Goal: Task Accomplishment & Management: Manage account settings

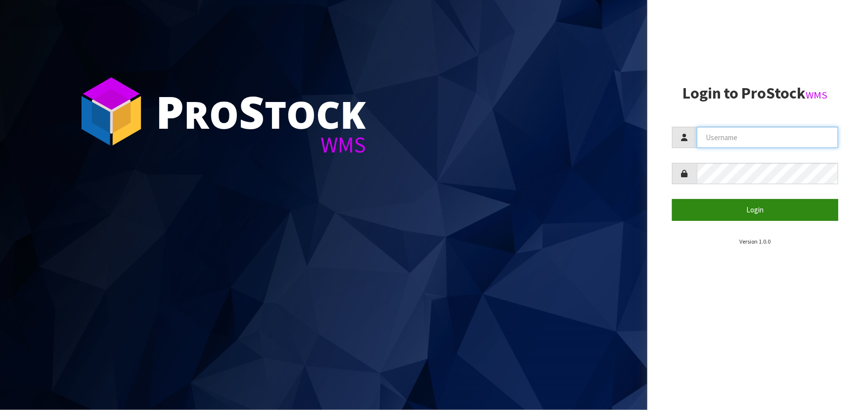
type input "priya"
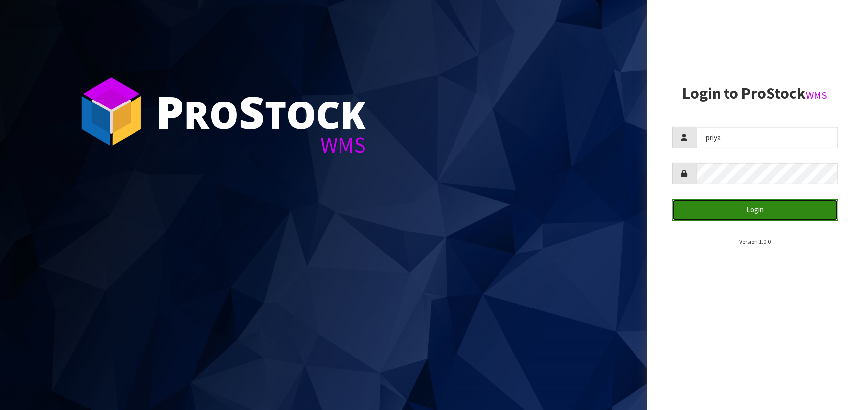
click at [749, 215] on button "Login" at bounding box center [755, 209] width 166 height 21
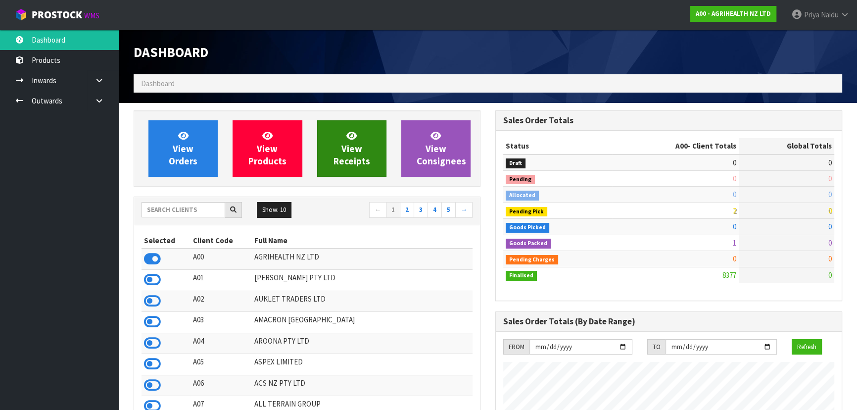
scroll to position [748, 361]
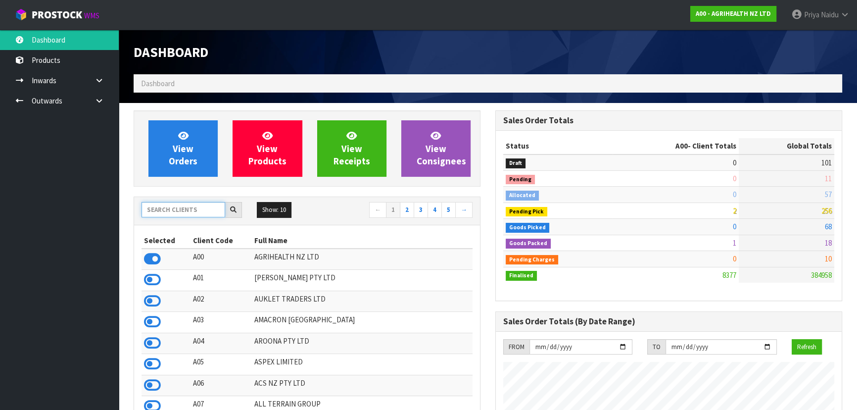
click at [194, 207] on input "text" at bounding box center [183, 209] width 84 height 15
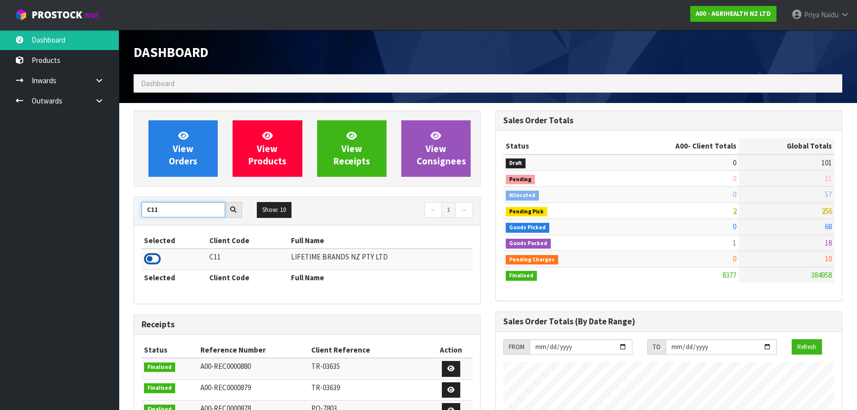
type input "C11"
click at [155, 257] on icon at bounding box center [152, 258] width 17 height 15
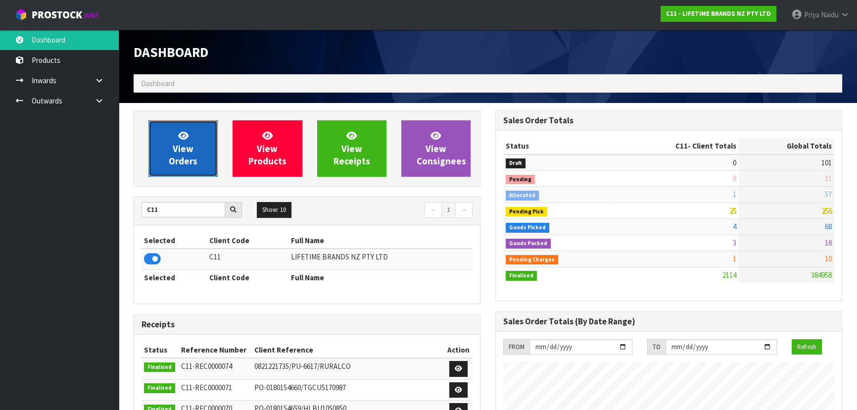
click at [183, 148] on span "View Orders" at bounding box center [183, 148] width 29 height 37
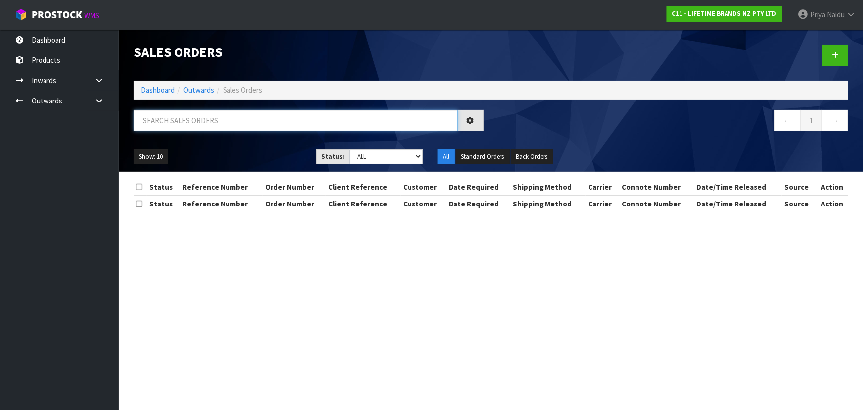
click at [198, 115] on input "text" at bounding box center [296, 120] width 324 height 21
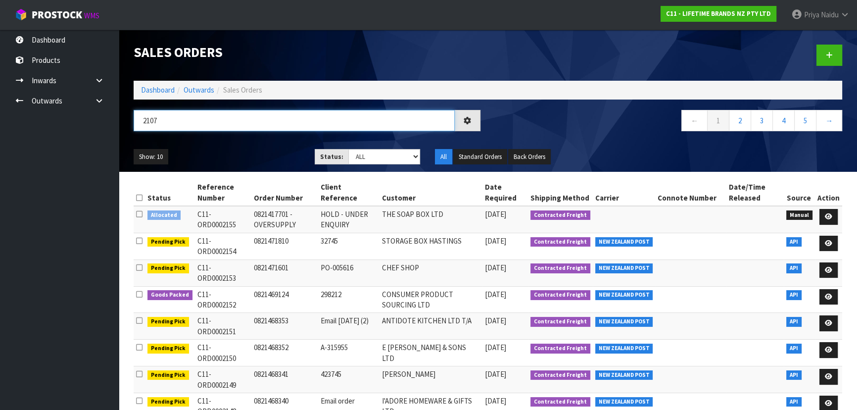
type input "2107"
click at [248, 144] on div "Show: 10 5 10 25 50 Status: Draft Pending Allocated Pending Pick Goods Picked G…" at bounding box center [487, 156] width 723 height 31
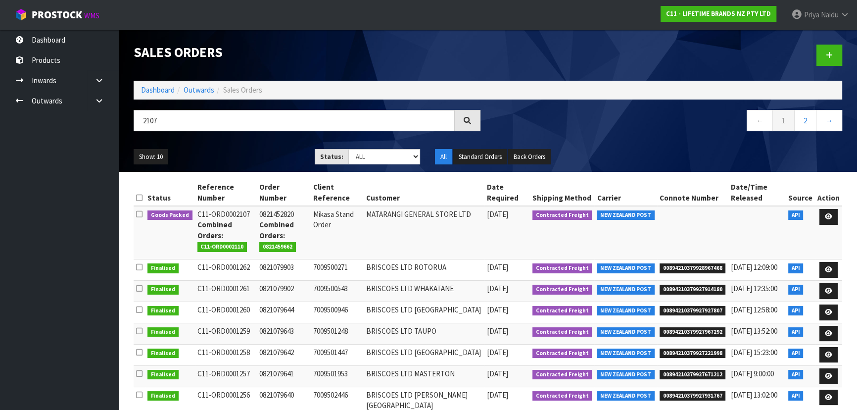
click at [193, 143] on div "Show: 10 5 10 25 50 Status: Draft Pending Allocated Pending Pick Goods Picked G…" at bounding box center [487, 156] width 723 height 31
click at [238, 145] on div "Show: 10 5 10 25 50 Status: Draft Pending Allocated Pending Pick Goods Picked G…" at bounding box center [487, 156] width 723 height 31
click at [247, 155] on ul "Show: 10 5 10 25 50" at bounding box center [217, 157] width 166 height 16
click at [270, 150] on ul "Show: 10 5 10 25 50" at bounding box center [217, 157] width 166 height 16
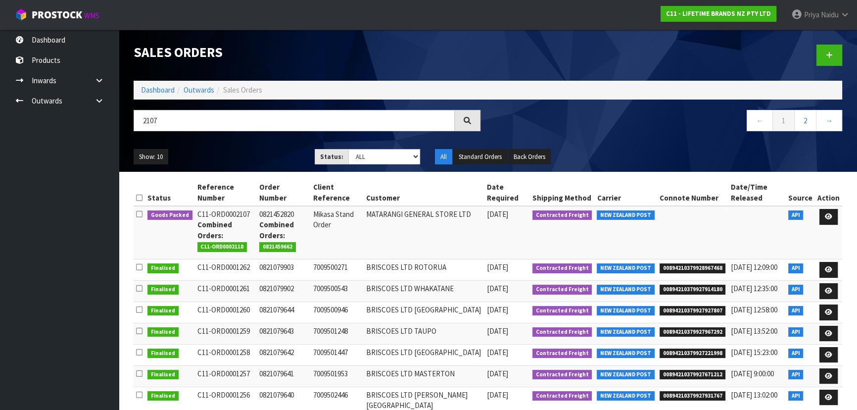
click at [264, 145] on div "Show: 10 5 10 25 50 Status: Draft Pending Allocated Pending Pick Goods Picked G…" at bounding box center [487, 156] width 723 height 31
click at [258, 152] on ul "Show: 10 5 10 25 50" at bounding box center [217, 157] width 166 height 16
click at [253, 157] on ul "Show: 10 5 10 25 50" at bounding box center [217, 157] width 166 height 16
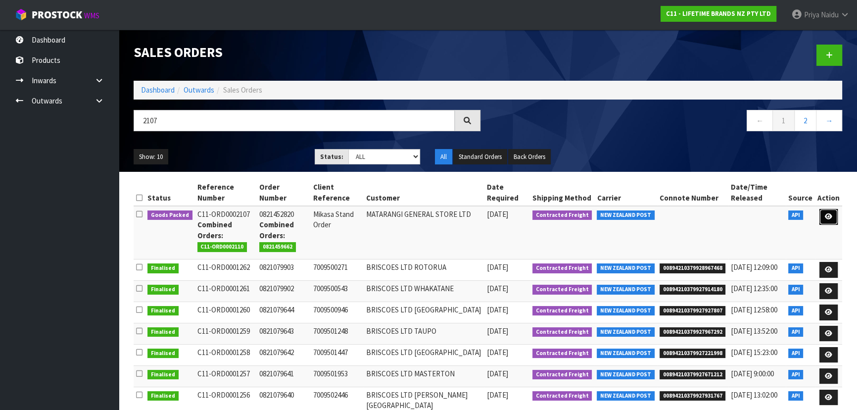
click at [825, 213] on icon at bounding box center [827, 216] width 7 height 6
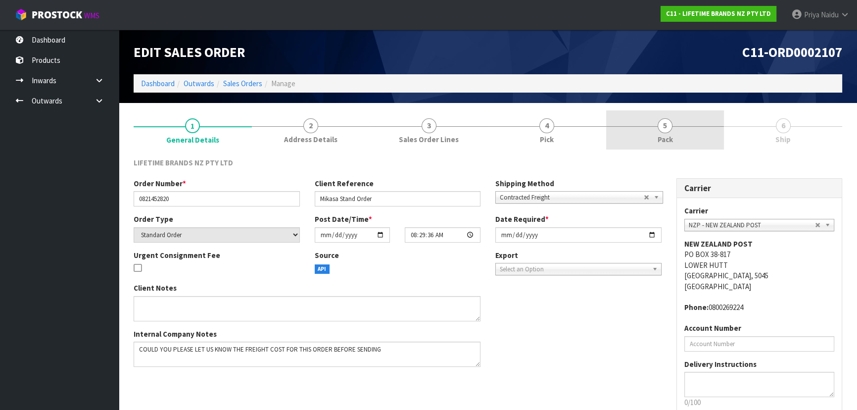
click at [659, 120] on span "5" at bounding box center [664, 125] width 15 height 15
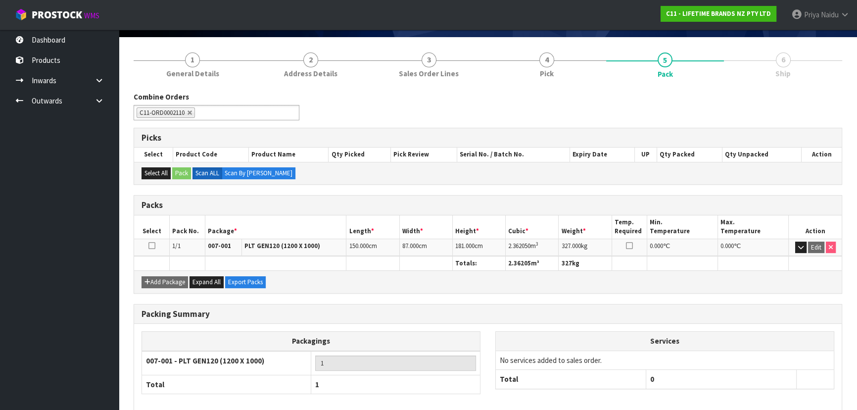
scroll to position [113, 0]
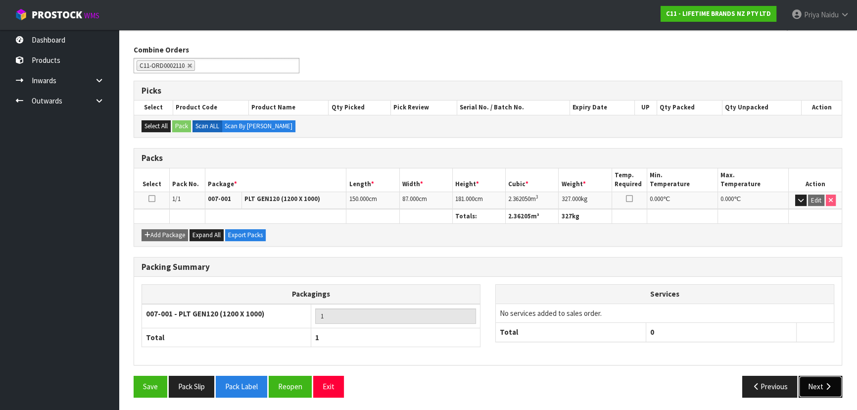
drag, startPoint x: 815, startPoint y: 392, endPoint x: 811, endPoint y: 386, distance: 6.9
click at [815, 390] on button "Next" at bounding box center [820, 385] width 44 height 21
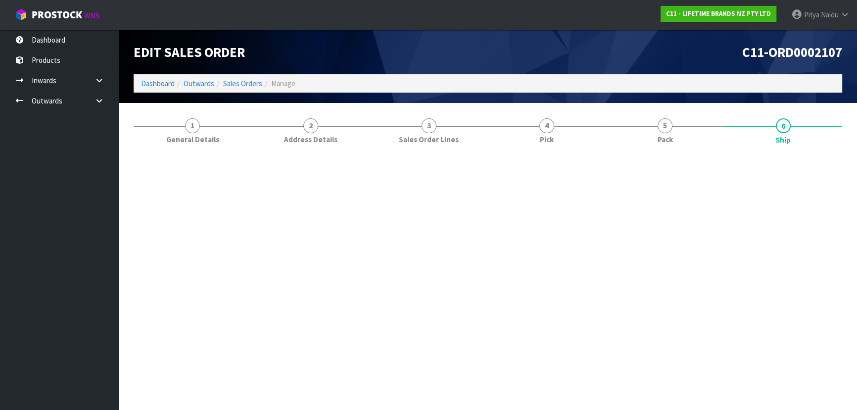
scroll to position [0, 0]
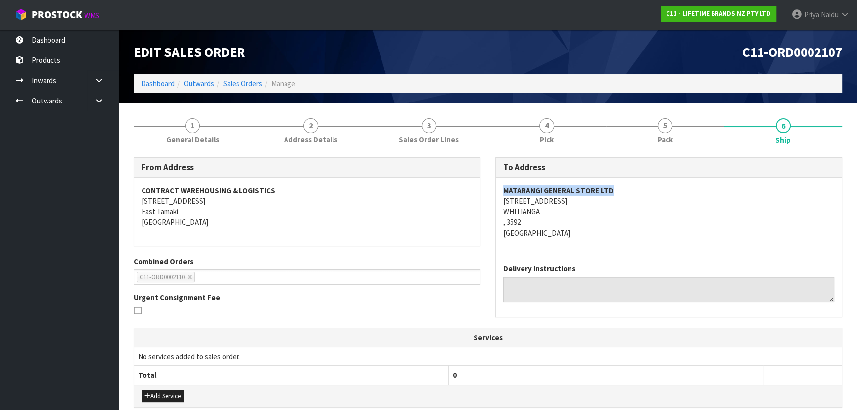
copy strong "MATARANGI GENERAL STORE LTD"
drag, startPoint x: 499, startPoint y: 190, endPoint x: 637, endPoint y: 188, distance: 137.5
click at [637, 188] on div "MATARANGI GENERAL STORE LTD [STREET_ADDRESS]" at bounding box center [669, 217] width 346 height 78
copy address "[STREET_ADDRESS]"
drag, startPoint x: 498, startPoint y: 202, endPoint x: 257, endPoint y: 228, distance: 242.2
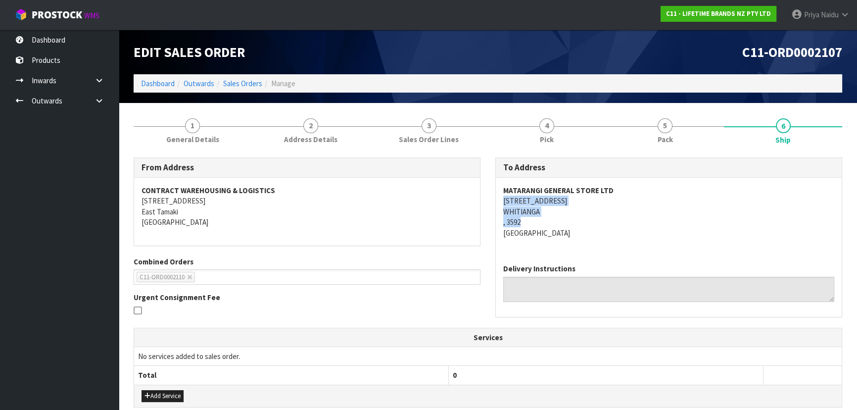
click at [579, 220] on div "MATARANGI GENERAL STORE LTD [STREET_ADDRESS]" at bounding box center [669, 217] width 346 height 78
click at [499, 200] on div "MATARANGI GENERAL STORE LTD [STREET_ADDRESS]" at bounding box center [669, 217] width 346 height 78
drag, startPoint x: 499, startPoint y: 200, endPoint x: 584, endPoint y: 212, distance: 85.4
click at [584, 212] on div "MATARANGI GENERAL STORE LTD [STREET_ADDRESS]" at bounding box center [669, 217] width 346 height 78
click at [498, 210] on div "MATARANGI GENERAL STORE LTD [STREET_ADDRESS]" at bounding box center [669, 217] width 346 height 78
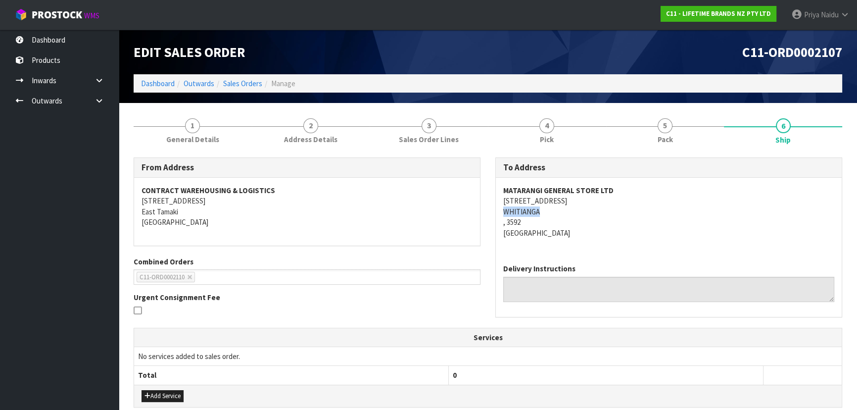
copy address "WHITIANGA"
drag, startPoint x: 497, startPoint y: 208, endPoint x: 345, endPoint y: 228, distance: 153.6
click at [550, 209] on div "MATARANGI GENERAL STORE LTD [STREET_ADDRESS]" at bounding box center [669, 217] width 346 height 78
copy strong "MATARANGI GENERAL STORE LTD"
drag, startPoint x: 503, startPoint y: 192, endPoint x: 299, endPoint y: 165, distance: 205.6
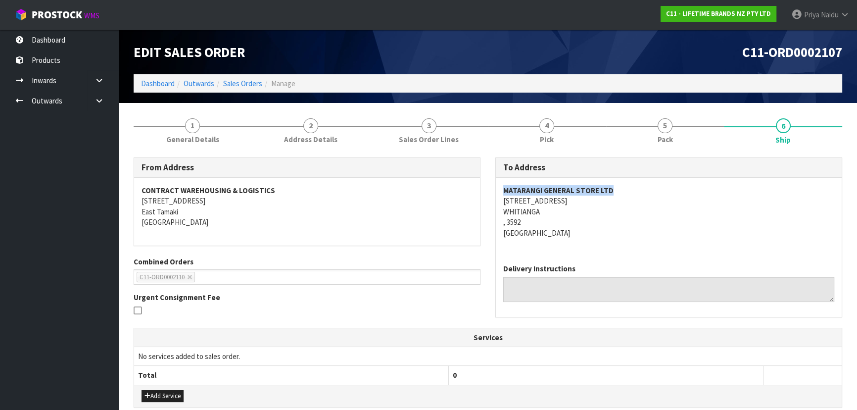
click at [638, 194] on div "MATARANGI GENERAL STORE LTD [STREET_ADDRESS]" at bounding box center [669, 217] width 346 height 78
drag, startPoint x: 499, startPoint y: 198, endPoint x: 580, endPoint y: 212, distance: 82.7
click at [580, 212] on div "MATARANGI GENERAL STORE LTD [STREET_ADDRESS]" at bounding box center [669, 217] width 346 height 78
copy address "[STREET_ADDRESS]"
click at [639, 233] on address "MATARANGI GENERAL STORE LTD [STREET_ADDRESS]" at bounding box center [668, 211] width 331 height 53
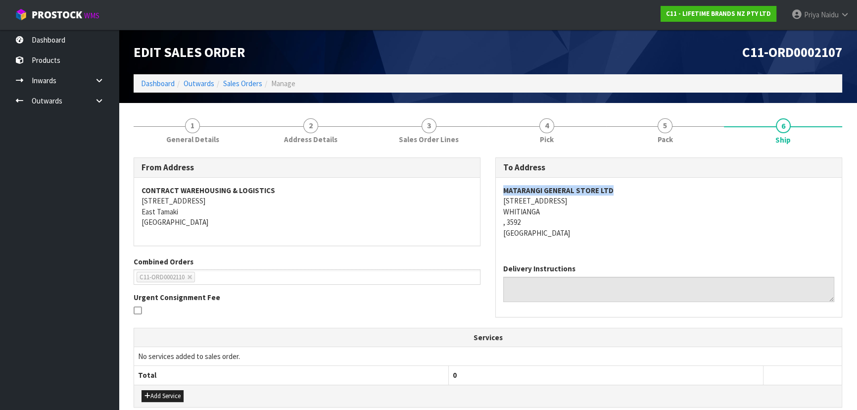
copy strong "MATARANGI GENERAL STORE LTD"
drag, startPoint x: 499, startPoint y: 189, endPoint x: 626, endPoint y: 192, distance: 127.6
click at [626, 192] on div "MATARANGI GENERAL STORE LTD [STREET_ADDRESS]" at bounding box center [669, 217] width 346 height 78
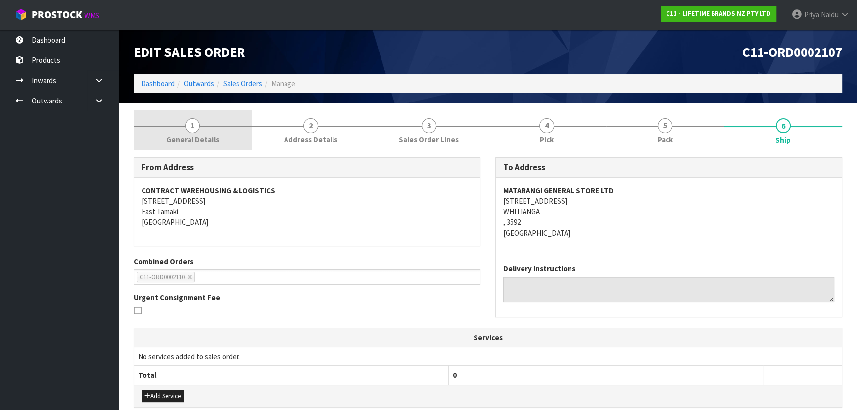
click at [191, 127] on span "1" at bounding box center [192, 125] width 15 height 15
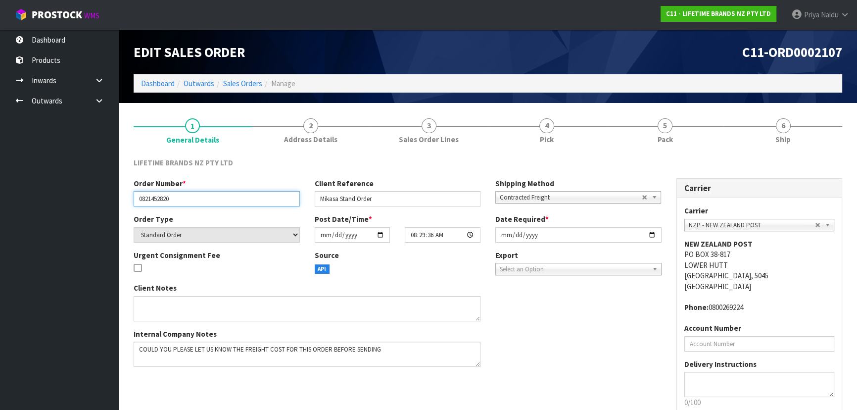
drag, startPoint x: 134, startPoint y: 199, endPoint x: 188, endPoint y: 198, distance: 53.9
click at [188, 198] on input "0821452820" at bounding box center [217, 198] width 166 height 15
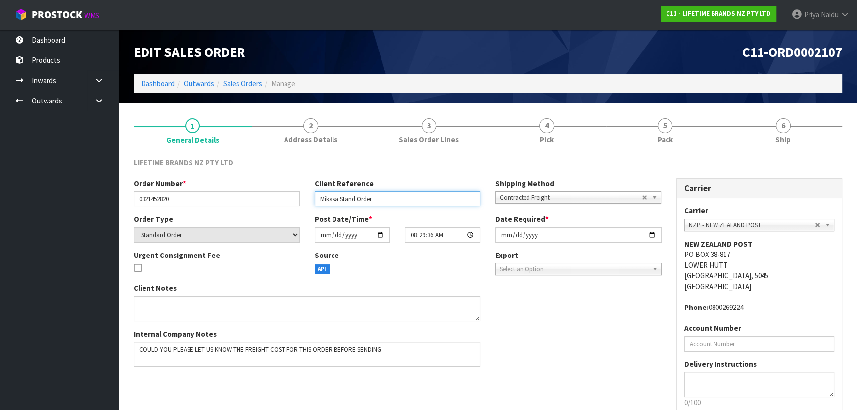
drag, startPoint x: 314, startPoint y: 199, endPoint x: 405, endPoint y: 196, distance: 90.5
click at [405, 196] on input "Mikasa Stand Order" at bounding box center [398, 198] width 166 height 15
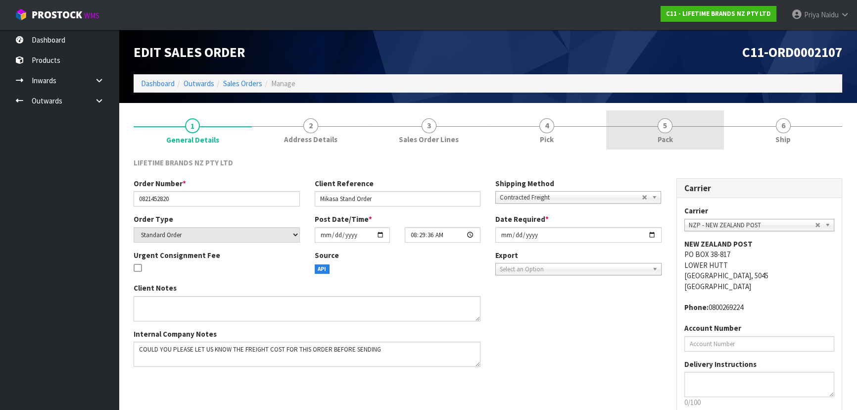
click at [643, 146] on link "5 Pack" at bounding box center [665, 129] width 118 height 39
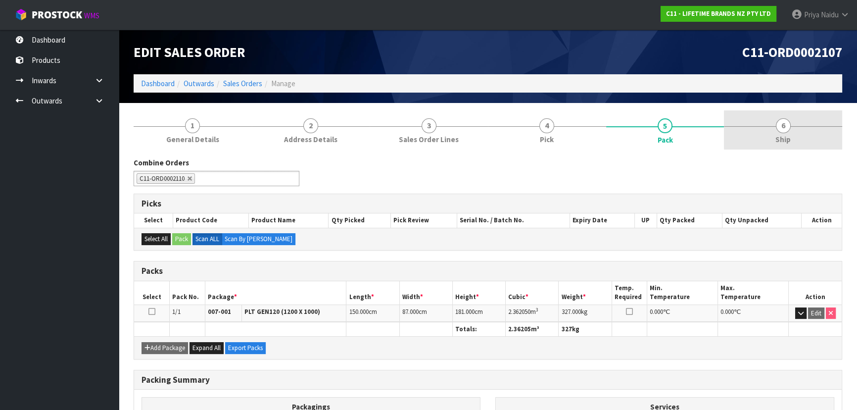
click at [802, 136] on link "6 Ship" at bounding box center [783, 129] width 118 height 39
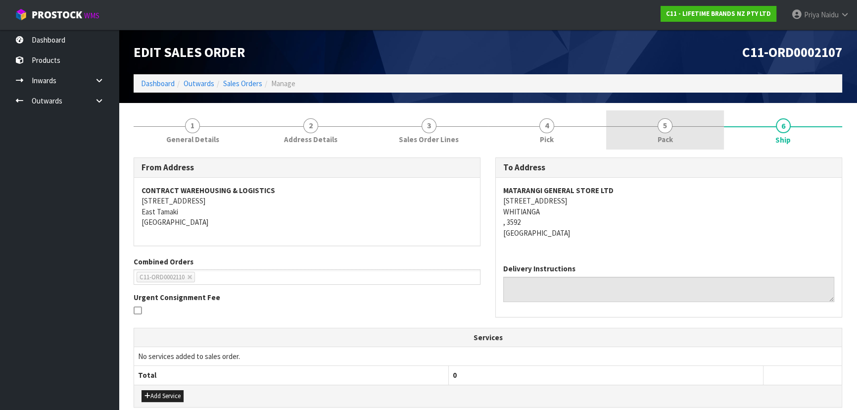
click at [663, 144] on link "5 Pack" at bounding box center [665, 129] width 118 height 39
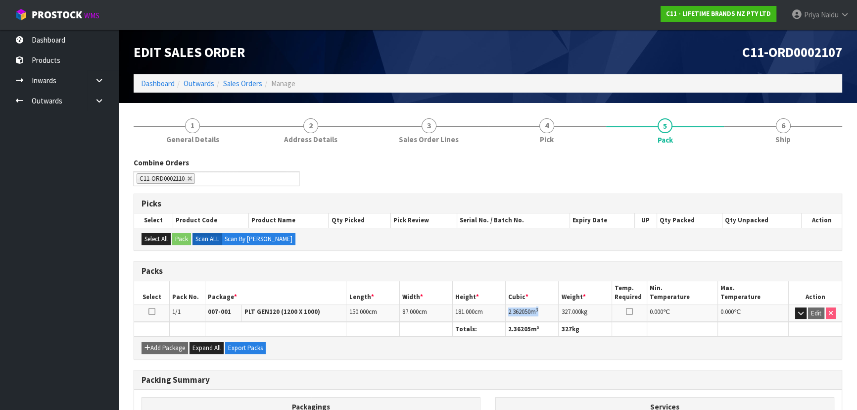
copy td "2.362050 m 3"
drag, startPoint x: 507, startPoint y: 312, endPoint x: 547, endPoint y: 309, distance: 39.2
click at [547, 309] on td "2.362050 m 3" at bounding box center [531, 312] width 53 height 17
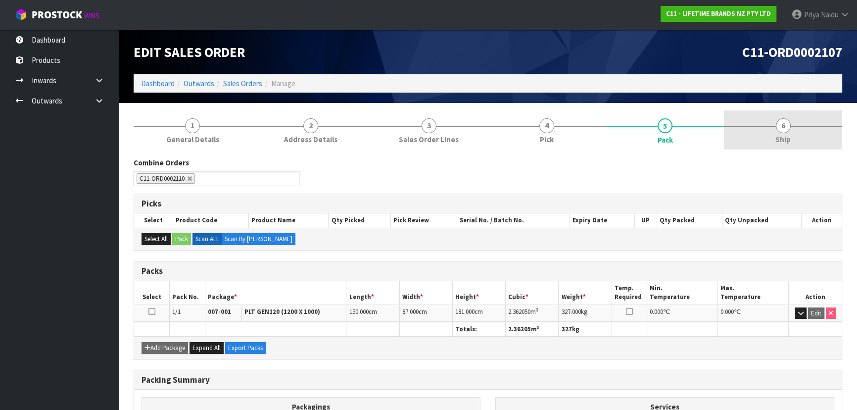
drag, startPoint x: 801, startPoint y: 124, endPoint x: 796, endPoint y: 130, distance: 7.4
click at [801, 124] on link "6 Ship" at bounding box center [783, 129] width 118 height 39
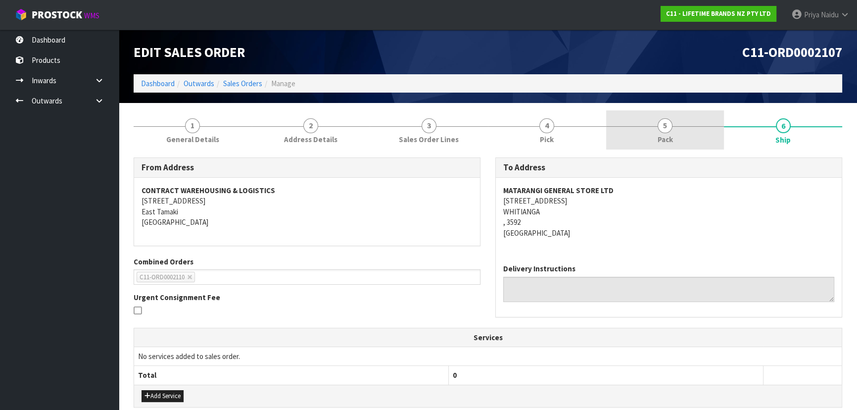
click at [651, 120] on link "5 Pack" at bounding box center [665, 129] width 118 height 39
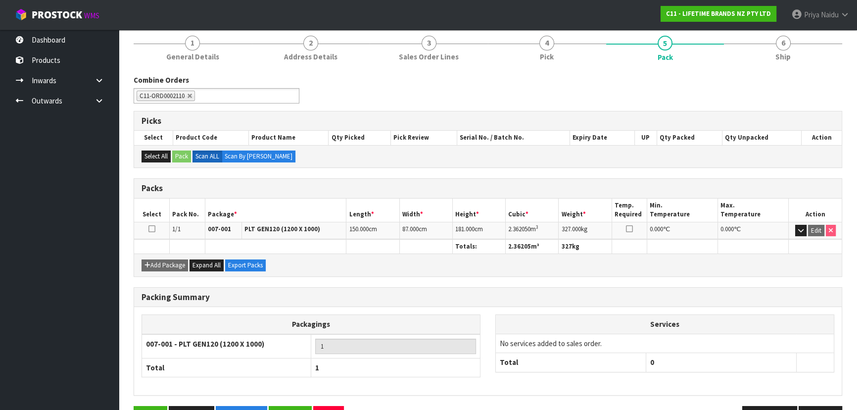
scroll to position [90, 0]
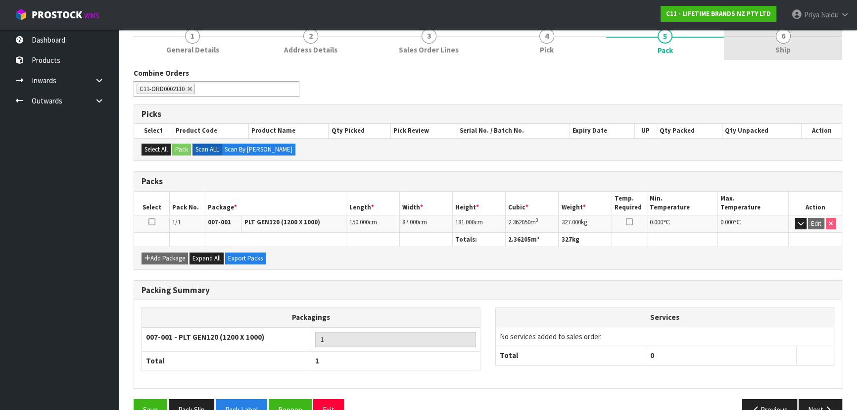
click at [792, 48] on link "6 Ship" at bounding box center [783, 40] width 118 height 39
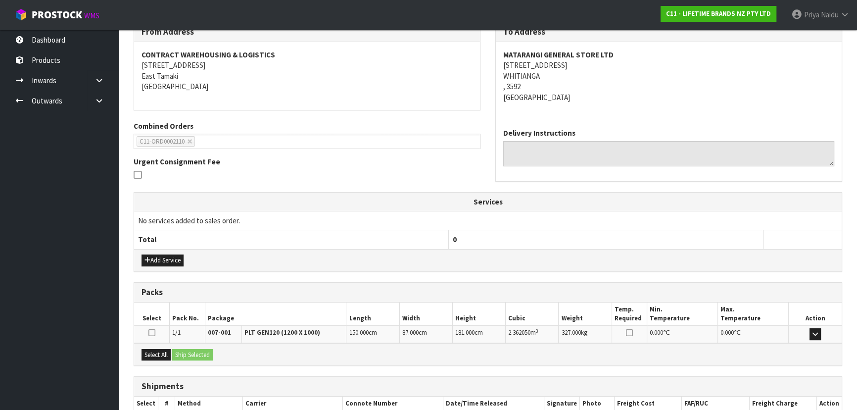
scroll to position [196, 0]
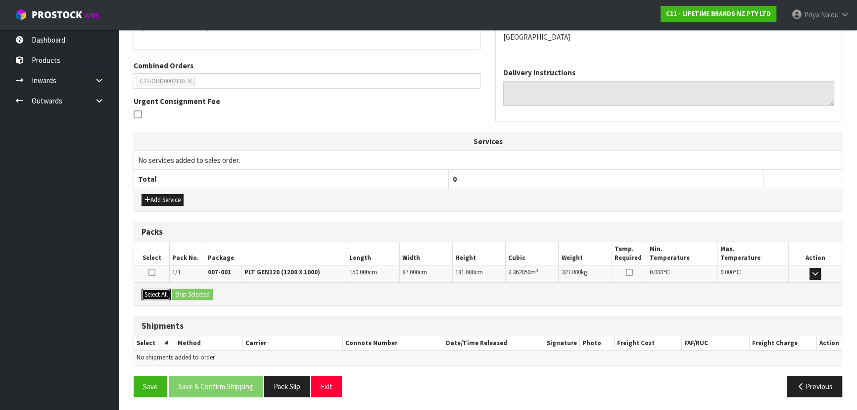
drag, startPoint x: 153, startPoint y: 292, endPoint x: 187, endPoint y: 287, distance: 34.9
click at [153, 293] on button "Select All" at bounding box center [155, 294] width 29 height 12
click at [194, 288] on button "Ship Selected" at bounding box center [192, 294] width 41 height 12
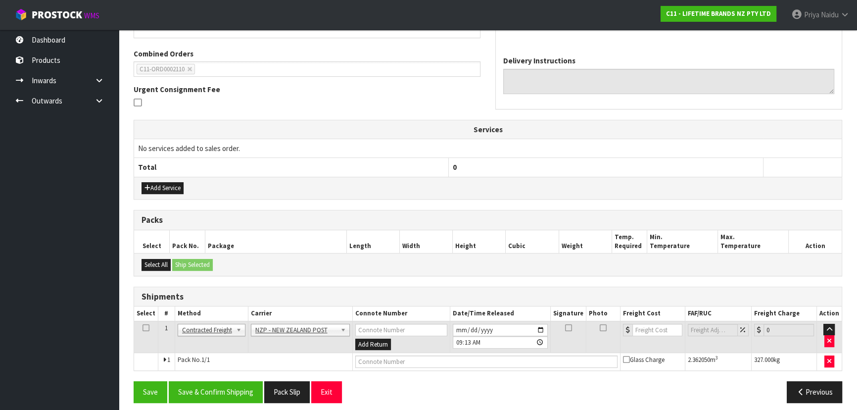
scroll to position [213, 0]
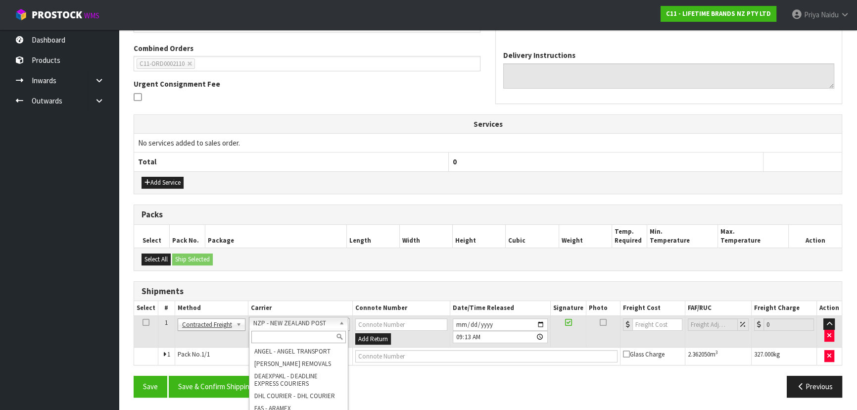
click at [291, 329] on div at bounding box center [298, 336] width 98 height 16
click at [290, 332] on input "text" at bounding box center [298, 336] width 94 height 12
type input "MA"
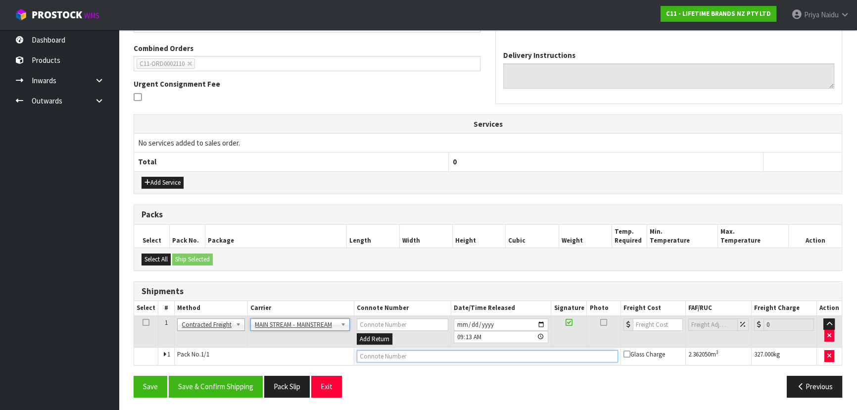
click at [414, 355] on input "text" at bounding box center [487, 356] width 261 height 12
paste input "CWL7732063"
type input "CWL7732063"
click at [226, 386] on button "Save & Confirm Shipping" at bounding box center [216, 385] width 94 height 21
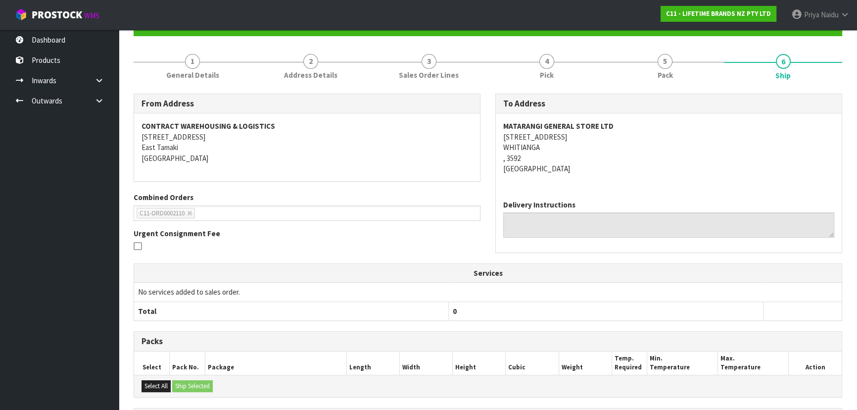
scroll to position [225, 0]
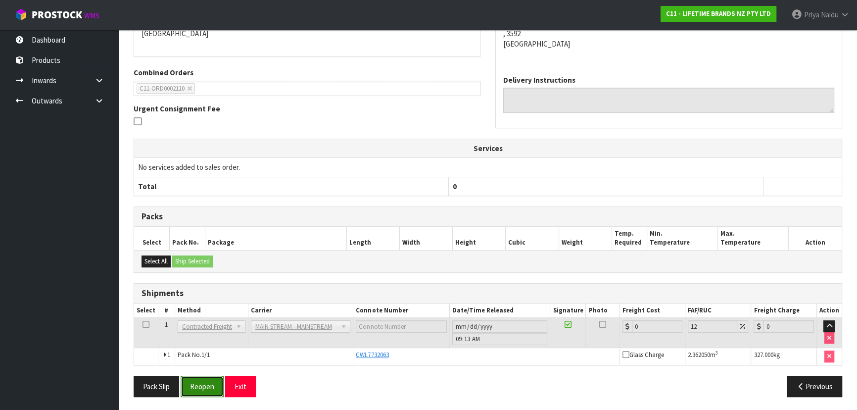
click at [203, 386] on button "Reopen" at bounding box center [202, 385] width 43 height 21
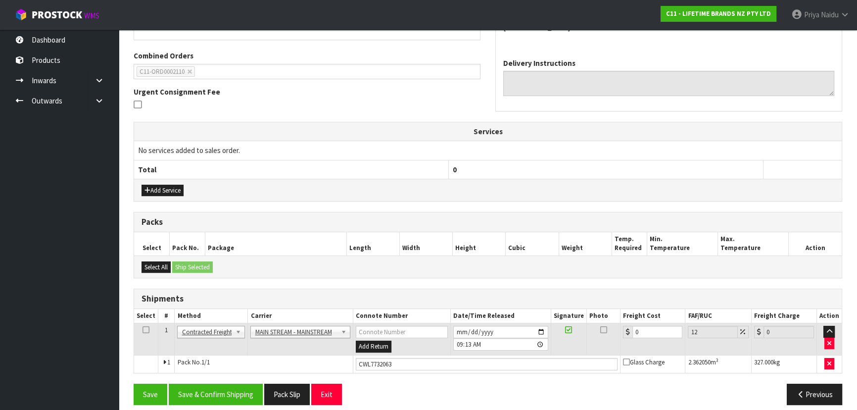
scroll to position [249, 0]
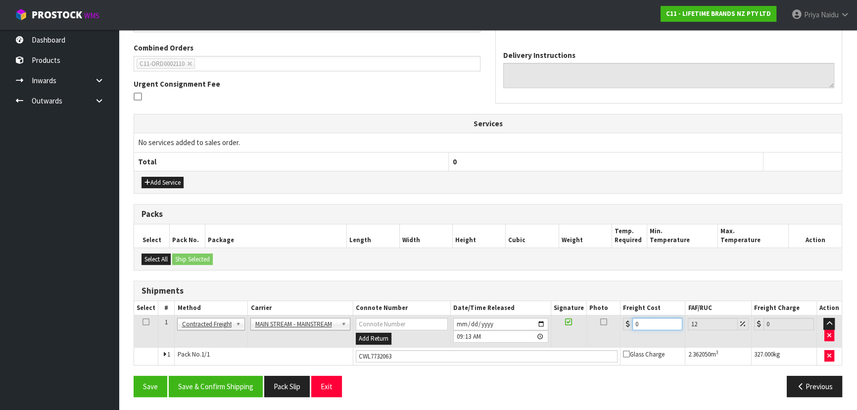
drag, startPoint x: 650, startPoint y: 325, endPoint x: 638, endPoint y: 299, distance: 29.0
click at [650, 324] on input "0" at bounding box center [657, 324] width 50 height 12
type input "2"
type input "2.24"
type input "22"
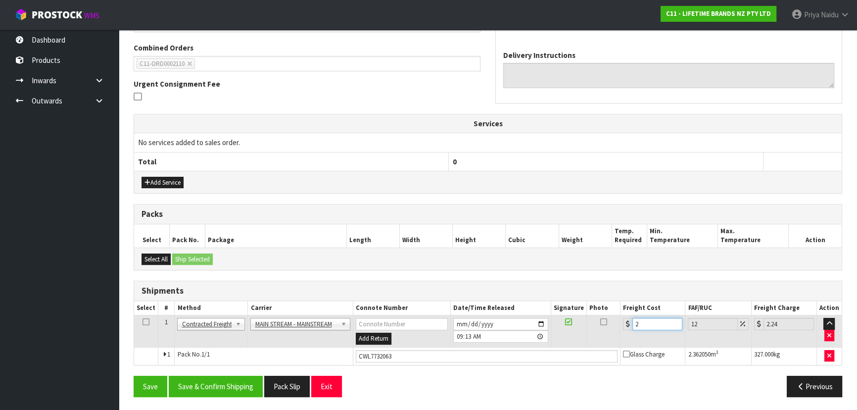
type input "24.64"
type input "226"
type input "253.12"
type input "226.5"
type input "253.68"
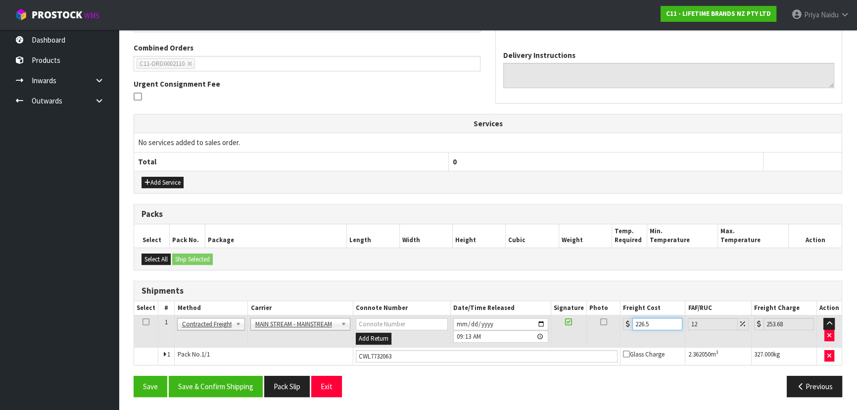
type input "226.52"
type input "253.7"
type input "226.52"
click at [199, 382] on button "Save & Confirm Shipping" at bounding box center [216, 385] width 94 height 21
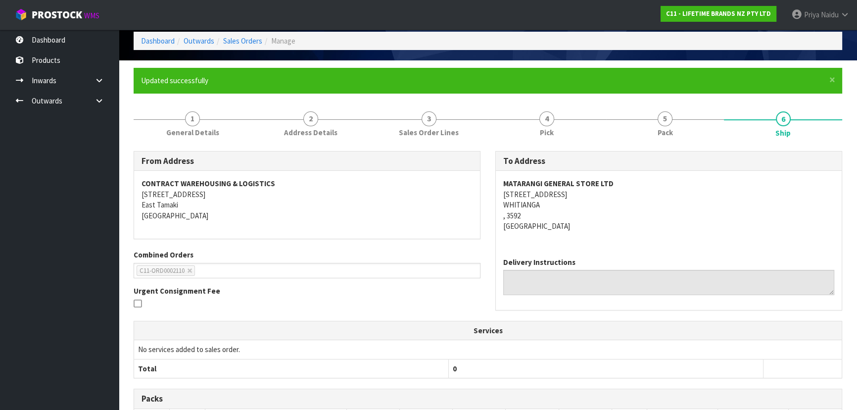
scroll to position [0, 0]
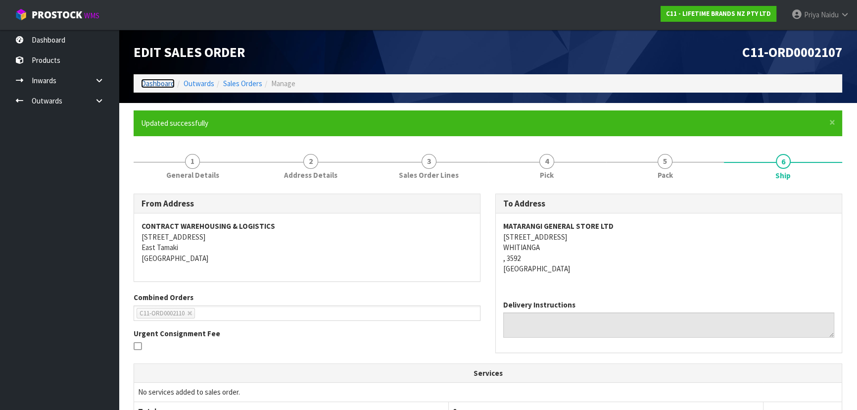
click at [156, 79] on link "Dashboard" at bounding box center [158, 83] width 34 height 9
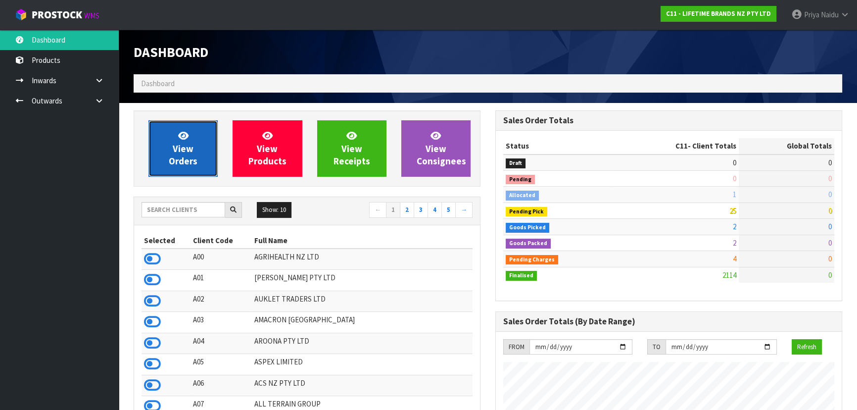
click at [188, 161] on span "View Orders" at bounding box center [183, 148] width 29 height 37
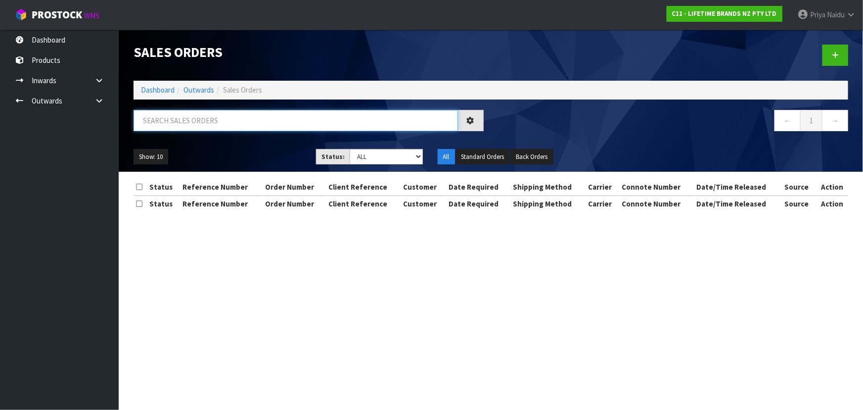
click at [197, 119] on input "text" at bounding box center [296, 120] width 324 height 21
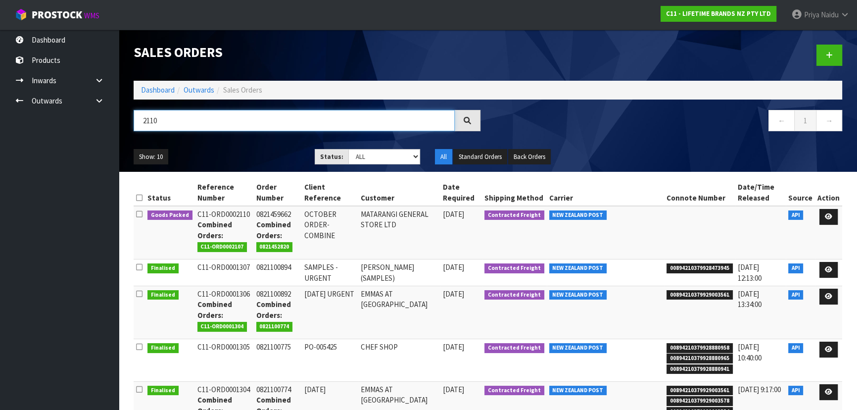
type input "2110"
click at [374, 163] on select "Draft Pending Allocated Pending Pick Goods Picked Goods Packed Pending Charges …" at bounding box center [384, 156] width 72 height 15
select select "string:5"
click at [348, 149] on select "Draft Pending Allocated Pending Pick Goods Picked Goods Packed Pending Charges …" at bounding box center [384, 156] width 72 height 15
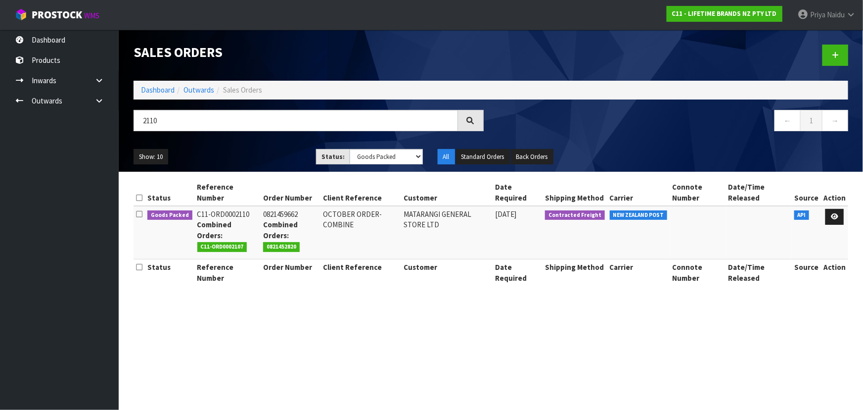
click at [249, 153] on ul "Show: 10 5 10 25 50" at bounding box center [218, 157] width 168 height 16
click at [840, 212] on link at bounding box center [834, 217] width 18 height 16
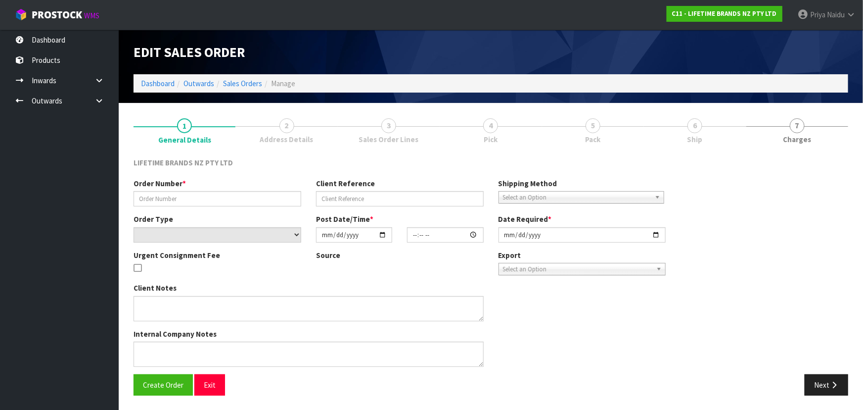
type input "0821459662"
type input "OCTOBER ORDER-COMBINE"
select select "number:0"
type input "2025-10-05"
type input "18:29:31.000"
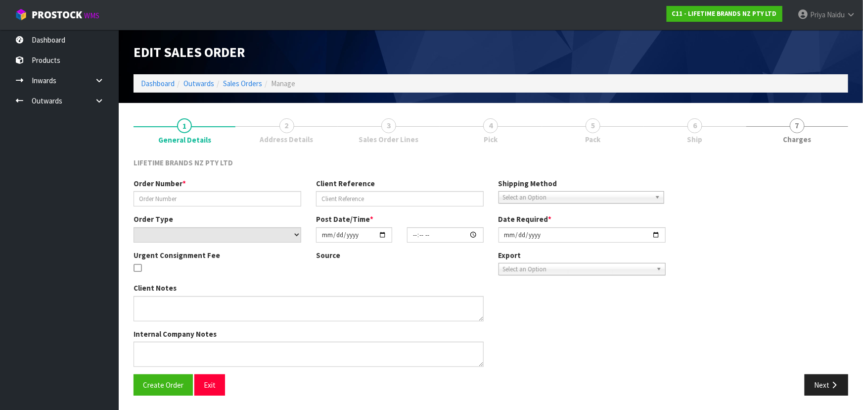
type input "[DATE]"
type textarea "COMBINE WITH PICK 2107"
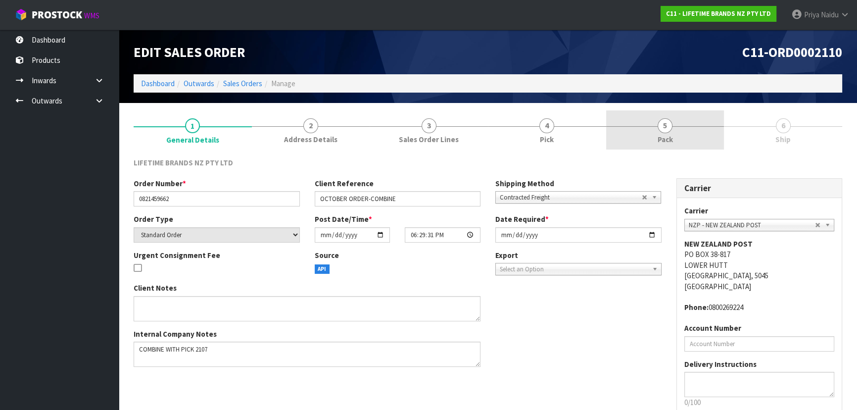
click at [664, 130] on span "5" at bounding box center [664, 125] width 15 height 15
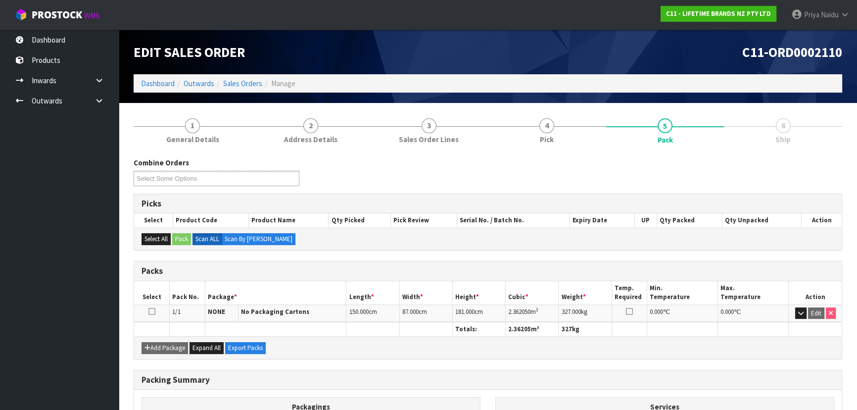
scroll to position [113, 0]
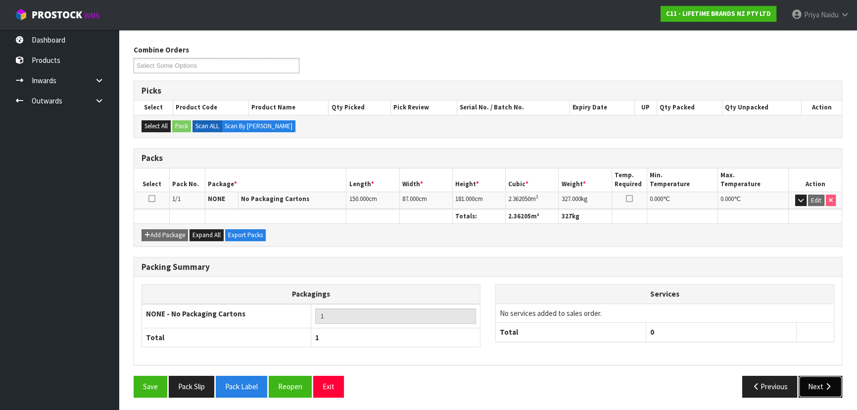
click at [828, 376] on button "Next" at bounding box center [820, 385] width 44 height 21
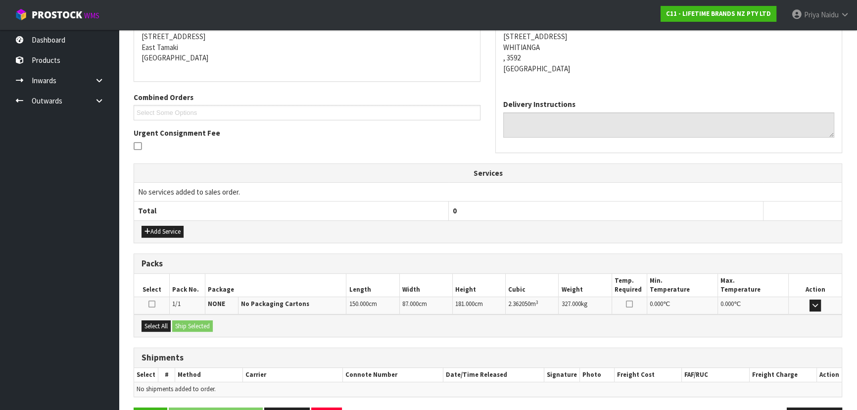
scroll to position [196, 0]
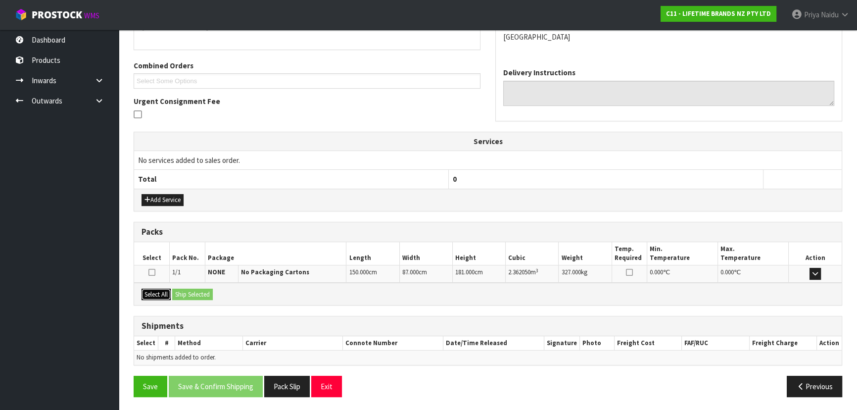
drag, startPoint x: 163, startPoint y: 295, endPoint x: 173, endPoint y: 297, distance: 10.1
click at [163, 295] on button "Select All" at bounding box center [155, 294] width 29 height 12
click at [189, 300] on div "Select All Ship Selected" at bounding box center [487, 293] width 707 height 22
click at [193, 292] on button "Ship Selected" at bounding box center [192, 294] width 41 height 12
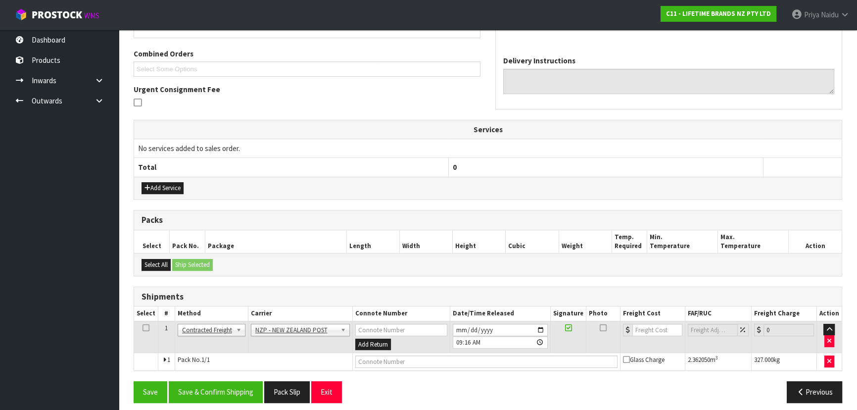
scroll to position [213, 0]
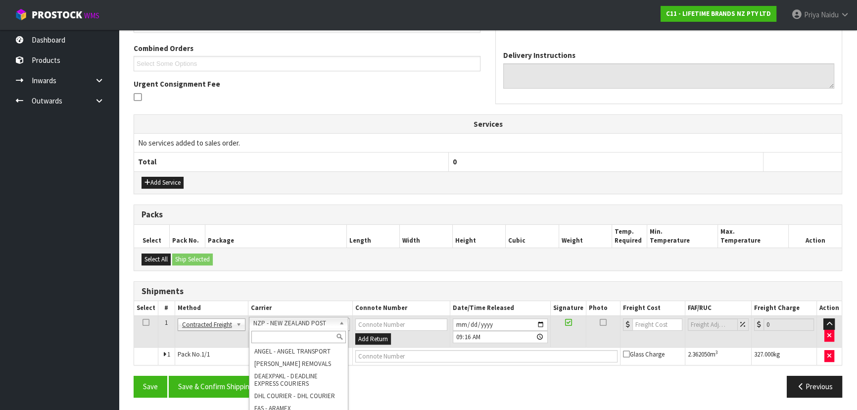
drag, startPoint x: 289, startPoint y: 324, endPoint x: 285, endPoint y: 333, distance: 10.2
click at [283, 335] on input "text" at bounding box center [298, 336] width 94 height 12
type input "MA"
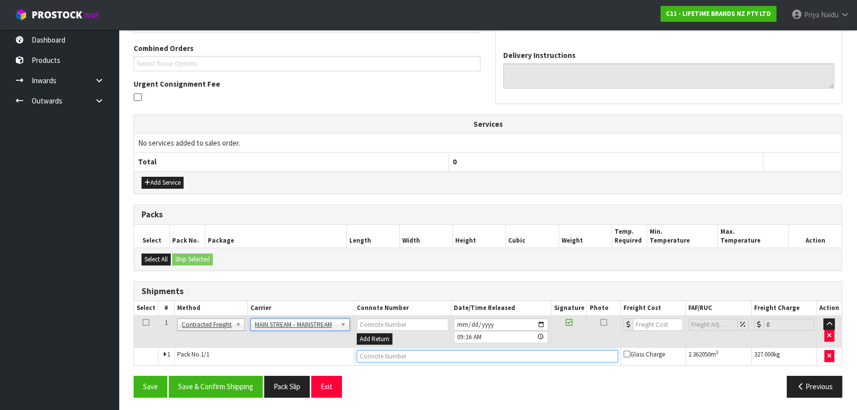
click at [381, 355] on input "text" at bounding box center [487, 356] width 261 height 12
paste input "CWL7732063"
type input "CWL7732063"
click at [222, 387] on button "Save & Confirm Shipping" at bounding box center [216, 385] width 94 height 21
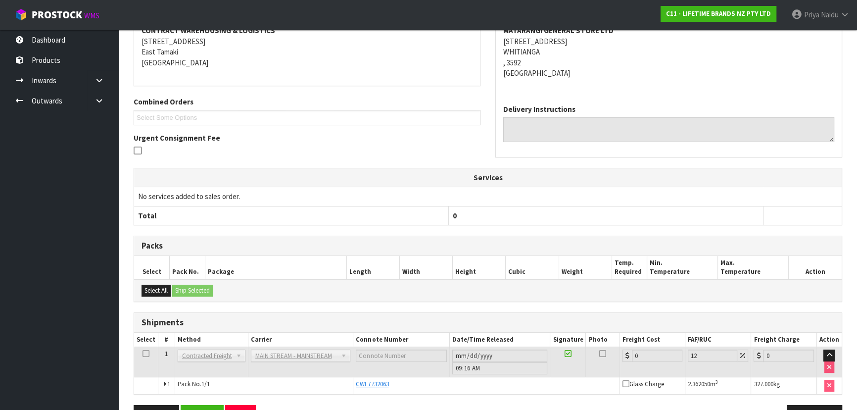
scroll to position [0, 0]
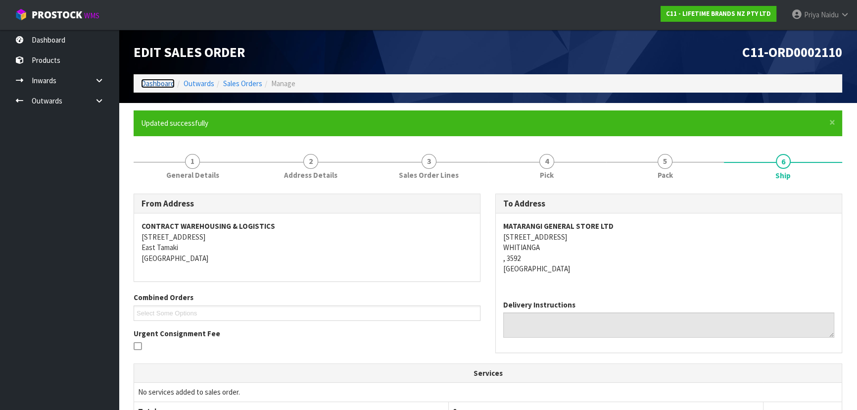
click at [160, 82] on link "Dashboard" at bounding box center [158, 83] width 34 height 9
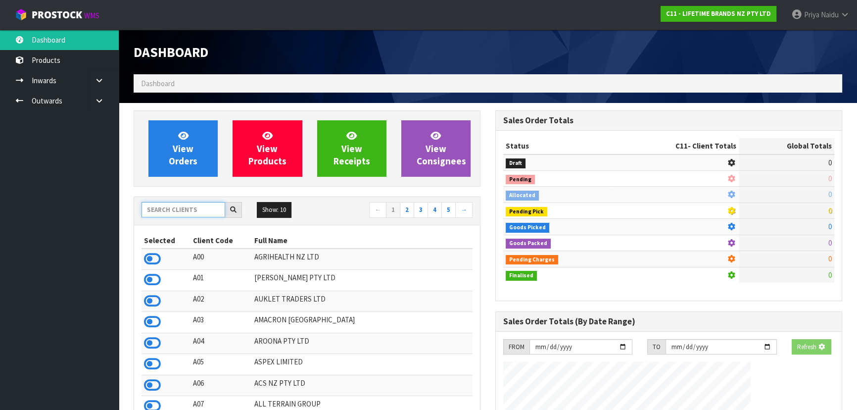
click at [181, 208] on input "text" at bounding box center [183, 209] width 84 height 15
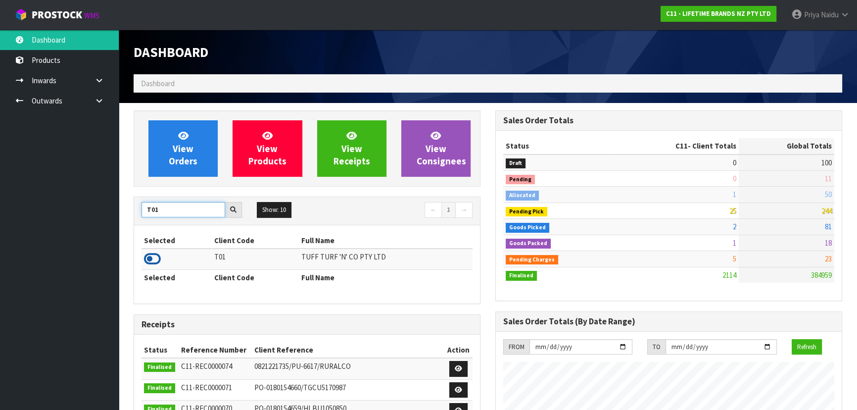
type input "T01"
click at [150, 257] on icon at bounding box center [152, 258] width 17 height 15
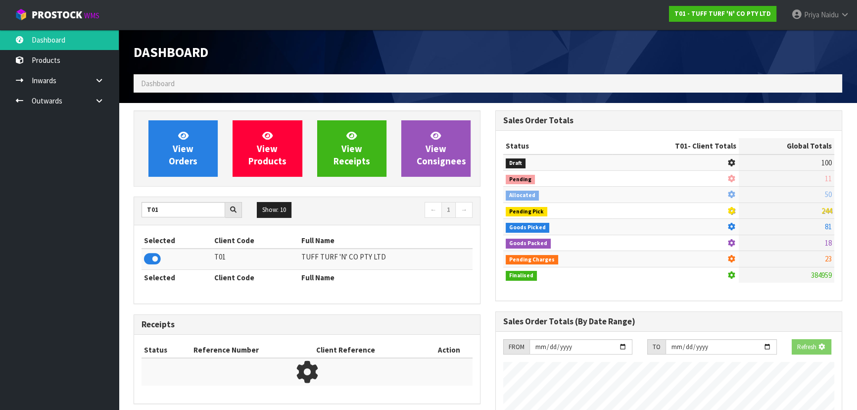
click at [171, 181] on div "View Orders View Products View Receipts View Consignees" at bounding box center [307, 148] width 347 height 76
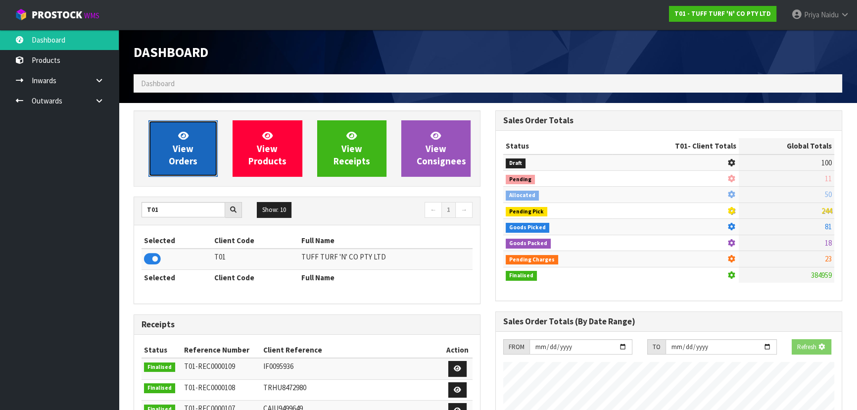
scroll to position [748, 361]
click at [176, 164] on span "View Orders" at bounding box center [183, 148] width 29 height 37
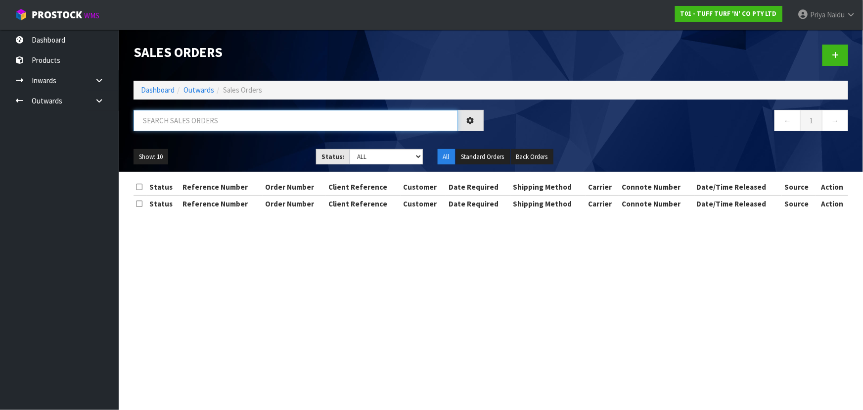
click at [195, 121] on input "text" at bounding box center [296, 120] width 324 height 21
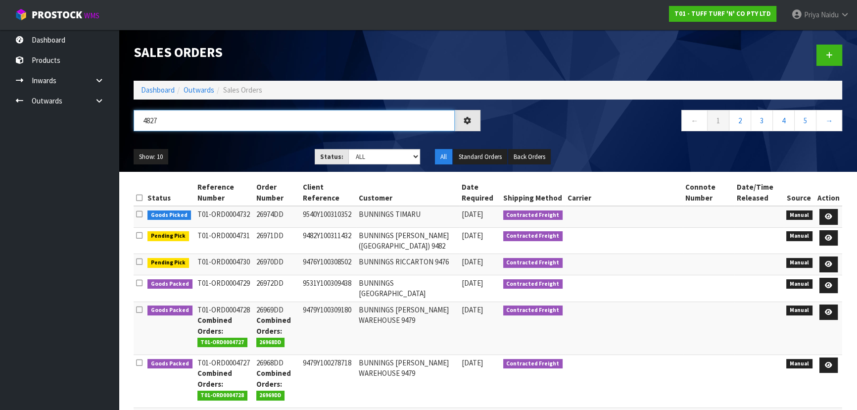
type input "4827"
click at [234, 153] on ul "Show: 10 5 10 25 50" at bounding box center [217, 157] width 166 height 16
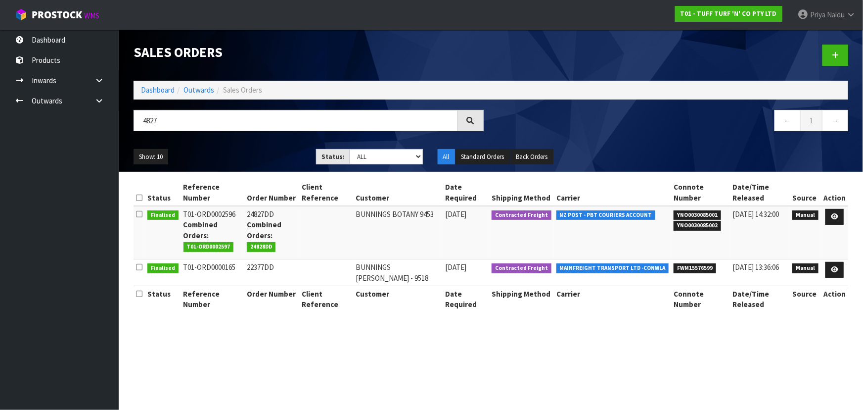
click at [264, 154] on ul "Show: 10 5 10 25 50" at bounding box center [218, 157] width 168 height 16
click at [241, 152] on ul "Show: 10 5 10 25 50" at bounding box center [218, 157] width 168 height 16
click at [369, 161] on select "Draft Pending Allocated Pending Pick Goods Picked Goods Packed Pending Charges …" at bounding box center [386, 156] width 73 height 15
select select "string:5"
click at [350, 149] on select "Draft Pending Allocated Pending Pick Goods Picked Goods Packed Pending Charges …" at bounding box center [386, 156] width 73 height 15
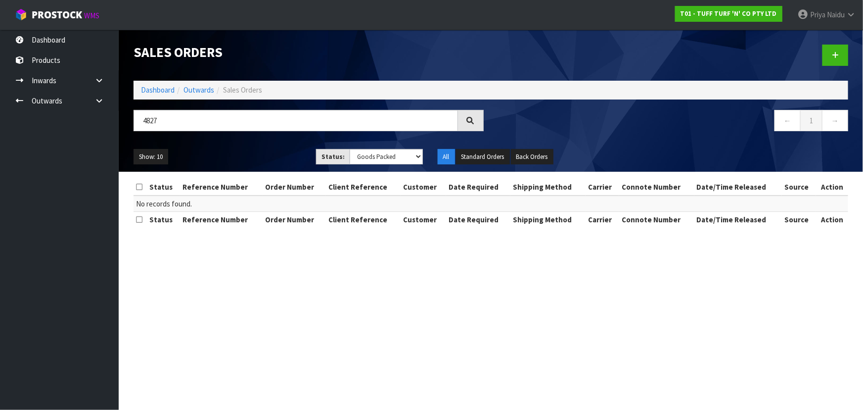
click at [275, 141] on div "Show: 10 5 10 25 50 Status: Draft Pending Allocated Pending Pick Goods Picked G…" at bounding box center [491, 156] width 730 height 31
click at [201, 121] on input "4827" at bounding box center [296, 120] width 324 height 21
click at [207, 118] on input "4827" at bounding box center [296, 120] width 324 height 21
type input "4"
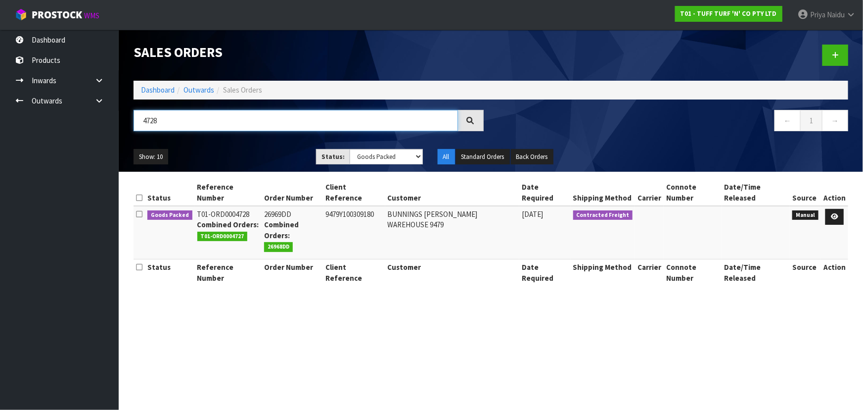
type input "4728"
click at [259, 142] on div "Show: 10 5 10 25 50 Status: Draft Pending Allocated Pending Pick Goods Picked G…" at bounding box center [491, 156] width 730 height 31
click at [252, 157] on ul "Show: 10 5 10 25 50" at bounding box center [218, 157] width 168 height 16
click at [249, 155] on ul "Show: 10 5 10 25 50" at bounding box center [218, 157] width 168 height 16
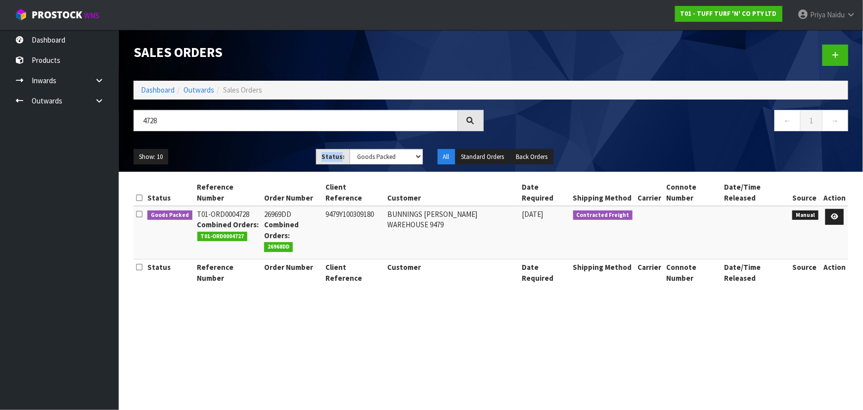
click at [249, 155] on ul "Show: 10 5 10 25 50" at bounding box center [218, 157] width 168 height 16
click at [251, 153] on ul "Show: 10 5 10 25 50" at bounding box center [218, 157] width 168 height 16
click at [834, 213] on icon at bounding box center [834, 216] width 7 height 6
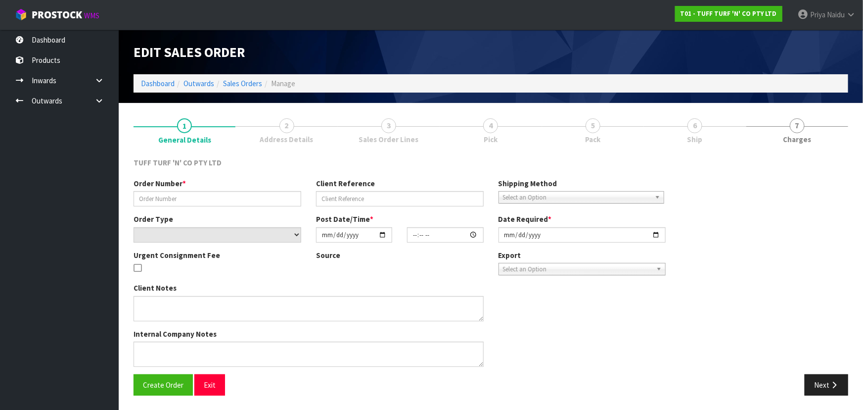
type input "26969DD"
type input "9479Y100309180"
select select "number:0"
type input "[DATE]"
type input "14:13:00.000"
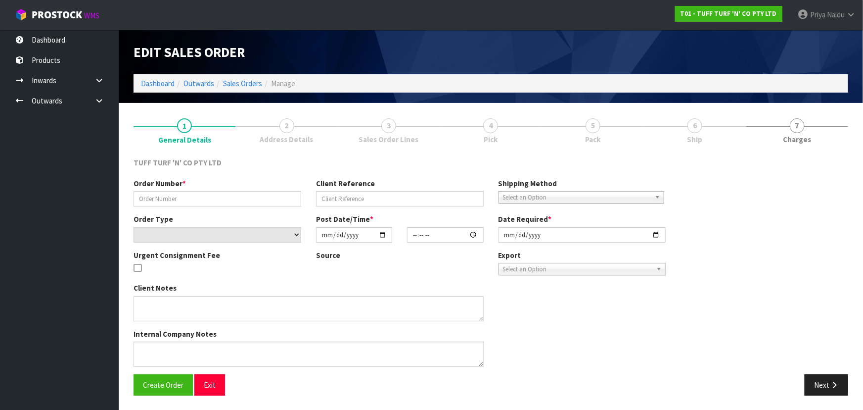
type input "[DATE]"
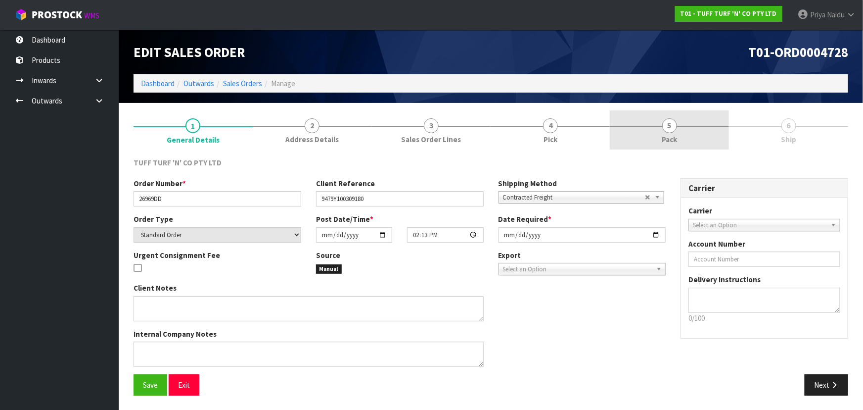
click at [679, 138] on link "5 Pack" at bounding box center [669, 129] width 119 height 39
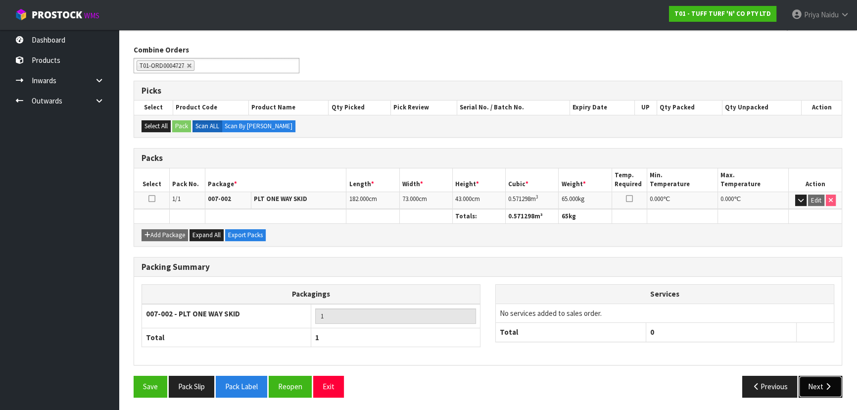
click at [811, 380] on button "Next" at bounding box center [820, 385] width 44 height 21
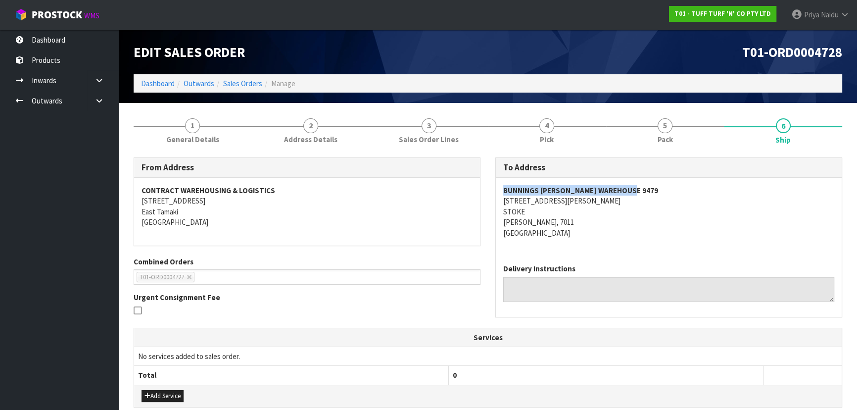
copy strong "BUNNINGS [PERSON_NAME] WAREHOUSE 9479"
drag, startPoint x: 499, startPoint y: 188, endPoint x: 675, endPoint y: 188, distance: 176.1
click at [675, 188] on div "BUNNINGS NELSON WAREHOUSE 9479 76 SAXTON ROAD STOKE NELSON, 7011 New Zealand" at bounding box center [669, 217] width 346 height 78
copy address "STOKE"
drag, startPoint x: 500, startPoint y: 208, endPoint x: 529, endPoint y: 207, distance: 28.7
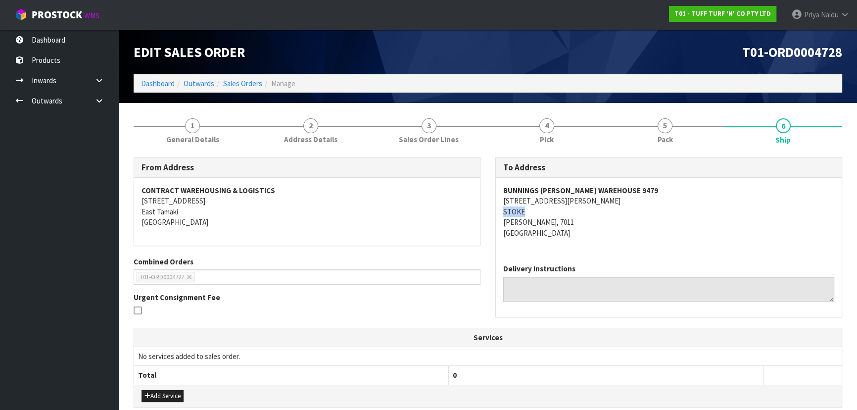
click at [529, 207] on div "BUNNINGS NELSON WAREHOUSE 9479 76 SAXTON ROAD STOKE NELSON, 7011 New Zealand" at bounding box center [669, 217] width 346 height 78
copy address "NELSON"
drag, startPoint x: 503, startPoint y: 221, endPoint x: 529, endPoint y: 223, distance: 25.8
click at [529, 223] on address "BUNNINGS NELSON WAREHOUSE 9479 76 SAXTON ROAD STOKE NELSON, 7011 New Zealand" at bounding box center [668, 211] width 331 height 53
drag, startPoint x: 504, startPoint y: 187, endPoint x: 636, endPoint y: 187, distance: 131.6
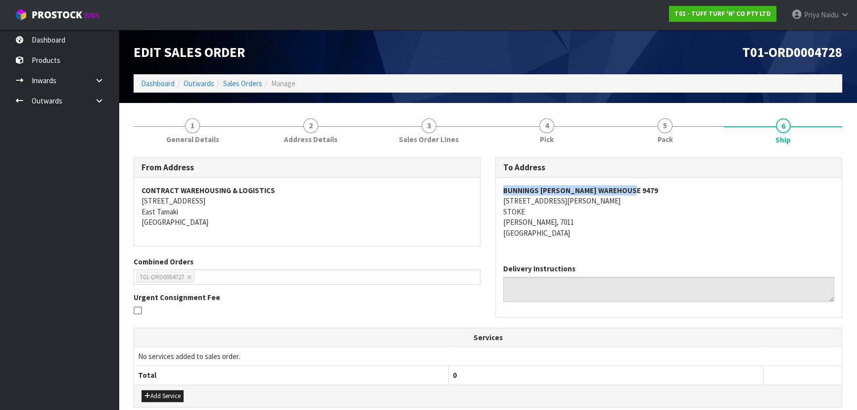
click at [636, 187] on address "BUNNINGS NELSON WAREHOUSE 9479 76 SAXTON ROAD STOKE NELSON, 7011 New Zealand" at bounding box center [668, 211] width 331 height 53
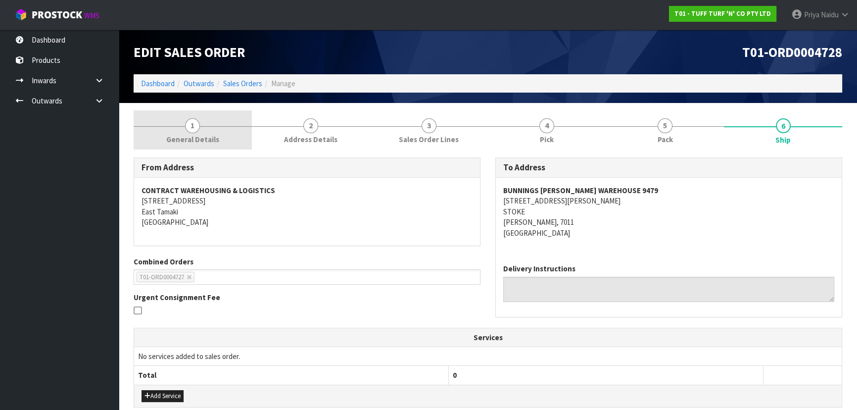
click at [176, 142] on span "General Details" at bounding box center [192, 139] width 53 height 10
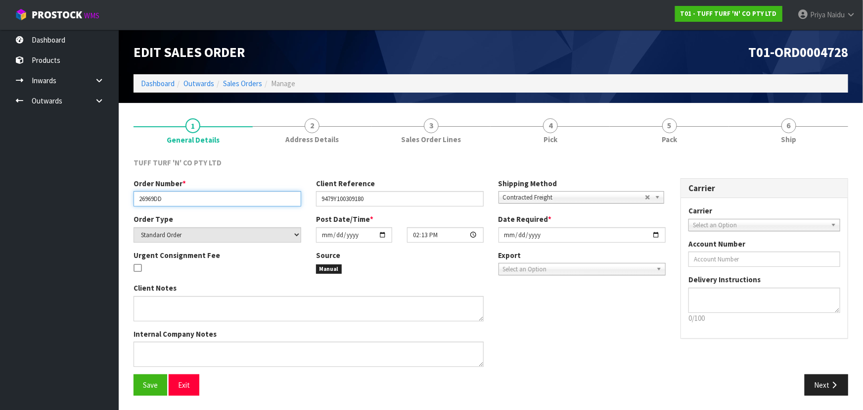
drag, startPoint x: 138, startPoint y: 201, endPoint x: 190, endPoint y: 195, distance: 52.3
click at [190, 195] on input "26969DD" at bounding box center [218, 198] width 168 height 15
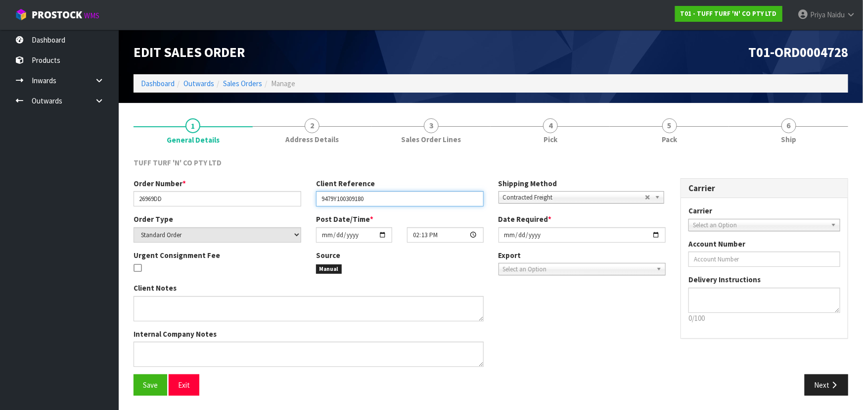
drag, startPoint x: 316, startPoint y: 196, endPoint x: 232, endPoint y: 248, distance: 98.6
click at [393, 197] on input "9479Y100309180" at bounding box center [400, 198] width 168 height 15
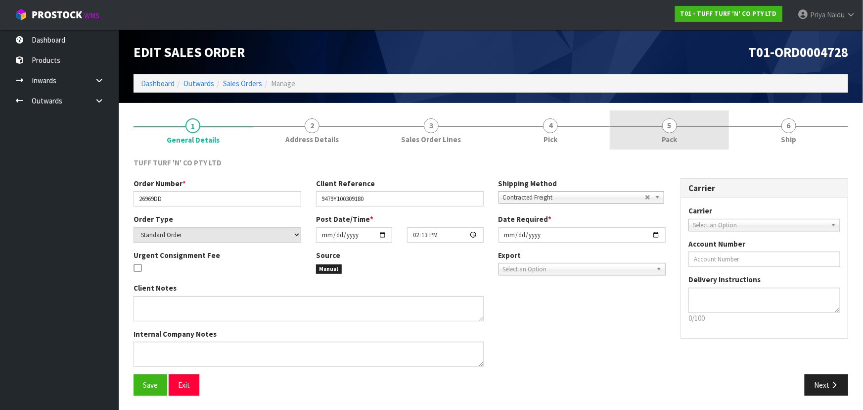
click at [665, 114] on link "5 Pack" at bounding box center [669, 129] width 119 height 39
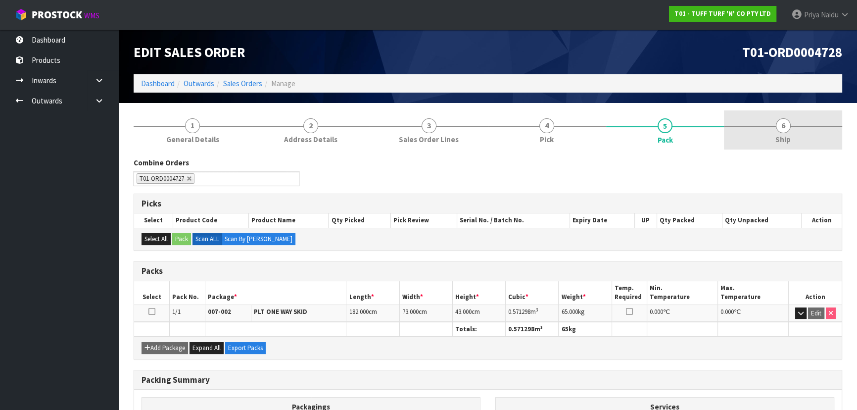
drag, startPoint x: 770, startPoint y: 141, endPoint x: 763, endPoint y: 140, distance: 7.5
click at [770, 140] on link "6 Ship" at bounding box center [783, 129] width 118 height 39
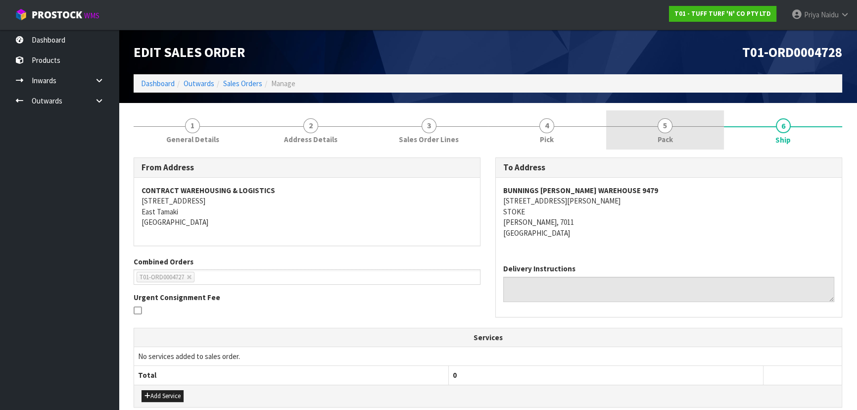
click at [671, 122] on span "5" at bounding box center [664, 125] width 15 height 15
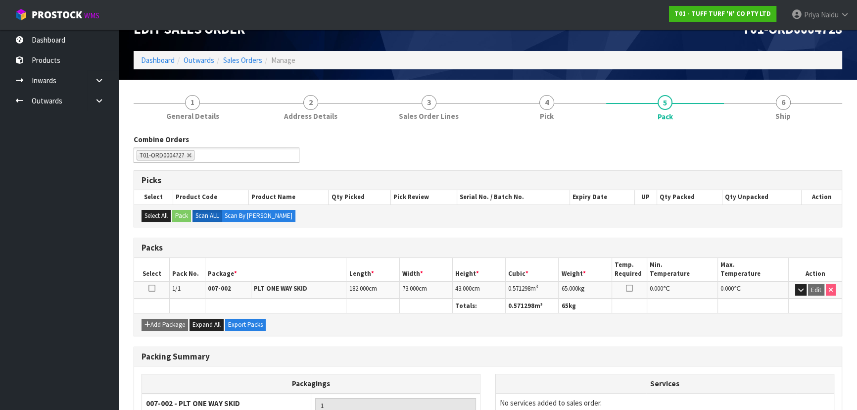
scroll to position [90, 0]
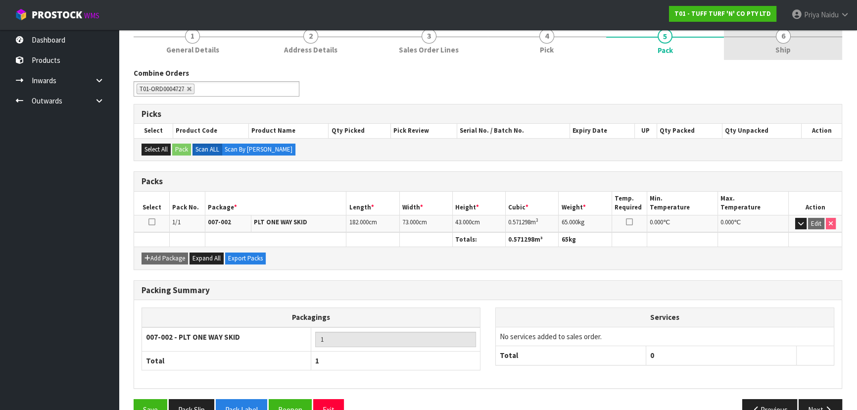
click at [765, 50] on link "6 Ship" at bounding box center [783, 40] width 118 height 39
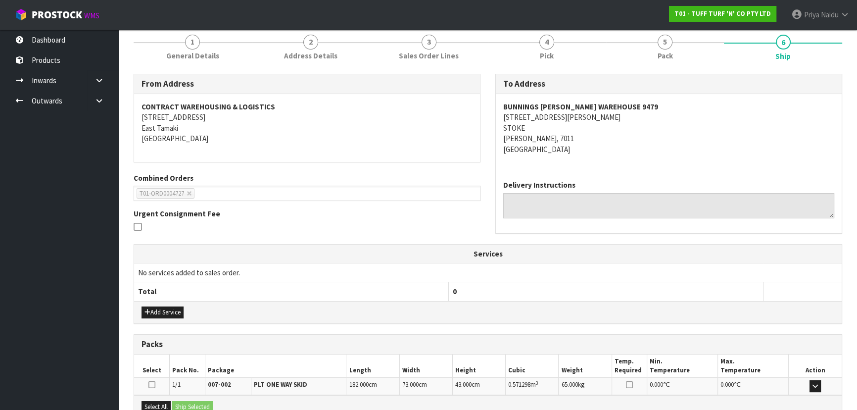
scroll to position [196, 0]
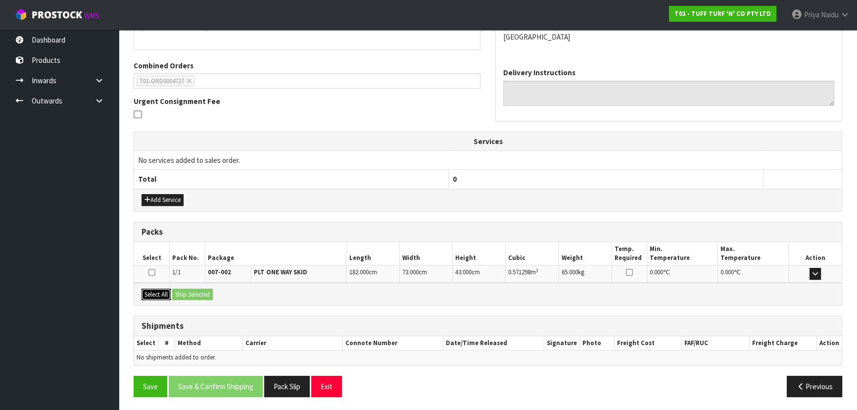
click at [163, 296] on button "Select All" at bounding box center [155, 294] width 29 height 12
click at [182, 291] on button "Ship Selected" at bounding box center [192, 294] width 41 height 12
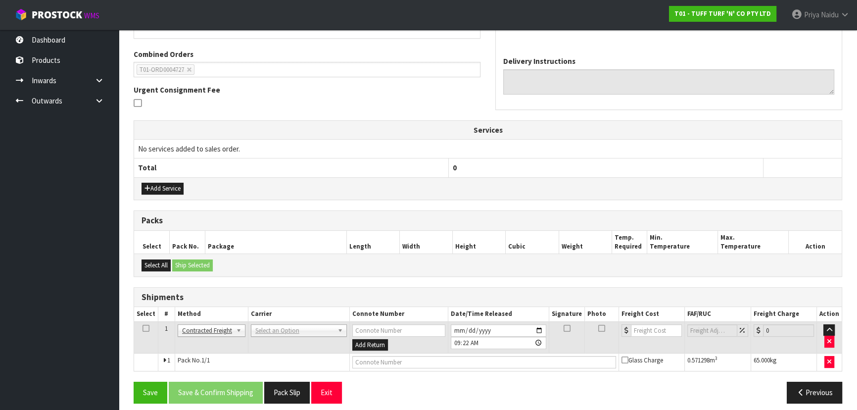
scroll to position [213, 0]
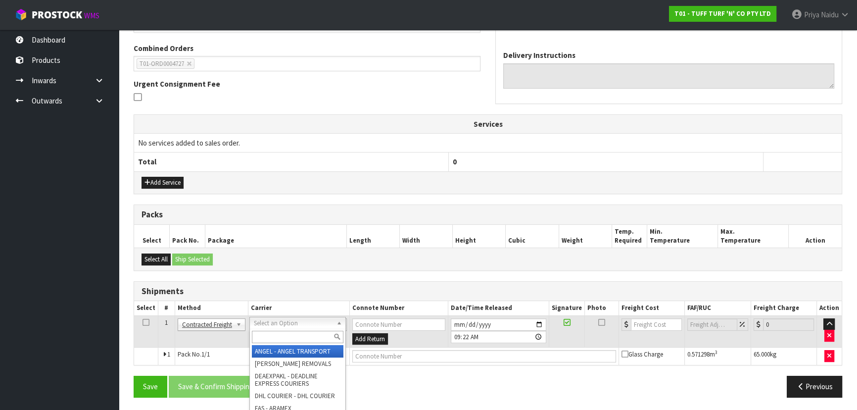
click at [272, 339] on input "text" at bounding box center [298, 336] width 92 height 12
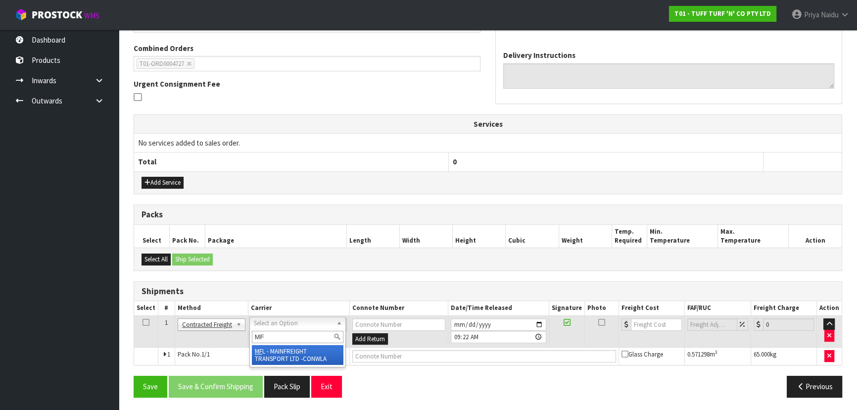
type input "MF"
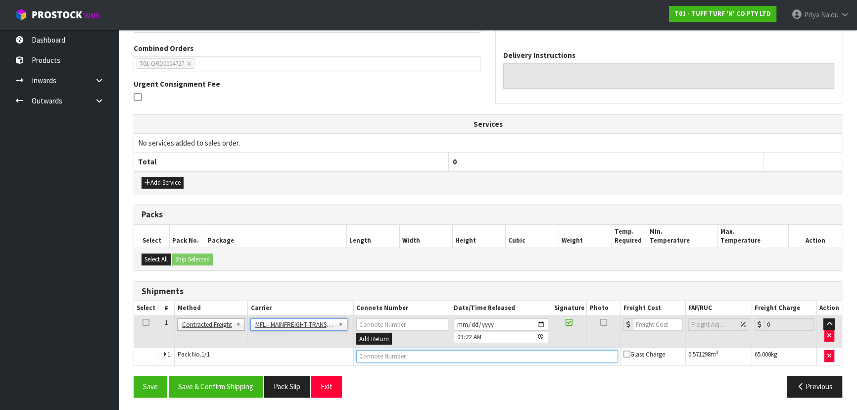
click at [415, 353] on input "text" at bounding box center [487, 356] width 262 height 12
paste input "FWM59024973"
type input "FWM59024973"
click at [644, 323] on input "number" at bounding box center [658, 324] width 50 height 12
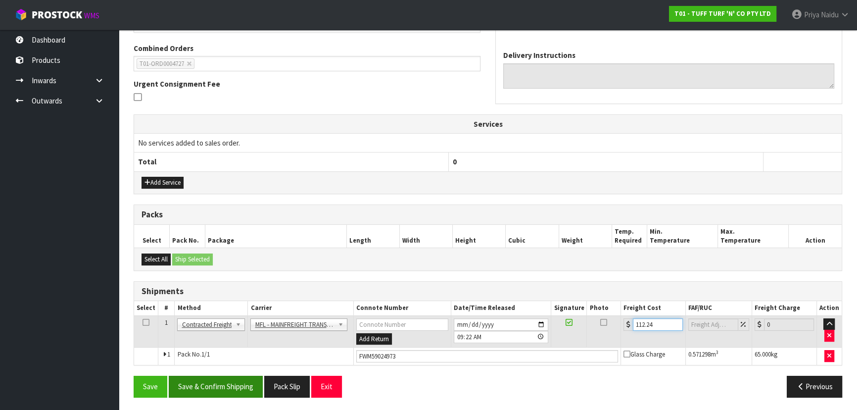
type input "112.24"
click at [224, 389] on button "Save & Confirm Shipping" at bounding box center [216, 385] width 94 height 21
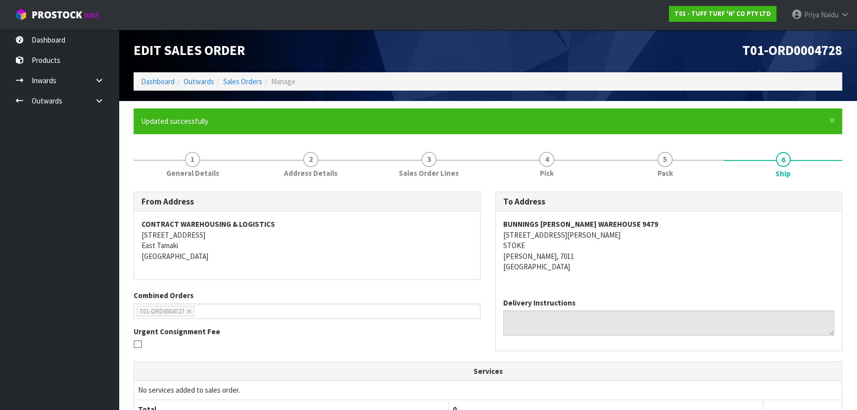
scroll to position [0, 0]
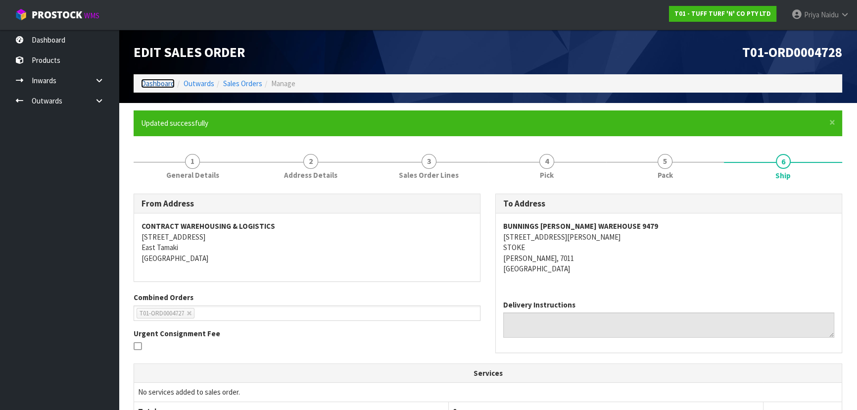
click at [159, 80] on link "Dashboard" at bounding box center [158, 83] width 34 height 9
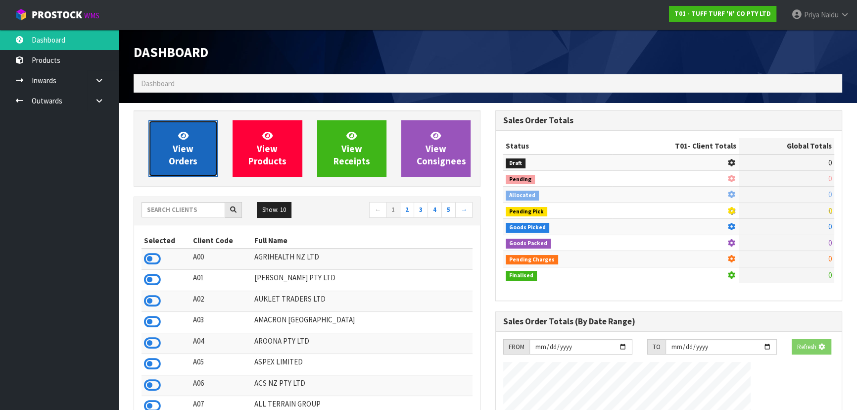
click at [186, 148] on span "View Orders" at bounding box center [183, 148] width 29 height 37
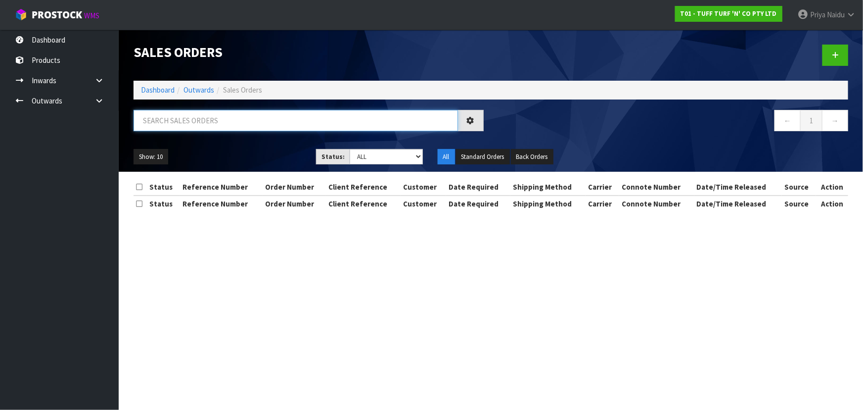
click at [212, 124] on input "text" at bounding box center [296, 120] width 324 height 21
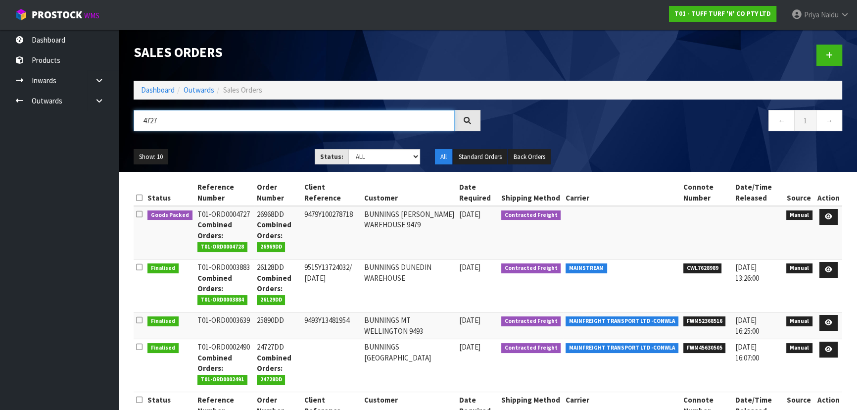
type input "4727"
click at [266, 144] on div "Show: 10 5 10 25 50 Status: Draft Pending Allocated Pending Pick Goods Picked G…" at bounding box center [487, 156] width 723 height 31
click at [266, 155] on ul "Show: 10 5 10 25 50" at bounding box center [217, 157] width 166 height 16
click at [264, 155] on ul "Show: 10 5 10 25 50" at bounding box center [217, 157] width 166 height 16
click at [825, 213] on icon at bounding box center [827, 216] width 7 height 6
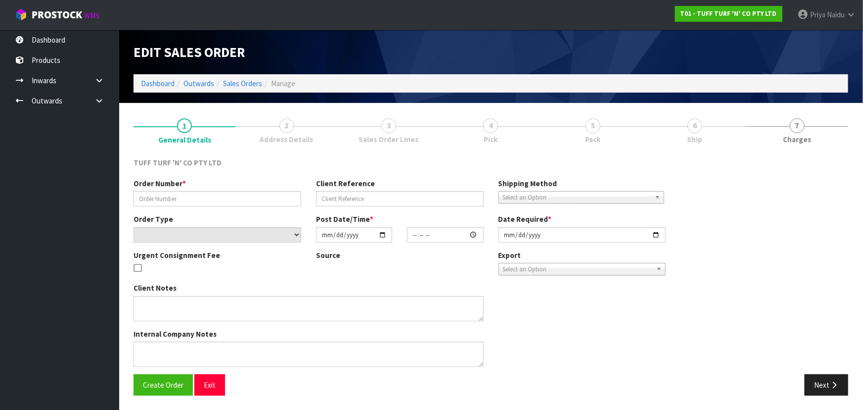
type input "26968DD"
type input "9479Y100278718"
select select "number:0"
type input "[DATE]"
type input "14:12:00.000"
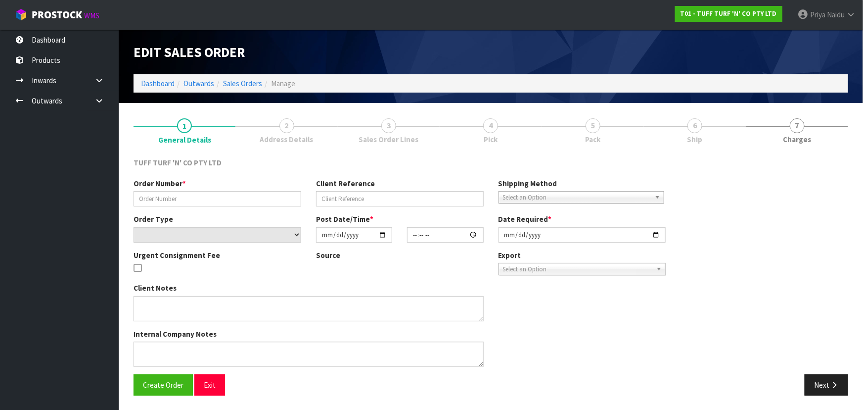
type input "[DATE]"
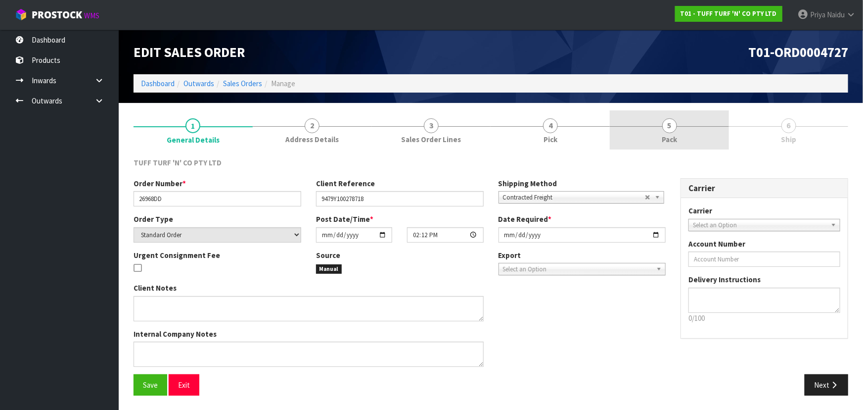
click at [673, 149] on link "5 Pack" at bounding box center [669, 129] width 119 height 39
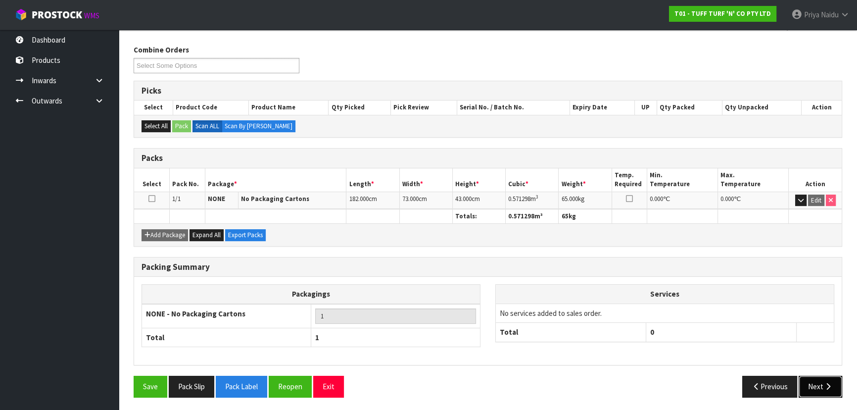
click at [836, 386] on button "Next" at bounding box center [820, 385] width 44 height 21
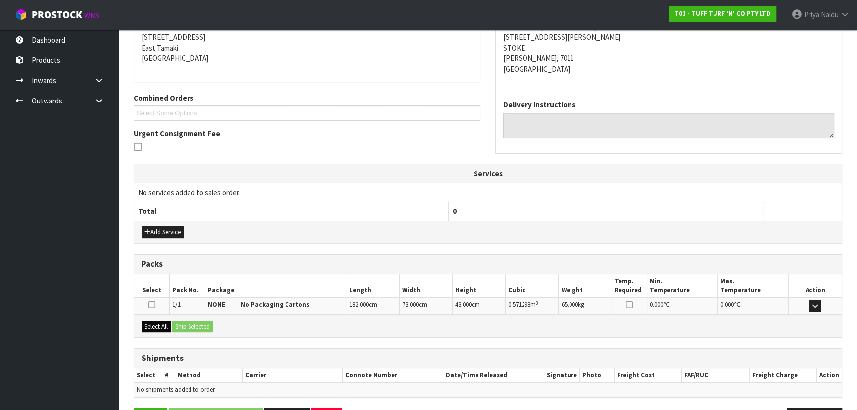
scroll to position [196, 0]
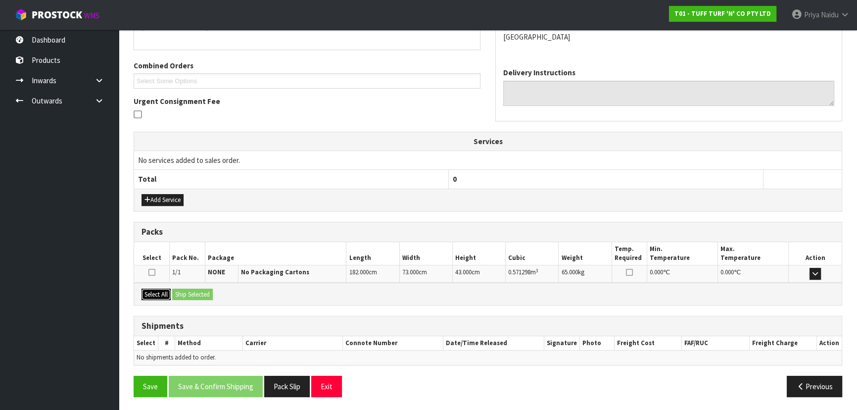
click at [151, 292] on button "Select All" at bounding box center [155, 294] width 29 height 12
click at [193, 291] on button "Ship Selected" at bounding box center [192, 294] width 41 height 12
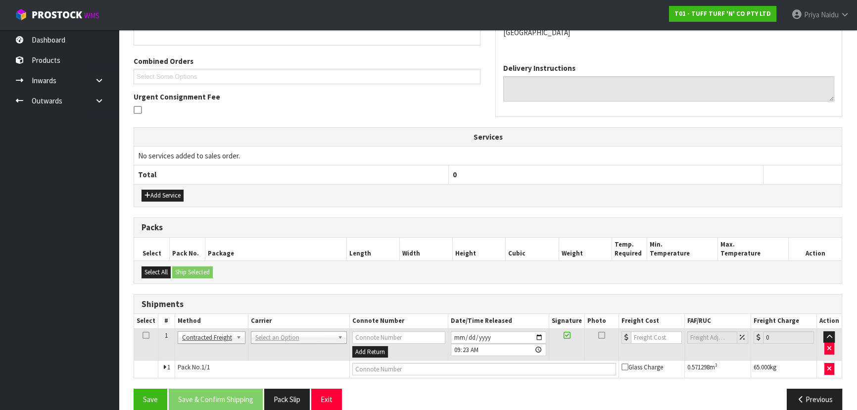
scroll to position [213, 0]
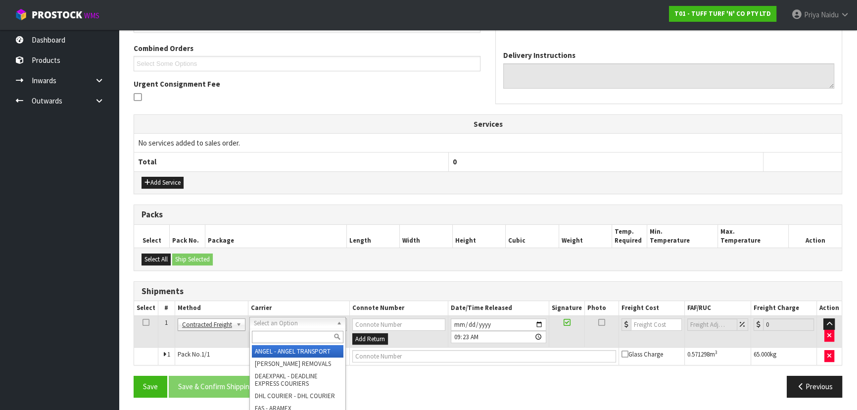
click at [267, 333] on input "text" at bounding box center [298, 336] width 92 height 12
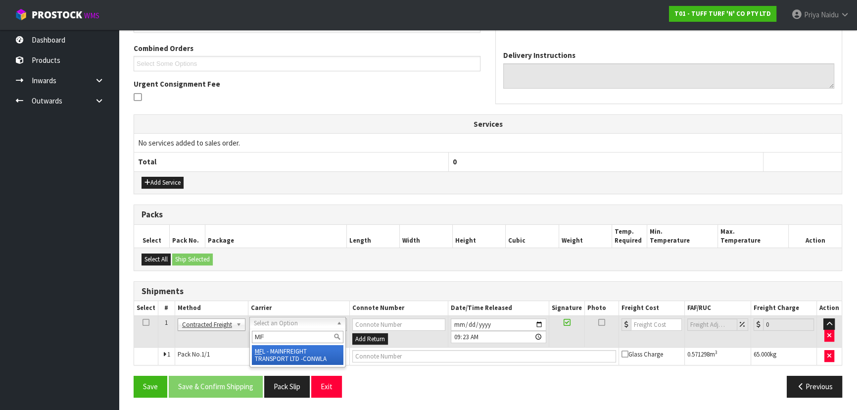
type input "MF"
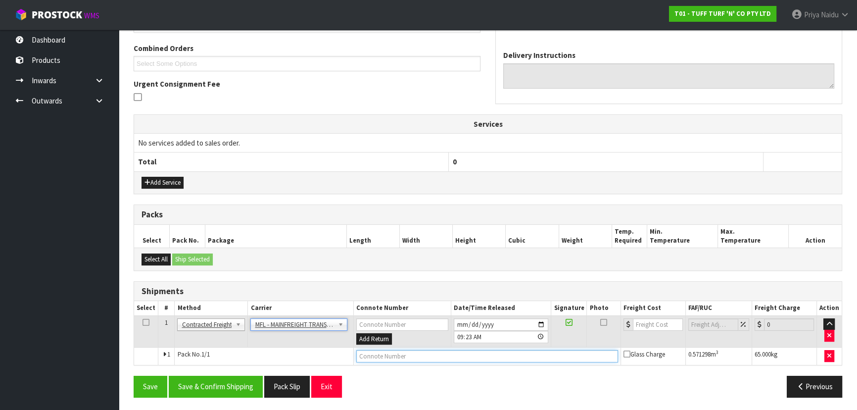
click at [373, 353] on input "text" at bounding box center [487, 356] width 262 height 12
paste input "FWM59024973"
type input "FWM59024973"
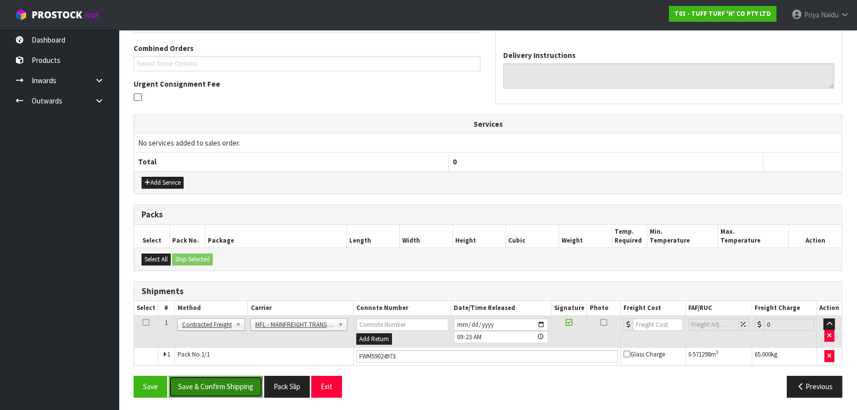
click at [231, 386] on button "Save & Confirm Shipping" at bounding box center [216, 385] width 94 height 21
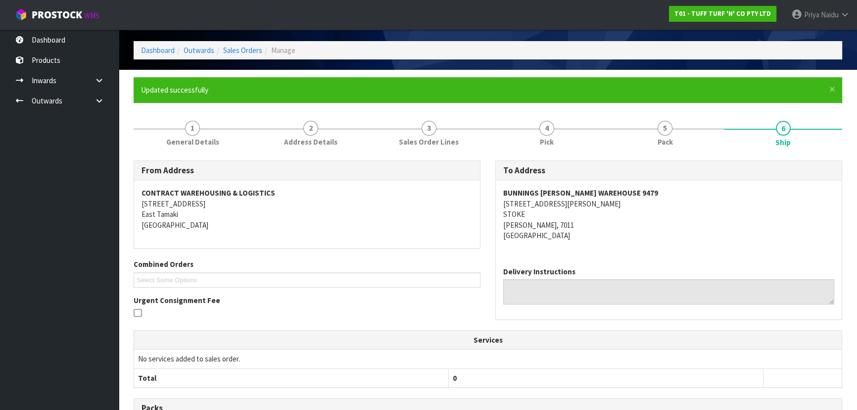
scroll to position [0, 0]
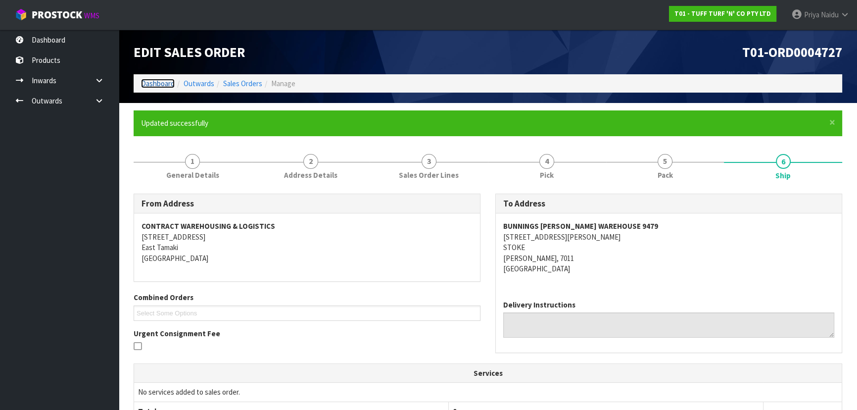
click at [150, 84] on link "Dashboard" at bounding box center [158, 83] width 34 height 9
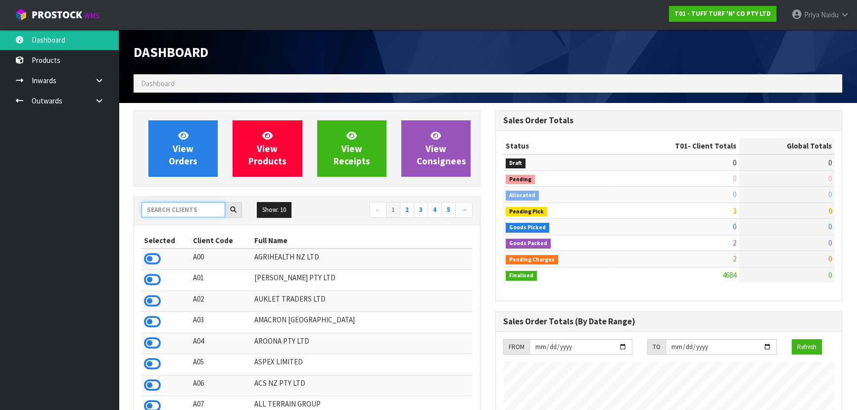
click at [176, 209] on input "text" at bounding box center [183, 209] width 84 height 15
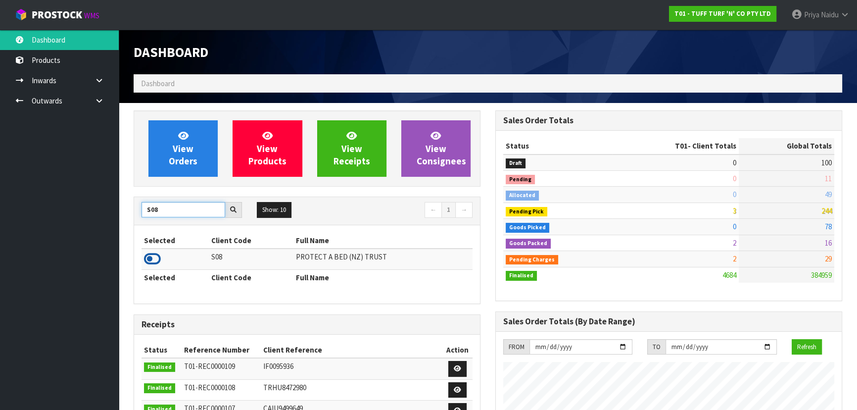
type input "S08"
drag, startPoint x: 156, startPoint y: 256, endPoint x: 162, endPoint y: 244, distance: 13.3
click at [155, 256] on icon at bounding box center [152, 258] width 17 height 15
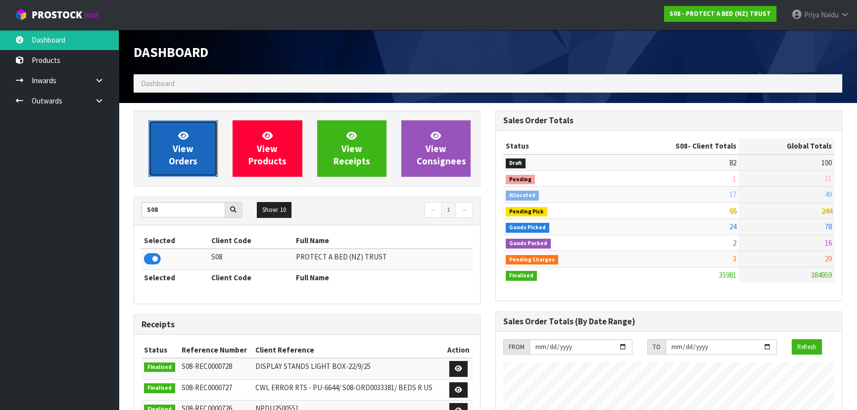
click at [189, 138] on link "View Orders" at bounding box center [182, 148] width 69 height 56
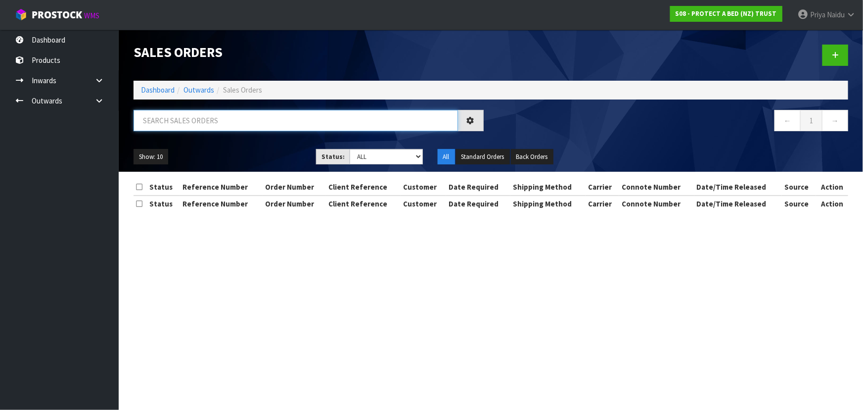
click at [188, 116] on input "text" at bounding box center [296, 120] width 324 height 21
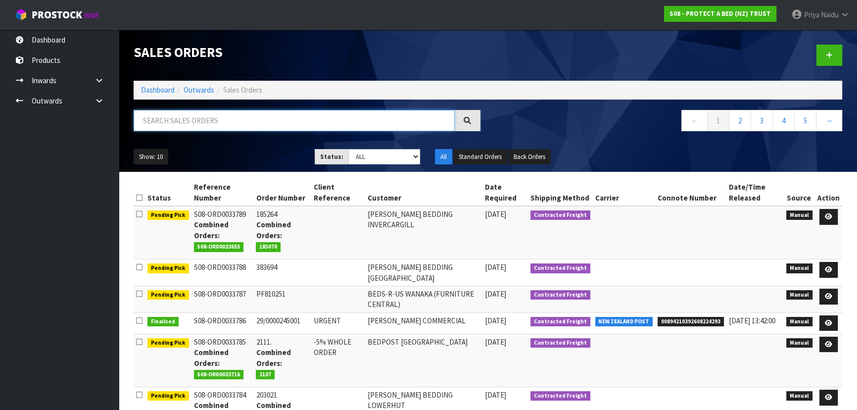
click at [172, 113] on input "text" at bounding box center [294, 120] width 321 height 21
type input "33640"
click at [382, 160] on select "Draft Pending Allocated Pending Pick Goods Picked Goods Packed Pending Charges …" at bounding box center [384, 156] width 72 height 15
select select "string:5"
click at [348, 149] on select "Draft Pending Allocated Pending Pick Goods Picked Goods Packed Pending Charges …" at bounding box center [384, 156] width 72 height 15
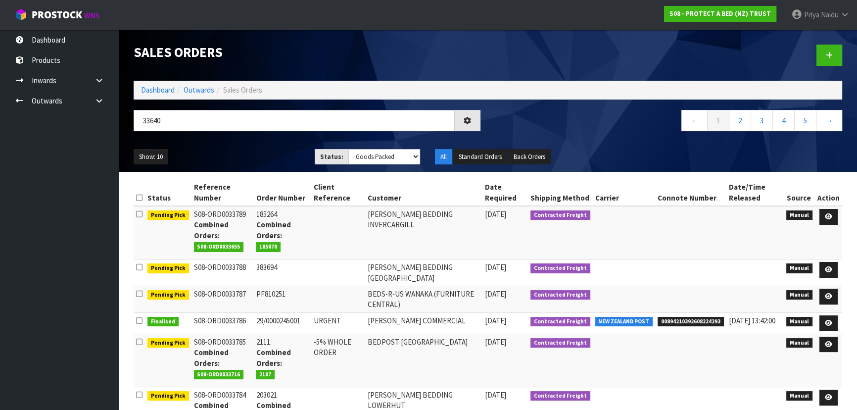
click at [275, 141] on div "Show: 10 5 10 25 50 Status: Draft Pending Allocated Pending Pick Goods Picked G…" at bounding box center [487, 156] width 723 height 31
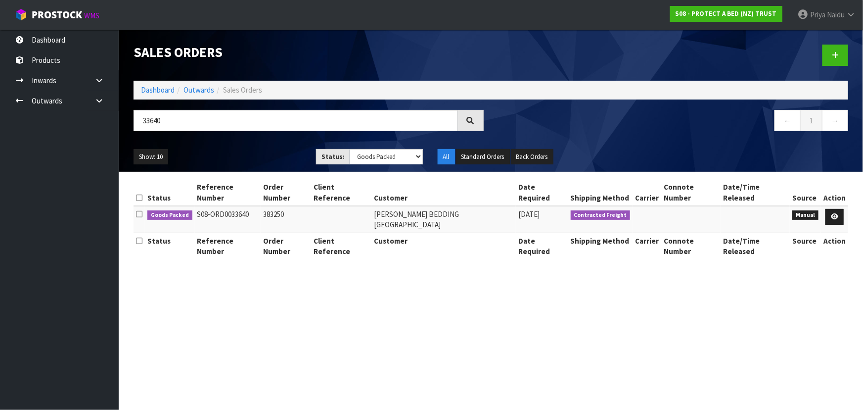
click at [266, 146] on div "Show: 10 5 10 25 50 Status: Draft Pending Allocated Pending Pick Goods Picked G…" at bounding box center [491, 156] width 730 height 31
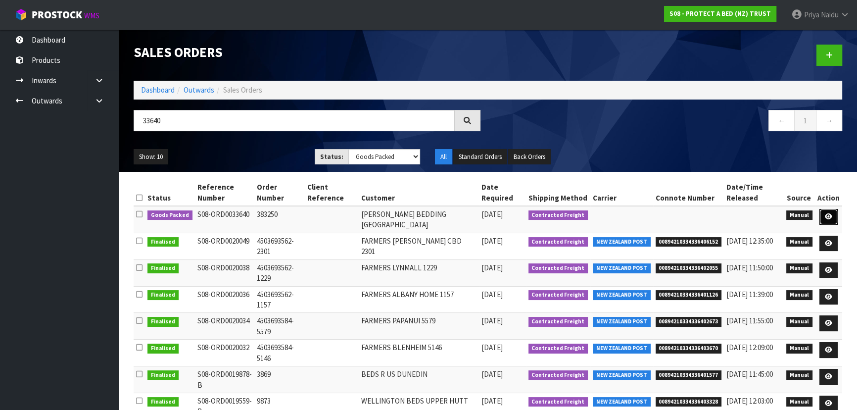
click at [829, 215] on icon at bounding box center [827, 216] width 7 height 6
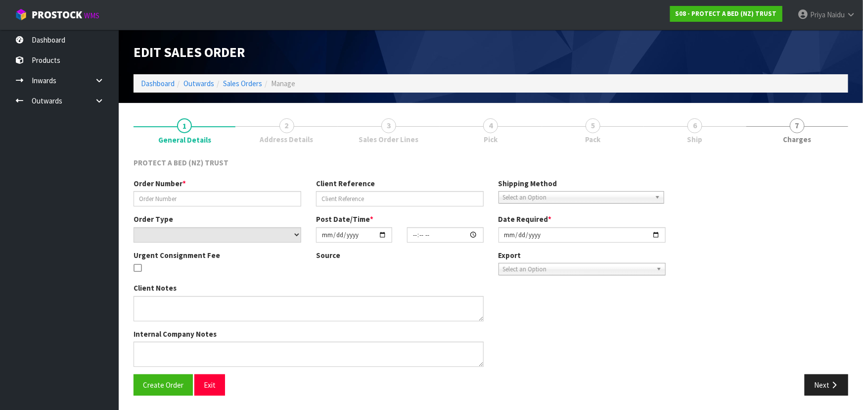
type input "383250"
select select "number:0"
type input "[DATE]"
type input "09:39:00.000"
type input "[DATE]"
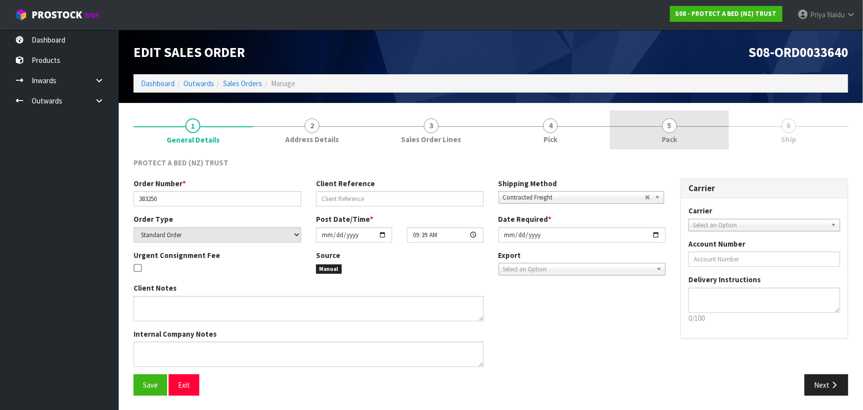
click at [663, 130] on link "5 Pack" at bounding box center [669, 129] width 119 height 39
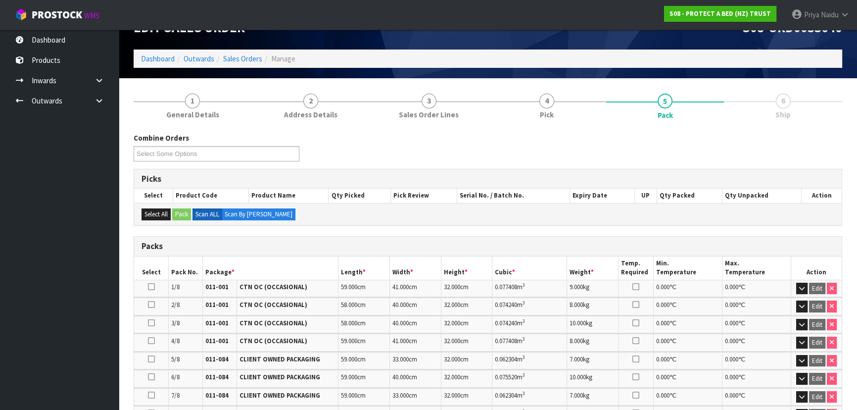
scroll to position [262, 0]
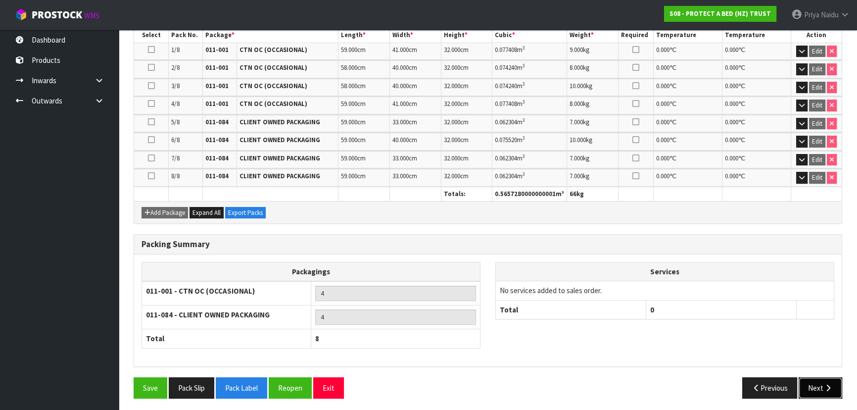
click at [811, 381] on button "Next" at bounding box center [820, 387] width 44 height 21
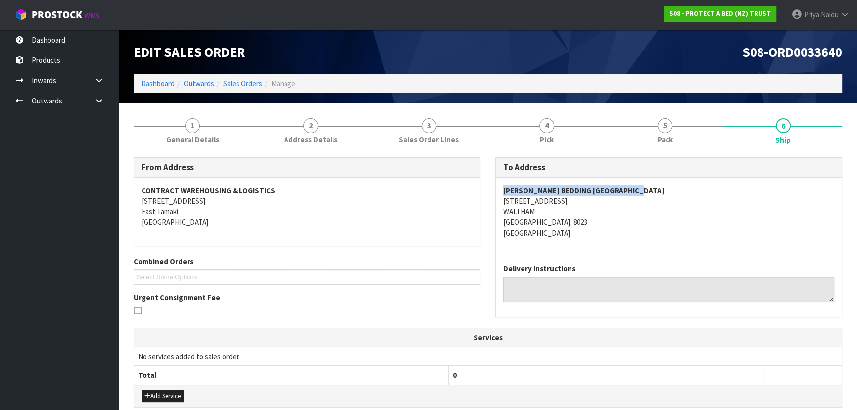
drag, startPoint x: 495, startPoint y: 188, endPoint x: 671, endPoint y: 194, distance: 176.2
click at [672, 194] on div "HARVEY NORMAN BEDDING CHRISTCHURCH 88 MOWBRAY STREET WALTHAM CHRISTCHURCH, 8023…" at bounding box center [669, 217] width 346 height 78
drag, startPoint x: 499, startPoint y: 203, endPoint x: 595, endPoint y: 221, distance: 98.1
click at [595, 221] on div "HARVEY NORMAN BEDDING CHRISTCHURCH 88 MOWBRAY STREET WALTHAM CHRISTCHURCH, 8023…" at bounding box center [669, 217] width 346 height 78
click at [498, 202] on div "HARVEY NORMAN BEDDING CHRISTCHURCH 88 MOWBRAY STREET WALTHAM CHRISTCHURCH, 8023…" at bounding box center [669, 217] width 346 height 78
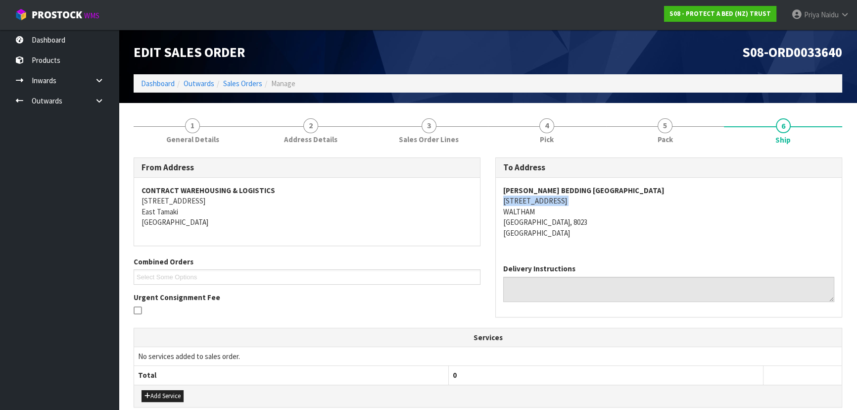
drag, startPoint x: 498, startPoint y: 202, endPoint x: 579, endPoint y: 200, distance: 81.1
click at [579, 200] on div "HARVEY NORMAN BEDDING CHRISTCHURCH 88 MOWBRAY STREET WALTHAM CHRISTCHURCH, 8023…" at bounding box center [669, 217] width 346 height 78
drag, startPoint x: 212, startPoint y: 132, endPoint x: 208, endPoint y: 140, distance: 8.8
click at [212, 132] on link "1 General Details" at bounding box center [193, 129] width 118 height 39
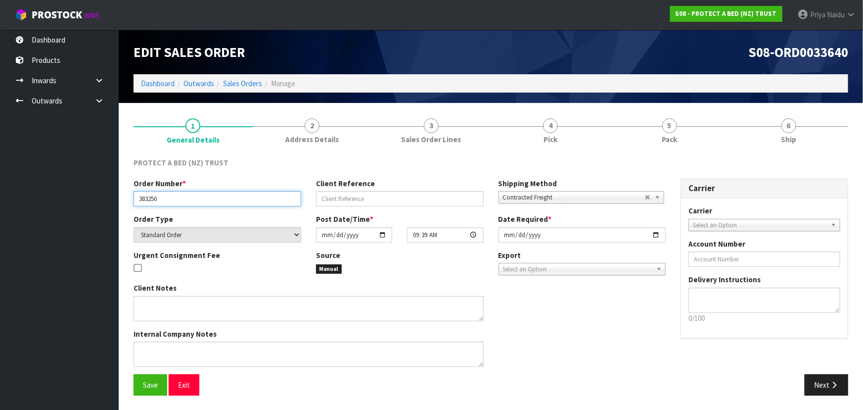
drag, startPoint x: 135, startPoint y: 199, endPoint x: 166, endPoint y: 200, distance: 30.7
click at [166, 200] on input "383250" at bounding box center [218, 198] width 168 height 15
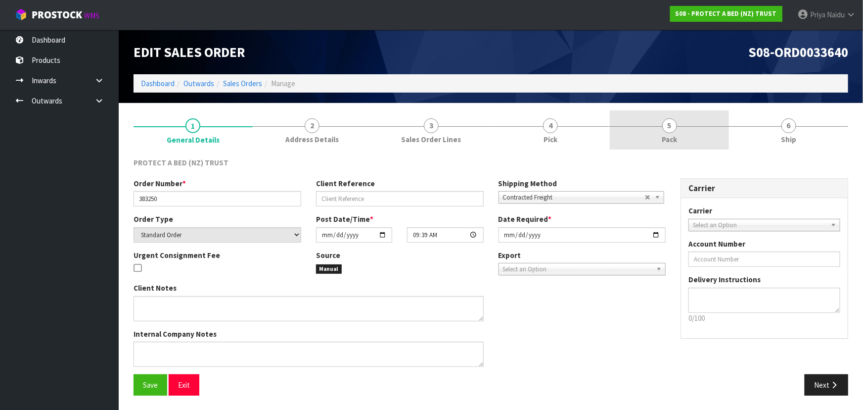
click at [675, 126] on span "5" at bounding box center [669, 125] width 15 height 15
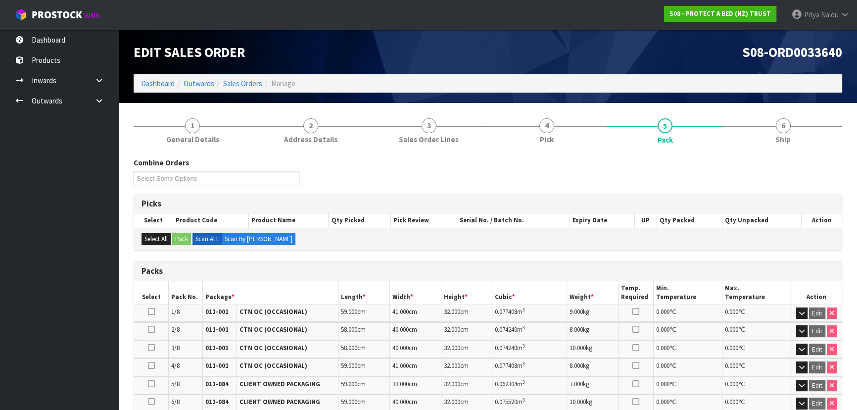
click at [780, 109] on section "1 General Details 2 Address Details 3 Sales Order Lines 4 Pick 5 Pack 6 Ship Co…" at bounding box center [488, 389] width 738 height 572
click at [768, 145] on link "6 Ship" at bounding box center [783, 129] width 118 height 39
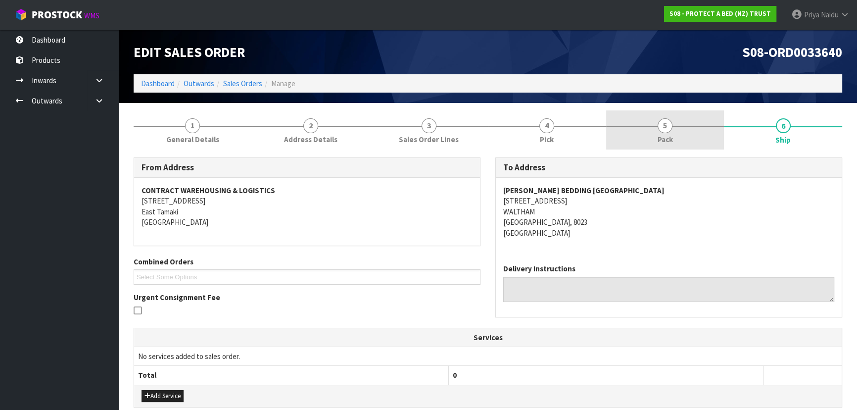
drag, startPoint x: 632, startPoint y: 108, endPoint x: 643, endPoint y: 123, distance: 18.3
click at [632, 109] on section "1 General Details 2 Address Details 3 Sales Order Lines 4 Pick 5 Pack 6 Ship Fr…" at bounding box center [488, 418] width 738 height 631
click at [658, 137] on span "Pack" at bounding box center [664, 139] width 15 height 10
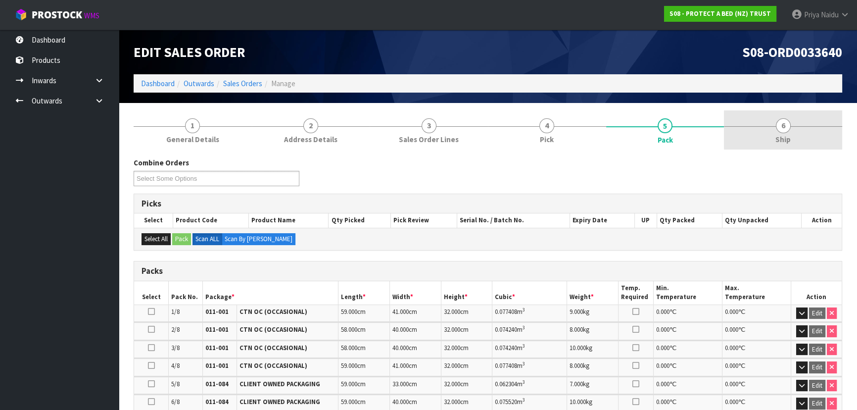
drag, startPoint x: 768, startPoint y: 133, endPoint x: 729, endPoint y: 148, distance: 42.2
click at [768, 133] on link "6 Ship" at bounding box center [783, 129] width 118 height 39
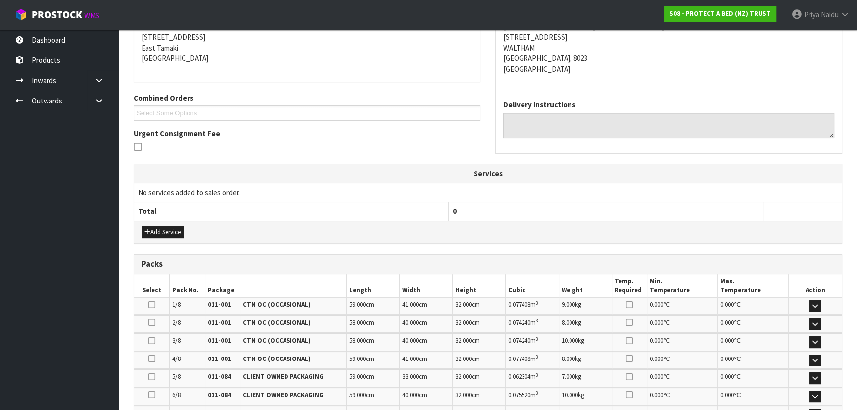
scroll to position [321, 0]
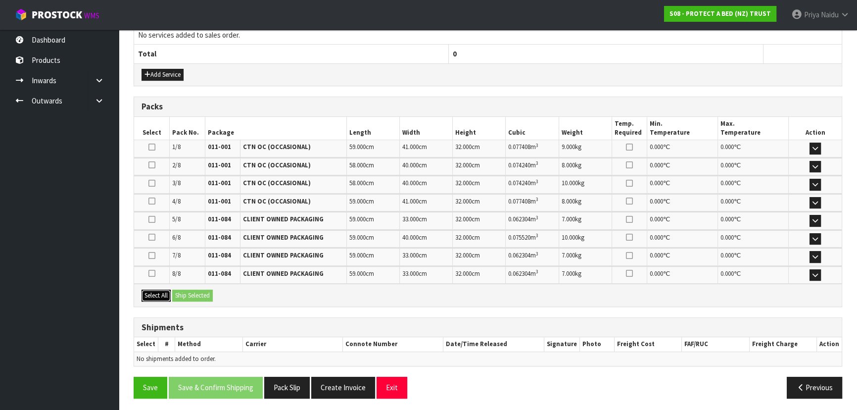
click at [162, 293] on button "Select All" at bounding box center [155, 295] width 29 height 12
click at [187, 294] on button "Ship Selected" at bounding box center [192, 295] width 41 height 12
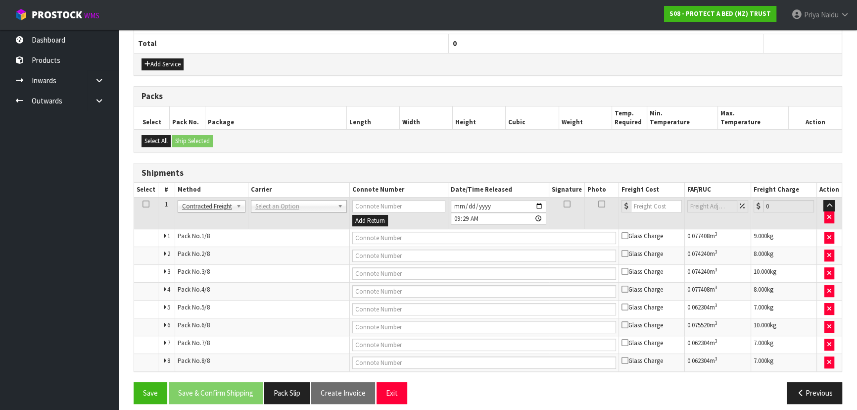
scroll to position [337, 0]
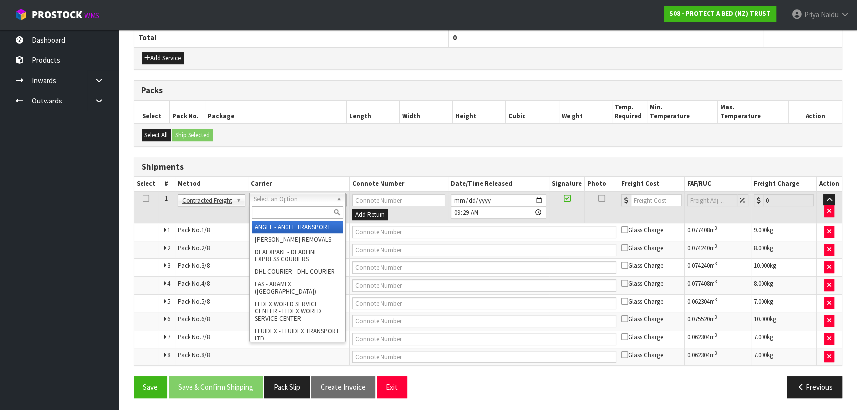
click at [269, 212] on input "text" at bounding box center [298, 212] width 92 height 12
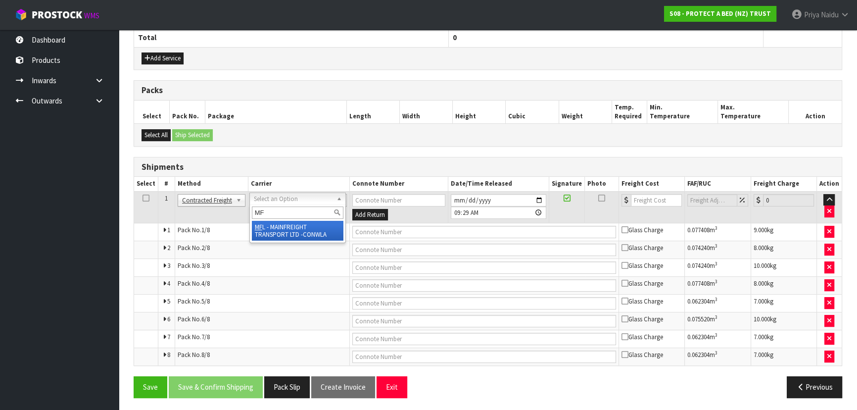
type input "MF"
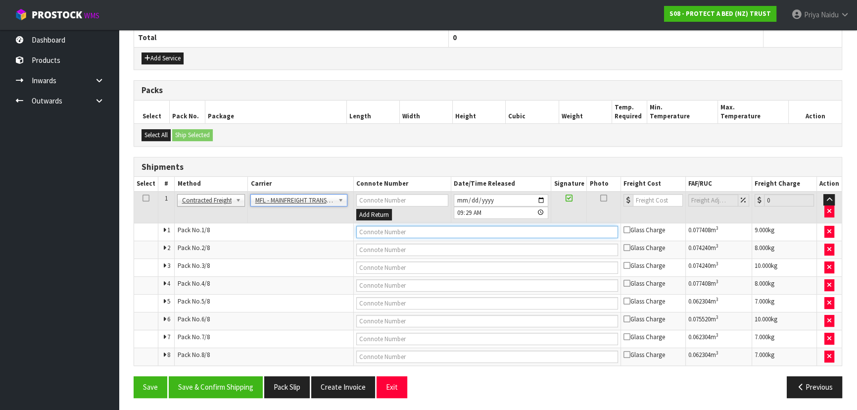
click at [382, 228] on input "text" at bounding box center [487, 232] width 262 height 12
paste input "FWM59025202"
type input "FWM59025202"
click at [642, 202] on input "number" at bounding box center [658, 200] width 50 height 12
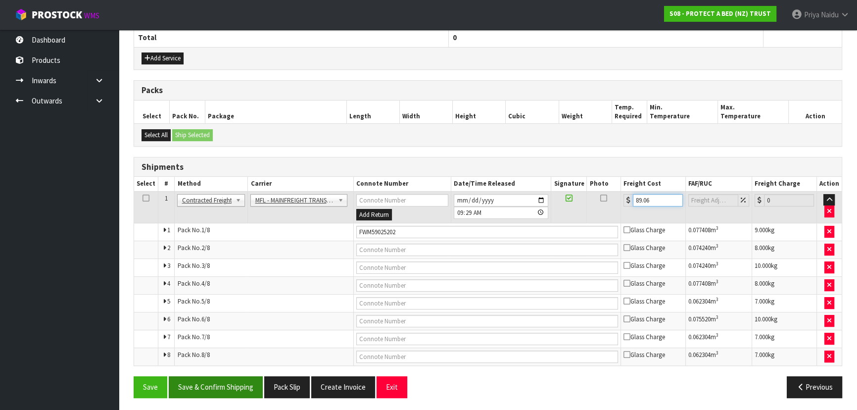
type input "89.06"
click at [218, 380] on button "Save & Confirm Shipping" at bounding box center [216, 386] width 94 height 21
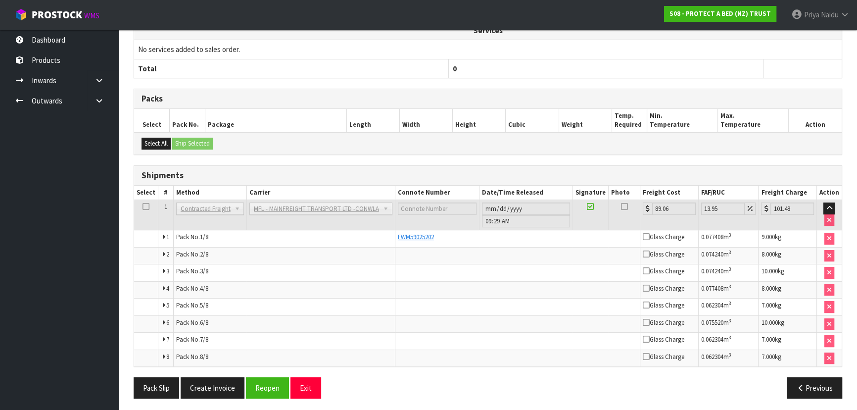
scroll to position [343, 0]
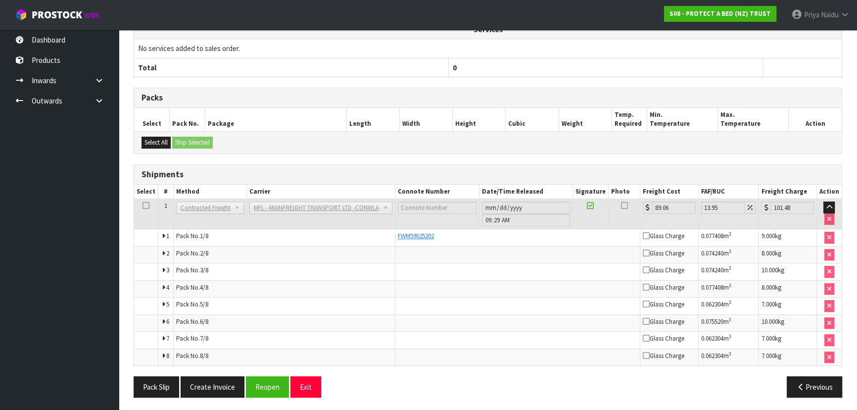
drag, startPoint x: 481, startPoint y: 263, endPoint x: 418, endPoint y: 279, distance: 64.9
click at [418, 280] on td at bounding box center [517, 288] width 245 height 17
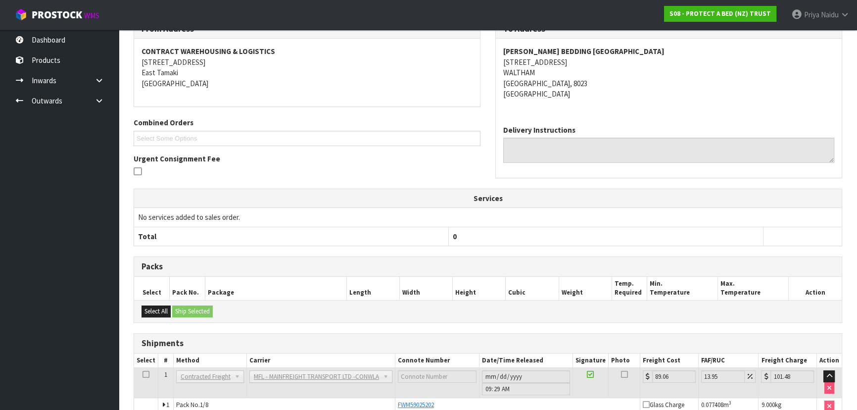
scroll to position [29, 0]
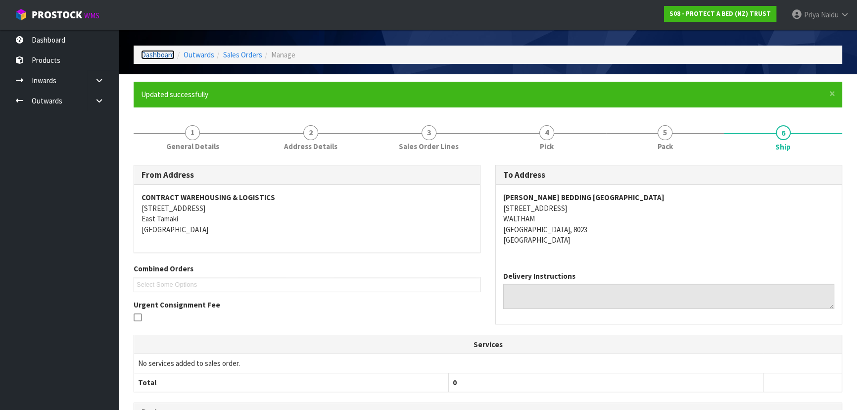
click at [155, 54] on link "Dashboard" at bounding box center [158, 54] width 34 height 9
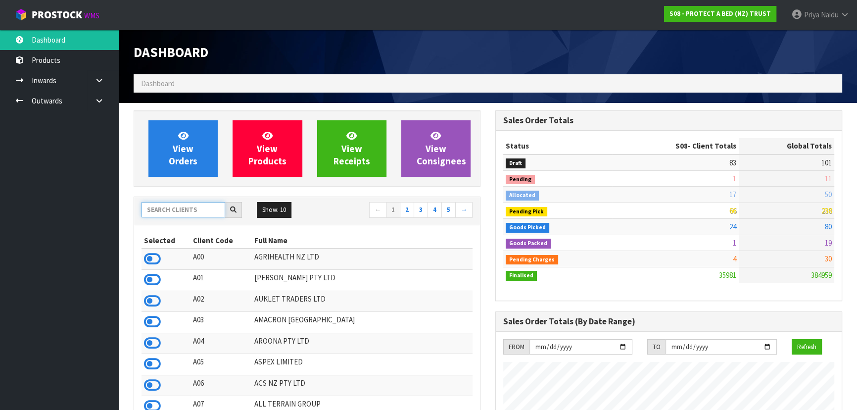
click at [190, 208] on input "text" at bounding box center [183, 209] width 84 height 15
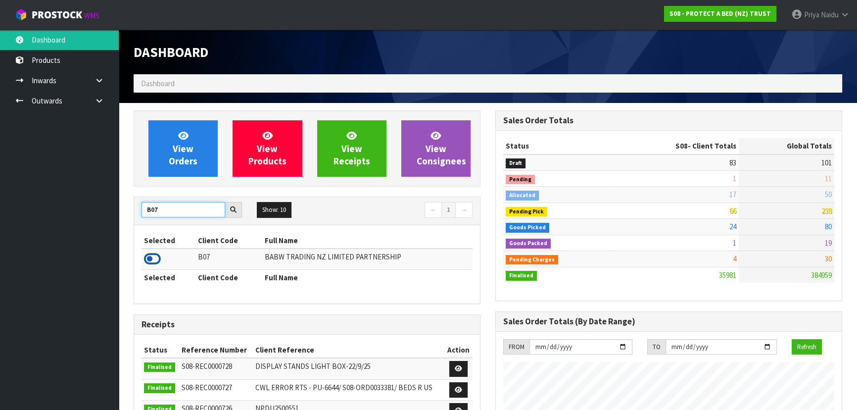
type input "B07"
click at [157, 256] on icon at bounding box center [152, 258] width 17 height 15
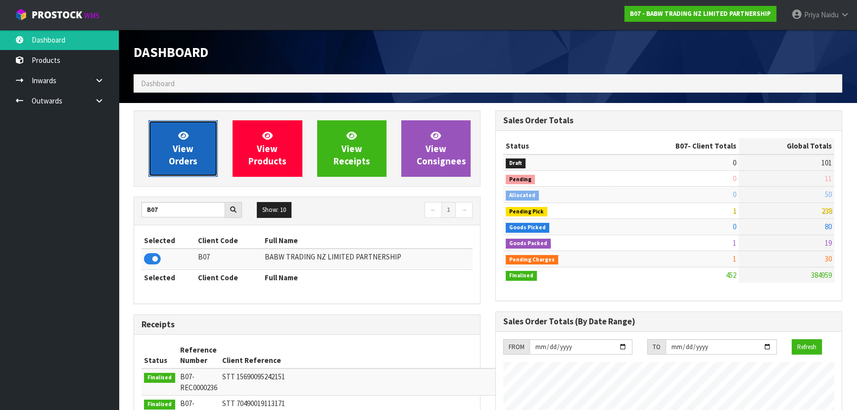
scroll to position [748, 361]
click at [180, 166] on span "View Orders" at bounding box center [183, 148] width 29 height 37
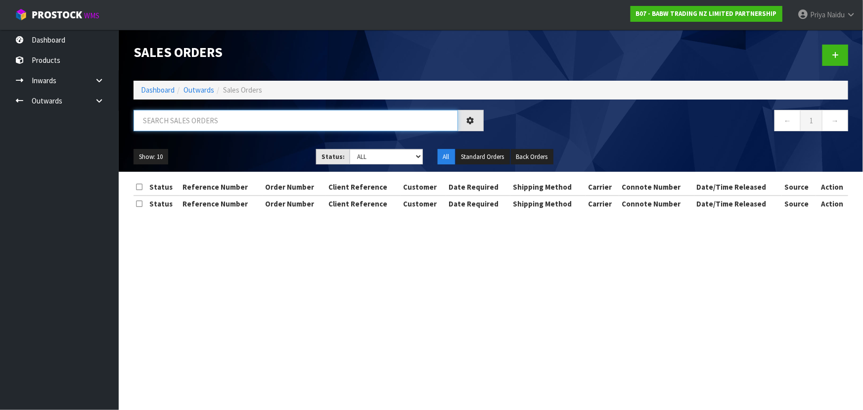
click at [201, 122] on input "text" at bounding box center [296, 120] width 324 height 21
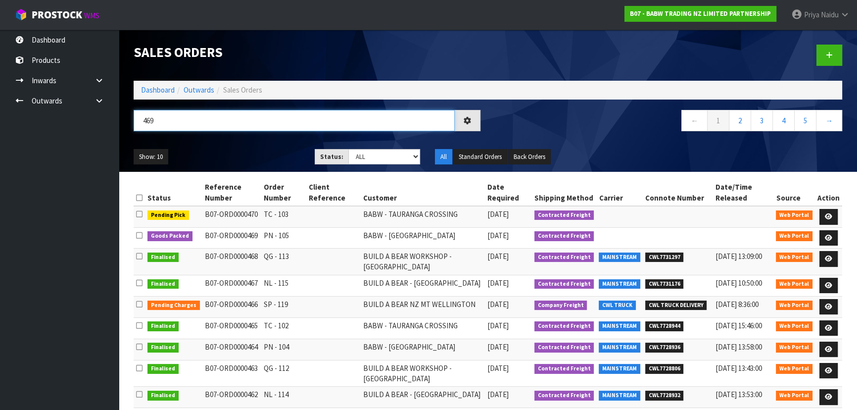
type input "469"
click at [254, 138] on div "469 ← 1 2 3 4 5 →" at bounding box center [487, 126] width 723 height 32
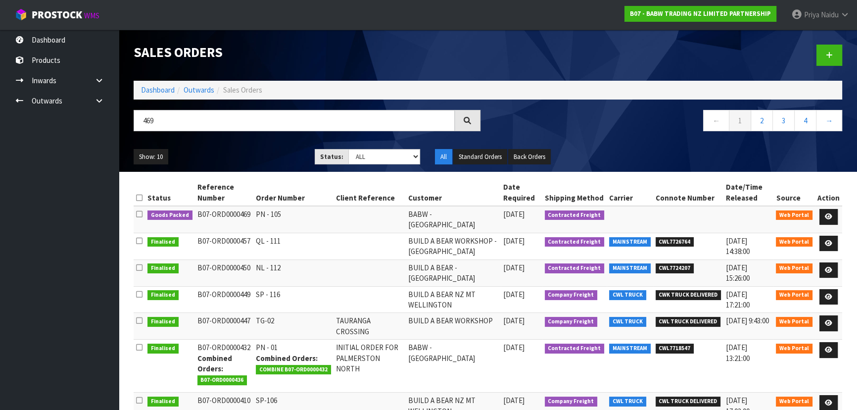
click at [274, 157] on ul "Show: 10 5 10 25 50" at bounding box center [217, 157] width 166 height 16
click at [829, 218] on icon at bounding box center [827, 216] width 7 height 6
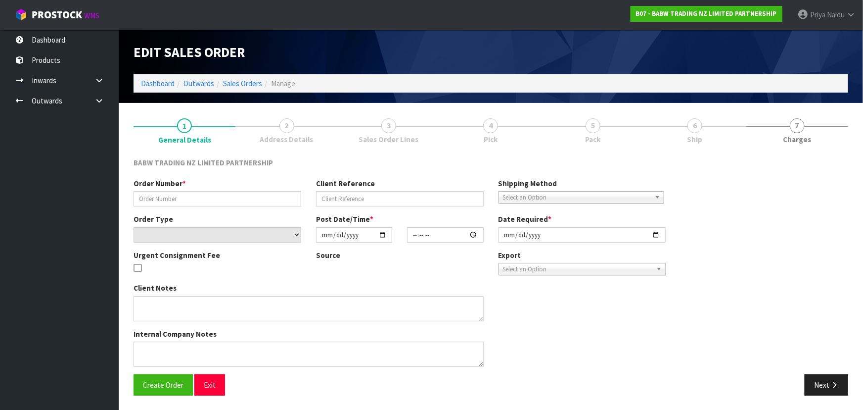
type input "PN - 105"
select select "number:0"
type input "2025-10-06"
type input "14:08:00.000"
type input "2025-10-06"
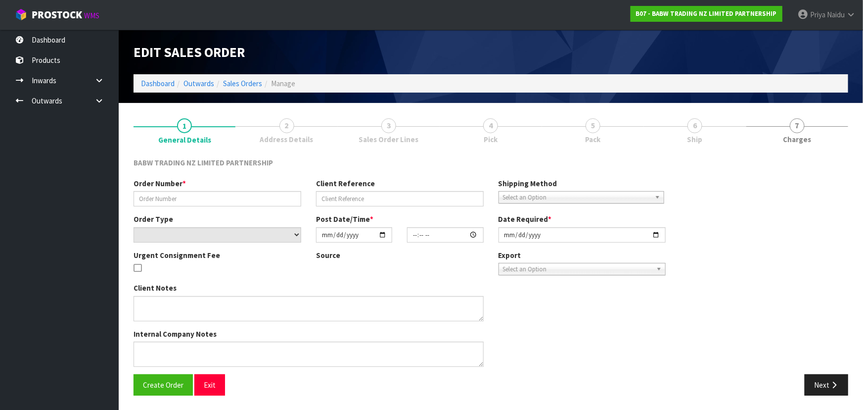
type textarea "CONTACT AS FOLLOWS: TE ARAWA AKURANGI +64 22 504 5782"
type textarea "25533 X 24 REMOVING"
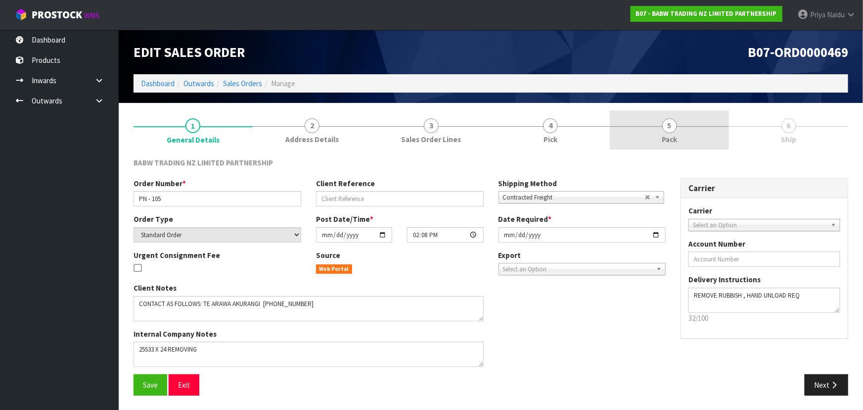
click at [653, 121] on link "5 Pack" at bounding box center [669, 129] width 119 height 39
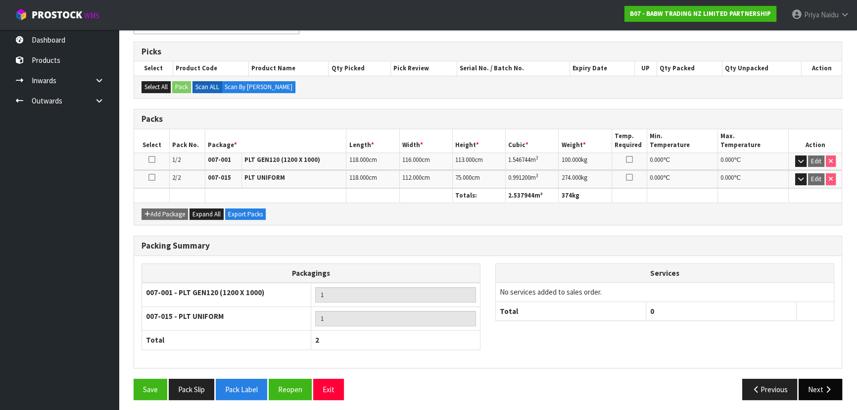
scroll to position [154, 0]
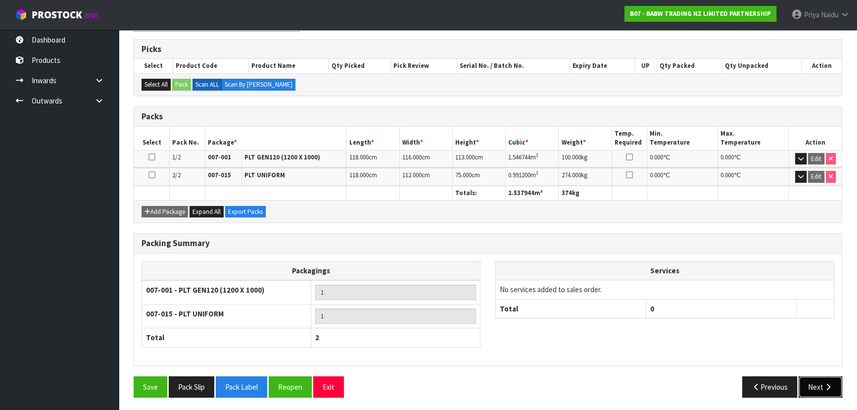
click at [815, 381] on button "Next" at bounding box center [820, 386] width 44 height 21
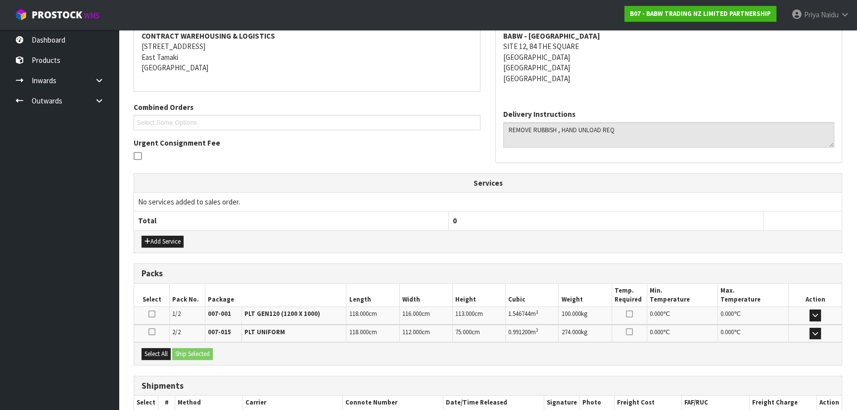
scroll to position [0, 0]
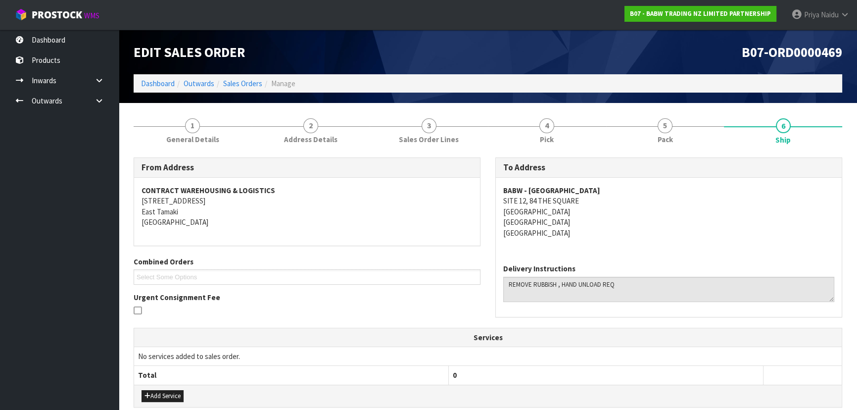
drag, startPoint x: 528, startPoint y: 202, endPoint x: 450, endPoint y: 226, distance: 81.2
click at [610, 226] on address "BABW - PALMERSTON NORTH SITE 12, 84 THE SQUARE PALMERSTON NORTH CENTRAL Palmers…" at bounding box center [668, 211] width 331 height 53
click at [499, 199] on div "BABW - PALMERSTON NORTH SITE 12, 84 THE SQUARE PALMERSTON NORTH CENTRAL Palmers…" at bounding box center [669, 217] width 346 height 78
drag, startPoint x: 499, startPoint y: 198, endPoint x: 580, endPoint y: 198, distance: 81.1
click at [580, 198] on div "BABW - PALMERSTON NORTH SITE 12, 84 THE SQUARE PALMERSTON NORTH CENTRAL Palmers…" at bounding box center [669, 217] width 346 height 78
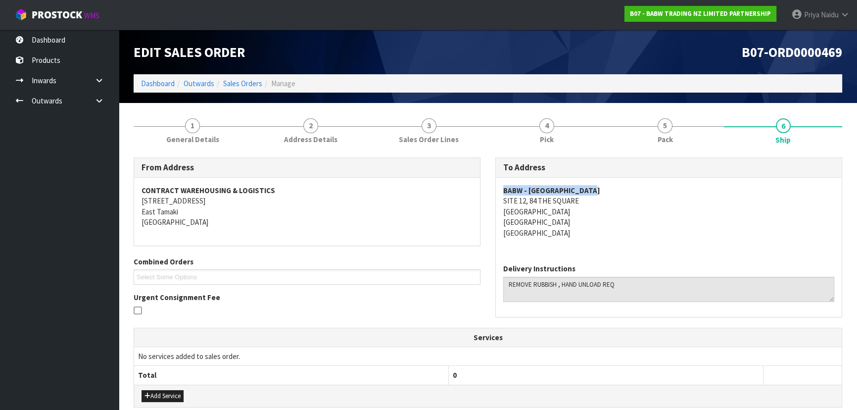
drag, startPoint x: 505, startPoint y: 188, endPoint x: 615, endPoint y: 181, distance: 110.6
click at [615, 181] on div "To Address BABW - PALMERSTON NORTH SITE 12, 84 THE SQUARE PALMERSTON NORTH CENT…" at bounding box center [669, 242] width 362 height 170
drag, startPoint x: 503, startPoint y: 283, endPoint x: 625, endPoint y: 286, distance: 122.2
click at [625, 286] on textarea at bounding box center [668, 288] width 331 height 25
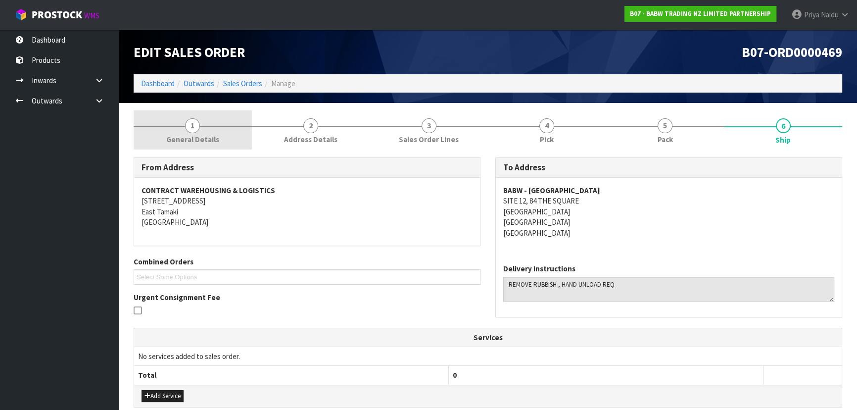
click at [173, 134] on span "General Details" at bounding box center [192, 139] width 53 height 10
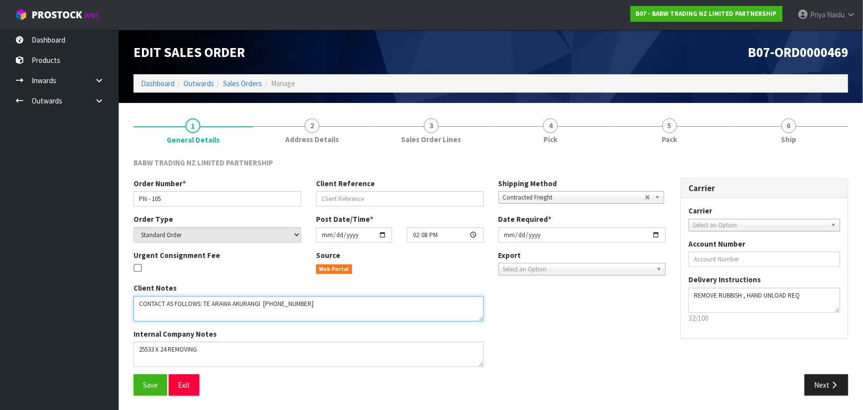
drag, startPoint x: 139, startPoint y: 304, endPoint x: 343, endPoint y: 311, distance: 203.9
click at [343, 311] on textarea at bounding box center [309, 308] width 350 height 25
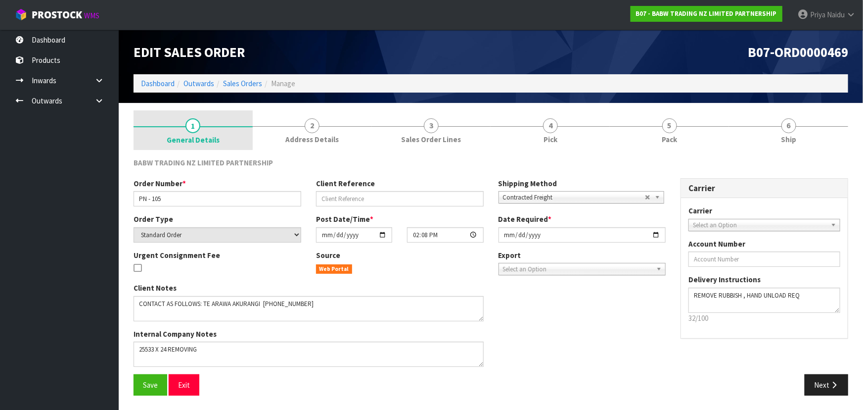
click at [206, 129] on link "1 General Details" at bounding box center [193, 130] width 119 height 40
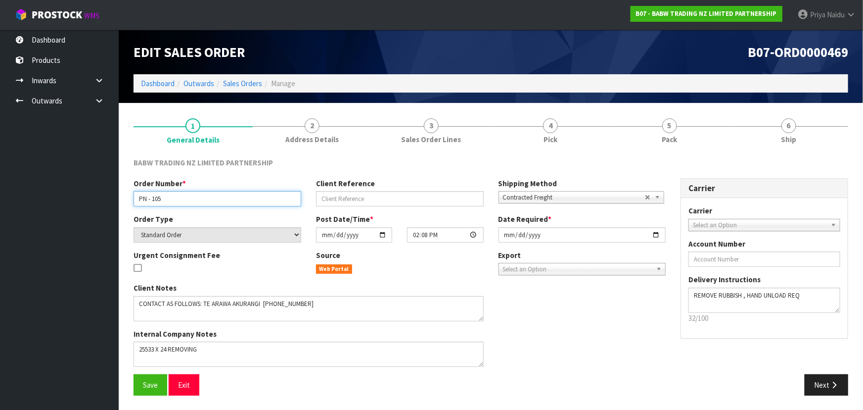
drag, startPoint x: 135, startPoint y: 199, endPoint x: 182, endPoint y: 199, distance: 47.5
click at [182, 199] on input "PN - 105" at bounding box center [218, 198] width 168 height 15
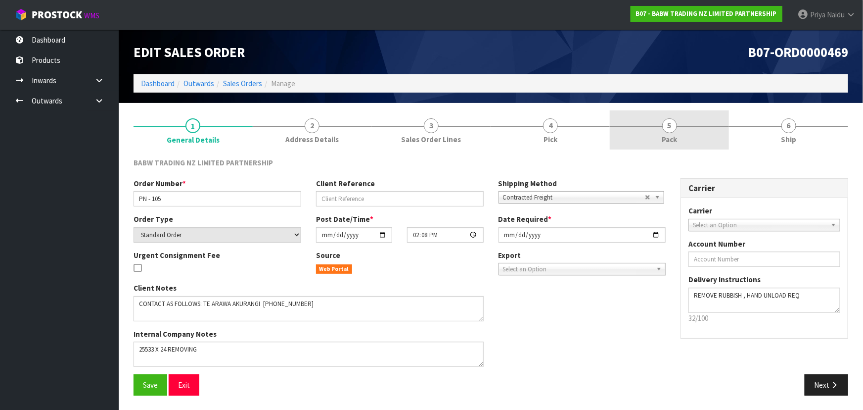
drag, startPoint x: 662, startPoint y: 132, endPoint x: 651, endPoint y: 138, distance: 13.1
click at [662, 132] on link "5 Pack" at bounding box center [669, 129] width 119 height 39
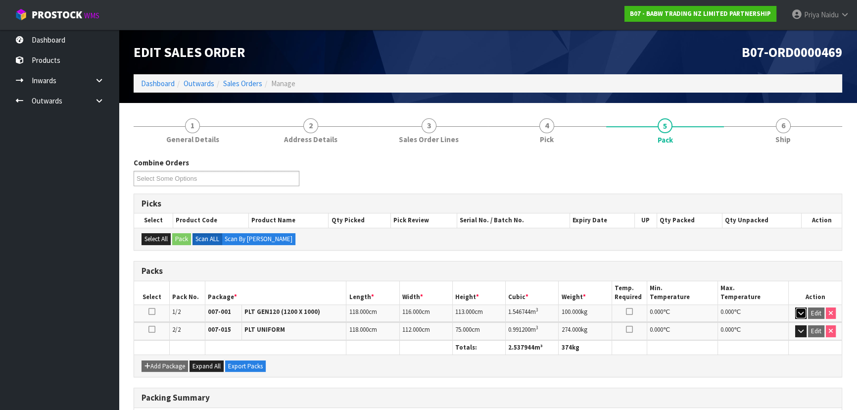
click at [801, 313] on icon "button" at bounding box center [800, 313] width 5 height 6
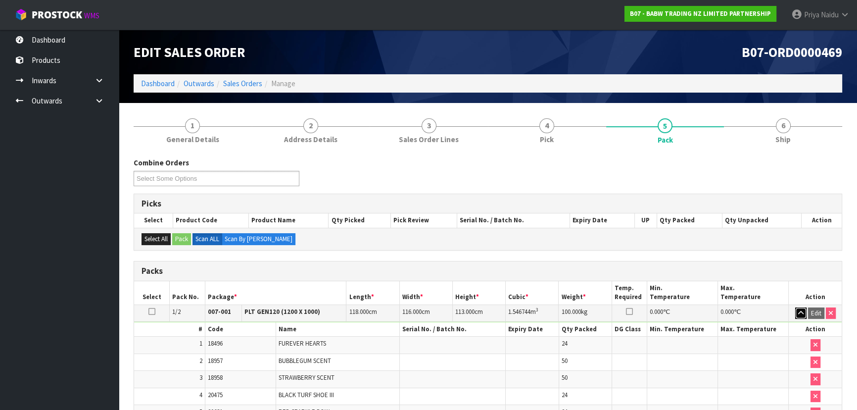
click at [800, 313] on icon "button" at bounding box center [800, 313] width 5 height 6
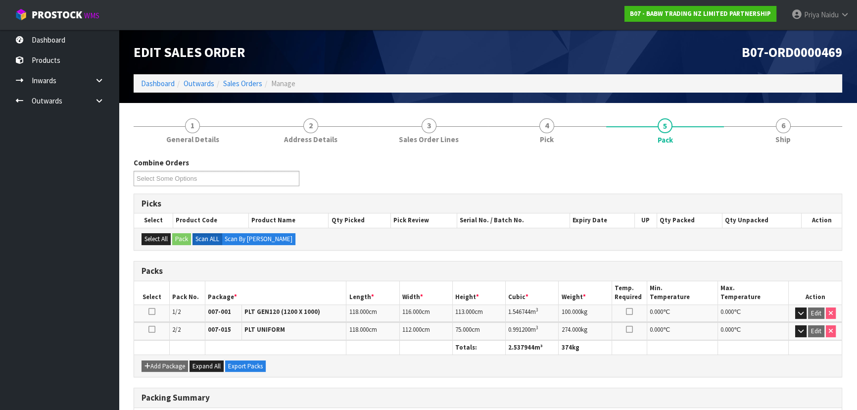
drag, startPoint x: 138, startPoint y: 0, endPoint x: 125, endPoint y: 19, distance: 22.9
click at [125, 27] on nav "Toggle navigation ProStock WMS B07 - BABW TRADING NZ LIMITED PARTNERSHIP Priya …" at bounding box center [428, 15] width 857 height 30
click at [771, 133] on link "6 Ship" at bounding box center [783, 129] width 118 height 39
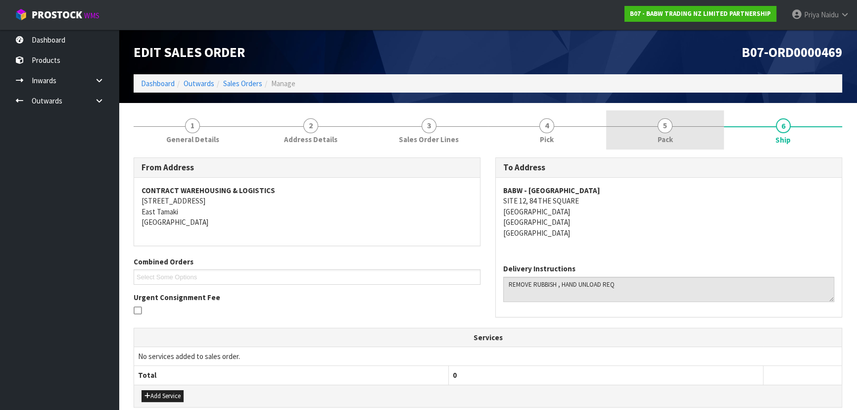
click at [653, 138] on link "5 Pack" at bounding box center [665, 129] width 118 height 39
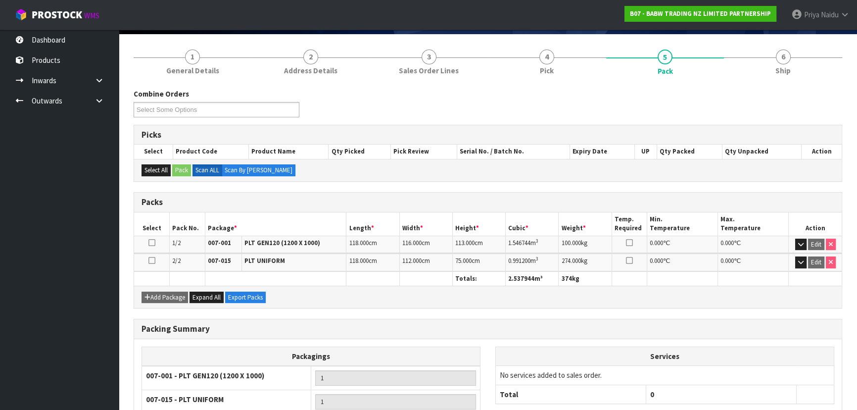
scroll to position [154, 0]
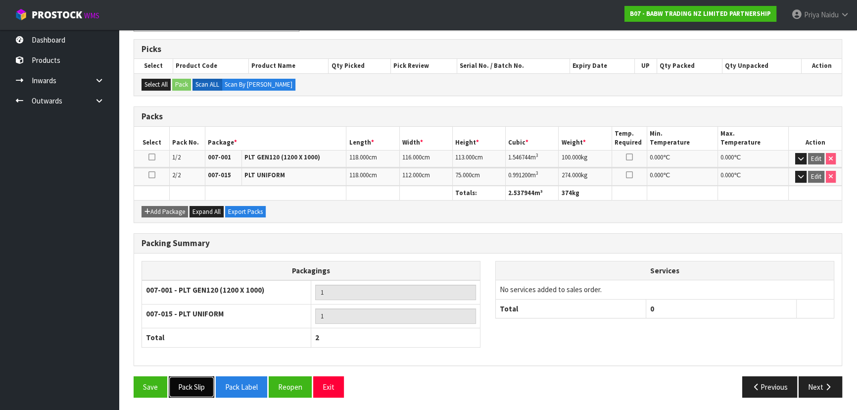
click at [201, 383] on button "Pack Slip" at bounding box center [192, 386] width 46 height 21
click at [810, 385] on button "Next" at bounding box center [820, 386] width 44 height 21
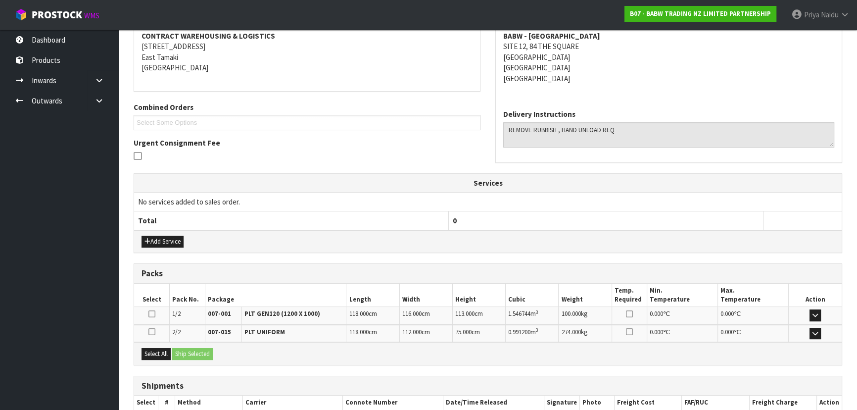
scroll to position [0, 0]
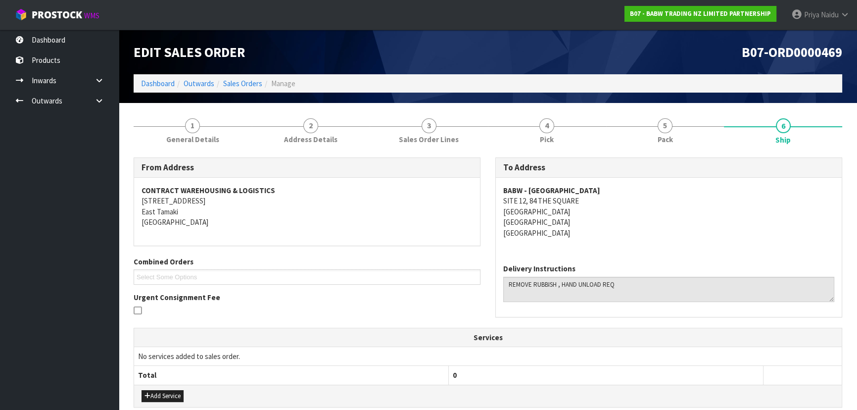
click at [696, 337] on th "Services" at bounding box center [487, 337] width 707 height 19
click at [658, 235] on address "BABW - PALMERSTON NORTH SITE 12, 84 THE SQUARE PALMERSTON NORTH CENTRAL Palmers…" at bounding box center [668, 211] width 331 height 53
click at [667, 210] on address "BABW - PALMERSTON NORTH SITE 12, 84 THE SQUARE PALMERSTON NORTH CENTRAL Palmers…" at bounding box center [668, 211] width 331 height 53
click at [673, 227] on address "BABW - PALMERSTON NORTH SITE 12, 84 THE SQUARE PALMERSTON NORTH CENTRAL Palmers…" at bounding box center [668, 211] width 331 height 53
click at [673, 249] on div "BABW - PALMERSTON NORTH SITE 12, 84 THE SQUARE PALMERSTON NORTH CENTRAL Palmers…" at bounding box center [669, 217] width 346 height 78
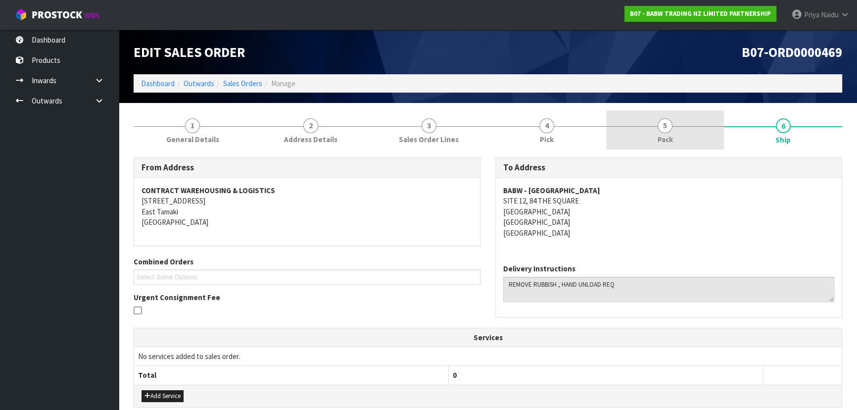
drag, startPoint x: 680, startPoint y: 121, endPoint x: 666, endPoint y: 127, distance: 14.9
click at [678, 123] on link "5 Pack" at bounding box center [665, 129] width 118 height 39
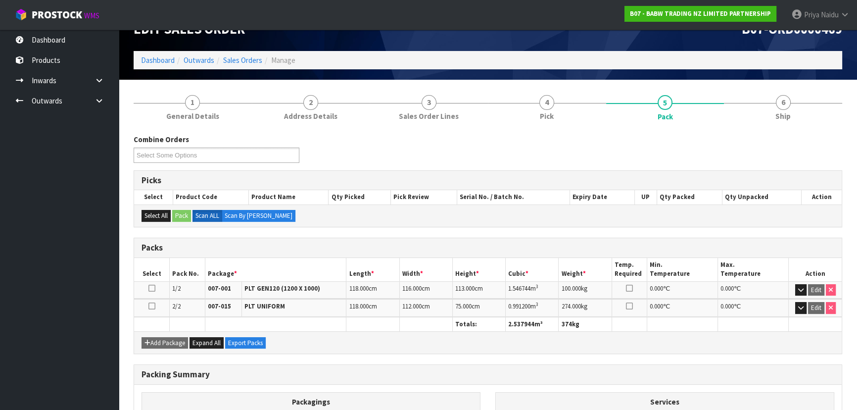
scroll to position [45, 0]
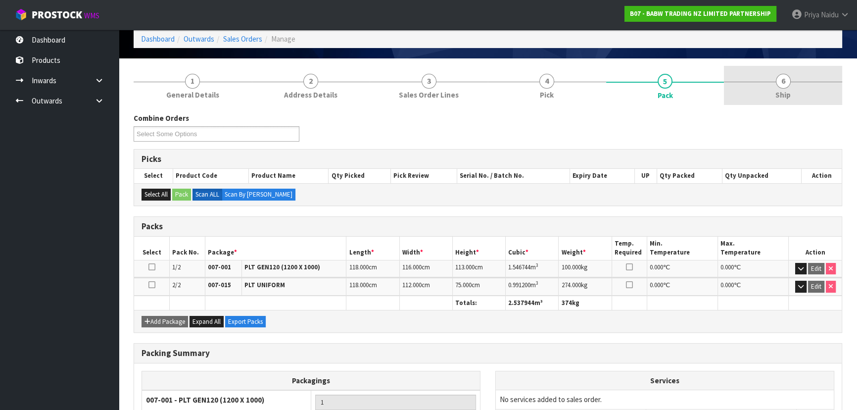
click at [791, 88] on link "6 Ship" at bounding box center [783, 85] width 118 height 39
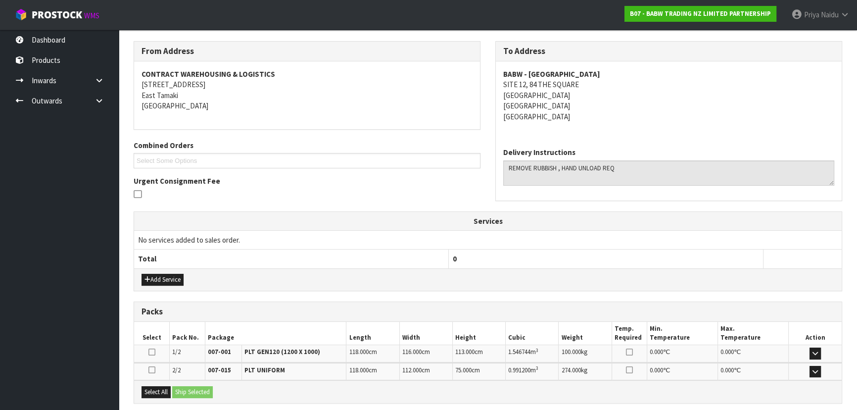
scroll to position [214, 0]
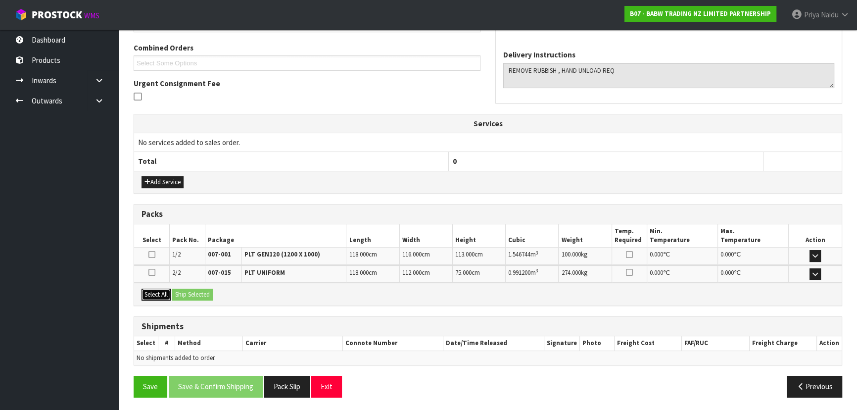
click at [153, 292] on button "Select All" at bounding box center [155, 294] width 29 height 12
drag, startPoint x: 173, startPoint y: 293, endPoint x: 199, endPoint y: 293, distance: 26.2
click at [178, 293] on button "Ship Selected" at bounding box center [192, 294] width 41 height 12
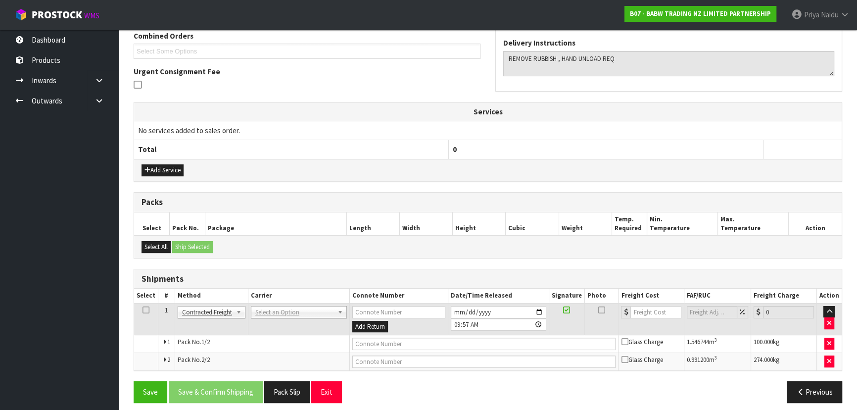
scroll to position [231, 0]
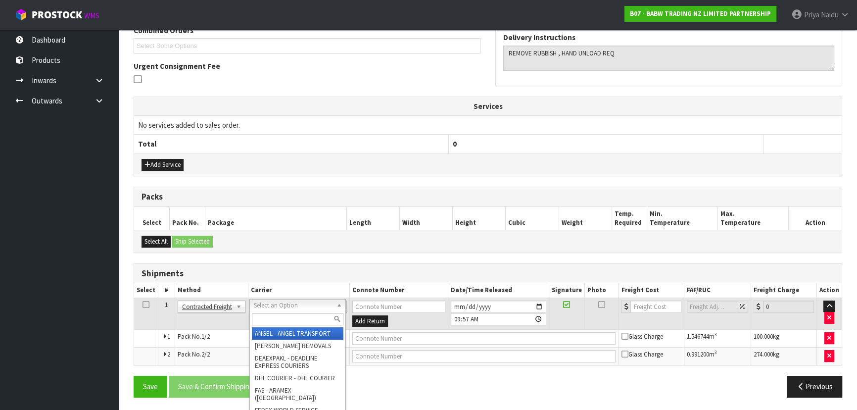
click at [268, 317] on input "text" at bounding box center [298, 319] width 92 height 12
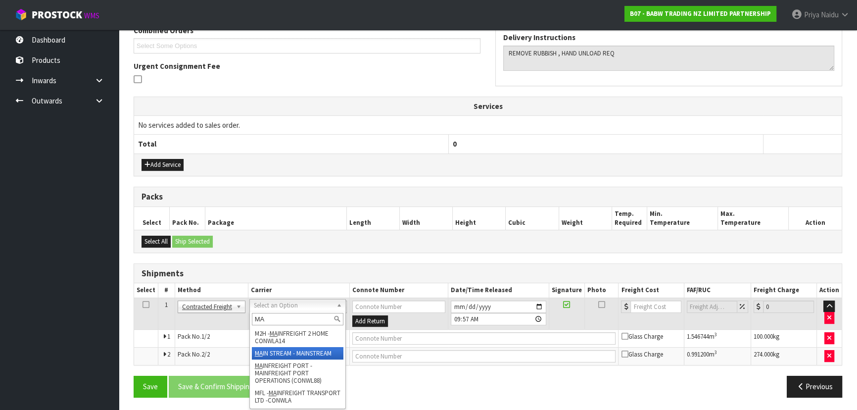
type input "MA"
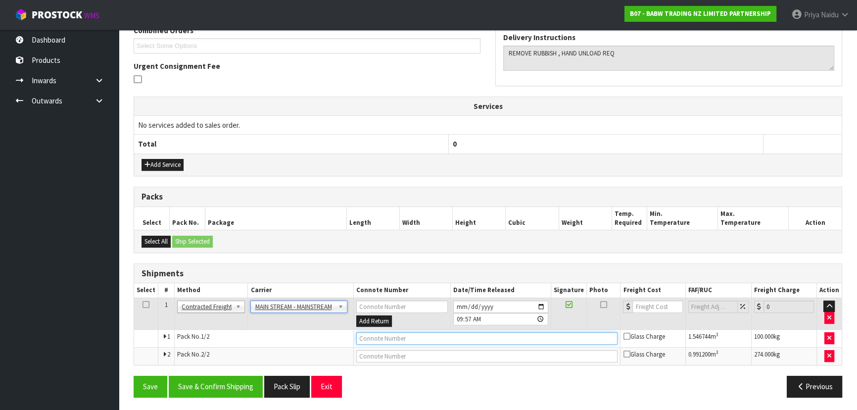
click at [391, 332] on input "text" at bounding box center [487, 338] width 262 height 12
paste input "CWL7732079"
type input "CWL7732079"
click at [658, 305] on input "number" at bounding box center [657, 306] width 50 height 12
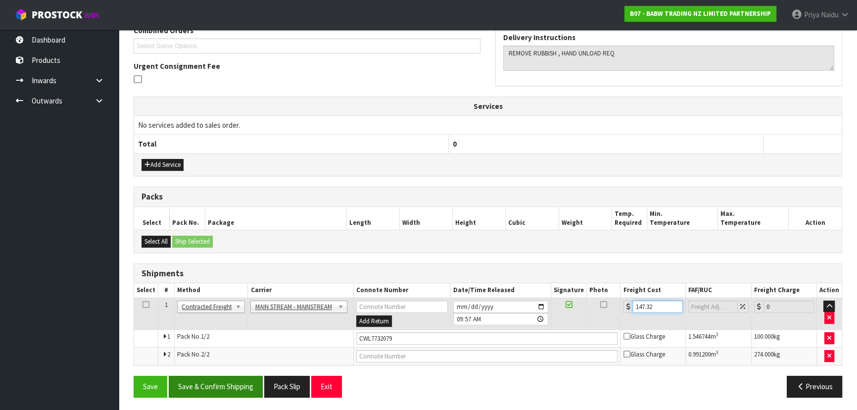
type input "147.32"
click at [229, 382] on button "Save & Confirm Shipping" at bounding box center [216, 385] width 94 height 21
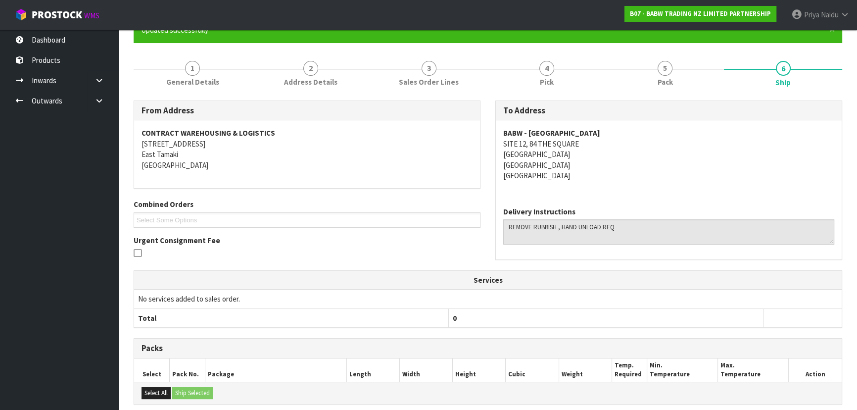
scroll to position [62, 0]
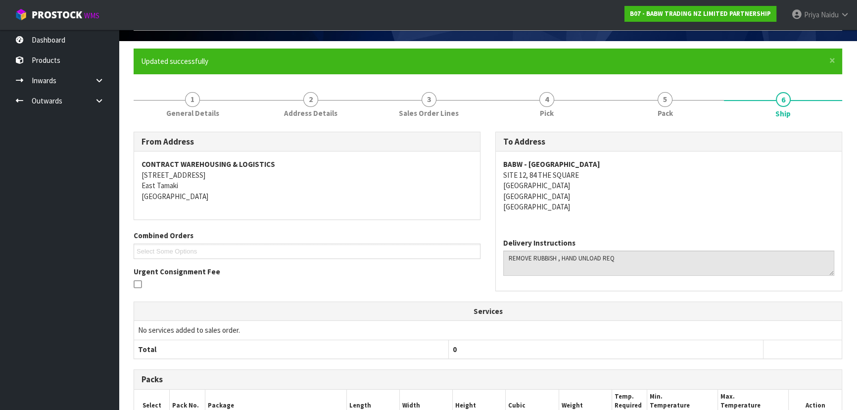
drag, startPoint x: 499, startPoint y: 163, endPoint x: 623, endPoint y: 197, distance: 128.6
click at [623, 197] on div "BABW - PALMERSTON NORTH SITE 12, 84 THE SQUARE PALMERSTON NORTH CENTRAL Palmers…" at bounding box center [669, 190] width 346 height 78
click at [222, 107] on link "1 General Details" at bounding box center [193, 104] width 118 height 39
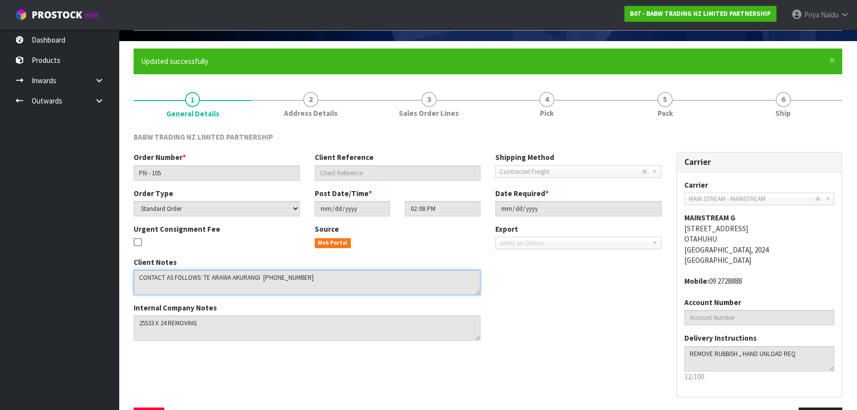
drag, startPoint x: 203, startPoint y: 278, endPoint x: 259, endPoint y: 284, distance: 56.6
click at [259, 284] on textarea at bounding box center [307, 282] width 347 height 25
drag, startPoint x: 261, startPoint y: 276, endPoint x: 331, endPoint y: 277, distance: 69.7
click at [331, 277] on textarea at bounding box center [307, 282] width 347 height 25
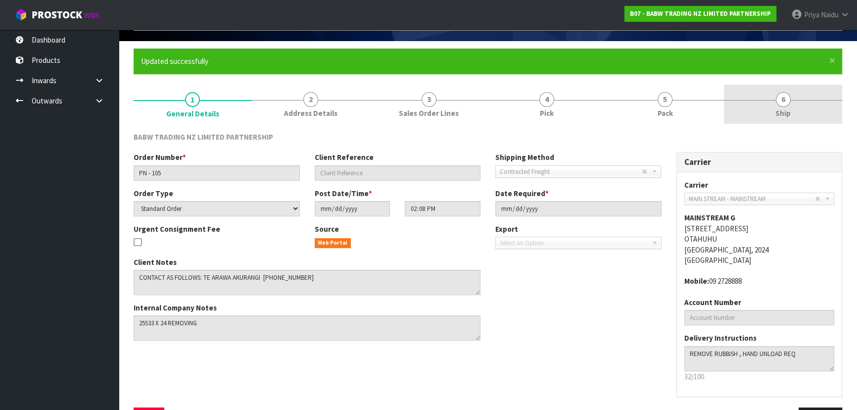
click at [756, 119] on link "6 Ship" at bounding box center [783, 104] width 118 height 39
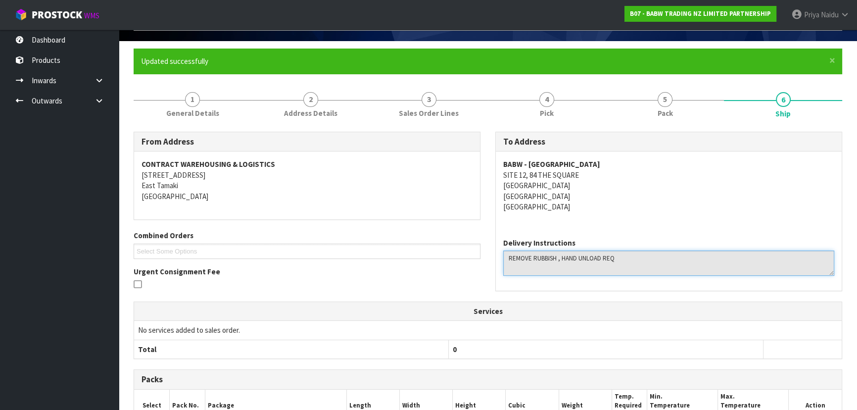
drag, startPoint x: 504, startPoint y: 256, endPoint x: 668, endPoint y: 261, distance: 163.3
click at [669, 261] on textarea at bounding box center [668, 262] width 331 height 25
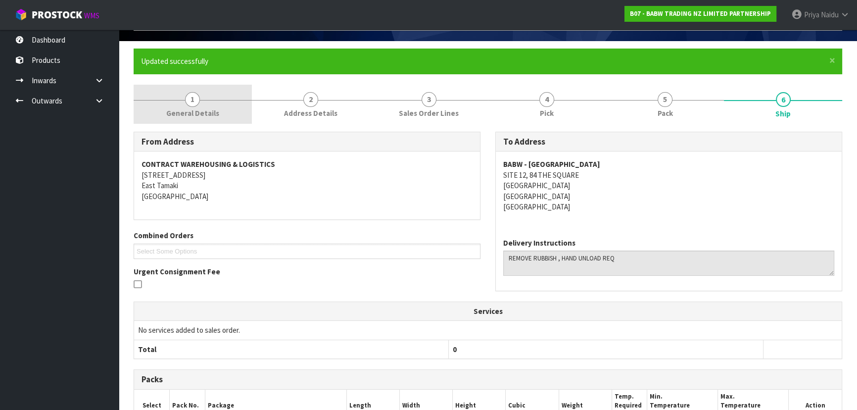
drag, startPoint x: 172, startPoint y: 111, endPoint x: 173, endPoint y: 118, distance: 7.0
click at [172, 111] on span "General Details" at bounding box center [192, 113] width 53 height 10
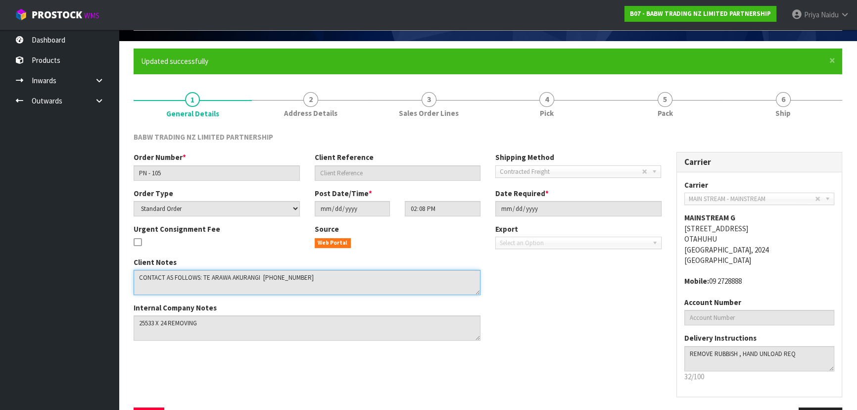
drag, startPoint x: 137, startPoint y: 277, endPoint x: 327, endPoint y: 276, distance: 189.9
click at [327, 276] on textarea at bounding box center [307, 282] width 347 height 25
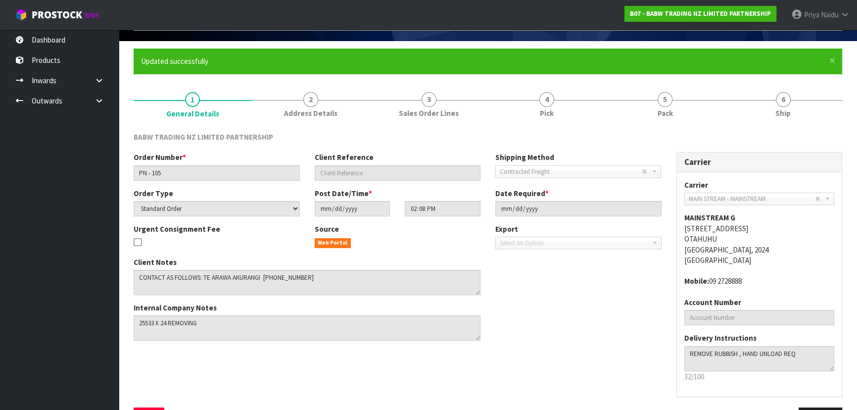
click at [398, 356] on div "Order Number * PN - 105 Client Reference Shipping Method Client Local Pickup Cu…" at bounding box center [487, 279] width 723 height 255
click at [749, 103] on link "6 Ship" at bounding box center [783, 104] width 118 height 39
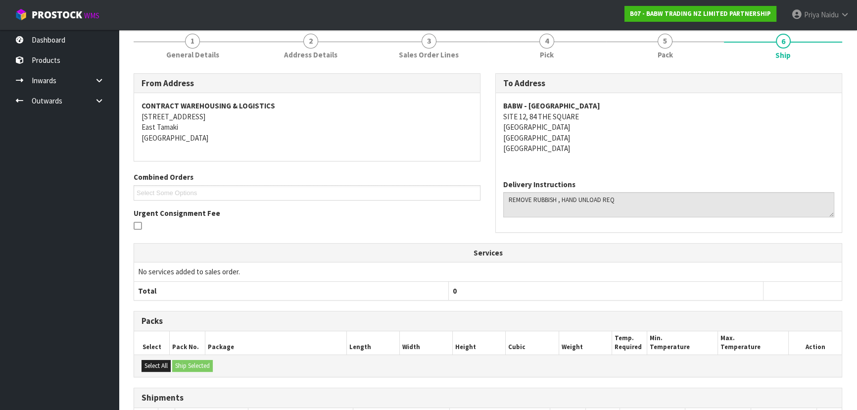
scroll to position [0, 0]
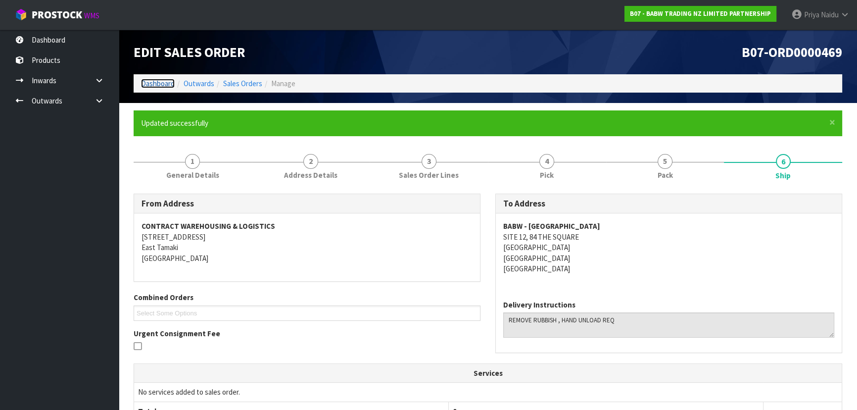
click at [158, 86] on link "Dashboard" at bounding box center [158, 83] width 34 height 9
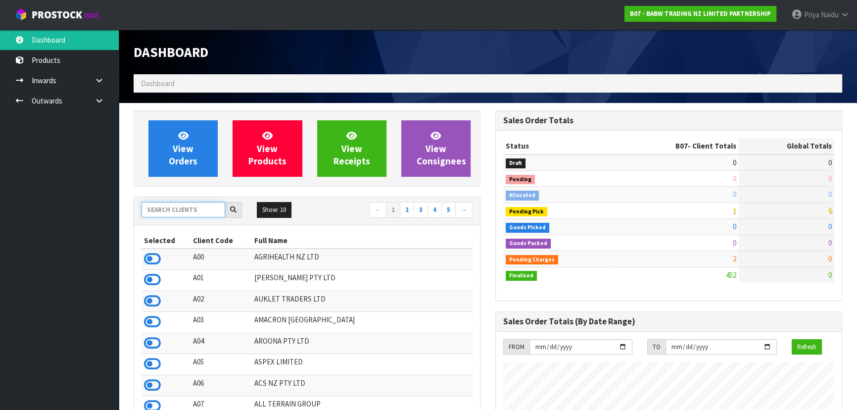
drag, startPoint x: 179, startPoint y: 214, endPoint x: 190, endPoint y: 196, distance: 20.9
click at [180, 214] on input "text" at bounding box center [183, 209] width 84 height 15
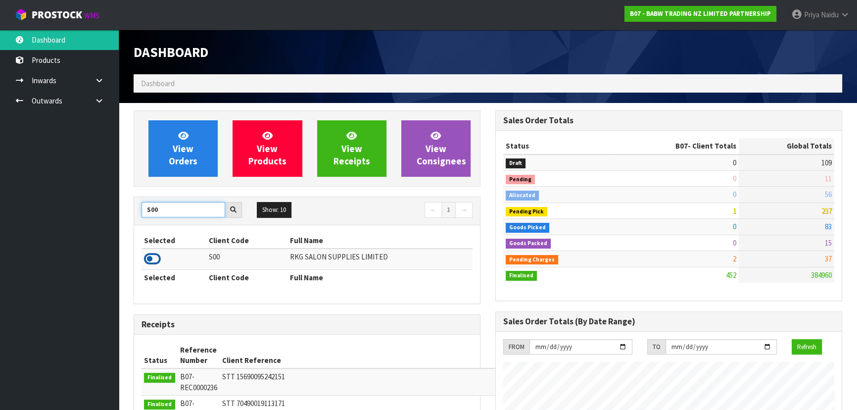
type input "S00"
click at [156, 257] on icon at bounding box center [152, 258] width 17 height 15
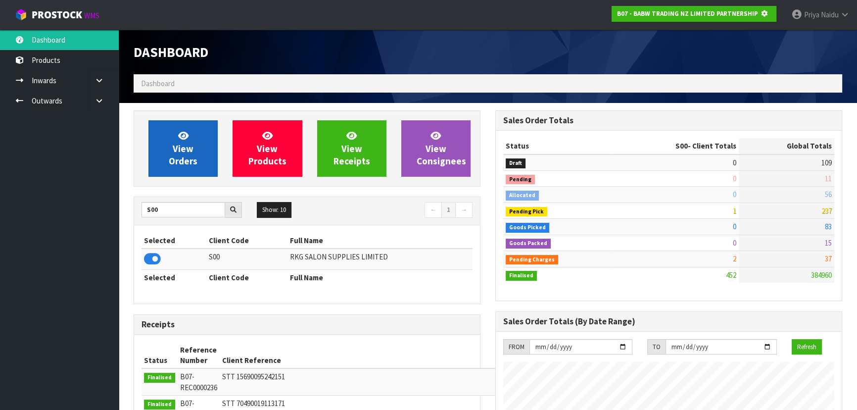
scroll to position [493980, 494234]
click at [210, 148] on link "View Orders" at bounding box center [182, 148] width 69 height 56
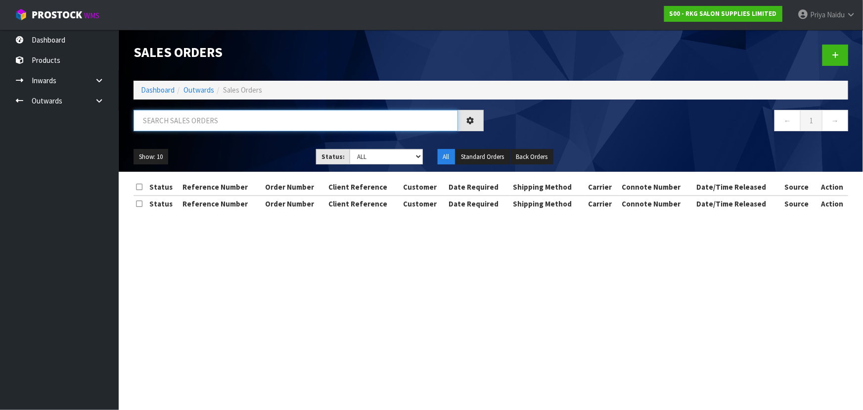
click at [210, 121] on input "text" at bounding box center [296, 120] width 324 height 21
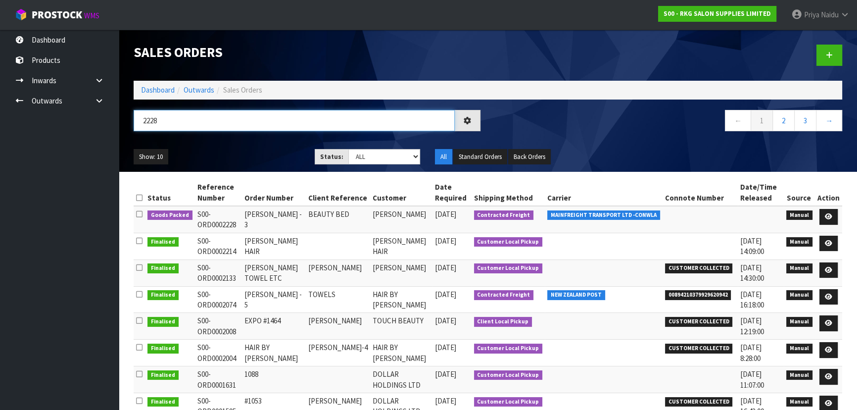
type input "2228"
drag, startPoint x: 232, startPoint y: 142, endPoint x: 234, endPoint y: 149, distance: 7.7
click at [233, 148] on div "Show: 10 5 10 25 50 Status: Draft Pending Allocated Pending Pick Goods Picked G…" at bounding box center [487, 156] width 723 height 31
click at [252, 149] on ul "Show: 10 5 10 25 50" at bounding box center [217, 157] width 166 height 16
click at [827, 214] on icon at bounding box center [827, 216] width 7 height 6
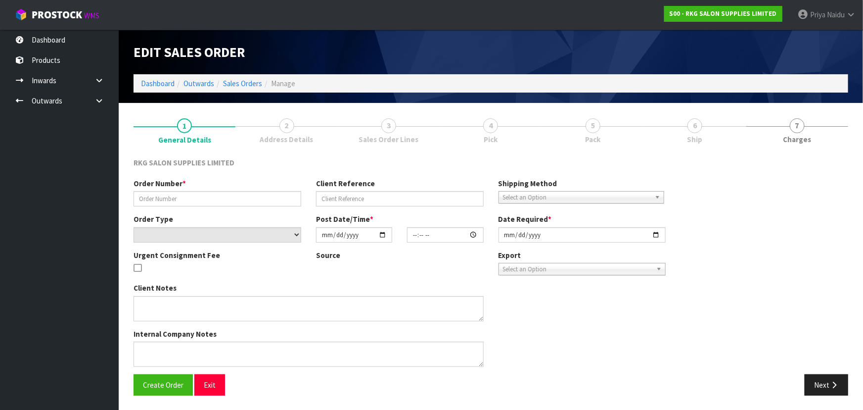
type input "LAILA WYLIE - 3"
type input "BEAUTY BED"
select select "number:0"
type input "2025-10-06"
type input "13:30:00.000"
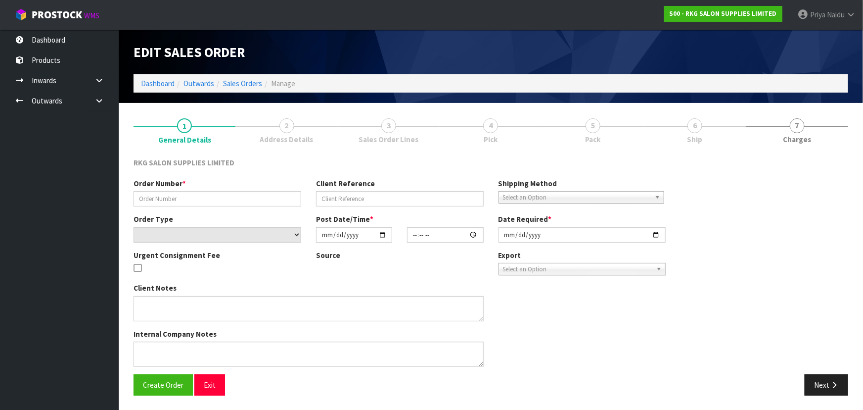
type input "2025-10-07"
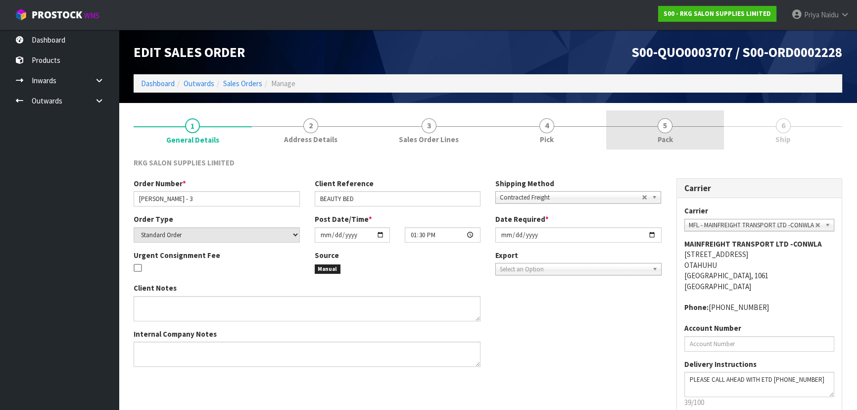
click at [654, 131] on link "5 Pack" at bounding box center [665, 129] width 118 height 39
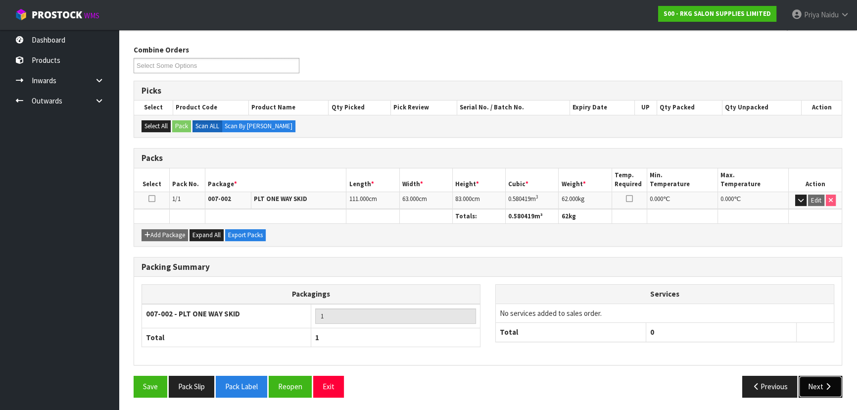
click at [811, 386] on button "Next" at bounding box center [820, 385] width 44 height 21
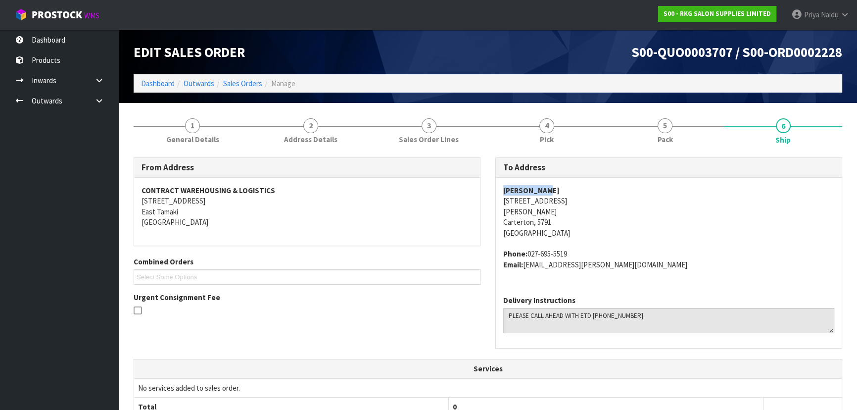
drag, startPoint x: 504, startPoint y: 194, endPoint x: 563, endPoint y: 194, distance: 58.9
click at [563, 189] on address "LAILA WYLIE 465 BELVEDERE RD CARRINGTON Carterton, 5791 New Zealand" at bounding box center [668, 211] width 331 height 53
drag, startPoint x: 496, startPoint y: 204, endPoint x: 553, endPoint y: 223, distance: 60.4
click at [591, 223] on div "LAILA WYLIE 465 BELVEDERE RD CARRINGTON Carterton, 5791 New Zealand Phone: 027-…" at bounding box center [669, 233] width 346 height 110
click at [494, 209] on div "To Address LAILA WYLIE 465 BELVEDERE RD CARRINGTON Carterton, 5791 New Zealand …" at bounding box center [669, 257] width 362 height 201
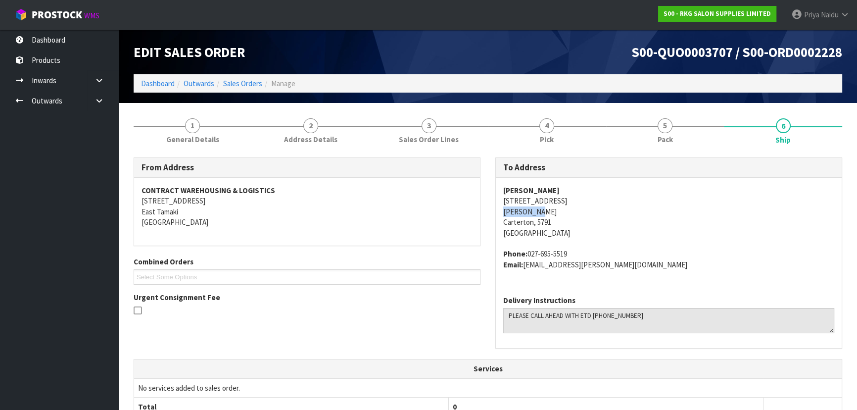
drag, startPoint x: 494, startPoint y: 209, endPoint x: 552, endPoint y: 213, distance: 58.5
click at [552, 213] on div "To Address LAILA WYLIE 465 BELVEDERE RD CARRINGTON Carterton, 5791 New Zealand …" at bounding box center [669, 257] width 362 height 201
click at [502, 199] on div "LAILA WYLIE 465 BELVEDERE RD CARRINGTON Carterton, 5791 New Zealand Phone: 027-…" at bounding box center [669, 233] width 346 height 110
drag, startPoint x: 502, startPoint y: 199, endPoint x: 594, endPoint y: 199, distance: 92.0
click at [595, 199] on div "LAILA WYLIE 465 BELVEDERE RD CARRINGTON Carterton, 5791 New Zealand Phone: 027-…" at bounding box center [669, 233] width 346 height 110
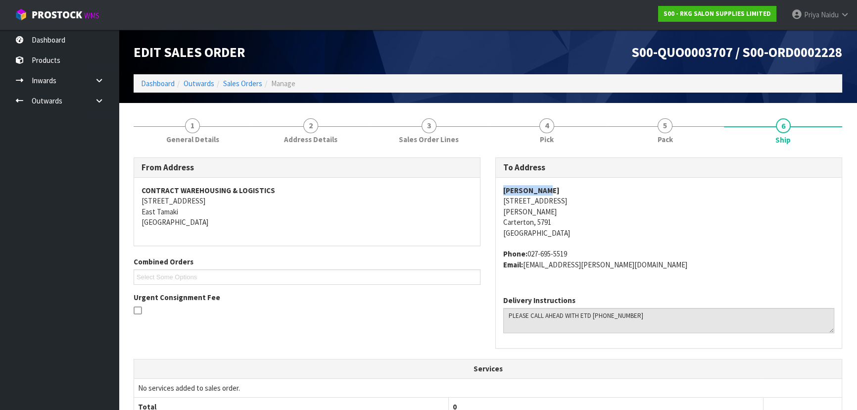
drag, startPoint x: 502, startPoint y: 188, endPoint x: 555, endPoint y: 187, distance: 53.9
click at [555, 187] on div "LAILA WYLIE 465 BELVEDERE RD CARRINGTON Carterton, 5791 New Zealand Phone: 027-…" at bounding box center [669, 233] width 346 height 110
drag, startPoint x: 529, startPoint y: 252, endPoint x: 595, endPoint y: 252, distance: 65.8
click at [595, 252] on address "Phone: 027-695-5519 Email: laila.wylie@hotmail.co.uk" at bounding box center [668, 258] width 331 height 21
drag, startPoint x: 523, startPoint y: 265, endPoint x: 611, endPoint y: 269, distance: 88.1
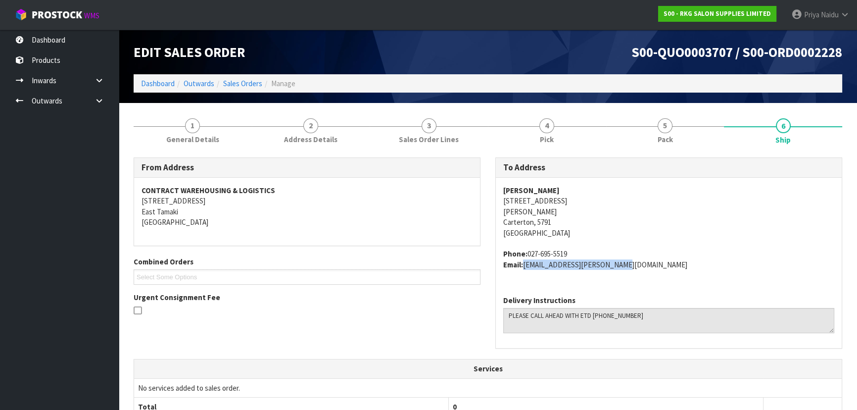
click at [611, 269] on address "Phone: 027-695-5519 Email: laila.wylie@hotmail.co.uk" at bounding box center [668, 258] width 331 height 21
click at [170, 114] on link "1 General Details" at bounding box center [193, 129] width 118 height 39
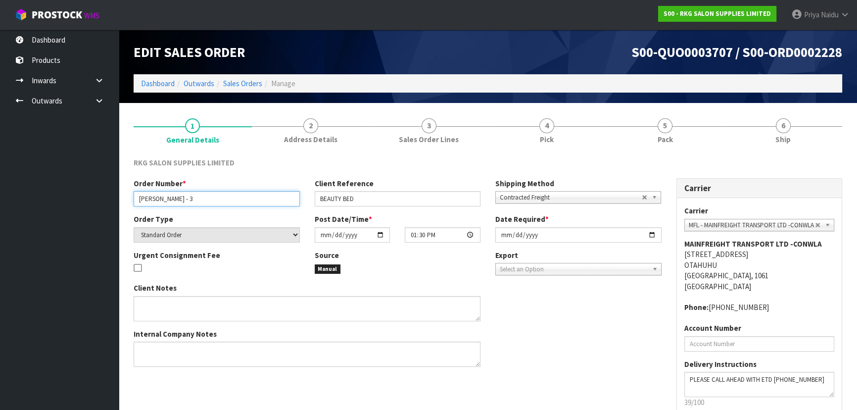
drag, startPoint x: 137, startPoint y: 198, endPoint x: 189, endPoint y: 197, distance: 52.4
click at [189, 197] on input "LAILA WYLIE - 3" at bounding box center [217, 198] width 166 height 15
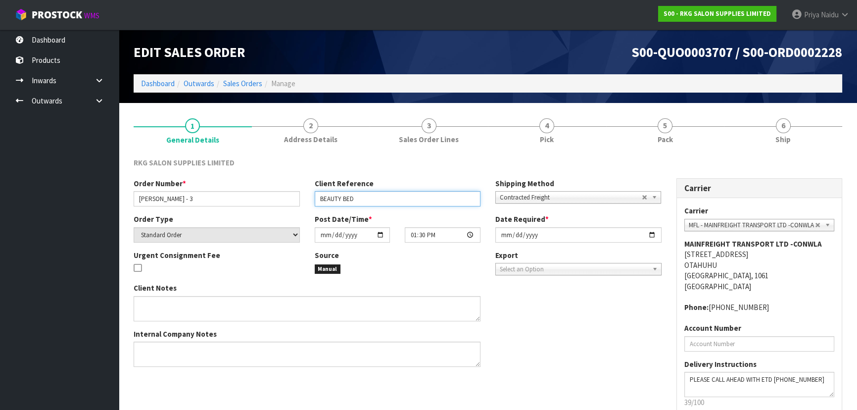
drag, startPoint x: 317, startPoint y: 197, endPoint x: 364, endPoint y: 198, distance: 46.5
click at [364, 198] on input "BEAUTY BED" at bounding box center [398, 198] width 166 height 15
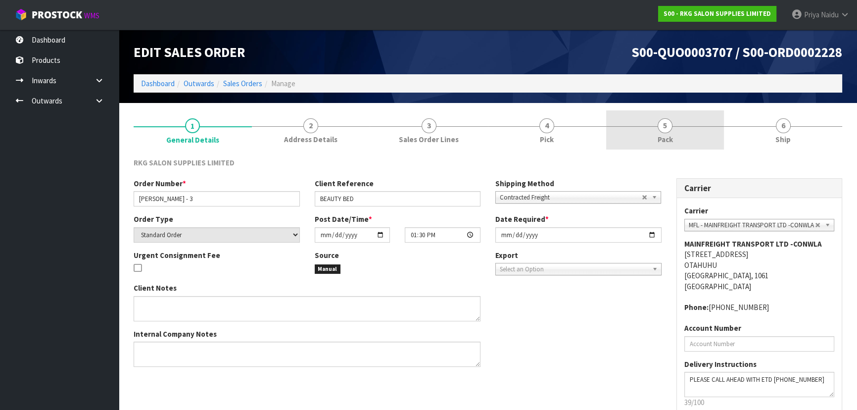
drag, startPoint x: 650, startPoint y: 123, endPoint x: 644, endPoint y: 134, distance: 11.7
click at [650, 123] on link "5 Pack" at bounding box center [665, 129] width 118 height 39
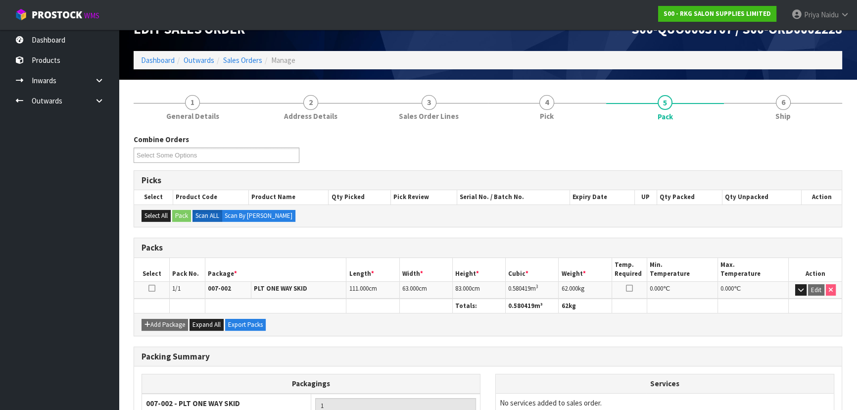
scroll to position [45, 0]
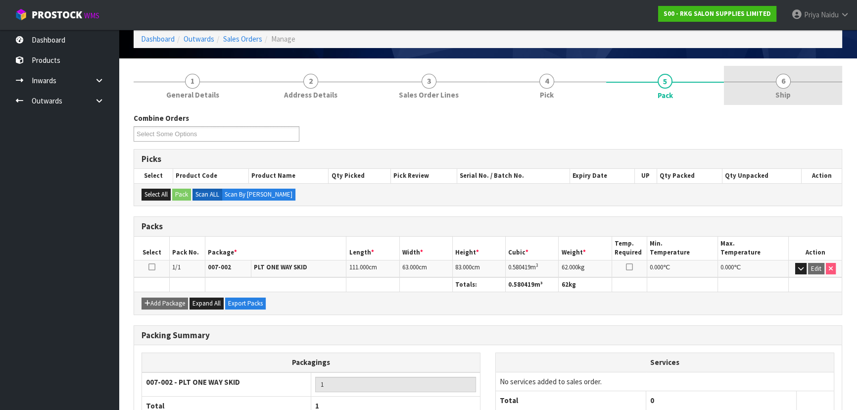
click at [771, 100] on link "6 Ship" at bounding box center [783, 85] width 118 height 39
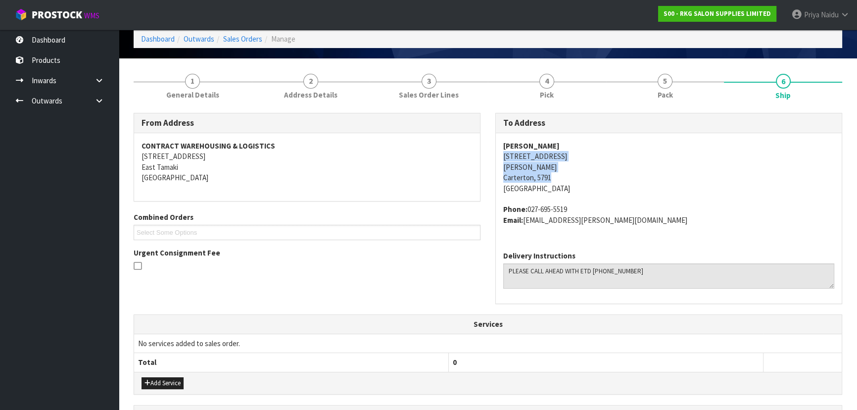
drag, startPoint x: 497, startPoint y: 157, endPoint x: 592, endPoint y: 173, distance: 95.9
click at [592, 173] on div "LAILA WYLIE 465 BELVEDERE RD CARRINGTON Carterton, 5791 New Zealand Phone: 027-…" at bounding box center [669, 188] width 346 height 110
click at [663, 182] on address "LAILA WYLIE 465 BELVEDERE RD CARRINGTON Carterton, 5791 New Zealand" at bounding box center [668, 166] width 331 height 53
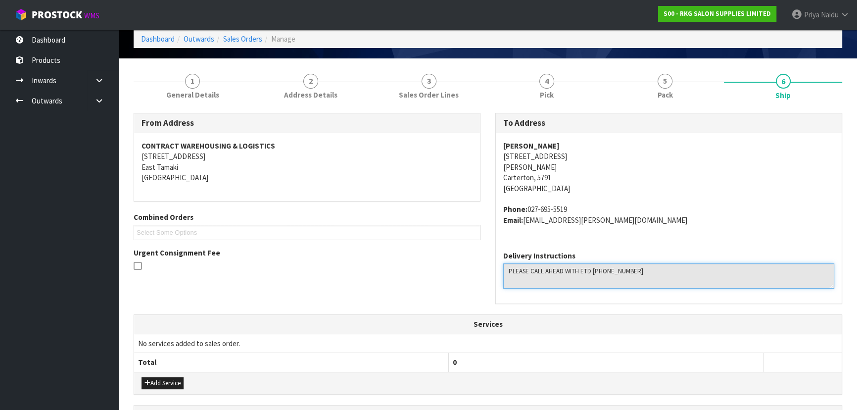
drag, startPoint x: 505, startPoint y: 272, endPoint x: 647, endPoint y: 276, distance: 142.0
click at [647, 276] on textarea at bounding box center [668, 275] width 331 height 25
drag, startPoint x: 5, startPoint y: 328, endPoint x: 447, endPoint y: 303, distance: 441.9
click at [447, 303] on div "From Address CONTRACT WAREHOUSING & LOGISTICS 17 Allens Road East Tamaki Auckla…" at bounding box center [487, 213] width 723 height 201
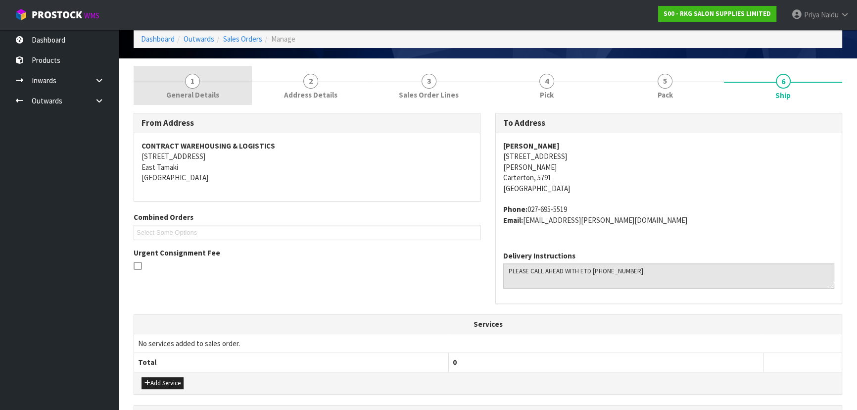
click at [203, 94] on span "General Details" at bounding box center [192, 95] width 53 height 10
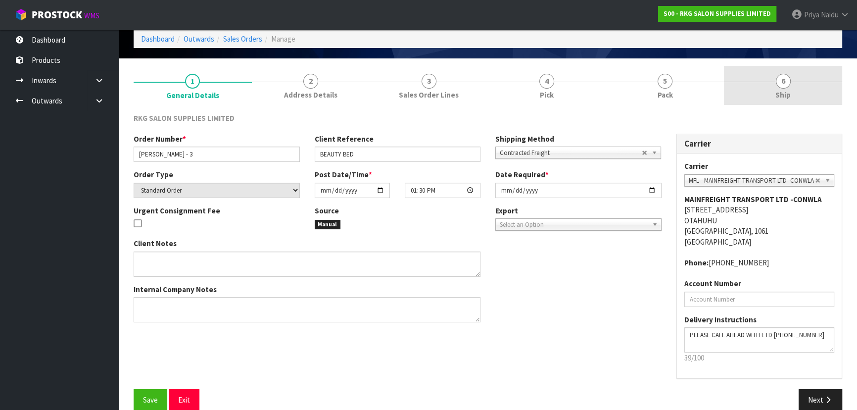
click at [784, 78] on span "6" at bounding box center [783, 81] width 15 height 15
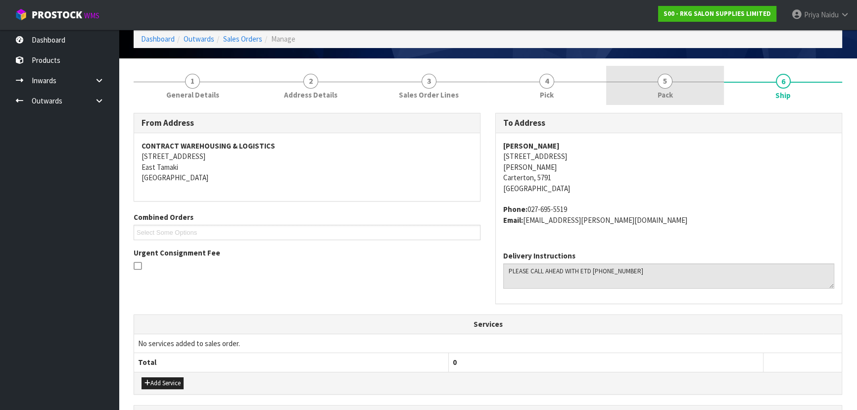
drag, startPoint x: 660, startPoint y: 93, endPoint x: 630, endPoint y: 82, distance: 32.4
click at [660, 93] on span "Pack" at bounding box center [664, 95] width 15 height 10
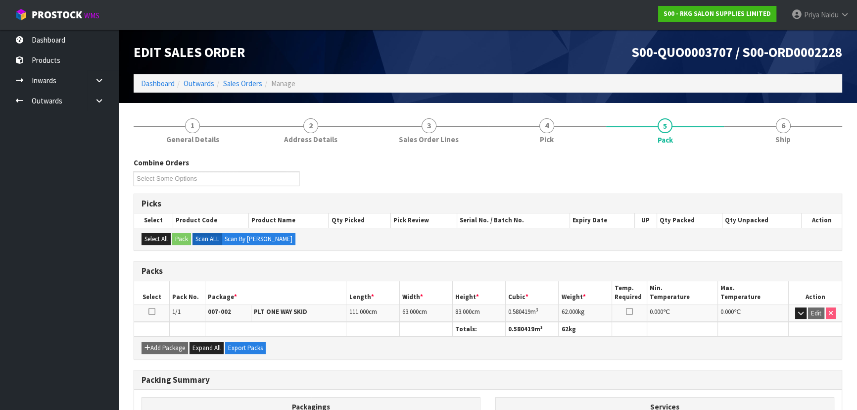
scroll to position [0, 0]
drag, startPoint x: 777, startPoint y: 139, endPoint x: 758, endPoint y: 140, distance: 18.8
click at [777, 139] on span "Ship" at bounding box center [782, 139] width 15 height 10
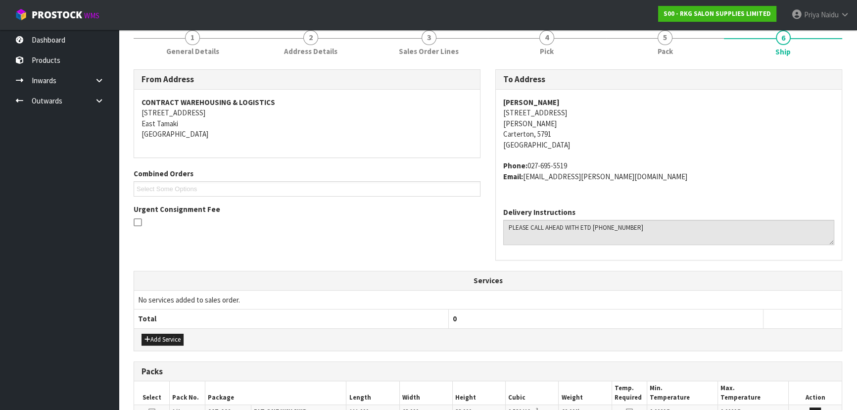
scroll to position [180, 0]
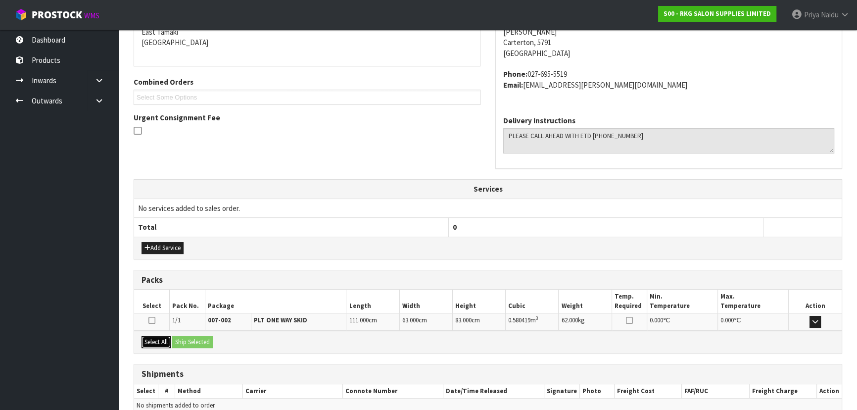
click at [160, 341] on button "Select All" at bounding box center [155, 342] width 29 height 12
click at [183, 341] on button "Ship Selected" at bounding box center [192, 342] width 41 height 12
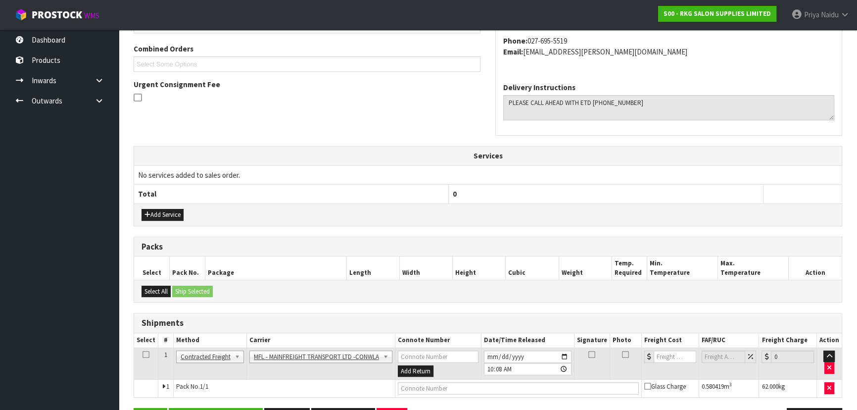
scroll to position [245, 0]
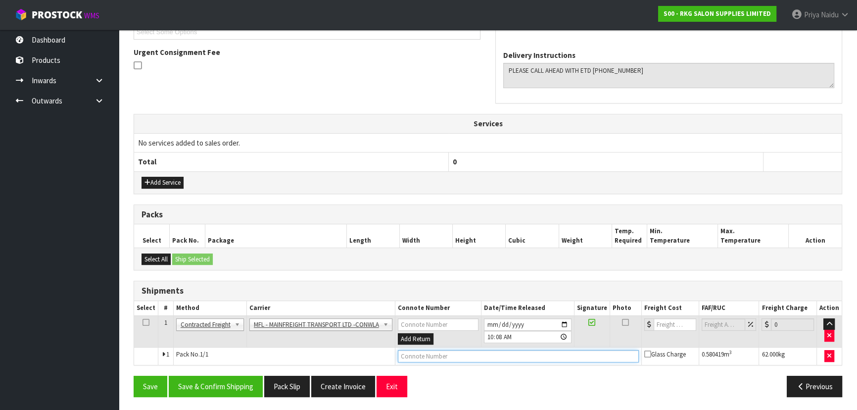
click at [415, 350] on input "text" at bounding box center [518, 356] width 241 height 12
paste input "FWM59026511"
type input "FWM59026511"
click at [663, 320] on input "number" at bounding box center [674, 324] width 43 height 12
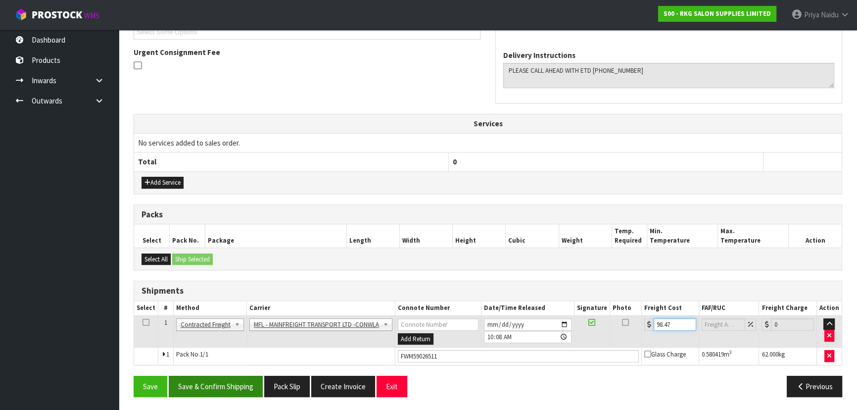
type input "98.47"
click at [208, 386] on button "Save & Confirm Shipping" at bounding box center [216, 385] width 94 height 21
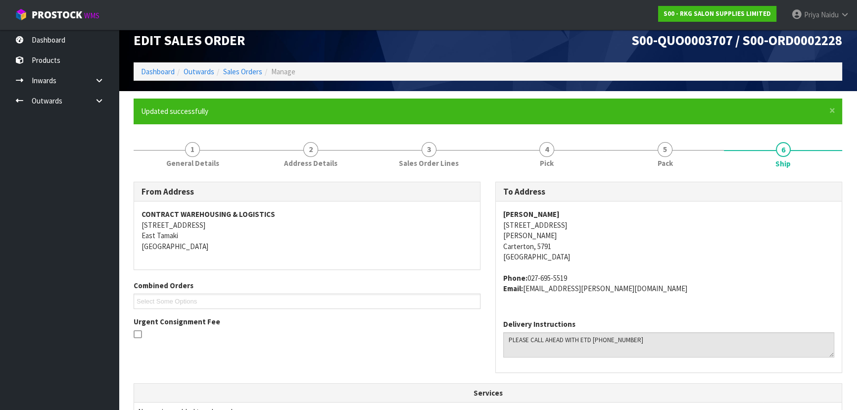
scroll to position [0, 0]
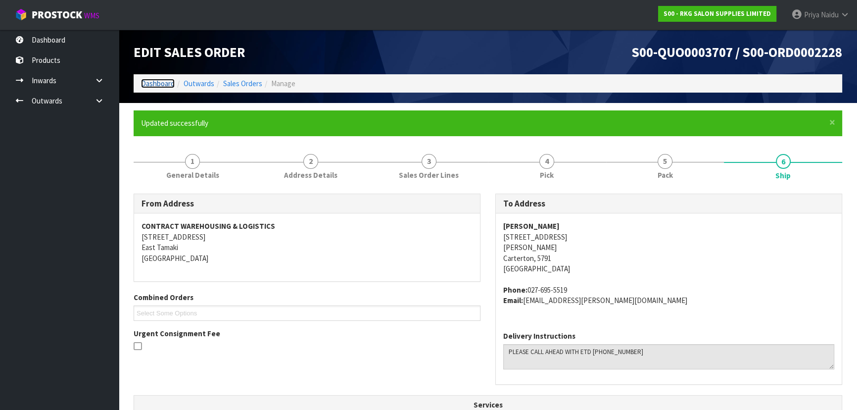
click at [156, 81] on link "Dashboard" at bounding box center [158, 83] width 34 height 9
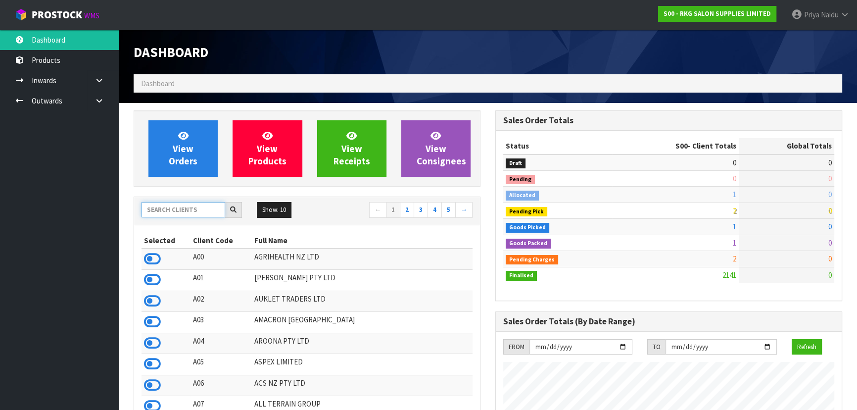
scroll to position [779, 361]
click at [171, 205] on input "text" at bounding box center [183, 209] width 84 height 15
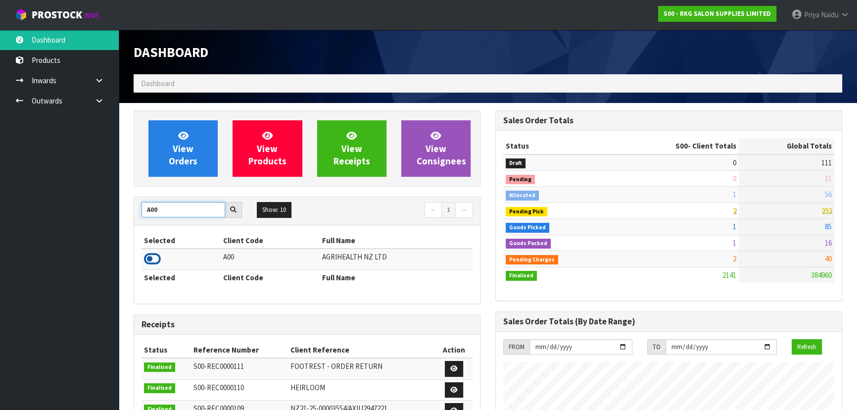
type input "A00"
click at [155, 260] on icon at bounding box center [152, 258] width 17 height 15
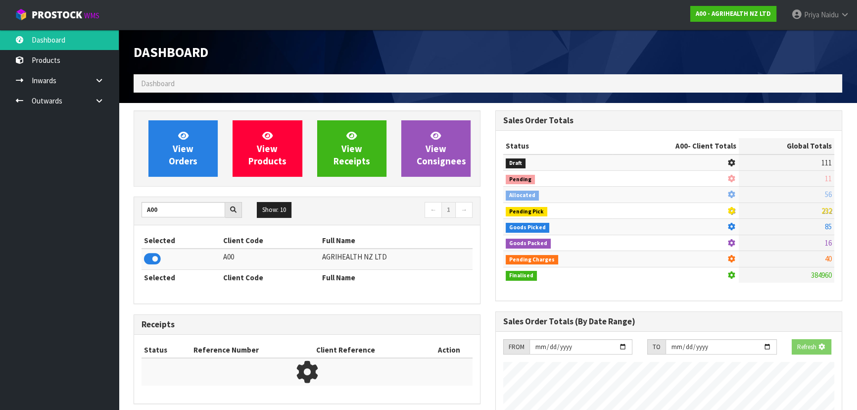
scroll to position [616, 361]
click at [174, 169] on link "View Orders" at bounding box center [182, 148] width 69 height 56
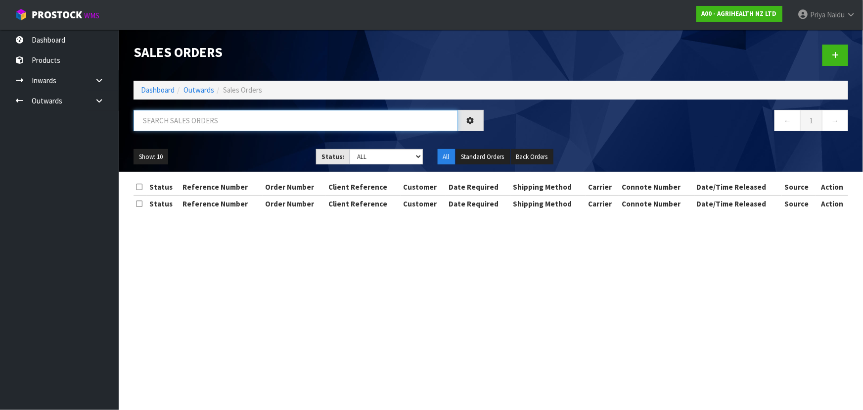
click at [196, 126] on input "text" at bounding box center [296, 120] width 324 height 21
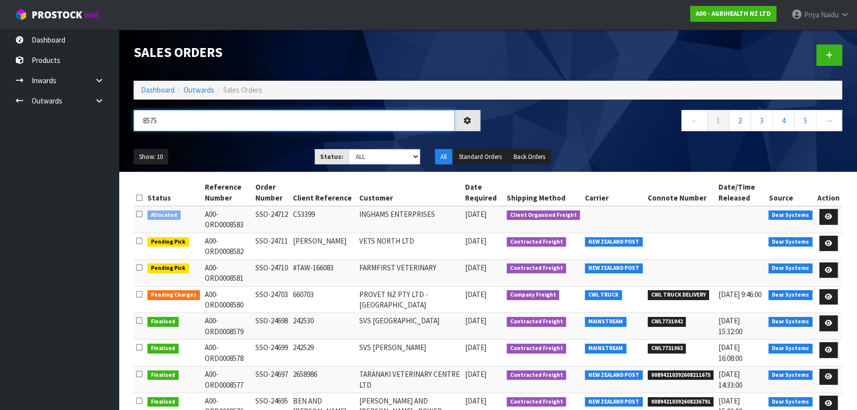
type input "8575"
click at [264, 160] on ul "Show: 10 5 10 25 50" at bounding box center [217, 157] width 166 height 16
click at [262, 149] on ul "Show: 10 5 10 25 50" at bounding box center [217, 157] width 166 height 16
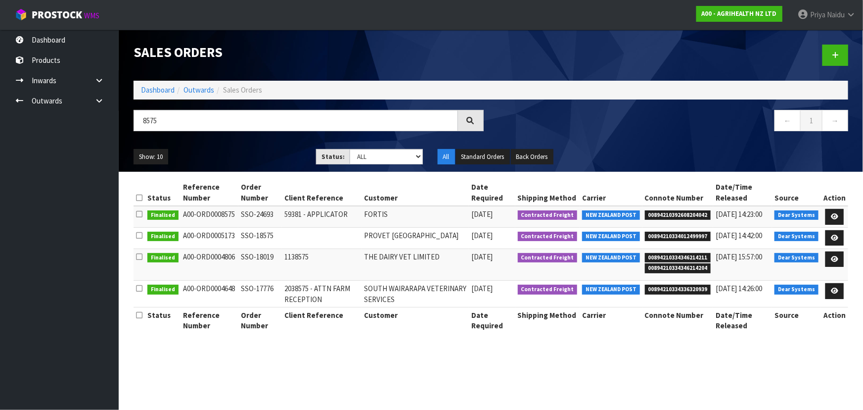
click at [262, 149] on ul "Show: 10 5 10 25 50" at bounding box center [218, 157] width 168 height 16
click at [221, 143] on div "Show: 10 5 10 25 50 Status: Draft Pending Allocated Pending Pick Goods Picked G…" at bounding box center [491, 156] width 730 height 31
click at [163, 86] on link "Dashboard" at bounding box center [158, 89] width 34 height 9
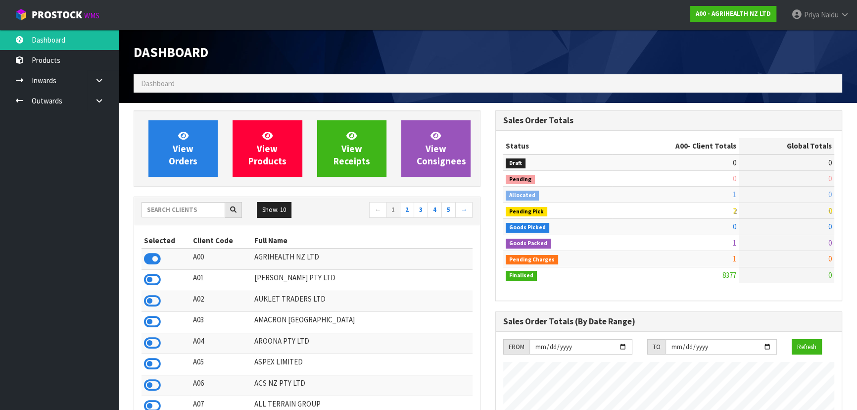
scroll to position [748, 361]
click at [189, 213] on input "text" at bounding box center [183, 209] width 84 height 15
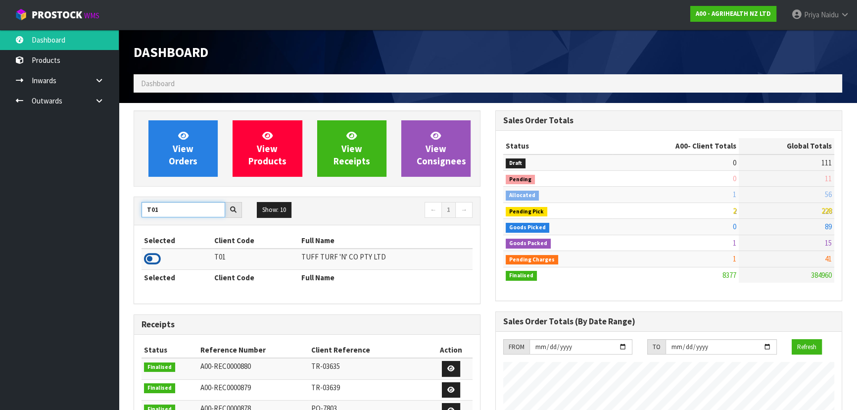
type input "T01"
click at [153, 261] on icon at bounding box center [152, 258] width 17 height 15
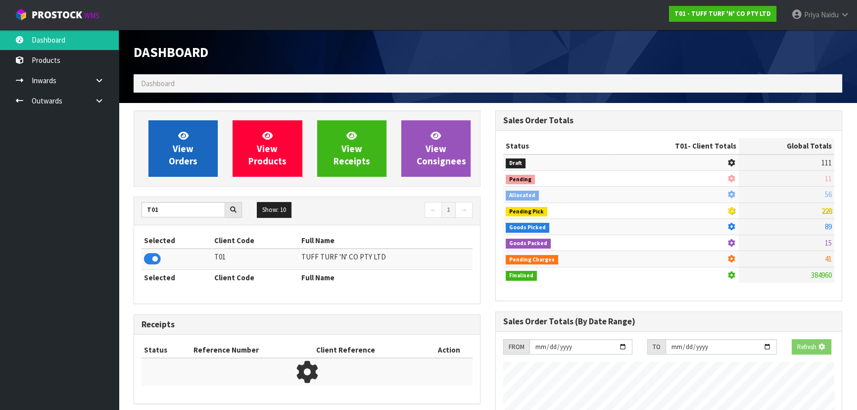
scroll to position [493980, 494234]
click at [179, 146] on span "View Orders" at bounding box center [183, 148] width 29 height 37
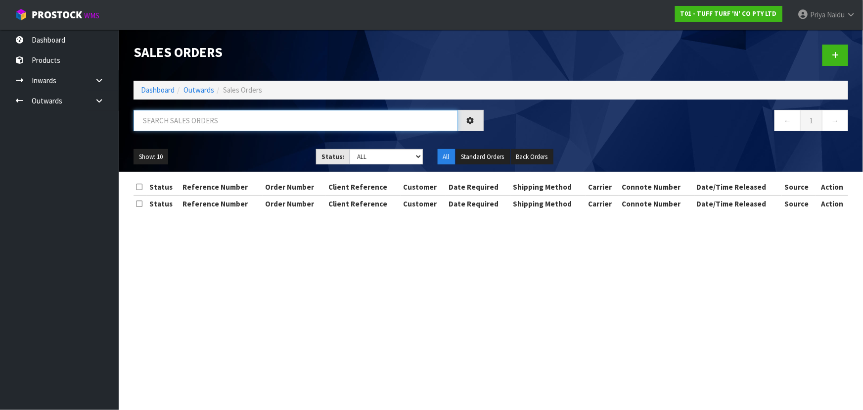
click at [188, 128] on input "text" at bounding box center [296, 120] width 324 height 21
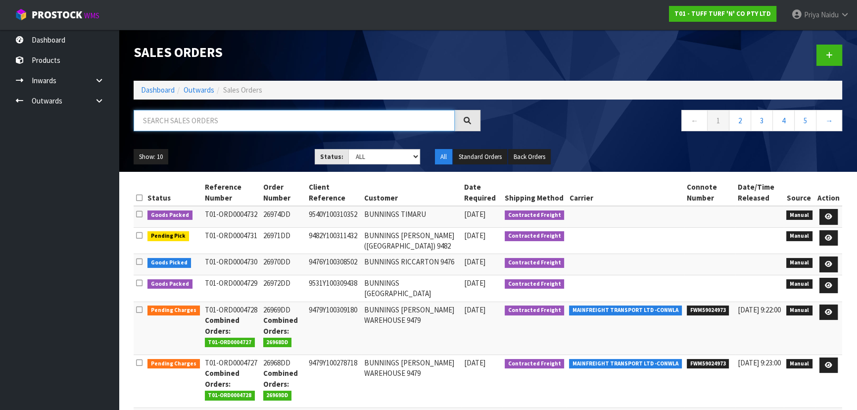
click at [192, 111] on input "text" at bounding box center [294, 120] width 321 height 21
type input "4729"
click at [229, 156] on ul "Show: 10 5 10 25 50" at bounding box center [217, 157] width 166 height 16
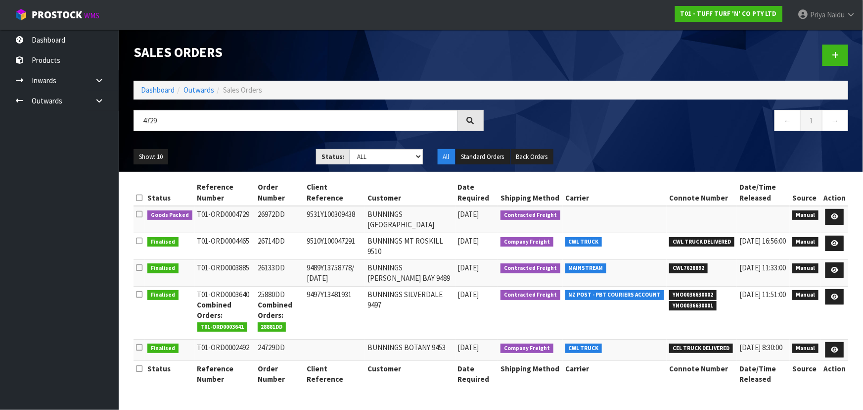
click at [266, 157] on ul "Show: 10 5 10 25 50" at bounding box center [218, 157] width 168 height 16
click at [265, 153] on ul "Show: 10 5 10 25 50" at bounding box center [218, 157] width 168 height 16
click at [258, 153] on ul "Show: 10 5 10 25 50" at bounding box center [218, 157] width 168 height 16
click at [264, 151] on ul "Show: 10 5 10 25 50" at bounding box center [218, 157] width 168 height 16
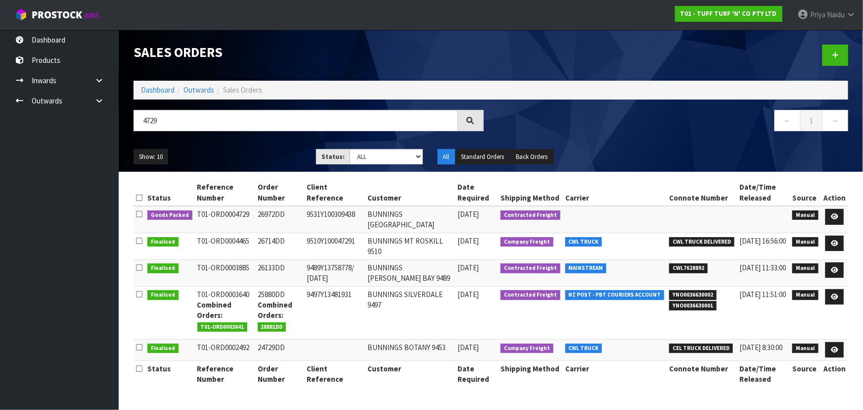
click at [267, 149] on ul "Show: 10 5 10 25 50" at bounding box center [218, 157] width 168 height 16
click at [255, 151] on ul "Show: 10 5 10 25 50" at bounding box center [218, 157] width 168 height 16
click at [835, 211] on link at bounding box center [834, 217] width 18 height 16
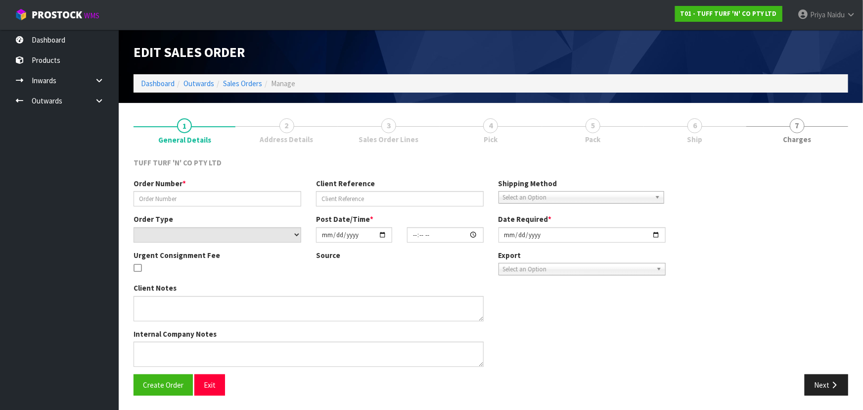
type input "26972DD"
type input "9531Y100309438"
select select "number:0"
type input "2025-10-06"
type input "14:14:00.000"
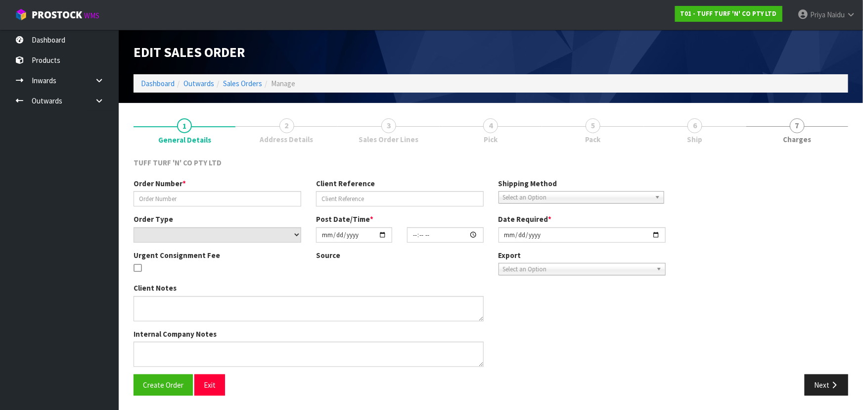
type input "2025-10-07"
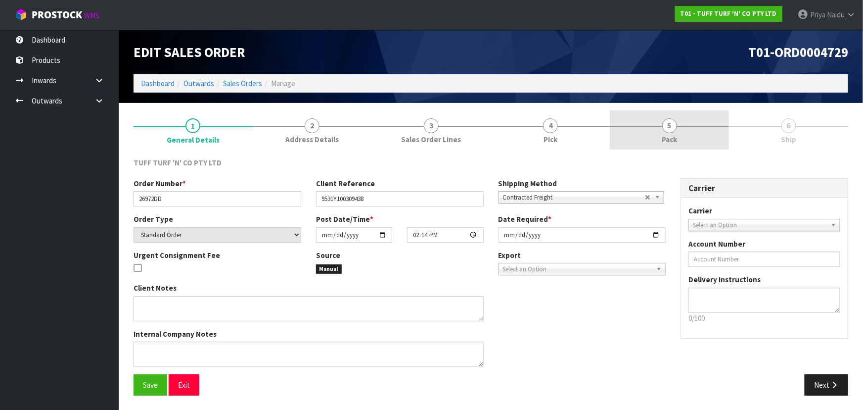
click at [672, 130] on span "5" at bounding box center [669, 125] width 15 height 15
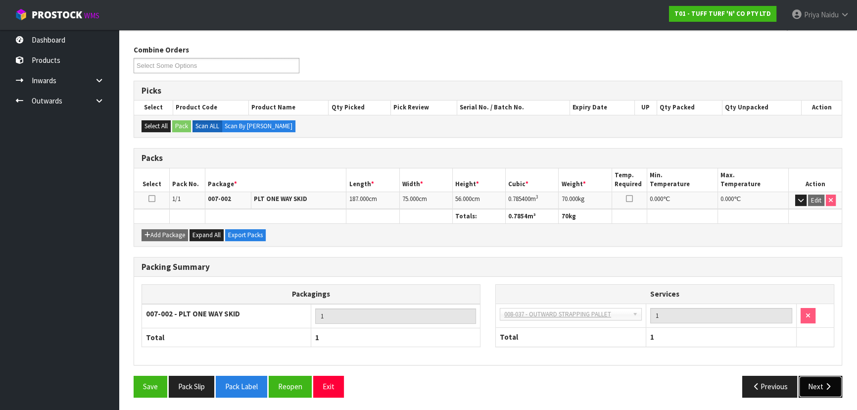
click at [817, 386] on button "Next" at bounding box center [820, 385] width 44 height 21
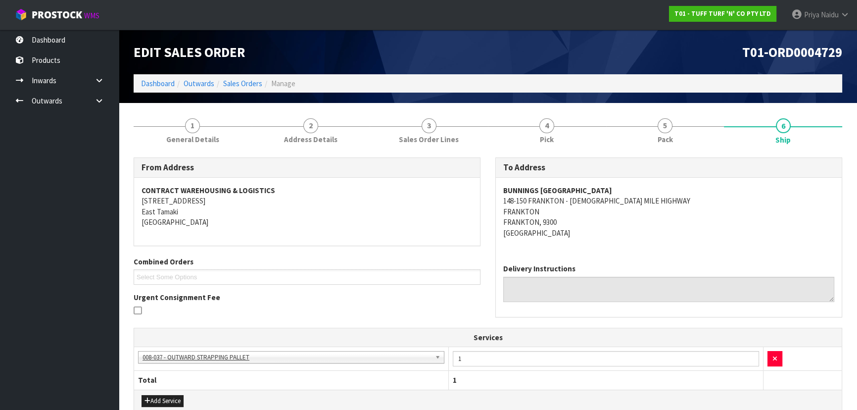
drag, startPoint x: 501, startPoint y: 190, endPoint x: 664, endPoint y: 193, distance: 163.7
click at [664, 193] on div "BUNNINGS QUEENSTOWN WAREHOUSE 148-150 FRANKTON - LADIES MILE HIGHWAY FRANKTON F…" at bounding box center [669, 217] width 346 height 78
drag, startPoint x: 500, startPoint y: 201, endPoint x: 649, endPoint y: 205, distance: 149.4
click at [649, 205] on div "BUNNINGS QUEENSTOWN WAREHOUSE 148-150 FRANKTON - LADIES MILE HIGHWAY FRANKTON F…" at bounding box center [669, 217] width 346 height 78
click at [201, 128] on link "1 General Details" at bounding box center [193, 129] width 118 height 39
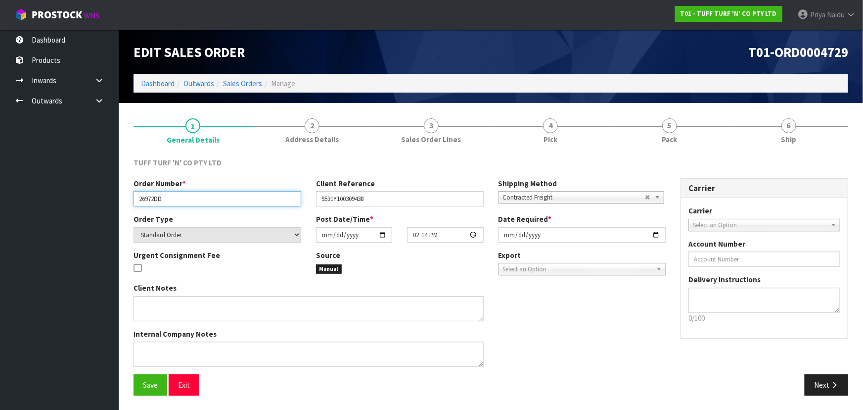
drag, startPoint x: 137, startPoint y: 199, endPoint x: 180, endPoint y: 198, distance: 43.0
click at [180, 198] on input "26972DD" at bounding box center [218, 198] width 168 height 15
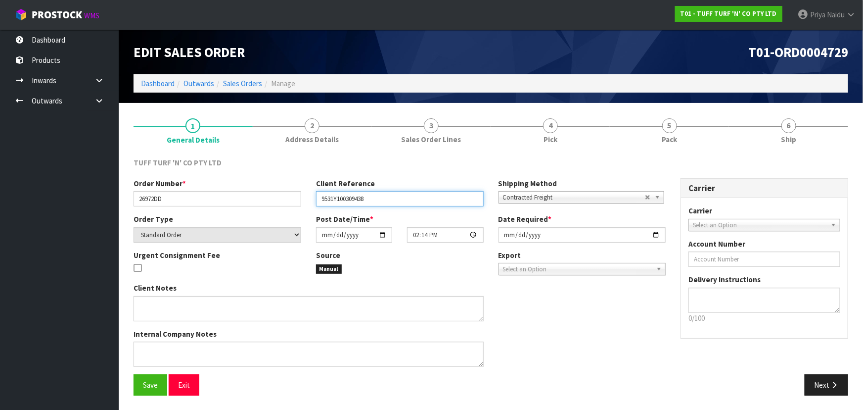
drag, startPoint x: 319, startPoint y: 198, endPoint x: 411, endPoint y: 200, distance: 92.5
click at [411, 200] on input "9531Y100309438" at bounding box center [400, 198] width 168 height 15
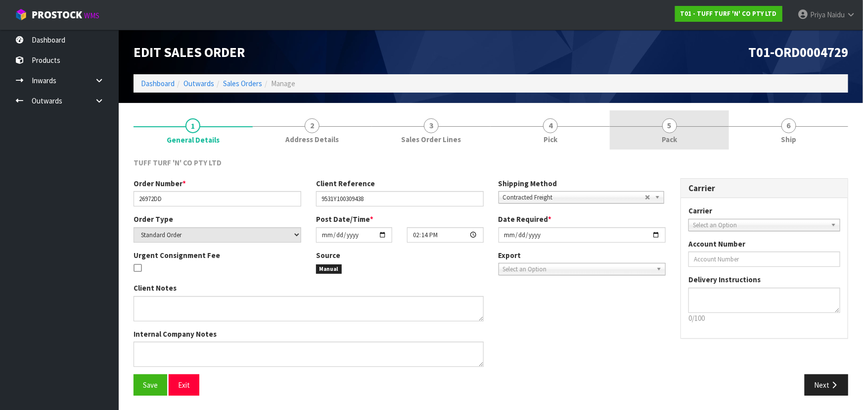
click at [690, 136] on link "5 Pack" at bounding box center [669, 129] width 119 height 39
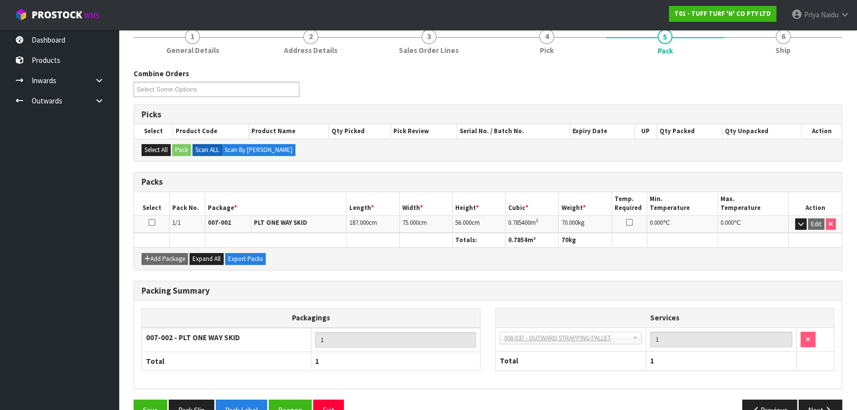
scroll to position [90, 0]
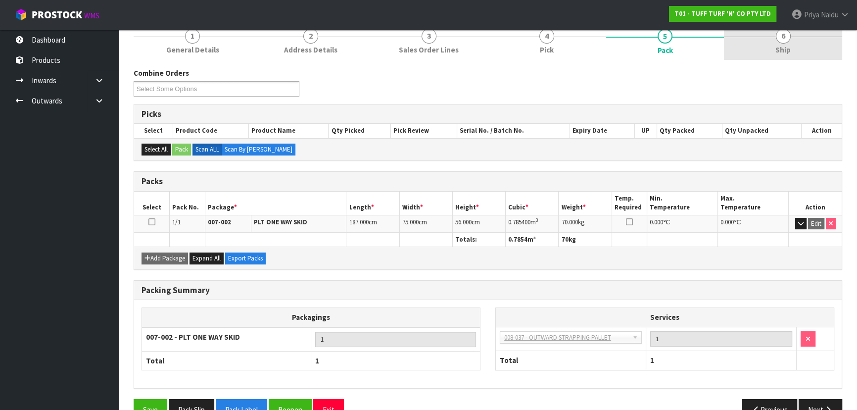
click at [775, 51] on span "Ship" at bounding box center [782, 50] width 15 height 10
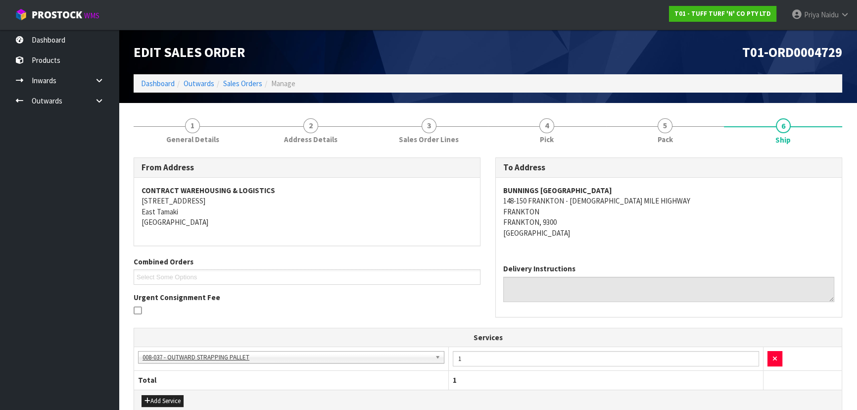
scroll to position [0, 0]
click at [686, 251] on div "BUNNINGS QUEENSTOWN WAREHOUSE 148-150 FRANKTON - LADIES MILE HIGHWAY FRANKTON F…" at bounding box center [669, 217] width 346 height 78
click at [676, 232] on address "BUNNINGS QUEENSTOWN WAREHOUSE 148-150 FRANKTON - LADIES MILE HIGHWAY FRANKTON F…" at bounding box center [668, 211] width 331 height 53
click at [641, 247] on div "BUNNINGS QUEENSTOWN WAREHOUSE 148-150 FRANKTON - LADIES MILE HIGHWAY FRANKTON F…" at bounding box center [669, 217] width 346 height 78
click at [665, 249] on div "BUNNINGS QUEENSTOWN WAREHOUSE 148-150 FRANKTON - LADIES MILE HIGHWAY FRANKTON F…" at bounding box center [669, 217] width 346 height 78
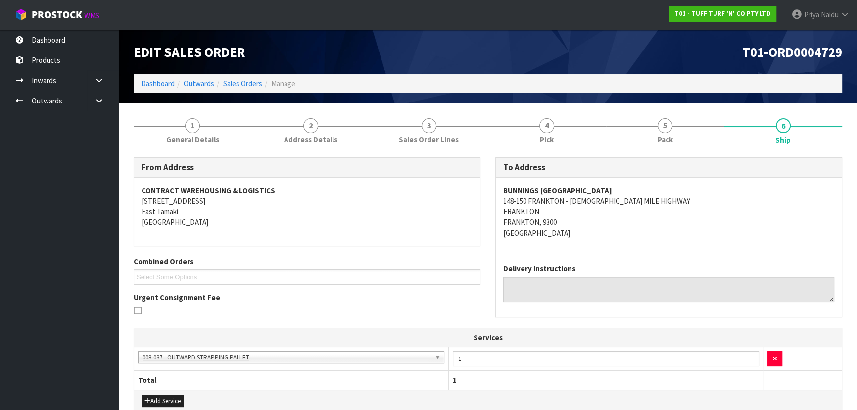
click at [674, 241] on div "BUNNINGS QUEENSTOWN WAREHOUSE 148-150 FRANKTON - LADIES MILE HIGHWAY FRANKTON F…" at bounding box center [669, 217] width 346 height 78
click at [612, 241] on div "BUNNINGS QUEENSTOWN WAREHOUSE 148-150 FRANKTON - LADIES MILE HIGHWAY FRANKTON F…" at bounding box center [669, 217] width 346 height 78
click at [594, 263] on div "Delivery Instructions" at bounding box center [668, 282] width 331 height 38
click at [623, 257] on div "Delivery Instructions" at bounding box center [669, 286] width 346 height 60
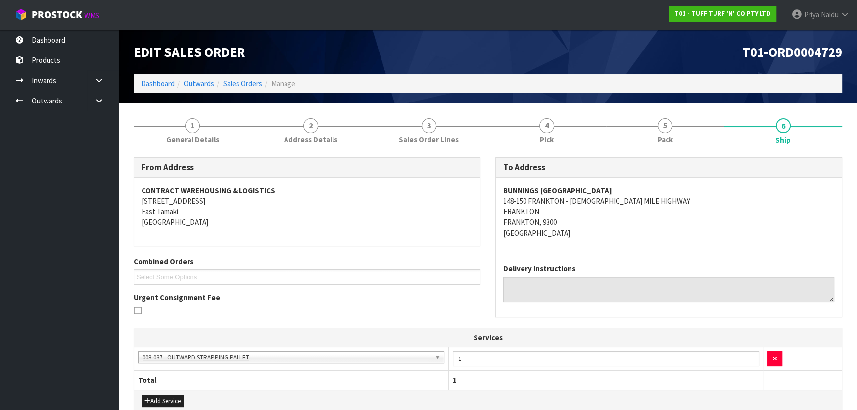
click at [623, 257] on div "Delivery Instructions" at bounding box center [669, 286] width 346 height 60
click at [613, 259] on div "Delivery Instructions" at bounding box center [669, 286] width 346 height 60
click at [625, 247] on div "BUNNINGS QUEENSTOWN WAREHOUSE 148-150 FRANKTON - LADIES MILE HIGHWAY FRANKTON F…" at bounding box center [669, 217] width 346 height 78
click at [626, 260] on div "Delivery Instructions" at bounding box center [669, 286] width 346 height 60
click at [624, 260] on div "Delivery Instructions" at bounding box center [669, 286] width 346 height 60
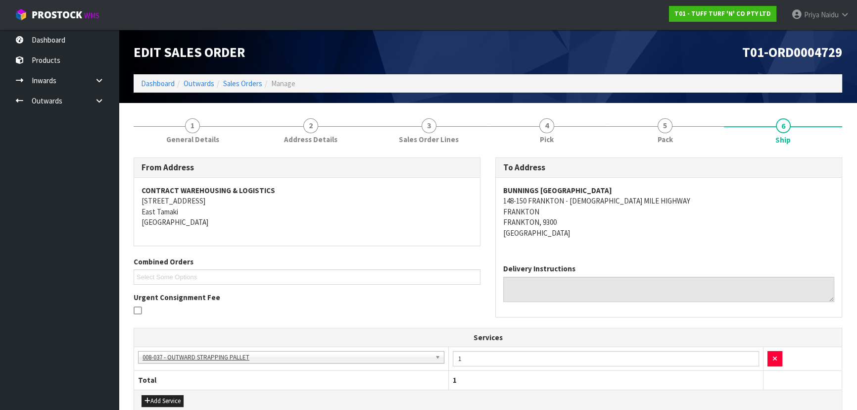
click at [638, 264] on div "Delivery Instructions" at bounding box center [668, 282] width 331 height 38
drag, startPoint x: 639, startPoint y: 264, endPoint x: 615, endPoint y: 257, distance: 24.1
click at [615, 257] on div "Delivery Instructions" at bounding box center [669, 286] width 346 height 60
click at [685, 133] on link "5 Pack" at bounding box center [665, 129] width 118 height 39
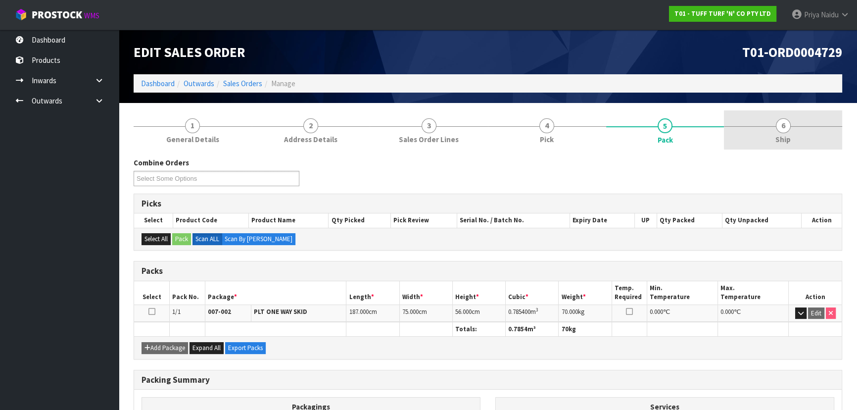
drag, startPoint x: 778, startPoint y: 136, endPoint x: 759, endPoint y: 146, distance: 22.1
click at [778, 135] on span "Ship" at bounding box center [782, 139] width 15 height 10
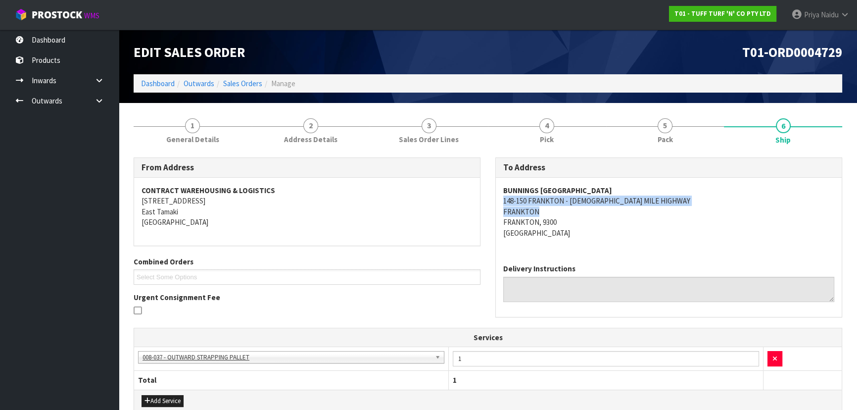
drag, startPoint x: 497, startPoint y: 200, endPoint x: 657, endPoint y: 216, distance: 160.5
click at [657, 216] on div "BUNNINGS QUEENSTOWN WAREHOUSE 148-150 FRANKTON - LADIES MILE HIGHWAY FRANKTON F…" at bounding box center [669, 217] width 346 height 78
click at [664, 239] on div "BUNNINGS QUEENSTOWN WAREHOUSE 148-150 FRANKTON - LADIES MILE HIGHWAY FRANKTON F…" at bounding box center [669, 217] width 346 height 78
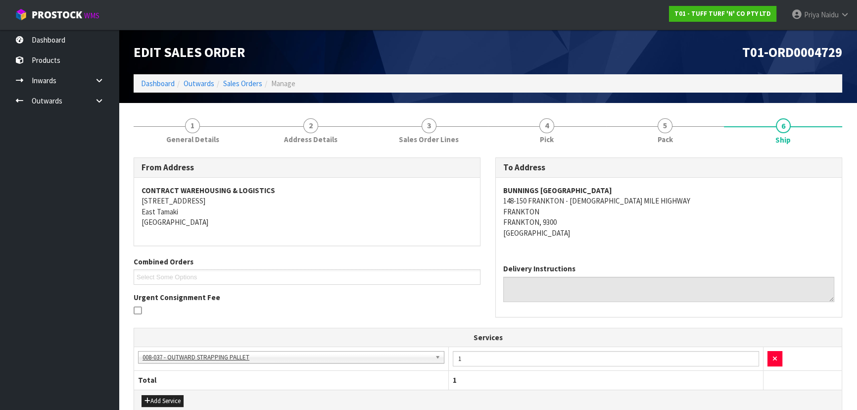
drag, startPoint x: 499, startPoint y: 187, endPoint x: 689, endPoint y: 183, distance: 190.5
click at [689, 183] on div "BUNNINGS QUEENSTOWN WAREHOUSE 148-150 FRANKTON - LADIES MILE HIGHWAY FRANKTON F…" at bounding box center [669, 217] width 346 height 78
click at [160, 123] on link "1 General Details" at bounding box center [193, 129] width 118 height 39
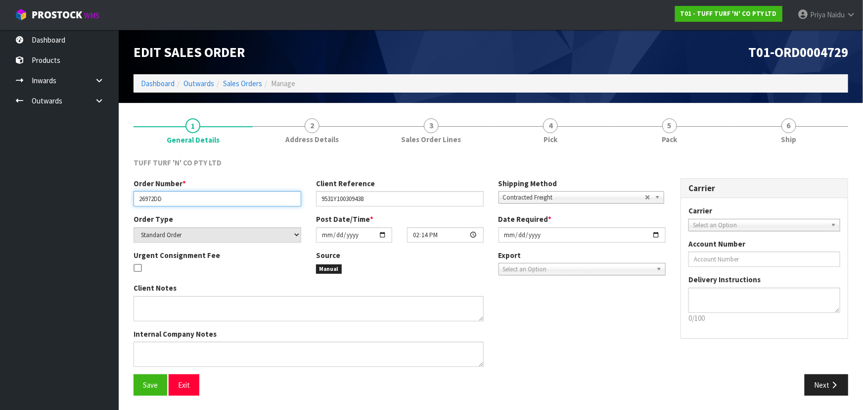
drag, startPoint x: 134, startPoint y: 198, endPoint x: 197, endPoint y: 197, distance: 62.8
click at [197, 197] on input "26972DD" at bounding box center [218, 198] width 168 height 15
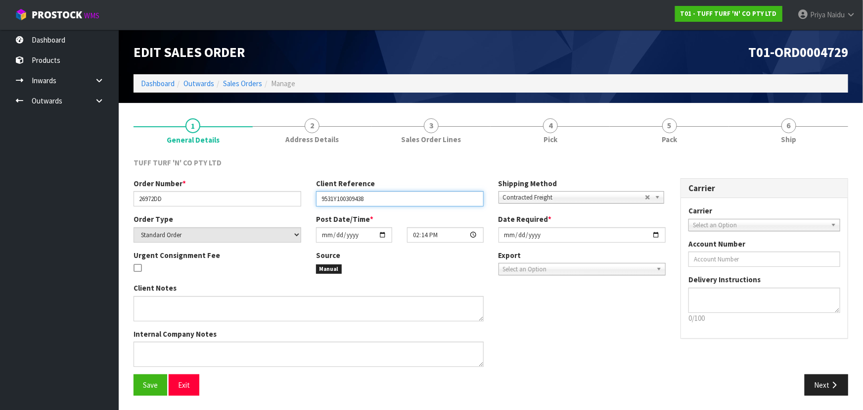
drag, startPoint x: 319, startPoint y: 200, endPoint x: 392, endPoint y: 205, distance: 73.3
click at [392, 205] on input "9531Y100309438" at bounding box center [400, 198] width 168 height 15
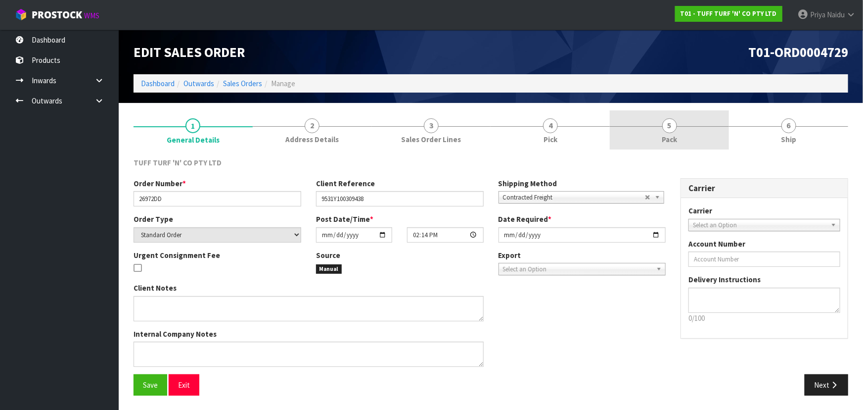
click at [653, 138] on link "5 Pack" at bounding box center [669, 129] width 119 height 39
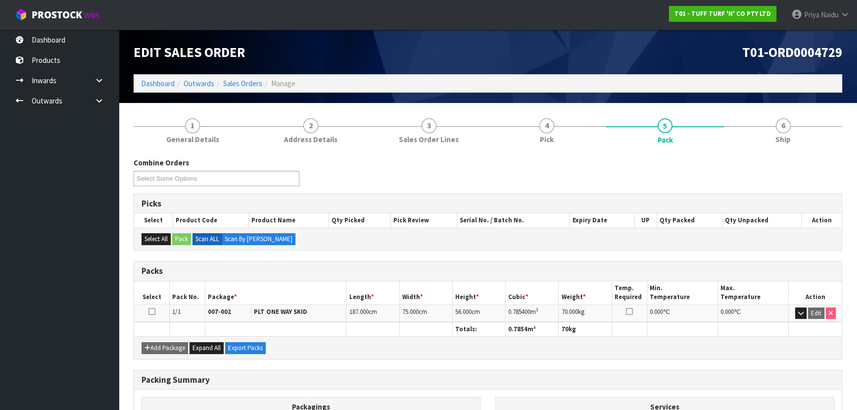
scroll to position [45, 0]
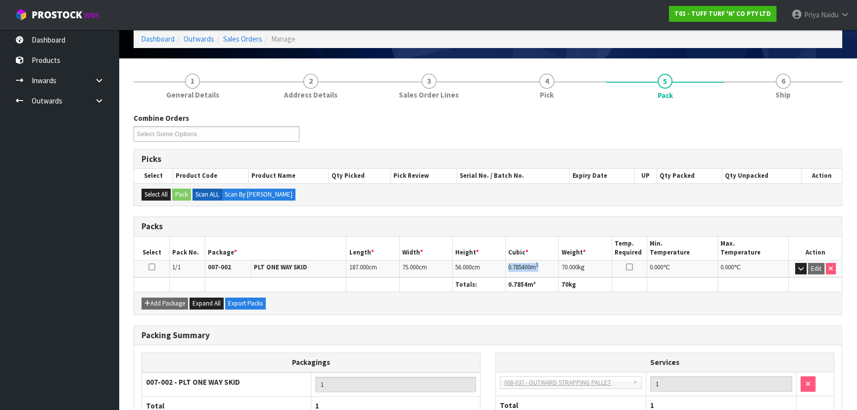
drag, startPoint x: 507, startPoint y: 265, endPoint x: 546, endPoint y: 261, distance: 38.8
click at [546, 261] on td "0.785400 m 3" at bounding box center [531, 268] width 53 height 17
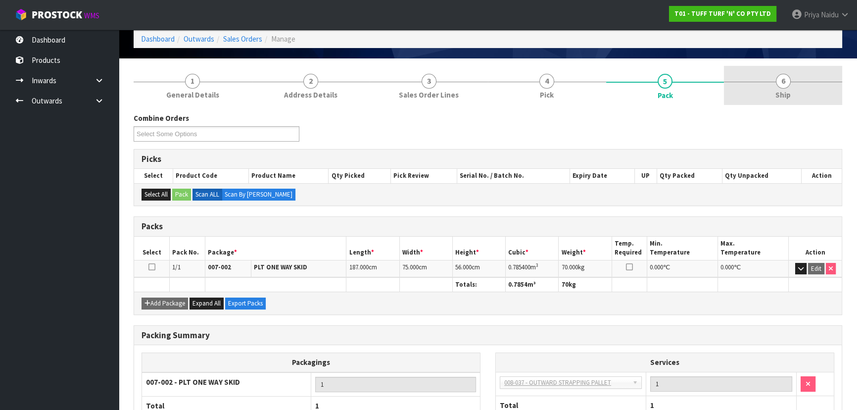
click at [809, 94] on link "6 Ship" at bounding box center [783, 85] width 118 height 39
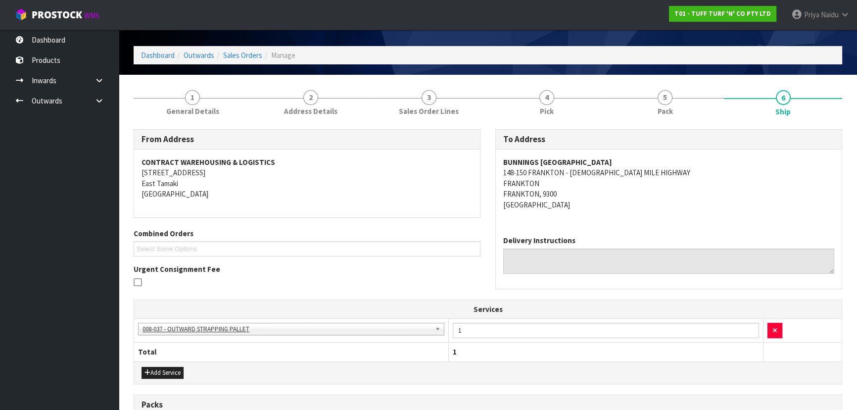
scroll to position [0, 0]
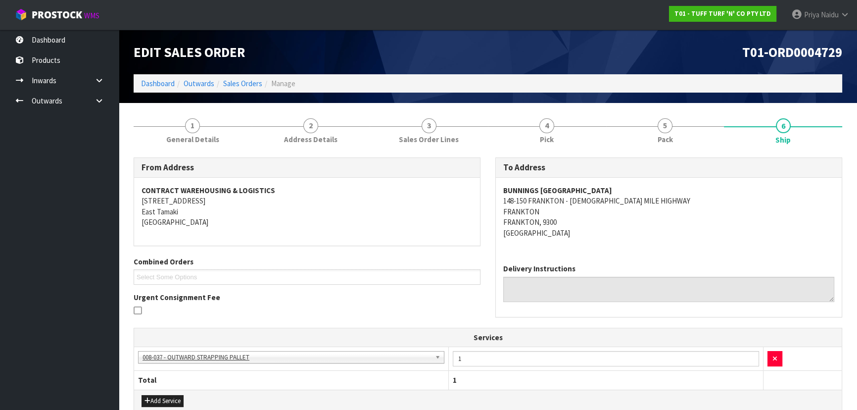
click at [689, 252] on div "BUNNINGS QUEENSTOWN WAREHOUSE 148-150 FRANKTON - LADIES MILE HIGHWAY FRANKTON F…" at bounding box center [669, 217] width 346 height 78
click at [680, 247] on div "BUNNINGS QUEENSTOWN WAREHOUSE 148-150 FRANKTON - LADIES MILE HIGHWAY FRANKTON F…" at bounding box center [669, 217] width 346 height 78
click at [743, 193] on address "BUNNINGS QUEENSTOWN WAREHOUSE 148-150 FRANKTON - LADIES MILE HIGHWAY FRANKTON F…" at bounding box center [668, 211] width 331 height 53
click at [676, 262] on div "Delivery Instructions" at bounding box center [669, 286] width 346 height 60
drag, startPoint x: 501, startPoint y: 202, endPoint x: 653, endPoint y: 204, distance: 151.9
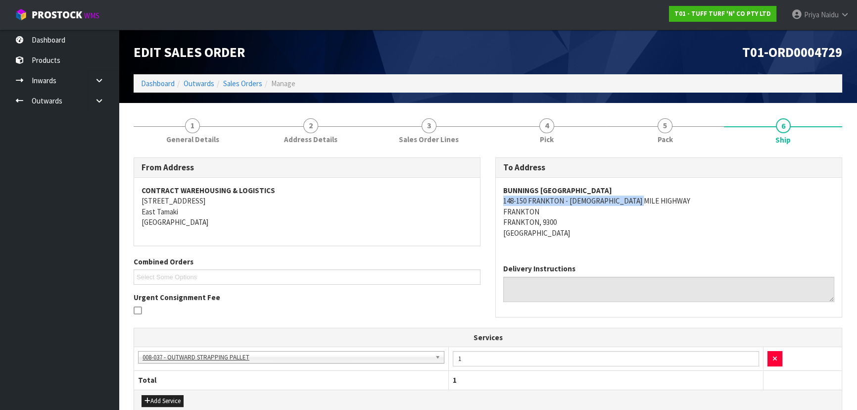
click at [653, 204] on div "BUNNINGS QUEENSTOWN WAREHOUSE 148-150 FRANKTON - LADIES MILE HIGHWAY FRANKTON F…" at bounding box center [669, 217] width 346 height 78
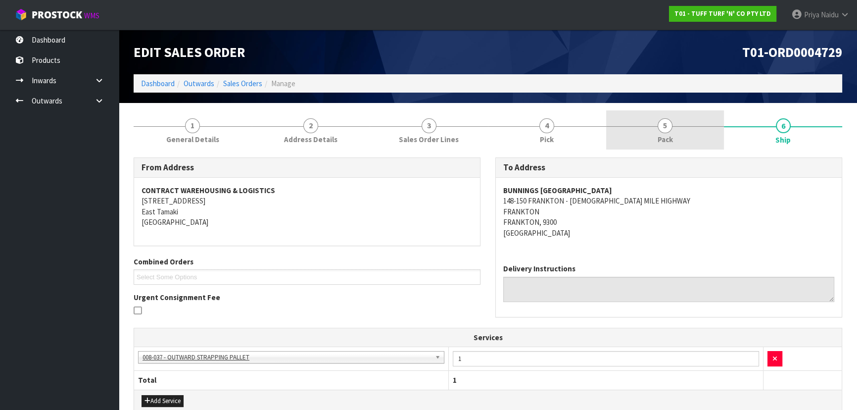
drag, startPoint x: 681, startPoint y: 108, endPoint x: 679, endPoint y: 114, distance: 6.1
click at [681, 108] on section "1 General Details 2 Address Details 3 Sales Order Lines 4 Pick 5 Pack 6 Ship Fr…" at bounding box center [488, 357] width 738 height 509
click at [642, 140] on link "5 Pack" at bounding box center [665, 129] width 118 height 39
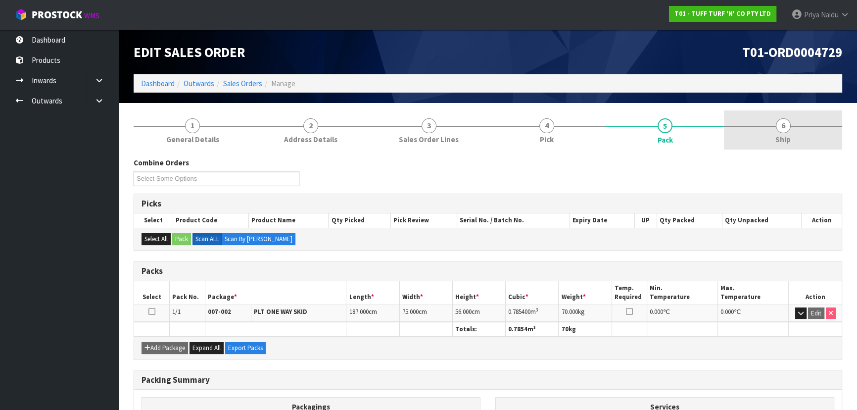
click at [791, 130] on link "6 Ship" at bounding box center [783, 129] width 118 height 39
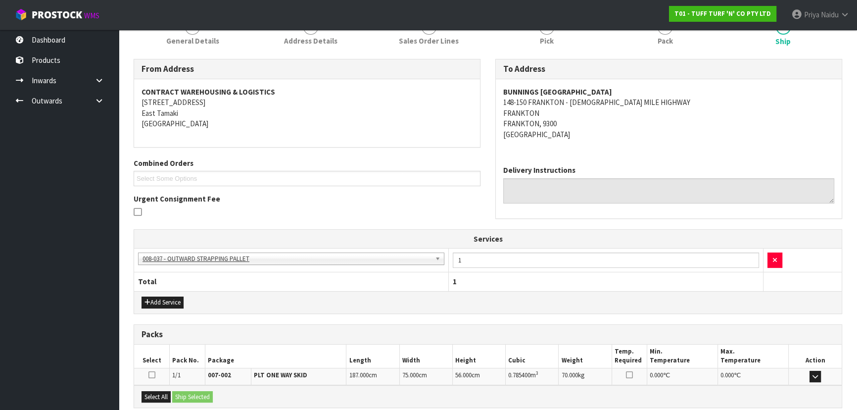
scroll to position [201, 0]
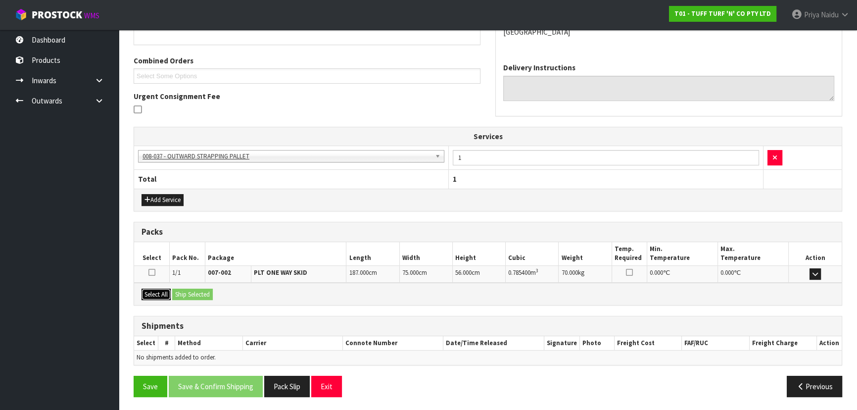
drag, startPoint x: 157, startPoint y: 293, endPoint x: 184, endPoint y: 292, distance: 27.2
click at [158, 293] on button "Select All" at bounding box center [155, 294] width 29 height 12
click at [186, 292] on button "Ship Selected" at bounding box center [192, 294] width 41 height 12
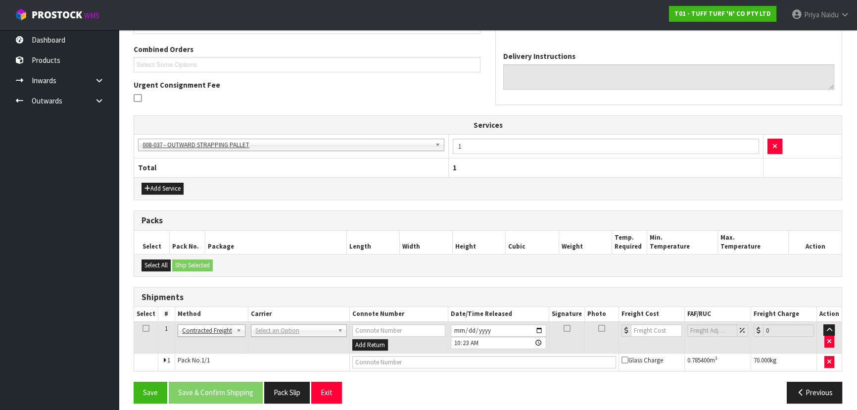
scroll to position [218, 0]
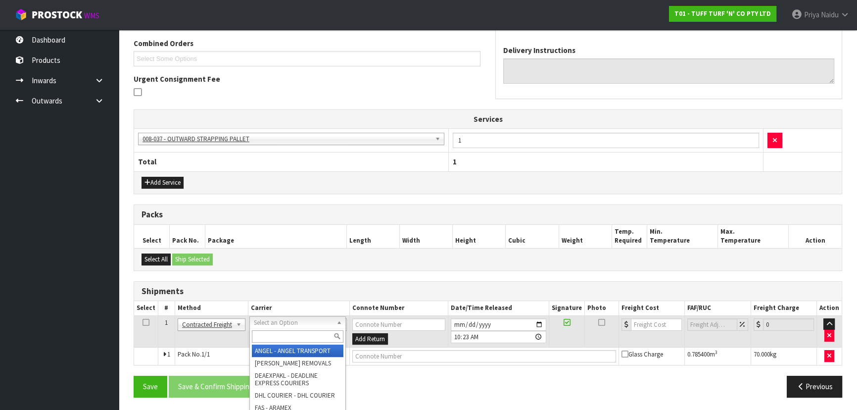
click at [290, 332] on input "text" at bounding box center [298, 336] width 92 height 12
type input "MA"
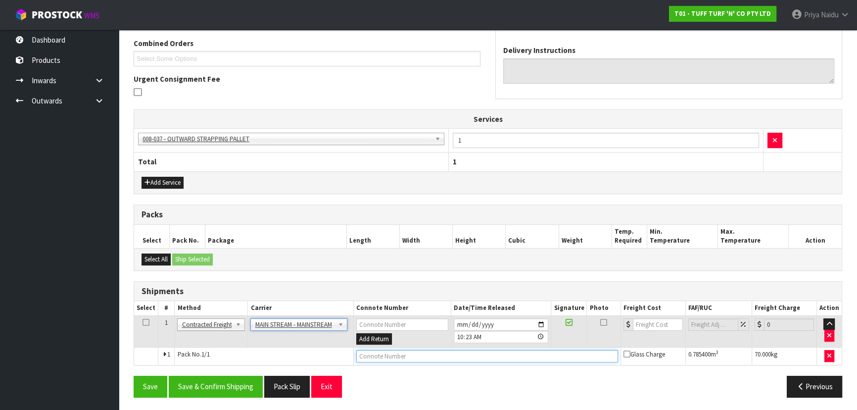
click at [402, 354] on input "text" at bounding box center [487, 356] width 262 height 12
paste input "CWL7732123"
type input "CWL7732123"
click at [651, 323] on input "number" at bounding box center [658, 324] width 50 height 12
type input "173.80"
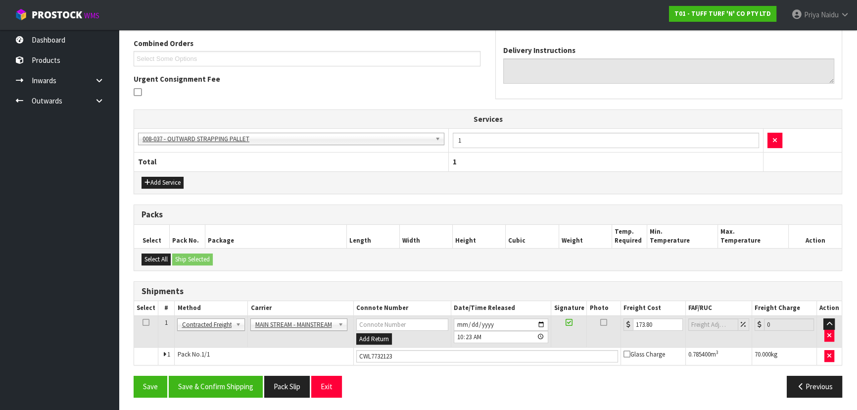
click at [222, 399] on div "Save Save & Confirm Shipping Pack Slip Exit Previous" at bounding box center [487, 389] width 723 height 29
click at [225, 393] on button "Save & Confirm Shipping" at bounding box center [216, 385] width 94 height 21
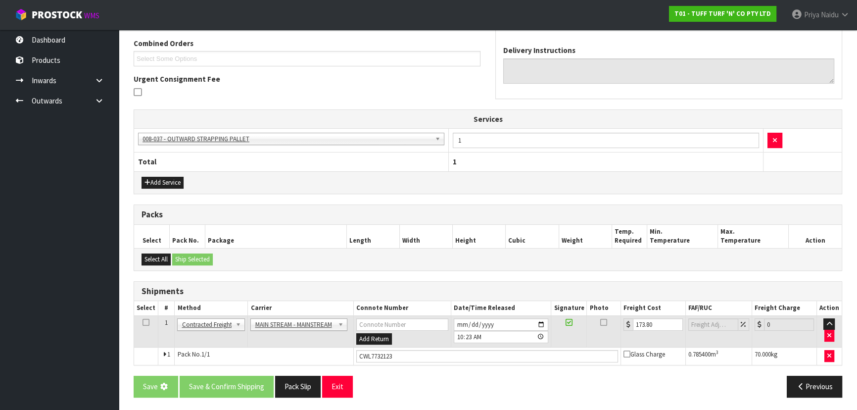
scroll to position [0, 0]
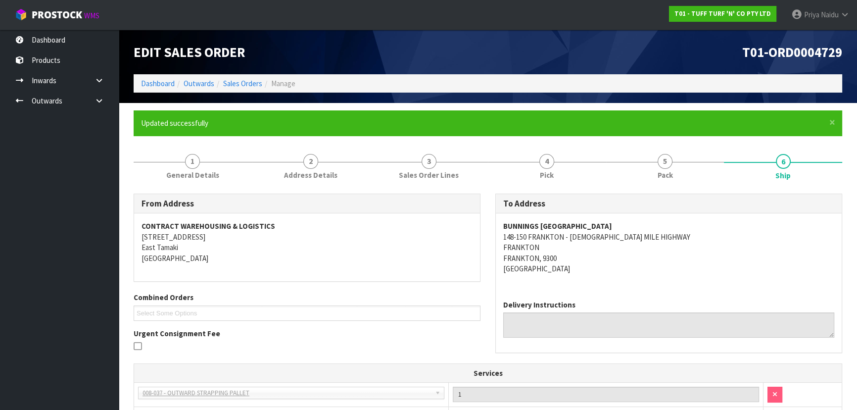
click at [443, 339] on div "Urgent Consignment Fee" at bounding box center [307, 341] width 347 height 26
click at [452, 343] on div at bounding box center [307, 347] width 347 height 12
click at [167, 79] on link "Dashboard" at bounding box center [158, 83] width 34 height 9
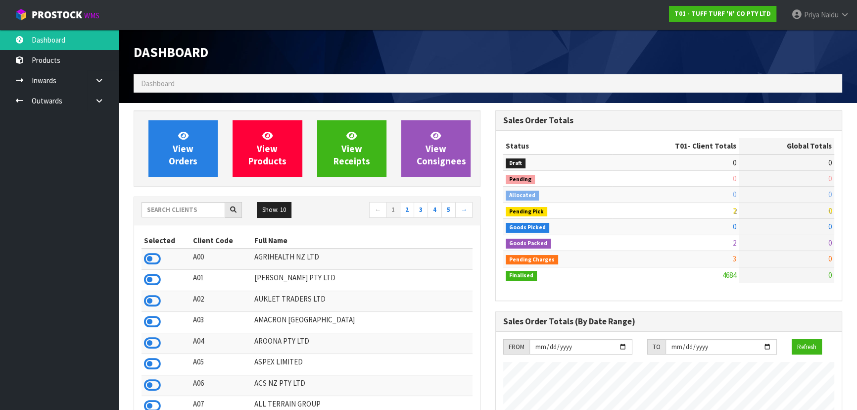
scroll to position [748, 361]
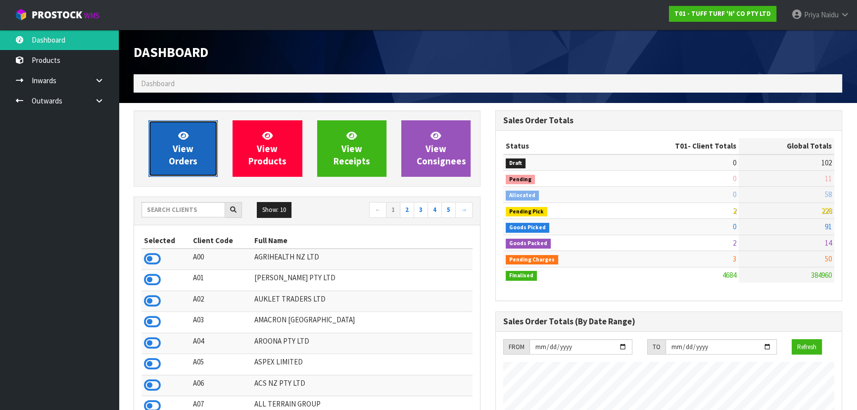
click at [176, 150] on span "View Orders" at bounding box center [183, 148] width 29 height 37
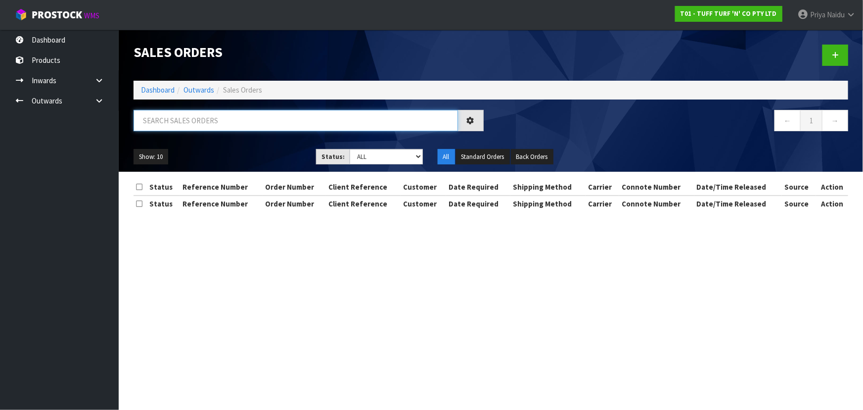
click at [213, 126] on input "text" at bounding box center [296, 120] width 324 height 21
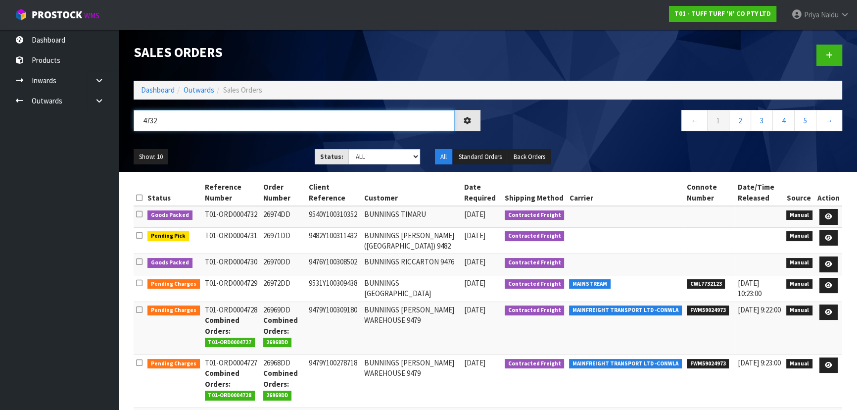
type input "4732"
click at [233, 144] on div "Show: 10 5 10 25 50 Status: Draft Pending Allocated Pending Pick Goods Picked G…" at bounding box center [487, 156] width 723 height 31
click at [234, 149] on ul "Show: 10 5 10 25 50" at bounding box center [217, 157] width 166 height 16
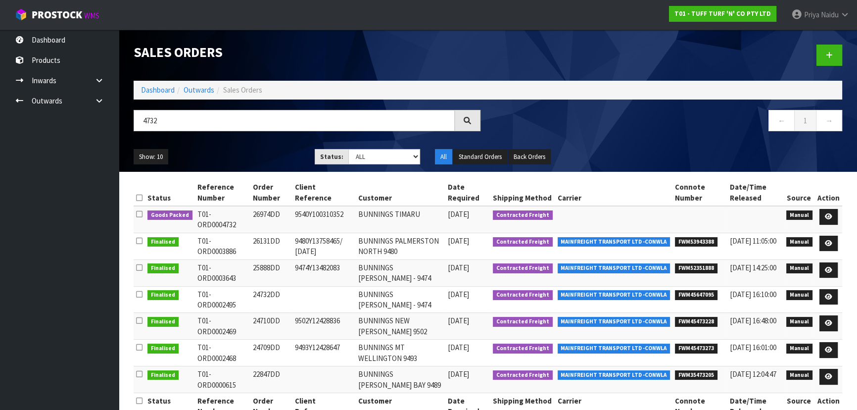
click at [250, 153] on ul "Show: 10 5 10 25 50" at bounding box center [217, 157] width 166 height 16
click at [263, 154] on ul "Show: 10 5 10 25 50" at bounding box center [217, 157] width 166 height 16
click at [262, 156] on ul "Show: 10 5 10 25 50" at bounding box center [217, 157] width 166 height 16
click at [260, 157] on ul "Show: 10 5 10 25 50" at bounding box center [217, 157] width 166 height 16
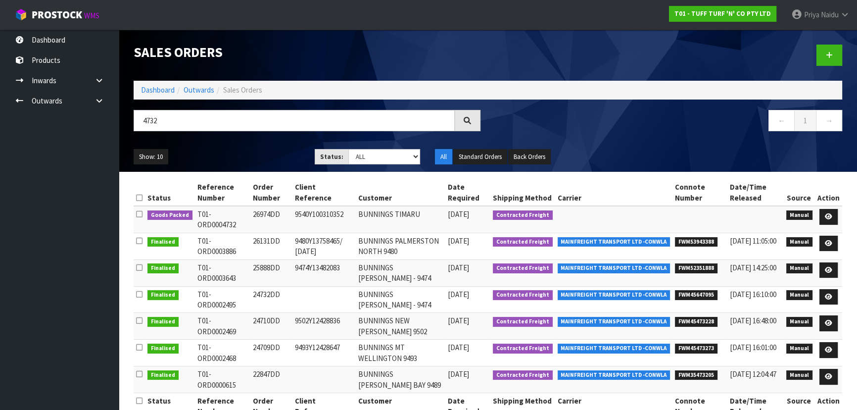
click at [262, 154] on ul "Show: 10 5 10 25 50" at bounding box center [217, 157] width 166 height 16
click at [832, 214] on icon at bounding box center [827, 216] width 7 height 6
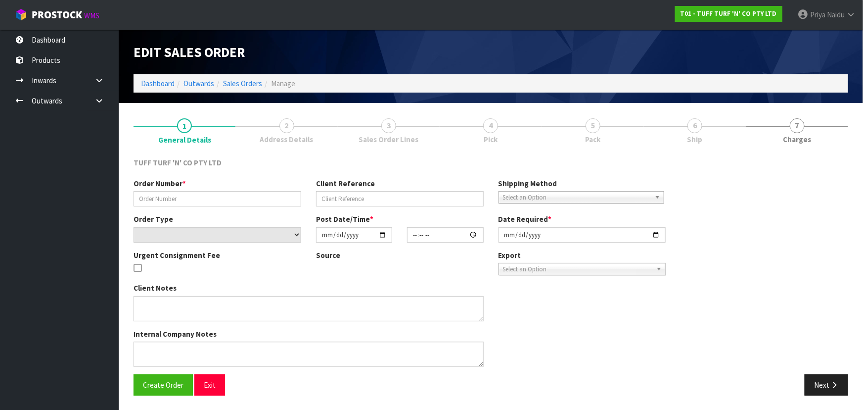
type input "26974DD"
type input "9540Y100310352"
select select "number:0"
type input "2025-10-06"
type input "14:18:00.000"
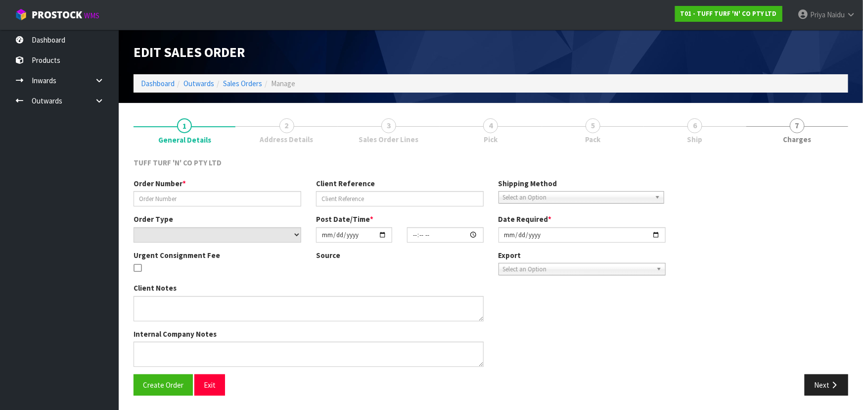
type input "2025-10-07"
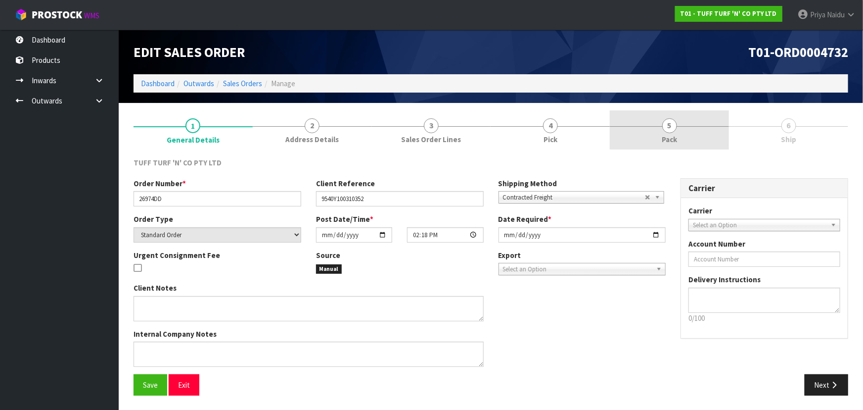
click at [668, 124] on span "5" at bounding box center [669, 125] width 15 height 15
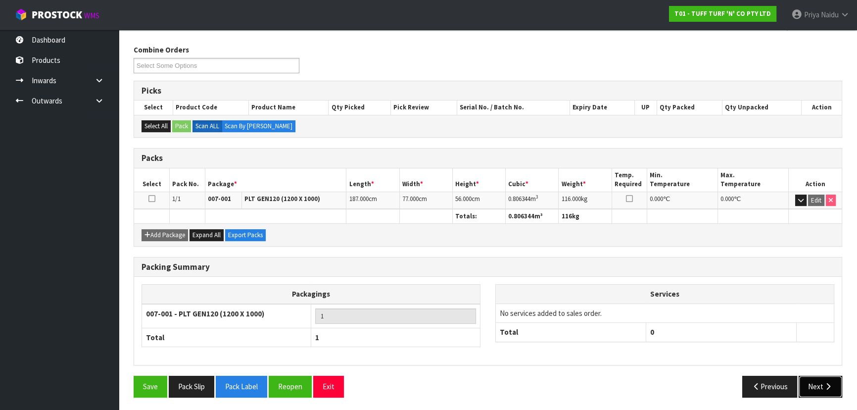
click at [804, 384] on button "Next" at bounding box center [820, 385] width 44 height 21
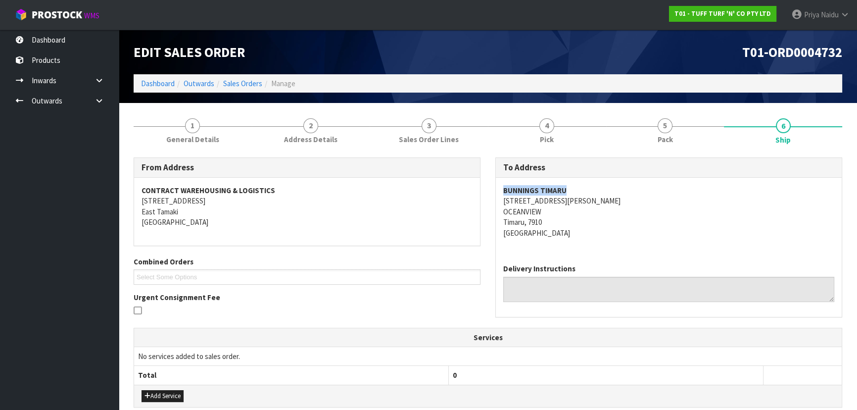
drag, startPoint x: 499, startPoint y: 191, endPoint x: 592, endPoint y: 187, distance: 92.6
click at [592, 187] on div "BUNNINGS TIMARU 233 EVANS STREET OCEANVIEW Timaru, 7910 New Zealand" at bounding box center [669, 217] width 346 height 78
drag, startPoint x: 501, startPoint y: 200, endPoint x: 573, endPoint y: 200, distance: 72.7
click at [573, 200] on div "BUNNINGS TIMARU 233 EVANS STREET OCEANVIEW Timaru, 7910 New Zealand" at bounding box center [669, 217] width 346 height 78
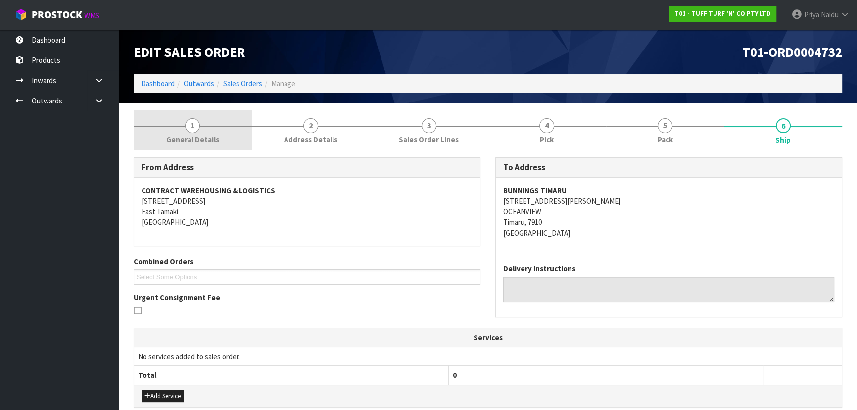
click at [172, 115] on link "1 General Details" at bounding box center [193, 129] width 118 height 39
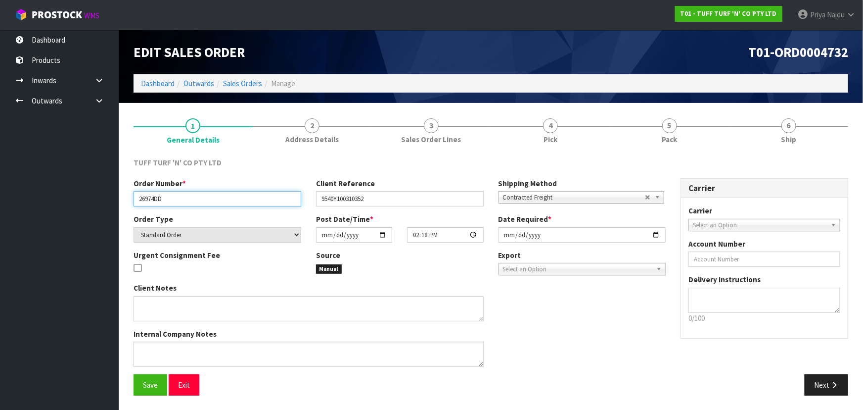
drag, startPoint x: 138, startPoint y: 198, endPoint x: 174, endPoint y: 198, distance: 36.1
click at [174, 198] on input "26974DD" at bounding box center [218, 198] width 168 height 15
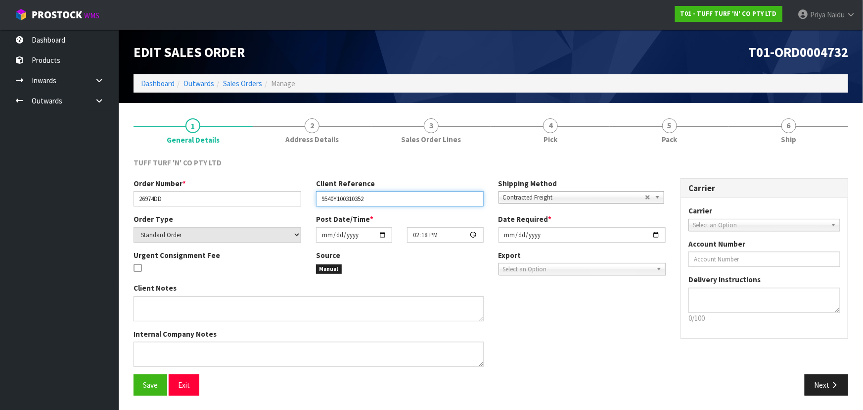
drag, startPoint x: 320, startPoint y: 198, endPoint x: 411, endPoint y: 198, distance: 90.0
click at [411, 198] on input "9540Y100310352" at bounding box center [400, 198] width 168 height 15
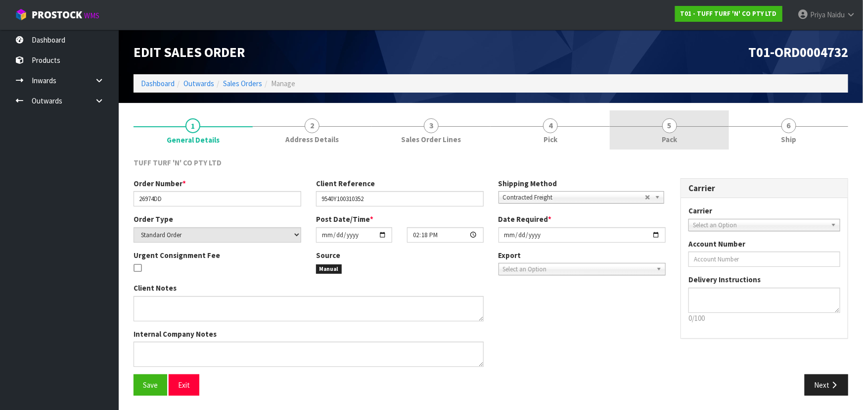
click at [661, 136] on link "5 Pack" at bounding box center [669, 129] width 119 height 39
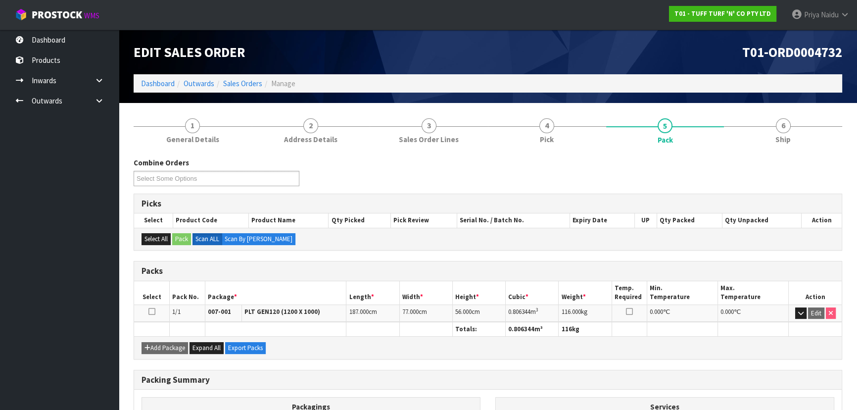
scroll to position [45, 0]
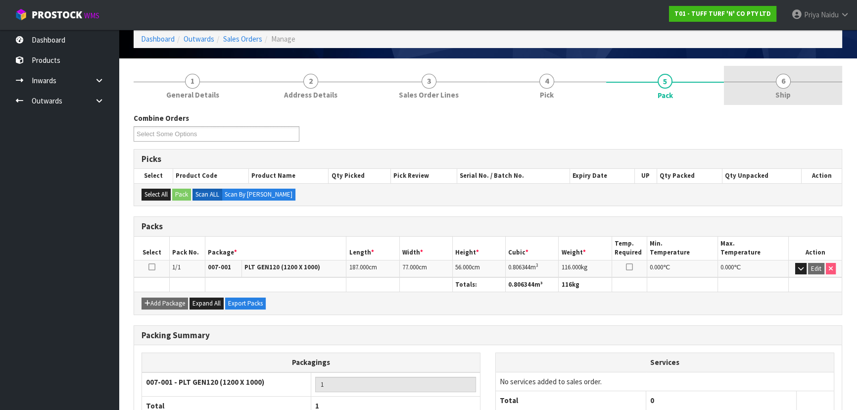
click at [808, 88] on link "6 Ship" at bounding box center [783, 85] width 118 height 39
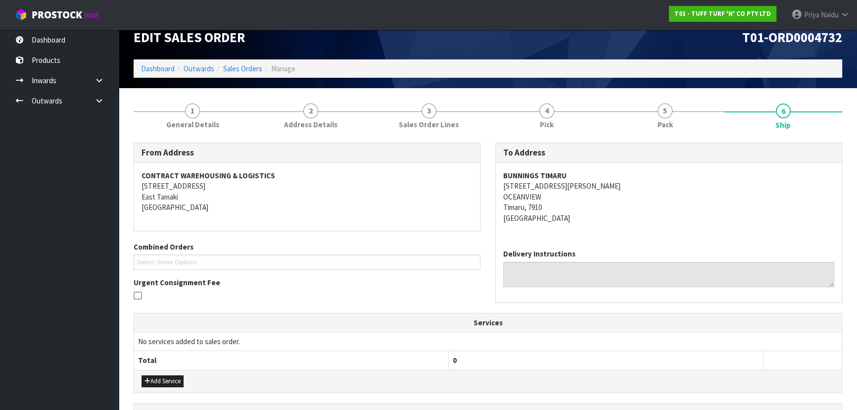
scroll to position [0, 0]
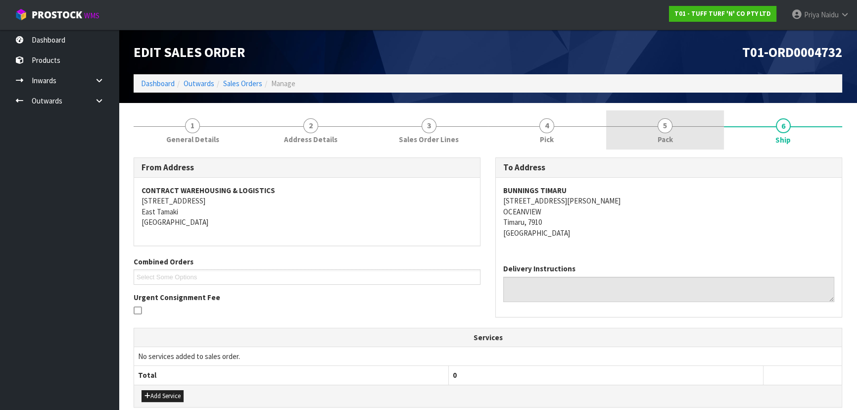
click at [668, 143] on span "Pack" at bounding box center [664, 139] width 15 height 10
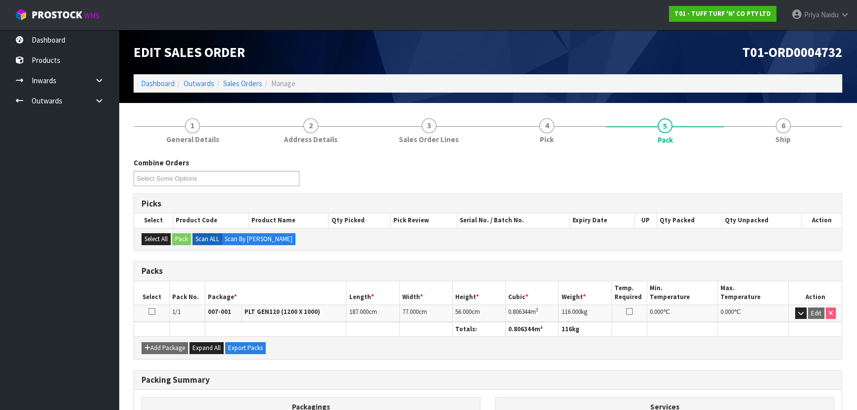
scroll to position [90, 0]
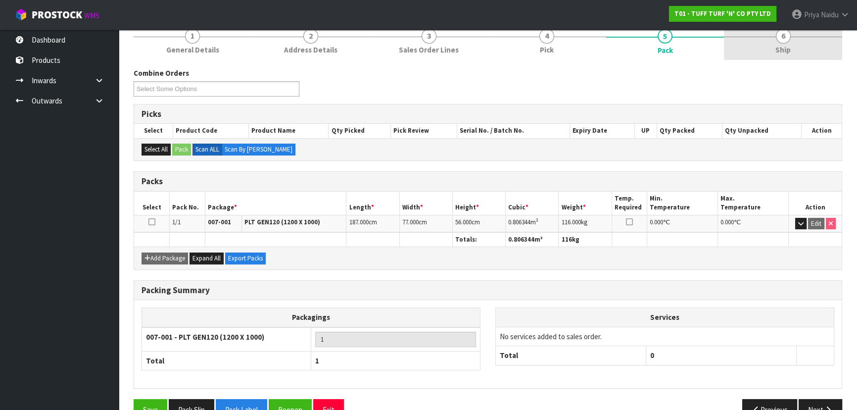
click at [775, 34] on link "6 Ship" at bounding box center [783, 40] width 118 height 39
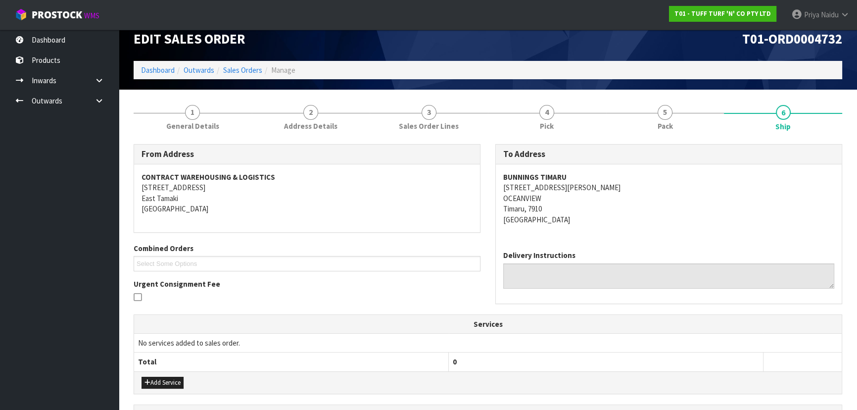
scroll to position [0, 0]
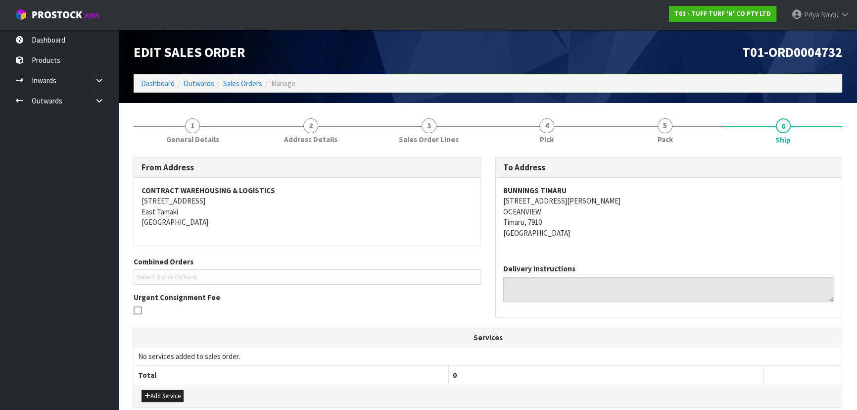
click at [641, 232] on address "BUNNINGS TIMARU 233 EVANS STREET OCEANVIEW Timaru, 7910 New Zealand" at bounding box center [668, 211] width 331 height 53
click at [660, 242] on div "BUNNINGS TIMARU 233 EVANS STREET OCEANVIEW Timaru, 7910 New Zealand" at bounding box center [669, 217] width 346 height 78
click at [659, 229] on address "BUNNINGS TIMARU 233 EVANS STREET OCEANVIEW Timaru, 7910 New Zealand" at bounding box center [668, 211] width 331 height 53
click at [644, 131] on link "5 Pack" at bounding box center [665, 129] width 118 height 39
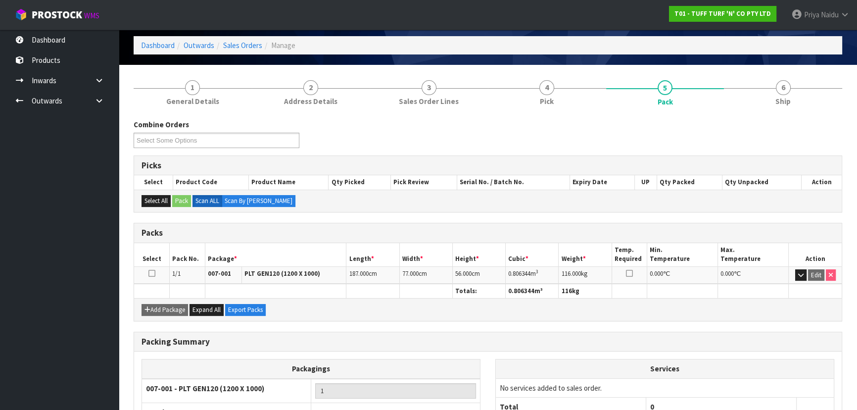
scroll to position [90, 0]
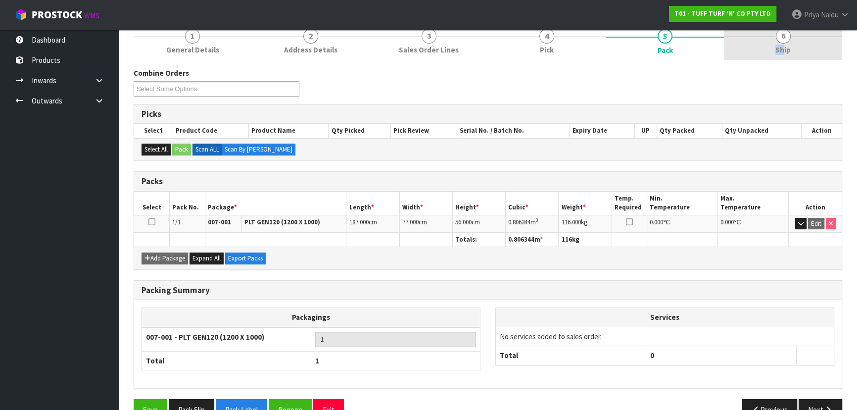
click at [785, 45] on span "Ship" at bounding box center [782, 50] width 15 height 10
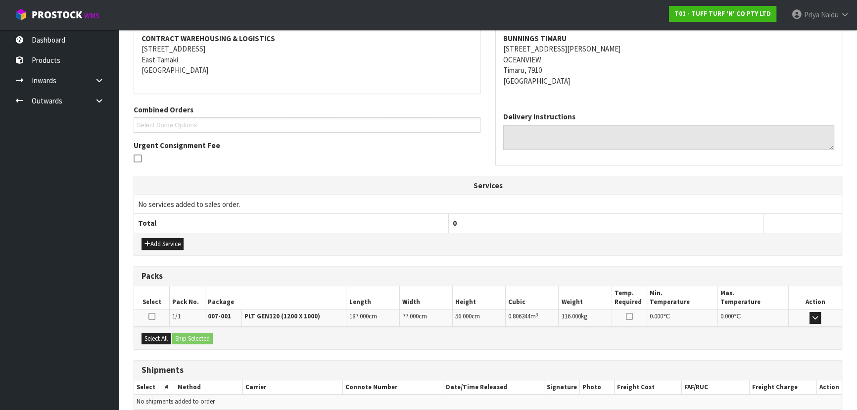
scroll to position [196, 0]
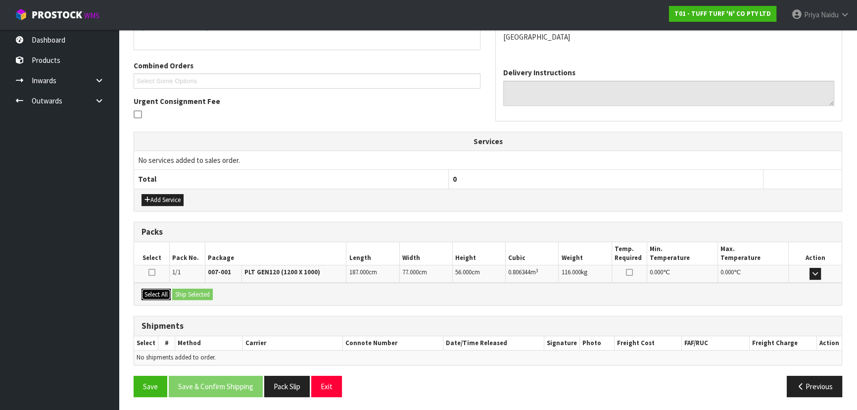
drag, startPoint x: 158, startPoint y: 291, endPoint x: 169, endPoint y: 290, distance: 10.9
click at [159, 290] on button "Select All" at bounding box center [155, 294] width 29 height 12
click at [200, 291] on button "Ship Selected" at bounding box center [192, 294] width 41 height 12
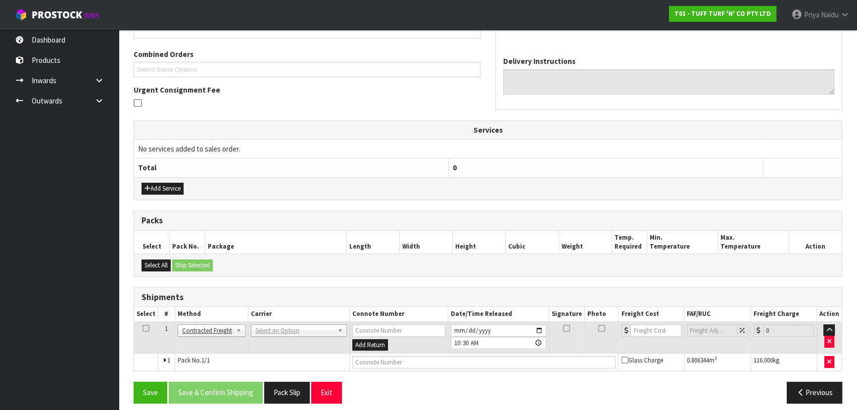
scroll to position [213, 0]
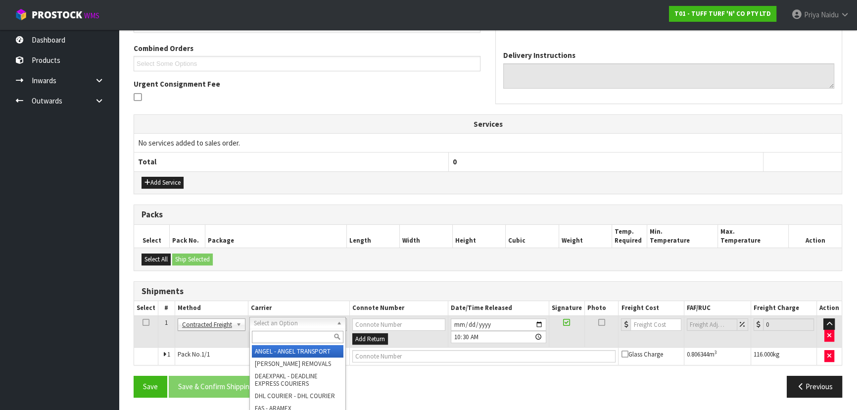
click at [290, 336] on input "text" at bounding box center [298, 336] width 92 height 12
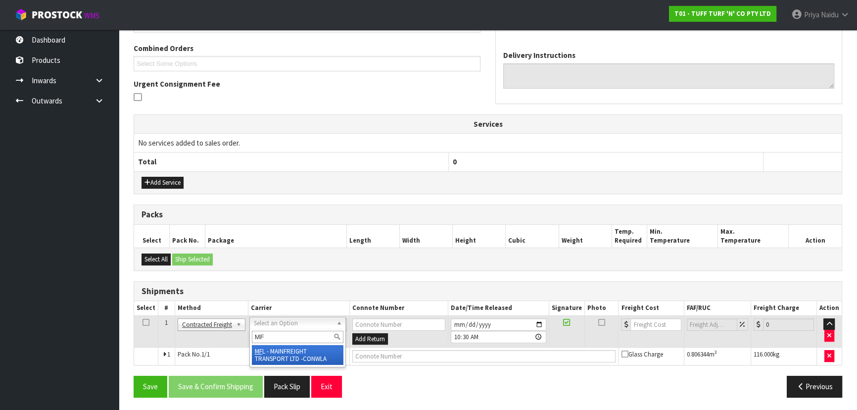
type input "MF"
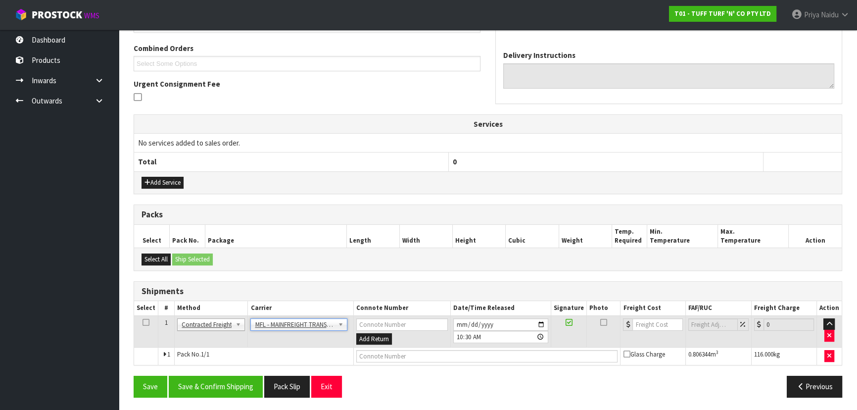
click at [386, 361] on td at bounding box center [486, 356] width 267 height 18
click at [386, 355] on input "text" at bounding box center [487, 356] width 262 height 12
paste input "FWM59027159"
type input "FWM59027159"
click at [642, 320] on input "number" at bounding box center [657, 324] width 50 height 12
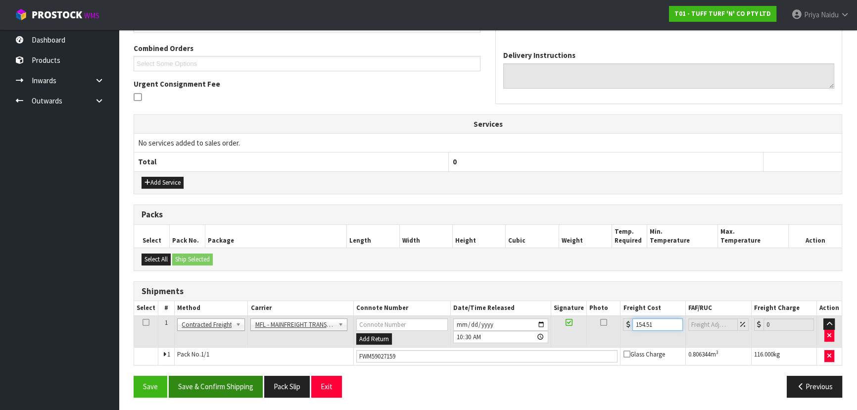
type input "154.51"
click at [208, 386] on button "Save & Confirm Shipping" at bounding box center [216, 385] width 94 height 21
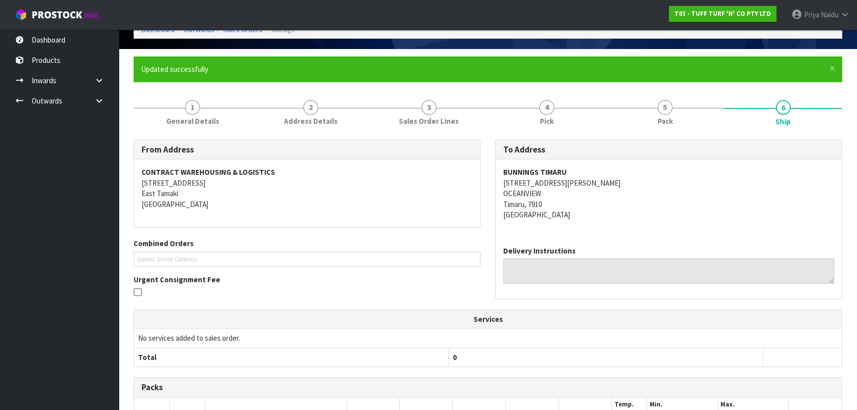
scroll to position [0, 0]
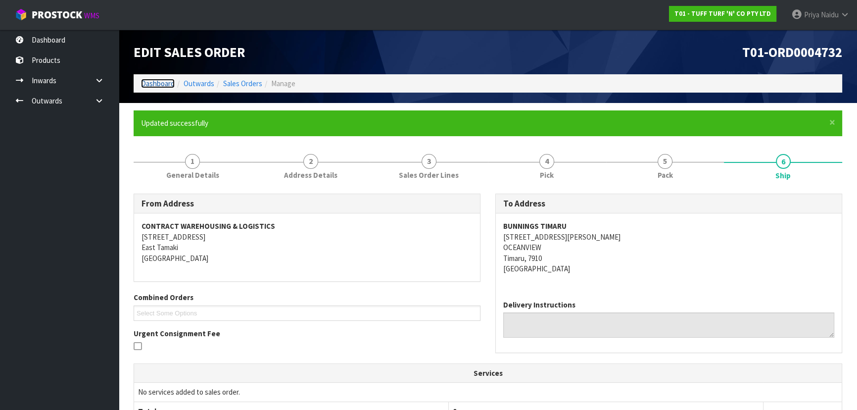
click at [153, 81] on link "Dashboard" at bounding box center [158, 83] width 34 height 9
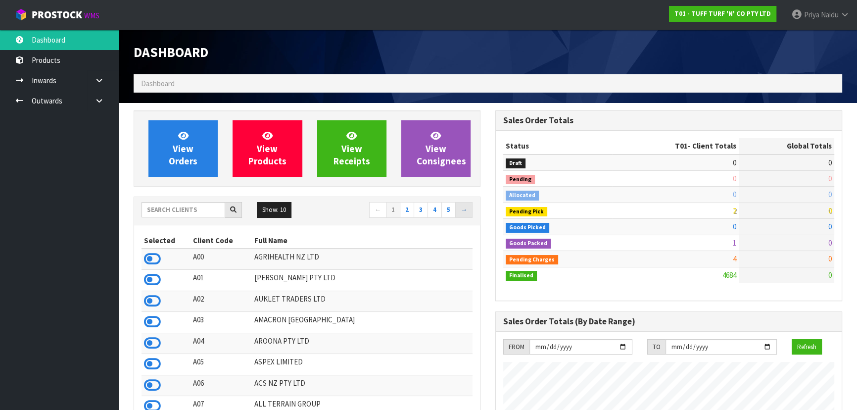
scroll to position [748, 361]
click at [174, 203] on input "text" at bounding box center [183, 209] width 84 height 15
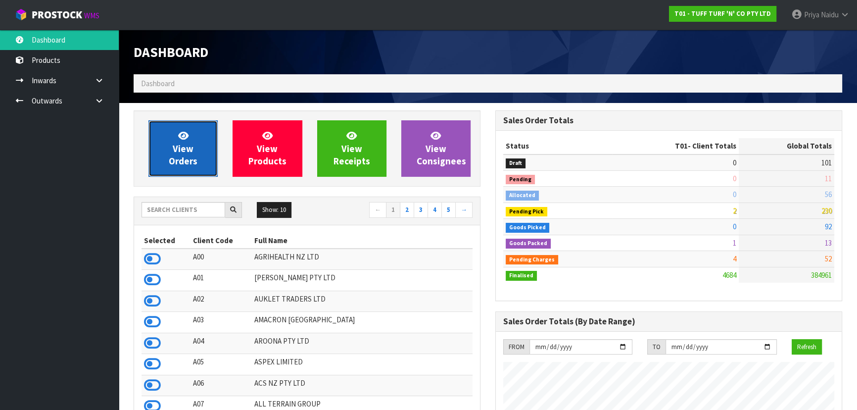
click at [187, 157] on span "View Orders" at bounding box center [183, 148] width 29 height 37
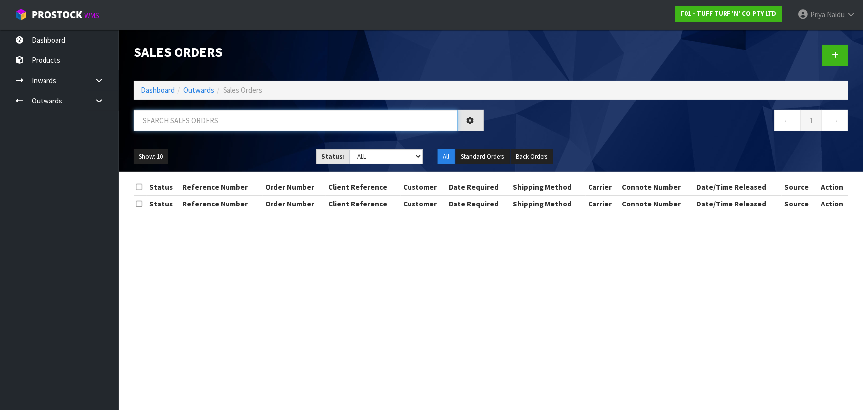
click at [200, 114] on input "text" at bounding box center [296, 120] width 324 height 21
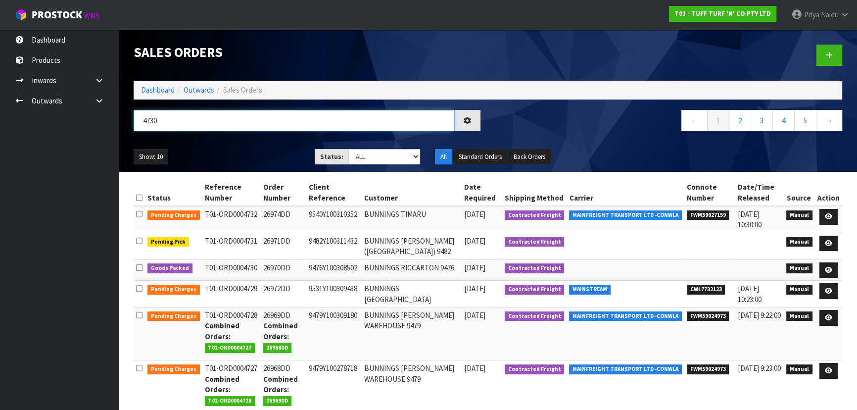
type input "4730"
click at [284, 134] on div "4730" at bounding box center [307, 124] width 362 height 29
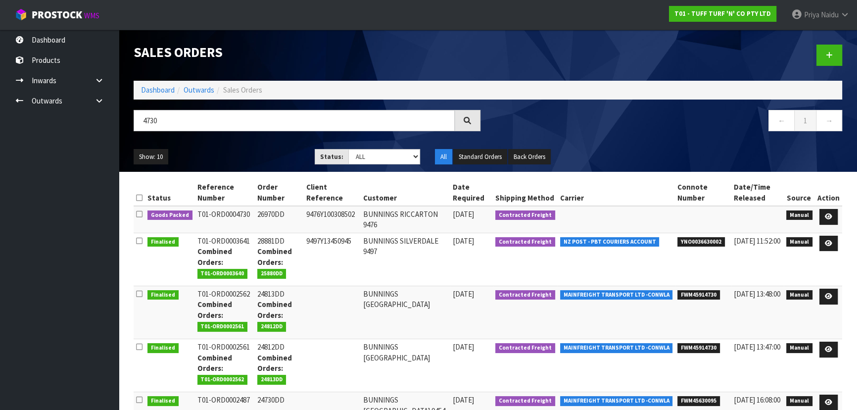
click at [267, 148] on div "Show: 10 5 10 25 50 Status: Draft Pending Allocated Pending Pick Goods Picked G…" at bounding box center [487, 156] width 723 height 31
click at [267, 147] on div "Show: 10 5 10 25 50 Status: Draft Pending Allocated Pending Pick Goods Picked G…" at bounding box center [487, 156] width 723 height 31
click at [265, 150] on ul "Show: 10 5 10 25 50" at bounding box center [217, 157] width 166 height 16
click at [254, 157] on ul "Show: 10 5 10 25 50" at bounding box center [217, 157] width 166 height 16
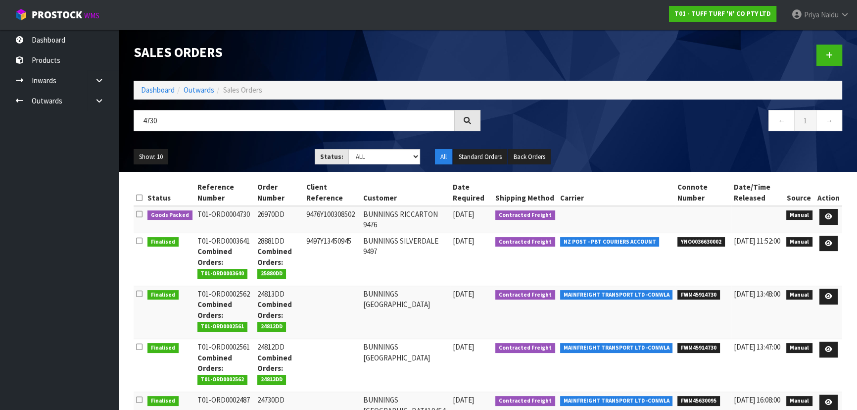
click at [249, 158] on ul "Show: 10 5 10 25 50" at bounding box center [217, 157] width 166 height 16
click at [826, 212] on link at bounding box center [828, 217] width 18 height 16
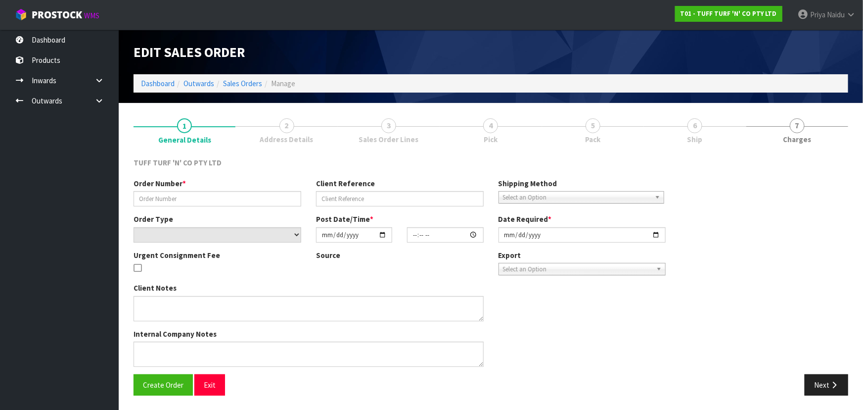
type input "26970DD"
type input "9476Y100308502"
select select "number:0"
type input "2025-10-06"
type input "14:15:00.000"
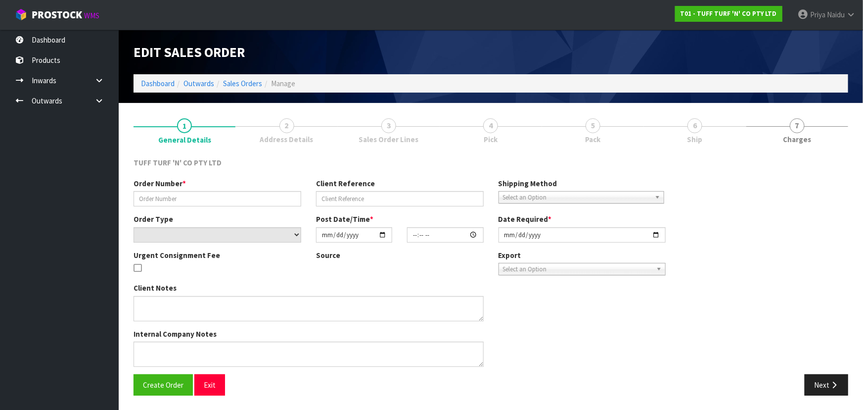
type input "2025-10-07"
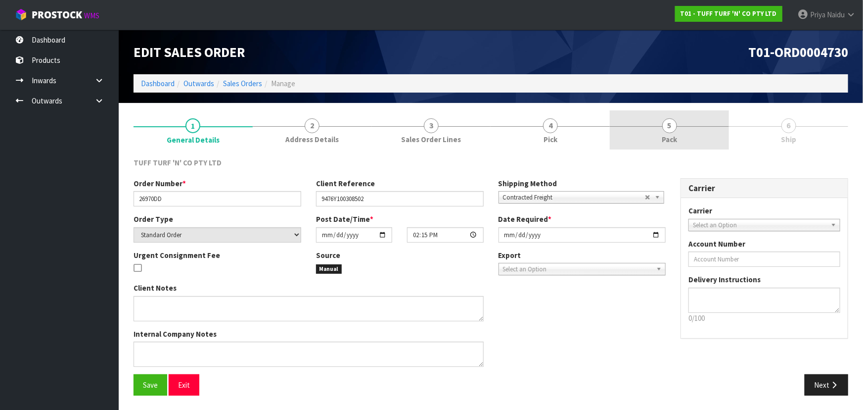
click at [653, 125] on link "5 Pack" at bounding box center [669, 129] width 119 height 39
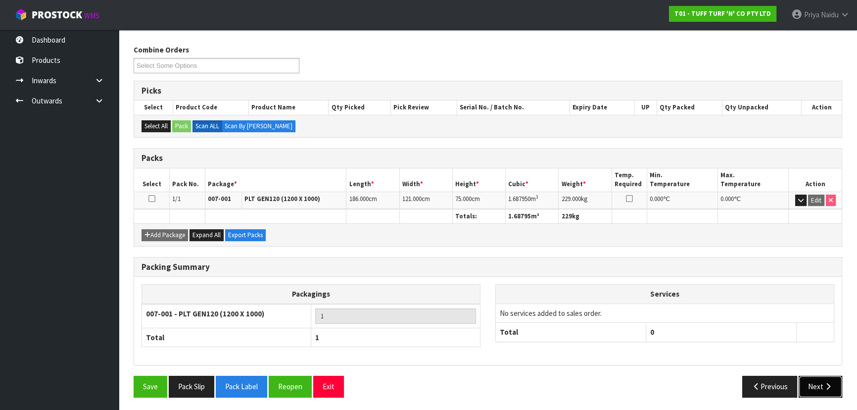
click at [822, 386] on button "Next" at bounding box center [820, 385] width 44 height 21
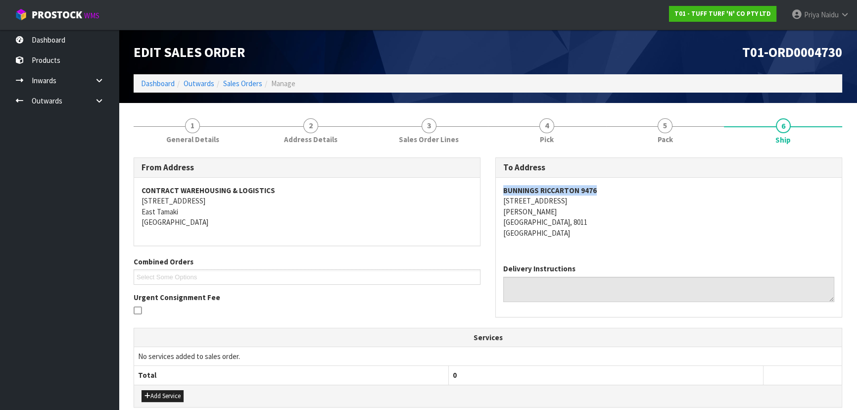
drag, startPoint x: 497, startPoint y: 185, endPoint x: 624, endPoint y: 191, distance: 126.7
click at [621, 189] on div "BUNNINGS RICCARTON 9476 64 BLENHEIM ROAD ADDINGTON CHRISTCHURCH, 8011 New Zeala…" at bounding box center [669, 217] width 346 height 78
drag, startPoint x: 501, startPoint y: 199, endPoint x: 552, endPoint y: 211, distance: 52.8
click at [576, 206] on div "BUNNINGS RICCARTON 9476 64 BLENHEIM ROAD ADDINGTON CHRISTCHURCH, 8011 New Zeala…" at bounding box center [669, 217] width 346 height 78
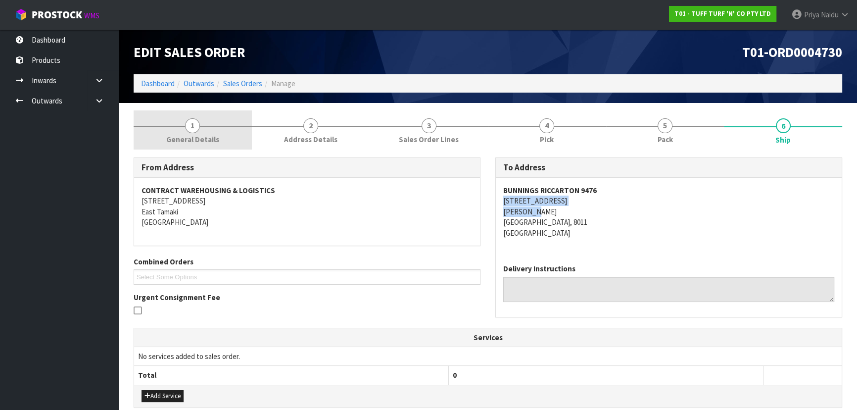
click at [174, 123] on link "1 General Details" at bounding box center [193, 129] width 118 height 39
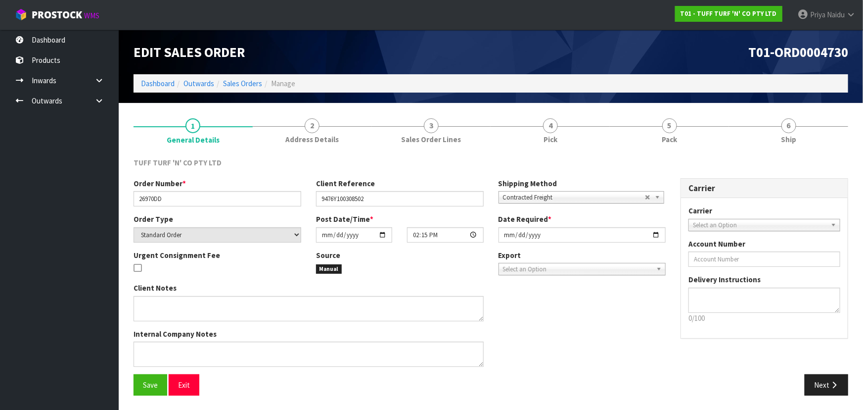
drag, startPoint x: 133, startPoint y: 197, endPoint x: 138, endPoint y: 197, distance: 6.0
click at [138, 197] on div "Order Number * 26970DD" at bounding box center [217, 192] width 183 height 28
drag, startPoint x: 138, startPoint y: 197, endPoint x: 188, endPoint y: 200, distance: 49.5
click at [188, 200] on input "26970DD" at bounding box center [218, 198] width 168 height 15
drag, startPoint x: 321, startPoint y: 196, endPoint x: 386, endPoint y: 198, distance: 64.8
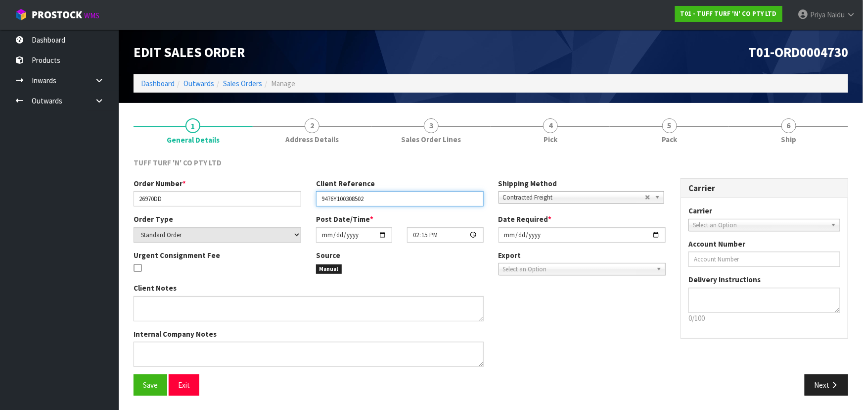
click at [386, 198] on input "9476Y100308502" at bounding box center [400, 198] width 168 height 15
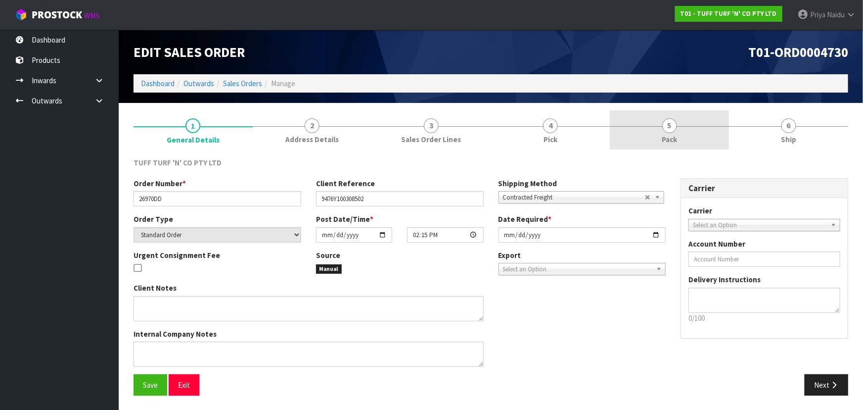
click at [672, 145] on link "5 Pack" at bounding box center [669, 129] width 119 height 39
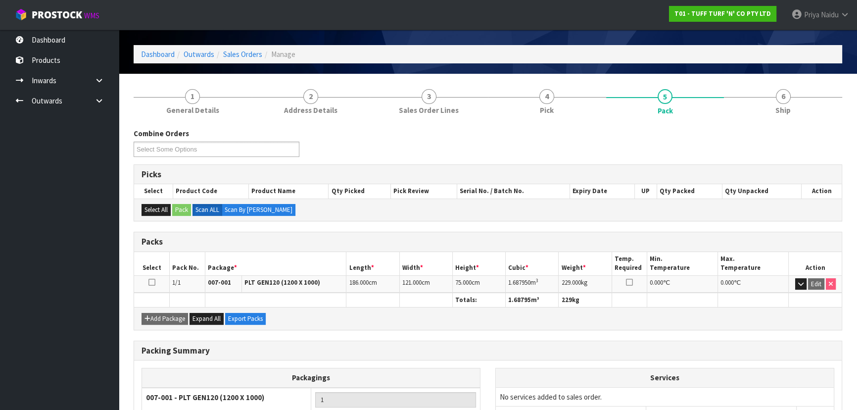
scroll to position [45, 0]
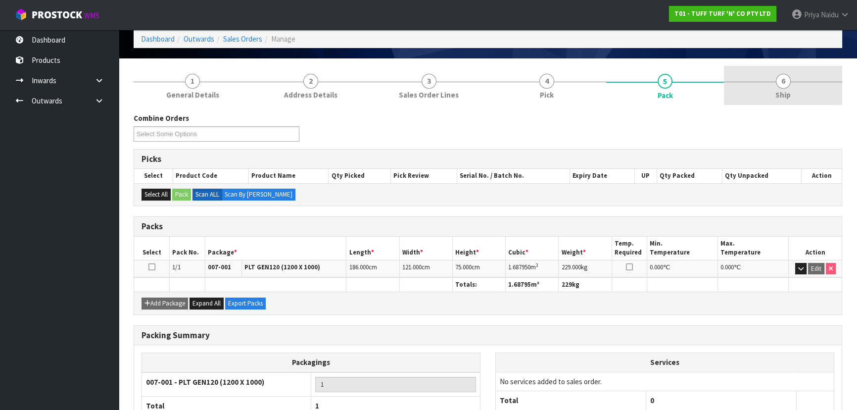
click at [840, 101] on link "6 Ship" at bounding box center [783, 85] width 118 height 39
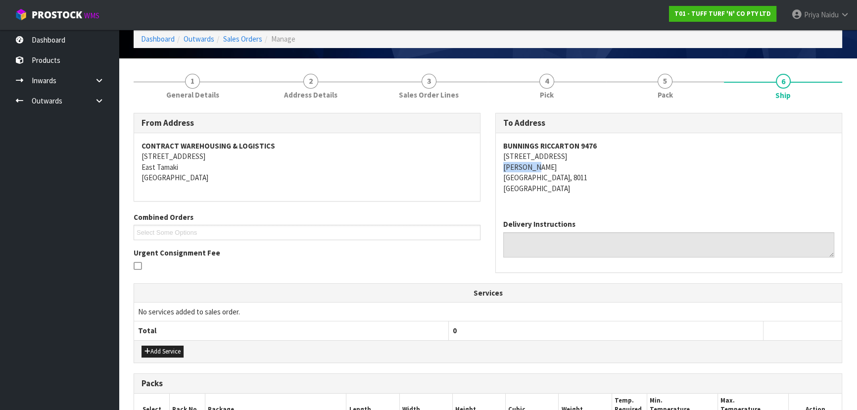
drag, startPoint x: 493, startPoint y: 167, endPoint x: 560, endPoint y: 166, distance: 67.8
click at [560, 166] on div "To Address BUNNINGS RICCARTON 9476 64 BLENHEIM ROAD ADDINGTON CHRISTCHURCH, 801…" at bounding box center [669, 198] width 362 height 170
click at [665, 61] on section "1 General Details 2 Address Details 3 Sales Order Lines 4 Pick 5 Pack 6 Ship Fr…" at bounding box center [488, 310] width 738 height 504
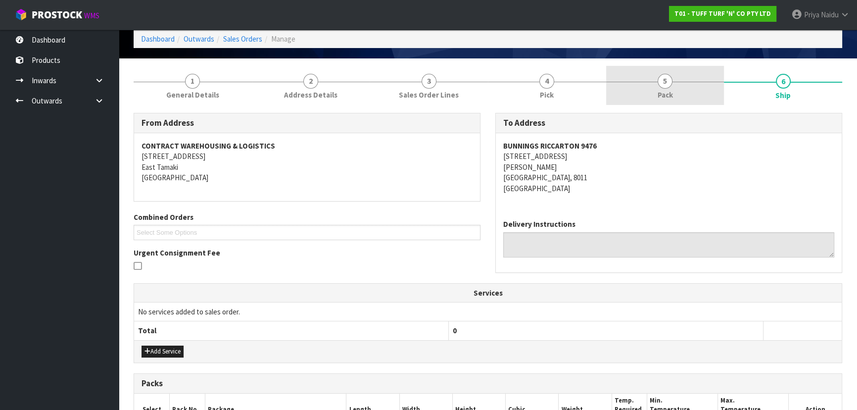
click at [662, 85] on span "5" at bounding box center [664, 81] width 15 height 15
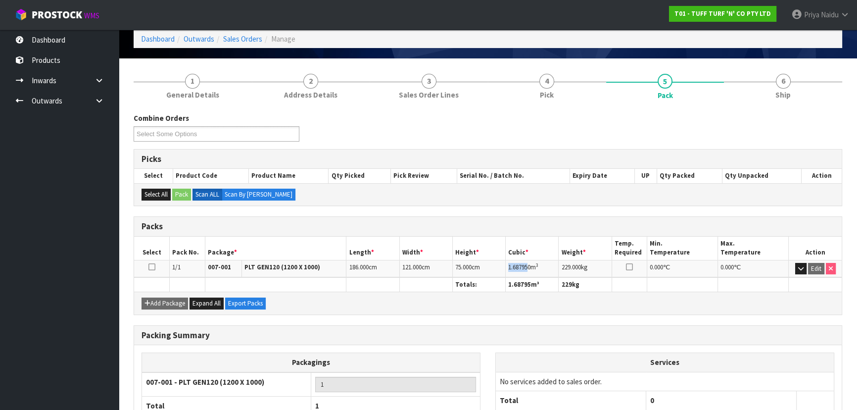
drag, startPoint x: 507, startPoint y: 267, endPoint x: 521, endPoint y: 267, distance: 14.3
click at [528, 266] on td "1.687950 m 3" at bounding box center [531, 268] width 53 height 17
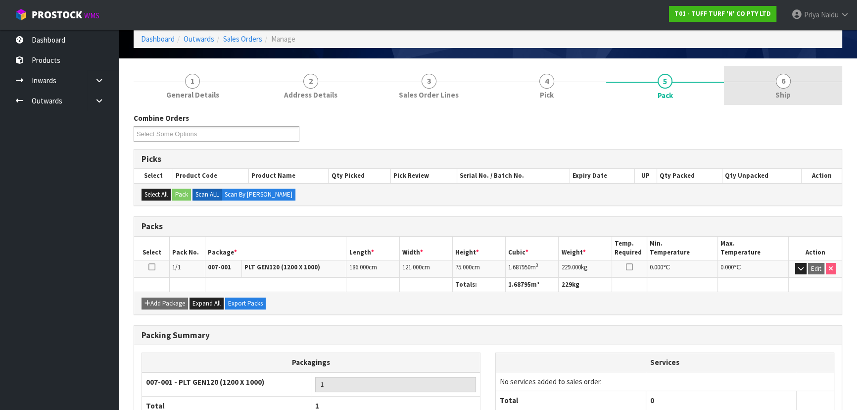
click at [733, 67] on link "6 Ship" at bounding box center [783, 85] width 118 height 39
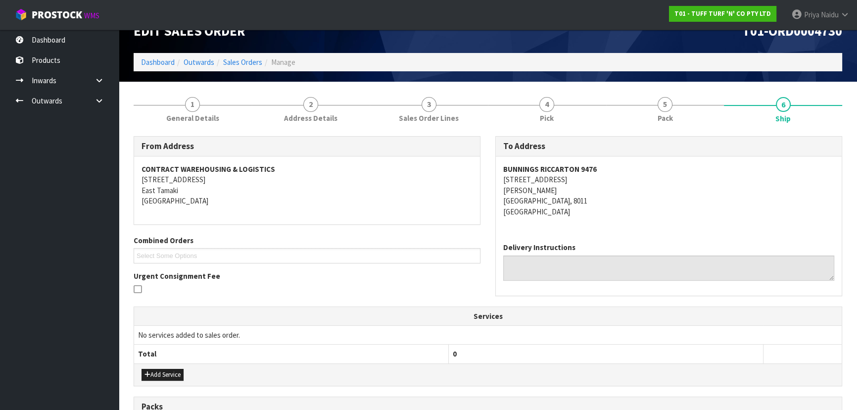
scroll to position [0, 0]
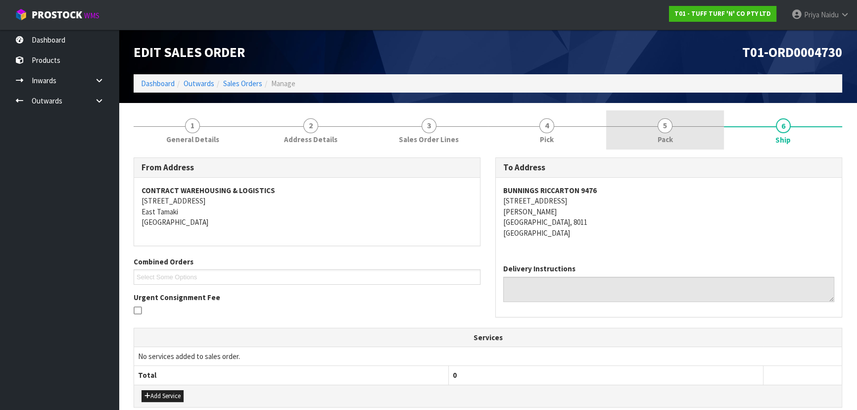
click at [689, 135] on link "5 Pack" at bounding box center [665, 129] width 118 height 39
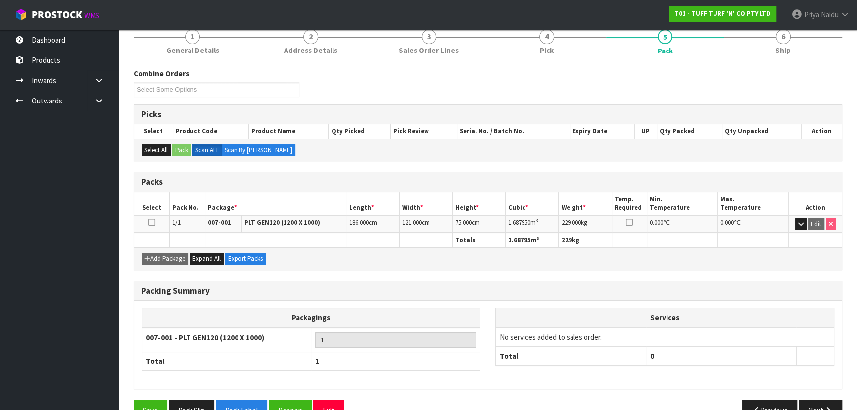
scroll to position [90, 0]
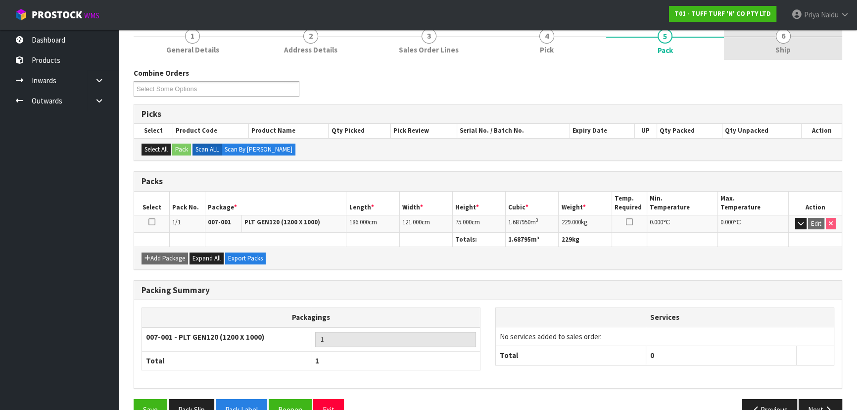
click at [791, 47] on link "6 Ship" at bounding box center [783, 40] width 118 height 39
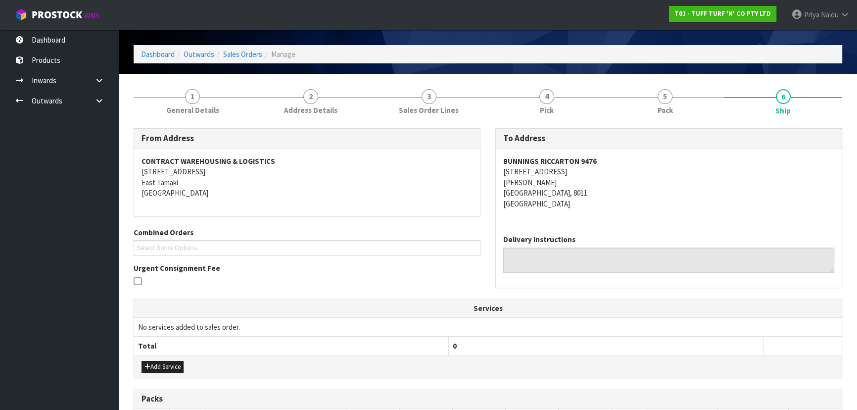
scroll to position [45, 0]
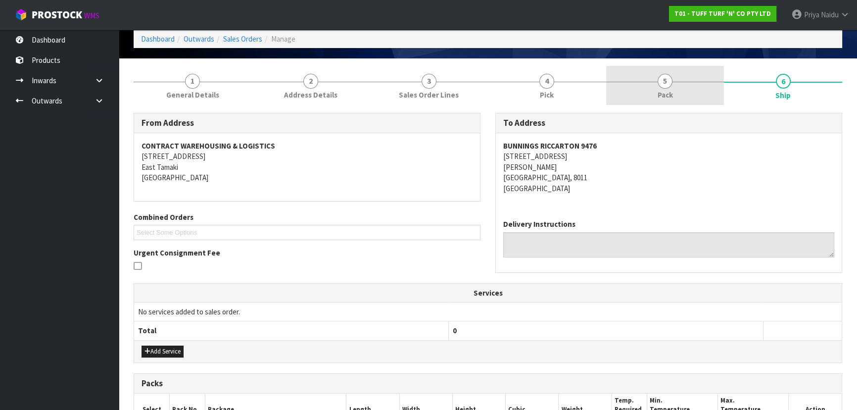
drag, startPoint x: 663, startPoint y: 88, endPoint x: 637, endPoint y: 102, distance: 30.3
click at [664, 88] on link "5 Pack" at bounding box center [665, 85] width 118 height 39
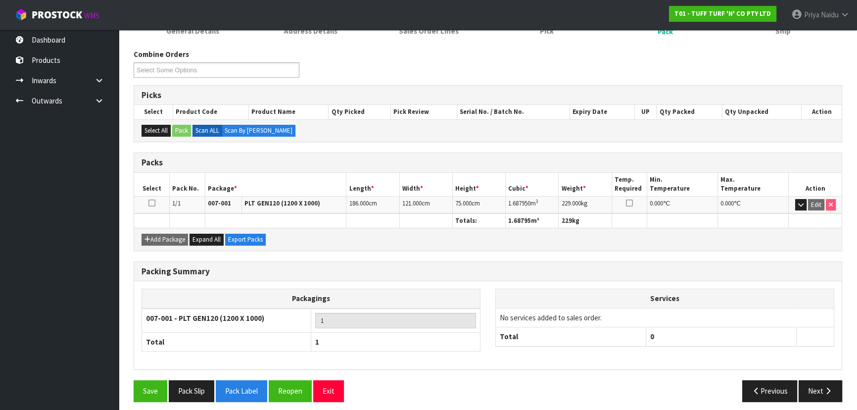
scroll to position [113, 0]
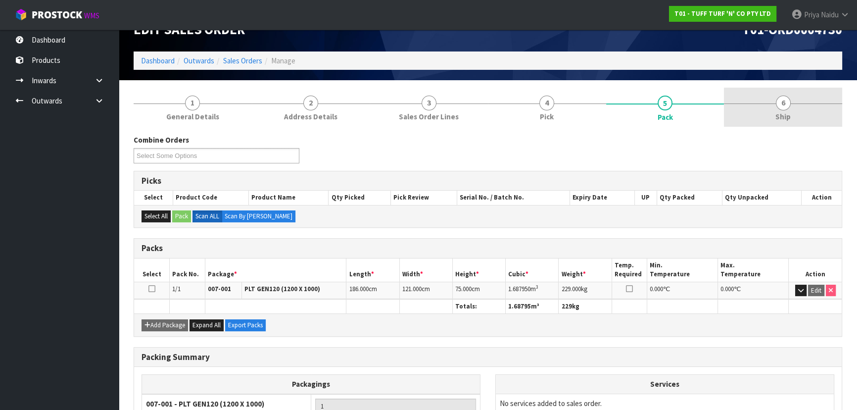
click at [789, 108] on link "6 Ship" at bounding box center [783, 107] width 118 height 39
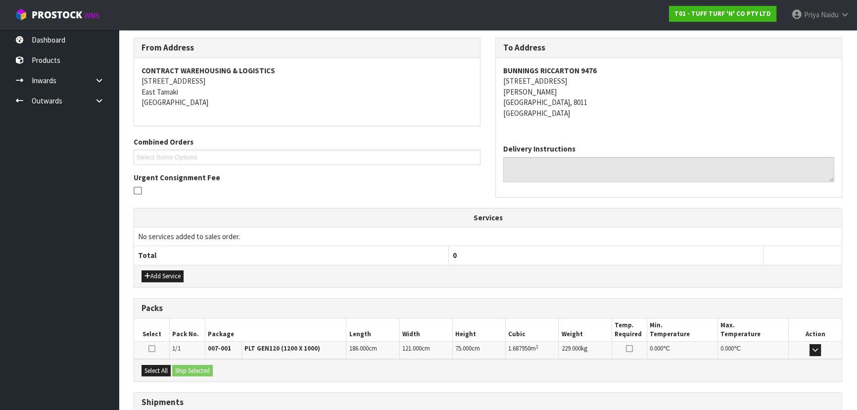
scroll to position [196, 0]
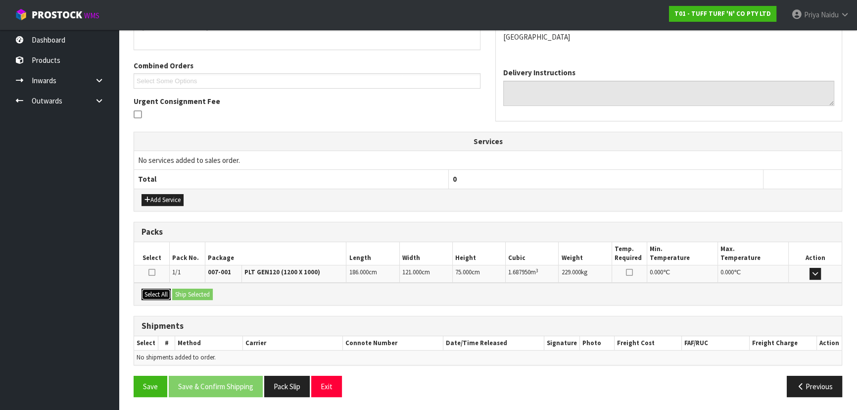
click at [160, 294] on button "Select All" at bounding box center [155, 294] width 29 height 12
drag, startPoint x: 188, startPoint y: 292, endPoint x: 195, endPoint y: 292, distance: 6.4
click at [189, 292] on button "Ship Selected" at bounding box center [192, 294] width 41 height 12
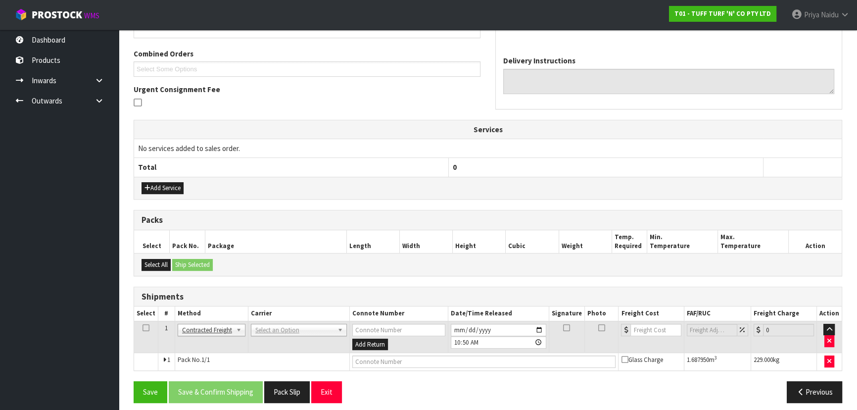
scroll to position [213, 0]
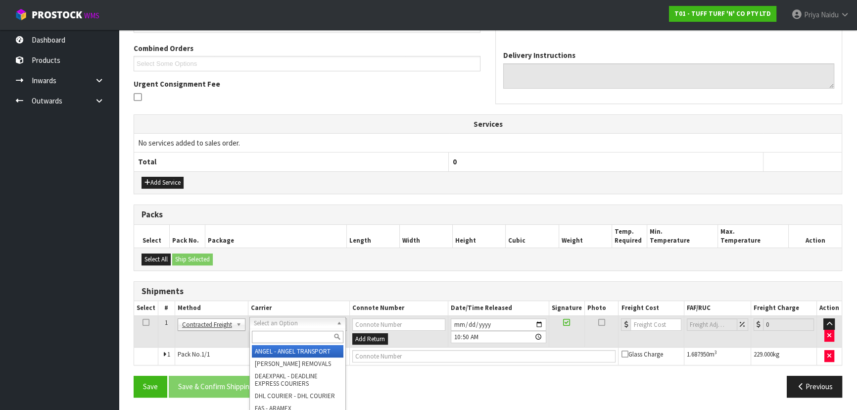
click at [267, 339] on input "text" at bounding box center [298, 336] width 92 height 12
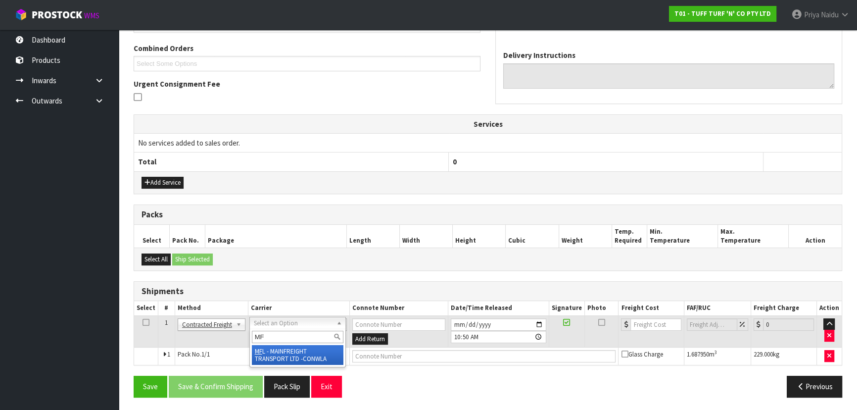
type input "MF"
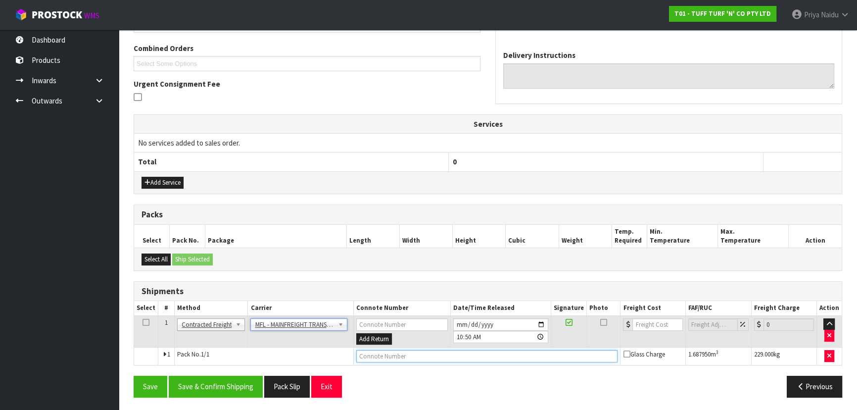
click at [398, 354] on input "text" at bounding box center [487, 356] width 262 height 12
paste input "FWM59027874"
type input "FWM59027874"
click at [651, 323] on input "number" at bounding box center [657, 324] width 50 height 12
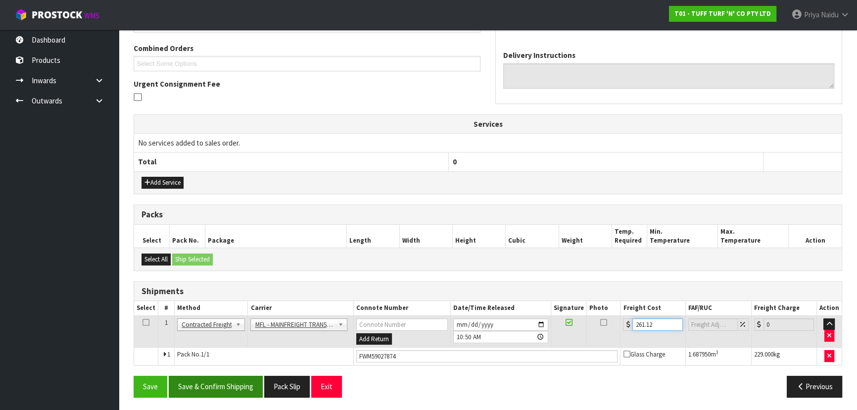
type input "261.12"
click at [226, 389] on button "Save & Confirm Shipping" at bounding box center [216, 385] width 94 height 21
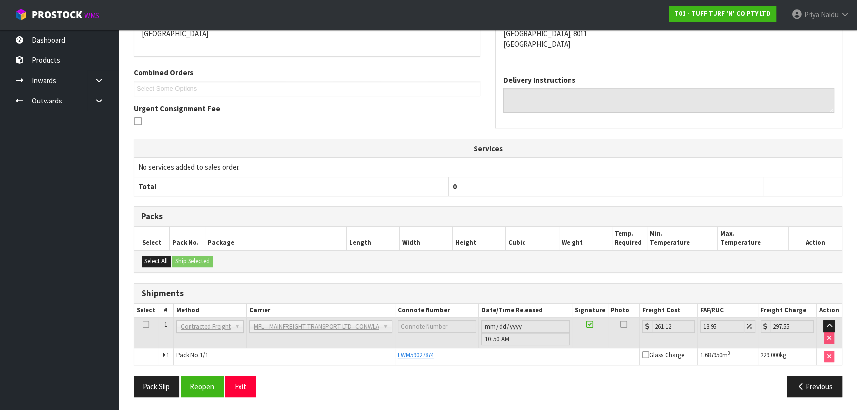
scroll to position [0, 0]
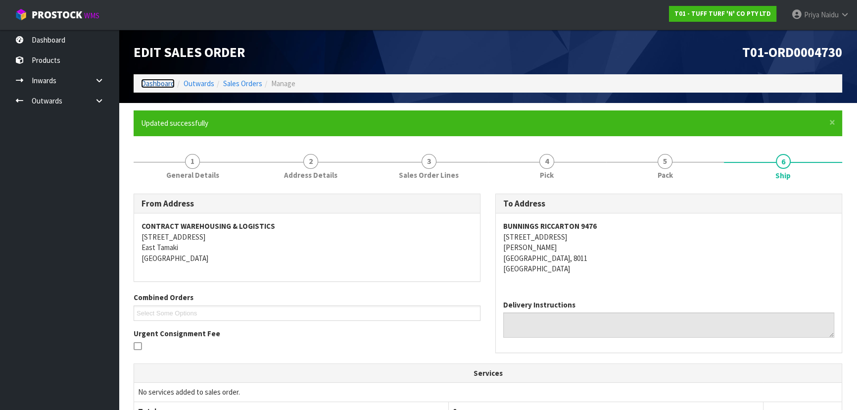
click at [152, 81] on link "Dashboard" at bounding box center [158, 83] width 34 height 9
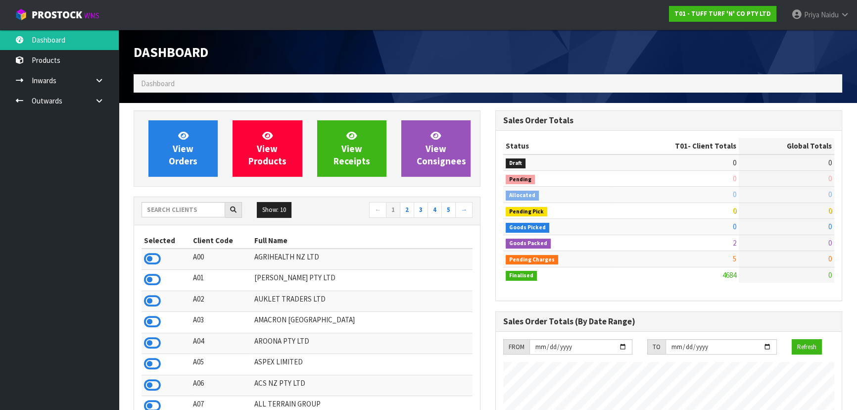
scroll to position [748, 361]
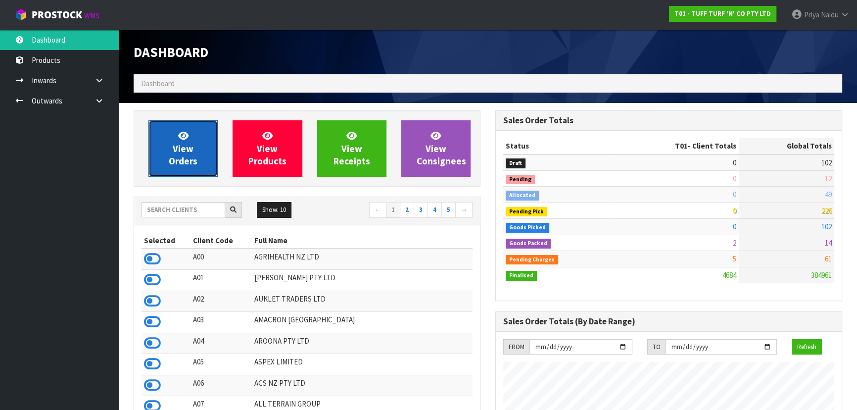
click at [183, 154] on link "View Orders" at bounding box center [182, 148] width 69 height 56
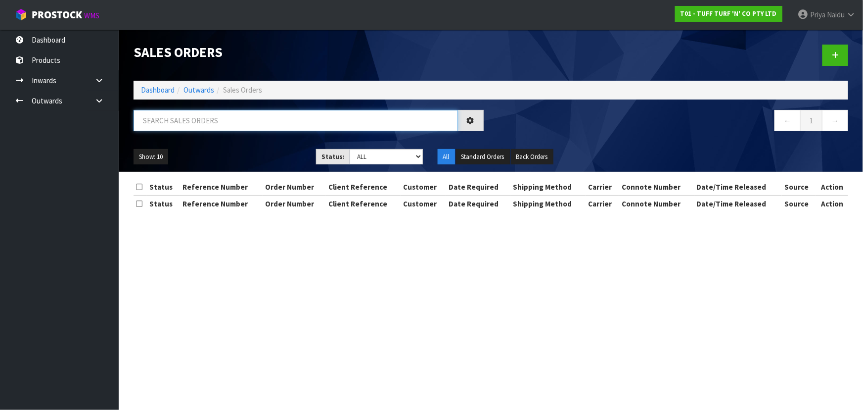
click at [214, 116] on input "text" at bounding box center [296, 120] width 324 height 21
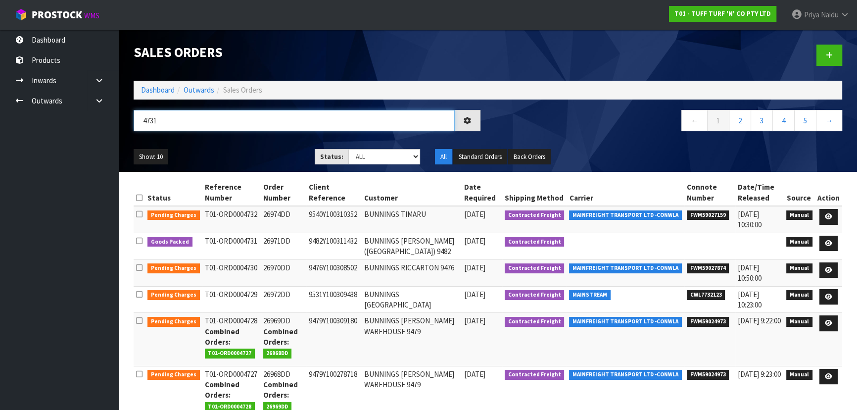
type input "4731"
click at [229, 141] on div "Show: 10 5 10 25 50 Status: Draft Pending Allocated Pending Pick Goods Picked G…" at bounding box center [487, 156] width 723 height 31
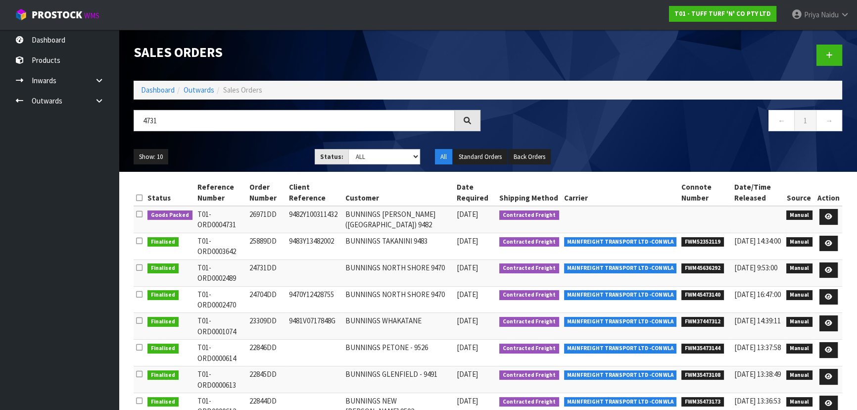
click at [257, 153] on ul "Show: 10 5 10 25 50" at bounding box center [217, 157] width 166 height 16
click at [256, 155] on ul "Show: 10 5 10 25 50" at bounding box center [217, 157] width 166 height 16
click at [248, 152] on ul "Show: 10 5 10 25 50" at bounding box center [217, 157] width 166 height 16
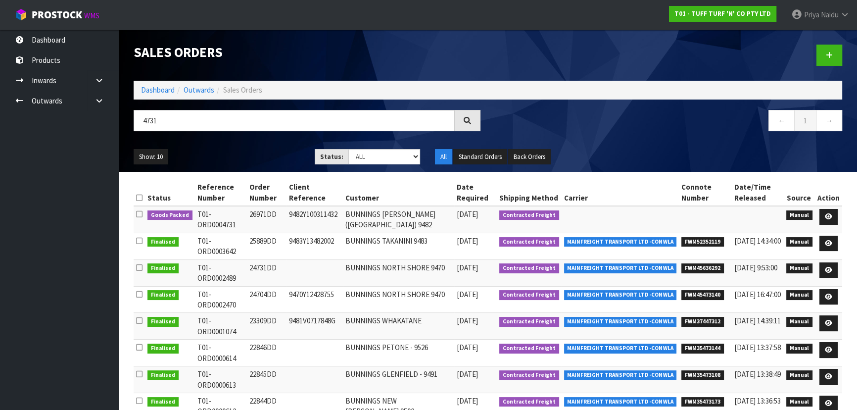
click at [248, 156] on ul "Show: 10 5 10 25 50" at bounding box center [217, 157] width 166 height 16
click at [255, 156] on ul "Show: 10 5 10 25 50" at bounding box center [217, 157] width 166 height 16
click at [826, 212] on link at bounding box center [828, 217] width 18 height 16
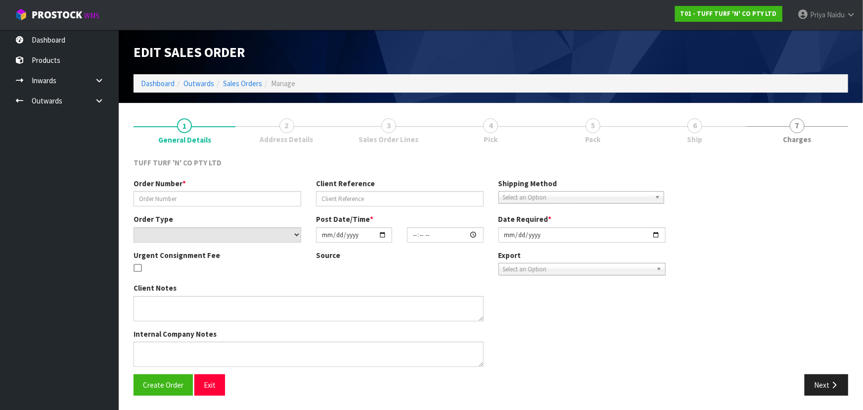
type input "26971DD"
type input "9482Y100311432"
select select "number:0"
type input "2025-10-06"
type input "14:17:00.000"
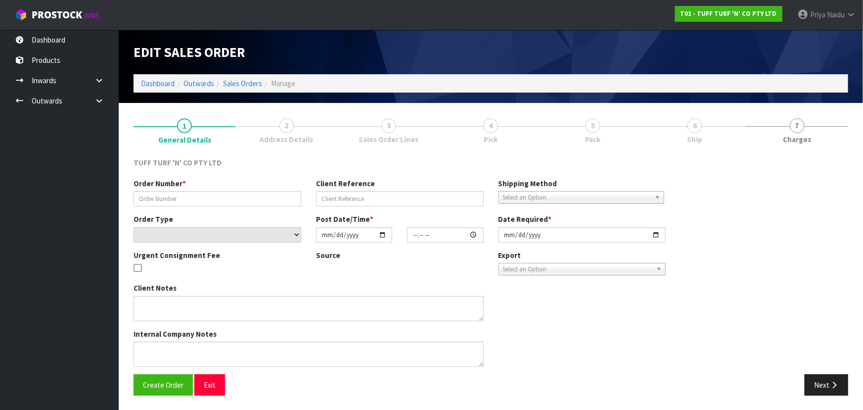
type input "2025-10-07"
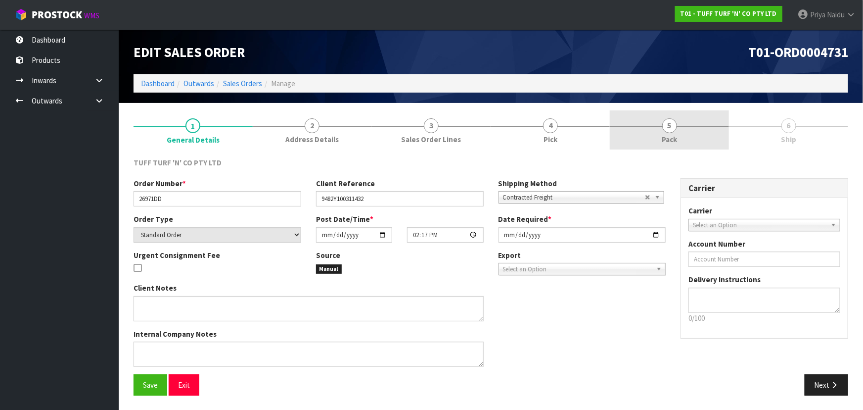
click at [658, 141] on link "5 Pack" at bounding box center [669, 129] width 119 height 39
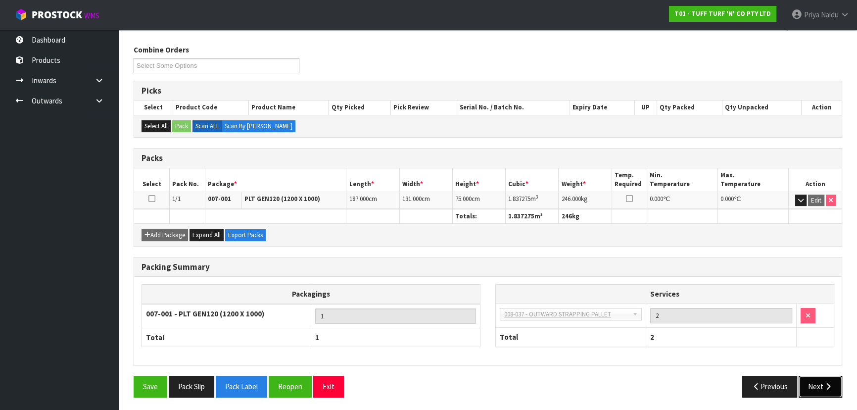
click at [821, 387] on button "Next" at bounding box center [820, 385] width 44 height 21
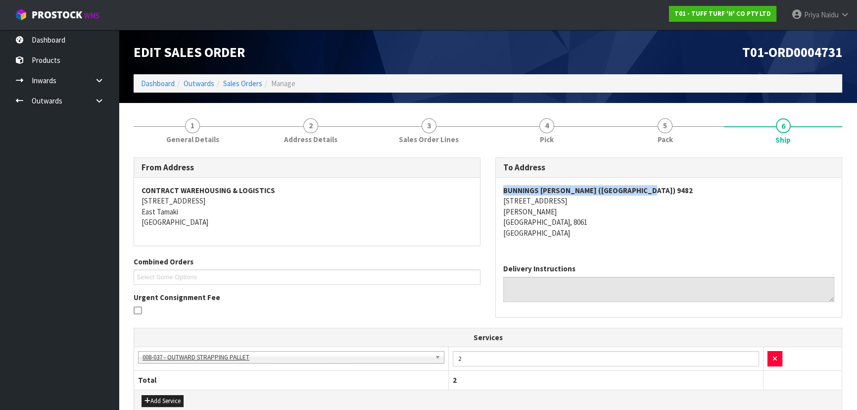
drag, startPoint x: 501, startPoint y: 188, endPoint x: 659, endPoint y: 187, distance: 158.3
click at [659, 187] on div "BUNNINGS SHIRLEY (CHRISTCHURCH) 9482 197 MARSHLAND ROAD SHIRLEY CHRISTCHURCH, 8…" at bounding box center [669, 217] width 346 height 78
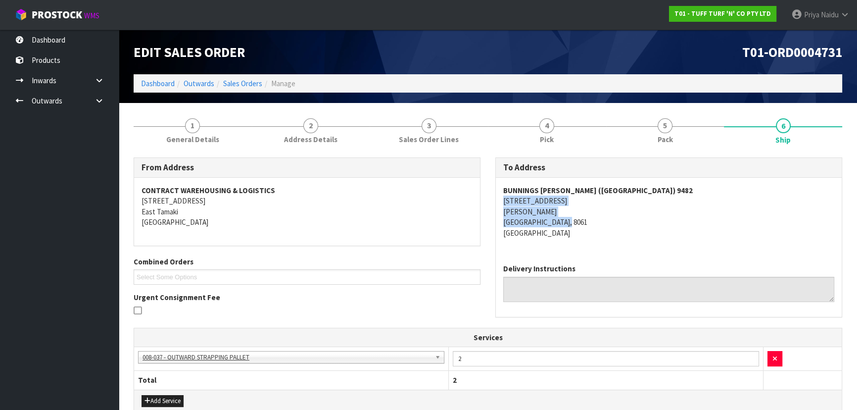
drag, startPoint x: 497, startPoint y: 201, endPoint x: 619, endPoint y: 222, distance: 124.4
click at [619, 222] on div "BUNNINGS SHIRLEY (CHRISTCHURCH) 9482 197 MARSHLAND ROAD SHIRLEY CHRISTCHURCH, 8…" at bounding box center [669, 217] width 346 height 78
click at [635, 222] on address "BUNNINGS SHIRLEY (CHRISTCHURCH) 9482 197 MARSHLAND ROAD SHIRLEY CHRISTCHURCH, 8…" at bounding box center [668, 211] width 331 height 53
drag, startPoint x: 498, startPoint y: 198, endPoint x: 602, endPoint y: 202, distance: 103.9
click at [602, 202] on div "BUNNINGS SHIRLEY (CHRISTCHURCH) 9482 197 MARSHLAND ROAD SHIRLEY CHRISTCHURCH, 8…" at bounding box center [669, 217] width 346 height 78
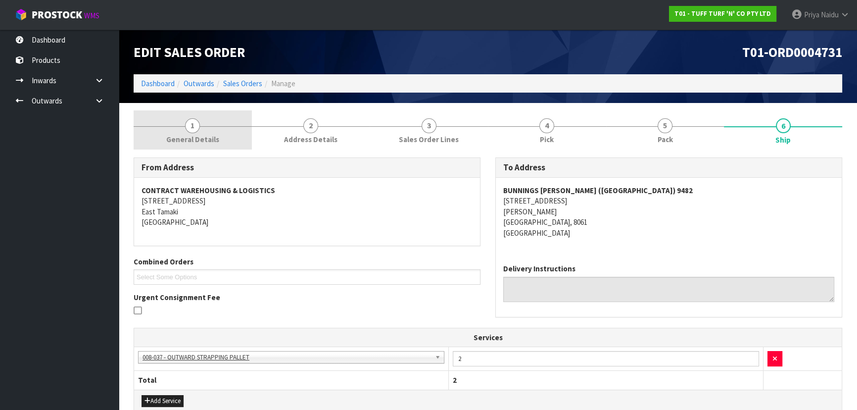
click at [176, 125] on link "1 General Details" at bounding box center [193, 129] width 118 height 39
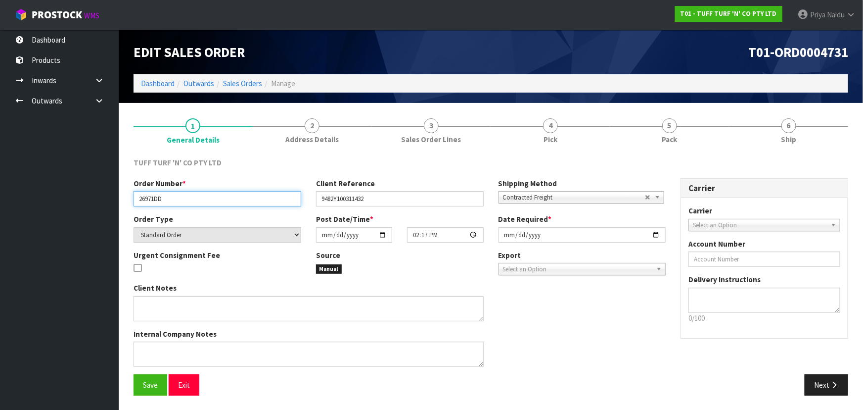
drag, startPoint x: 138, startPoint y: 201, endPoint x: 191, endPoint y: 207, distance: 52.8
click at [191, 207] on div "Order Number * 26971DD Client Reference 9482Y100311432 Shipping Method Client L…" at bounding box center [399, 196] width 547 height 36
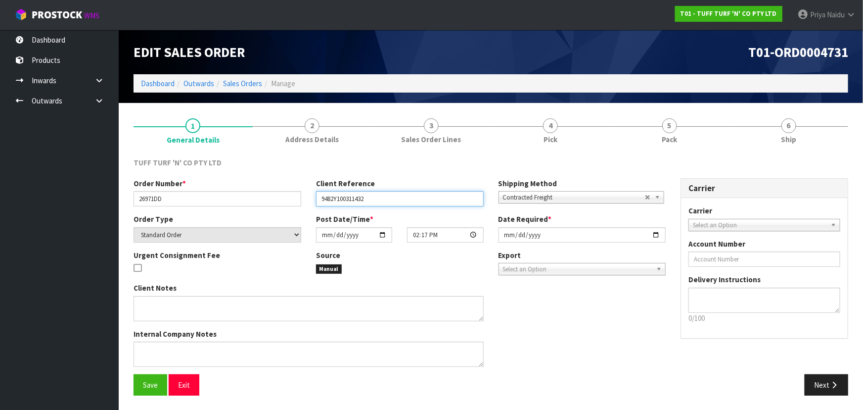
drag, startPoint x: 318, startPoint y: 199, endPoint x: 381, endPoint y: 198, distance: 63.3
click at [381, 198] on input "9482Y100311432" at bounding box center [400, 198] width 168 height 15
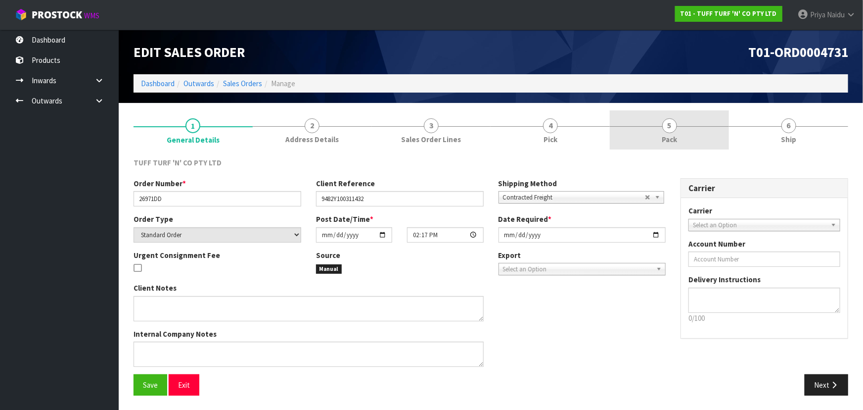
click at [644, 130] on link "5 Pack" at bounding box center [669, 129] width 119 height 39
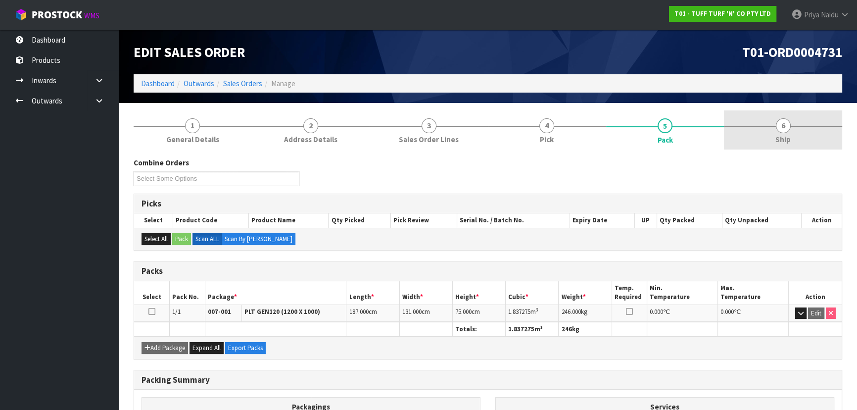
click at [775, 133] on link "6 Ship" at bounding box center [783, 129] width 118 height 39
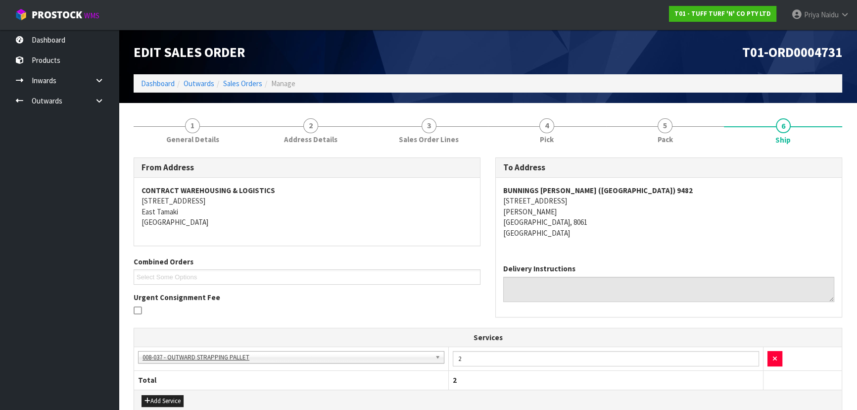
click at [663, 108] on section "1 General Details 2 Address Details 3 Sales Order Lines 4 Pick 5 Pack 6 Ship Fr…" at bounding box center [488, 357] width 738 height 509
click at [639, 131] on link "5 Pack" at bounding box center [665, 129] width 118 height 39
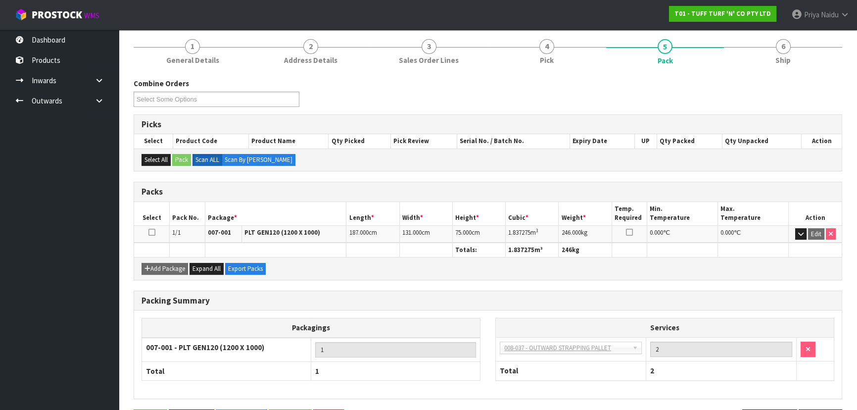
scroll to position [90, 0]
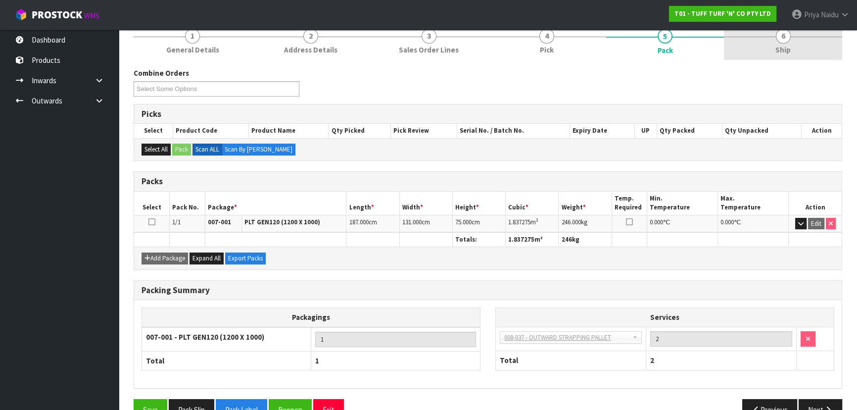
click at [771, 46] on link "6 Ship" at bounding box center [783, 40] width 118 height 39
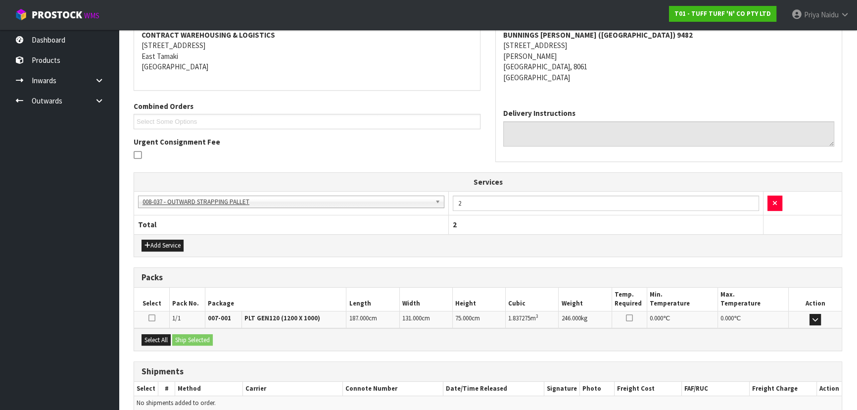
scroll to position [201, 0]
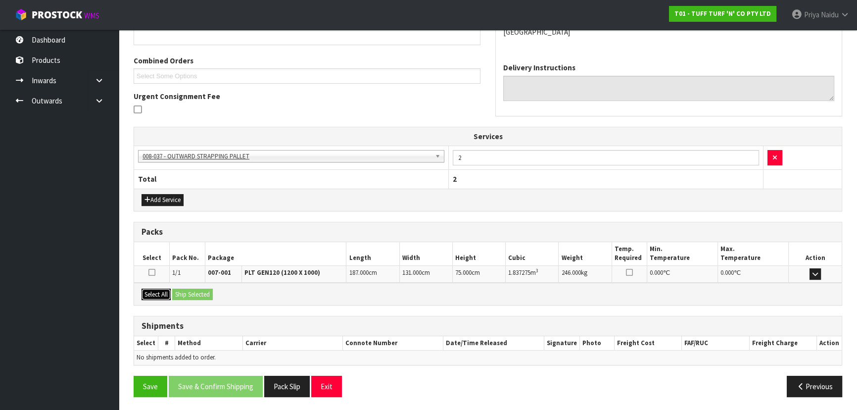
click at [160, 288] on button "Select All" at bounding box center [155, 294] width 29 height 12
drag, startPoint x: 188, startPoint y: 292, endPoint x: 211, endPoint y: 293, distance: 22.8
click at [188, 292] on button "Ship Selected" at bounding box center [192, 294] width 41 height 12
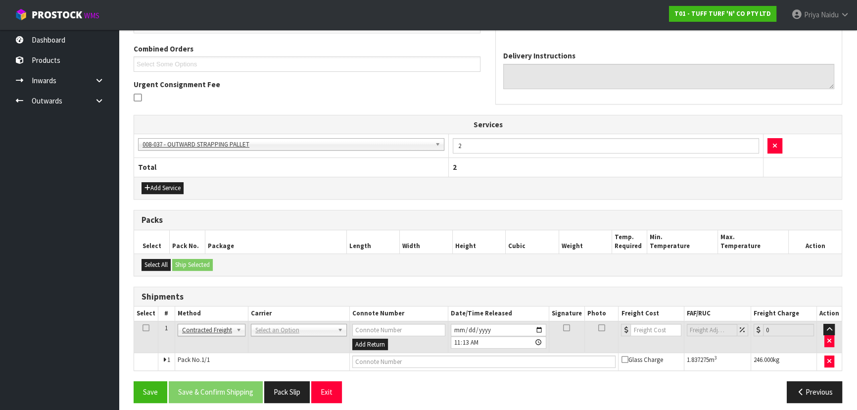
scroll to position [218, 0]
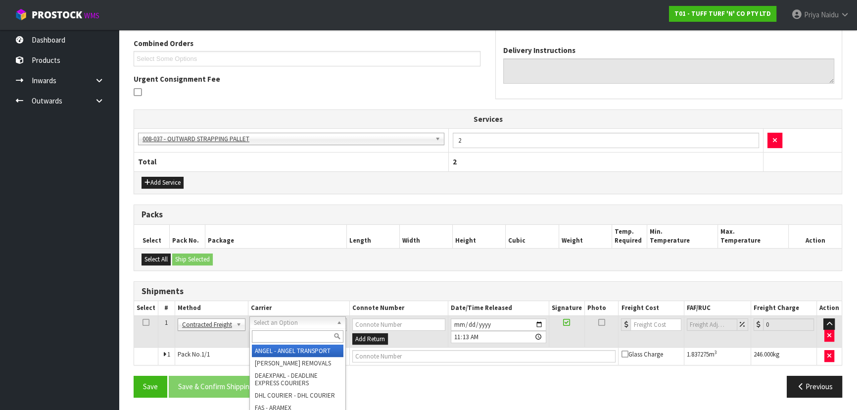
click at [270, 332] on input "text" at bounding box center [298, 336] width 92 height 12
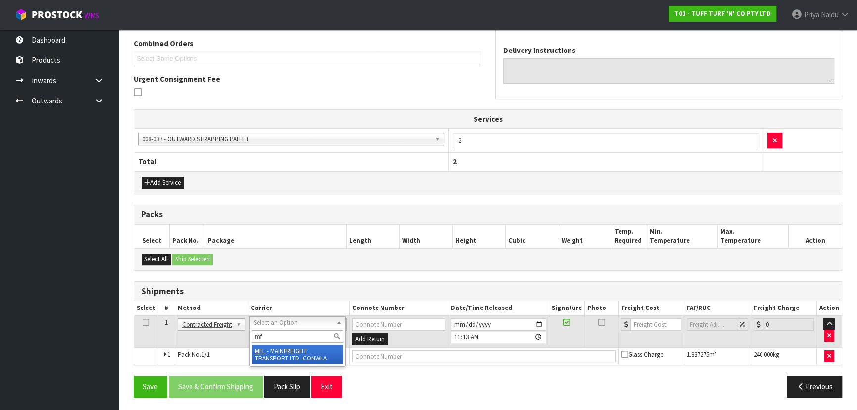
type input "mf"
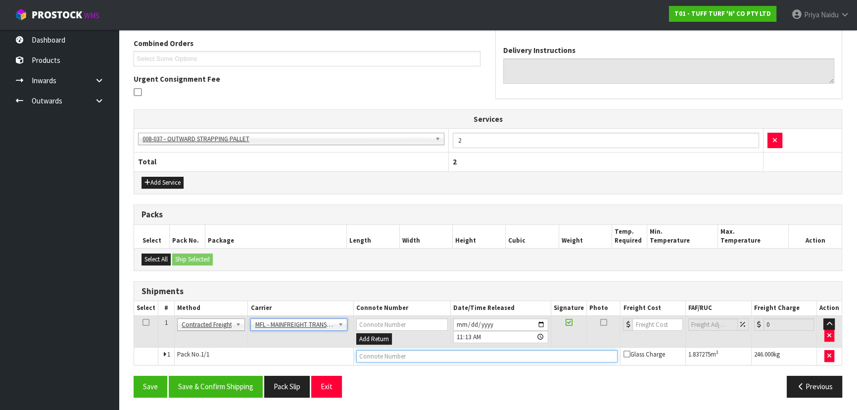
click at [375, 358] on input "text" at bounding box center [487, 356] width 262 height 12
paste input "FWM59028871"
type input "FWM59028871"
click at [653, 321] on input "number" at bounding box center [657, 324] width 50 height 12
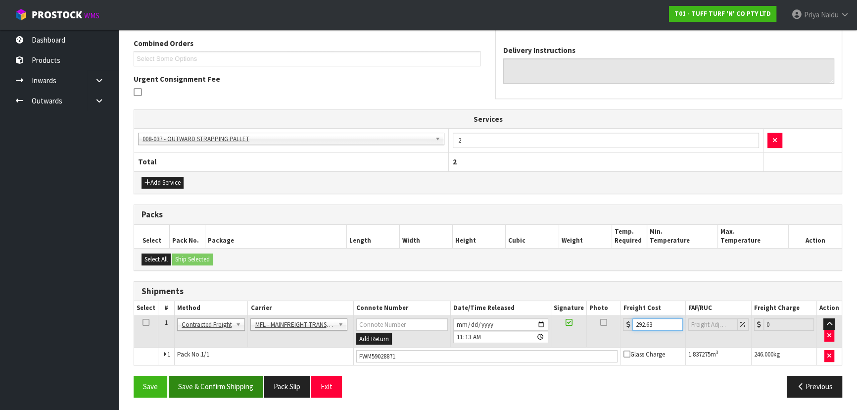
type input "292.63"
click at [235, 382] on button "Save & Confirm Shipping" at bounding box center [216, 385] width 94 height 21
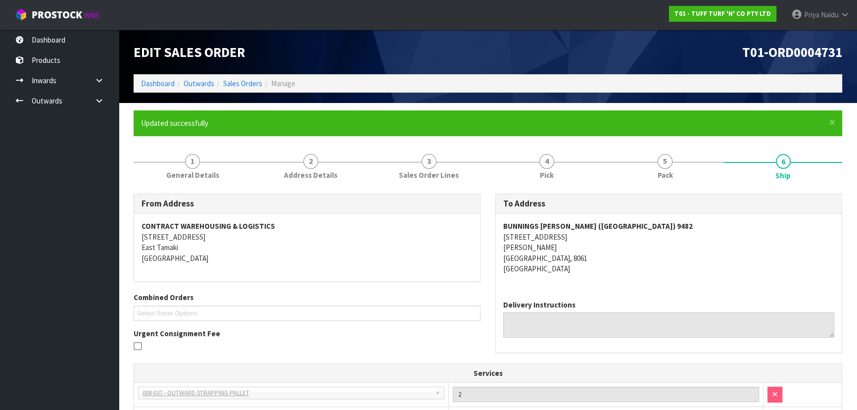
scroll to position [229, 0]
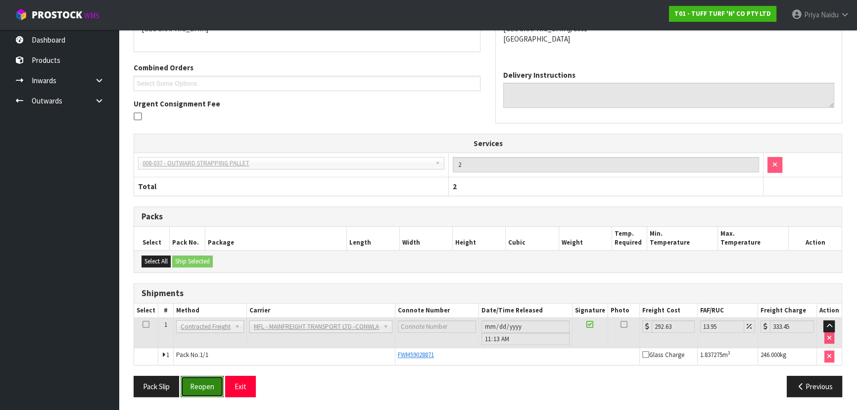
click at [204, 387] on button "Reopen" at bounding box center [202, 385] width 43 height 21
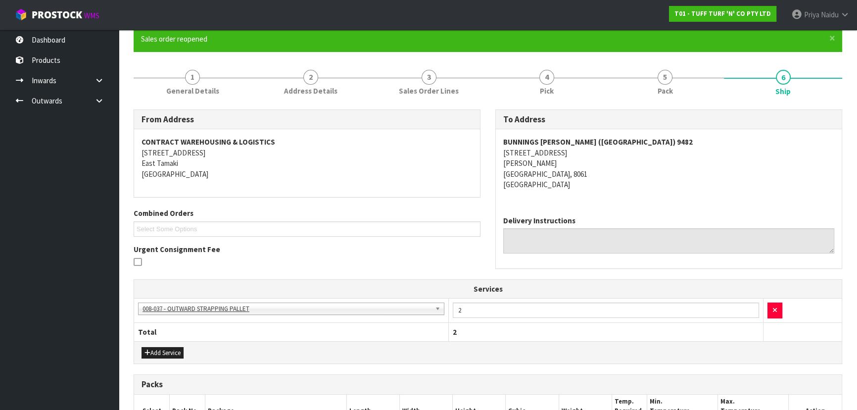
scroll to position [225, 0]
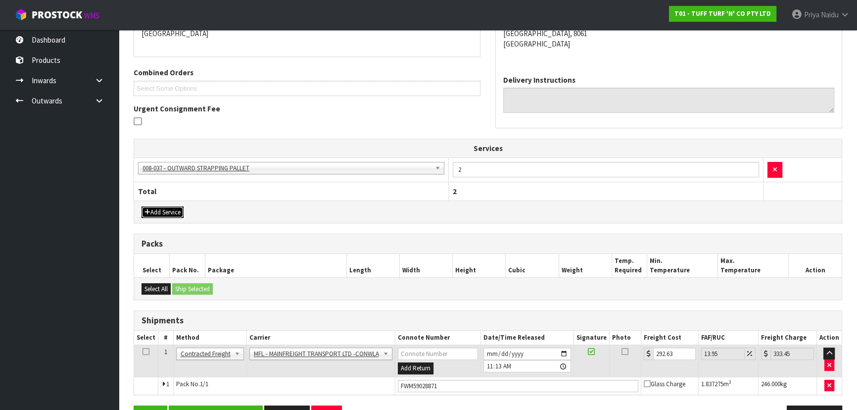
click at [176, 213] on button "Add Service" at bounding box center [162, 212] width 42 height 12
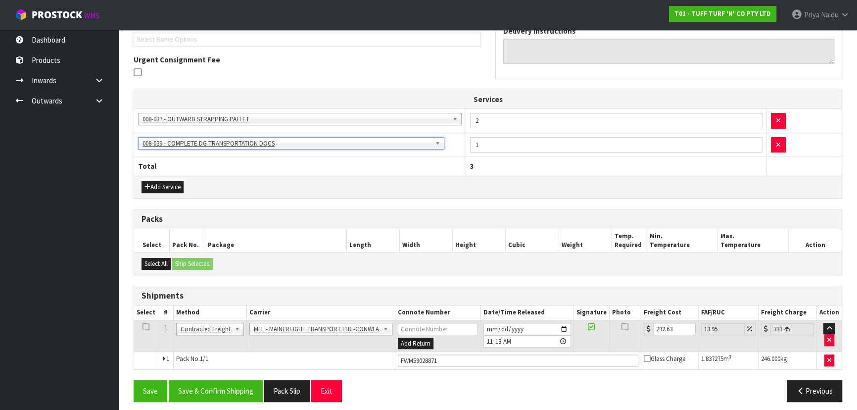
scroll to position [277, 0]
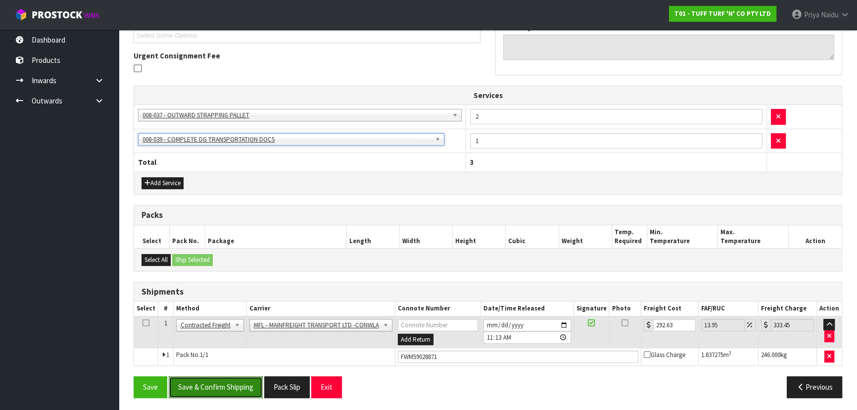
drag, startPoint x: 201, startPoint y: 386, endPoint x: 207, endPoint y: 383, distance: 7.1
click at [201, 386] on button "Save & Confirm Shipping" at bounding box center [216, 386] width 94 height 21
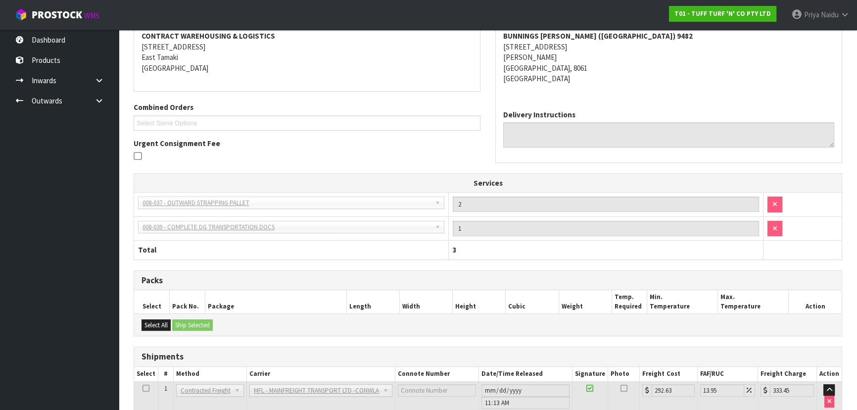
scroll to position [0, 0]
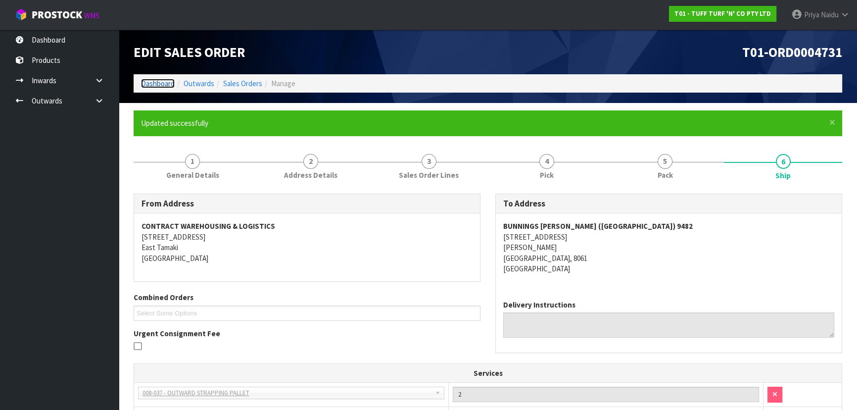
click at [158, 79] on link "Dashboard" at bounding box center [158, 83] width 34 height 9
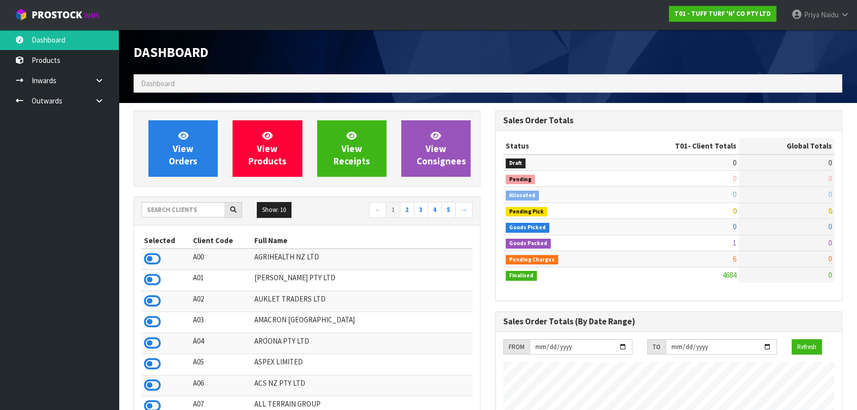
scroll to position [748, 361]
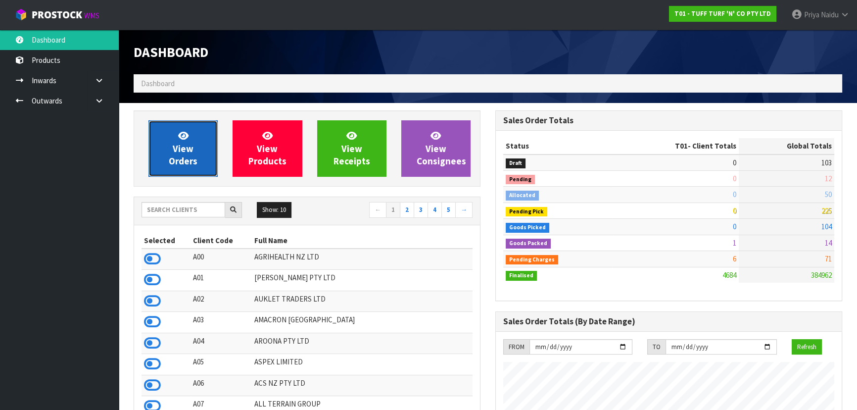
click at [185, 146] on span "View Orders" at bounding box center [183, 148] width 29 height 37
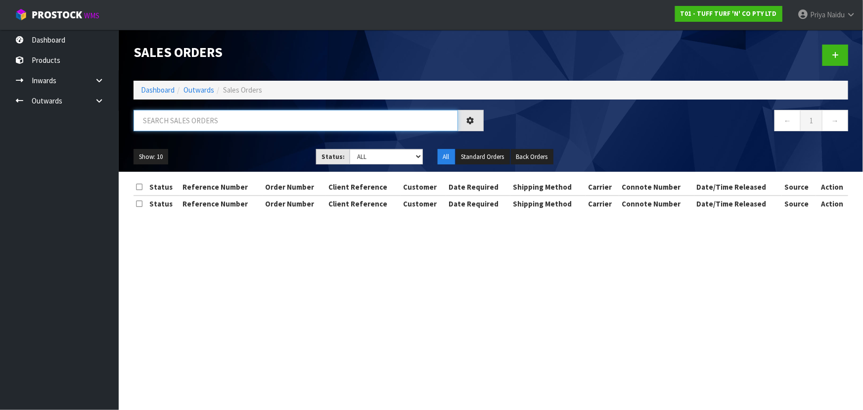
click at [212, 123] on input "text" at bounding box center [296, 120] width 324 height 21
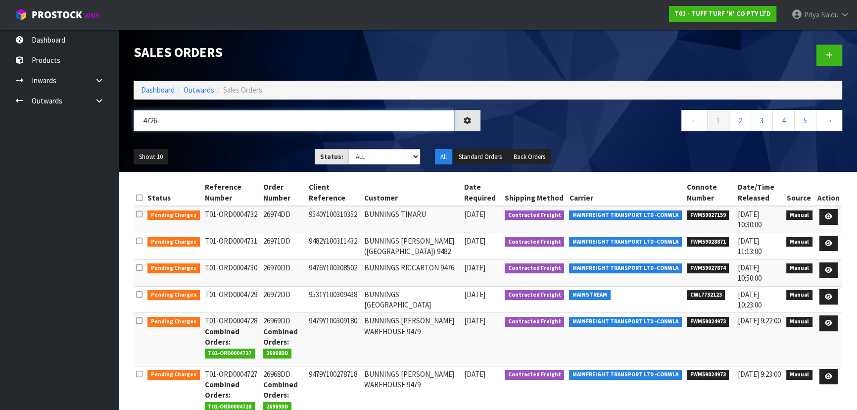
type input "4726"
click at [239, 147] on div "Show: 10 5 10 25 50 Status: Draft Pending Allocated Pending Pick Goods Picked G…" at bounding box center [487, 156] width 723 height 31
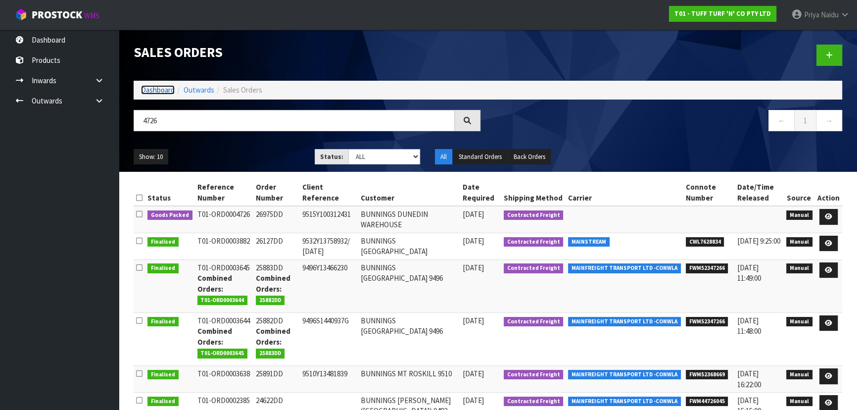
click at [149, 87] on link "Dashboard" at bounding box center [158, 89] width 34 height 9
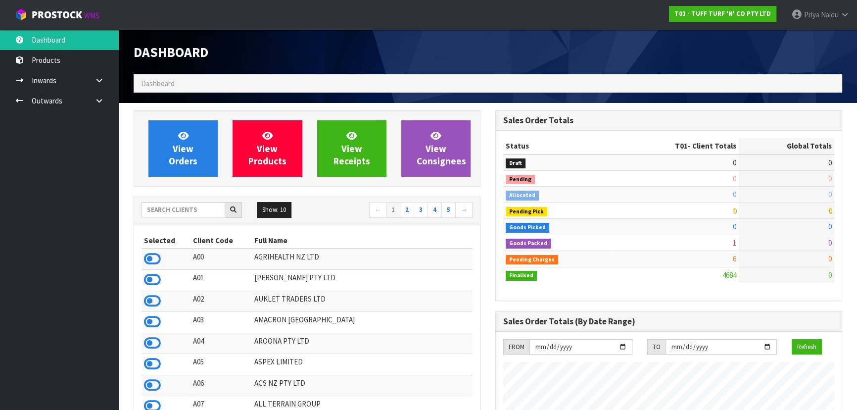
scroll to position [748, 361]
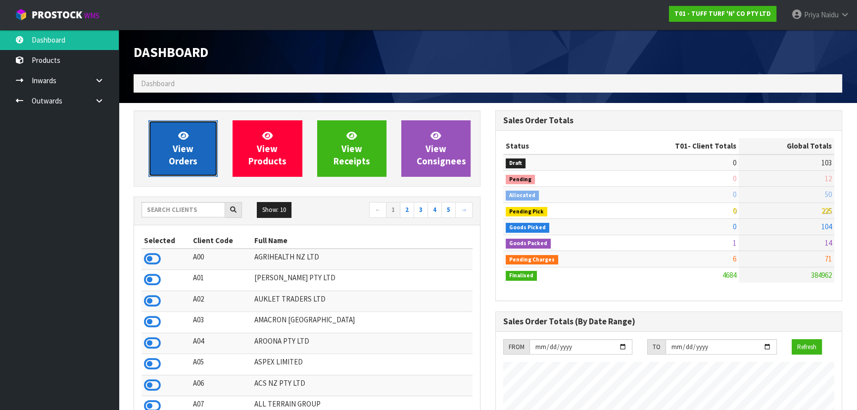
click at [172, 152] on link "View Orders" at bounding box center [182, 148] width 69 height 56
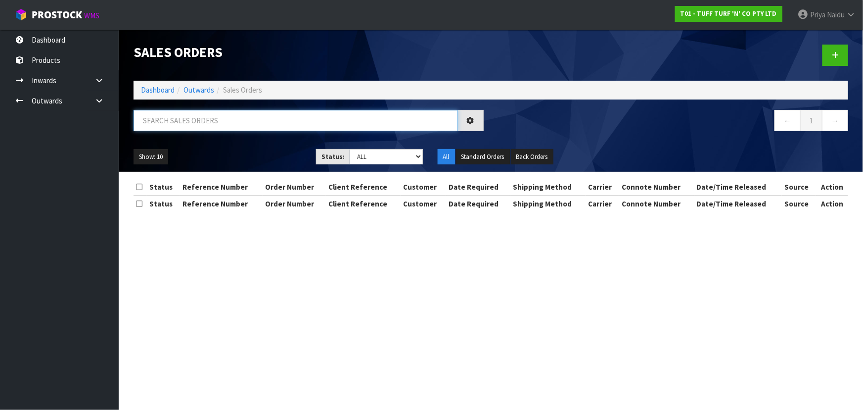
click at [224, 122] on input "text" at bounding box center [296, 120] width 324 height 21
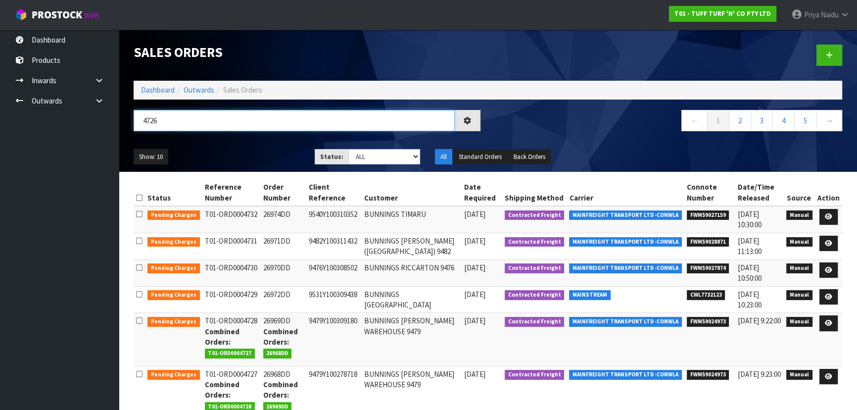
type input "4726"
click at [243, 147] on div "Show: 10 5 10 25 50 Status: Draft Pending Allocated Pending Pick Goods Picked G…" at bounding box center [487, 156] width 723 height 31
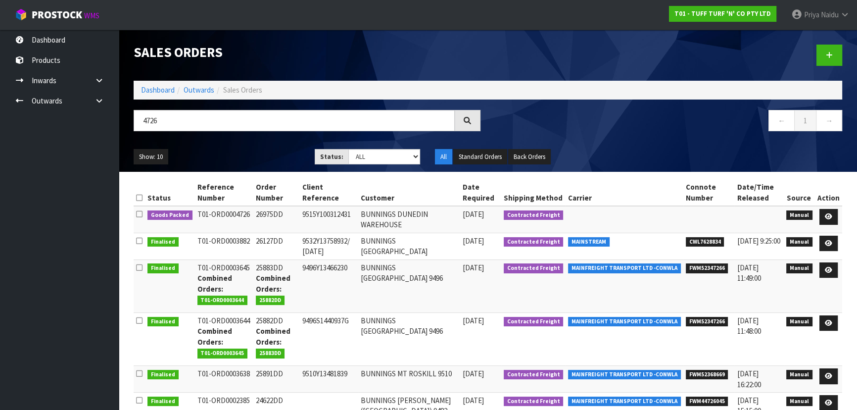
click at [238, 163] on ul "Show: 10 5 10 25 50" at bounding box center [217, 157] width 166 height 16
click at [252, 140] on div "4726 ← 1 →" at bounding box center [487, 126] width 723 height 32
click at [253, 140] on div "4726 ← 1 →" at bounding box center [487, 126] width 723 height 32
click at [249, 157] on ul "Show: 10 5 10 25 50" at bounding box center [217, 157] width 166 height 16
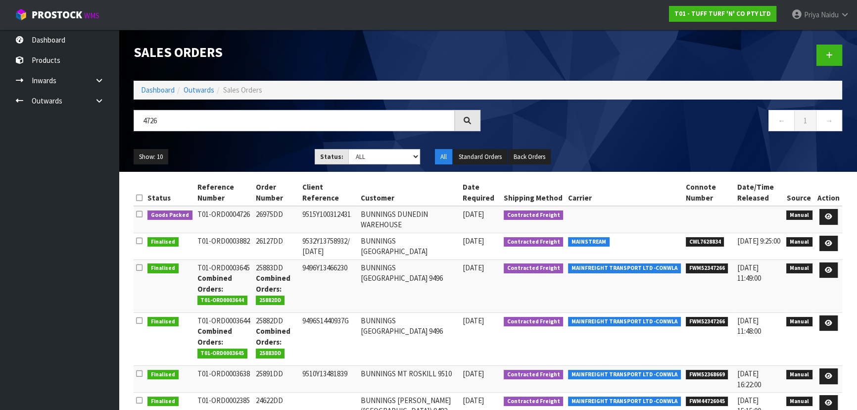
click at [238, 157] on ul "Show: 10 5 10 25 50" at bounding box center [217, 157] width 166 height 16
click at [244, 150] on ul "Show: 10 5 10 25 50" at bounding box center [217, 157] width 166 height 16
click at [828, 213] on icon at bounding box center [827, 216] width 7 height 6
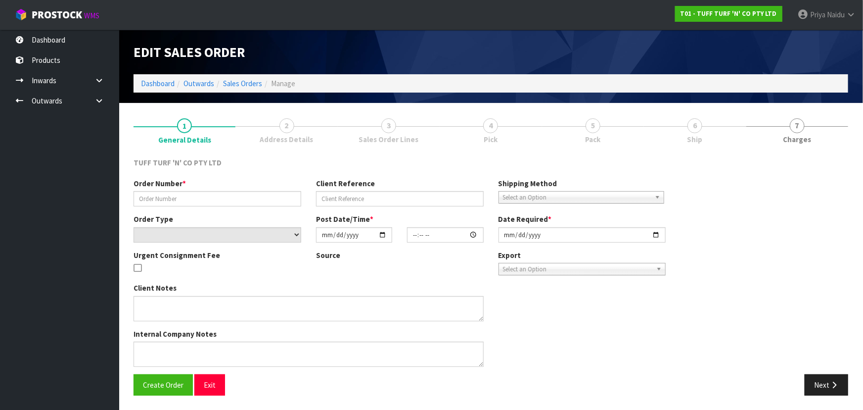
type input "26975DD"
type input "9515Y100312431"
select select "number:0"
type input "2025-10-06"
type input "14:00:00.000"
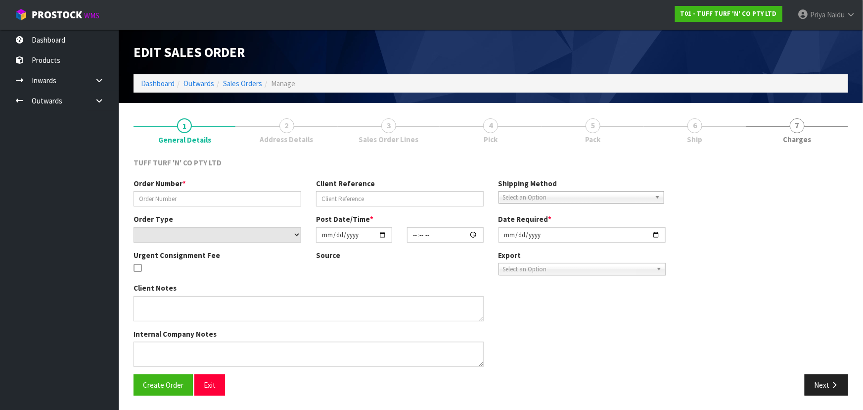
type input "2025-10-07"
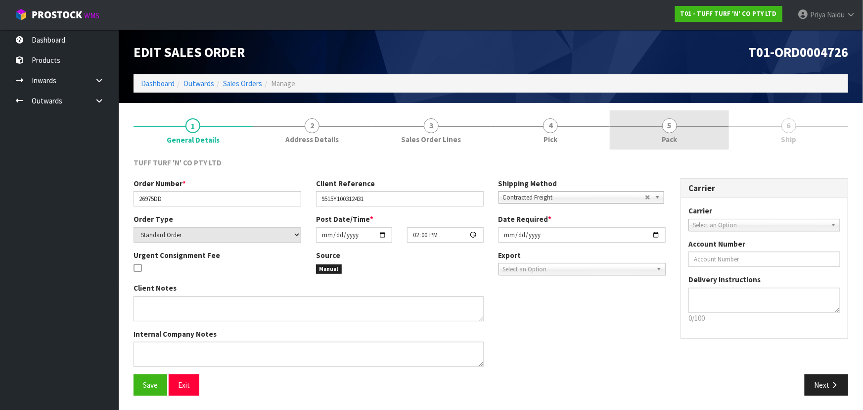
click at [669, 127] on span "5" at bounding box center [669, 125] width 15 height 15
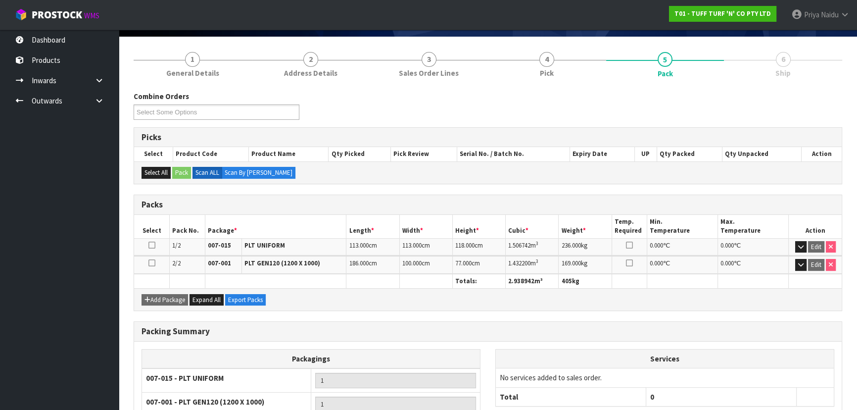
scroll to position [154, 0]
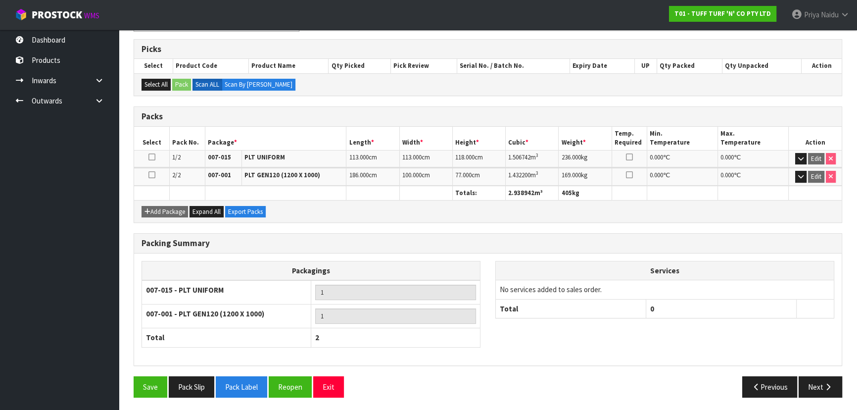
click at [844, 386] on div "Previous Next" at bounding box center [669, 386] width 362 height 21
click at [806, 384] on button "Next" at bounding box center [820, 386] width 44 height 21
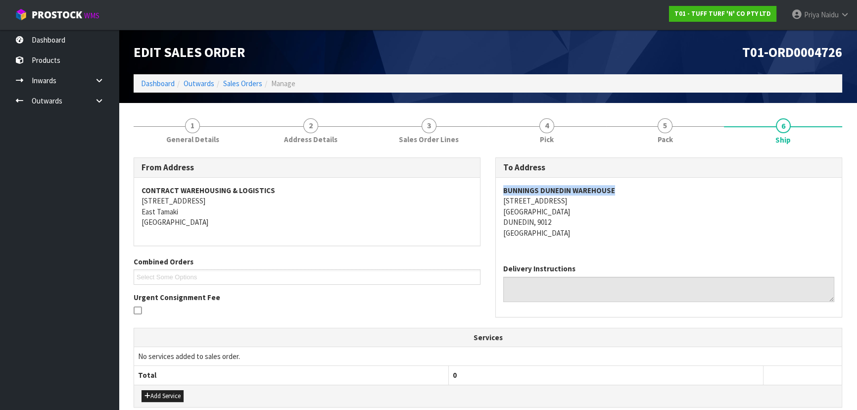
drag, startPoint x: 496, startPoint y: 190, endPoint x: 628, endPoint y: 195, distance: 132.1
click at [628, 195] on div "BUNNINGS DUNEDIN WAREHOUSE 18 STRATHALLAN STREET SOUTH DUNEDIN DUNEDIN, 9012 Ne…" at bounding box center [669, 217] width 346 height 78
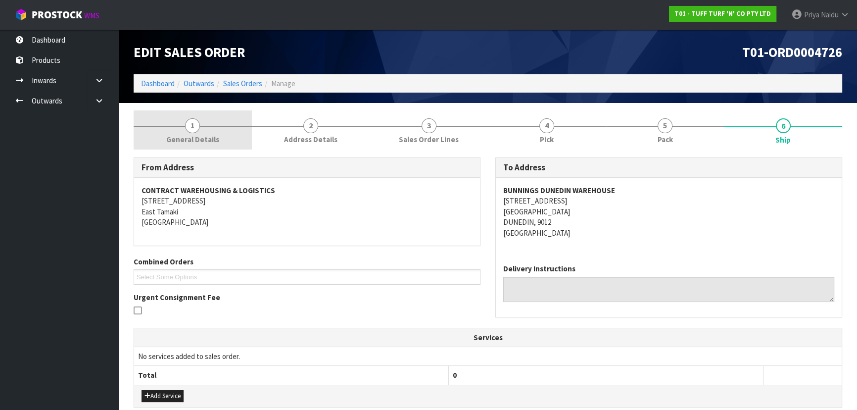
click at [225, 136] on link "1 General Details" at bounding box center [193, 129] width 118 height 39
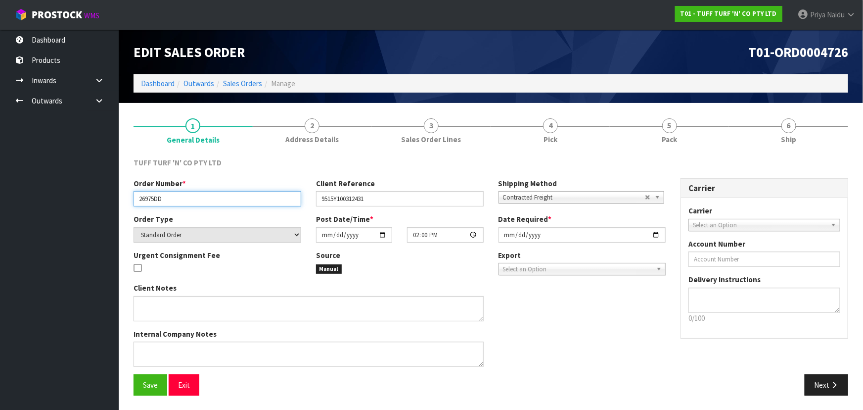
drag, startPoint x: 136, startPoint y: 198, endPoint x: 195, endPoint y: 197, distance: 58.9
click at [195, 197] on input "26975DD" at bounding box center [218, 198] width 168 height 15
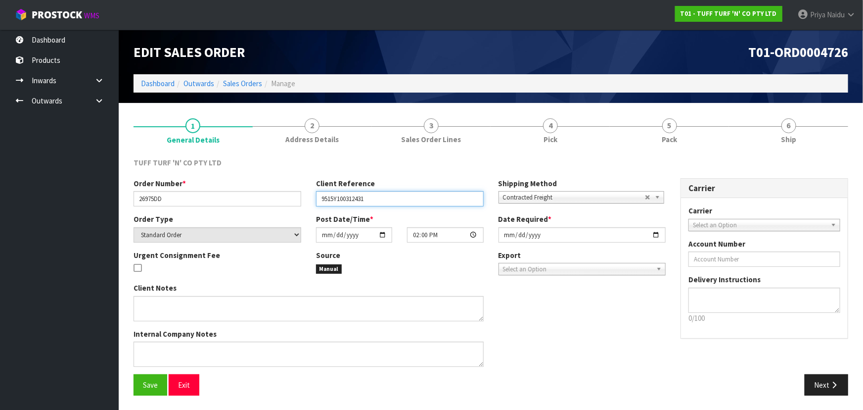
drag, startPoint x: 321, startPoint y: 196, endPoint x: 375, endPoint y: 194, distance: 54.4
click at [375, 194] on input "9515Y100312431" at bounding box center [400, 198] width 168 height 15
drag, startPoint x: 62, startPoint y: 201, endPoint x: -15, endPoint y: 227, distance: 80.9
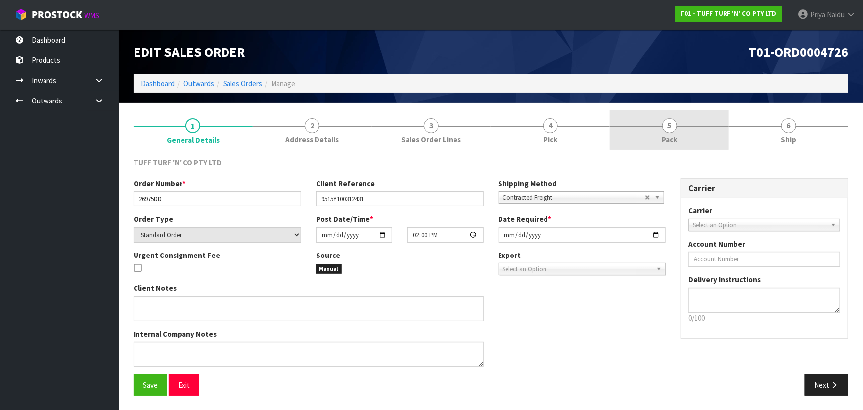
click at [643, 129] on link "5 Pack" at bounding box center [669, 129] width 119 height 39
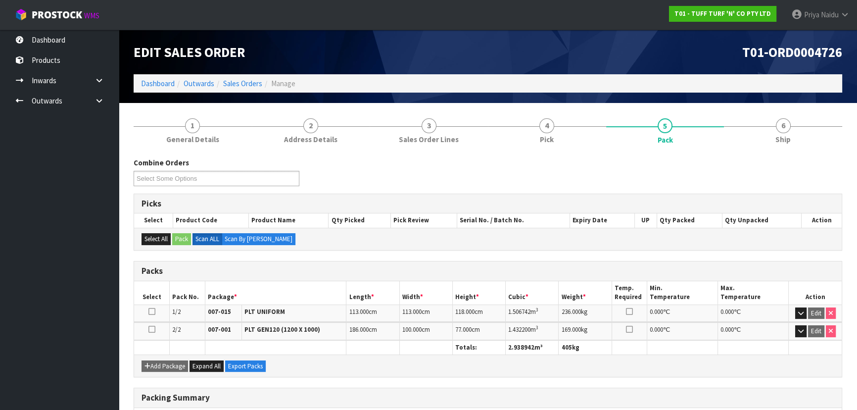
scroll to position [45, 0]
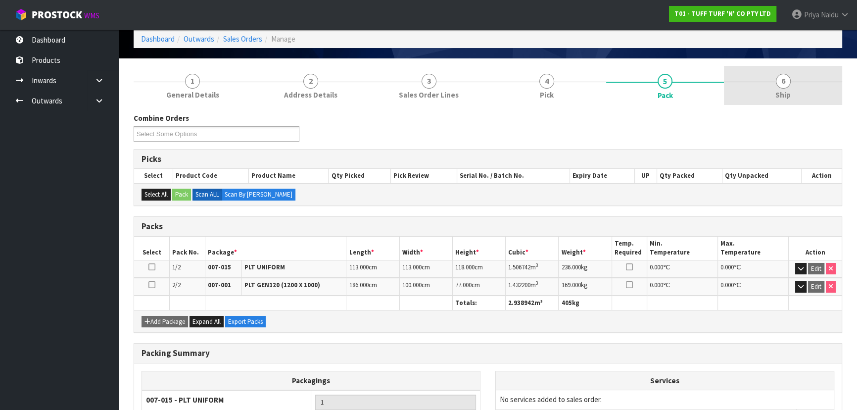
click at [782, 83] on span "6" at bounding box center [783, 81] width 15 height 15
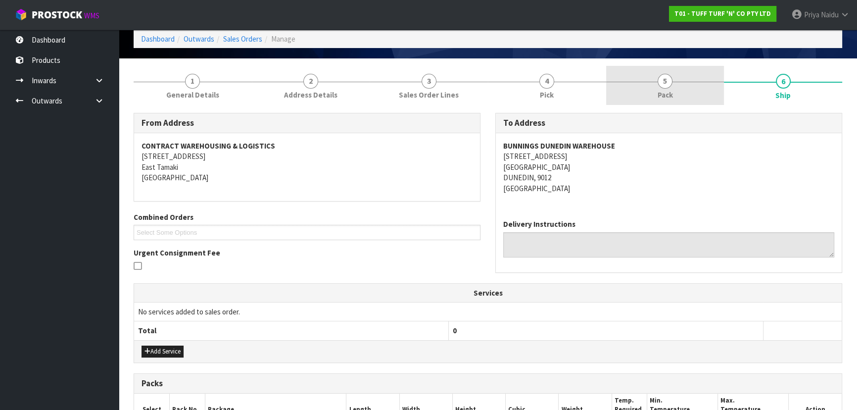
click at [663, 96] on span "Pack" at bounding box center [664, 95] width 15 height 10
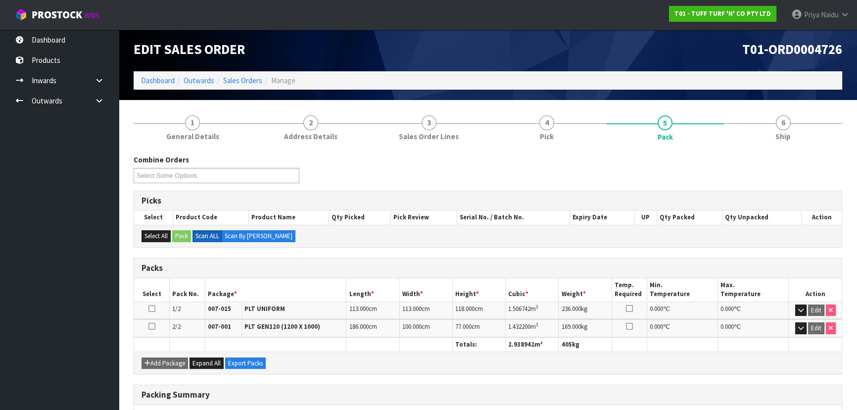
scroll to position [0, 0]
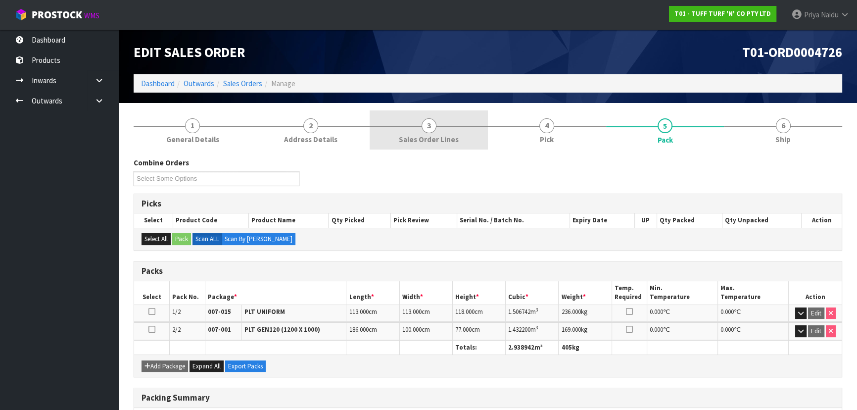
click at [440, 143] on span "Sales Order Lines" at bounding box center [429, 139] width 60 height 10
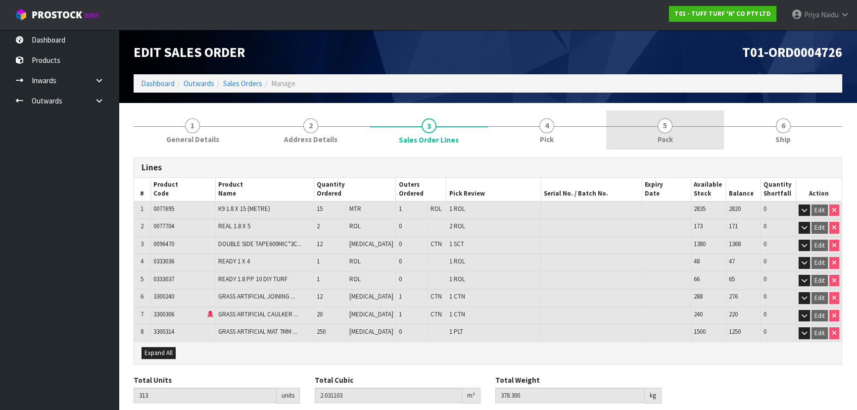
click at [671, 137] on link "5 Pack" at bounding box center [665, 129] width 118 height 39
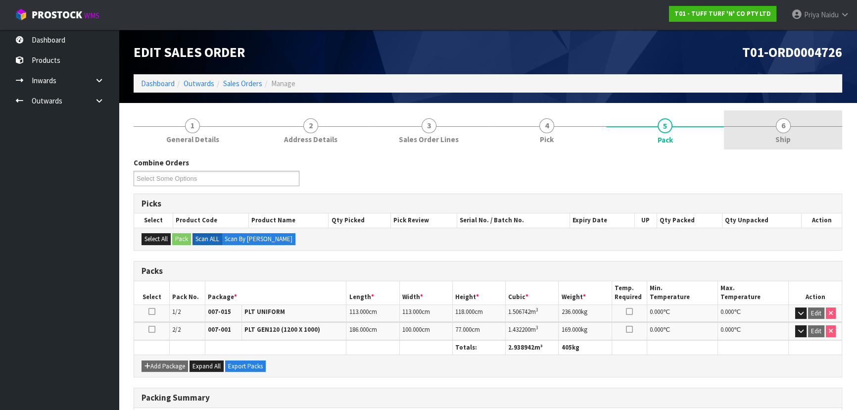
click at [781, 127] on span "6" at bounding box center [783, 125] width 15 height 15
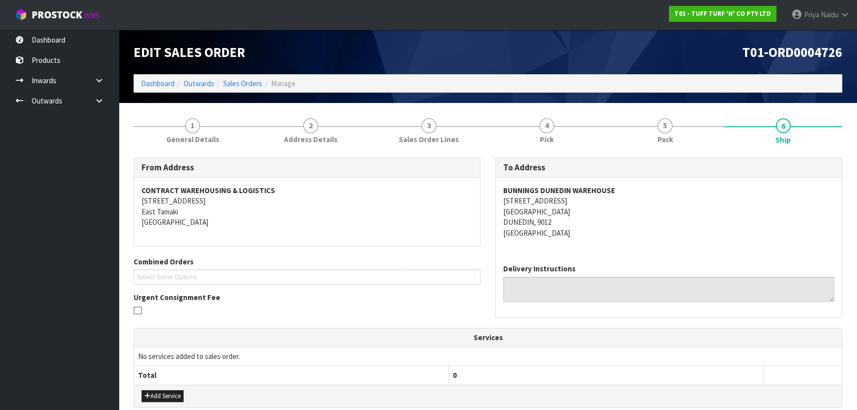
click at [621, 236] on address "BUNNINGS DUNEDIN WAREHOUSE 18 STRATHALLAN STREET SOUTH DUNEDIN DUNEDIN, 9012 Ne…" at bounding box center [668, 211] width 331 height 53
click at [509, 193] on address "BUNNINGS DUNEDIN WAREHOUSE 18 STRATHALLAN STREET SOUTH DUNEDIN DUNEDIN, 9012 Ne…" at bounding box center [668, 211] width 331 height 53
click at [627, 230] on address "BUNNINGS DUNEDIN WAREHOUSE 18 STRATHALLAN STREET SOUTH DUNEDIN DUNEDIN, 9012 Ne…" at bounding box center [668, 211] width 331 height 53
click at [652, 259] on div "Delivery Instructions" at bounding box center [669, 286] width 346 height 60
click at [642, 238] on div "BUNNINGS DUNEDIN WAREHOUSE 18 STRATHALLAN STREET SOUTH DUNEDIN DUNEDIN, 9012 Ne…" at bounding box center [669, 217] width 346 height 78
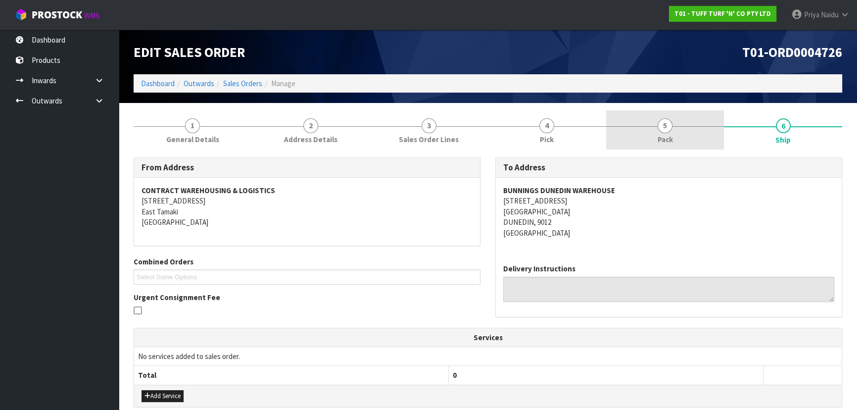
click at [650, 121] on link "5 Pack" at bounding box center [665, 129] width 118 height 39
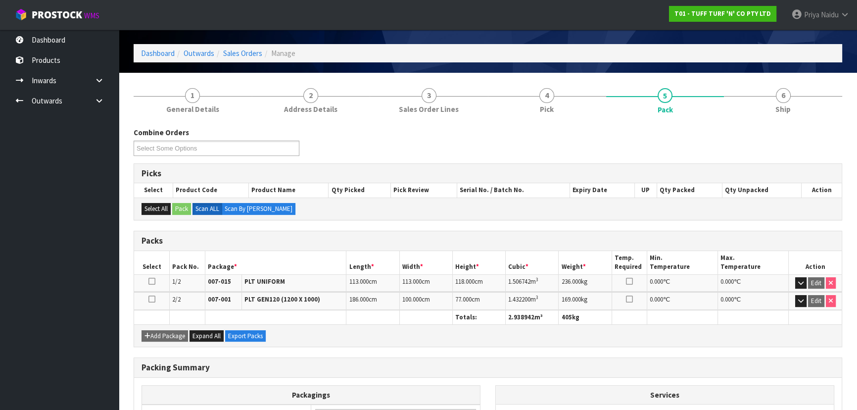
scroll to position [90, 0]
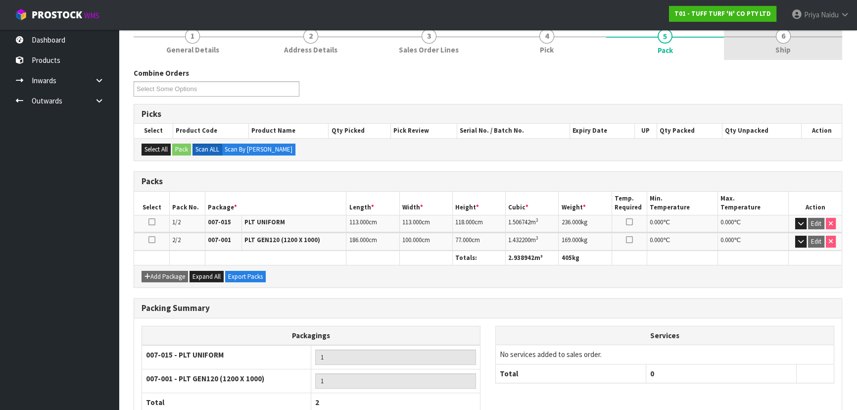
click at [778, 53] on span "Ship" at bounding box center [782, 50] width 15 height 10
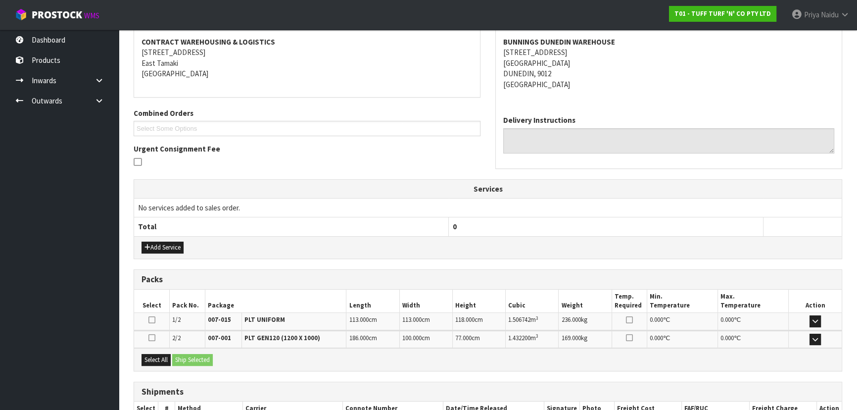
scroll to position [214, 0]
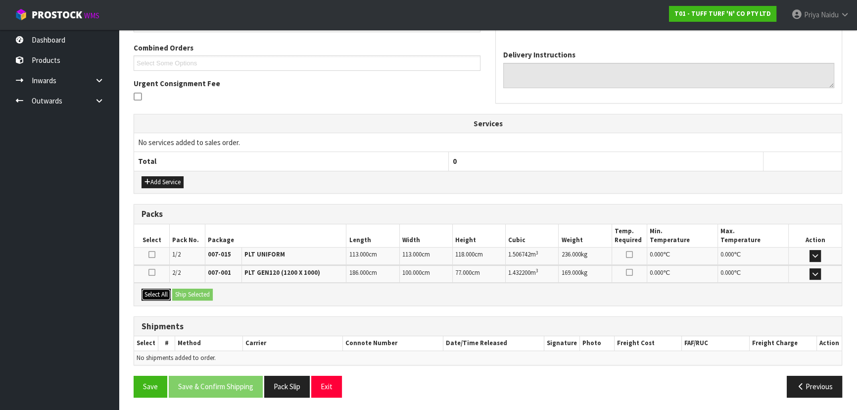
click at [158, 290] on button "Select All" at bounding box center [155, 294] width 29 height 12
drag, startPoint x: 189, startPoint y: 291, endPoint x: 248, endPoint y: 301, distance: 59.2
click at [190, 291] on button "Ship Selected" at bounding box center [192, 294] width 41 height 12
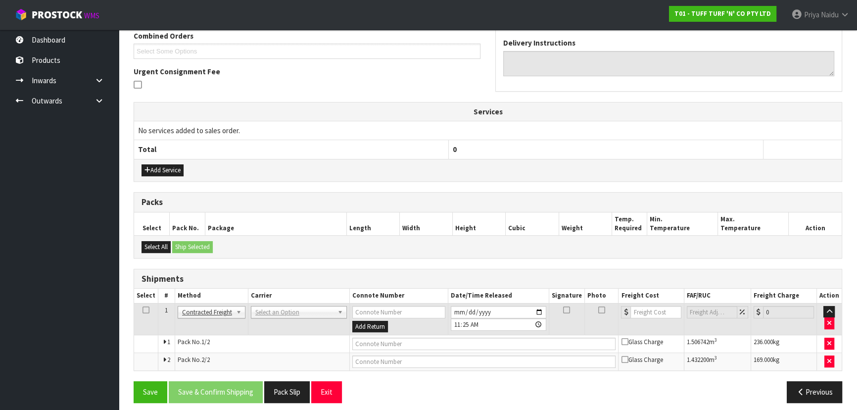
scroll to position [231, 0]
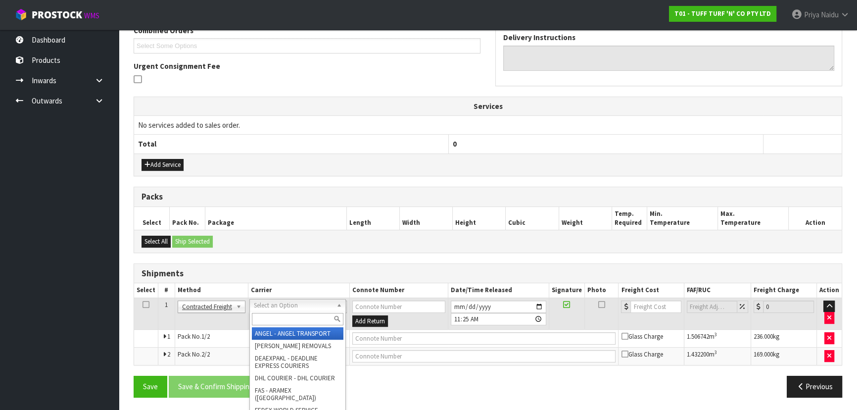
click at [267, 317] on input "text" at bounding box center [298, 319] width 92 height 12
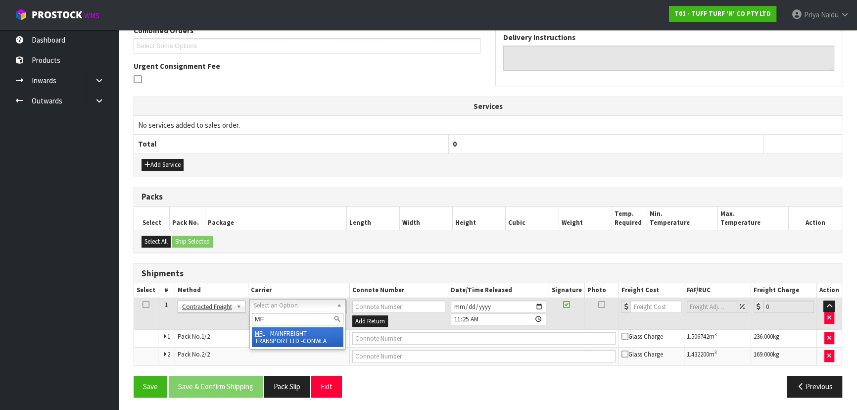
type input "MF"
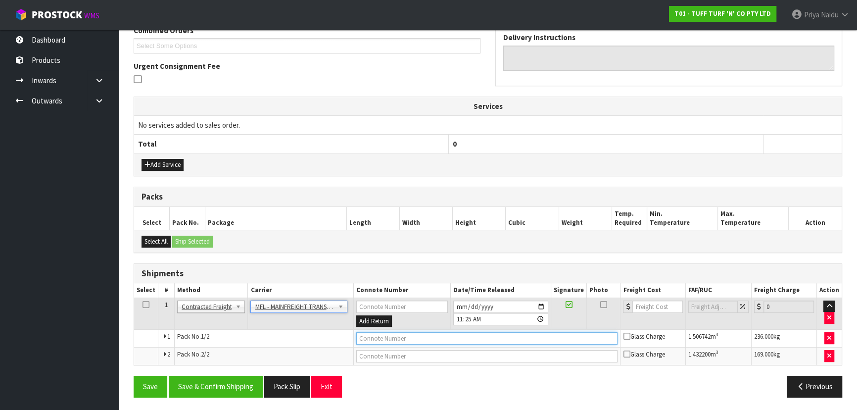
click at [389, 339] on input "text" at bounding box center [487, 338] width 262 height 12
paste input "FWM59029318"
type input "FWM59029318"
click at [647, 304] on input "number" at bounding box center [657, 306] width 50 height 12
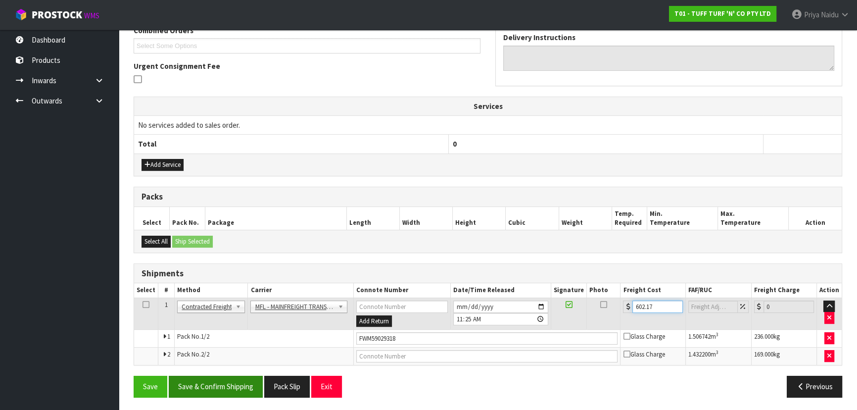
type input "602.17"
click at [218, 387] on button "Save & Confirm Shipping" at bounding box center [216, 385] width 94 height 21
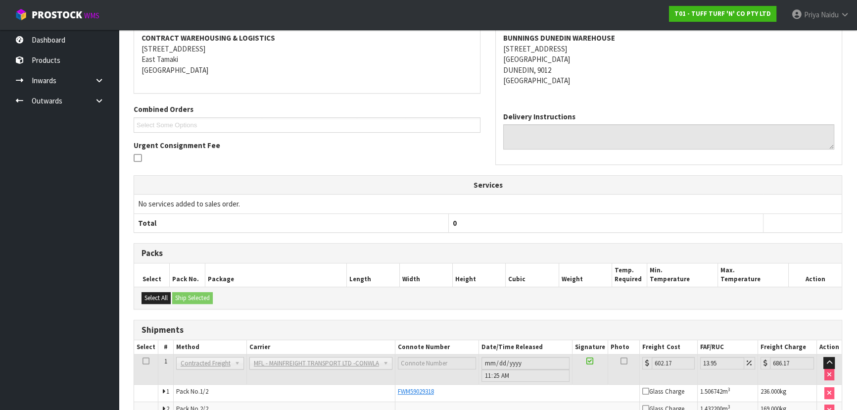
scroll to position [0, 0]
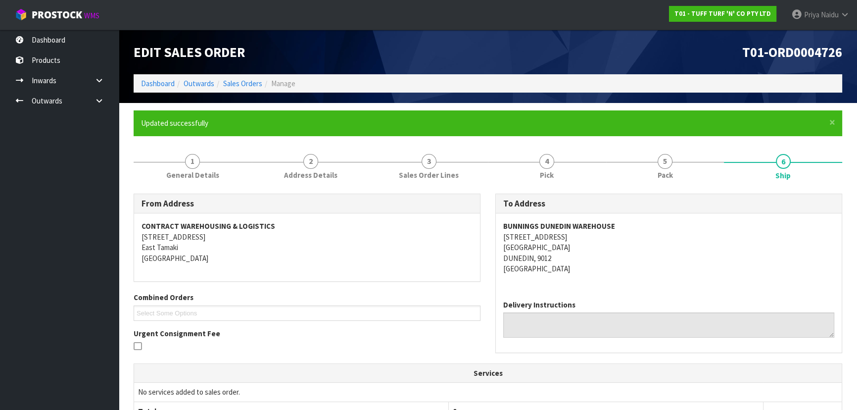
click at [664, 293] on div "Delivery Instructions" at bounding box center [669, 322] width 346 height 60
click at [658, 260] on address "BUNNINGS DUNEDIN WAREHOUSE 18 STRATHALLAN STREET SOUTH DUNEDIN DUNEDIN, 9012 Ne…" at bounding box center [668, 247] width 331 height 53
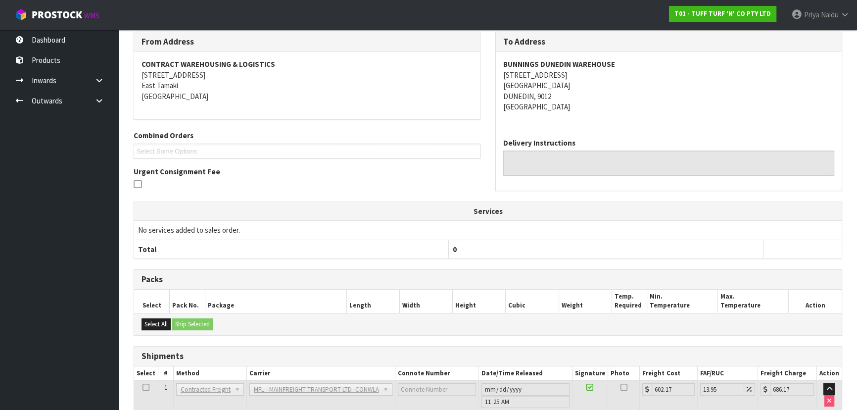
scroll to position [242, 0]
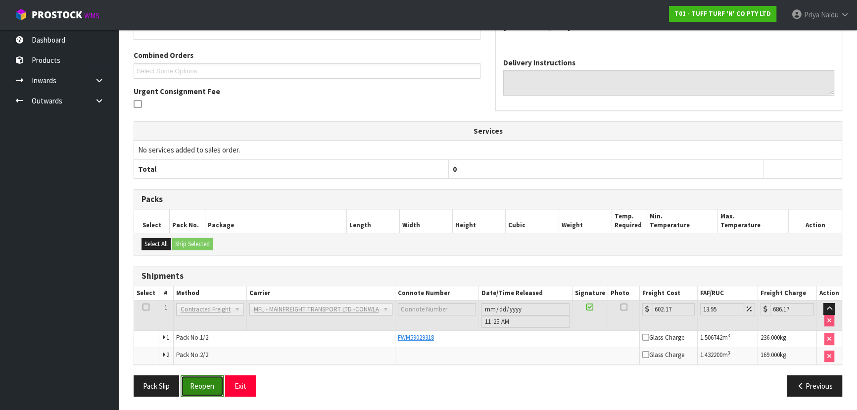
click at [198, 380] on button "Reopen" at bounding box center [202, 385] width 43 height 21
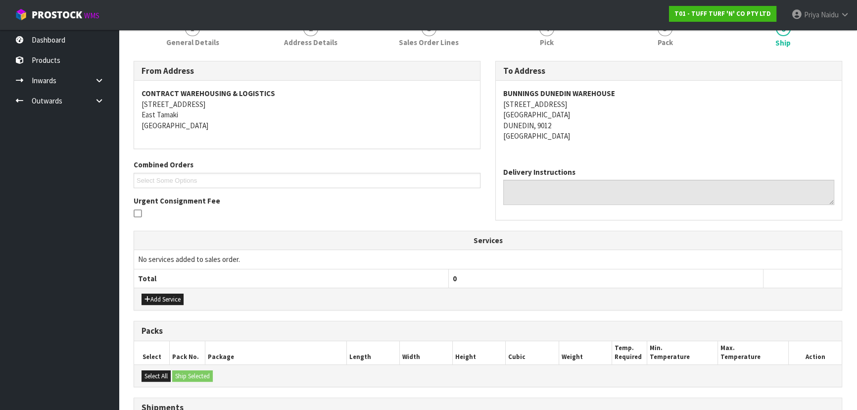
scroll to position [267, 0]
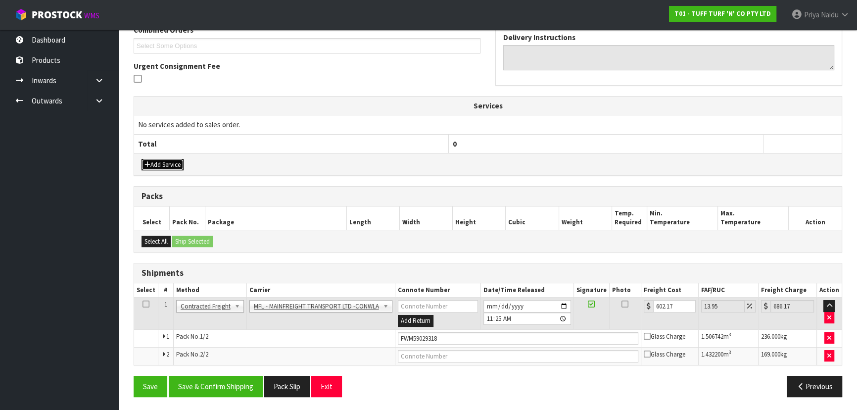
click at [160, 163] on button "Add Service" at bounding box center [162, 165] width 42 height 12
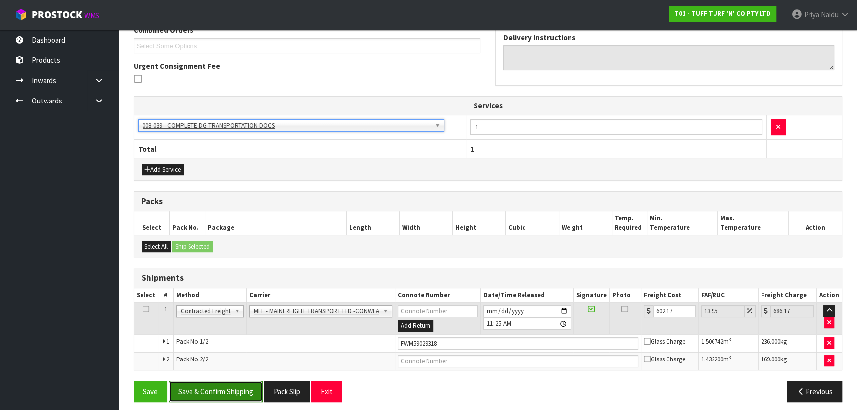
click at [220, 395] on button "Save & Confirm Shipping" at bounding box center [216, 390] width 94 height 21
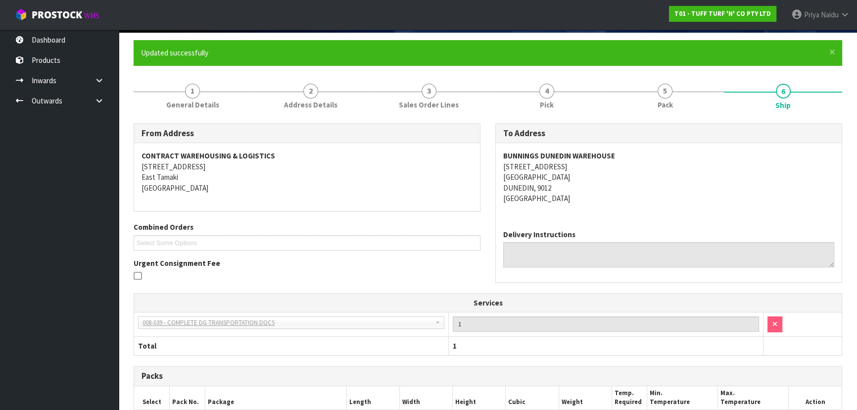
scroll to position [0, 0]
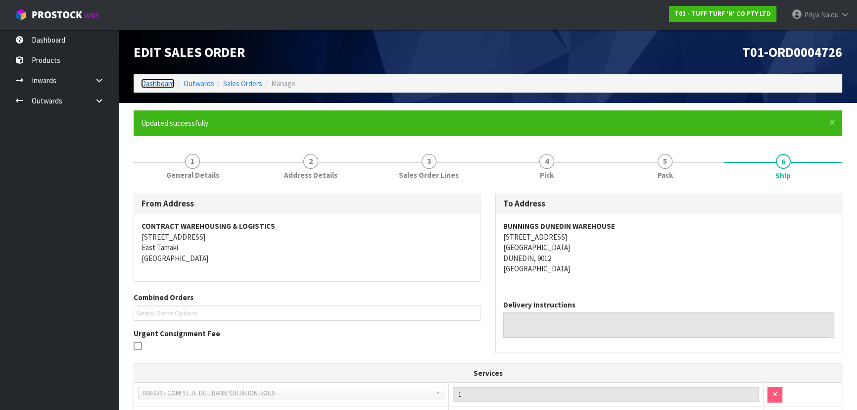
click at [148, 84] on link "Dashboard" at bounding box center [158, 83] width 34 height 9
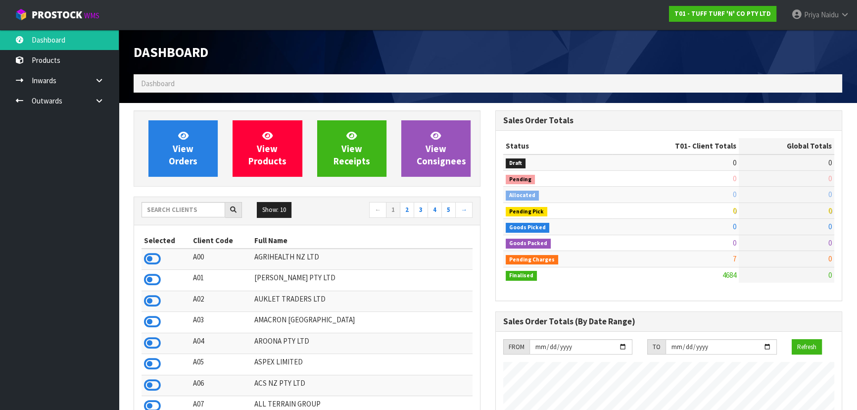
scroll to position [748, 361]
click at [174, 204] on input "text" at bounding box center [183, 209] width 84 height 15
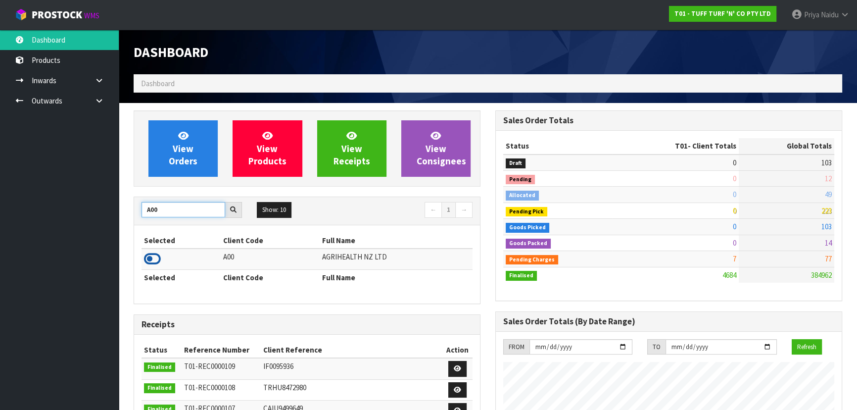
type input "A00"
click at [156, 258] on icon at bounding box center [152, 258] width 17 height 15
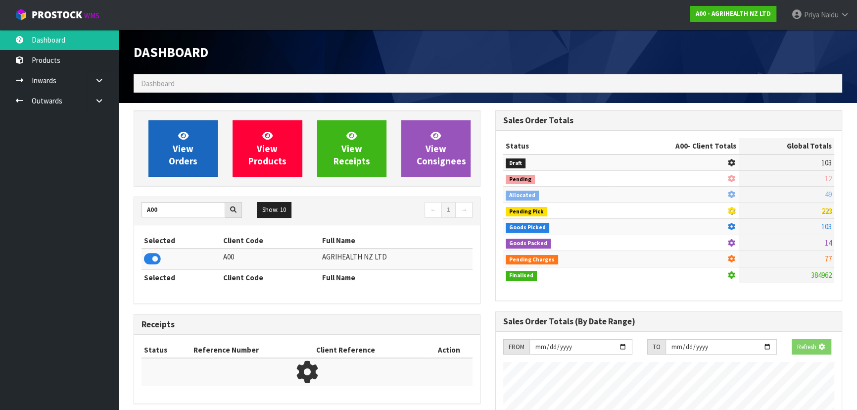
scroll to position [493980, 494234]
click at [183, 144] on span "View Orders" at bounding box center [183, 148] width 29 height 37
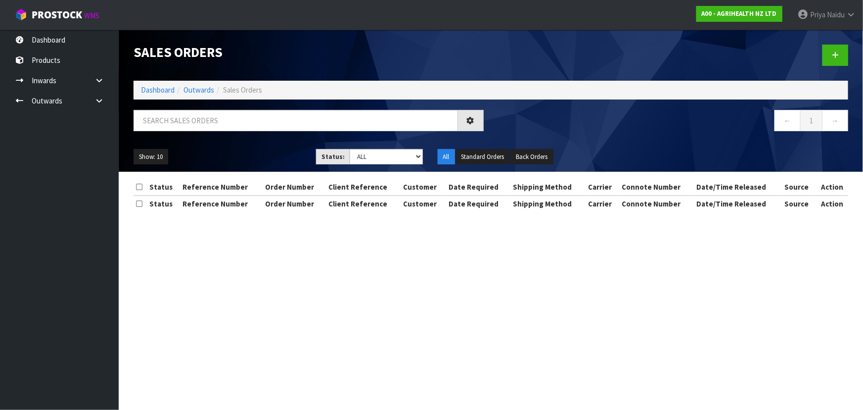
click at [194, 132] on div at bounding box center [308, 124] width 365 height 29
click at [201, 127] on input "text" at bounding box center [296, 120] width 324 height 21
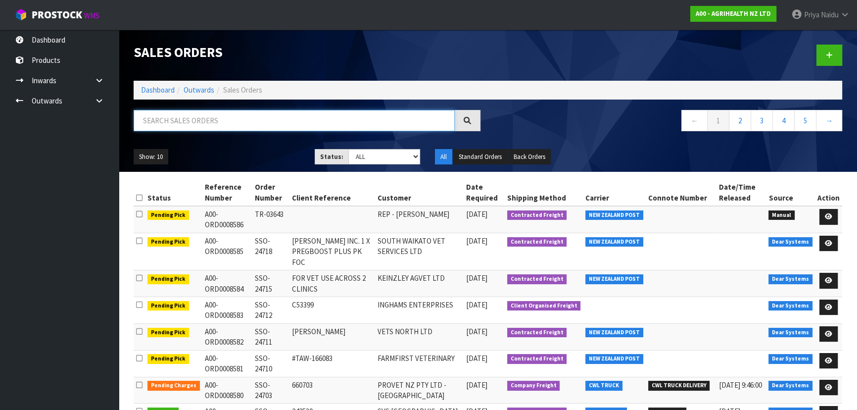
click at [214, 123] on input "text" at bounding box center [294, 120] width 321 height 21
type input "8557"
click at [209, 143] on div "Show: 10 5 10 25 50 Status: Draft Pending Allocated Pending Pick Goods Picked G…" at bounding box center [487, 156] width 723 height 31
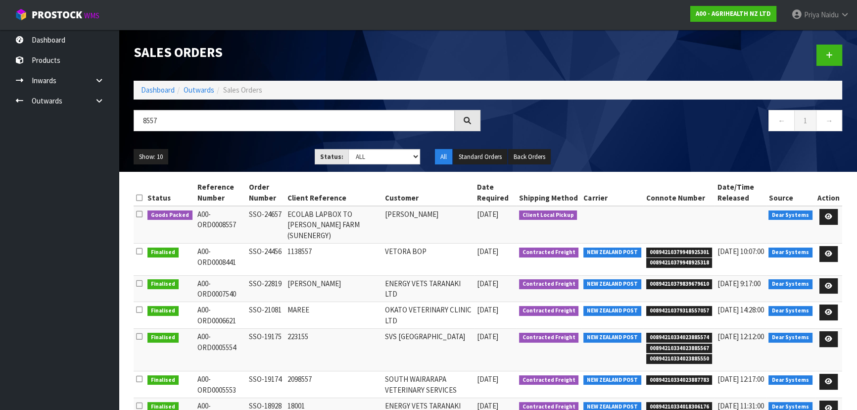
click at [257, 153] on ul "Show: 10 5 10 25 50" at bounding box center [217, 157] width 166 height 16
click at [834, 220] on link at bounding box center [828, 217] width 18 height 16
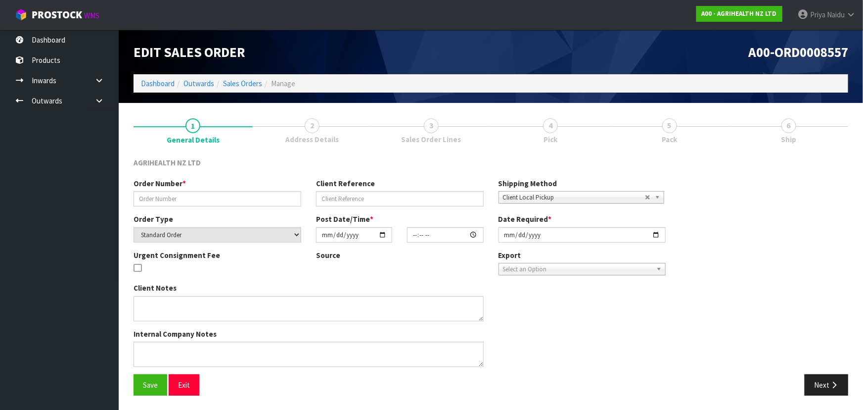
type input "SSO-24657"
type input "ECOLAB LAPBOX TO CRAIG SULZBERGS FARM (SUNENERGY)"
select select "number:0"
type input "2025-10-02"
type input "09:17:58.000"
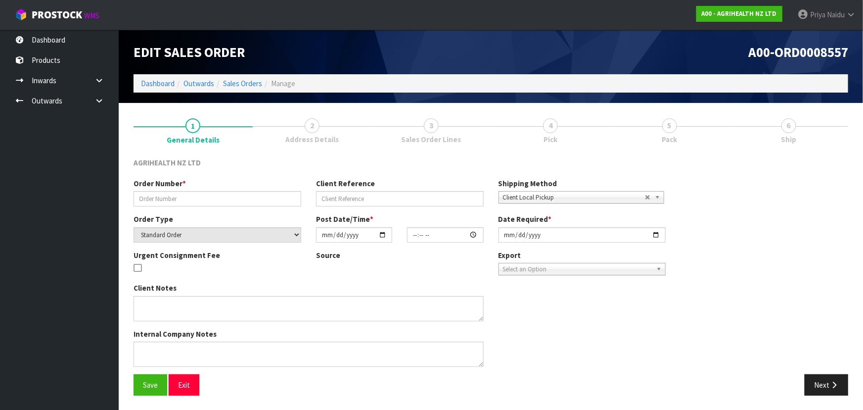
type input "2025-10-02"
type textarea "SHIP BY: AgriHealth to collect"
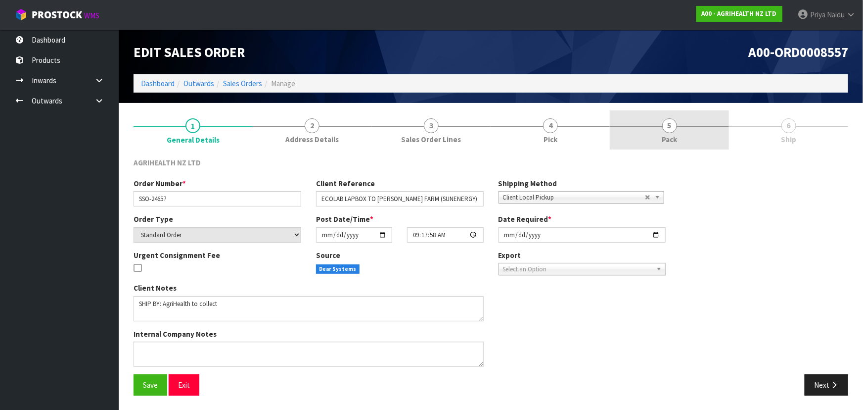
click at [659, 114] on link "5 Pack" at bounding box center [669, 129] width 119 height 39
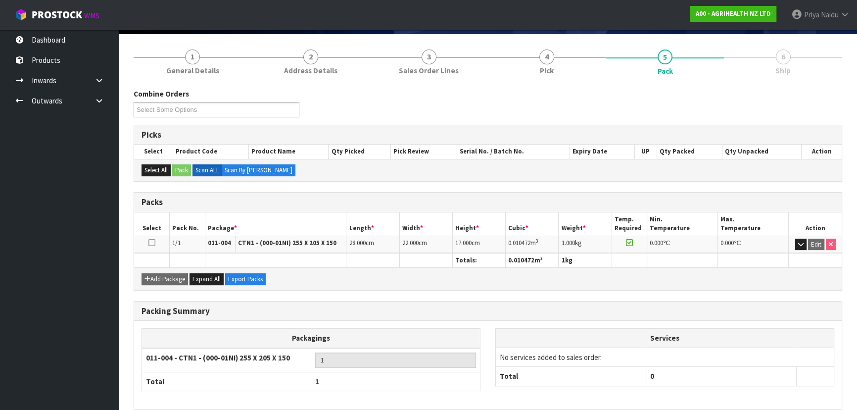
scroll to position [113, 0]
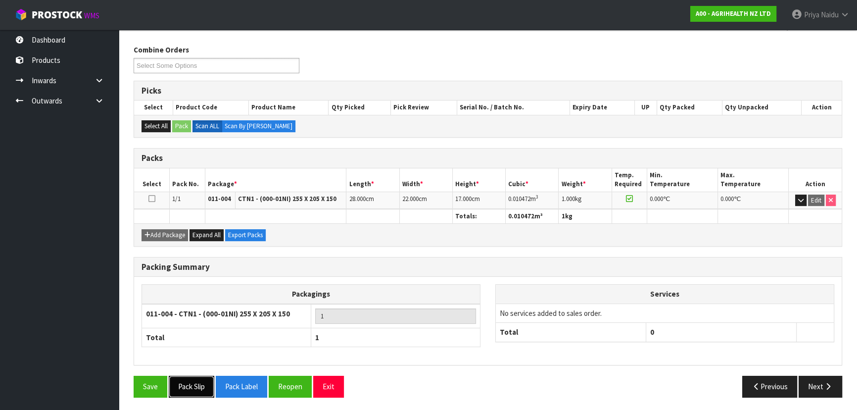
click at [188, 377] on button "Pack Slip" at bounding box center [192, 385] width 46 height 21
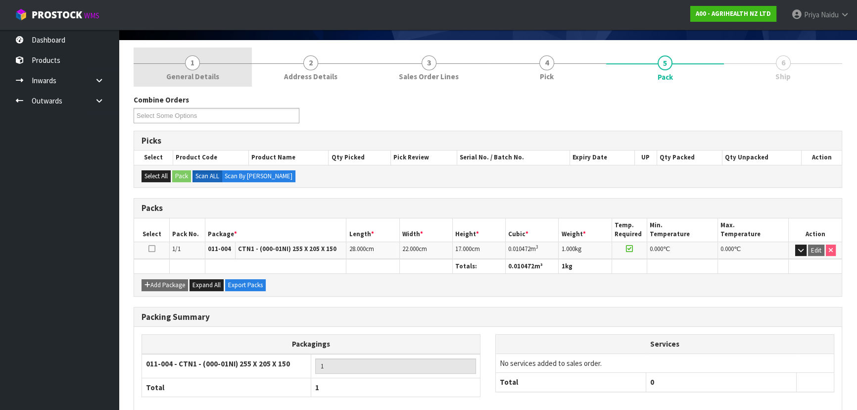
scroll to position [0, 0]
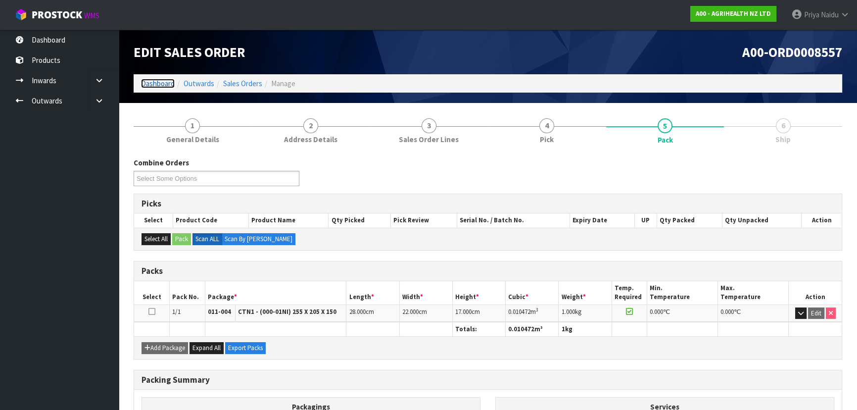
click at [160, 80] on link "Dashboard" at bounding box center [158, 83] width 34 height 9
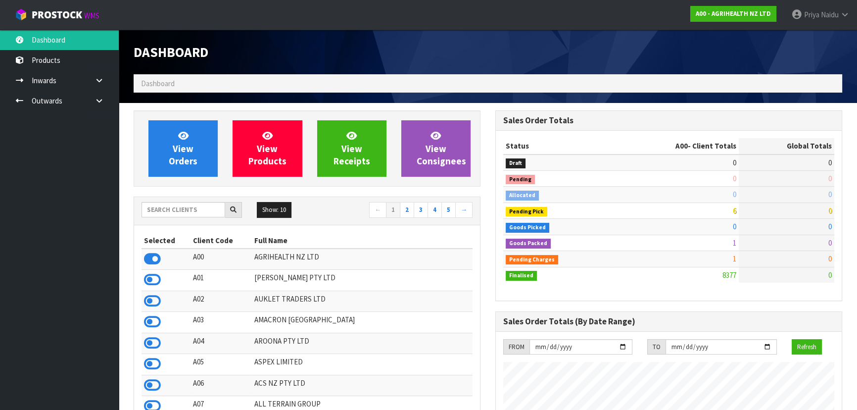
scroll to position [748, 361]
click at [183, 207] on input "text" at bounding box center [183, 209] width 84 height 15
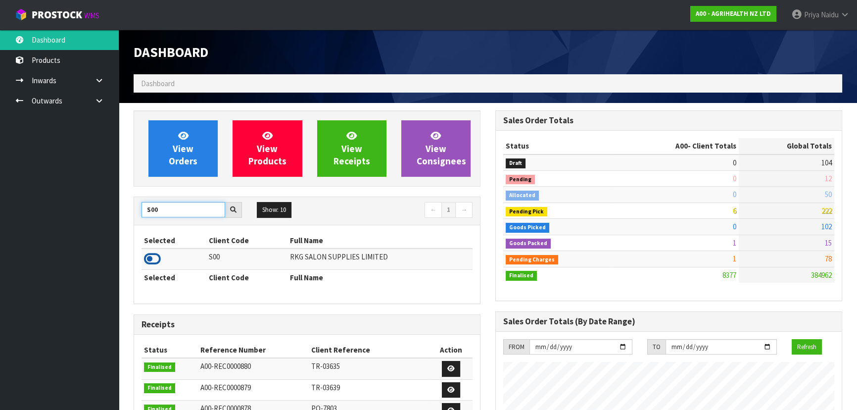
type input "S00"
drag, startPoint x: 146, startPoint y: 260, endPoint x: 163, endPoint y: 179, distance: 82.3
click at [146, 260] on icon at bounding box center [152, 258] width 17 height 15
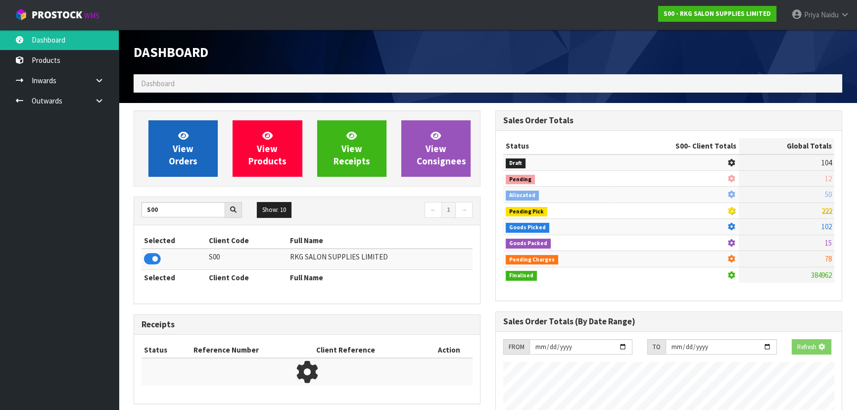
scroll to position [493980, 494234]
click at [169, 142] on link "View Orders" at bounding box center [182, 148] width 69 height 56
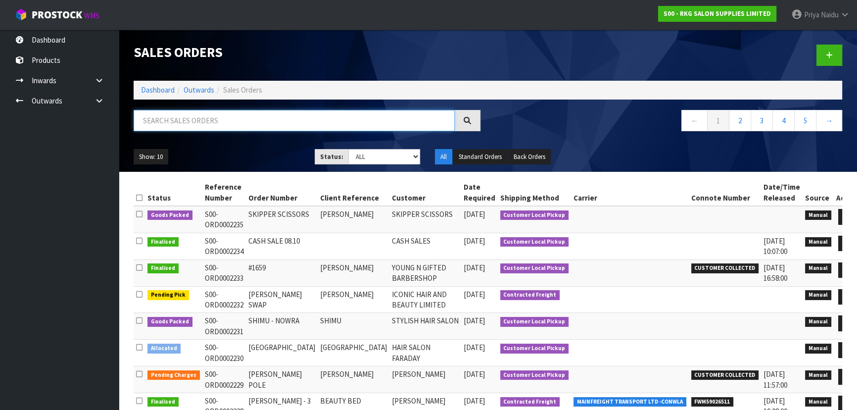
click at [199, 119] on input "text" at bounding box center [294, 120] width 321 height 21
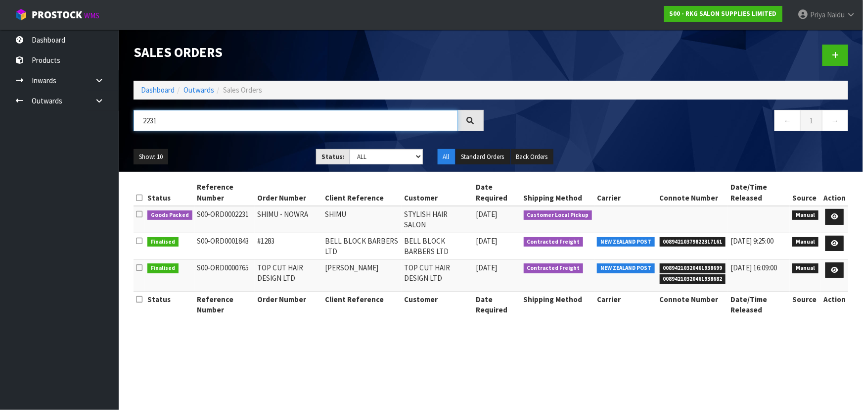
type input "2231"
click at [233, 148] on div "Show: 10 5 10 25 50 Status: Draft Pending Allocated Pending Pick Goods Picked G…" at bounding box center [491, 156] width 730 height 31
click at [257, 162] on ul "Show: 10 5 10 25 50" at bounding box center [218, 157] width 168 height 16
click at [828, 213] on link at bounding box center [834, 217] width 18 height 16
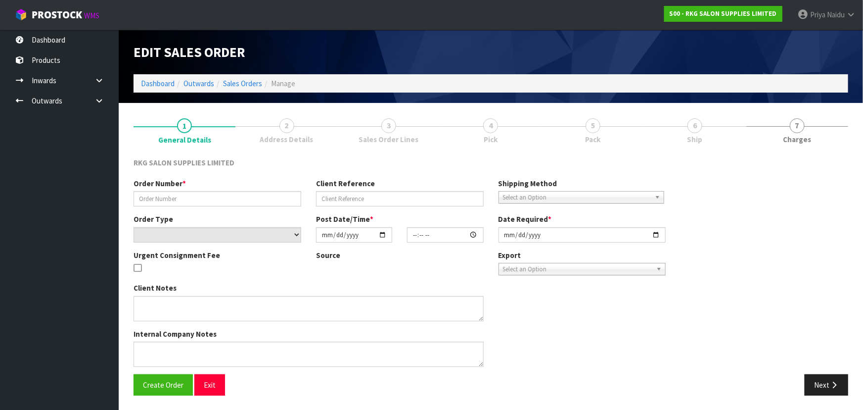
type input "SHIMU - NOWRA"
type input "SHIMU"
select select "number:0"
type input "2025-10-07"
type input "00:00:00.000"
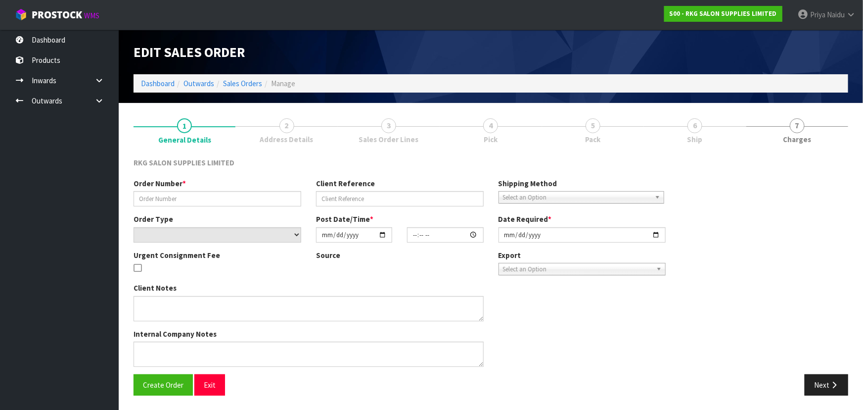
type input "2025-10-07"
type textarea "PICK UP TOMORROW WEDNESDAY (PAY FIRST IN SHOWROOM)"
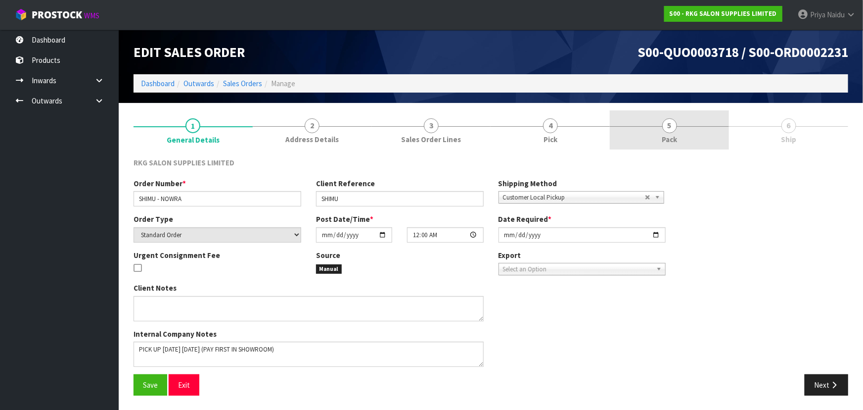
click at [657, 139] on link "5 Pack" at bounding box center [669, 129] width 119 height 39
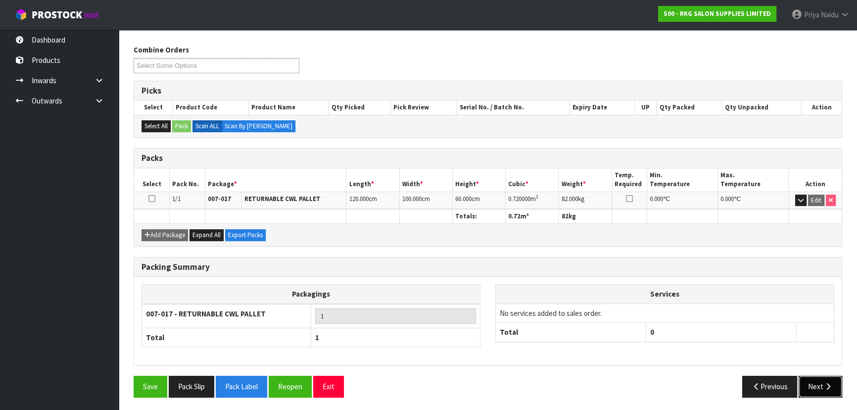
click at [820, 379] on button "Next" at bounding box center [820, 385] width 44 height 21
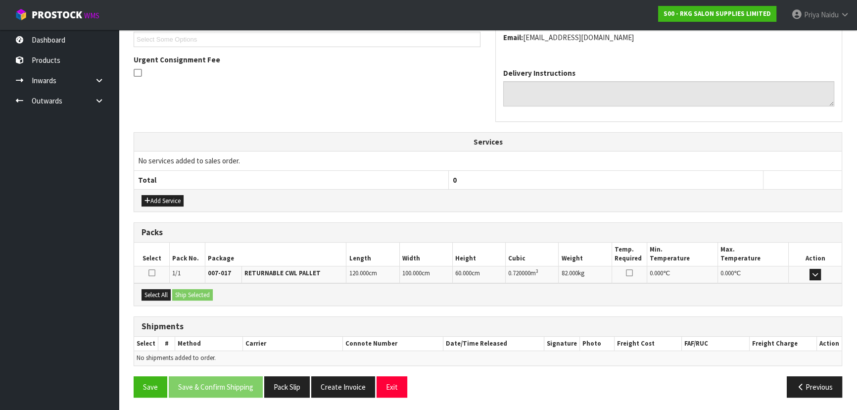
scroll to position [238, 0]
drag, startPoint x: 162, startPoint y: 288, endPoint x: 195, endPoint y: 291, distance: 33.7
click at [162, 288] on button "Select All" at bounding box center [155, 294] width 29 height 12
click at [207, 292] on button "Ship Selected" at bounding box center [192, 294] width 41 height 12
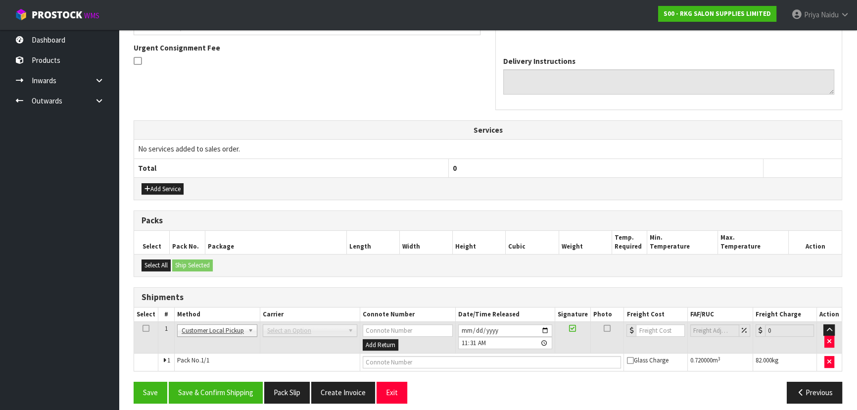
scroll to position [256, 0]
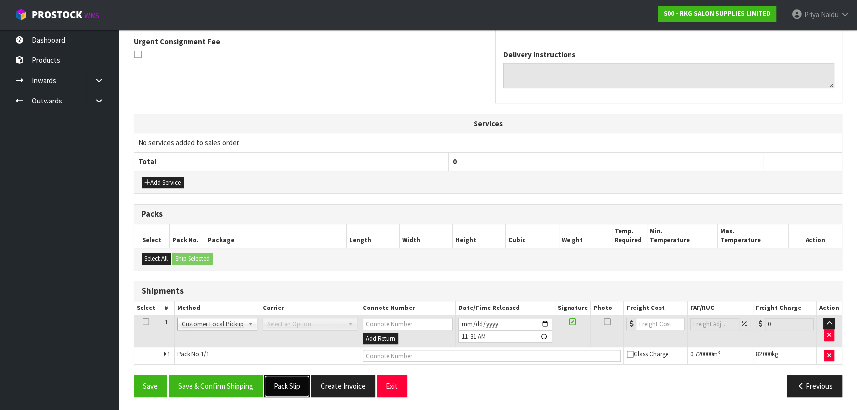
click at [296, 384] on button "Pack Slip" at bounding box center [287, 385] width 46 height 21
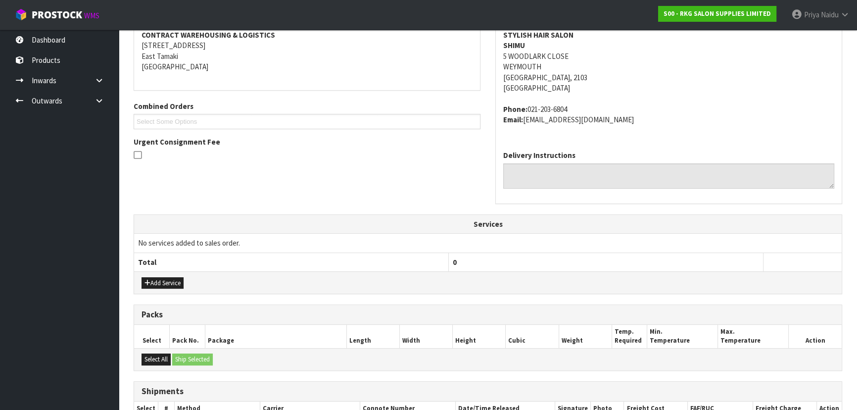
scroll to position [0, 0]
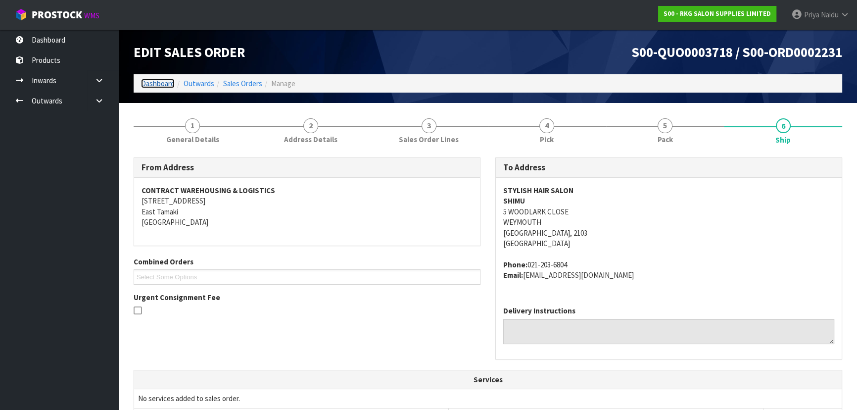
click at [161, 82] on link "Dashboard" at bounding box center [158, 83] width 34 height 9
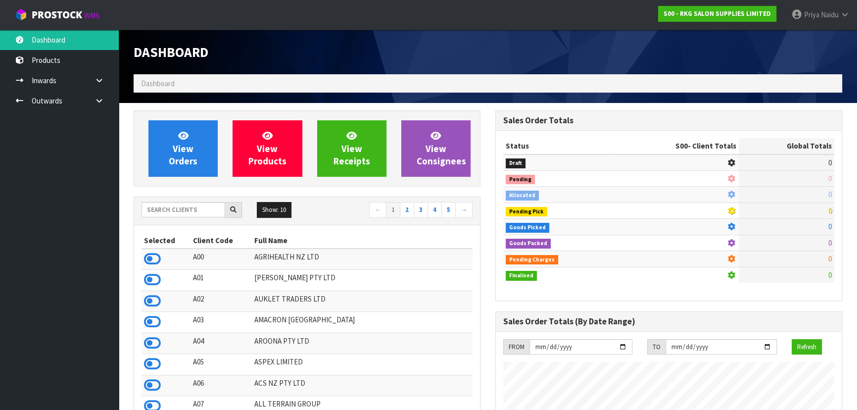
scroll to position [769, 361]
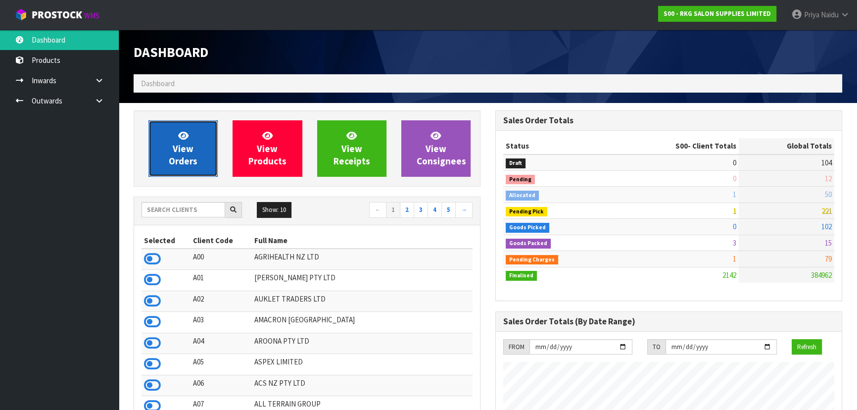
click at [197, 144] on link "View Orders" at bounding box center [182, 148] width 69 height 56
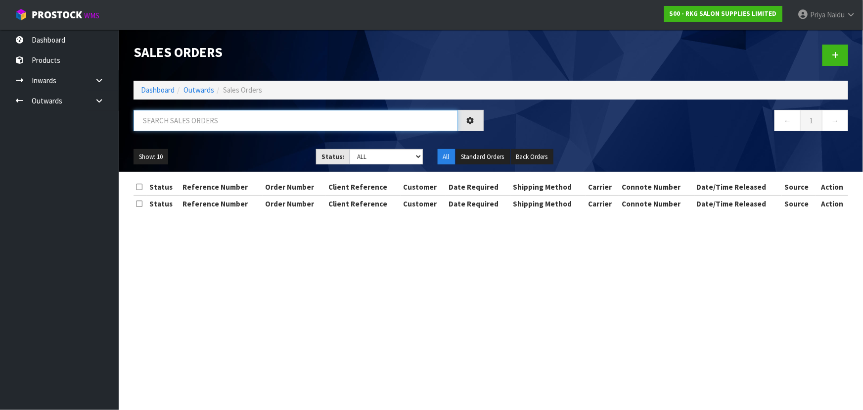
click at [206, 110] on input "text" at bounding box center [296, 120] width 324 height 21
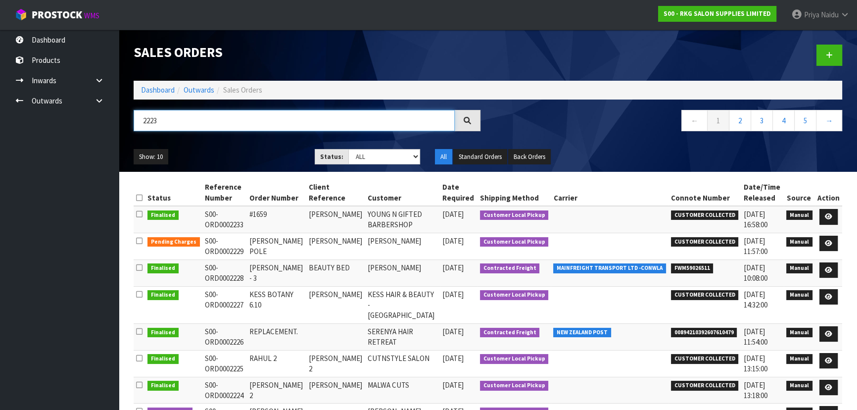
type input "2223"
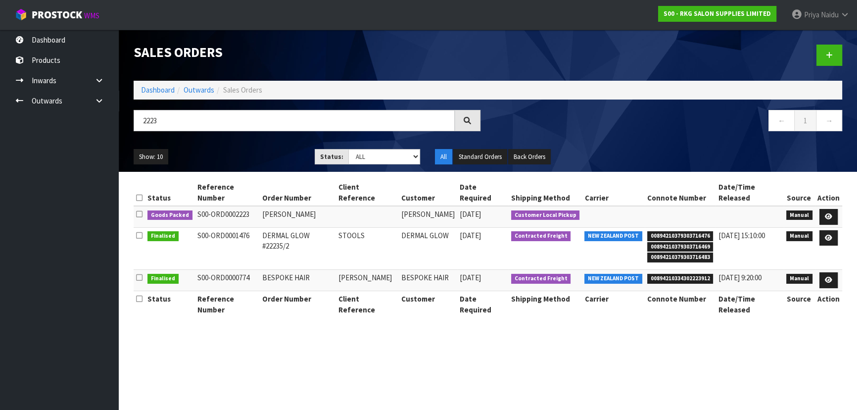
click at [267, 146] on div "Show: 10 5 10 25 50 Status: Draft Pending Allocated Pending Pick Goods Picked G…" at bounding box center [487, 156] width 723 height 31
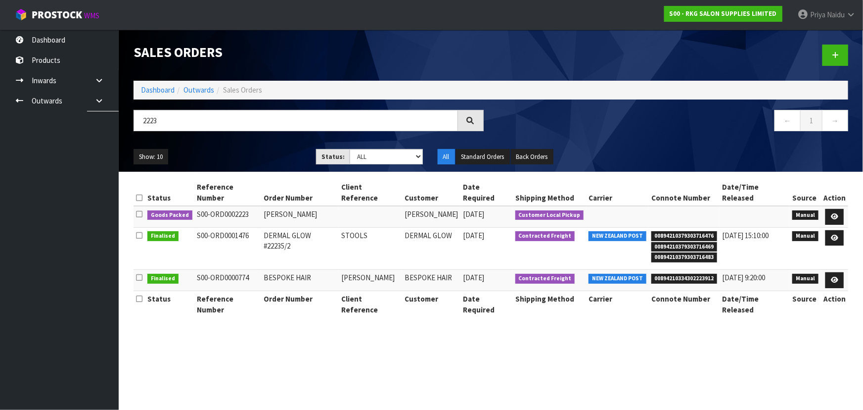
click at [267, 146] on div "Show: 10 5 10 25 50 Status: Draft Pending Allocated Pending Pick Goods Picked G…" at bounding box center [491, 156] width 730 height 31
click at [832, 213] on icon at bounding box center [834, 216] width 7 height 6
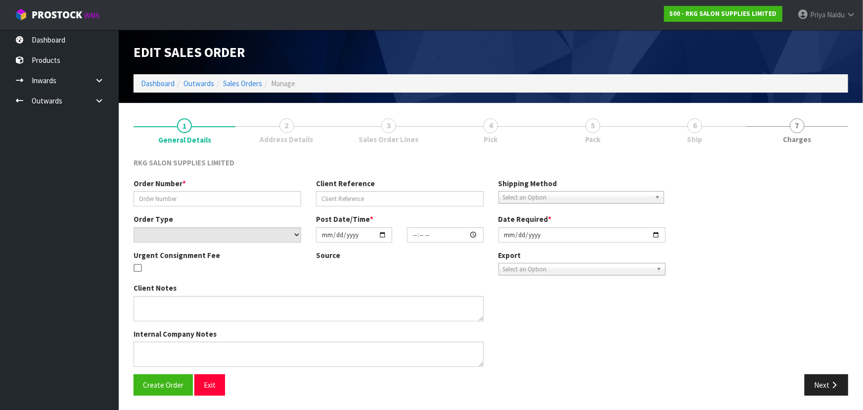
type input "GOLDA NYEMECZ"
select select "number:0"
type input "2025-10-06"
type input "10:30:00.000"
type input "2025-10-10"
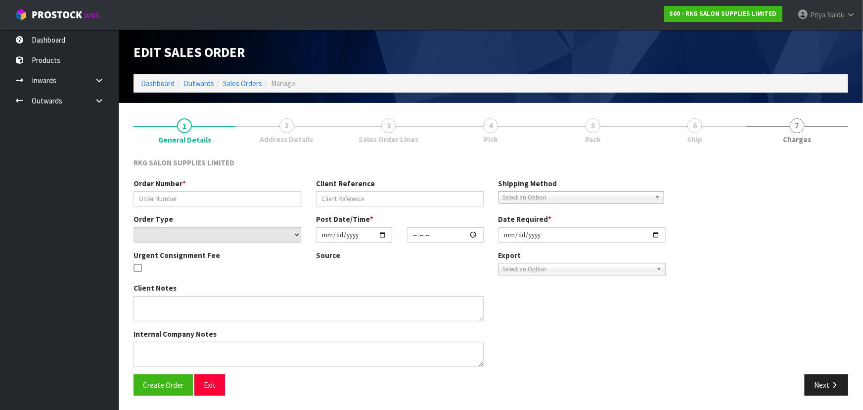
type textarea "PICK UP FRI 10TH OCT, TO PAY AT SHOWROOM FIRST"
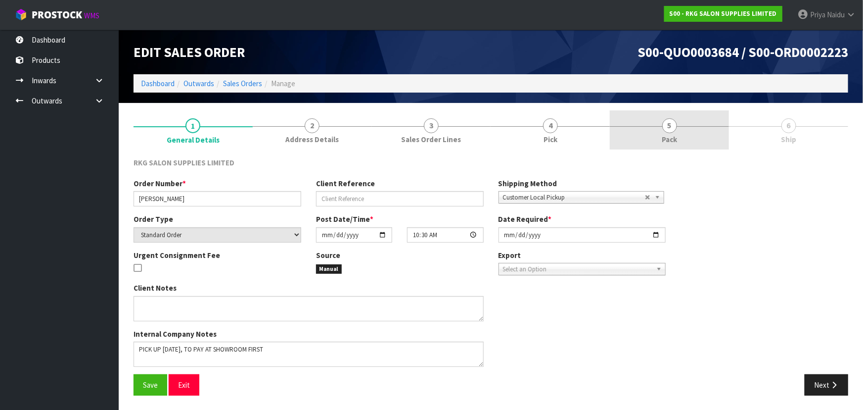
click at [674, 127] on span "5" at bounding box center [669, 125] width 15 height 15
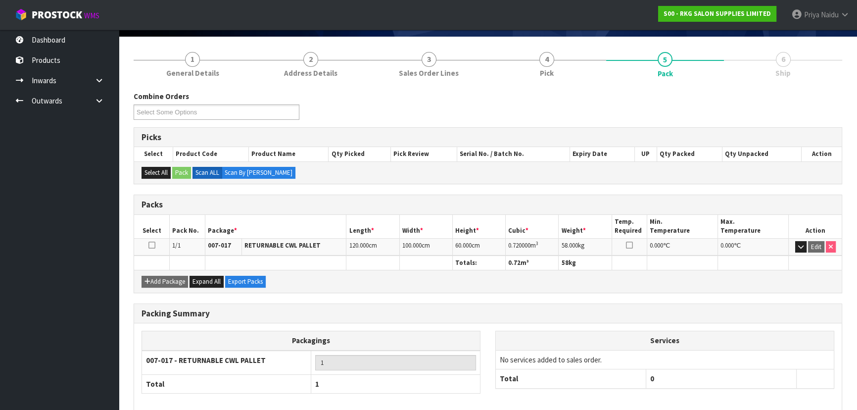
scroll to position [113, 0]
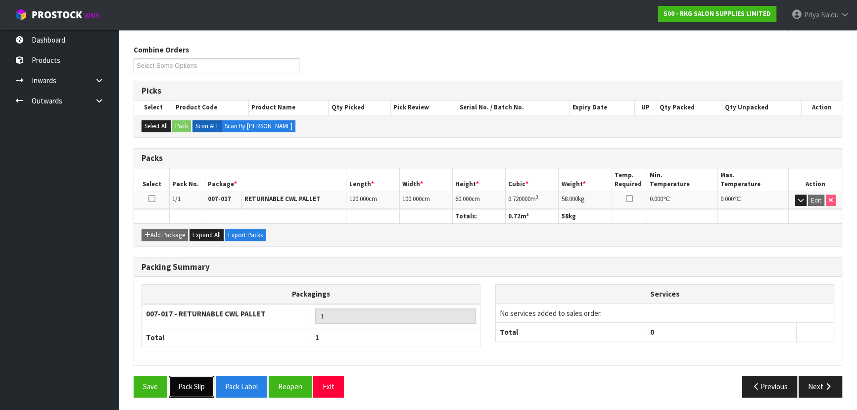
click at [200, 382] on button "Pack Slip" at bounding box center [192, 385] width 46 height 21
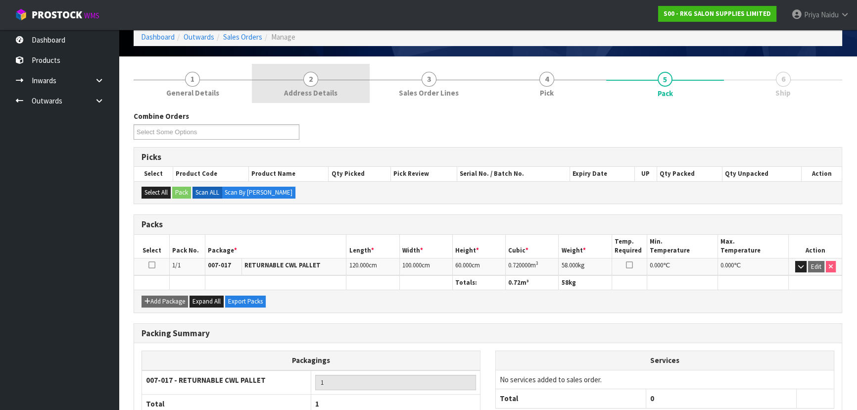
scroll to position [0, 0]
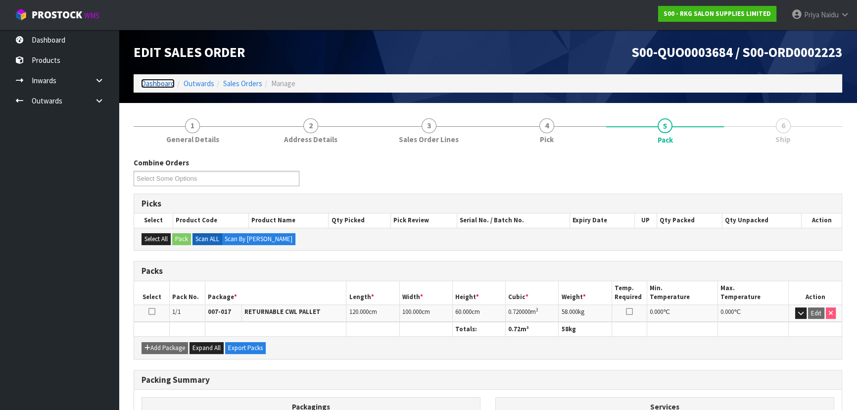
click at [159, 87] on link "Dashboard" at bounding box center [158, 83] width 34 height 9
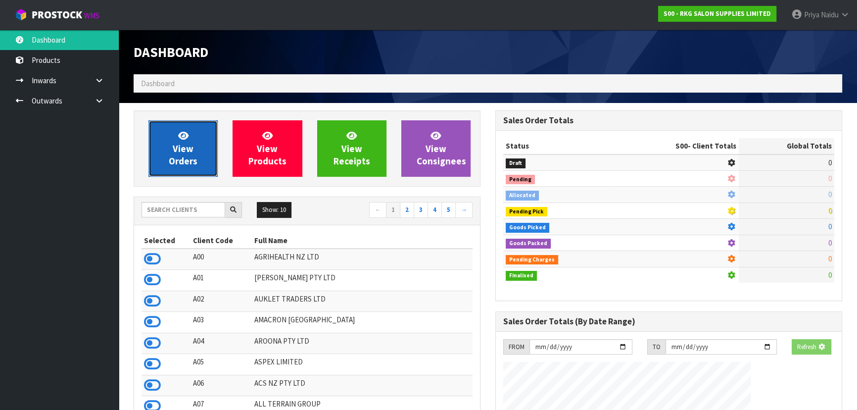
click at [173, 131] on link "View Orders" at bounding box center [182, 148] width 69 height 56
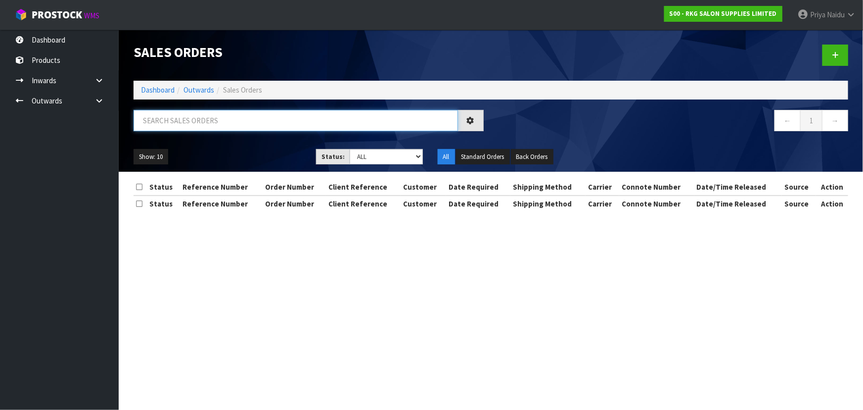
click at [199, 117] on input "text" at bounding box center [296, 120] width 324 height 21
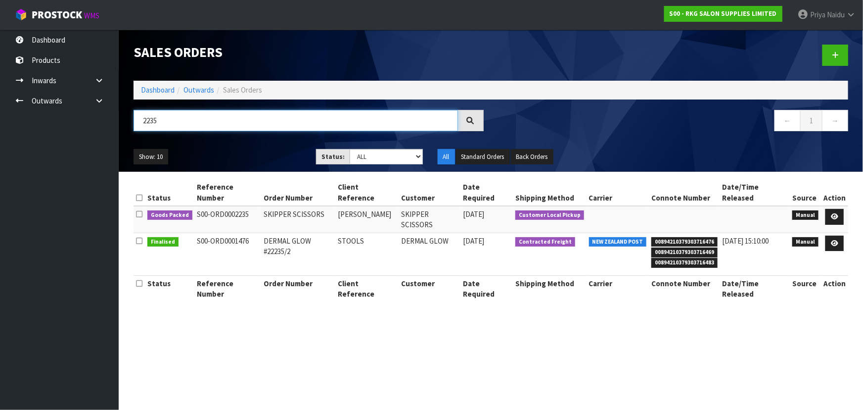
type input "2235"
click at [275, 155] on ul "Show: 10 5 10 25 50" at bounding box center [218, 157] width 168 height 16
click at [271, 157] on ul "Show: 10 5 10 25 50" at bounding box center [218, 157] width 168 height 16
click at [256, 150] on ul "Show: 10 5 10 25 50" at bounding box center [218, 157] width 168 height 16
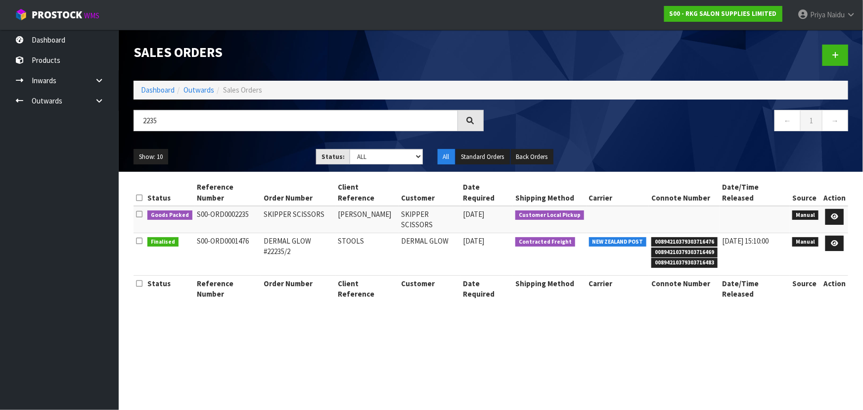
click at [275, 152] on ul "Show: 10 5 10 25 50" at bounding box center [218, 157] width 168 height 16
click at [263, 155] on ul "Show: 10 5 10 25 50" at bounding box center [218, 157] width 168 height 16
click at [840, 209] on link at bounding box center [834, 217] width 18 height 16
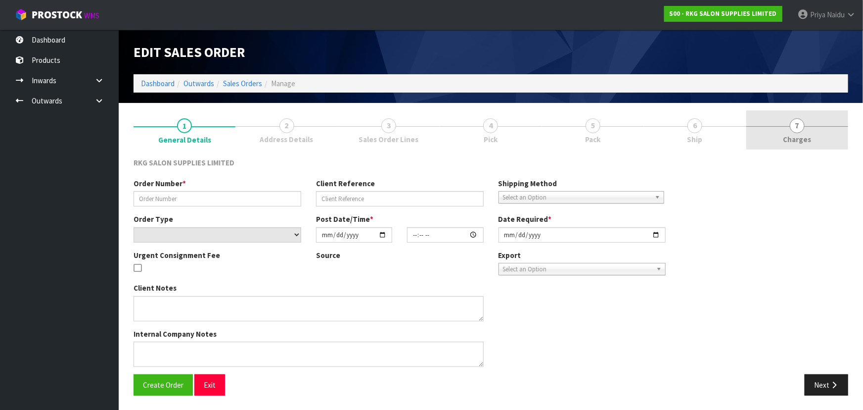
type input "SKIPPER SCISSORS"
type input "TERRI SKIPPER"
select select "number:0"
type input "2025-10-08"
type input "10:30:00.000"
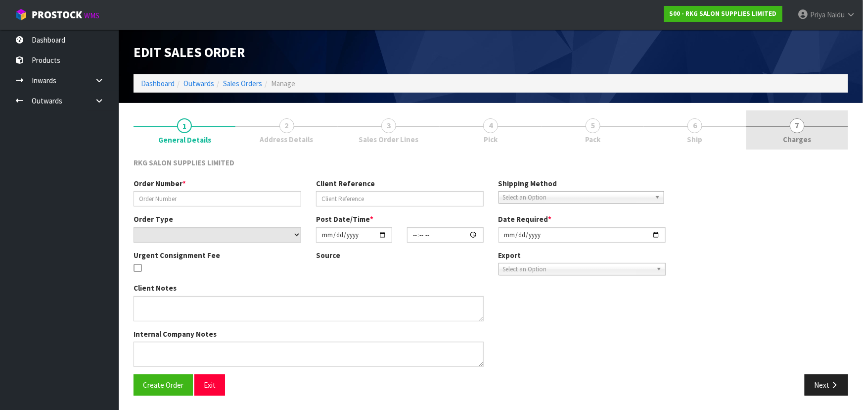
type input "2025-10-09"
type textarea "COLLECTING THUR 9TH OCT - TO PAY AT SHOWROOM FIRST"
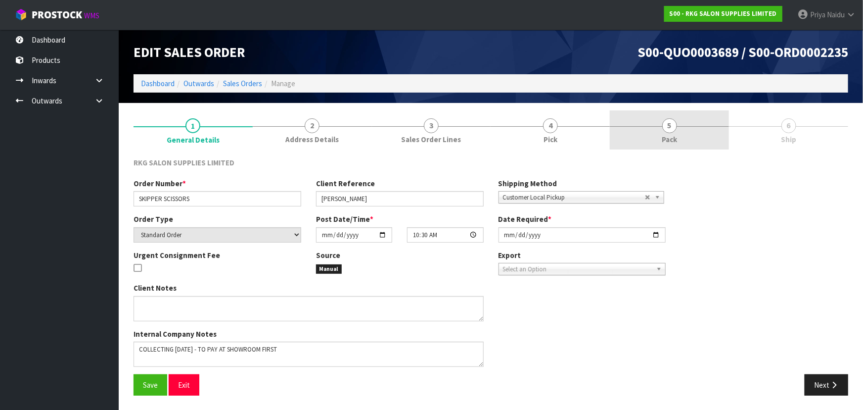
click at [692, 130] on link "5 Pack" at bounding box center [669, 129] width 119 height 39
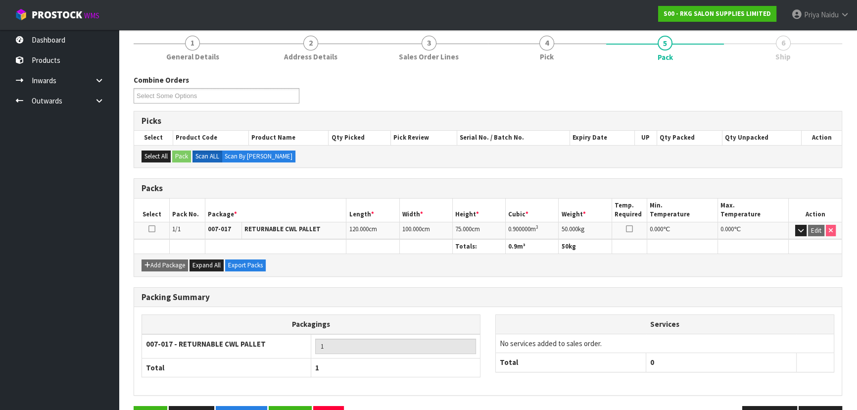
scroll to position [113, 0]
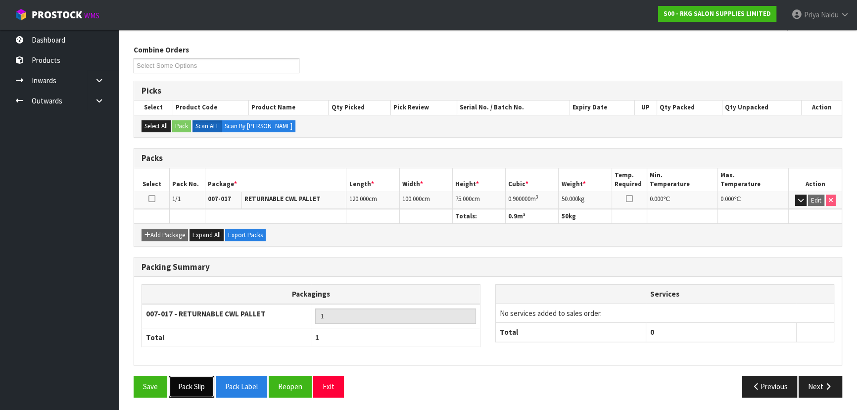
click at [197, 387] on button "Pack Slip" at bounding box center [192, 385] width 46 height 21
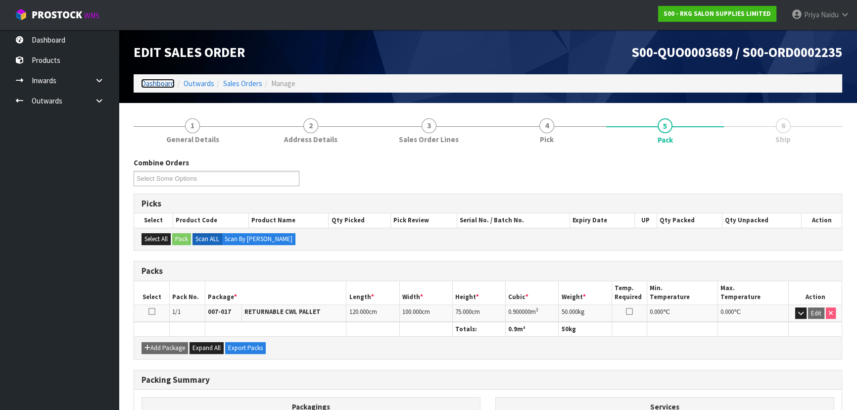
drag, startPoint x: 152, startPoint y: 85, endPoint x: 158, endPoint y: 85, distance: 5.9
click at [152, 85] on link "Dashboard" at bounding box center [158, 83] width 34 height 9
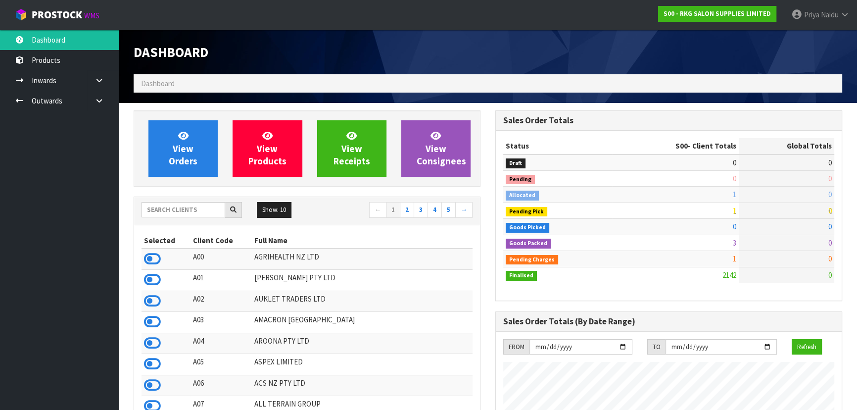
scroll to position [748, 361]
drag, startPoint x: 202, startPoint y: 213, endPoint x: 202, endPoint y: 207, distance: 5.9
click at [202, 213] on input "text" at bounding box center [183, 209] width 84 height 15
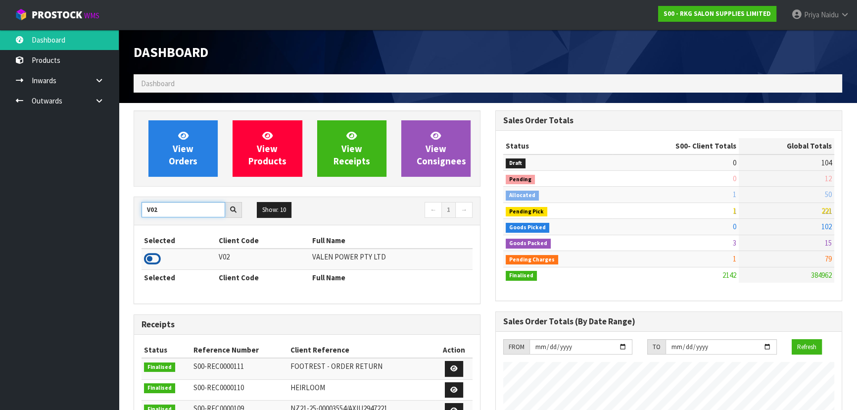
type input "V02"
click at [156, 256] on icon at bounding box center [152, 258] width 17 height 15
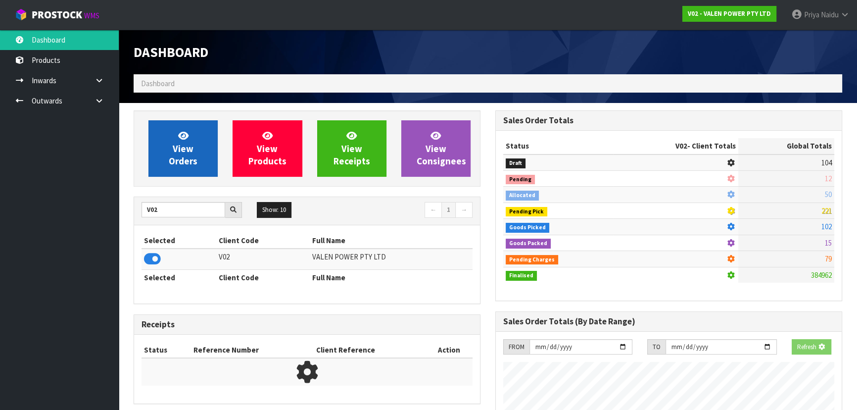
scroll to position [779, 361]
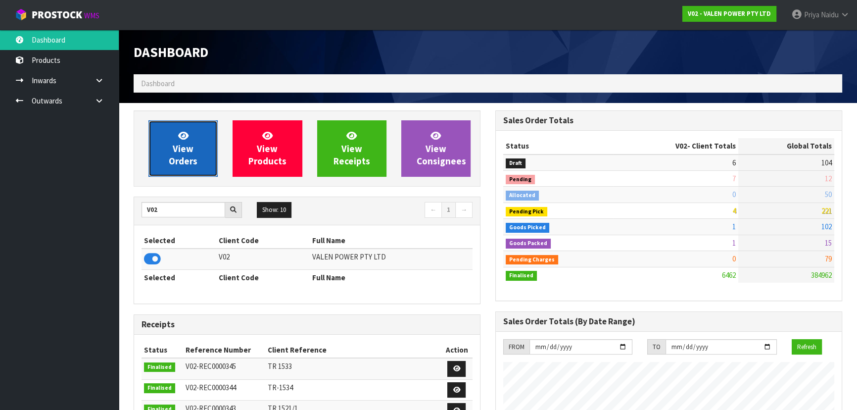
click at [186, 152] on span "View Orders" at bounding box center [183, 148] width 29 height 37
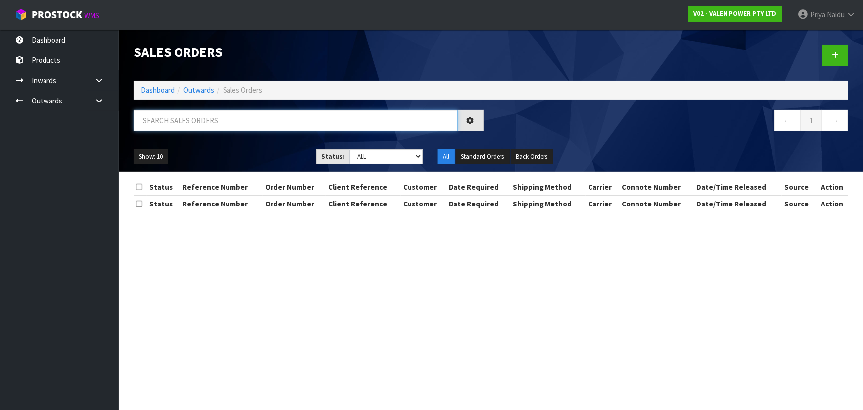
click at [206, 125] on input "text" at bounding box center [296, 120] width 324 height 21
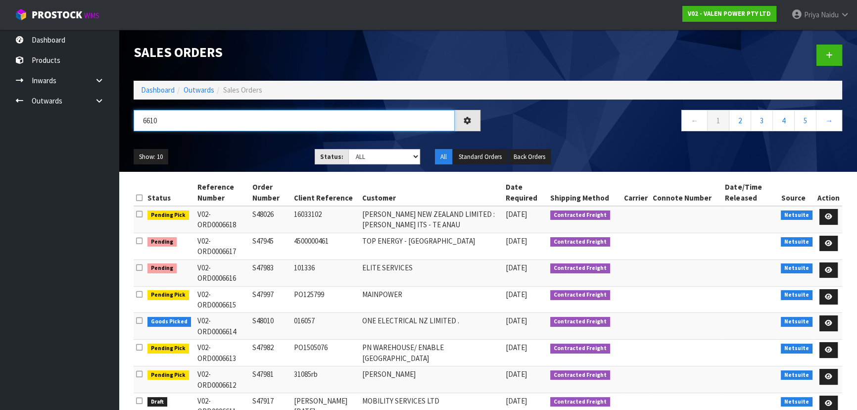
type input "6610"
click at [263, 159] on ul "Show: 10 5 10 25 50" at bounding box center [217, 157] width 166 height 16
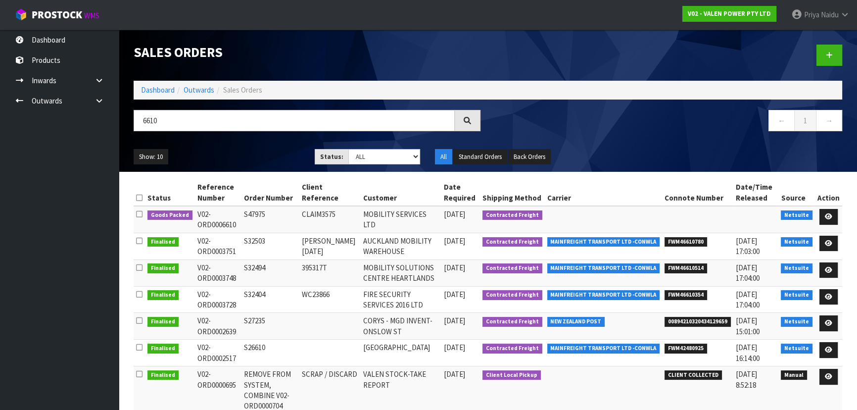
click at [263, 147] on div "Show: 10 5 10 25 50 Status: Draft Pending Allocated Pending Pick Goods Picked G…" at bounding box center [487, 156] width 723 height 31
click at [255, 154] on ul "Show: 10 5 10 25 50" at bounding box center [217, 157] width 166 height 16
click at [252, 154] on ul "Show: 10 5 10 25 50" at bounding box center [217, 157] width 166 height 16
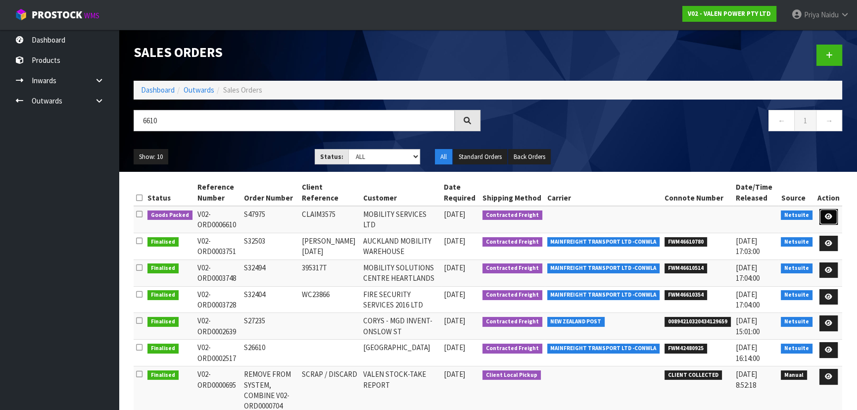
click at [828, 213] on icon at bounding box center [827, 216] width 7 height 6
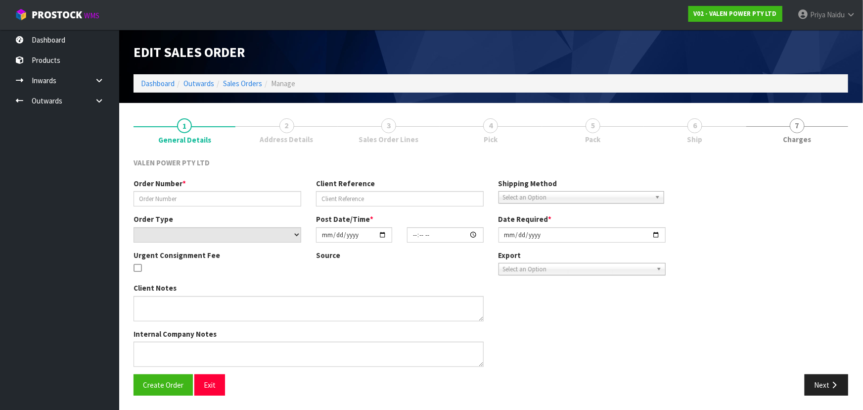
type input "S47975"
type input "CLAIM3575"
select select "number:0"
type input "2025-10-03"
type input "15:15:08.000"
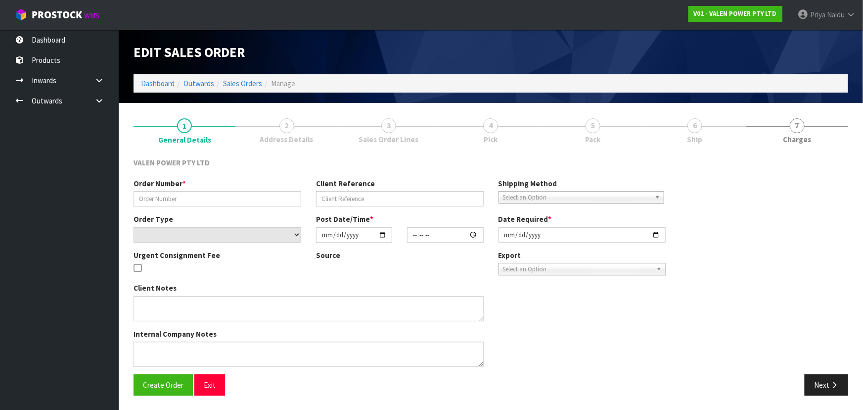
type input "2025-10-06"
type textarea "CLAIM3575"
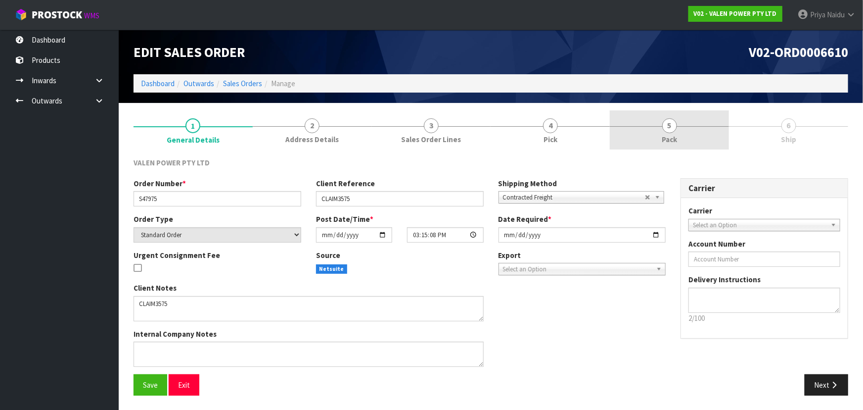
click at [685, 141] on link "5 Pack" at bounding box center [669, 129] width 119 height 39
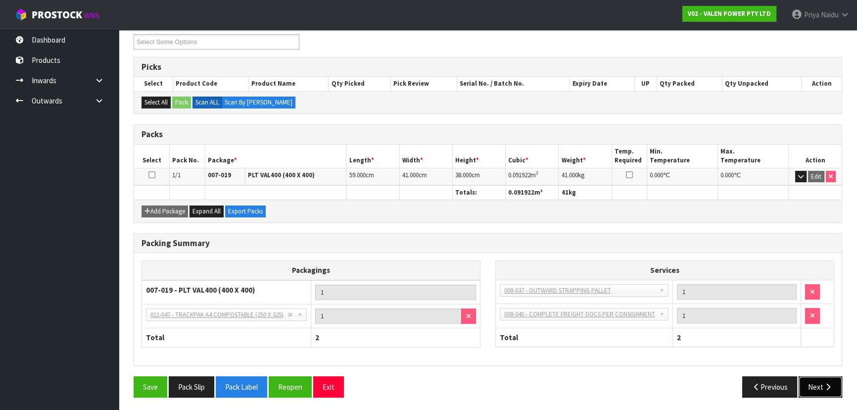
click at [818, 378] on button "Next" at bounding box center [820, 386] width 44 height 21
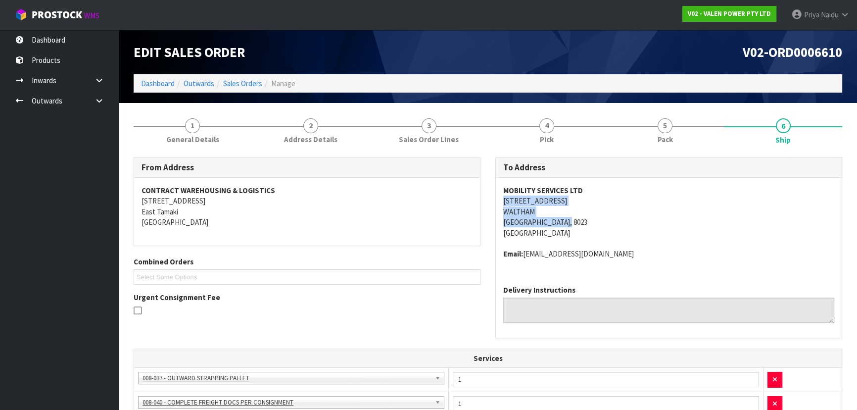
drag, startPoint x: 501, startPoint y: 204, endPoint x: 598, endPoint y: 218, distance: 98.8
click at [598, 218] on div "MOBILITY SERVICES LTD 29 SHAKESPEARE ROAD WALTHAM CHRISTCHURCH, 8023 New Zealan…" at bounding box center [669, 227] width 346 height 99
drag, startPoint x: 496, startPoint y: 186, endPoint x: 636, endPoint y: 188, distance: 140.0
click at [636, 188] on div "MOBILITY SERVICES LTD 29 SHAKESPEARE ROAD WALTHAM CHRISTCHURCH, 8023 New Zealan…" at bounding box center [669, 227] width 346 height 99
drag, startPoint x: 501, startPoint y: 251, endPoint x: 650, endPoint y: 250, distance: 148.9
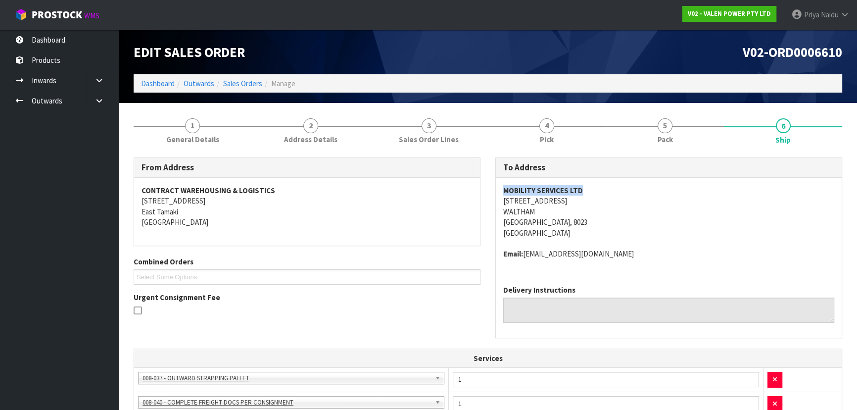
click at [650, 250] on div "MOBILITY SERVICES LTD 29 SHAKESPEARE ROAD WALTHAM CHRISTCHURCH, 8023 New Zealan…" at bounding box center [669, 227] width 346 height 99
drag, startPoint x: 190, startPoint y: 140, endPoint x: 173, endPoint y: 149, distance: 19.5
click at [190, 140] on span "General Details" at bounding box center [192, 139] width 53 height 10
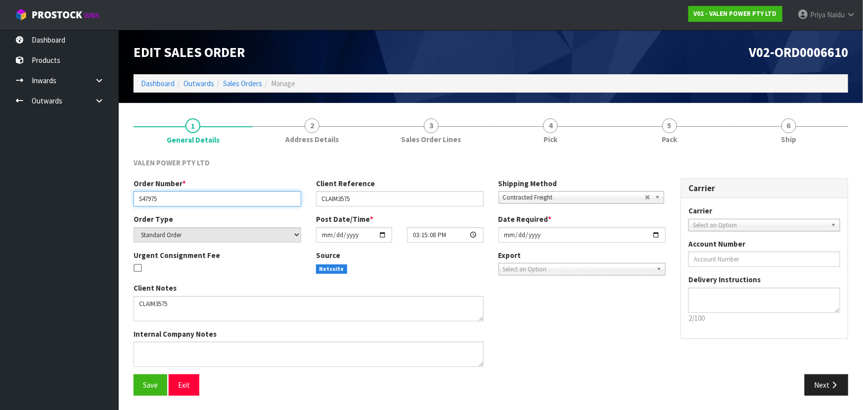
drag, startPoint x: 137, startPoint y: 197, endPoint x: 179, endPoint y: 197, distance: 42.0
click at [179, 197] on input "S47975" at bounding box center [218, 198] width 168 height 15
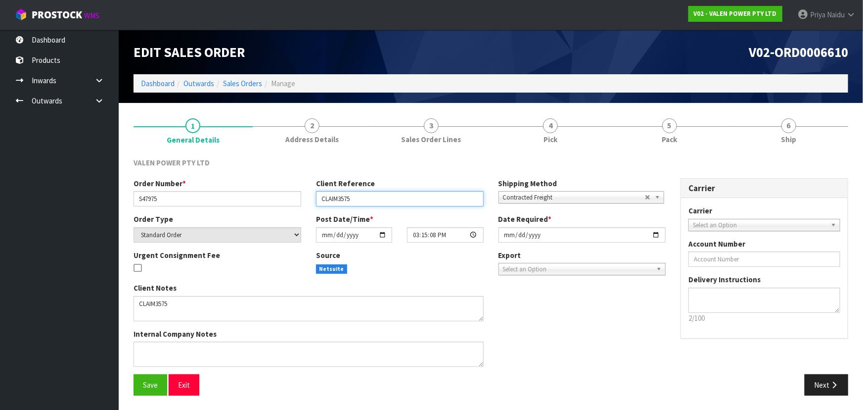
drag, startPoint x: 320, startPoint y: 198, endPoint x: 376, endPoint y: 202, distance: 56.1
click at [376, 202] on input "CLAIM3575" at bounding box center [400, 198] width 168 height 15
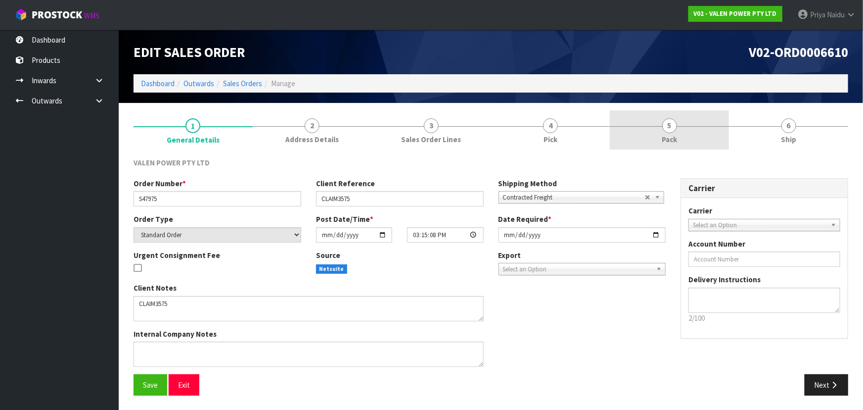
click at [648, 134] on link "5 Pack" at bounding box center [669, 129] width 119 height 39
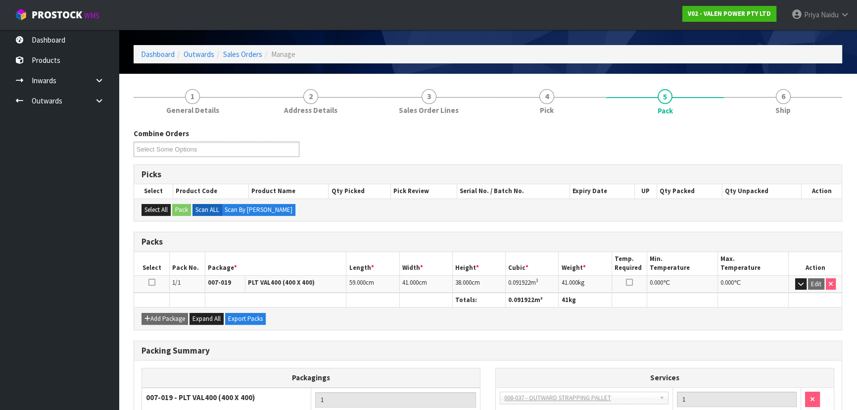
scroll to position [45, 0]
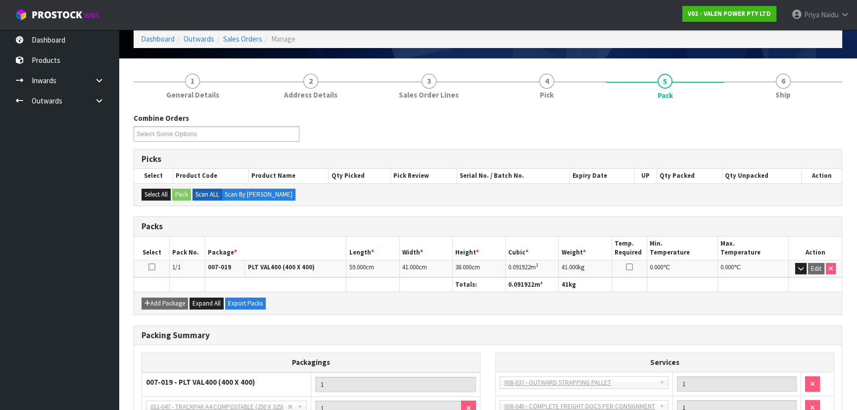
drag, startPoint x: 504, startPoint y: 266, endPoint x: 544, endPoint y: 266, distance: 40.1
click at [544, 266] on tr "1/1 007-019 PLT VAL400 (400 X 400) 59.000 cm 41.000 cm 38.000 cm 0.091922 m 3 4…" at bounding box center [487, 268] width 707 height 17
click at [782, 109] on div "Combine Orders V02-ORD0006610 V02-ORD0006612 V02-ORD0006613 V02-ORD0006614 V02-…" at bounding box center [488, 300] width 708 height 391
click at [773, 88] on link "6 Ship" at bounding box center [783, 85] width 118 height 39
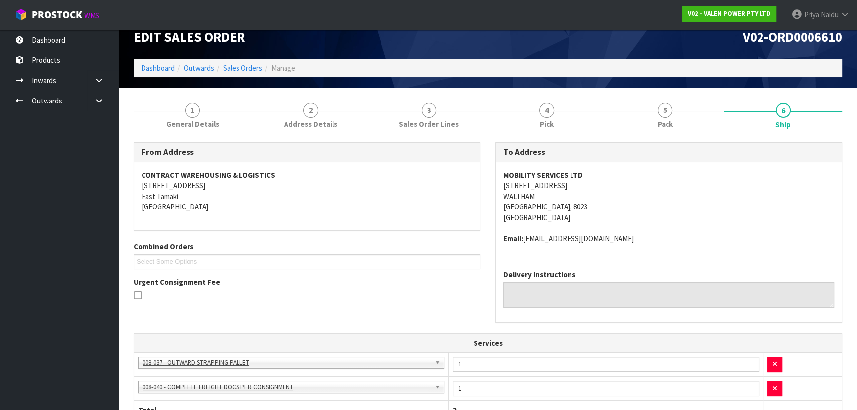
scroll to position [0, 0]
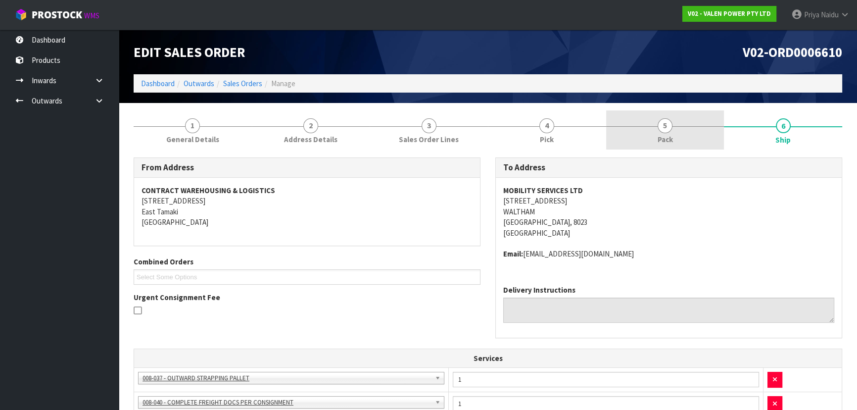
drag, startPoint x: 685, startPoint y: 137, endPoint x: 654, endPoint y: 141, distance: 30.6
click at [683, 137] on link "5 Pack" at bounding box center [665, 129] width 118 height 39
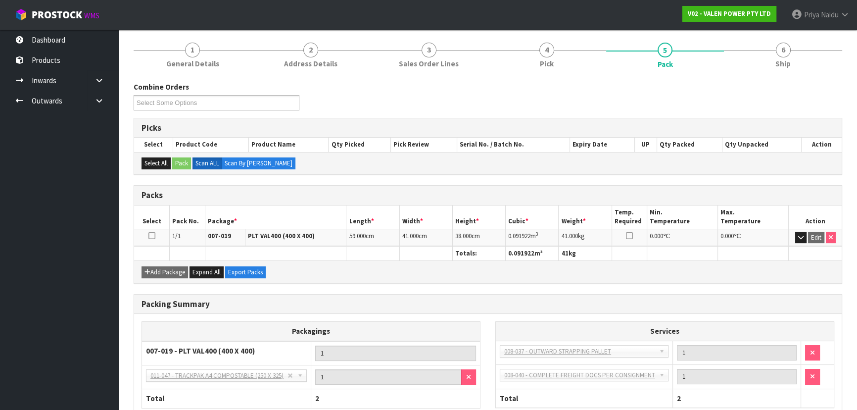
scroll to position [90, 0]
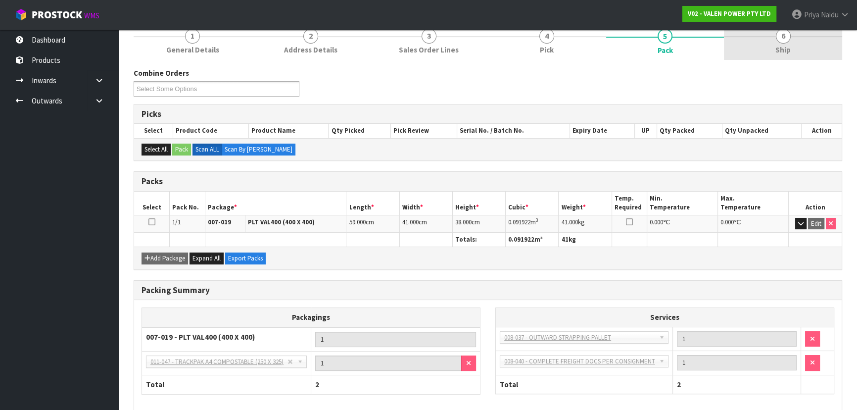
click at [786, 54] on span "Ship" at bounding box center [782, 50] width 15 height 10
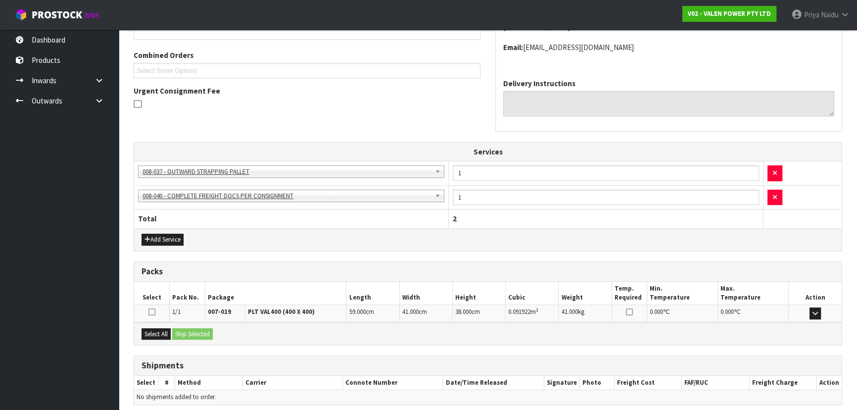
scroll to position [245, 0]
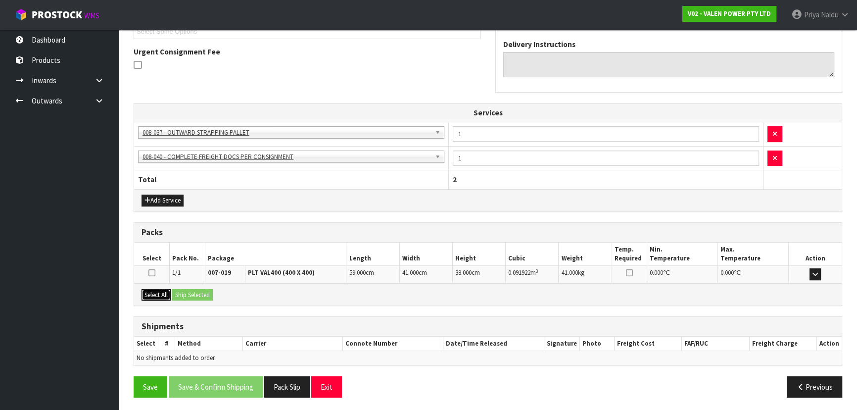
click at [162, 290] on button "Select All" at bounding box center [155, 295] width 29 height 12
click at [201, 289] on button "Ship Selected" at bounding box center [192, 295] width 41 height 12
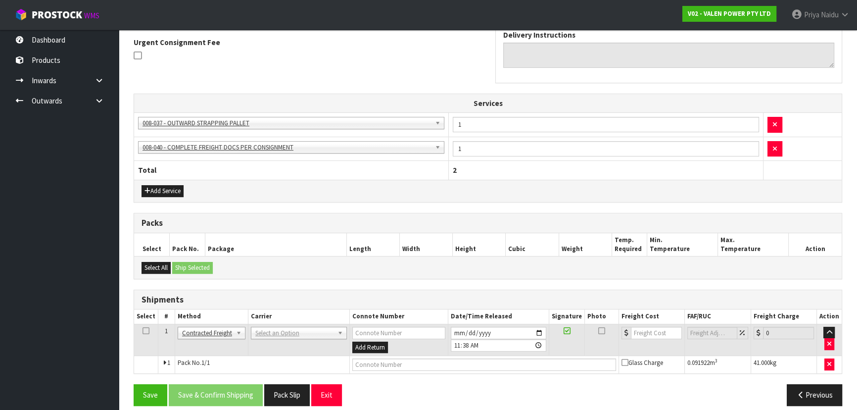
scroll to position [263, 0]
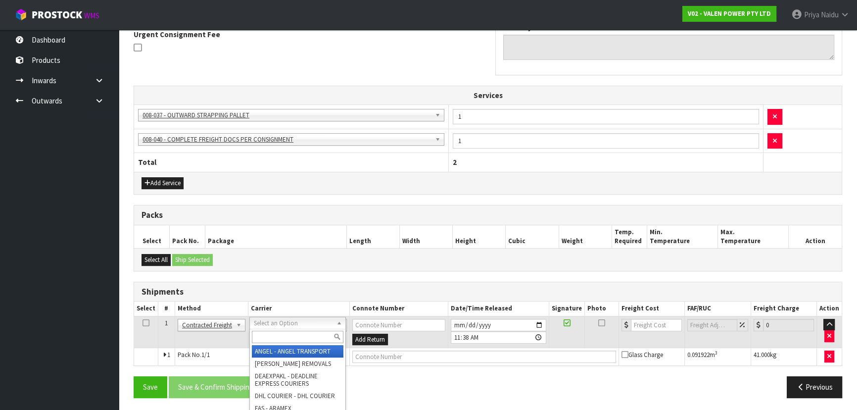
click at [292, 332] on input "text" at bounding box center [298, 336] width 92 height 12
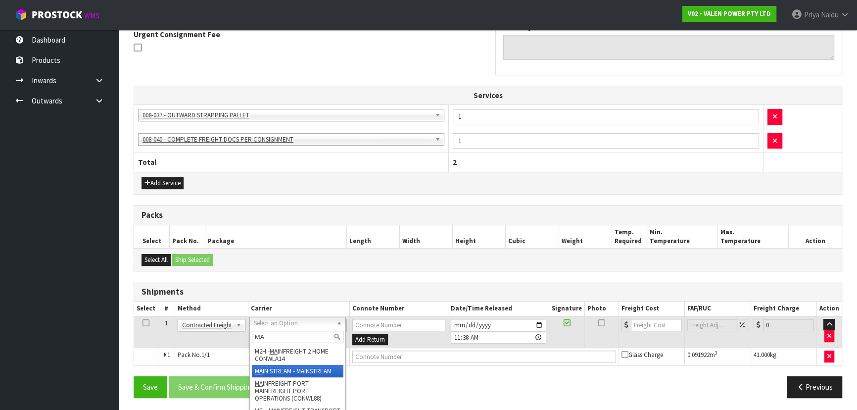
type input "MA"
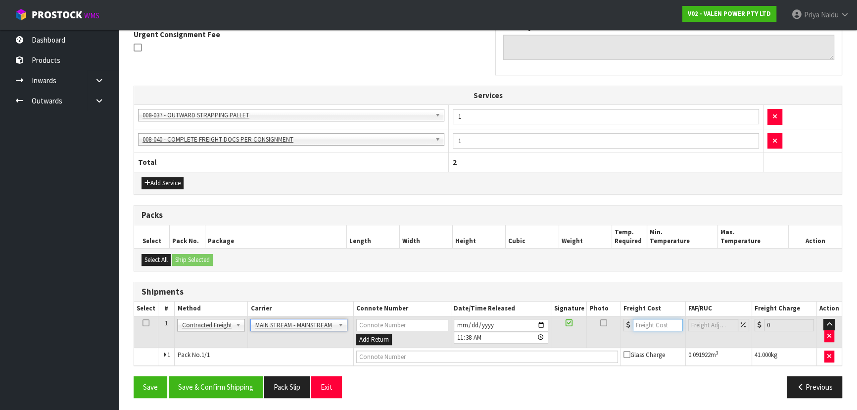
click at [642, 326] on input "number" at bounding box center [658, 325] width 50 height 12
type input "47"
click at [386, 350] on input "text" at bounding box center [487, 356] width 262 height 12
paste input "CWL7732227"
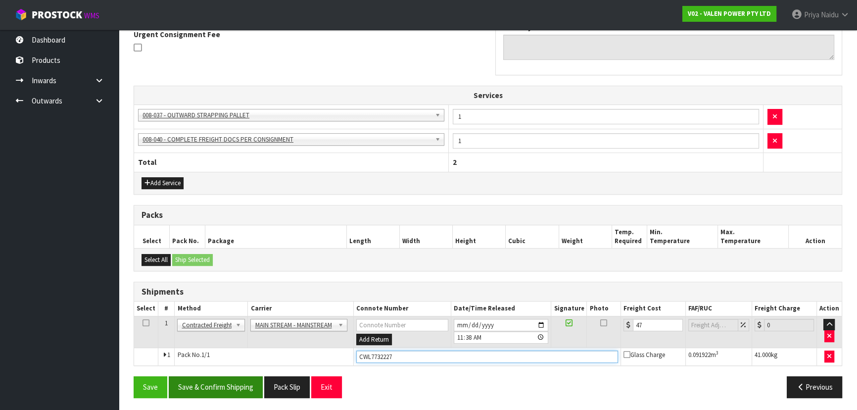
type input "CWL7732227"
click at [240, 386] on button "Save & Confirm Shipping" at bounding box center [216, 386] width 94 height 21
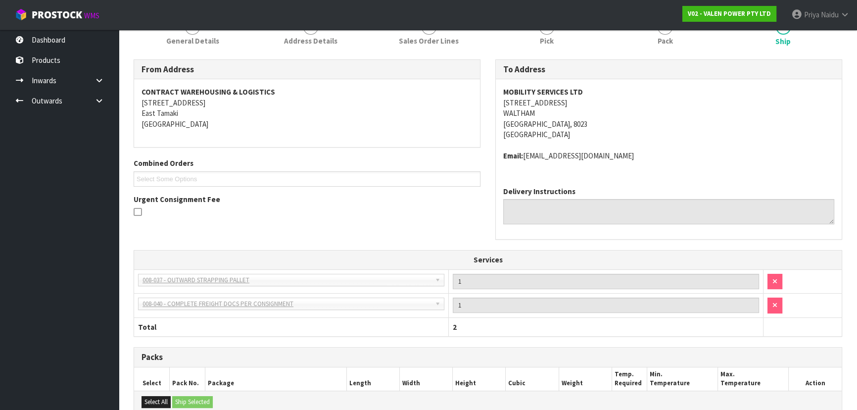
scroll to position [275, 0]
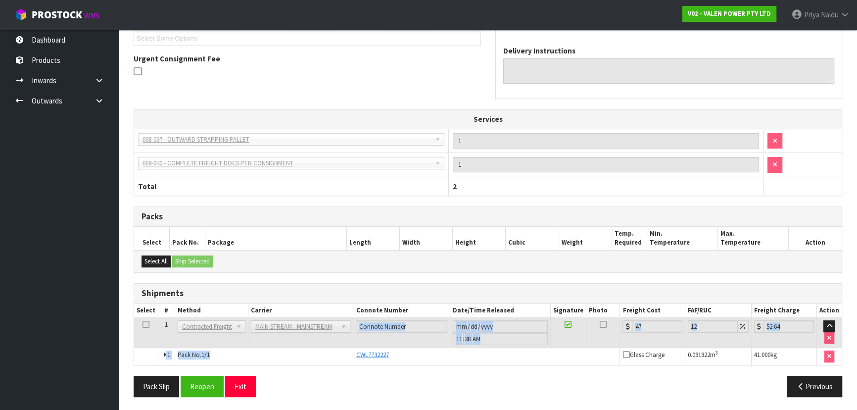
drag, startPoint x: 307, startPoint y: 286, endPoint x: 310, endPoint y: 350, distance: 63.9
click at [310, 350] on tbody "1 Client Local Pickup Customer Local Pickup Company Freight Contracted Freight …" at bounding box center [487, 341] width 707 height 47
click at [310, 350] on td "Pack No. 1/1" at bounding box center [264, 356] width 179 height 17
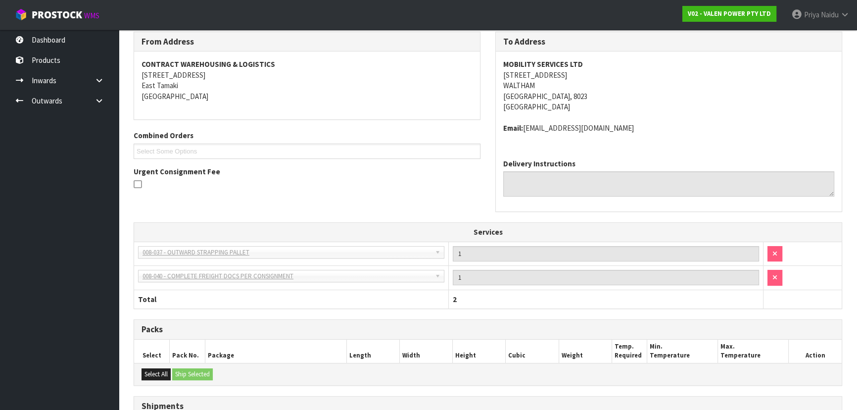
scroll to position [0, 0]
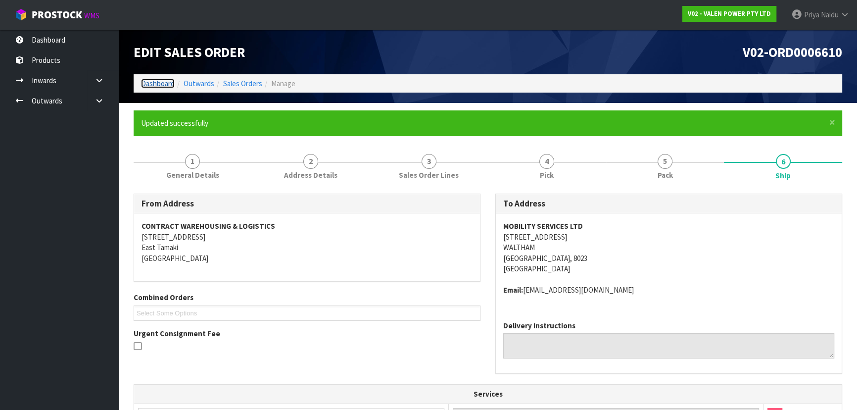
click at [167, 85] on link "Dashboard" at bounding box center [158, 83] width 34 height 9
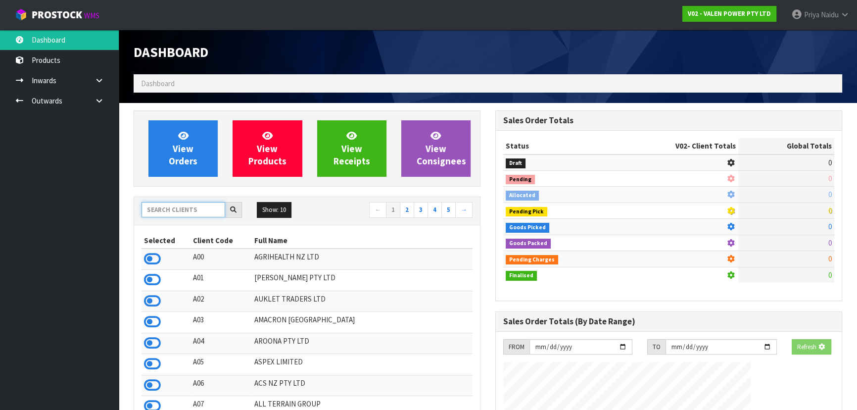
click at [174, 203] on input "text" at bounding box center [183, 209] width 84 height 15
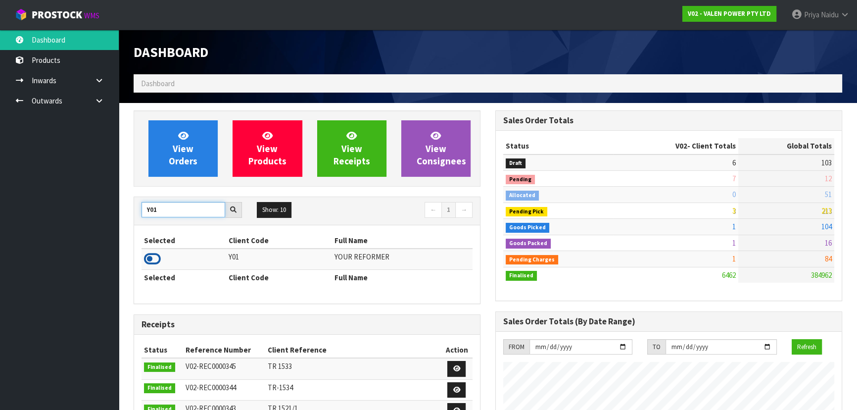
type input "Y01"
drag, startPoint x: 155, startPoint y: 261, endPoint x: 155, endPoint y: 252, distance: 8.9
click at [154, 260] on icon at bounding box center [152, 258] width 17 height 15
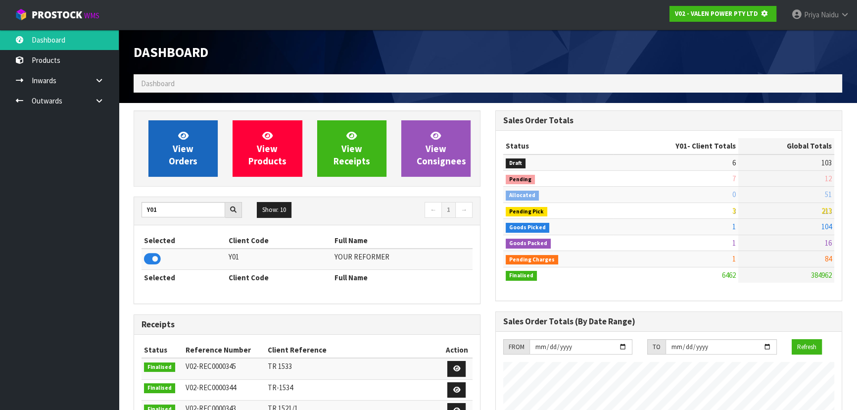
scroll to position [493980, 494234]
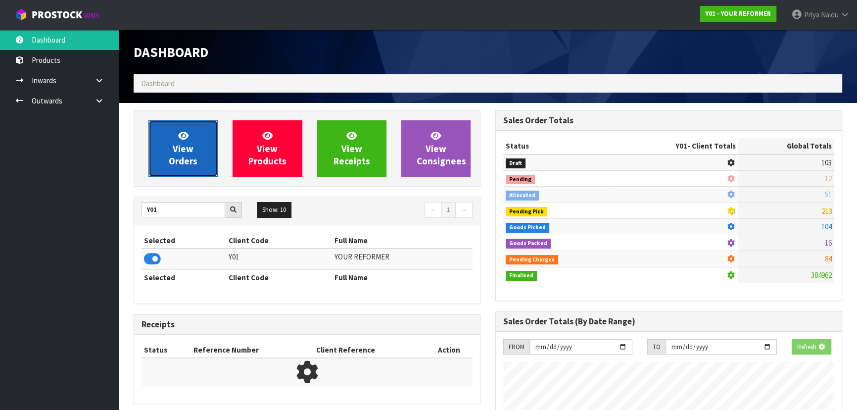
click at [189, 149] on span "View Orders" at bounding box center [183, 148] width 29 height 37
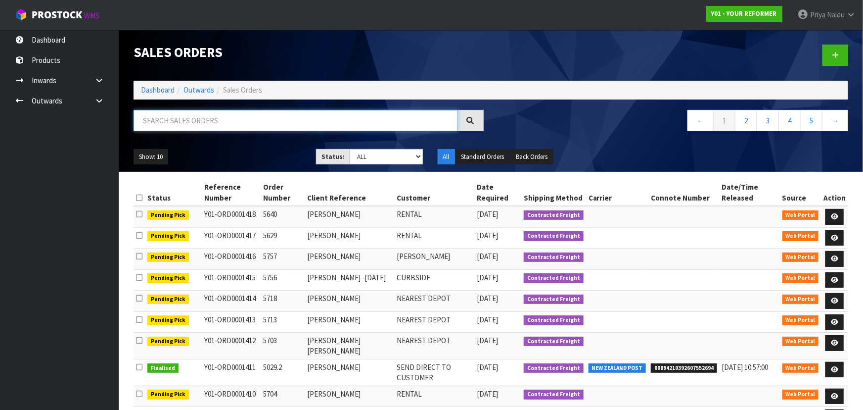
click at [212, 124] on input "text" at bounding box center [296, 120] width 324 height 21
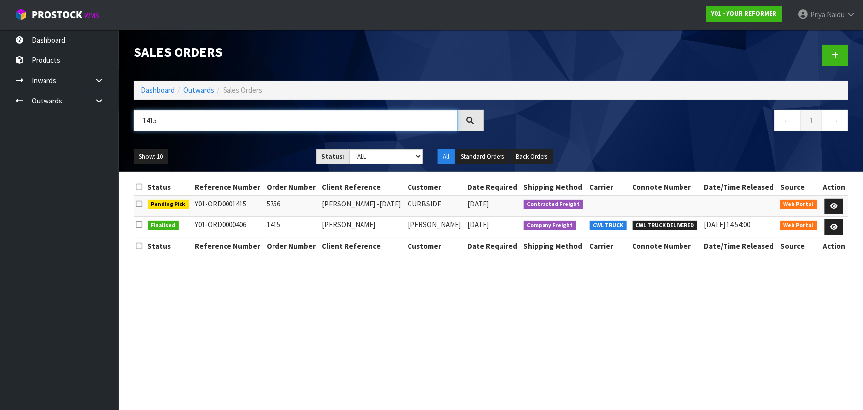
type input "1415"
click at [239, 149] on ul "Show: 10 5 10 25 50" at bounding box center [218, 157] width 168 height 16
click at [833, 205] on icon at bounding box center [833, 206] width 7 height 6
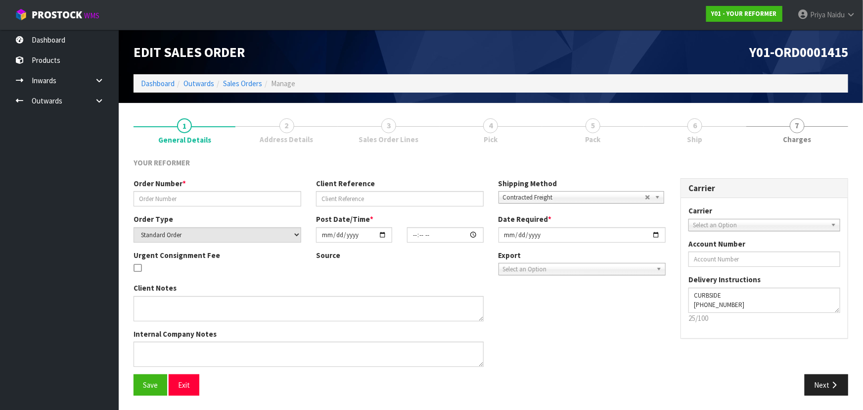
type input "5756"
type input "EMMA SANDERS -FRIDAY 10/10"
select select "number:0"
type input "2025-10-06"
type input "16:13:00.000"
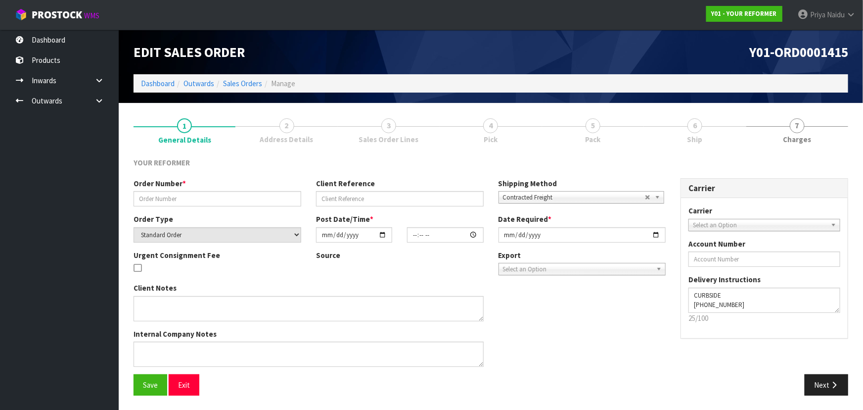
type input "2025-10-07"
type textarea "EMMA SANDERS 5C LOMOND STREET AUK TAKAPUNA 0622 NEW ZEALAND +64 20 4010 2183"
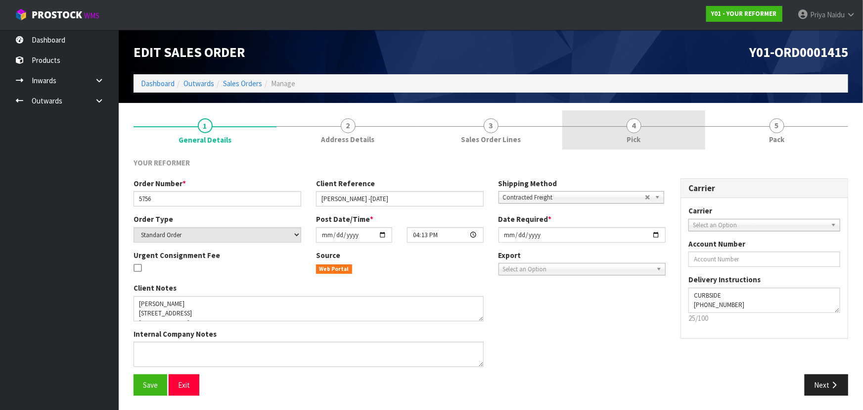
click at [652, 121] on link "4 Pick" at bounding box center [633, 129] width 143 height 39
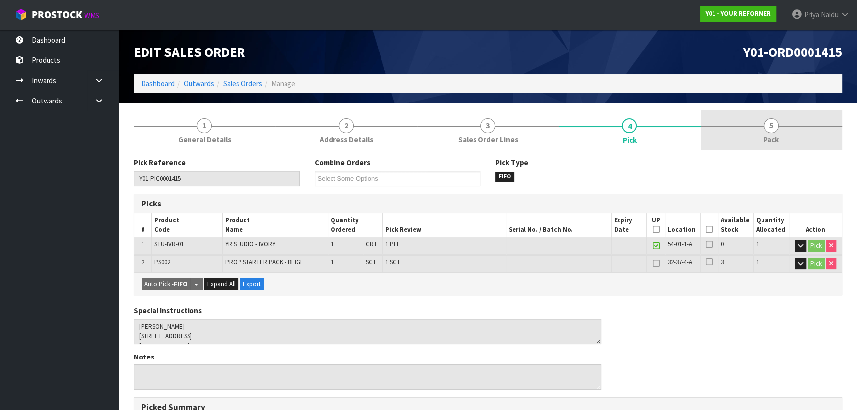
click at [800, 133] on link "5 Pack" at bounding box center [770, 129] width 141 height 39
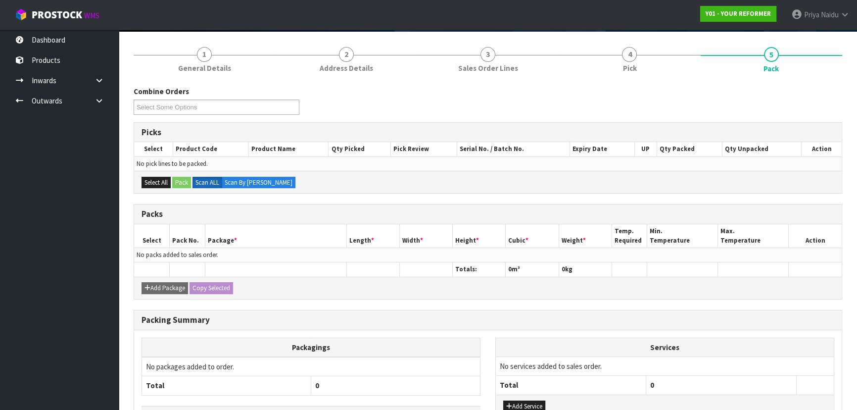
scroll to position [141, 0]
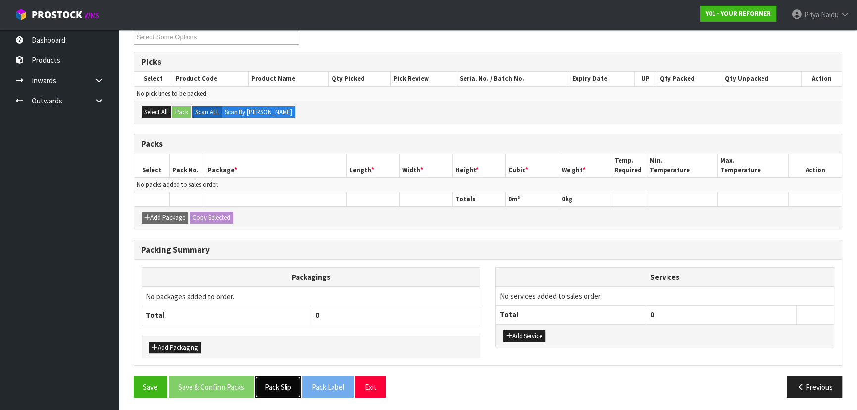
drag, startPoint x: 270, startPoint y: 380, endPoint x: 301, endPoint y: 371, distance: 32.3
click at [271, 380] on button "Pack Slip" at bounding box center [278, 386] width 46 height 21
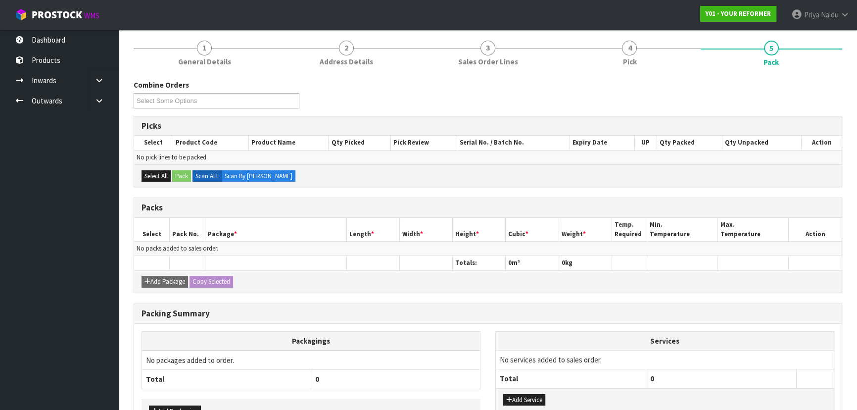
scroll to position [0, 0]
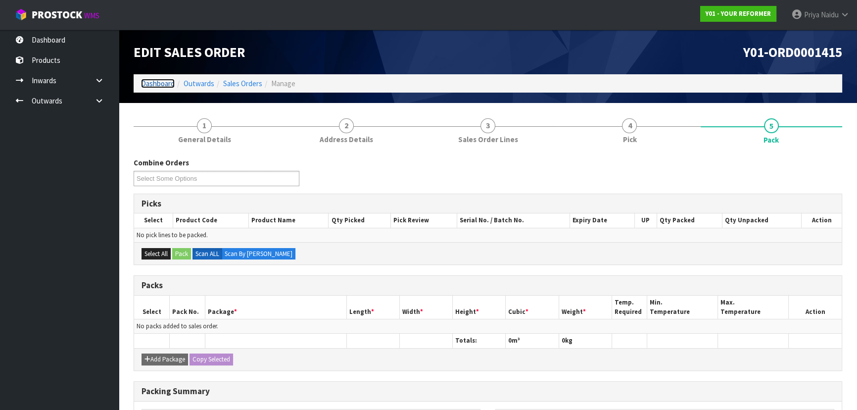
click at [160, 81] on link "Dashboard" at bounding box center [158, 83] width 34 height 9
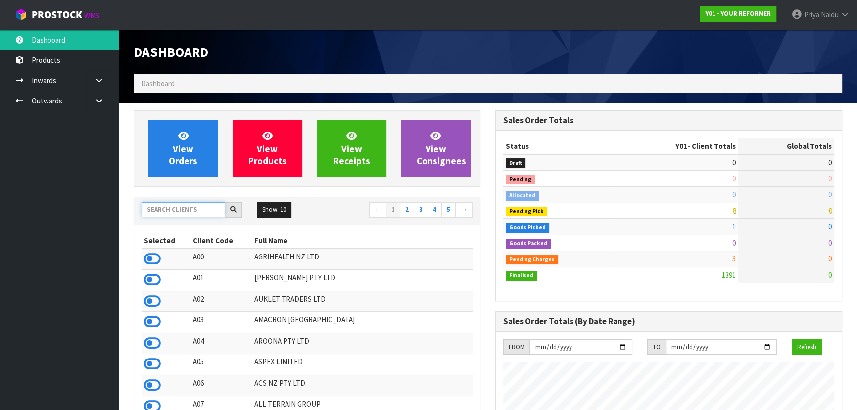
click at [179, 208] on input "text" at bounding box center [183, 209] width 84 height 15
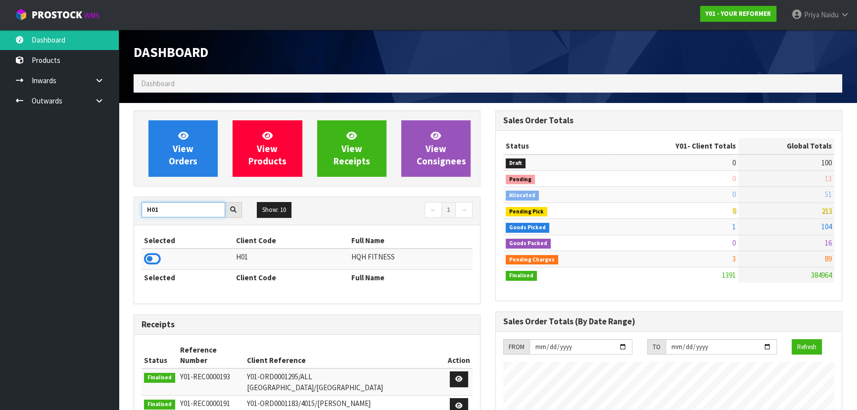
type input "H01"
click at [141, 259] on td at bounding box center [187, 258] width 92 height 21
click at [152, 254] on icon at bounding box center [152, 258] width 17 height 15
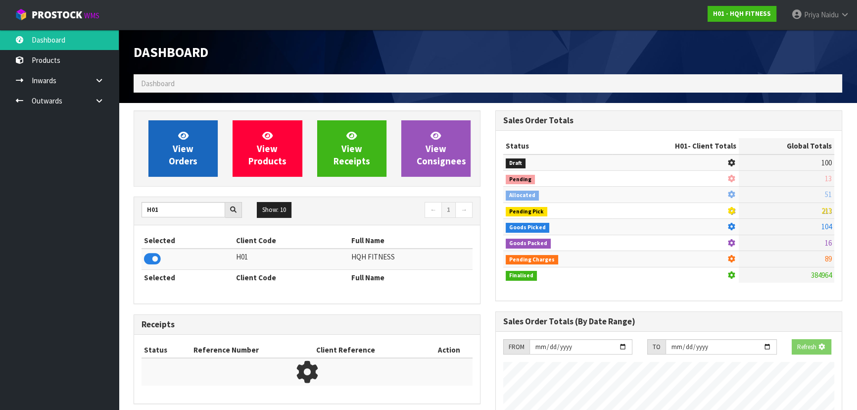
scroll to position [493992, 494234]
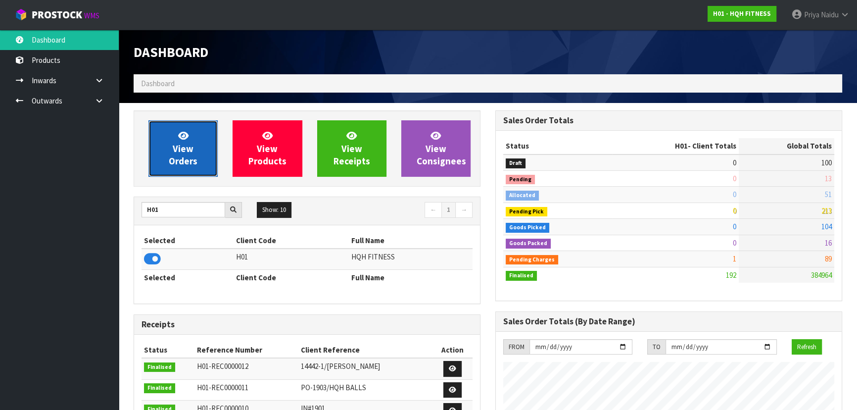
click at [177, 154] on span "View Orders" at bounding box center [183, 148] width 29 height 37
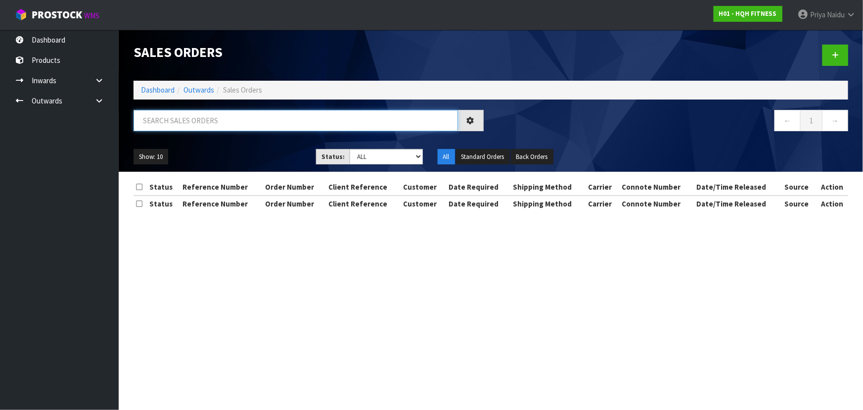
click at [225, 113] on input "text" at bounding box center [296, 120] width 324 height 21
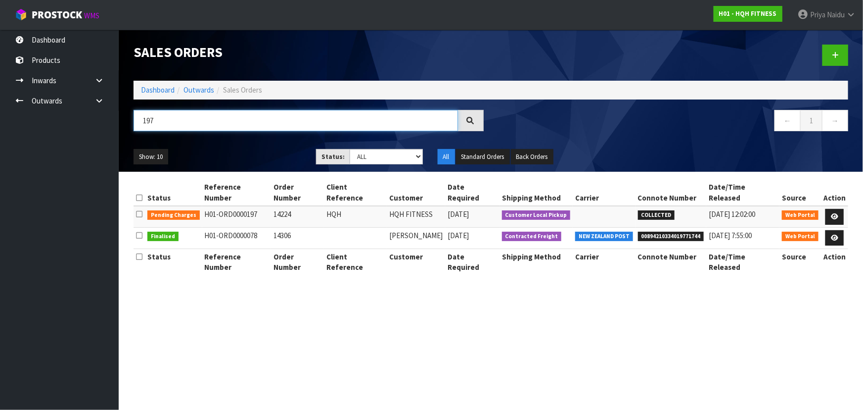
type input "197"
click at [254, 157] on ul "Show: 10 5 10 25 50" at bounding box center [218, 157] width 168 height 16
click at [252, 140] on div "197 ← 1 →" at bounding box center [491, 126] width 730 height 32
click at [840, 209] on link at bounding box center [834, 217] width 18 height 16
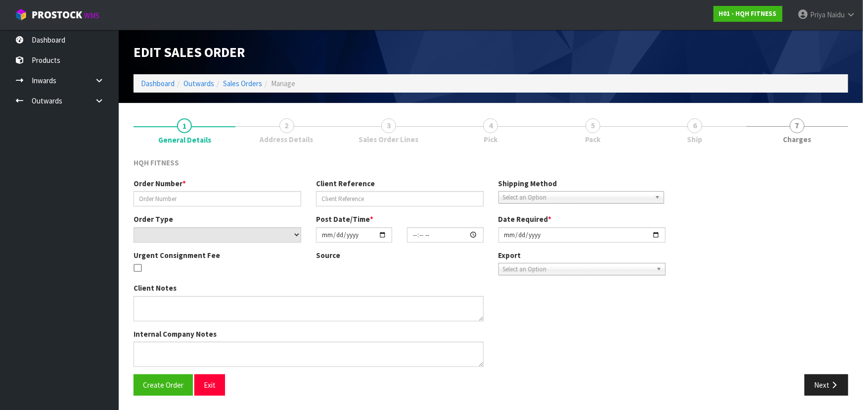
type input "14224"
type input "HQH"
select select "number:0"
type input "2025-10-08"
type input "12:01:00.000"
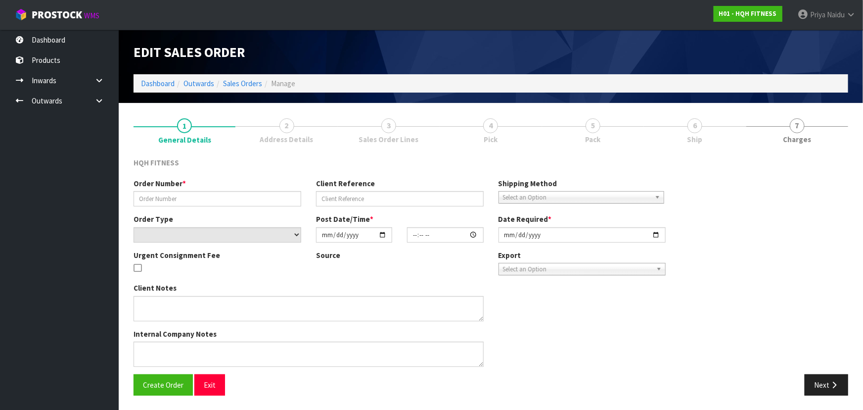
type input "2025-10-09"
type textarea "NO PALLET REQUIRED PICKUP AROUND 10AM"
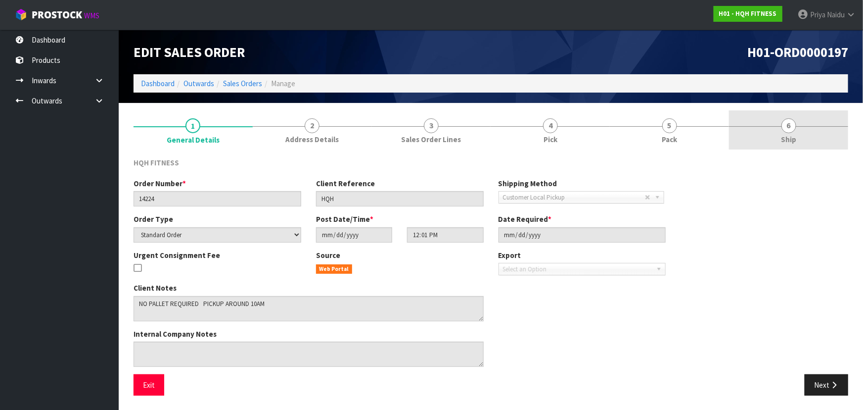
click at [791, 137] on span "Ship" at bounding box center [788, 139] width 15 height 10
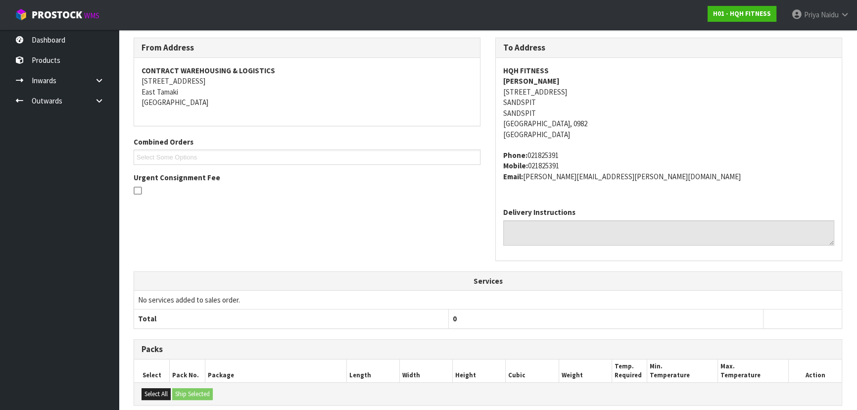
scroll to position [252, 0]
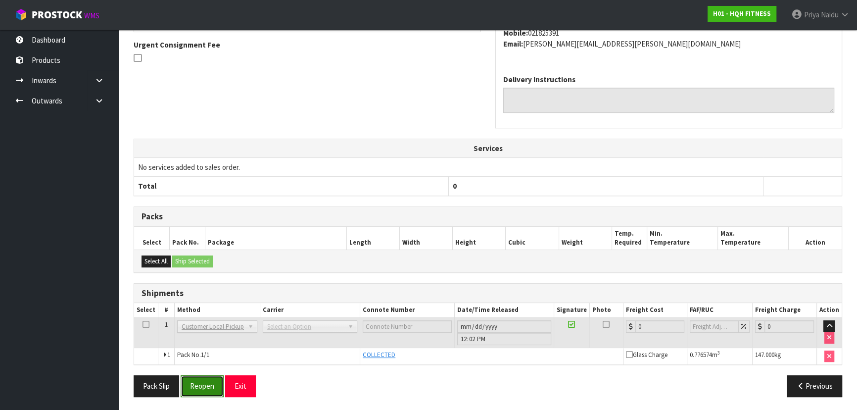
click at [207, 384] on button "Reopen" at bounding box center [202, 385] width 43 height 21
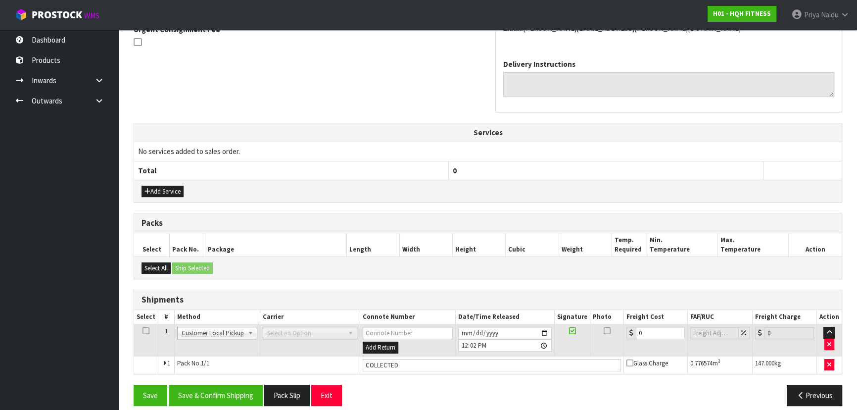
scroll to position [312, 0]
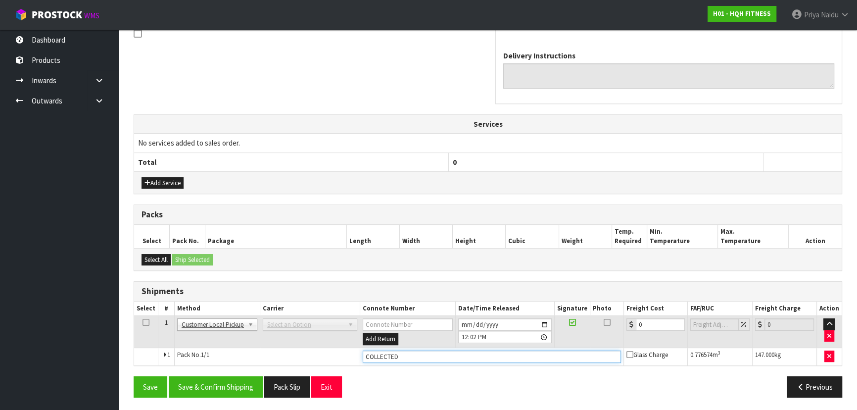
click at [363, 355] on input "COLLECTED" at bounding box center [492, 356] width 258 height 12
click at [246, 384] on button "Save & Confirm Shipping" at bounding box center [216, 386] width 94 height 21
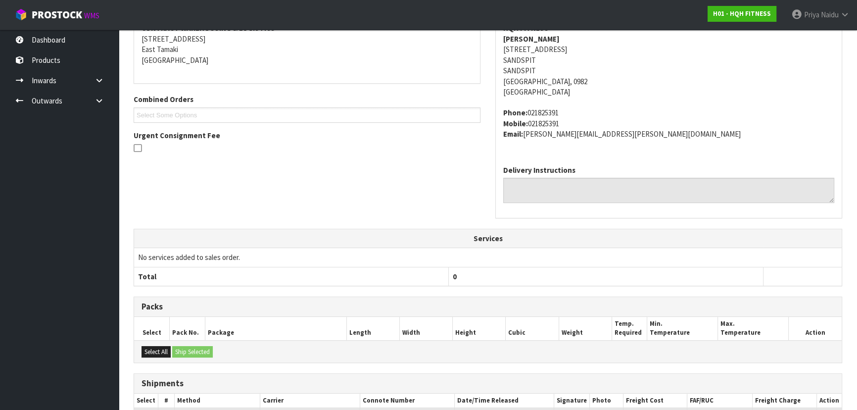
scroll to position [0, 0]
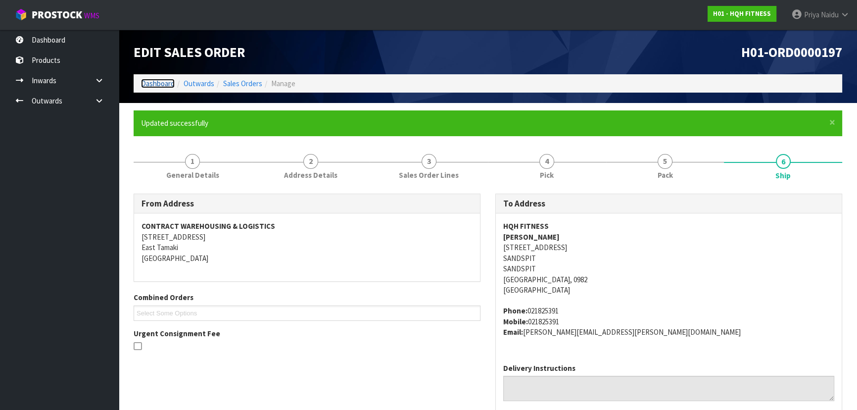
click at [156, 82] on link "Dashboard" at bounding box center [158, 83] width 34 height 9
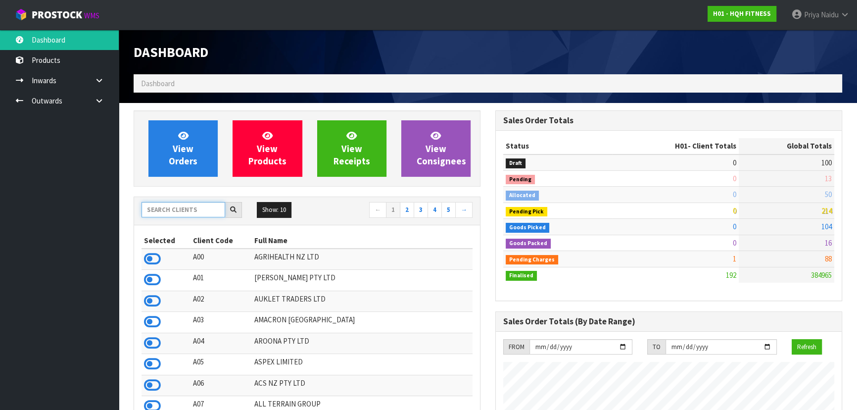
click at [203, 212] on input "text" at bounding box center [183, 209] width 84 height 15
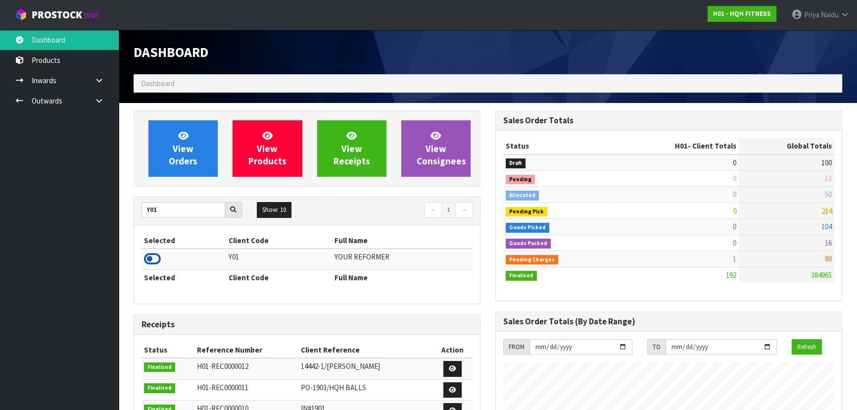
click at [151, 257] on icon at bounding box center [152, 258] width 17 height 15
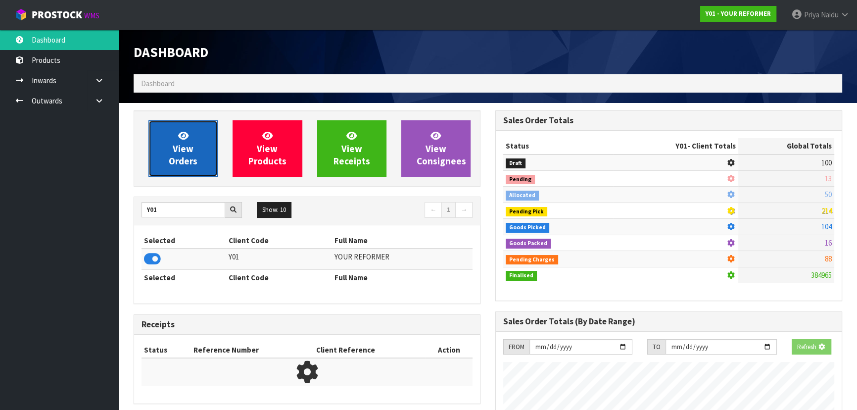
click at [203, 150] on link "View Orders" at bounding box center [182, 148] width 69 height 56
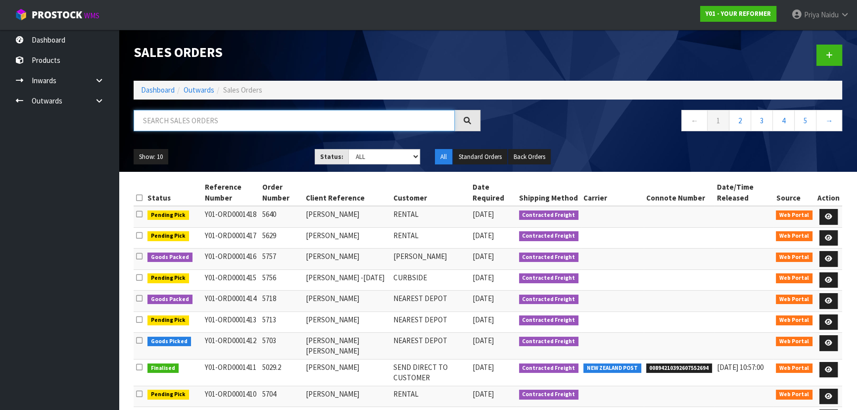
click at [176, 115] on input "text" at bounding box center [294, 120] width 321 height 21
click at [245, 153] on ul "Show: 10 5 10 25 50" at bounding box center [217, 157] width 166 height 16
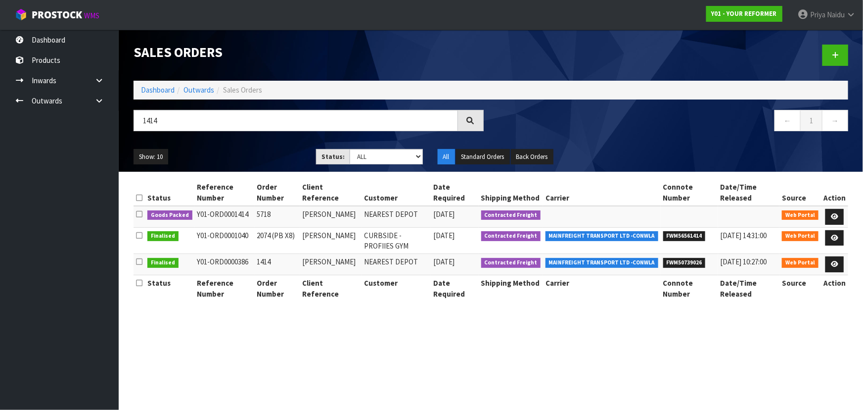
click at [243, 152] on ul "Show: 10 5 10 25 50" at bounding box center [218, 157] width 168 height 16
drag, startPoint x: 836, startPoint y: 215, endPoint x: 836, endPoint y: 222, distance: 6.9
click at [836, 214] on icon at bounding box center [834, 216] width 7 height 6
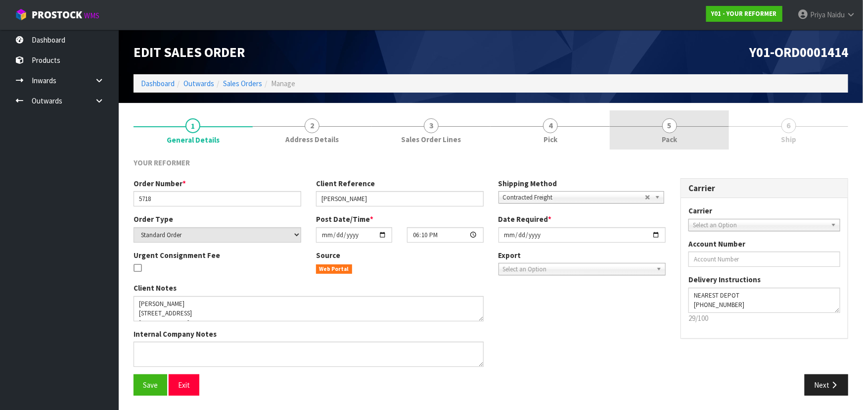
click at [655, 121] on link "5 Pack" at bounding box center [669, 129] width 119 height 39
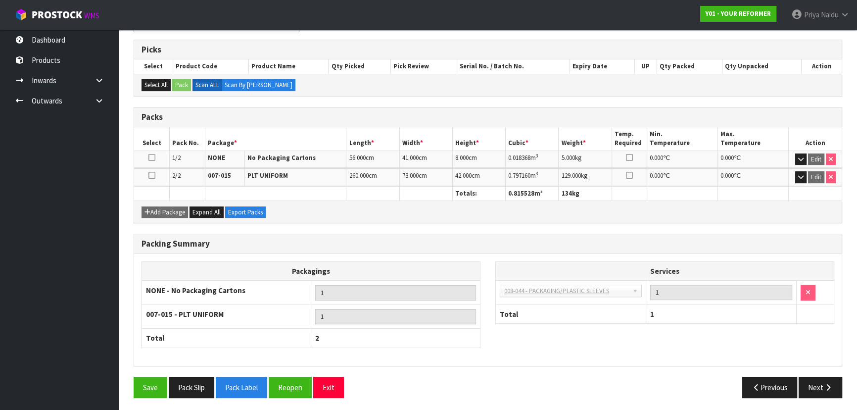
scroll to position [154, 0]
click at [813, 386] on button "Next" at bounding box center [820, 386] width 44 height 21
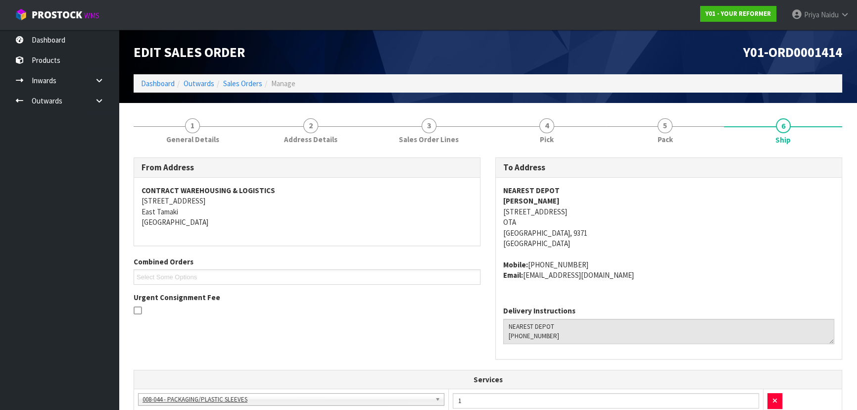
drag, startPoint x: 614, startPoint y: 239, endPoint x: 608, endPoint y: 235, distance: 7.0
click at [614, 239] on address "NEAREST DEPOT VICTORIA COX 34 FRIESIAN CLOSE OTA QUEENSTOWN 9371 NEW ZEALAND OT…" at bounding box center [668, 217] width 331 height 64
click at [603, 272] on address "Mobile: +64 27 214 4022 Email: torluke@hotmail.com" at bounding box center [668, 269] width 331 height 21
drag, startPoint x: 495, startPoint y: 212, endPoint x: 638, endPoint y: 211, distance: 143.4
click at [638, 211] on div "To Address NEAREST DEPOT VICTORIA COX 34 FRIESIAN CLOSE OTA QUEENSTOWN 9371 NEW…" at bounding box center [668, 257] width 347 height 201
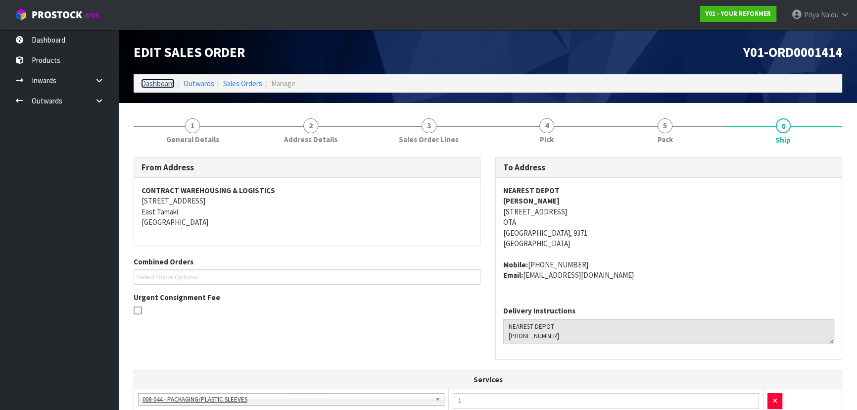
click at [159, 80] on link "Dashboard" at bounding box center [158, 83] width 34 height 9
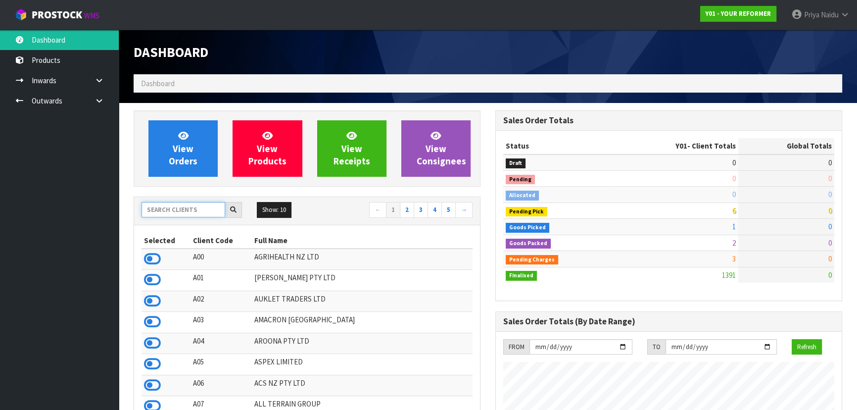
scroll to position [748, 361]
drag, startPoint x: 178, startPoint y: 214, endPoint x: 180, endPoint y: 209, distance: 5.8
click at [180, 214] on input "text" at bounding box center [183, 209] width 84 height 15
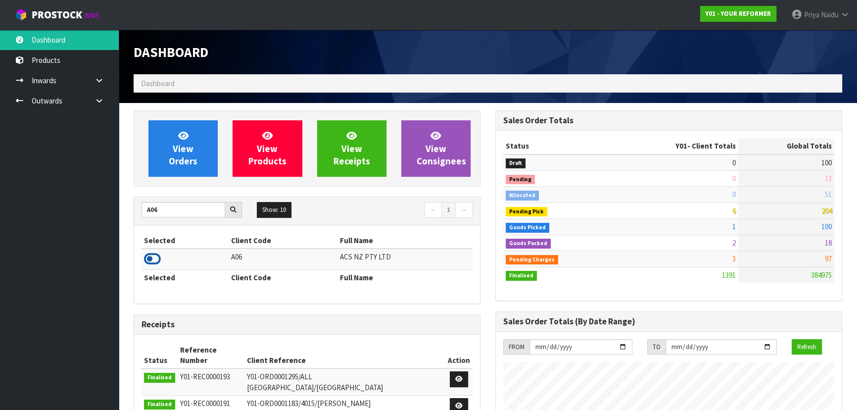
click at [147, 252] on icon at bounding box center [152, 258] width 17 height 15
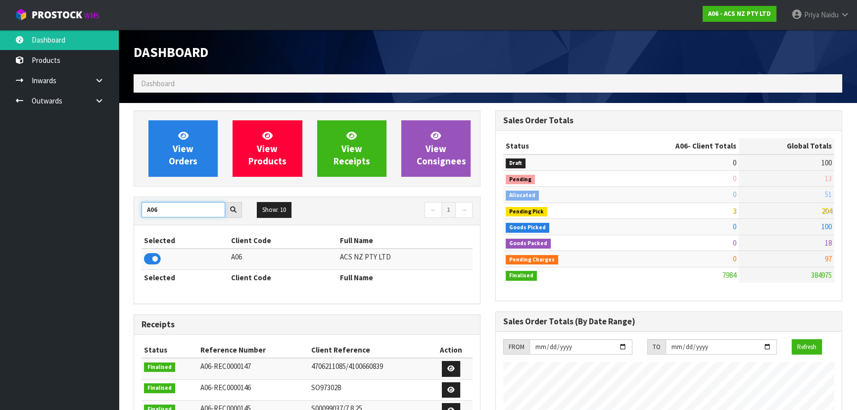
click at [163, 211] on input "A06" at bounding box center [183, 209] width 84 height 15
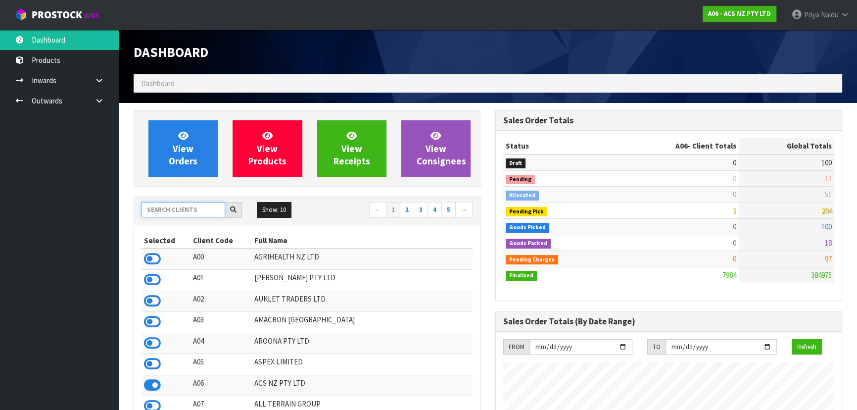
click at [162, 212] on input "text" at bounding box center [183, 209] width 84 height 15
click at [177, 208] on input "text" at bounding box center [183, 209] width 84 height 15
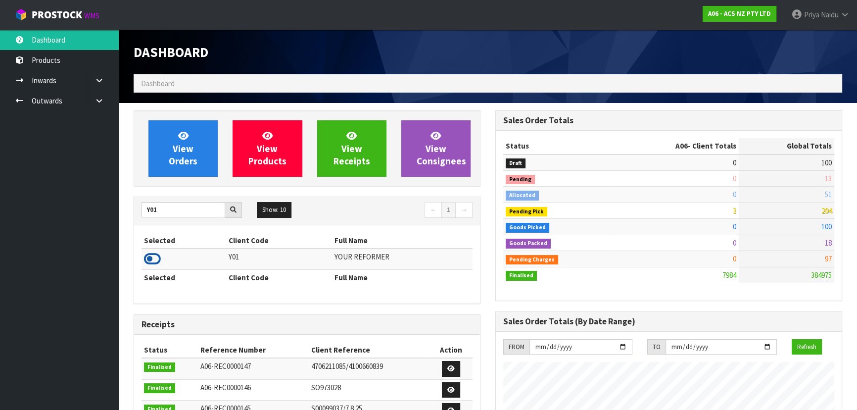
click at [149, 257] on icon at bounding box center [152, 258] width 17 height 15
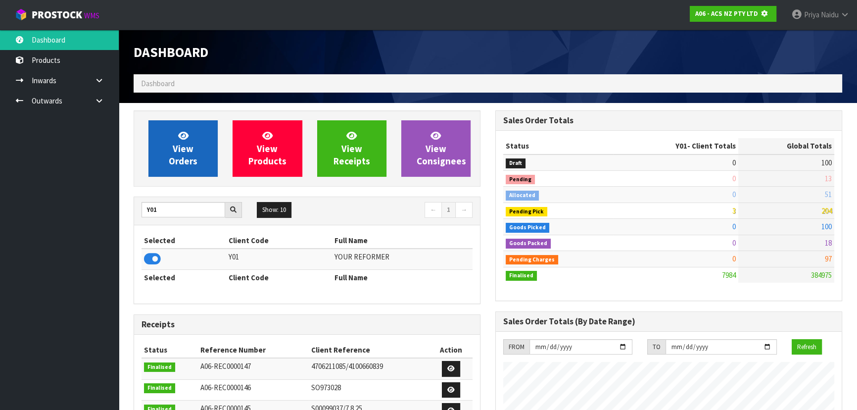
scroll to position [616, 361]
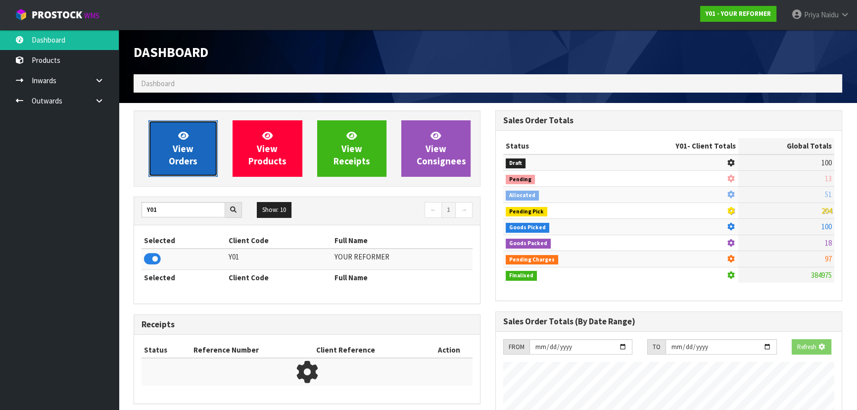
click at [187, 154] on span "View Orders" at bounding box center [183, 148] width 29 height 37
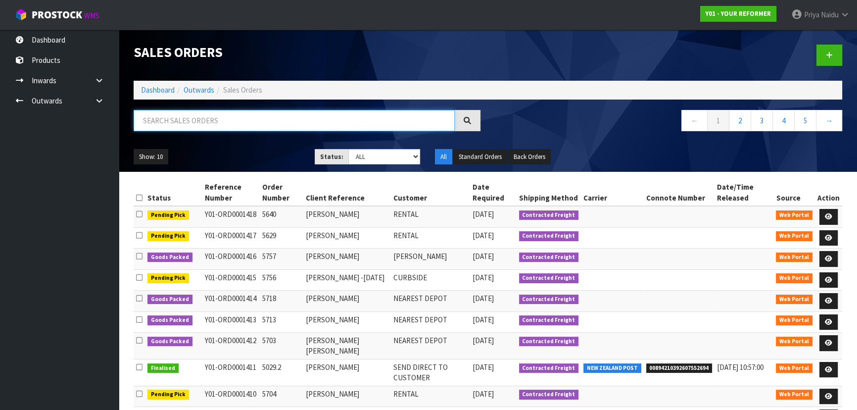
click at [214, 120] on input "text" at bounding box center [294, 120] width 321 height 21
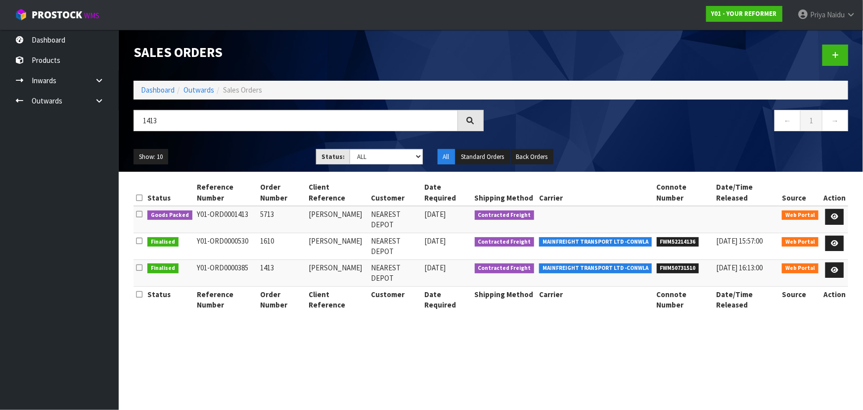
click at [267, 152] on ul "Show: 10 5 10 25 50" at bounding box center [218, 157] width 168 height 16
click at [840, 209] on link at bounding box center [834, 217] width 18 height 16
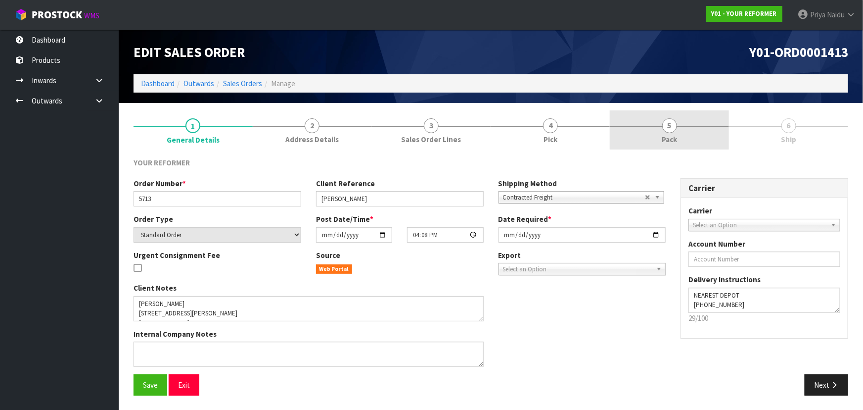
click at [684, 135] on link "5 Pack" at bounding box center [669, 129] width 119 height 39
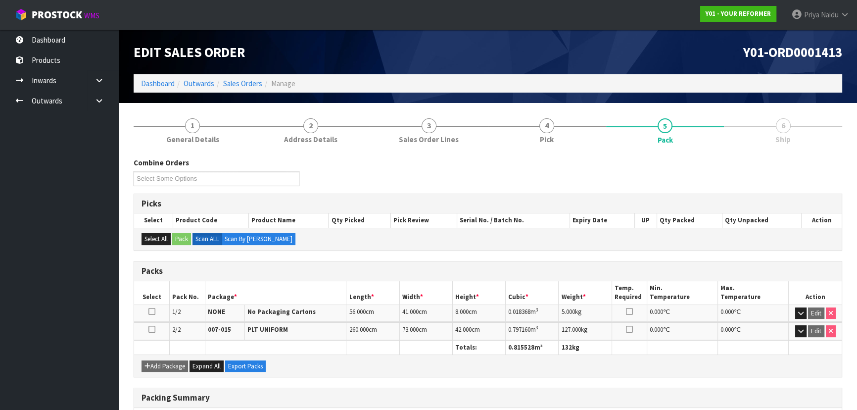
scroll to position [154, 0]
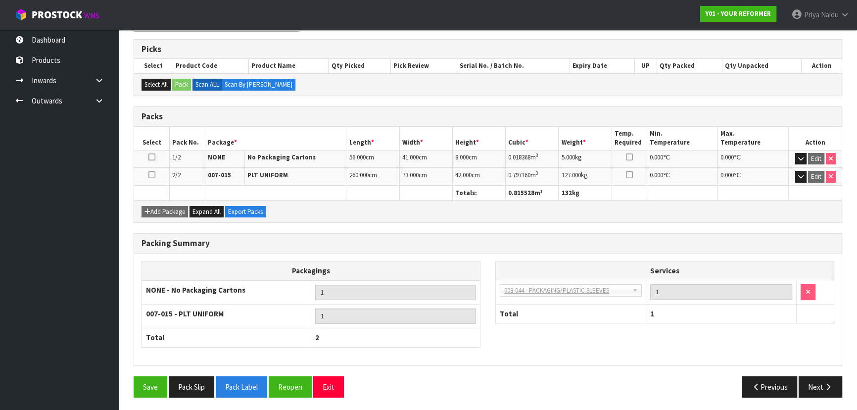
click at [843, 391] on div "Previous Next" at bounding box center [669, 386] width 362 height 21
click at [807, 376] on button "Next" at bounding box center [820, 386] width 44 height 21
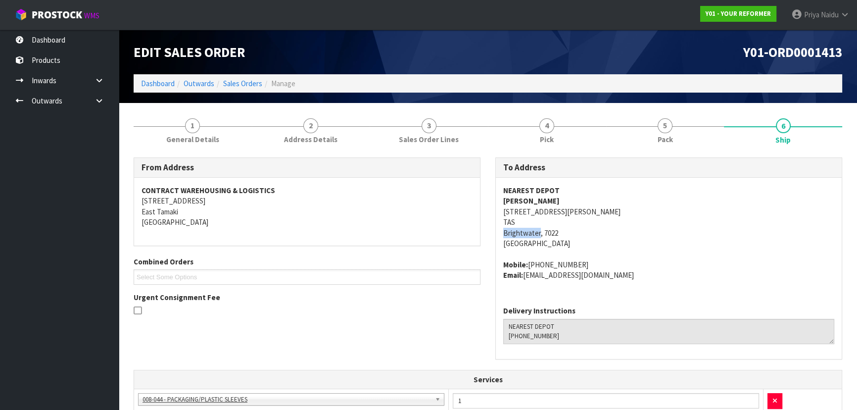
drag, startPoint x: 502, startPoint y: 232, endPoint x: 538, endPoint y: 229, distance: 36.8
click at [538, 229] on div "NEAREST DEPOT MARIE CURRIE 134 LORD RUTHERFORD ROAD SOUTH TAS BRIGHTWATER 7022 …" at bounding box center [669, 238] width 346 height 120
drag, startPoint x: 492, startPoint y: 214, endPoint x: 692, endPoint y: 210, distance: 200.4
click at [697, 211] on div "To Address NEAREST DEPOT MARIE CURRIE 134 LORD RUTHERFORD ROAD SOUTH TAS BRIGHT…" at bounding box center [669, 263] width 362 height 212
click at [660, 264] on address "Mobile: +64 21 147 0264 Email: marie_cuzzie@hotmail.com" at bounding box center [668, 269] width 331 height 21
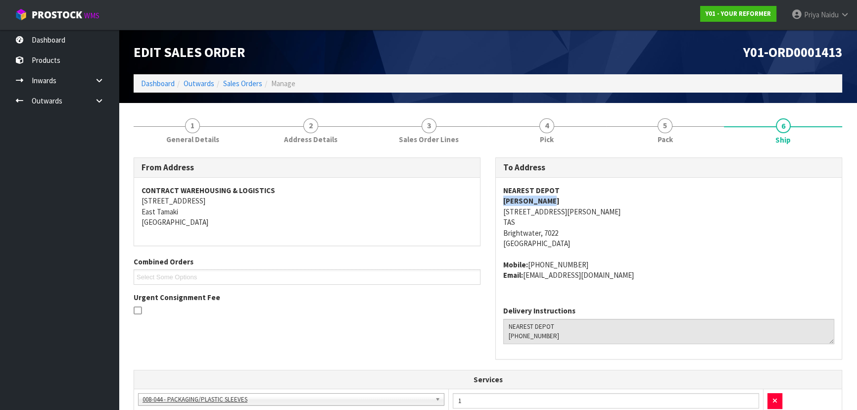
drag, startPoint x: 498, startPoint y: 202, endPoint x: 560, endPoint y: 201, distance: 62.3
click at [560, 201] on div "NEAREST DEPOT MARIE CURRIE 134 LORD RUTHERFORD ROAD SOUTH TAS BRIGHTWATER 7022 …" at bounding box center [669, 238] width 346 height 120
drag, startPoint x: 529, startPoint y: 263, endPoint x: 586, endPoint y: 256, distance: 57.9
click at [586, 256] on span "NEAREST DEPOT MARIE CURRIE 134 LORD RUTHERFORD ROAD SOUTH TAS BRIGHTWATER 7022 …" at bounding box center [668, 232] width 331 height 95
click at [594, 294] on div "NEAREST DEPOT MARIE CURRIE 134 LORD RUTHERFORD ROAD SOUTH TAS BRIGHTWATER 7022 …" at bounding box center [669, 238] width 346 height 120
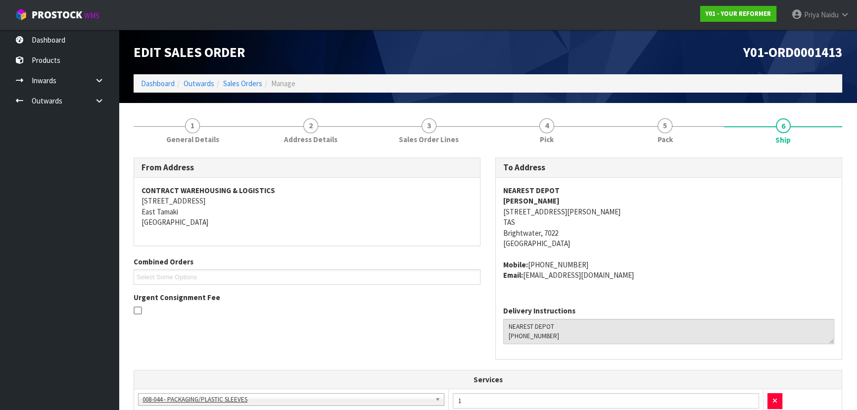
click at [603, 294] on div "NEAREST DEPOT MARIE CURRIE 134 LORD RUTHERFORD ROAD SOUTH TAS BRIGHTWATER 7022 …" at bounding box center [669, 238] width 346 height 120
click at [613, 272] on address "Mobile: +64 21 147 0264 Email: marie_cuzzie@hotmail.com" at bounding box center [668, 269] width 331 height 21
click at [614, 275] on address "Mobile: +64 21 147 0264 Email: marie_cuzzie@hotmail.com" at bounding box center [668, 269] width 331 height 21
click at [615, 277] on address "Mobile: +64 21 147 0264 Email: marie_cuzzie@hotmail.com" at bounding box center [668, 269] width 331 height 21
click at [573, 312] on div "Delivery Instructions" at bounding box center [668, 324] width 331 height 38
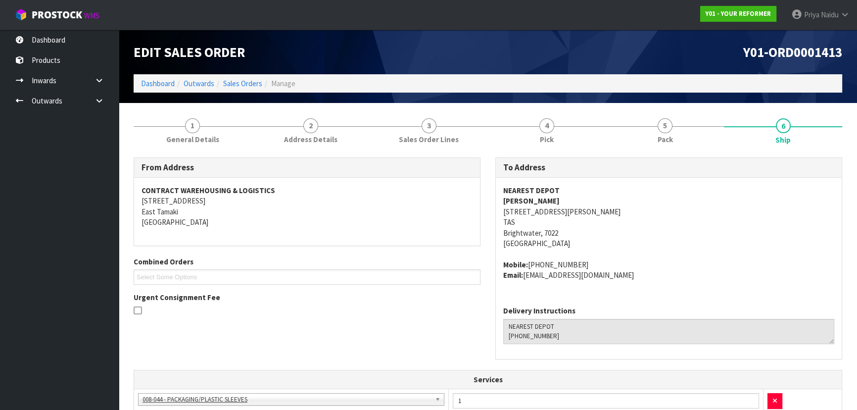
click at [573, 312] on div "Delivery Instructions" at bounding box center [668, 324] width 331 height 38
click at [618, 275] on address "Mobile: +64 21 147 0264 Email: marie_cuzzie@hotmail.com" at bounding box center [668, 269] width 331 height 21
drag, startPoint x: 526, startPoint y: 275, endPoint x: 620, endPoint y: 273, distance: 94.0
click at [620, 273] on address "Mobile: +64 21 147 0264 Email: marie_cuzzie@hotmail.com" at bounding box center [668, 269] width 331 height 21
click at [200, 126] on link "1 General Details" at bounding box center [193, 129] width 118 height 39
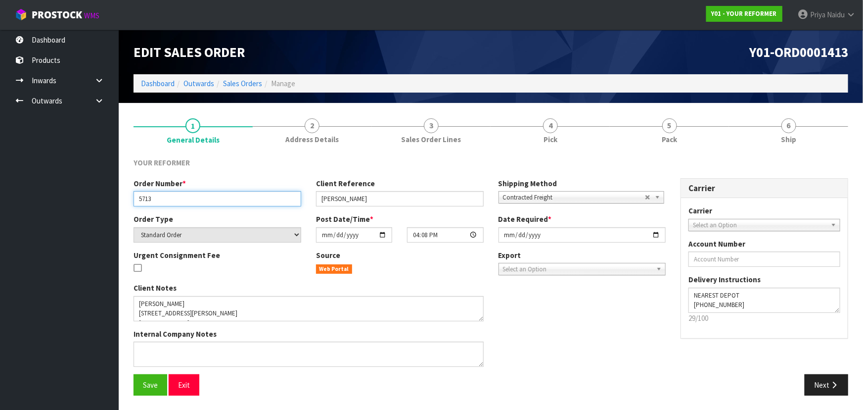
drag, startPoint x: 136, startPoint y: 201, endPoint x: 163, endPoint y: 196, distance: 28.1
click at [163, 196] on input "5713" at bounding box center [218, 198] width 168 height 15
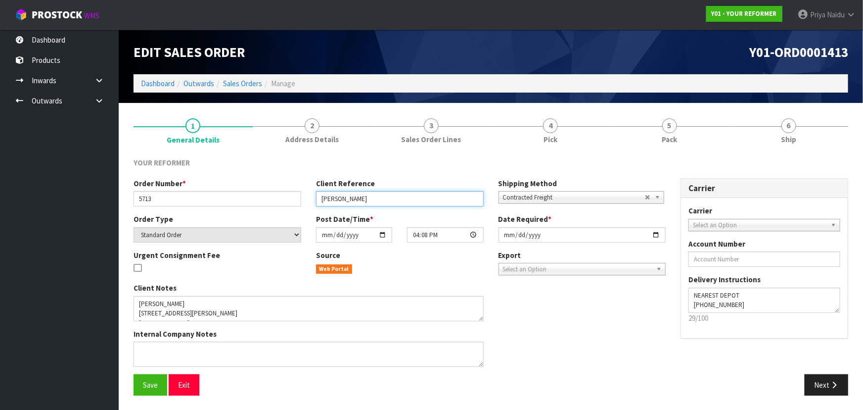
drag, startPoint x: 317, startPoint y: 201, endPoint x: 366, endPoint y: 198, distance: 49.0
click at [366, 198] on input "MARIE CURRIE" at bounding box center [400, 198] width 168 height 15
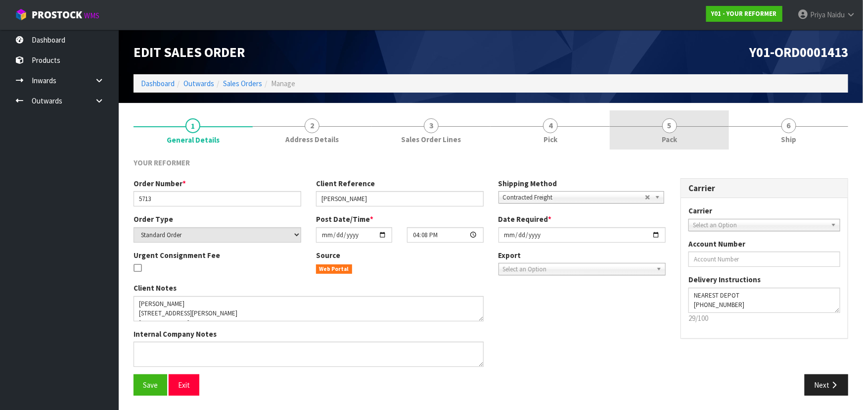
click at [644, 142] on link "5 Pack" at bounding box center [669, 129] width 119 height 39
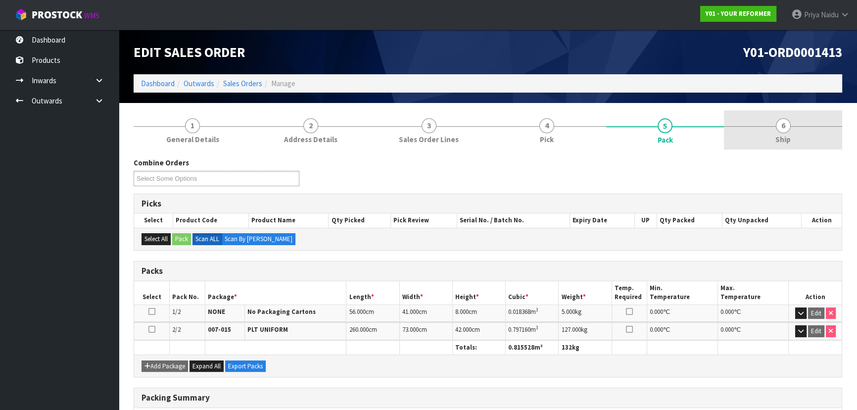
click at [786, 138] on span "Ship" at bounding box center [782, 139] width 15 height 10
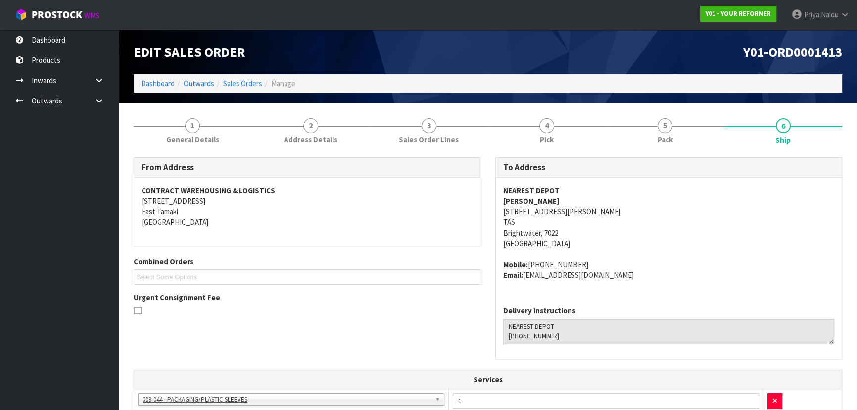
click at [652, 232] on address "NEAREST DEPOT MARIE CURRIE 134 LORD RUTHERFORD ROAD SOUTH TAS BRIGHTWATER 7022 …" at bounding box center [668, 217] width 331 height 64
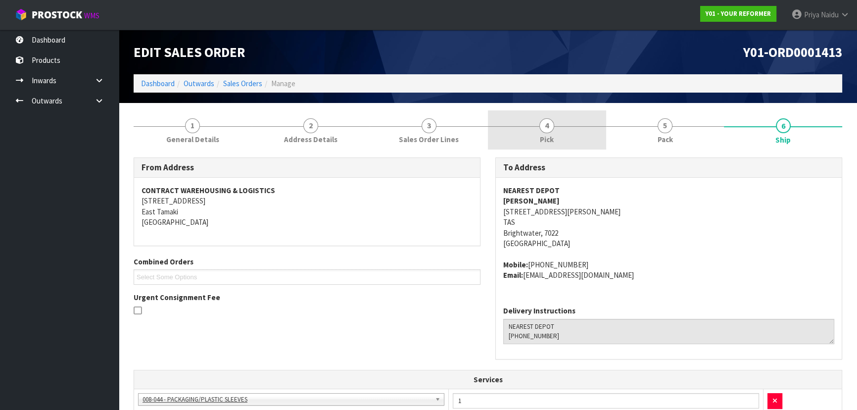
click at [595, 148] on link "4 Pick" at bounding box center [547, 129] width 118 height 39
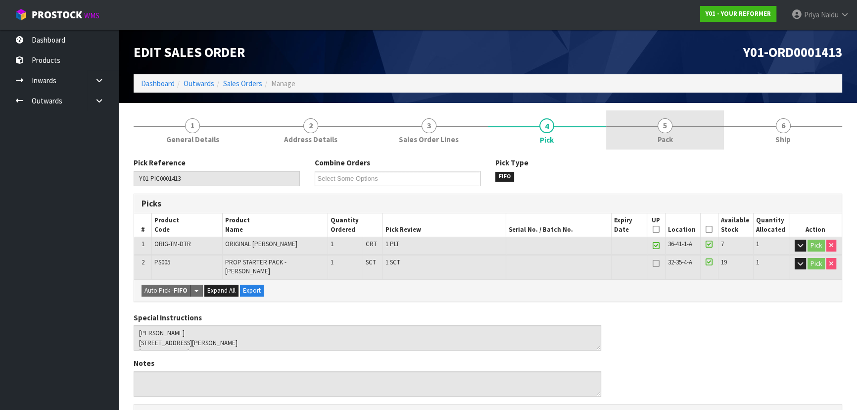
click at [630, 141] on link "5 Pack" at bounding box center [665, 129] width 118 height 39
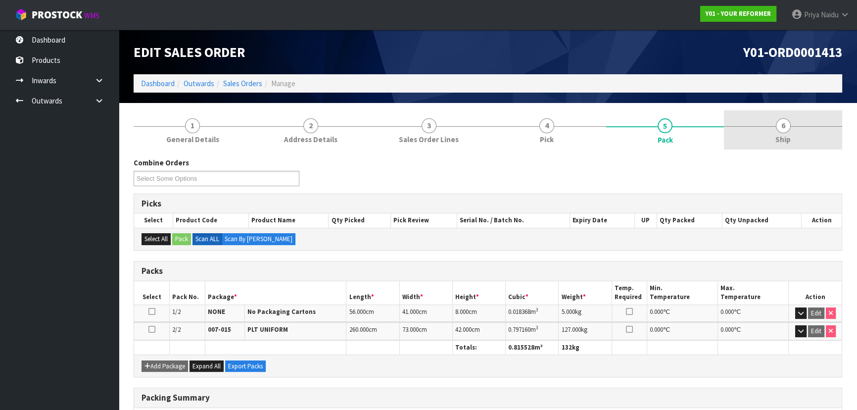
click at [765, 129] on link "6 Ship" at bounding box center [783, 129] width 118 height 39
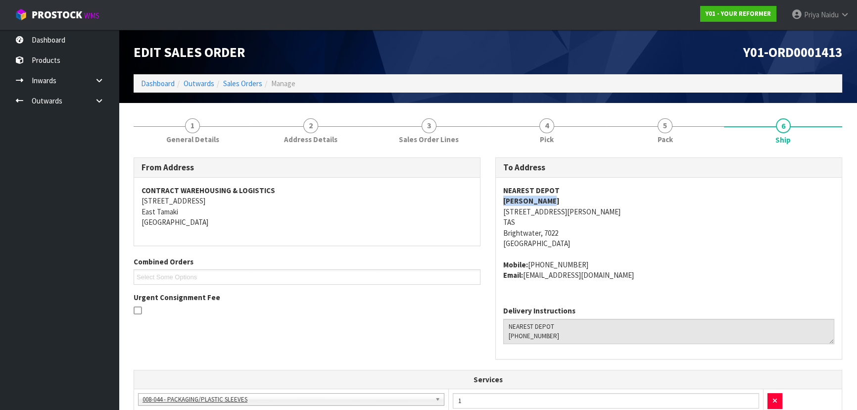
drag, startPoint x: 498, startPoint y: 204, endPoint x: 558, endPoint y: 198, distance: 60.1
click at [558, 198] on div "NEAREST DEPOT MARIE CURRIE 134 LORD RUTHERFORD ROAD SOUTH TAS BRIGHTWATER 7022 …" at bounding box center [669, 238] width 346 height 120
drag, startPoint x: 498, startPoint y: 264, endPoint x: 320, endPoint y: 269, distance: 177.6
click at [624, 279] on div "NEAREST DEPOT MARIE CURRIE 134 LORD RUTHERFORD ROAD SOUTH TAS BRIGHTWATER 7022 …" at bounding box center [669, 238] width 346 height 120
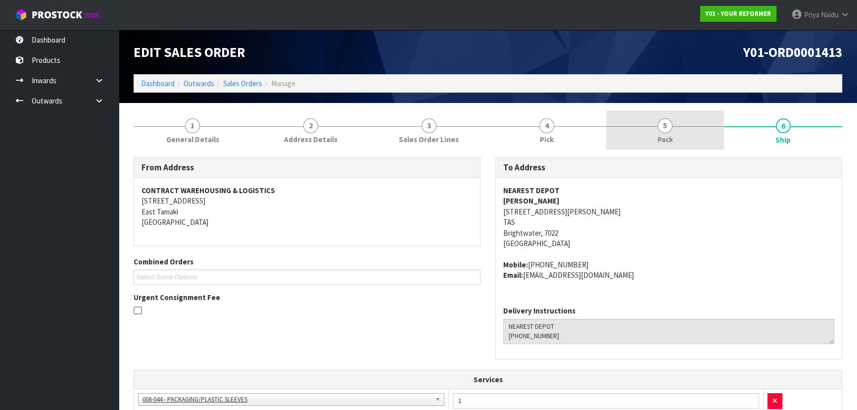
drag, startPoint x: 678, startPoint y: 116, endPoint x: 667, endPoint y: 121, distance: 12.2
click at [678, 116] on link "5 Pack" at bounding box center [665, 129] width 118 height 39
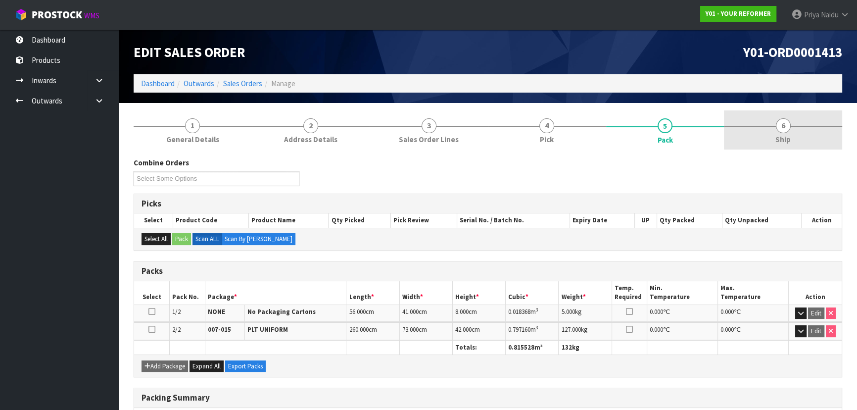
drag, startPoint x: 808, startPoint y: 118, endPoint x: 796, endPoint y: 126, distance: 14.0
click at [807, 119] on link "6 Ship" at bounding box center [783, 129] width 118 height 39
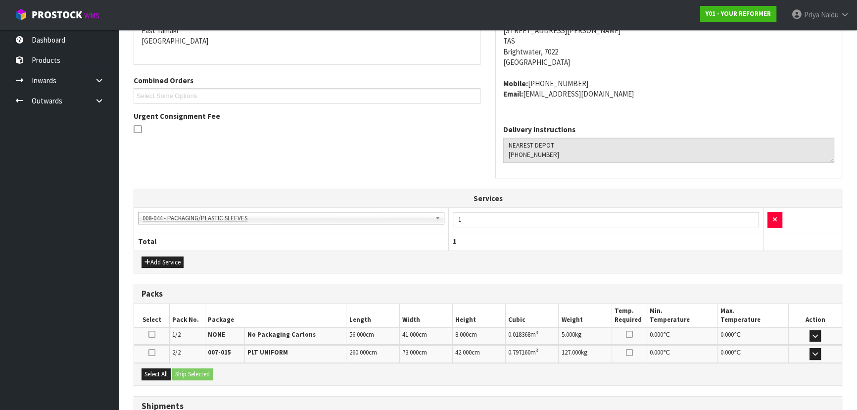
scroll to position [261, 0]
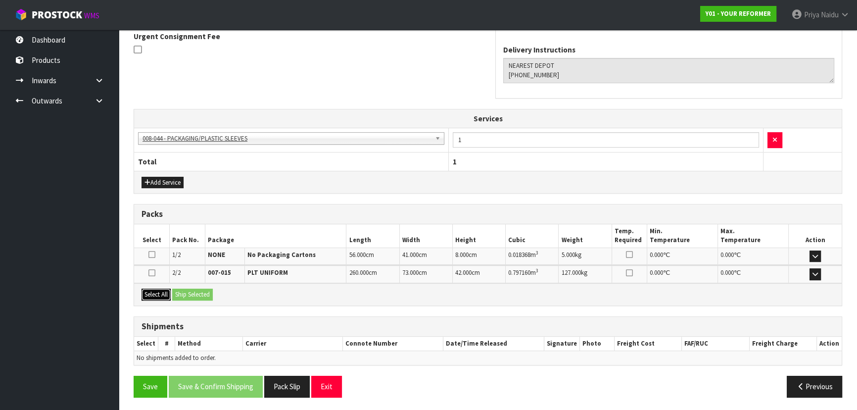
click at [163, 290] on button "Select All" at bounding box center [155, 294] width 29 height 12
click at [181, 290] on button "Ship Selected" at bounding box center [192, 294] width 41 height 12
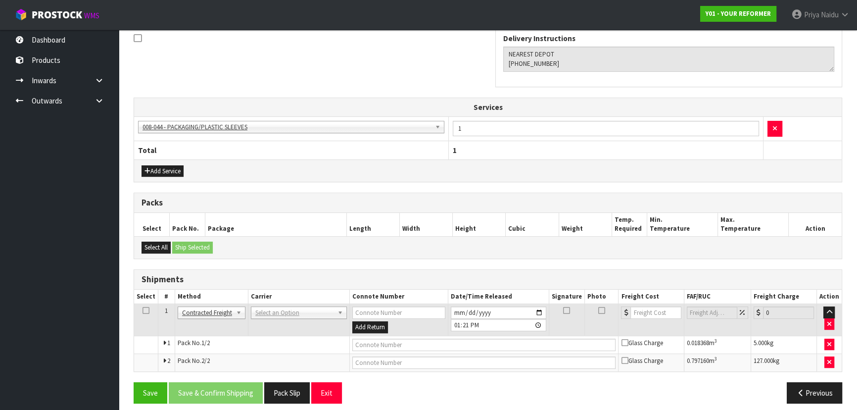
scroll to position [278, 0]
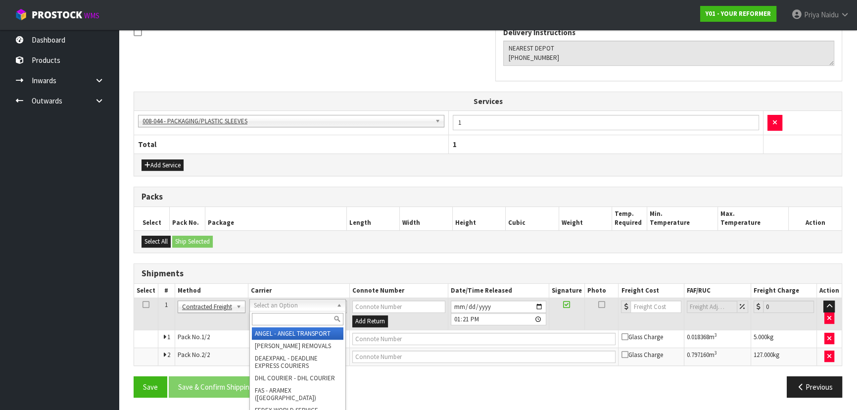
click at [278, 320] on input "text" at bounding box center [298, 319] width 92 height 12
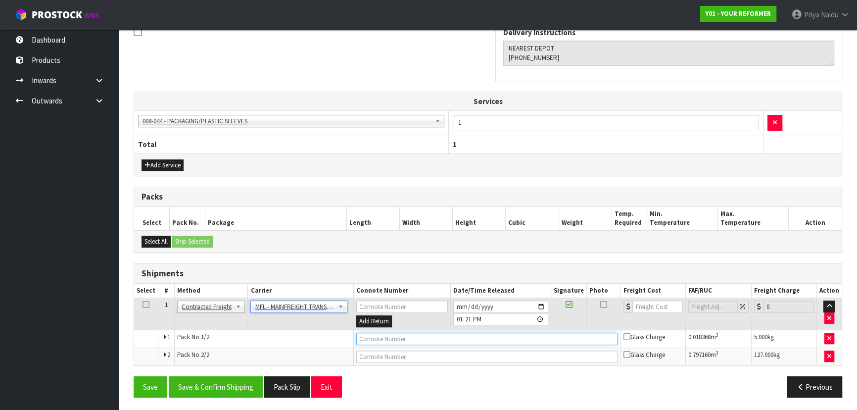
click at [380, 332] on input "text" at bounding box center [487, 338] width 262 height 12
paste input "FWM59033911"
click at [648, 306] on input "number" at bounding box center [657, 306] width 50 height 12
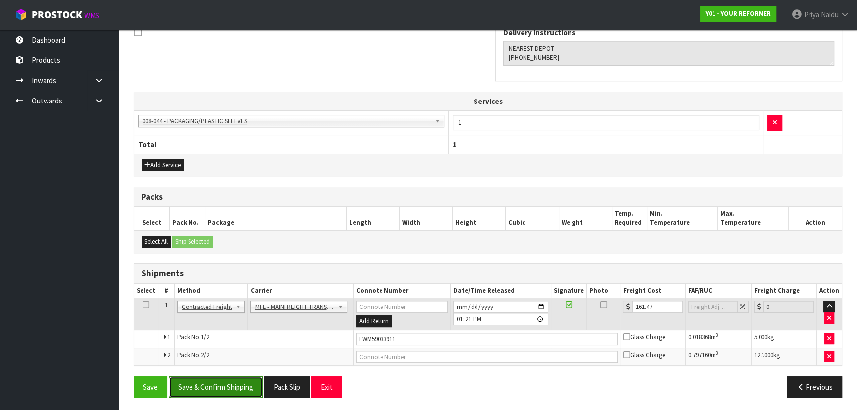
click at [202, 392] on button "Save & Confirm Shipping" at bounding box center [216, 386] width 94 height 21
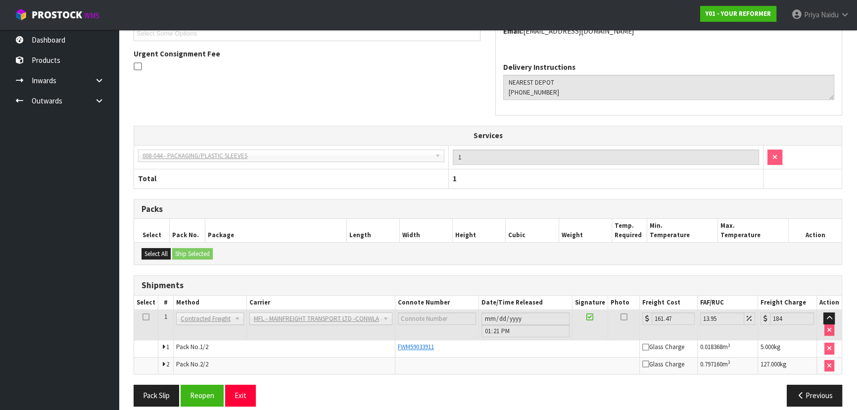
scroll to position [289, 0]
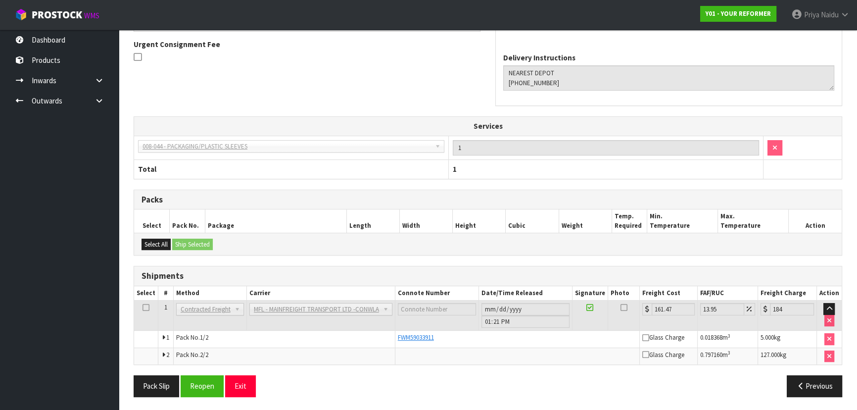
click at [409, 328] on td at bounding box center [437, 315] width 84 height 30
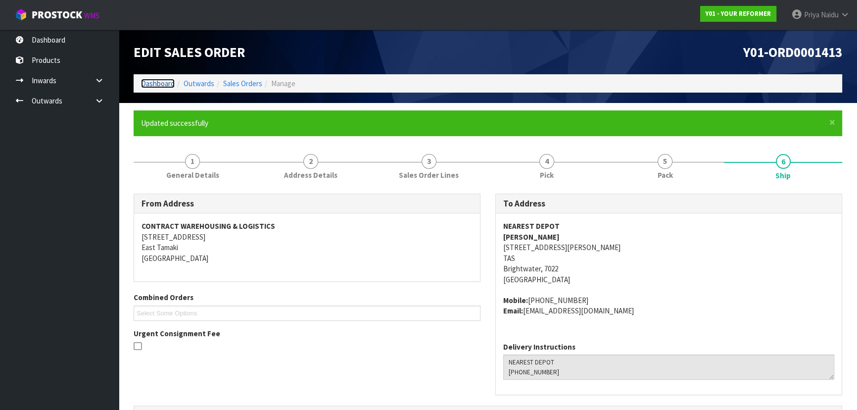
click at [149, 84] on link "Dashboard" at bounding box center [158, 83] width 34 height 9
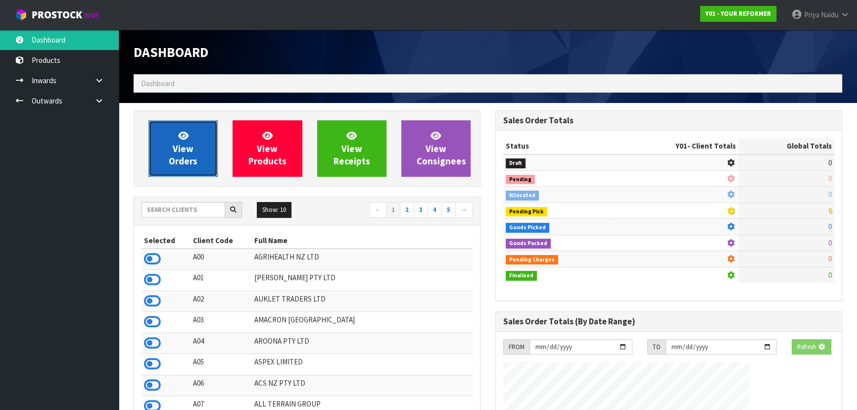
click at [189, 161] on span "View Orders" at bounding box center [183, 148] width 29 height 37
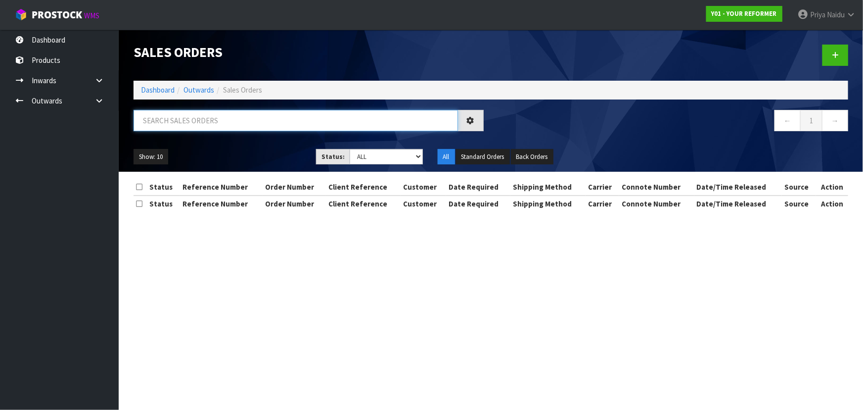
click at [222, 114] on input "text" at bounding box center [296, 120] width 324 height 21
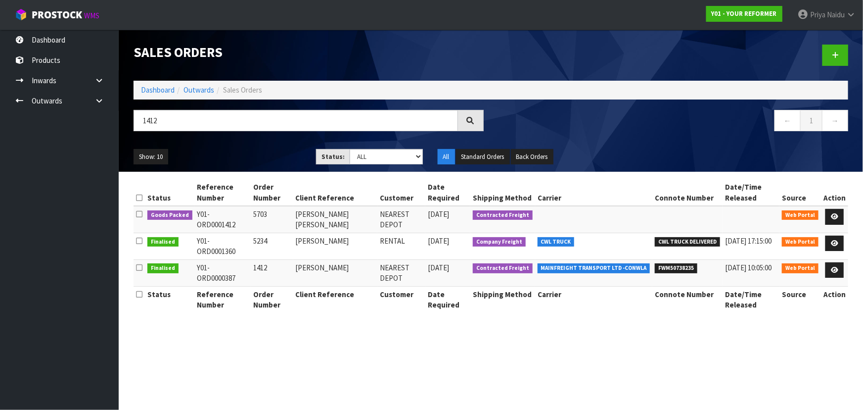
click at [175, 88] on li "Outwards" at bounding box center [195, 90] width 40 height 10
click at [160, 92] on link "Dashboard" at bounding box center [158, 89] width 34 height 9
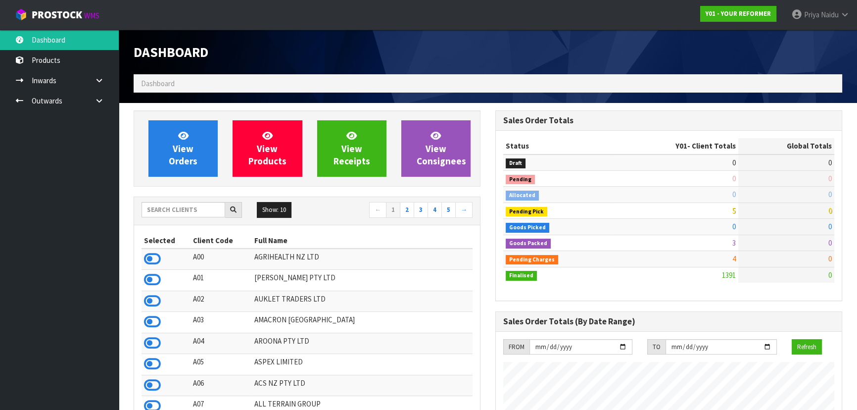
scroll to position [748, 361]
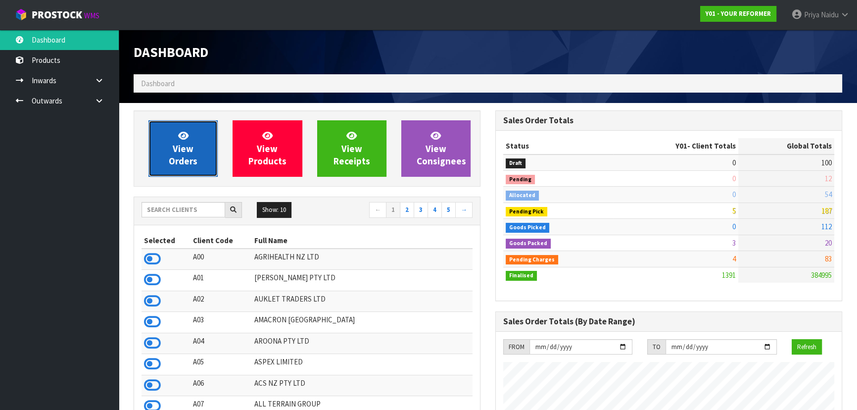
click at [188, 164] on span "View Orders" at bounding box center [183, 148] width 29 height 37
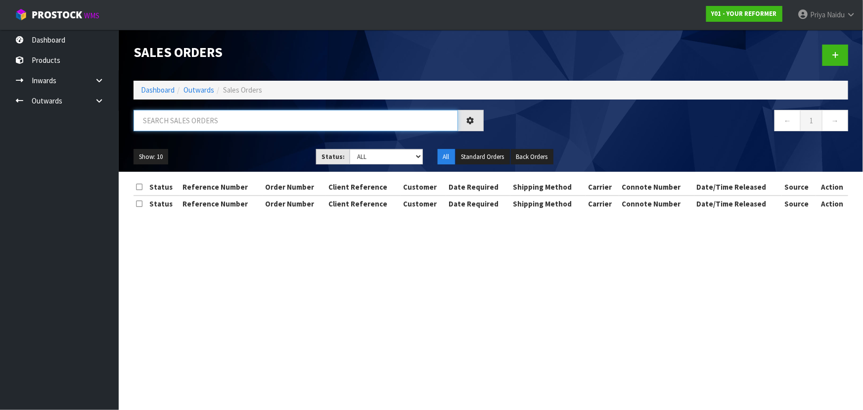
click at [202, 122] on input "text" at bounding box center [296, 120] width 324 height 21
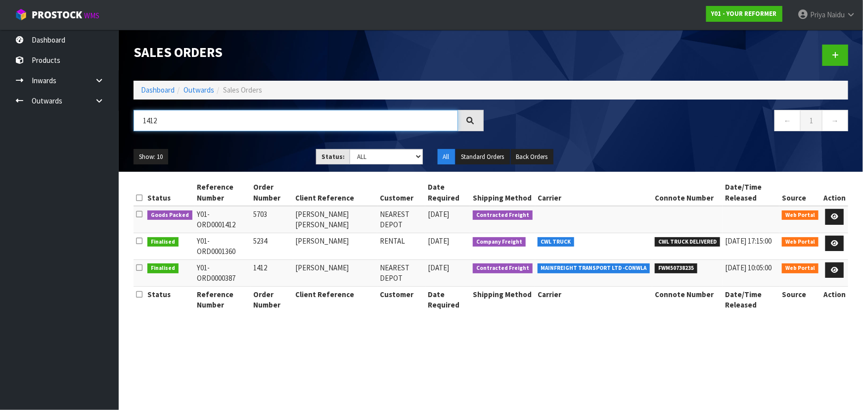
click at [255, 123] on input "1412" at bounding box center [296, 120] width 324 height 21
click at [250, 158] on ul "Show: 10 5 10 25 50" at bounding box center [218, 157] width 168 height 16
click at [252, 156] on ul "Show: 10 5 10 25 50" at bounding box center [218, 157] width 168 height 16
click at [251, 157] on ul "Show: 10 5 10 25 50" at bounding box center [218, 157] width 168 height 16
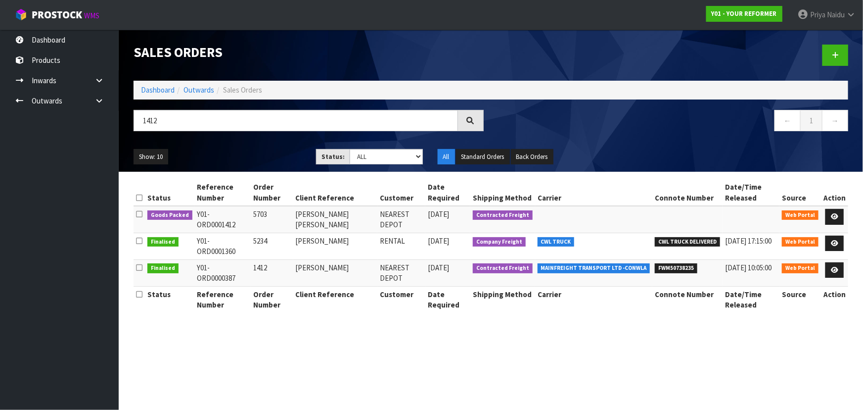
click at [251, 157] on ul "Show: 10 5 10 25 50" at bounding box center [218, 157] width 168 height 16
click at [838, 214] on icon at bounding box center [834, 216] width 7 height 6
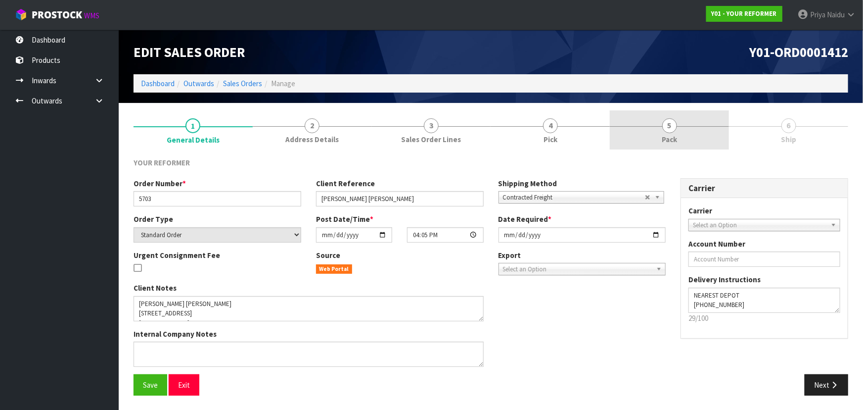
click at [660, 130] on link "5 Pack" at bounding box center [669, 129] width 119 height 39
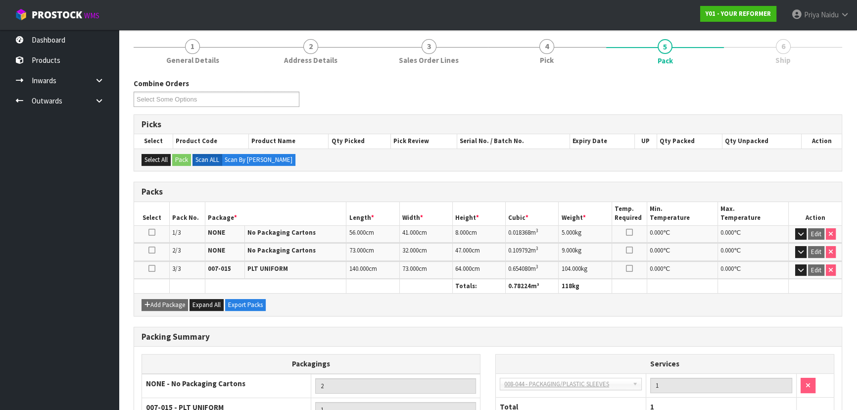
scroll to position [173, 0]
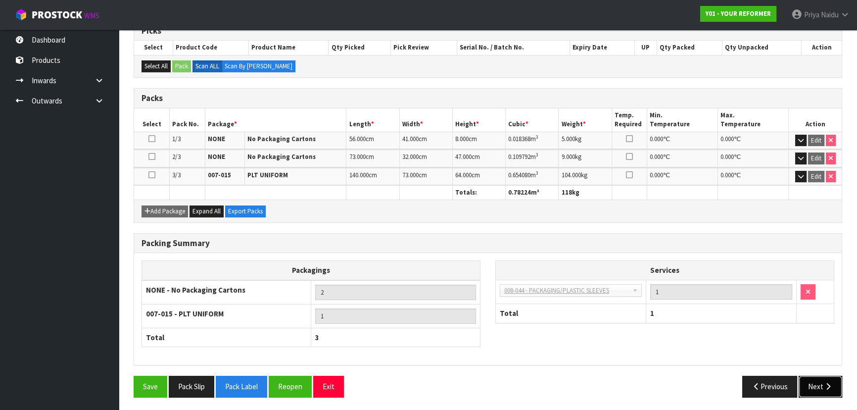
click at [812, 386] on button "Next" at bounding box center [820, 385] width 44 height 21
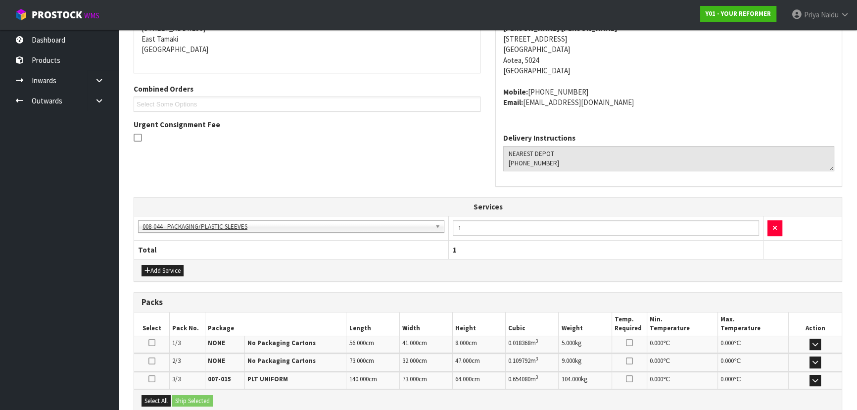
scroll to position [0, 0]
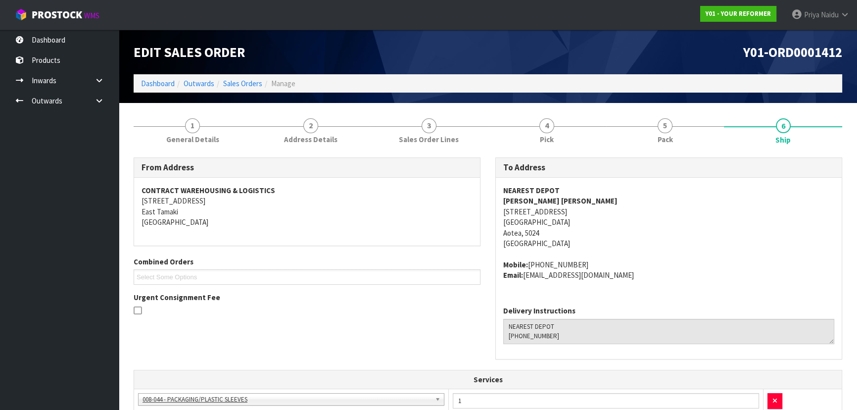
click at [501, 230] on div "NEAREST DEPOT NAZIRAH ABU HASHIM 11 HOLLYFORD PLACE AOTEA WGN PORIRUA 5024 NEW …" at bounding box center [669, 238] width 346 height 120
drag, startPoint x: 570, startPoint y: 212, endPoint x: 593, endPoint y: 211, distance: 22.8
click at [593, 211] on address "NEAREST DEPOT NAZIRAH ABU HASHIM 11 HOLLYFORD PLACE AOTEA WGN PORIRUA 5024 NEW …" at bounding box center [668, 217] width 331 height 64
drag, startPoint x: 495, startPoint y: 222, endPoint x: 547, endPoint y: 221, distance: 52.4
click at [547, 221] on div "To Address NEAREST DEPOT NAZIRAH ABU HASHIM 11 HOLLYFORD PLACE AOTEA WGN PORIRU…" at bounding box center [668, 257] width 347 height 201
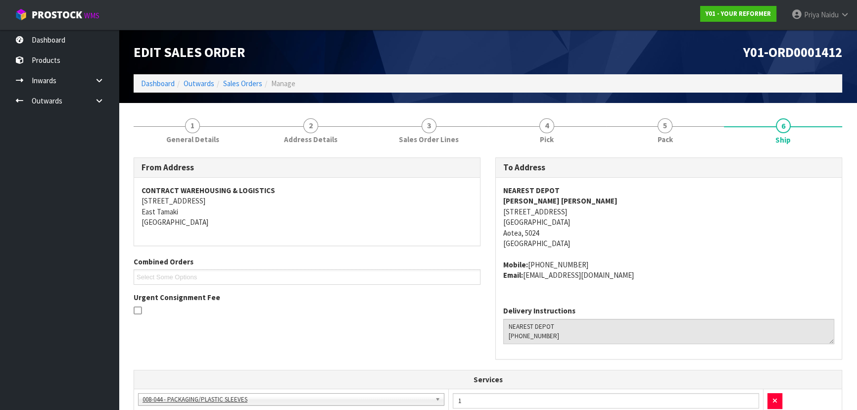
click at [655, 249] on span "NEAREST DEPOT NAZIRAH ABU HASHIM 11 HOLLYFORD PLACE AOTEA WGN PORIRUA 5024 NEW …" at bounding box center [668, 232] width 331 height 95
drag, startPoint x: 513, startPoint y: 210, endPoint x: 300, endPoint y: 212, distance: 213.2
click at [548, 211] on address "NEAREST DEPOT NAZIRAH ABU HASHIM 11 HOLLYFORD PLACE AOTEA WGN PORIRUA 5024 NEW …" at bounding box center [668, 217] width 331 height 64
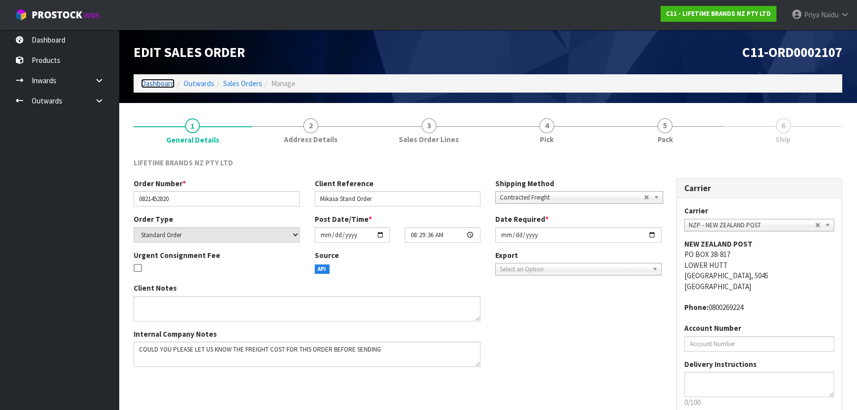
click at [162, 84] on link "Dashboard" at bounding box center [158, 83] width 34 height 9
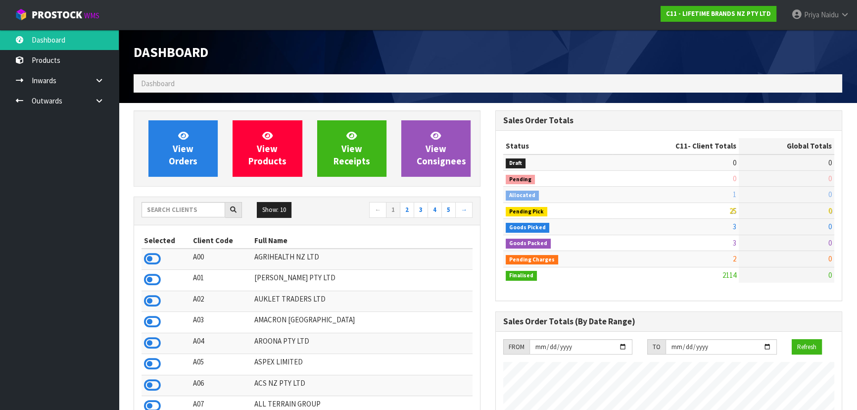
scroll to position [748, 361]
click at [189, 212] on input "text" at bounding box center [183, 209] width 84 height 15
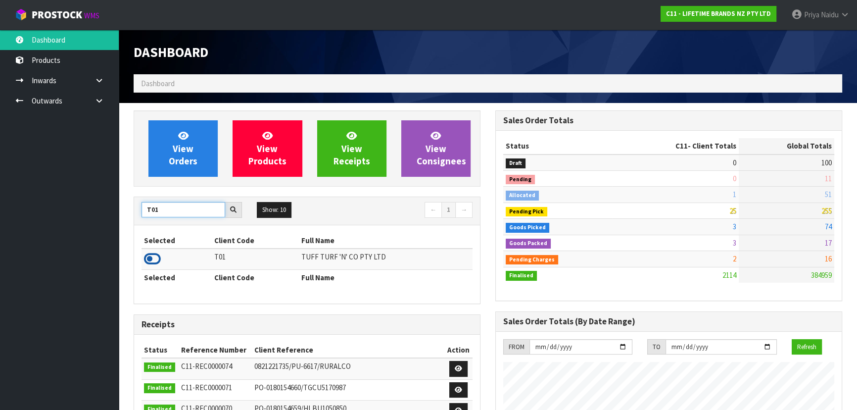
type input "T01"
click at [153, 257] on icon at bounding box center [152, 258] width 17 height 15
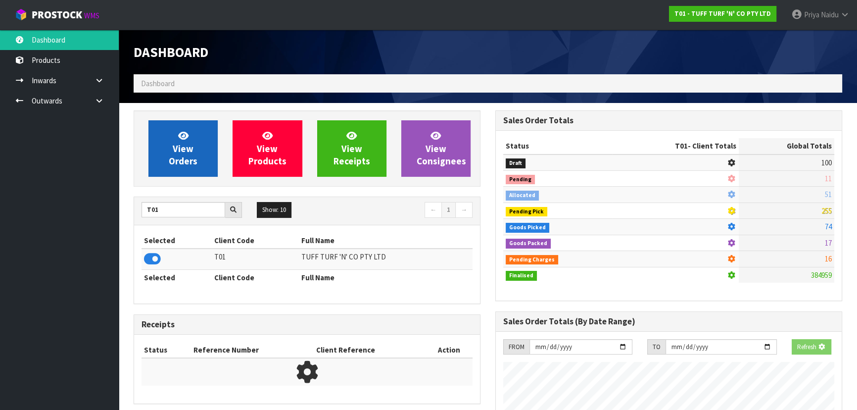
scroll to position [616, 361]
click at [177, 151] on span "View Orders" at bounding box center [183, 148] width 29 height 37
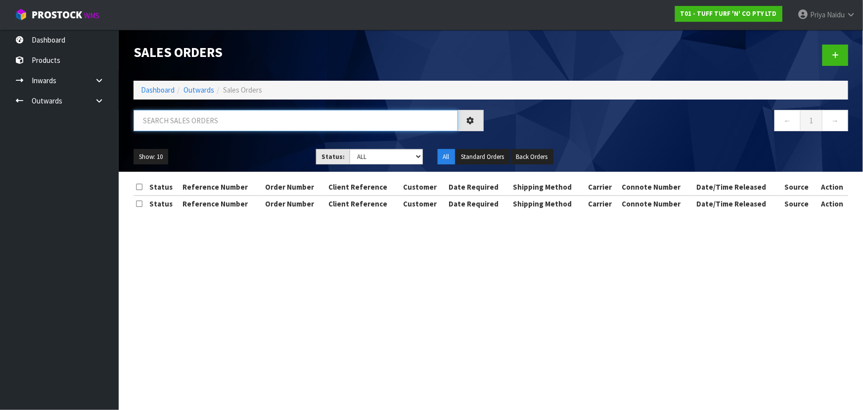
click at [198, 116] on input "text" at bounding box center [296, 120] width 324 height 21
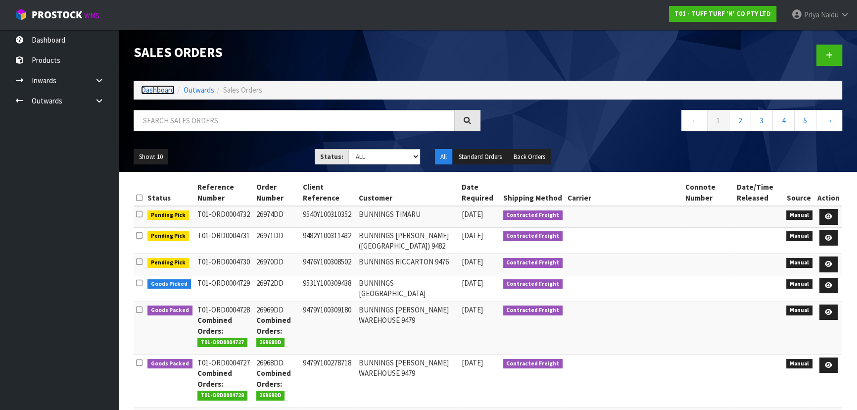
click at [168, 86] on link "Dashboard" at bounding box center [158, 89] width 34 height 9
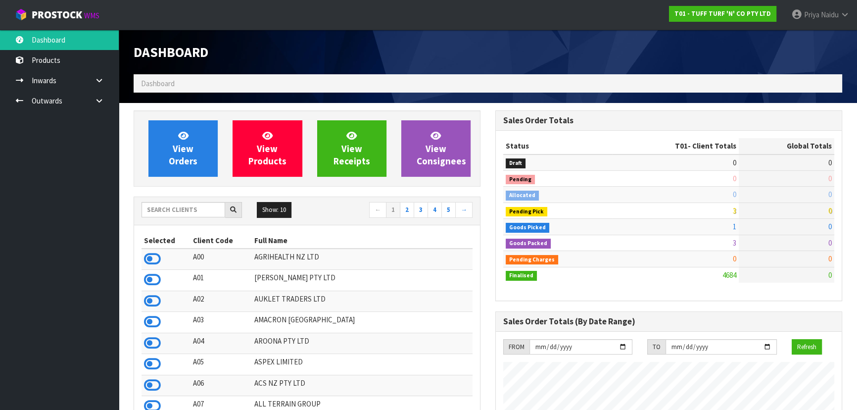
scroll to position [748, 361]
click at [190, 212] on input "text" at bounding box center [183, 209] width 84 height 15
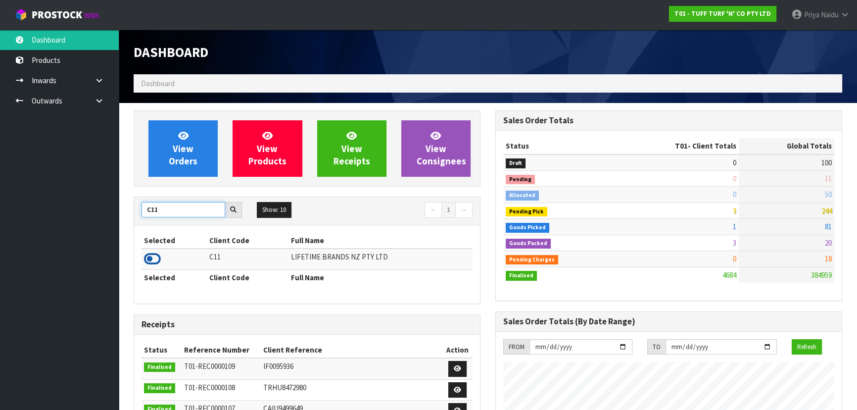
type input "C11"
click at [151, 253] on icon at bounding box center [152, 258] width 17 height 15
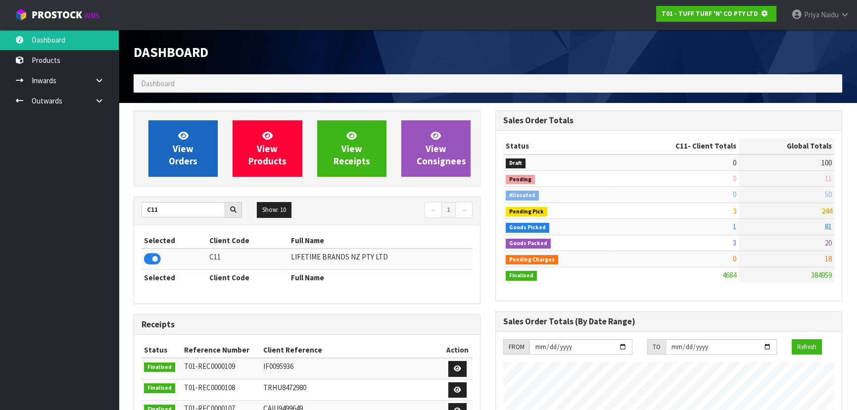
scroll to position [616, 361]
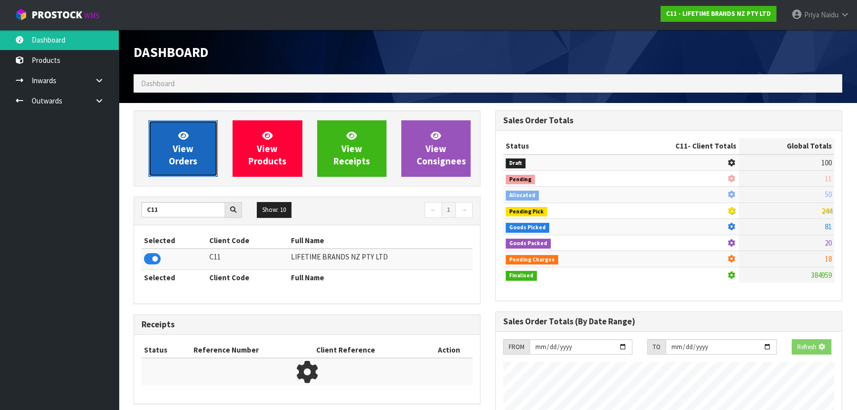
click at [177, 150] on span "View Orders" at bounding box center [183, 148] width 29 height 37
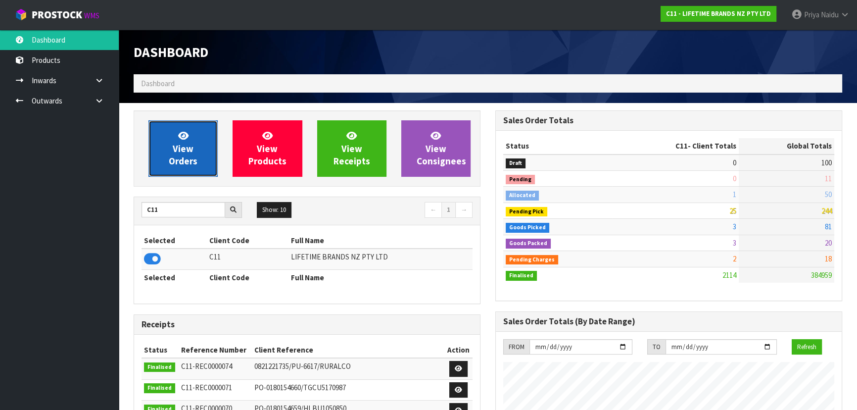
scroll to position [748, 361]
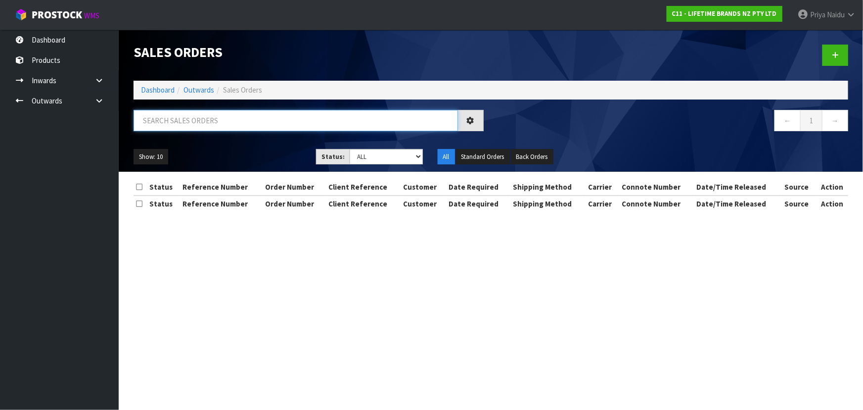
click at [194, 127] on input "text" at bounding box center [296, 120] width 324 height 21
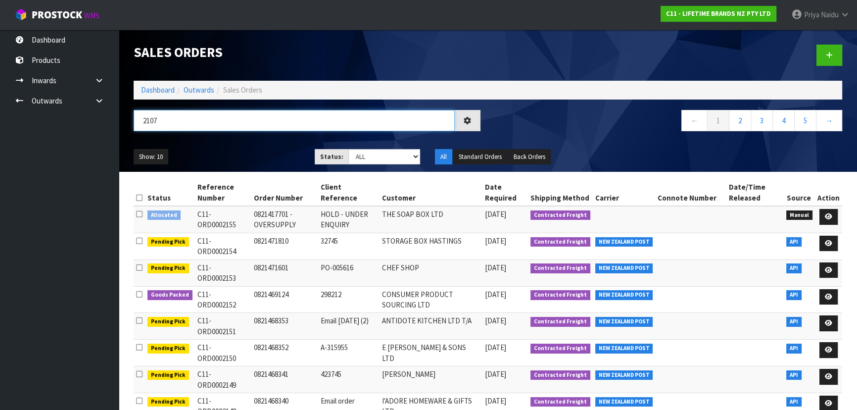
type input "2107"
click at [258, 157] on ul "Show: 10 5 10 25 50" at bounding box center [217, 157] width 166 height 16
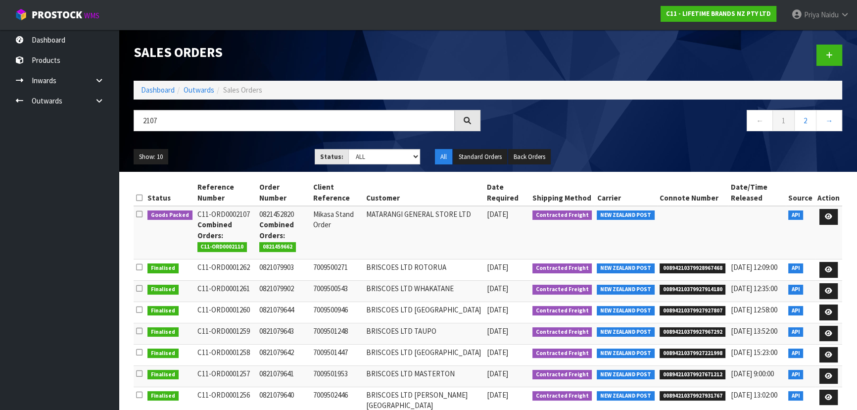
click at [271, 153] on ul "Show: 10 5 10 25 50" at bounding box center [217, 157] width 166 height 16
click at [157, 92] on link "Dashboard" at bounding box center [158, 89] width 34 height 9
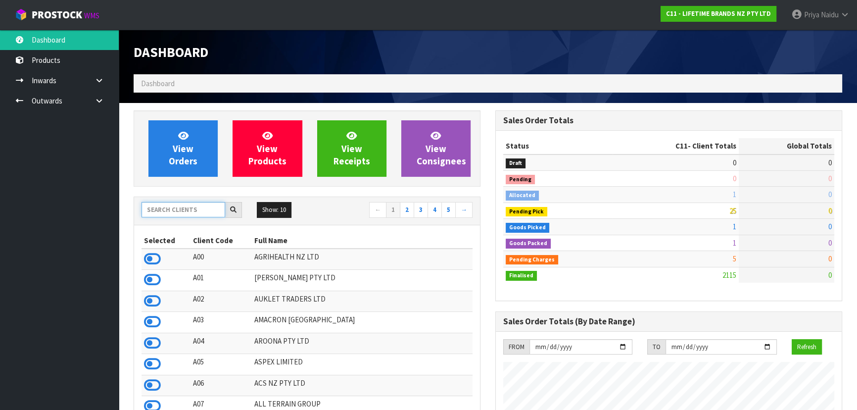
click at [168, 212] on input "text" at bounding box center [183, 209] width 84 height 15
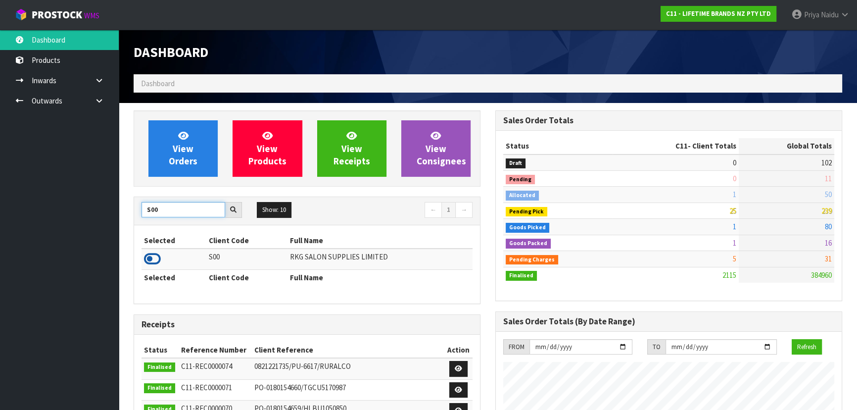
type input "S00"
click at [157, 259] on icon at bounding box center [152, 258] width 17 height 15
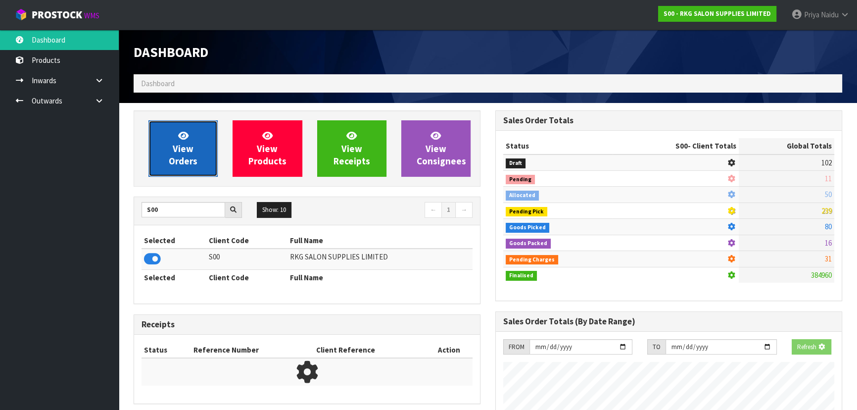
drag, startPoint x: 185, startPoint y: 173, endPoint x: 187, endPoint y: 162, distance: 11.5
click at [185, 173] on link "View Orders" at bounding box center [182, 148] width 69 height 56
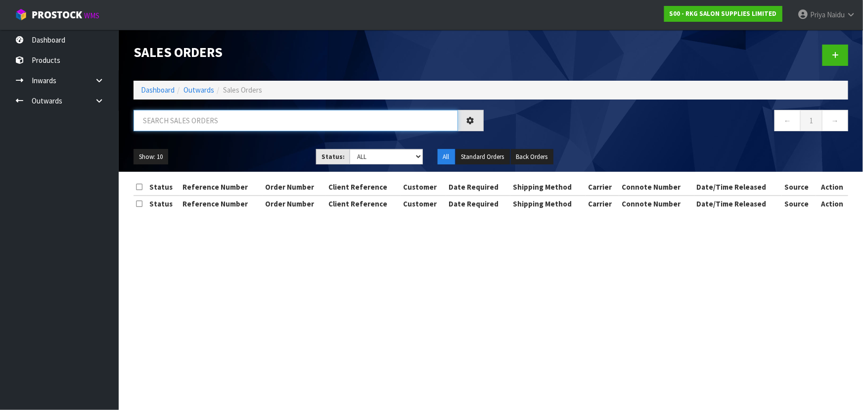
click at [194, 115] on input "text" at bounding box center [296, 120] width 324 height 21
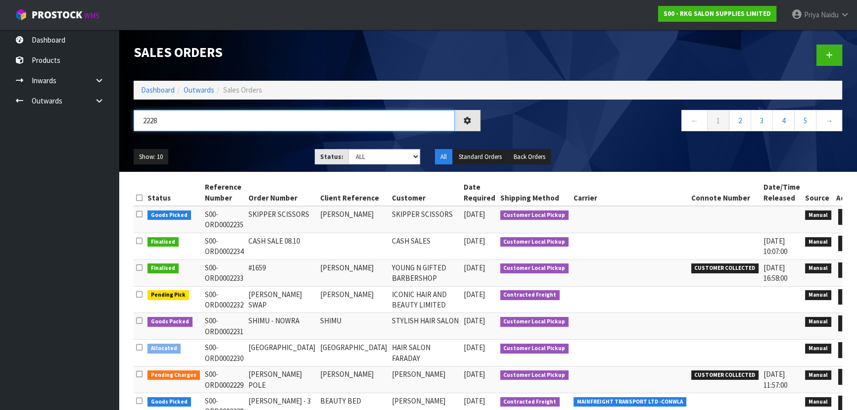
type input "2228"
click at [243, 154] on ul "Show: 10 5 10 25 50" at bounding box center [217, 157] width 166 height 16
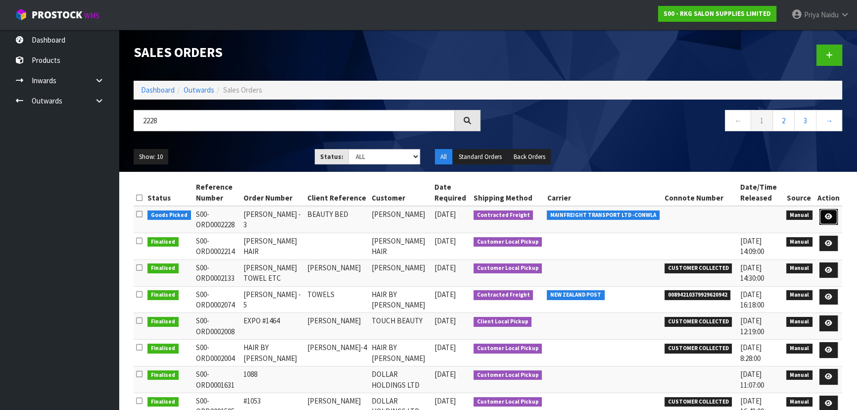
click at [829, 214] on icon at bounding box center [827, 216] width 7 height 6
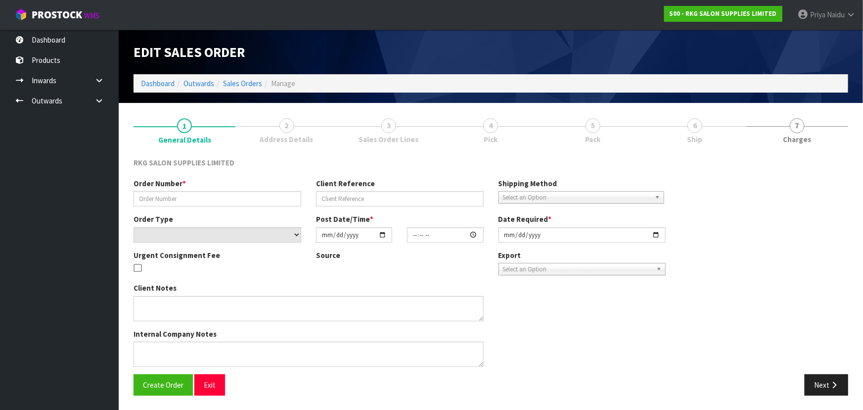
type input "[PERSON_NAME] - 3"
type input "BEAUTY BED"
select select "number:0"
type input "[DATE]"
type input "13:30:00.000"
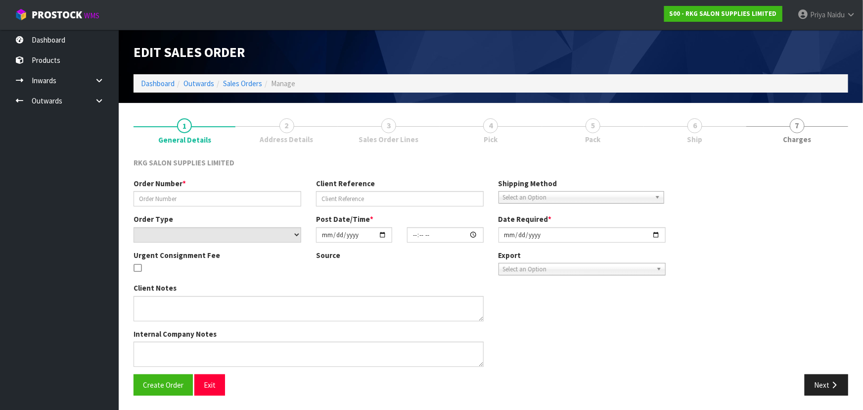
type input "[DATE]"
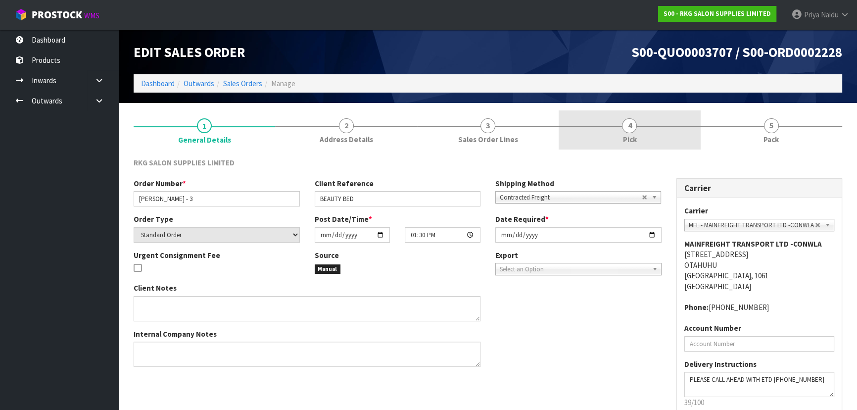
click at [655, 134] on link "4 Pick" at bounding box center [628, 129] width 141 height 39
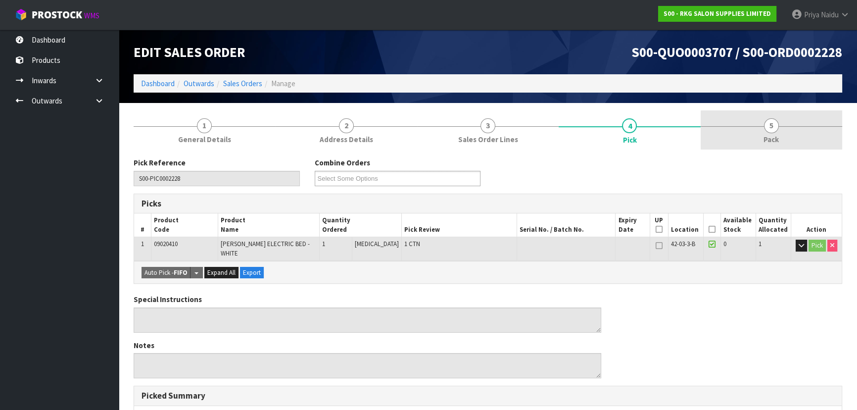
click at [743, 132] on link "5 Pack" at bounding box center [770, 129] width 141 height 39
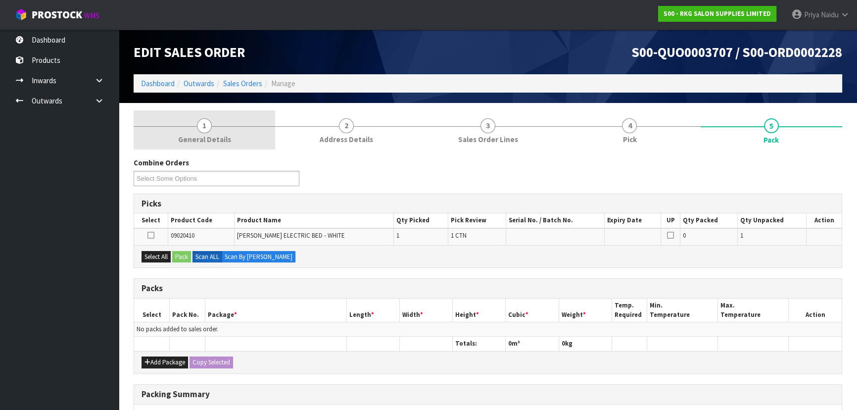
click at [197, 128] on span "1" at bounding box center [204, 125] width 15 height 15
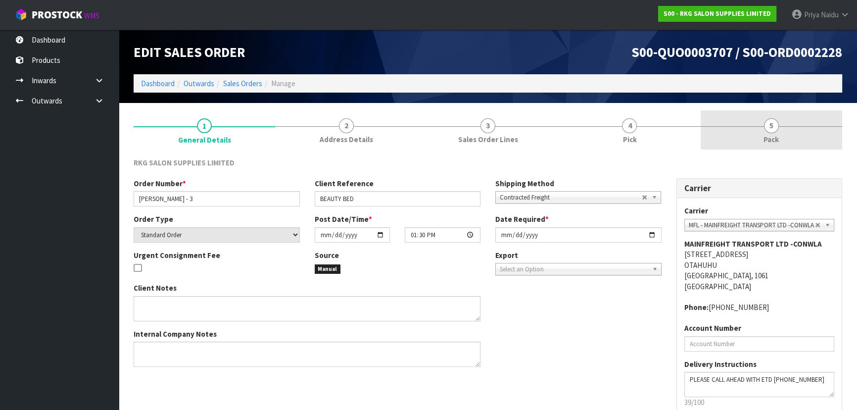
click at [740, 123] on link "5 Pack" at bounding box center [770, 129] width 141 height 39
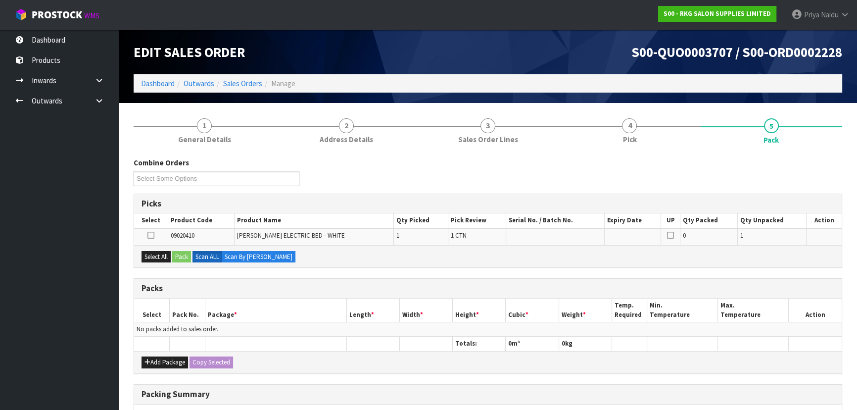
click at [120, 113] on section "1 General Details 2 Address Details 3 Sales Order Lines 4 Pick 5 Pack Combine O…" at bounding box center [488, 330] width 738 height 454
click at [120, 114] on section "1 General Details 2 Address Details 3 Sales Order Lines 4 Pick 5 Pack Combine O…" at bounding box center [488, 330] width 738 height 454
click at [158, 82] on link "Dashboard" at bounding box center [158, 83] width 34 height 9
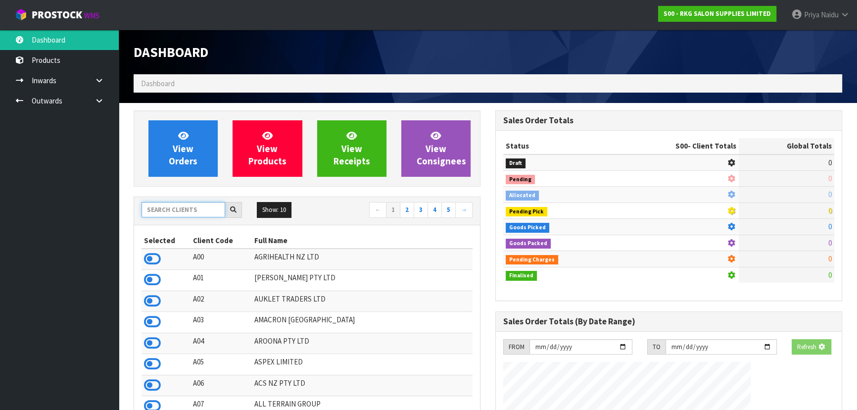
click at [183, 211] on input "text" at bounding box center [183, 209] width 84 height 15
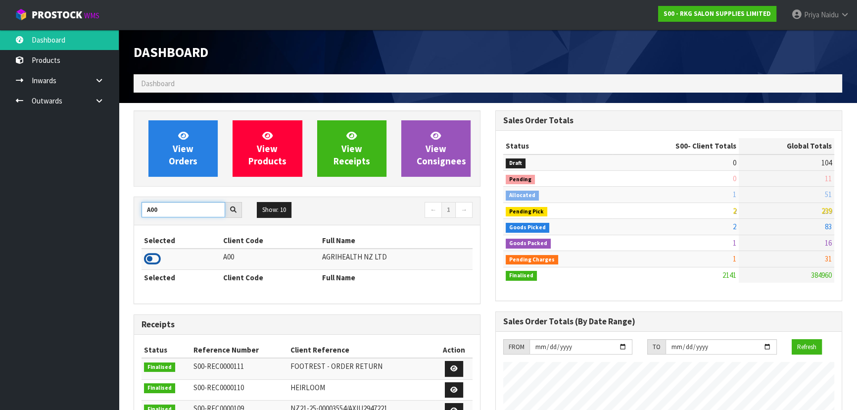
type input "A00"
click at [149, 257] on icon at bounding box center [152, 258] width 17 height 15
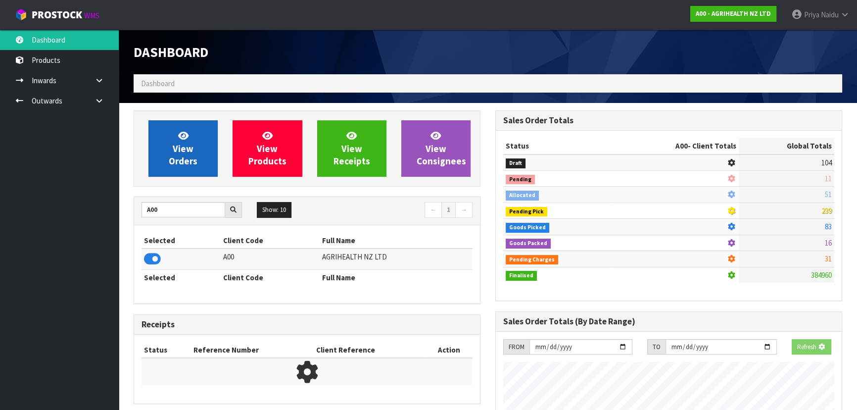
scroll to position [616, 361]
click at [178, 145] on span "View Orders" at bounding box center [183, 148] width 29 height 37
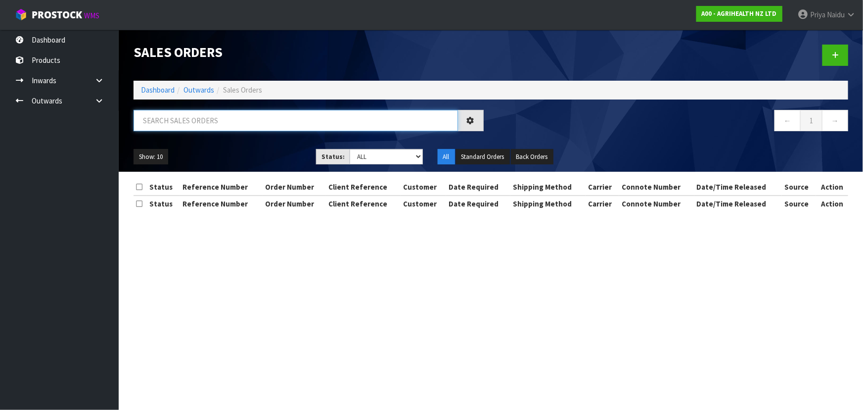
click at [205, 119] on input "text" at bounding box center [296, 120] width 324 height 21
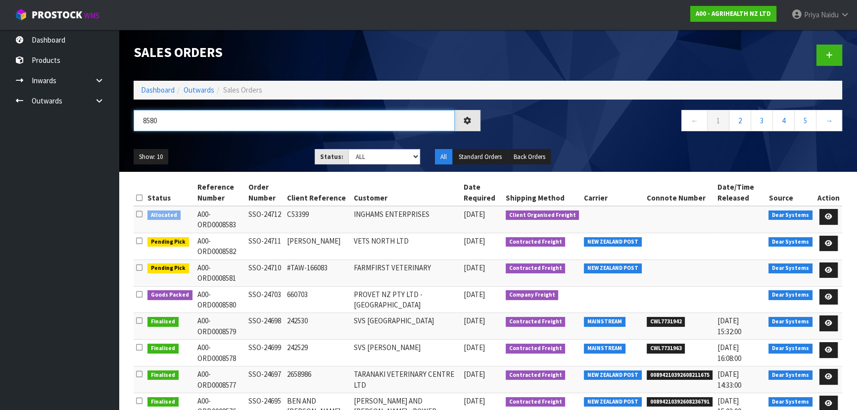
type input "8580"
click at [389, 153] on select "Draft Pending Allocated Pending Pick Goods Picked Goods Packed Pending Charges …" at bounding box center [384, 156] width 72 height 15
select select "string:5"
click at [348, 149] on select "Draft Pending Allocated Pending Pick Goods Picked Goods Packed Pending Charges …" at bounding box center [384, 156] width 72 height 15
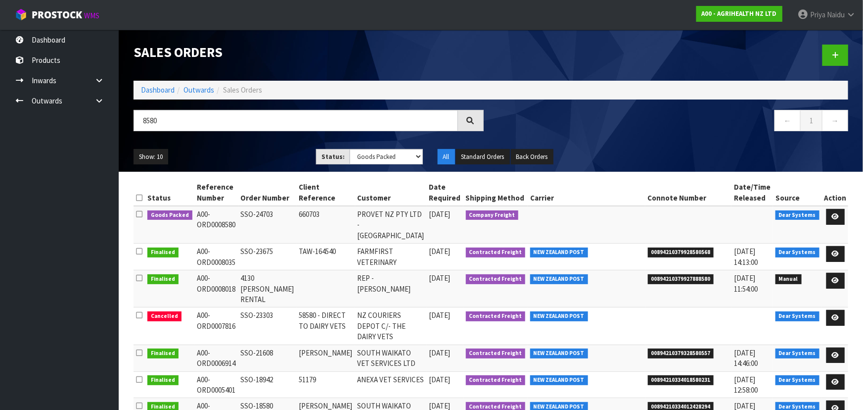
click at [269, 152] on ul "Show: 10 5 10 25 50" at bounding box center [218, 157] width 168 height 16
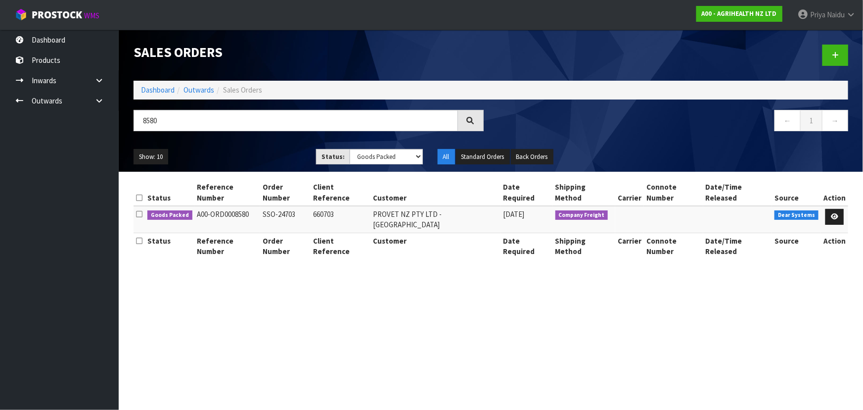
click at [267, 147] on div "Show: 10 5 10 25 50 Status: Draft Pending Allocated Pending Pick Goods Picked G…" at bounding box center [491, 156] width 730 height 31
click at [265, 153] on ul "Show: 10 5 10 25 50" at bounding box center [218, 157] width 168 height 16
click at [270, 159] on ul "Show: 10 5 10 25 50" at bounding box center [218, 157] width 168 height 16
click at [257, 270] on section "Sales Orders Dashboard Outwards Sales Orders 8580 ← 1 → Show: 10 5 10 25 50 Sta…" at bounding box center [431, 205] width 863 height 410
click at [253, 155] on ul "Show: 10 5 10 25 50" at bounding box center [218, 157] width 168 height 16
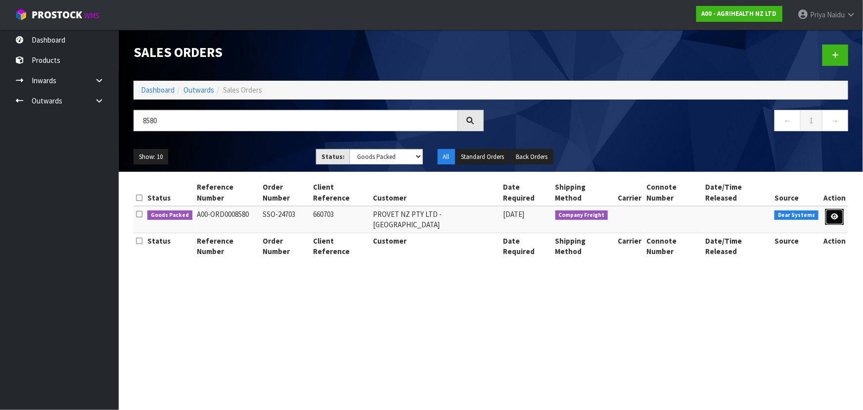
click at [832, 213] on icon at bounding box center [834, 216] width 7 height 6
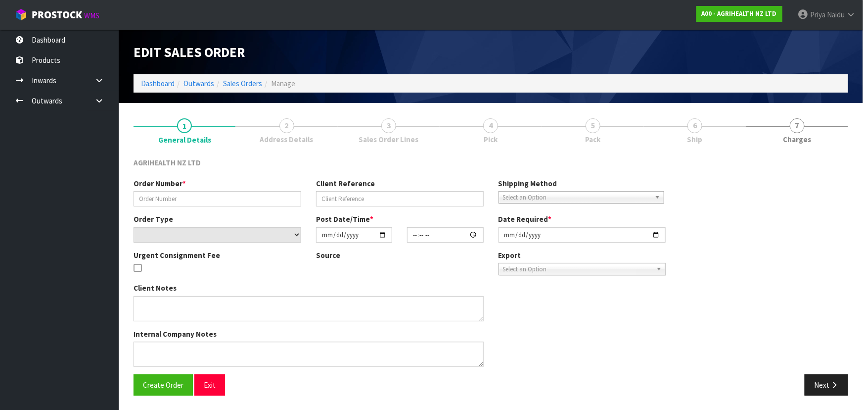
type input "SSO-24703"
type input "660703"
select select "number:0"
type input "[DATE]"
type input "08:34:17.000"
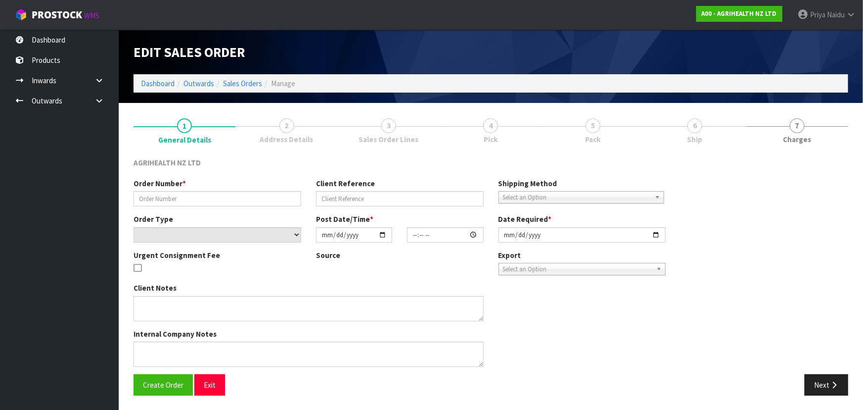
type input "[DATE]"
type textarea "SHIP BY: CWL Truck"
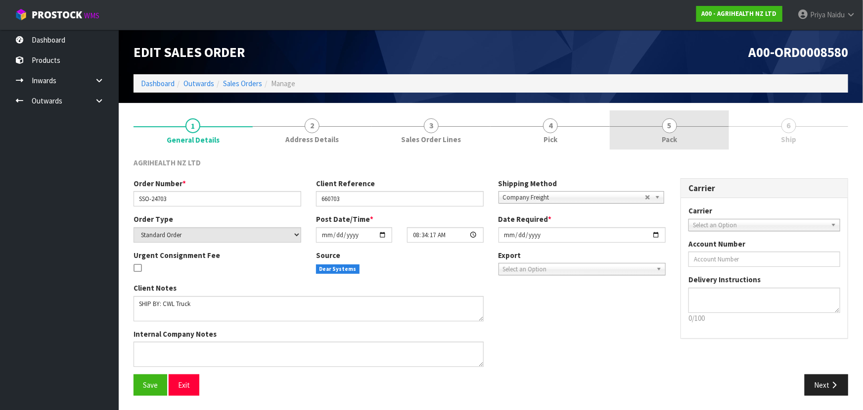
click at [681, 146] on link "5 Pack" at bounding box center [669, 129] width 119 height 39
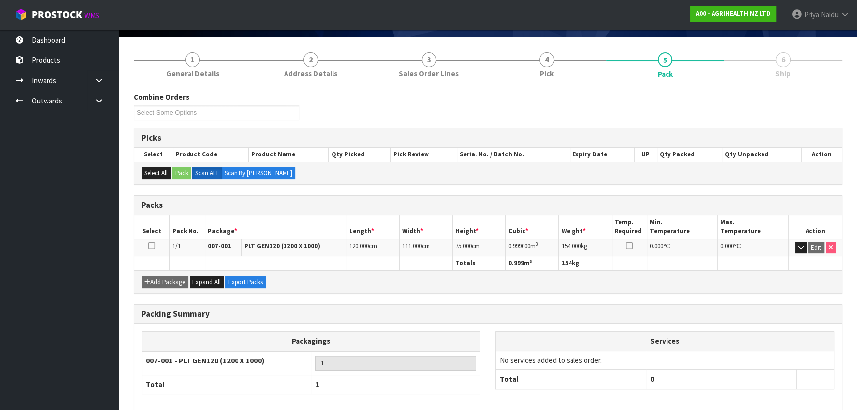
scroll to position [113, 0]
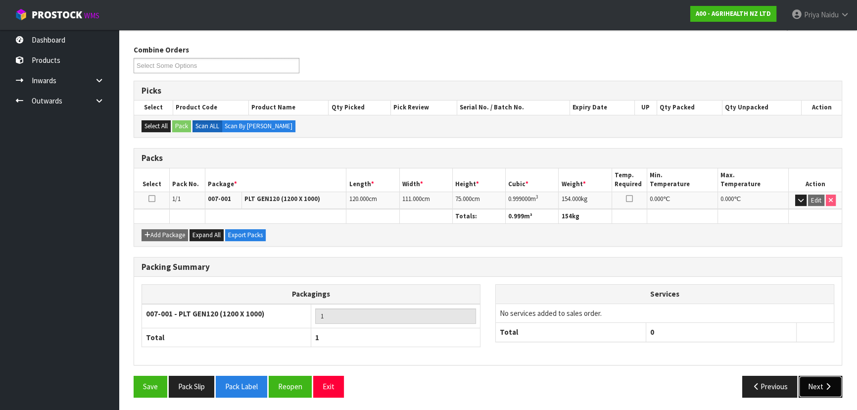
click at [820, 381] on button "Next" at bounding box center [820, 385] width 44 height 21
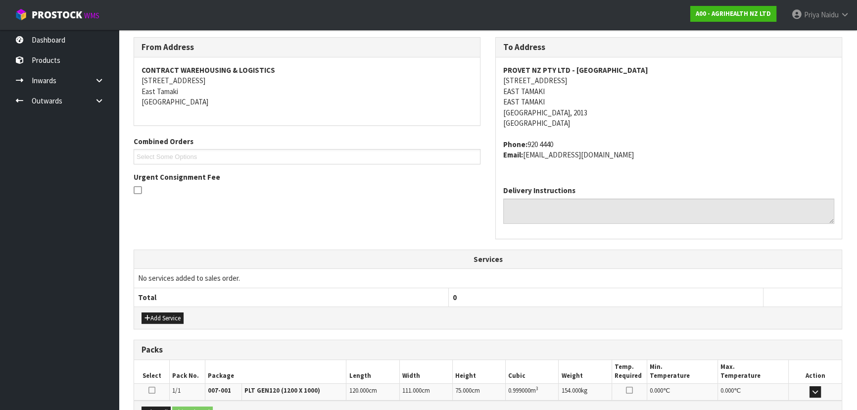
scroll to position [238, 0]
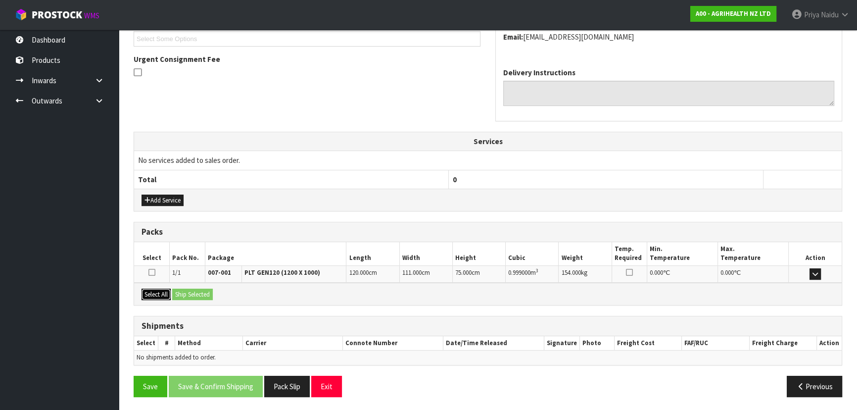
click at [168, 297] on button "Select All" at bounding box center [155, 294] width 29 height 12
drag, startPoint x: 182, startPoint y: 295, endPoint x: 188, endPoint y: 296, distance: 7.0
click at [183, 296] on button "Ship Selected" at bounding box center [192, 294] width 41 height 12
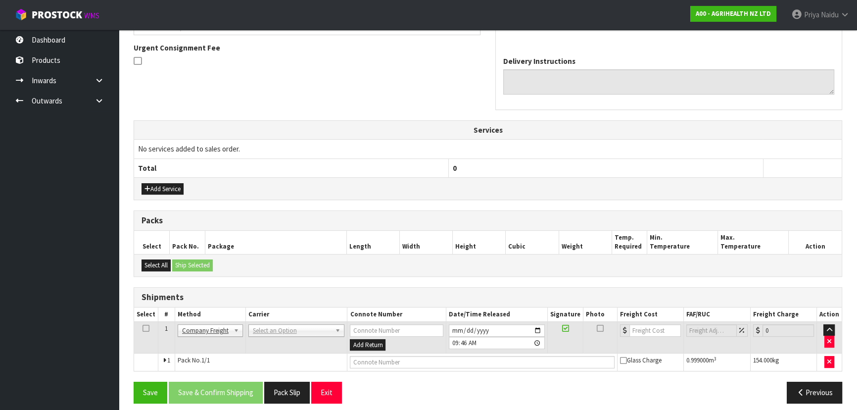
scroll to position [256, 0]
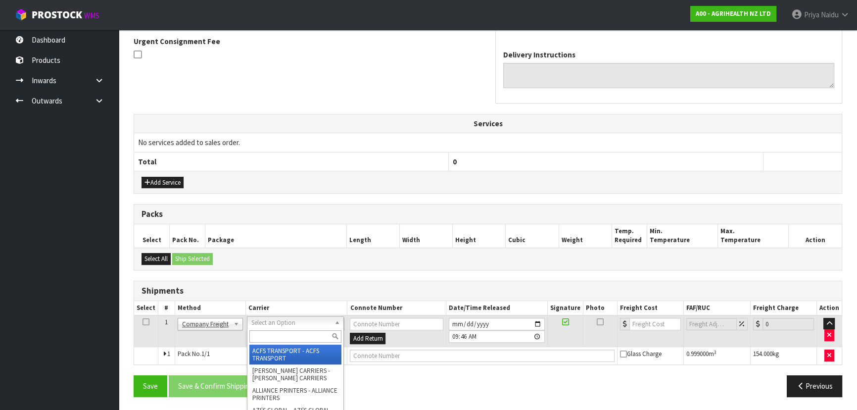
click at [277, 331] on input "text" at bounding box center [295, 336] width 92 height 12
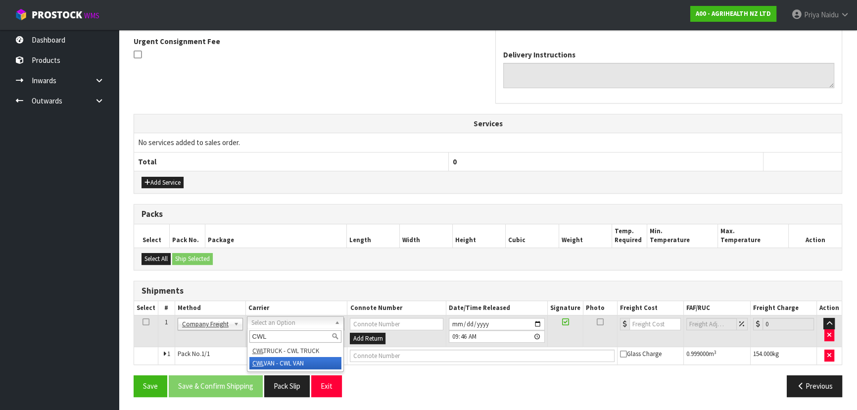
type input "CWL"
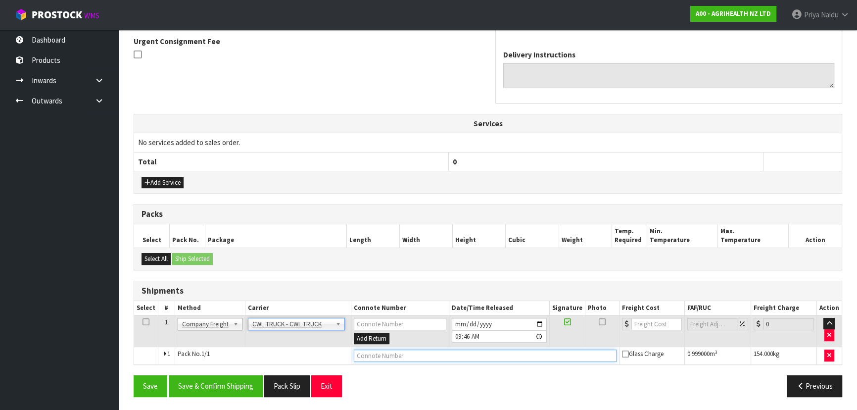
click at [373, 353] on input "text" at bounding box center [485, 355] width 263 height 12
type input "CWL TRUCK DELIVERY"
click at [292, 381] on button "Pack Slip" at bounding box center [287, 385] width 46 height 21
click at [232, 380] on button "Save & Confirm Shipping" at bounding box center [216, 385] width 94 height 21
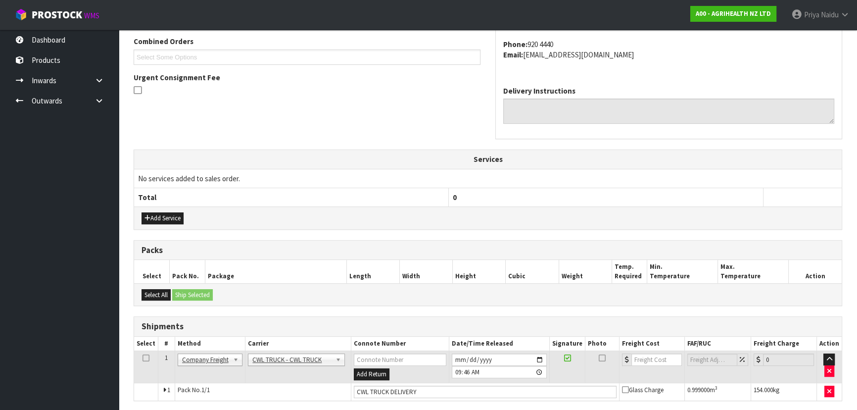
scroll to position [0, 0]
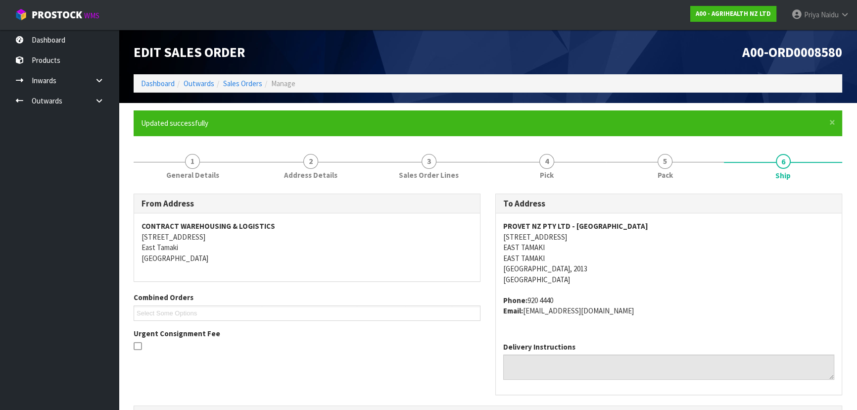
click at [464, 343] on div at bounding box center [307, 347] width 347 height 12
click at [466, 341] on div at bounding box center [307, 347] width 347 height 12
click at [481, 355] on div "From Address CONTRACT WAREHOUSING & LOGISTICS 17 Allens Road East Tamaki Auckla…" at bounding box center [307, 276] width 362 height 167
click at [475, 364] on div "From Address CONTRACT WAREHOUSING & LOGISTICS 17 Allens Road East Tamaki Auckla…" at bounding box center [487, 299] width 723 height 212
click at [467, 365] on div "From Address CONTRACT WAREHOUSING & LOGISTICS 17 Allens Road East Tamaki Auckla…" at bounding box center [487, 299] width 723 height 212
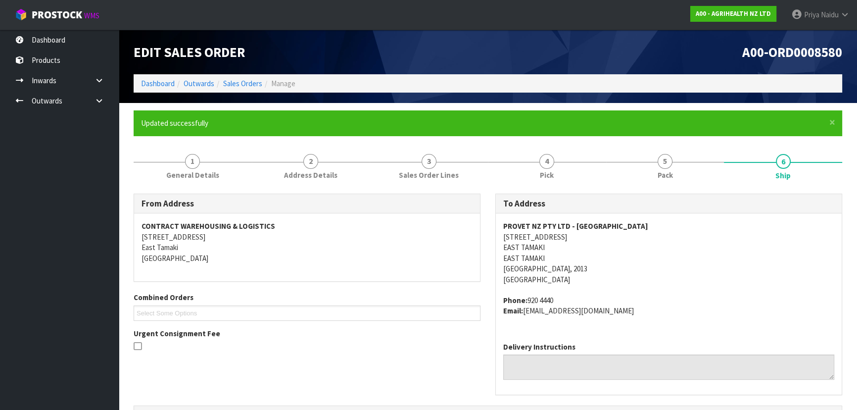
click at [470, 361] on div "From Address CONTRACT WAREHOUSING & LOGISTICS 17 Allens Road East Tamaki Auckla…" at bounding box center [487, 299] width 723 height 212
click at [482, 360] on div "From Address CONTRACT WAREHOUSING & LOGISTICS 17 Allens Road East Tamaki Auckla…" at bounding box center [307, 276] width 362 height 167
click at [467, 377] on div "From Address CONTRACT WAREHOUSING & LOGISTICS 17 Allens Road East Tamaki Auckla…" at bounding box center [487, 299] width 723 height 212
click at [480, 364] on div "From Address CONTRACT WAREHOUSING & LOGISTICS 17 Allens Road East Tamaki Auckla…" at bounding box center [487, 299] width 723 height 212
click at [480, 363] on div "From Address CONTRACT WAREHOUSING & LOGISTICS 17 Allens Road East Tamaki Auckla…" at bounding box center [487, 299] width 723 height 212
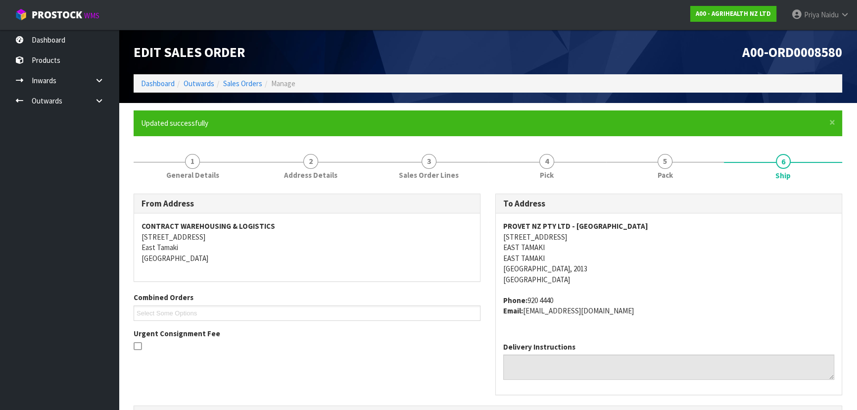
click at [466, 361] on div "From Address CONTRACT WAREHOUSING & LOGISTICS 17 Allens Road East Tamaki Auckla…" at bounding box center [487, 299] width 723 height 212
click at [453, 361] on div "From Address CONTRACT WAREHOUSING & LOGISTICS 17 Allens Road East Tamaki Auckla…" at bounding box center [487, 299] width 723 height 212
click at [465, 359] on div "From Address CONTRACT WAREHOUSING & LOGISTICS 17 Allens Road East Tamaki Auckla…" at bounding box center [307, 276] width 362 height 167
click at [458, 350] on div at bounding box center [307, 347] width 347 height 12
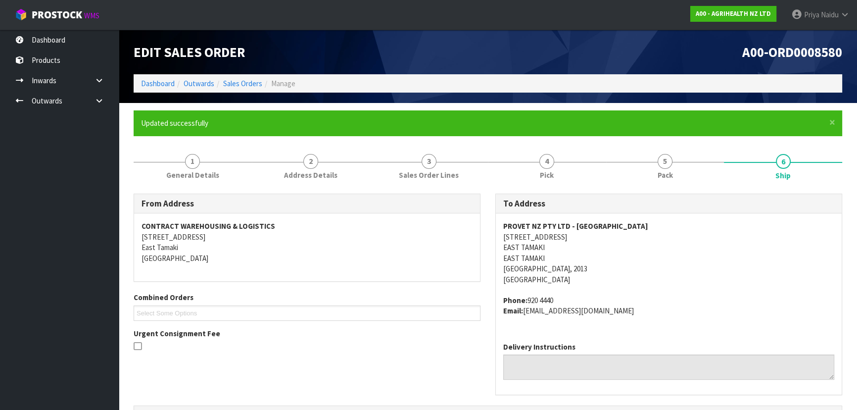
click at [458, 350] on div at bounding box center [307, 347] width 347 height 12
click at [460, 356] on div "From Address CONTRACT WAREHOUSING & LOGISTICS 17 Allens Road East Tamaki Auckla…" at bounding box center [307, 276] width 362 height 167
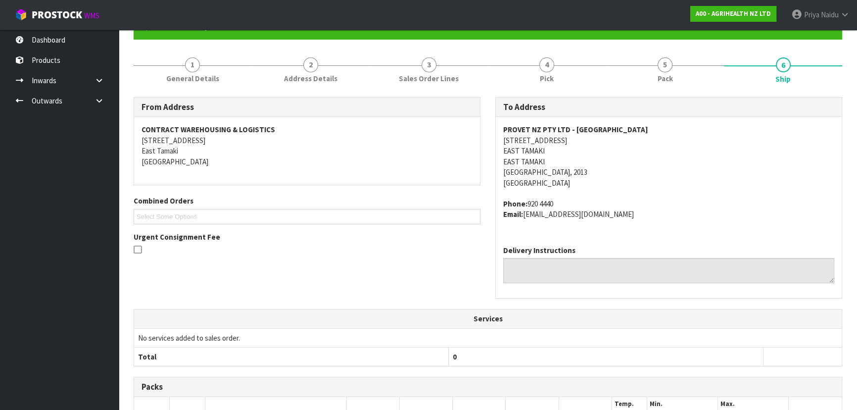
scroll to position [267, 0]
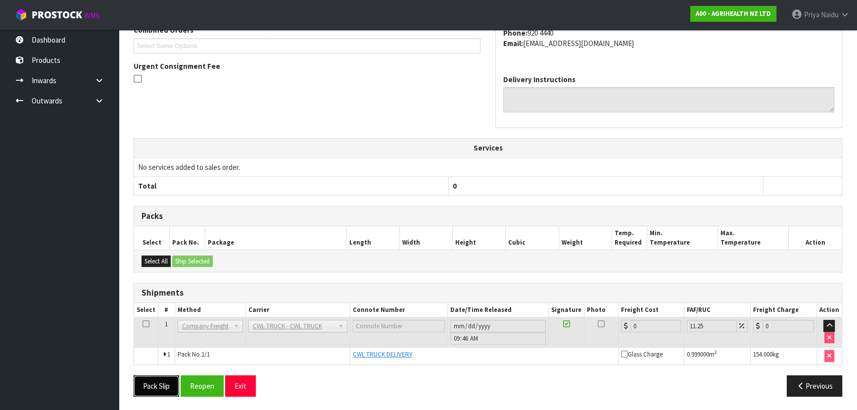
click at [158, 384] on button "Pack Slip" at bounding box center [157, 385] width 46 height 21
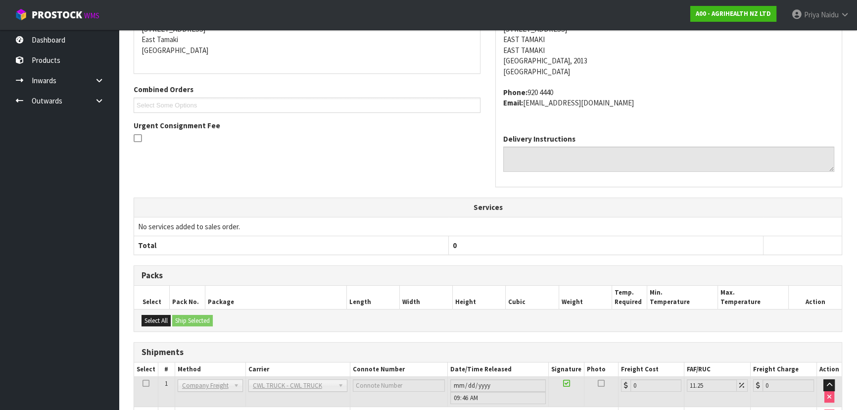
scroll to position [0, 0]
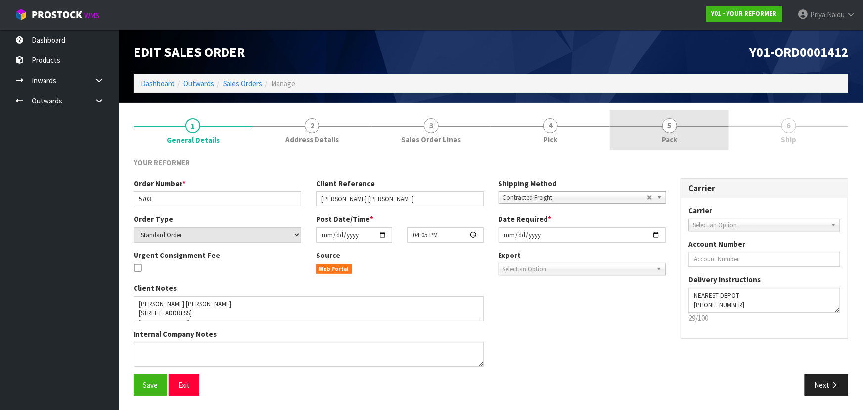
drag, startPoint x: 651, startPoint y: 133, endPoint x: 652, endPoint y: 148, distance: 14.9
click at [652, 133] on link "5 Pack" at bounding box center [669, 129] width 119 height 39
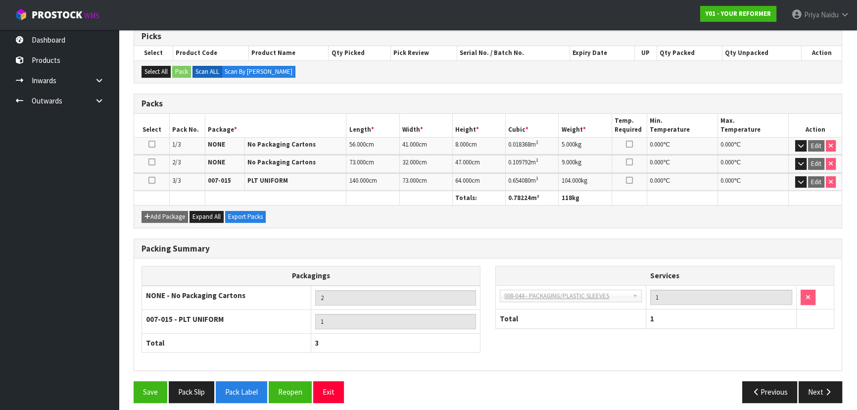
scroll to position [173, 0]
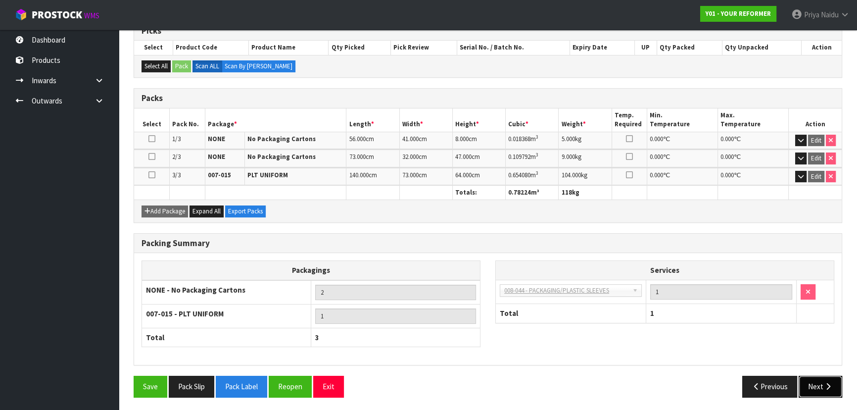
drag, startPoint x: 807, startPoint y: 376, endPoint x: 796, endPoint y: 379, distance: 11.3
click at [807, 378] on button "Next" at bounding box center [820, 385] width 44 height 21
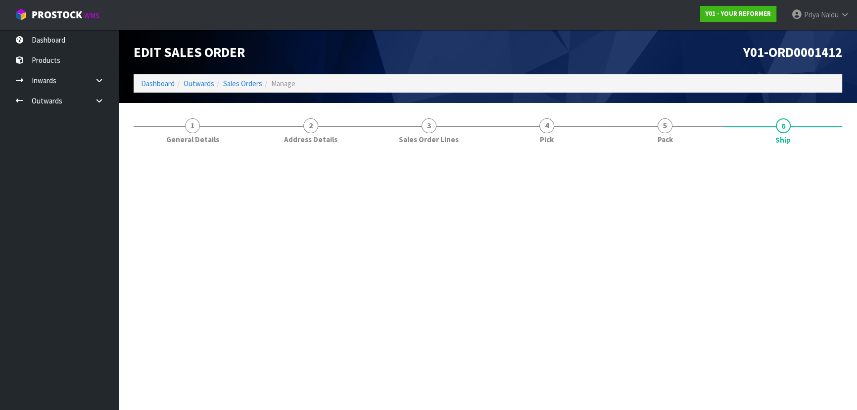
scroll to position [0, 0]
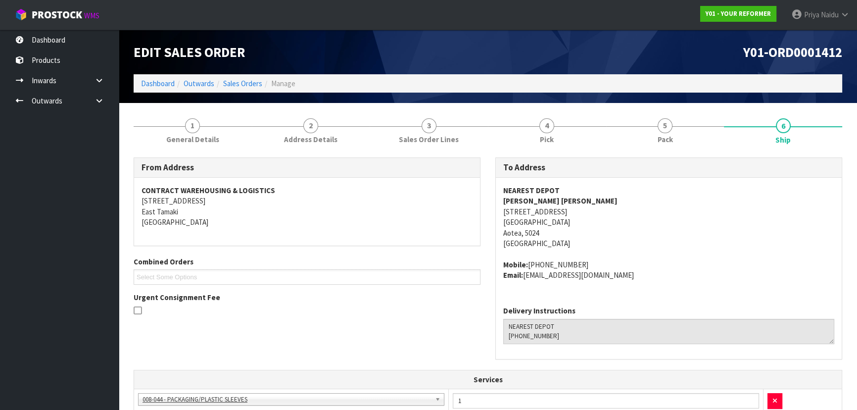
drag, startPoint x: 669, startPoint y: 209, endPoint x: 644, endPoint y: 215, distance: 25.0
click at [669, 209] on address "NEAREST DEPOT [PERSON_NAME][GEOGRAPHIC_DATA][PERSON_NAME] [STREET_ADDRESS]" at bounding box center [668, 217] width 331 height 64
click at [624, 247] on address "NEAREST DEPOT [PERSON_NAME][GEOGRAPHIC_DATA][PERSON_NAME] [STREET_ADDRESS]" at bounding box center [668, 217] width 331 height 64
copy address "11 HOLLYFORD PLACE AOTEA WGN PORIRUA 5024"
drag, startPoint x: 495, startPoint y: 209, endPoint x: 653, endPoint y: 216, distance: 157.9
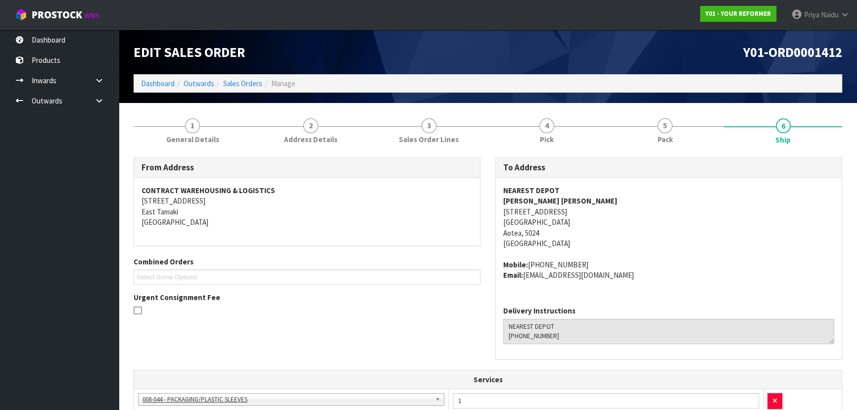
click at [653, 216] on div "NEAREST DEPOT [PERSON_NAME][GEOGRAPHIC_DATA][PERSON_NAME] [STREET_ADDRESS] Mobi…" at bounding box center [669, 238] width 346 height 120
drag, startPoint x: 638, startPoint y: 243, endPoint x: 625, endPoint y: 248, distance: 13.6
click at [639, 244] on address "NEAREST DEPOT [PERSON_NAME][GEOGRAPHIC_DATA][PERSON_NAME] [STREET_ADDRESS]" at bounding box center [668, 217] width 331 height 64
copy strong "[PERSON_NAME] [PERSON_NAME]"
drag, startPoint x: 499, startPoint y: 201, endPoint x: 588, endPoint y: 196, distance: 89.1
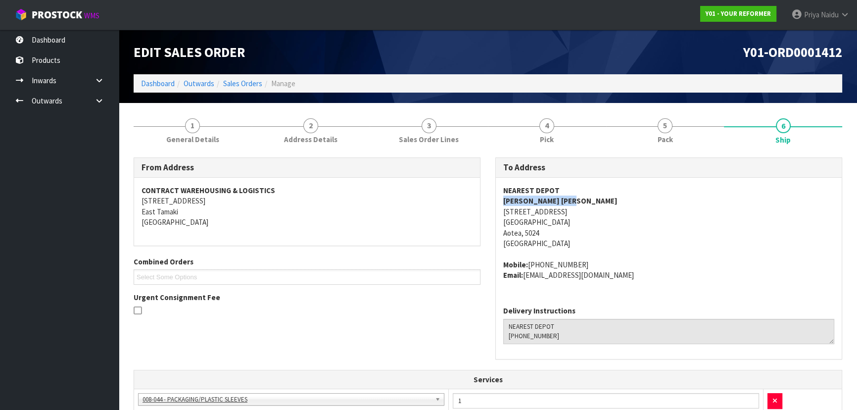
click at [588, 196] on div "NEAREST DEPOT [PERSON_NAME][GEOGRAPHIC_DATA][PERSON_NAME] [STREET_ADDRESS] Mobi…" at bounding box center [669, 238] width 346 height 120
copy address "[PHONE_NUMBER]"
drag, startPoint x: 528, startPoint y: 262, endPoint x: 595, endPoint y: 259, distance: 66.8
click at [595, 259] on address "Mobile: +64 21 151 0257 Email: nazhashim@gmail.com" at bounding box center [668, 269] width 331 height 21
copy address "[EMAIL_ADDRESS][DOMAIN_NAME]"
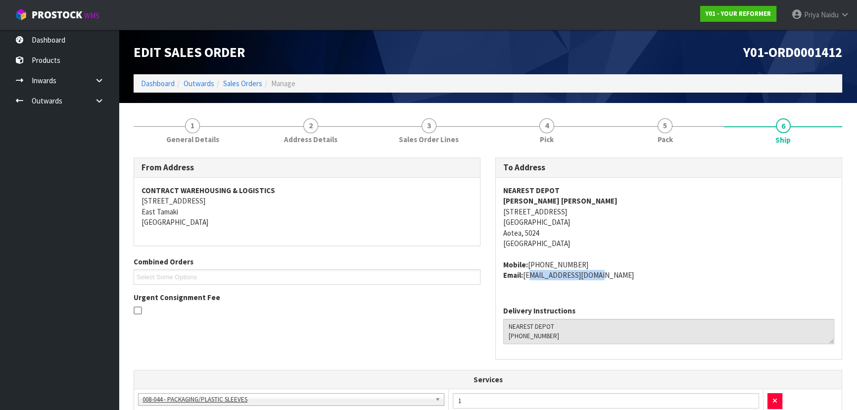
drag, startPoint x: 525, startPoint y: 277, endPoint x: 599, endPoint y: 286, distance: 74.3
click at [617, 282] on div "NEAREST DEPOT [PERSON_NAME][GEOGRAPHIC_DATA][PERSON_NAME] [STREET_ADDRESS] Mobi…" at bounding box center [669, 238] width 346 height 120
click at [234, 125] on link "1 General Details" at bounding box center [193, 129] width 118 height 39
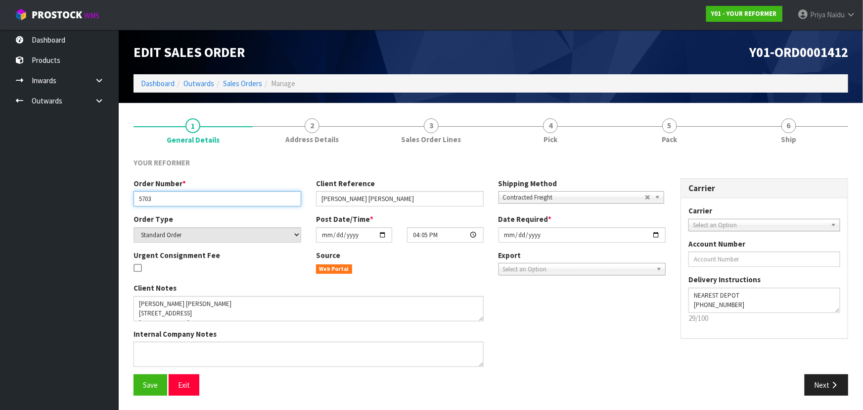
drag, startPoint x: 135, startPoint y: 198, endPoint x: 163, endPoint y: 192, distance: 28.8
click at [163, 192] on input "5703" at bounding box center [218, 198] width 168 height 15
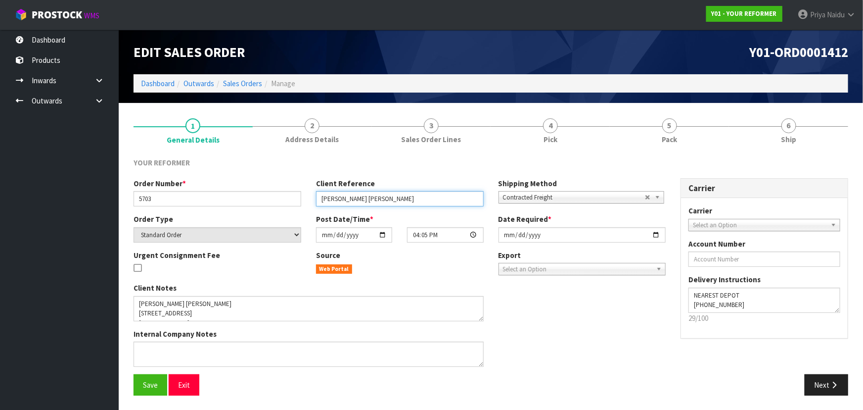
drag, startPoint x: 326, startPoint y: 198, endPoint x: 399, endPoint y: 196, distance: 72.7
click at [399, 196] on input "[PERSON_NAME] [PERSON_NAME]" at bounding box center [400, 198] width 168 height 15
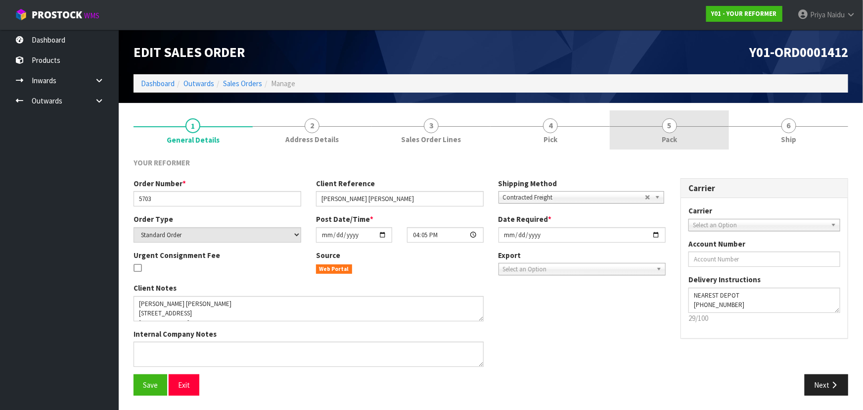
click at [696, 128] on link "5 Pack" at bounding box center [669, 129] width 119 height 39
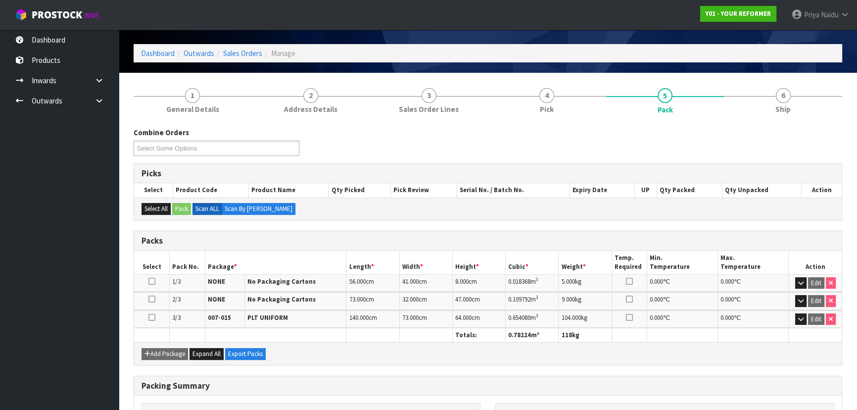
scroll to position [45, 0]
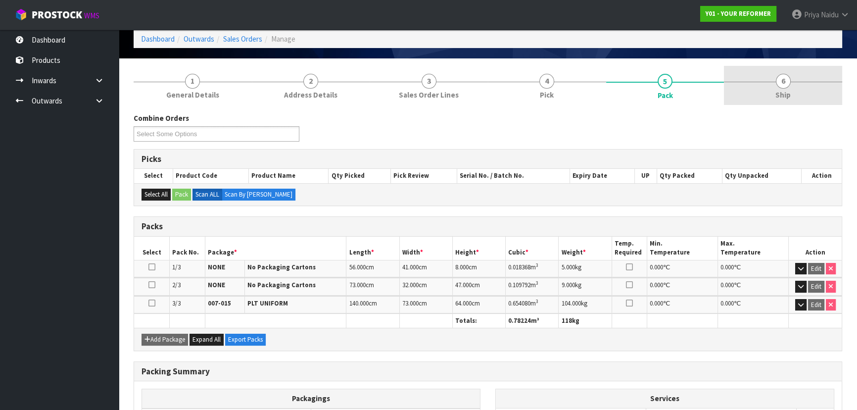
click at [792, 95] on link "6 Ship" at bounding box center [783, 85] width 118 height 39
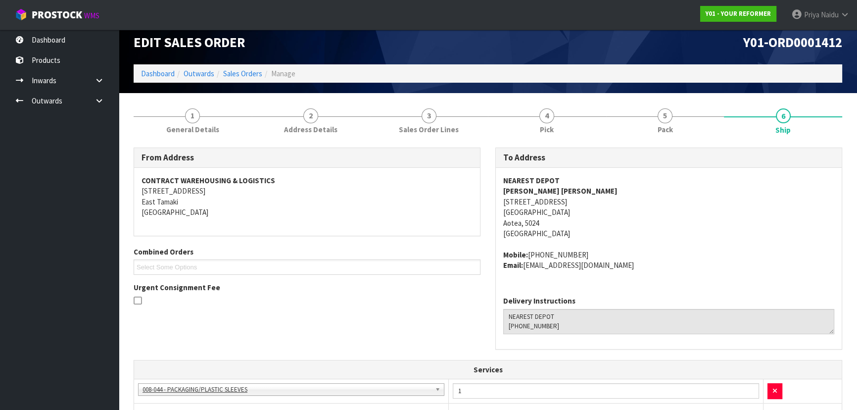
scroll to position [0, 0]
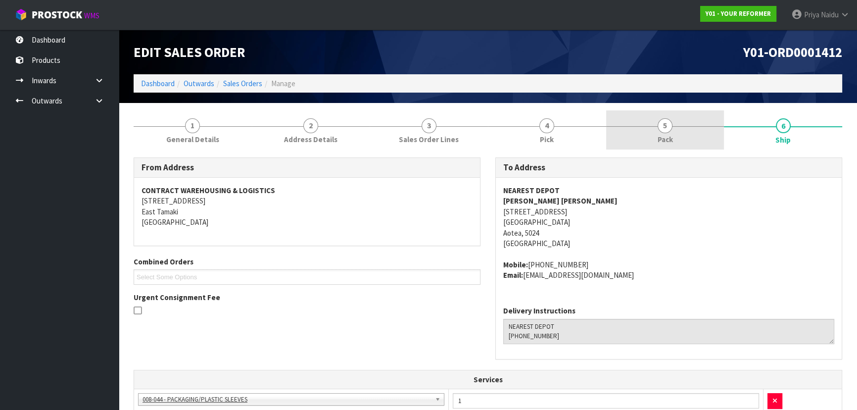
click at [692, 117] on link "5 Pack" at bounding box center [665, 129] width 118 height 39
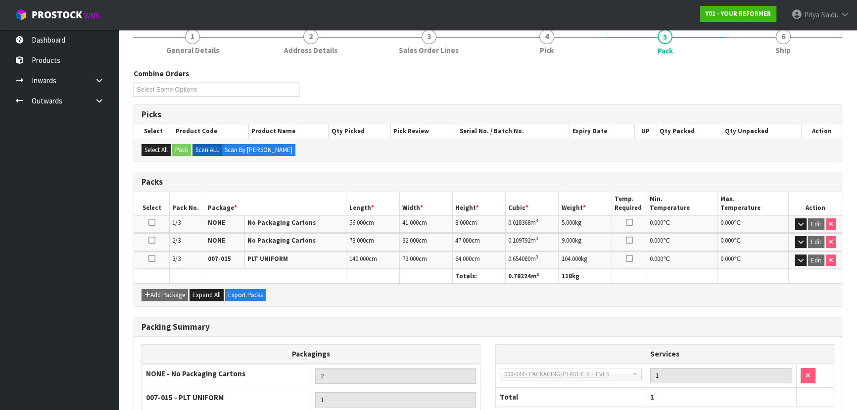
scroll to position [90, 0]
click at [782, 61] on div "Combine Orders Y01-ORD0001408 Y01-ORD0001410 Y01-ORD0001412 Y01-ORD0001414 Y01-…" at bounding box center [488, 273] width 708 height 427
click at [777, 55] on link "6 Ship" at bounding box center [783, 40] width 118 height 39
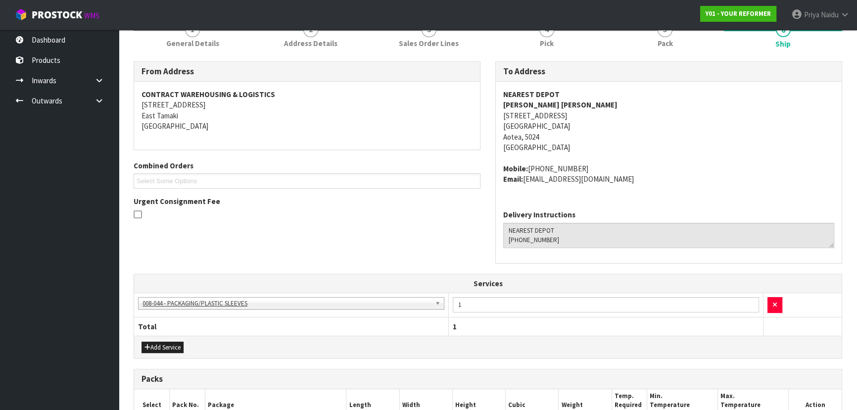
scroll to position [278, 0]
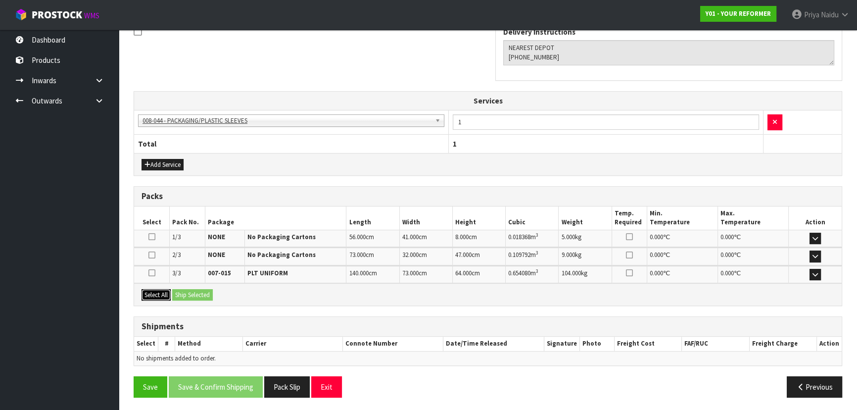
click at [163, 294] on button "Select All" at bounding box center [155, 295] width 29 height 12
click at [182, 293] on button "Ship Selected" at bounding box center [192, 295] width 41 height 12
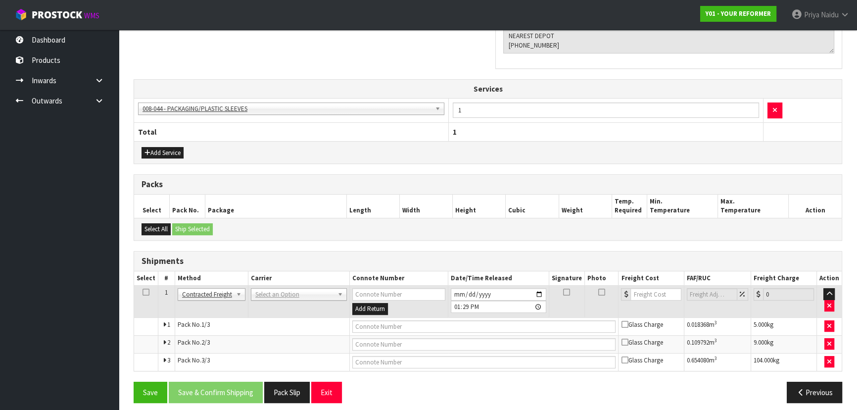
scroll to position [296, 0]
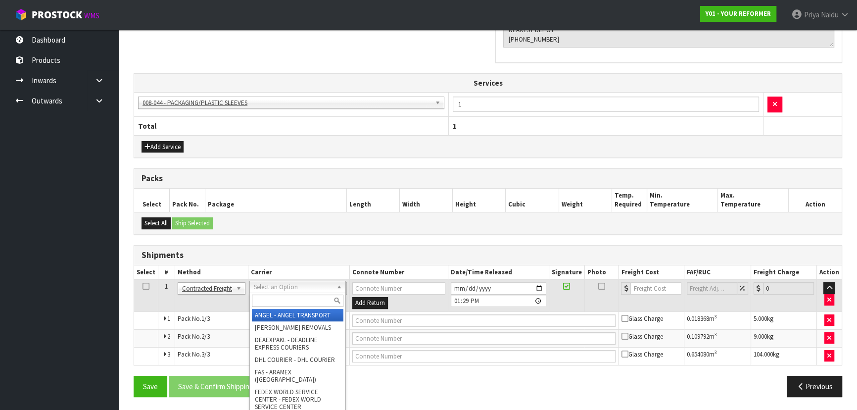
click at [266, 298] on input "text" at bounding box center [298, 300] width 92 height 12
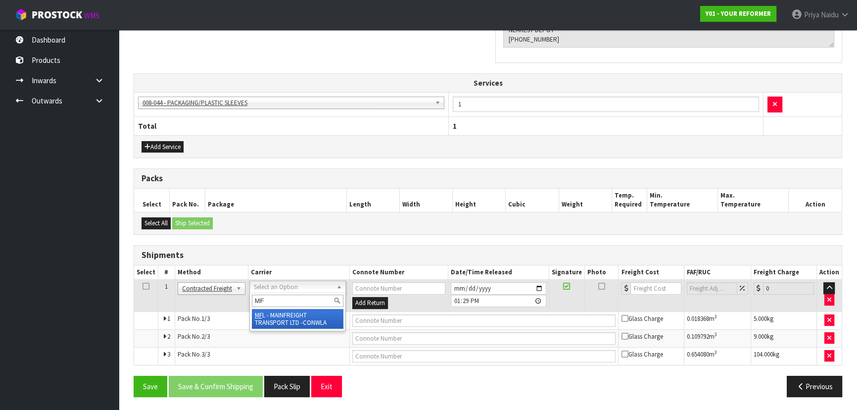
type input "MF"
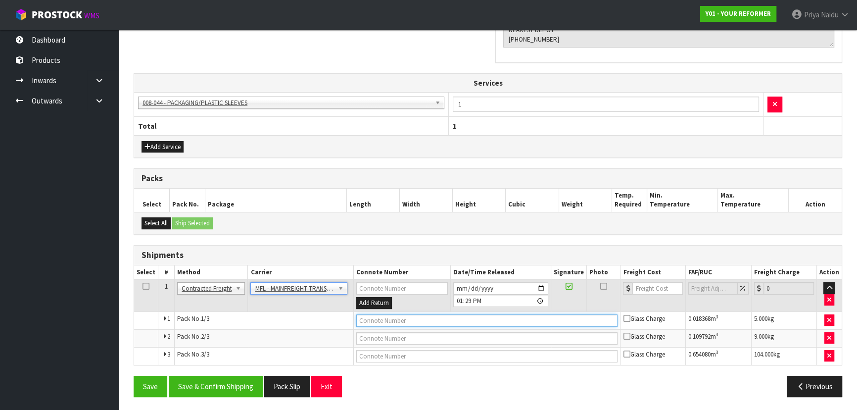
click at [366, 319] on input "text" at bounding box center [487, 320] width 262 height 12
paste input "FWM59034314"
type input "FWM59034314"
click at [652, 287] on input "number" at bounding box center [657, 288] width 50 height 12
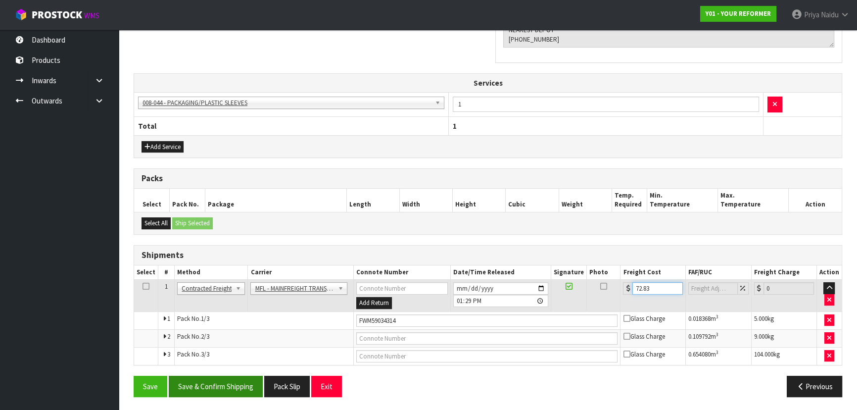
type input "72.83"
click at [222, 379] on button "Save & Confirm Shipping" at bounding box center [216, 385] width 94 height 21
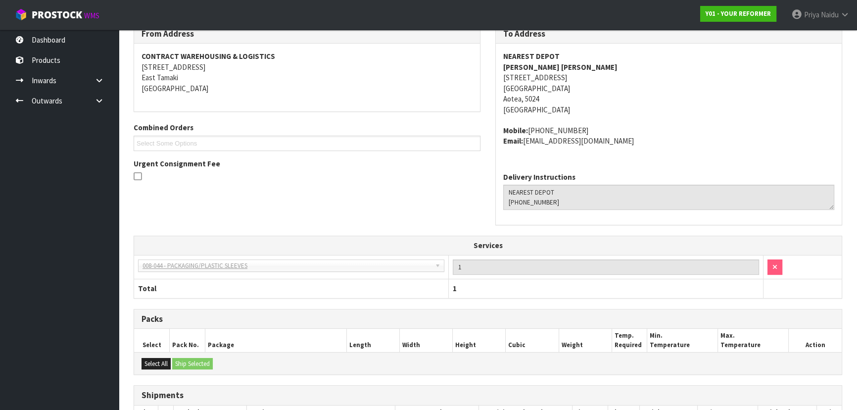
scroll to position [0, 0]
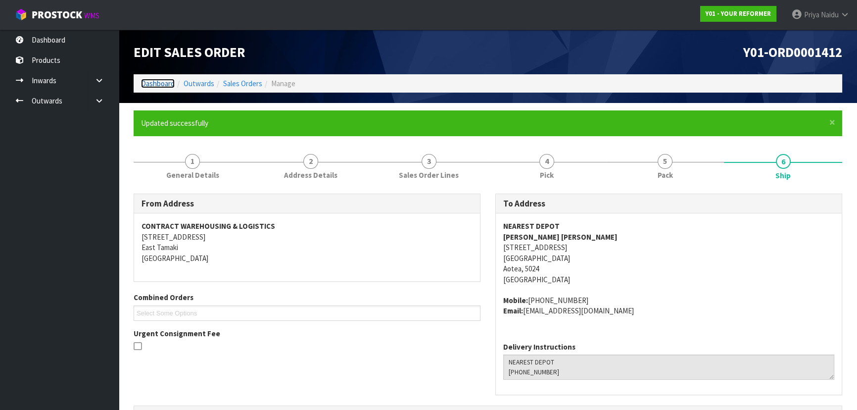
click at [148, 82] on link "Dashboard" at bounding box center [158, 83] width 34 height 9
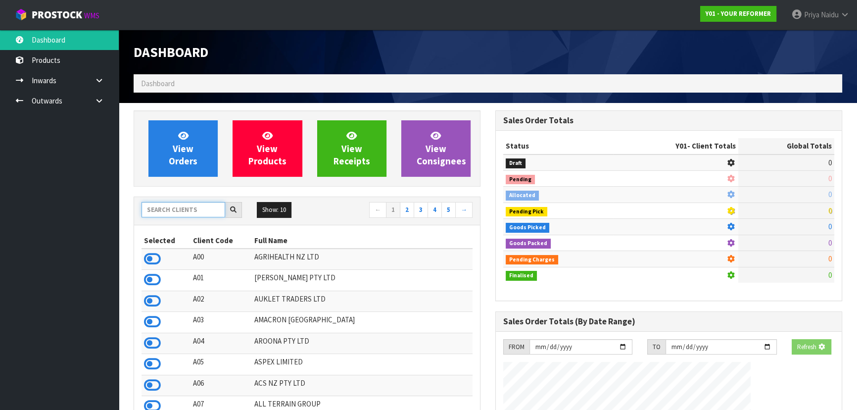
click at [186, 209] on input "text" at bounding box center [183, 209] width 84 height 15
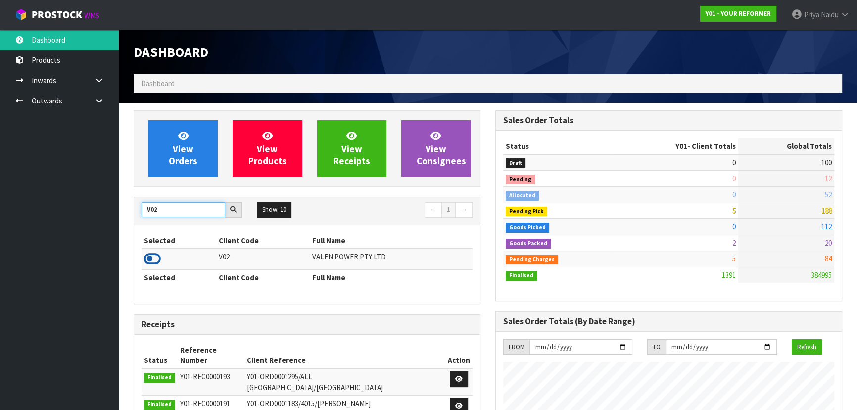
type input "V02"
drag, startPoint x: 157, startPoint y: 254, endPoint x: 172, endPoint y: 239, distance: 20.6
click at [156, 254] on icon at bounding box center [152, 258] width 17 height 15
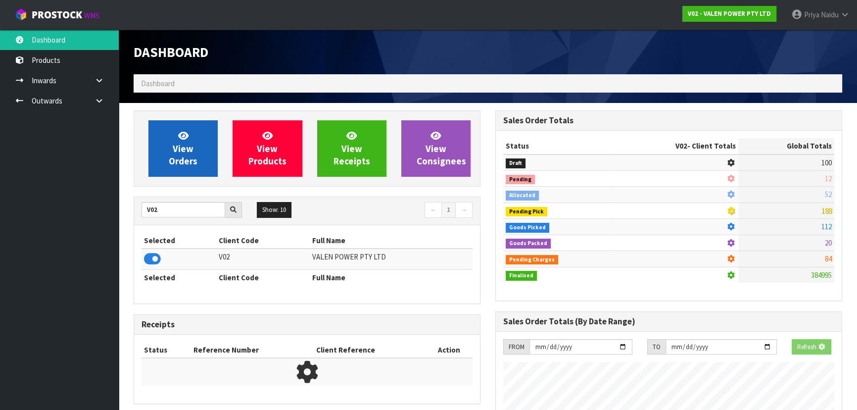
scroll to position [616, 361]
click at [198, 153] on link "View Orders" at bounding box center [182, 148] width 69 height 56
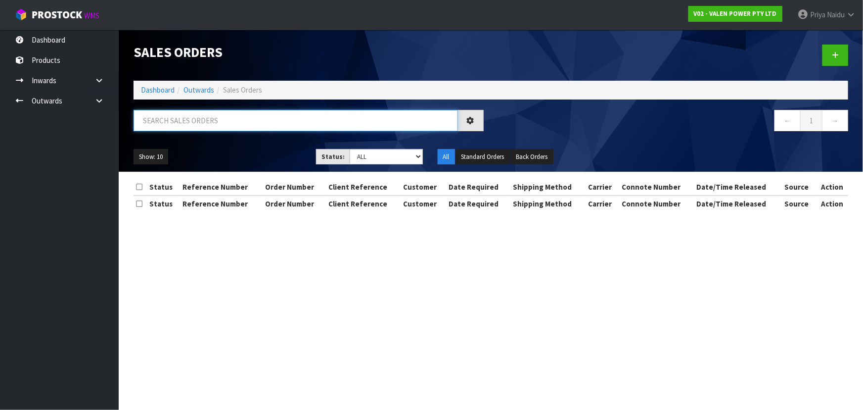
click at [203, 119] on input "text" at bounding box center [296, 120] width 324 height 21
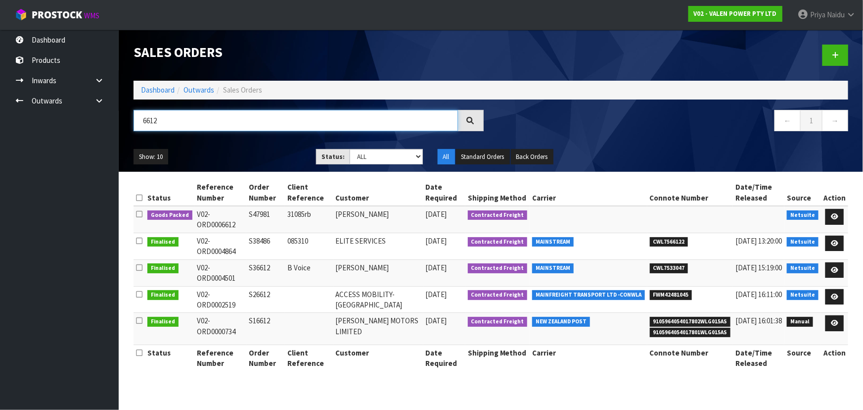
type input "6612"
click at [247, 151] on ul "Show: 10 5 10 25 50" at bounding box center [218, 157] width 168 height 16
click at [239, 153] on ul "Show: 10 5 10 25 50" at bounding box center [218, 157] width 168 height 16
click at [833, 217] on icon at bounding box center [834, 216] width 7 height 6
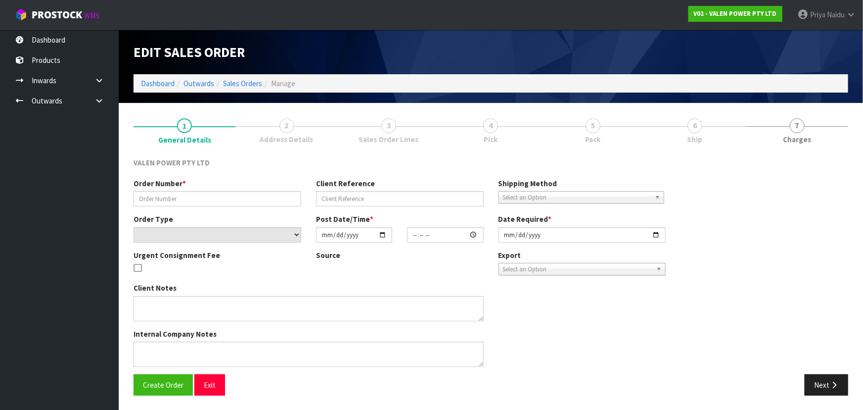
type input "S47981"
type input "31085rb"
select select "number:0"
type input "[DATE]"
type input "09:15:08.000"
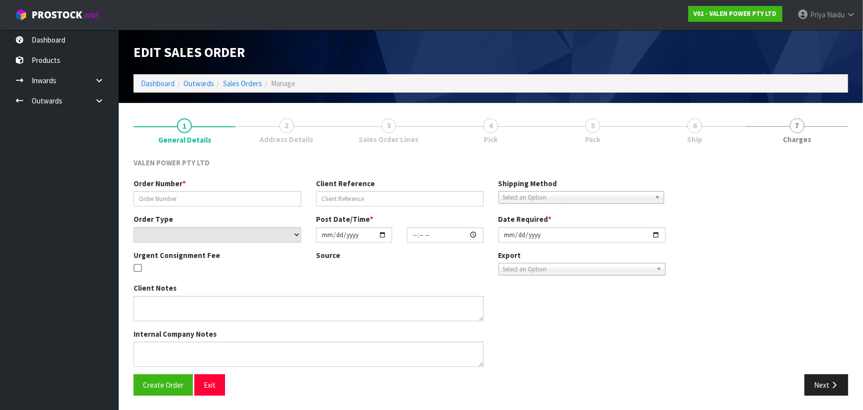
type input "[DATE]"
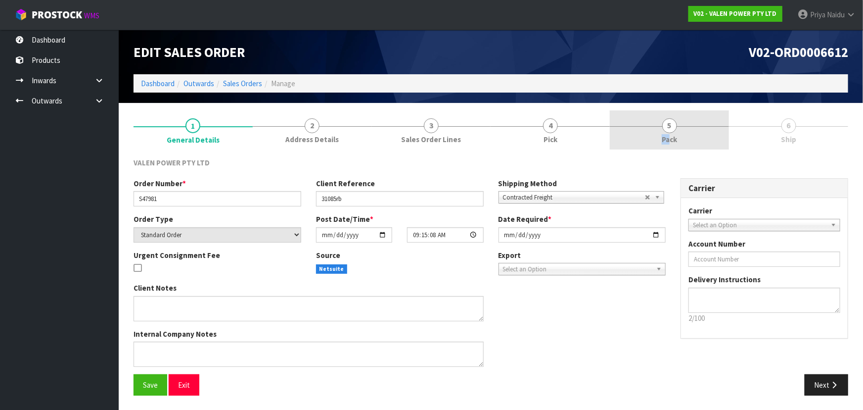
click at [670, 134] on span "Pack" at bounding box center [669, 139] width 15 height 10
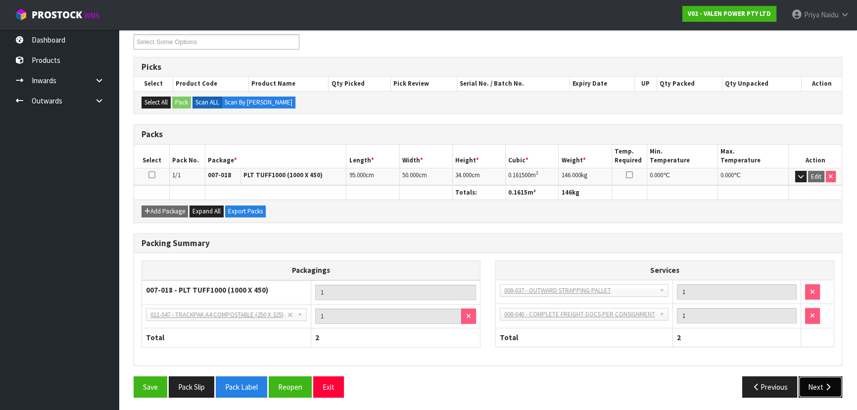
click at [819, 387] on button "Next" at bounding box center [820, 386] width 44 height 21
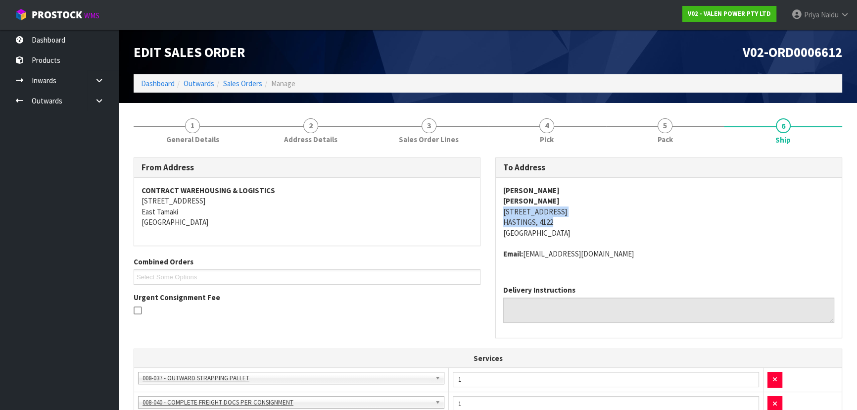
copy address "117 KING STREET NORTH HASTINGS, 4122"
drag, startPoint x: 499, startPoint y: 208, endPoint x: 597, endPoint y: 224, distance: 99.2
click at [597, 224] on div "HECTOR JONES HECTOR JONES 117 KING STREET NORTH HASTINGS, 4122 New Zealand Emai…" at bounding box center [669, 227] width 346 height 99
copy strong "[PERSON_NAME]"
drag, startPoint x: 495, startPoint y: 182, endPoint x: 555, endPoint y: 185, distance: 60.4
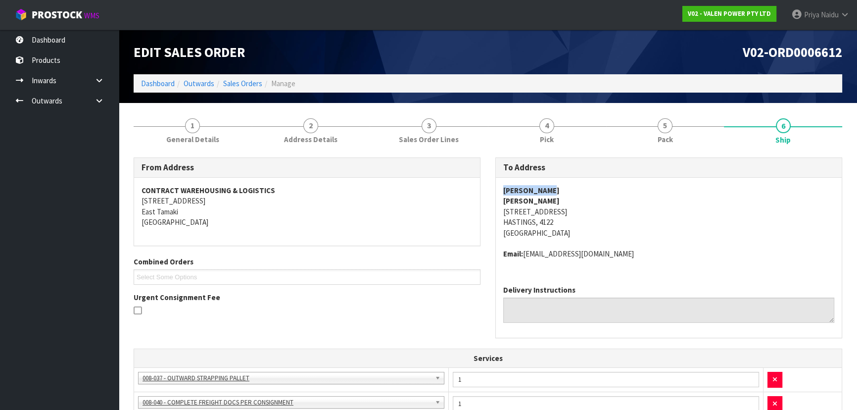
click at [557, 185] on div "HECTOR JONES HECTOR JONES 117 KING STREET NORTH HASTINGS, 4122 New Zealand Emai…" at bounding box center [669, 227] width 346 height 99
copy address "Email: sales@hectorjones.co.nz"
drag, startPoint x: 503, startPoint y: 251, endPoint x: 636, endPoint y: 255, distance: 133.1
click at [636, 255] on address "Email: sales@hectorjones.co.nz" at bounding box center [668, 253] width 331 height 10
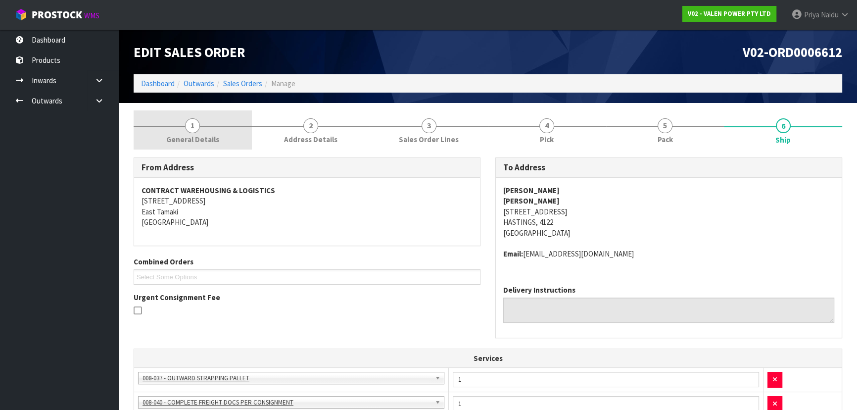
click at [202, 126] on div at bounding box center [193, 126] width 118 height 0
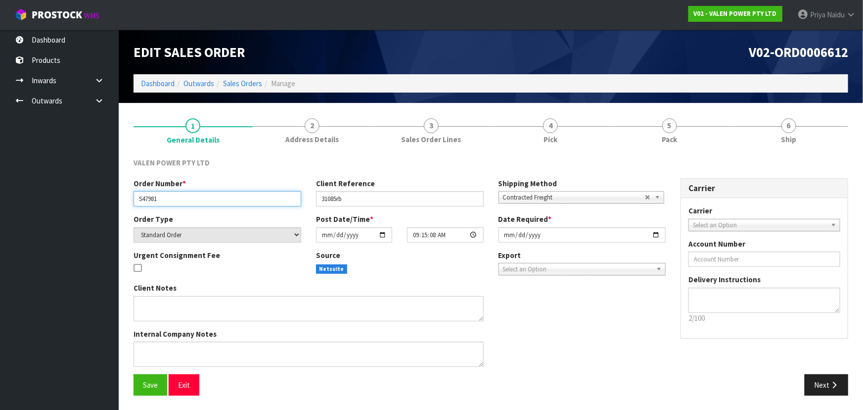
drag, startPoint x: 137, startPoint y: 198, endPoint x: 161, endPoint y: 198, distance: 23.7
click at [161, 198] on input "S47981" at bounding box center [218, 198] width 168 height 15
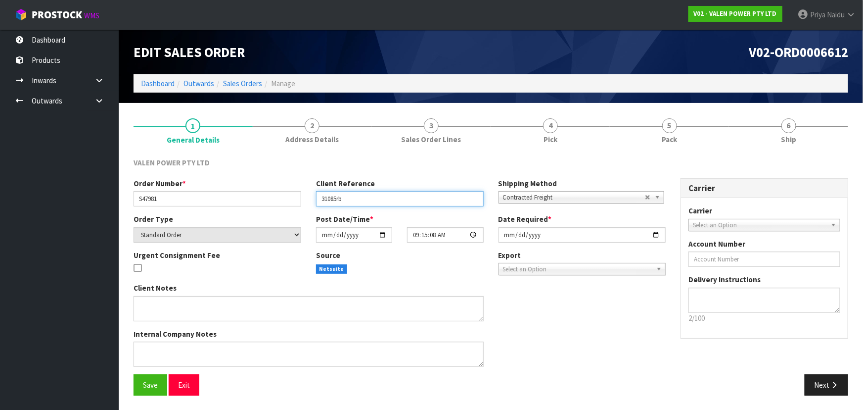
drag, startPoint x: 321, startPoint y: 198, endPoint x: 351, endPoint y: 198, distance: 29.7
click at [351, 198] on input "31085rb" at bounding box center [400, 198] width 168 height 15
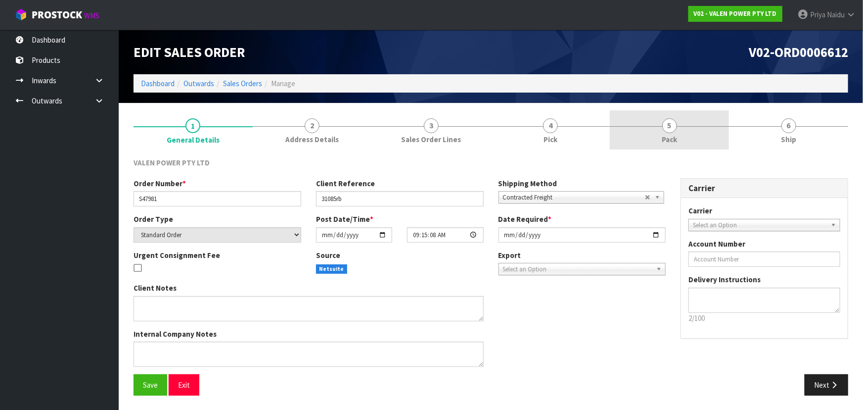
click at [655, 118] on link "5 Pack" at bounding box center [669, 129] width 119 height 39
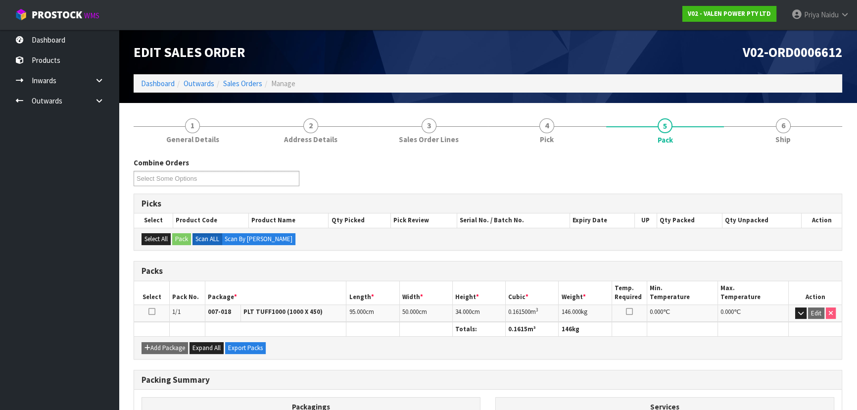
scroll to position [45, 0]
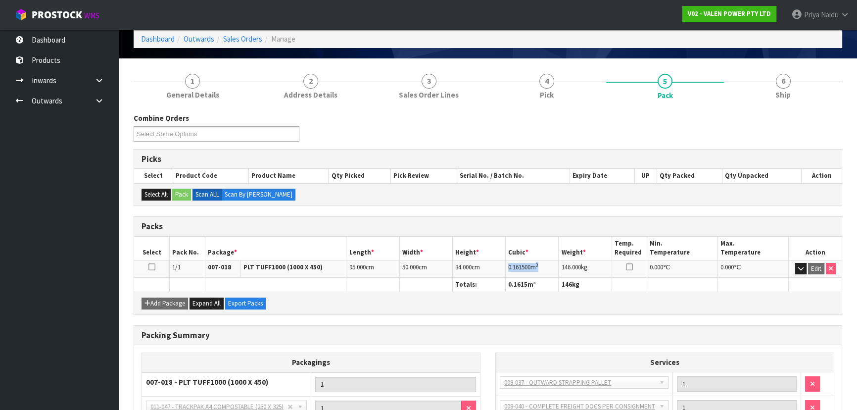
copy td "0.161500 m 3"
drag, startPoint x: 505, startPoint y: 267, endPoint x: 554, endPoint y: 258, distance: 50.3
click at [554, 260] on td "0.161500 m 3" at bounding box center [531, 268] width 53 height 17
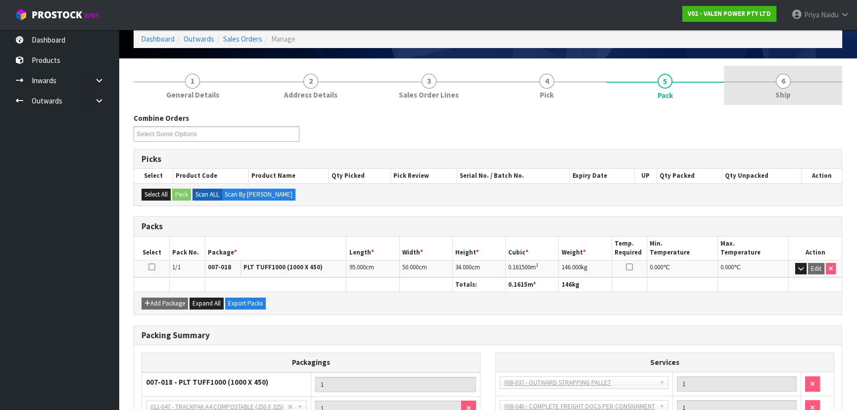
click at [816, 89] on link "6 Ship" at bounding box center [783, 85] width 118 height 39
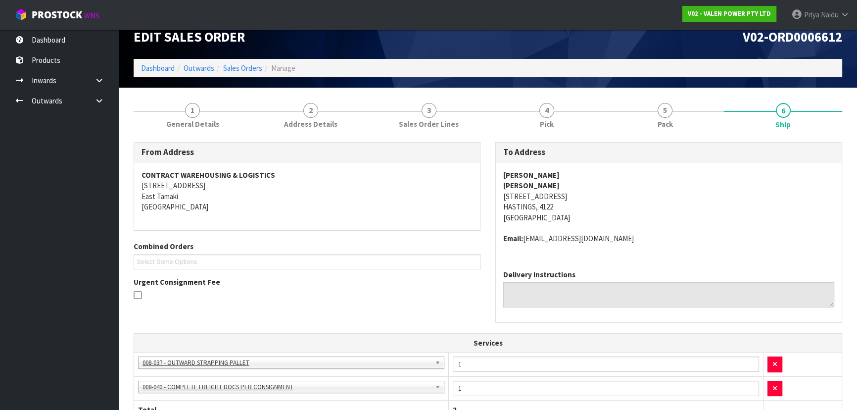
scroll to position [0, 0]
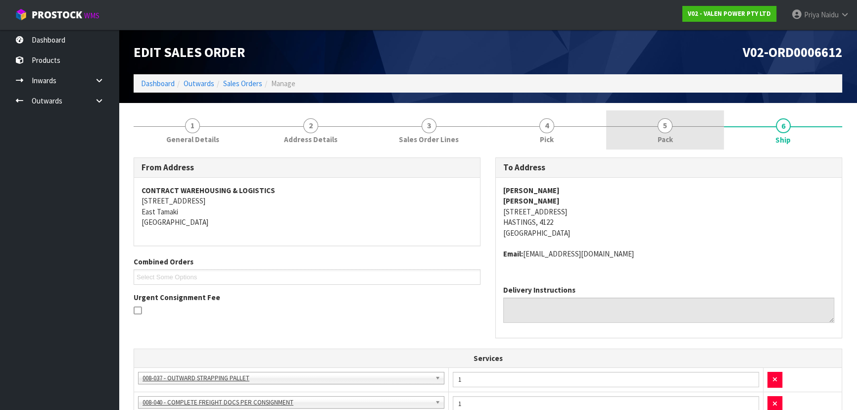
click at [661, 128] on span "5" at bounding box center [664, 125] width 15 height 15
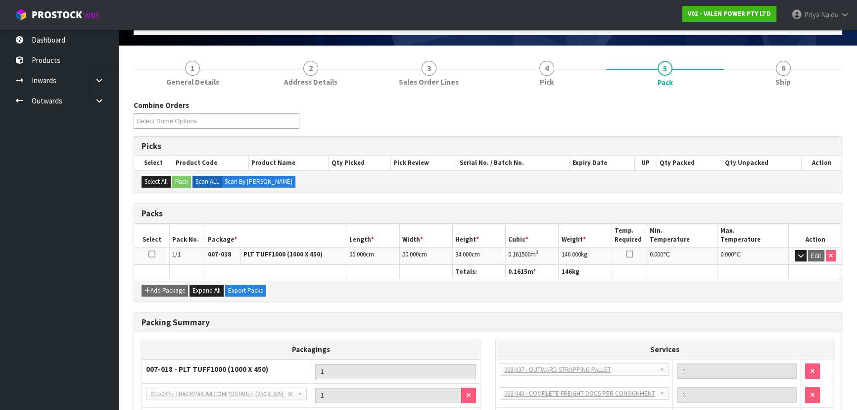
scroll to position [45, 0]
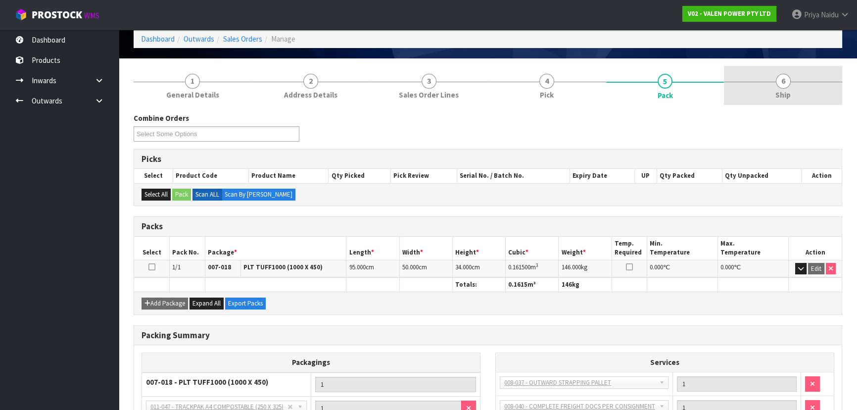
click at [799, 83] on link "6 Ship" at bounding box center [783, 85] width 118 height 39
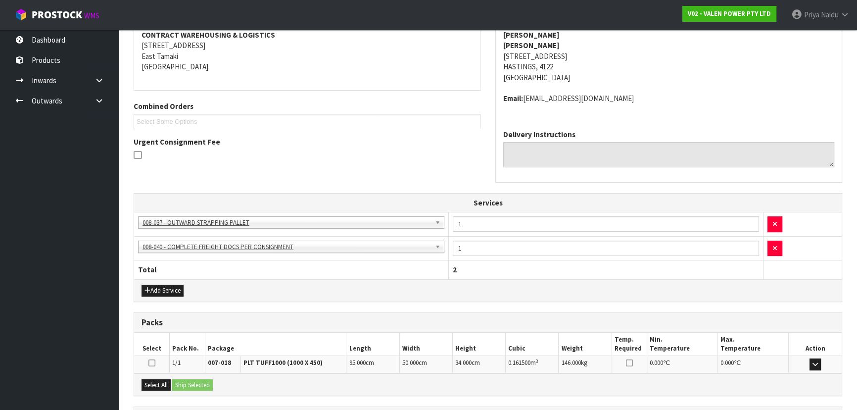
scroll to position [245, 0]
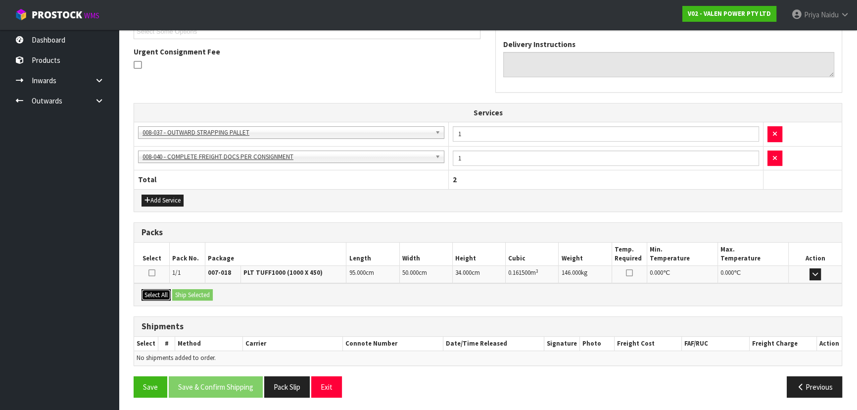
click at [163, 289] on button "Select All" at bounding box center [155, 295] width 29 height 12
click at [185, 294] on button "Ship Selected" at bounding box center [192, 295] width 41 height 12
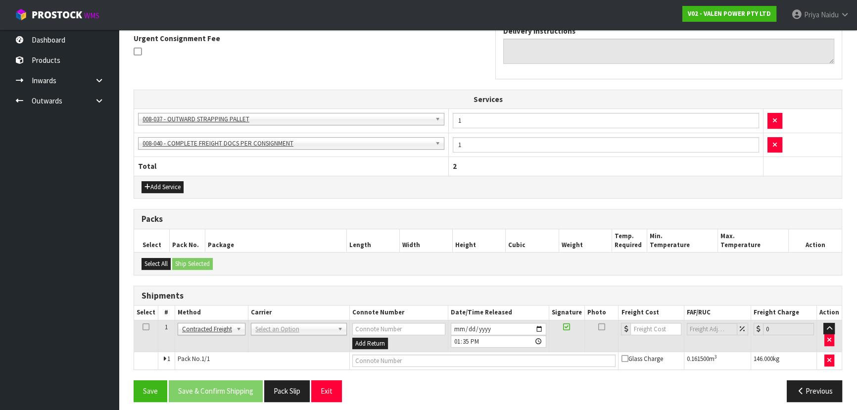
scroll to position [263, 0]
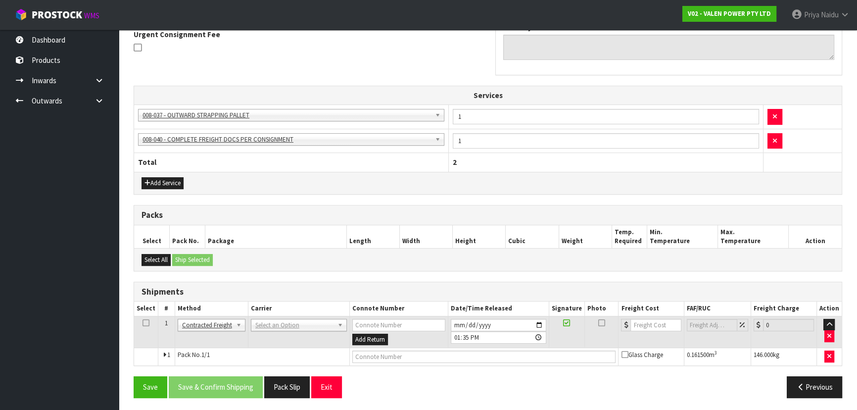
drag, startPoint x: 287, startPoint y: 320, endPoint x: 281, endPoint y: 324, distance: 7.4
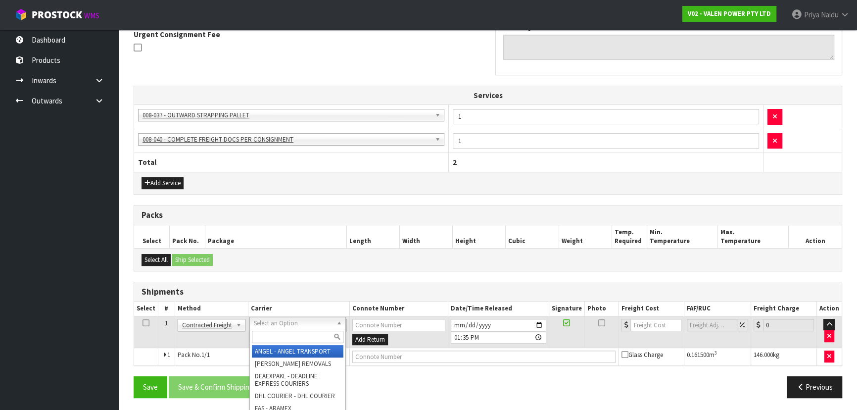
click at [272, 333] on input "text" at bounding box center [298, 336] width 92 height 12
type input "MA"
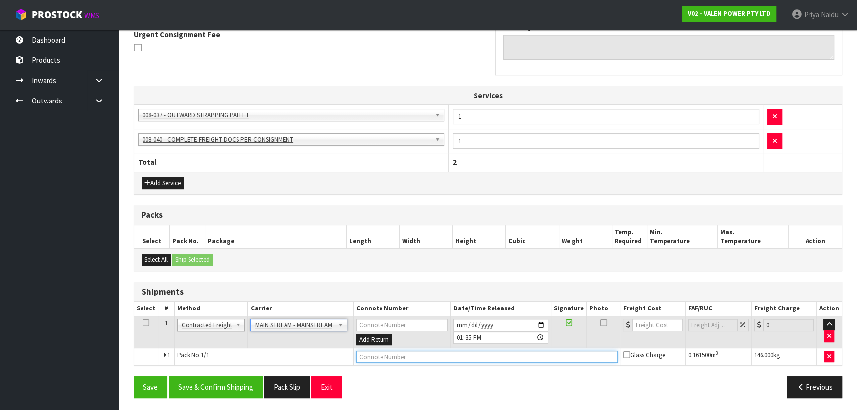
click at [411, 351] on input "text" at bounding box center [487, 356] width 262 height 12
paste input "CWL7732232"
type input "CWL7732232"
click at [659, 322] on input "number" at bounding box center [657, 325] width 50 height 12
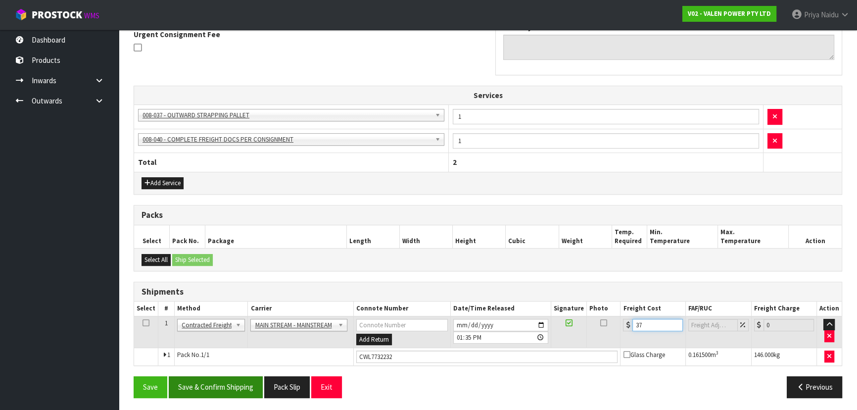
type input "37"
click at [230, 384] on button "Save & Confirm Shipping" at bounding box center [216, 386] width 94 height 21
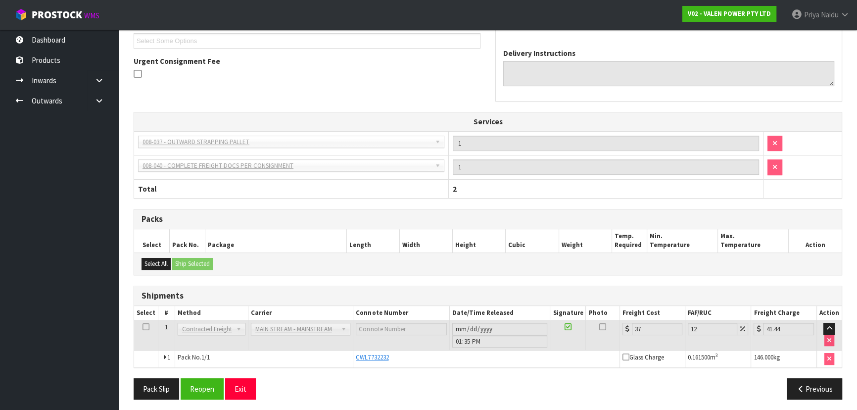
scroll to position [0, 0]
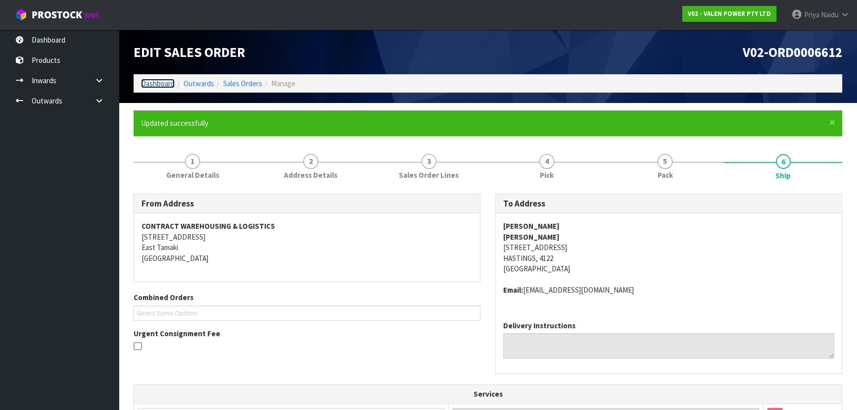
click at [150, 80] on link "Dashboard" at bounding box center [158, 83] width 34 height 9
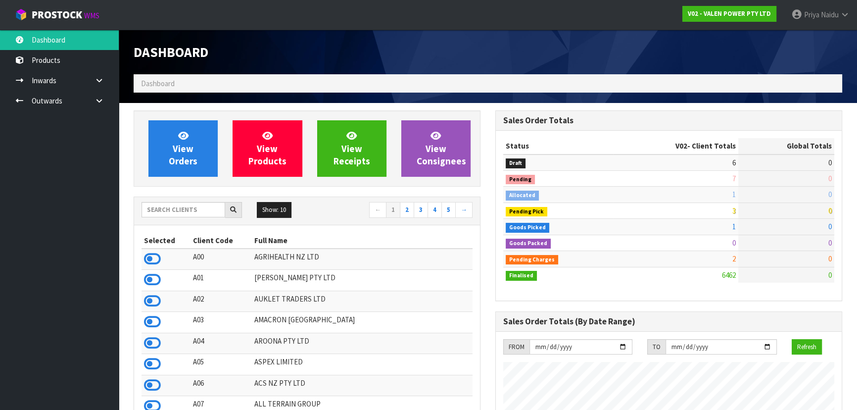
scroll to position [779, 361]
click at [187, 215] on input "text" at bounding box center [183, 209] width 84 height 15
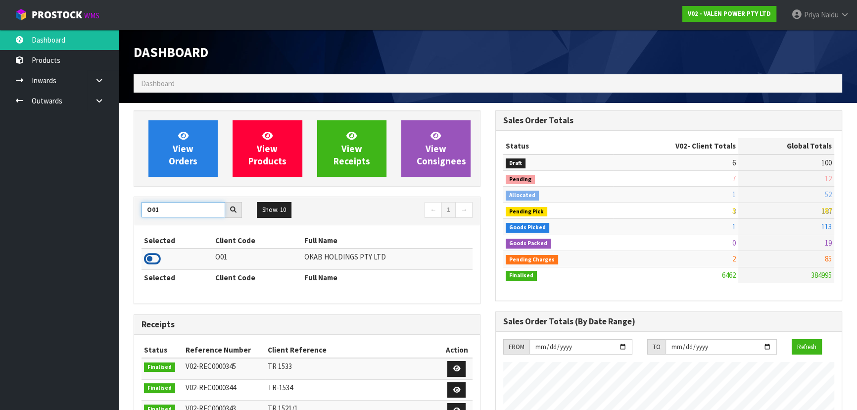
type input "O01"
click at [149, 258] on icon at bounding box center [152, 258] width 17 height 15
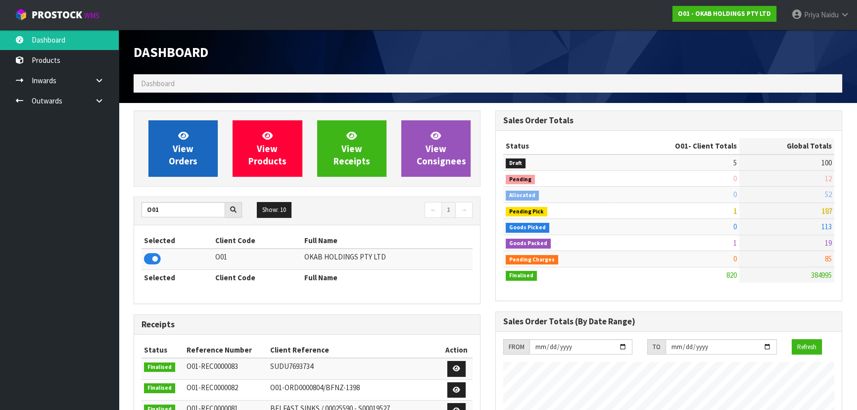
scroll to position [716, 361]
click at [183, 157] on span "View Orders" at bounding box center [183, 148] width 29 height 37
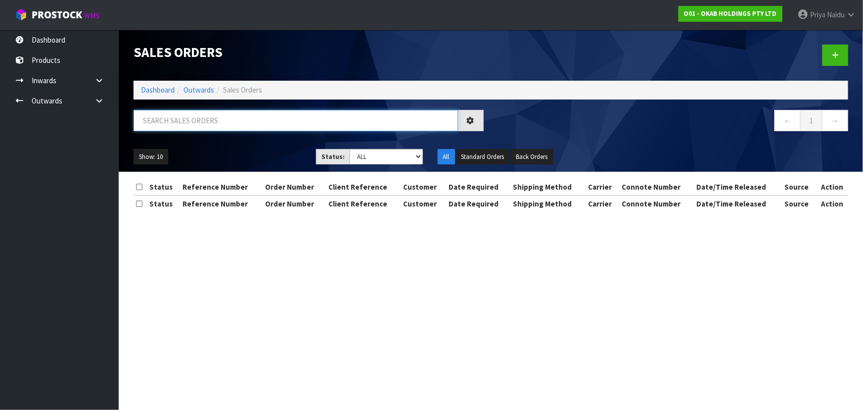
click at [214, 118] on input "text" at bounding box center [296, 120] width 324 height 21
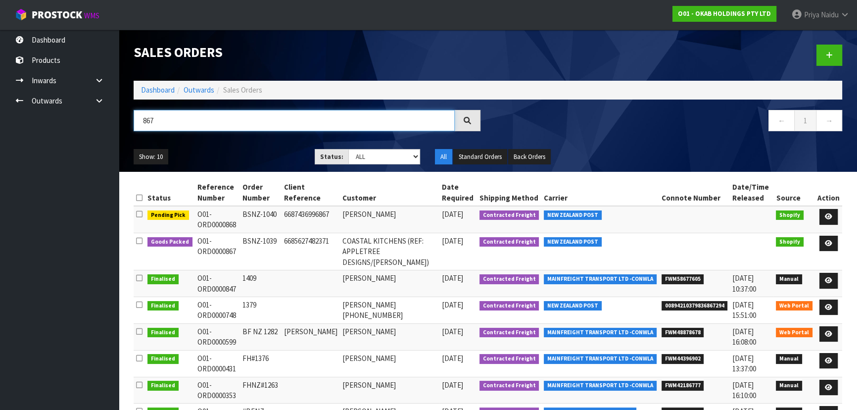
type input "867"
click at [271, 158] on ul "Show: 10 5 10 25 50" at bounding box center [217, 157] width 166 height 16
click at [256, 154] on ul "Show: 10 5 10 25 50" at bounding box center [217, 157] width 166 height 16
click at [373, 160] on select "Draft Pending Allocated Pending Pick Goods Picked Goods Packed Pending Charges …" at bounding box center [384, 156] width 72 height 15
select select "string:5"
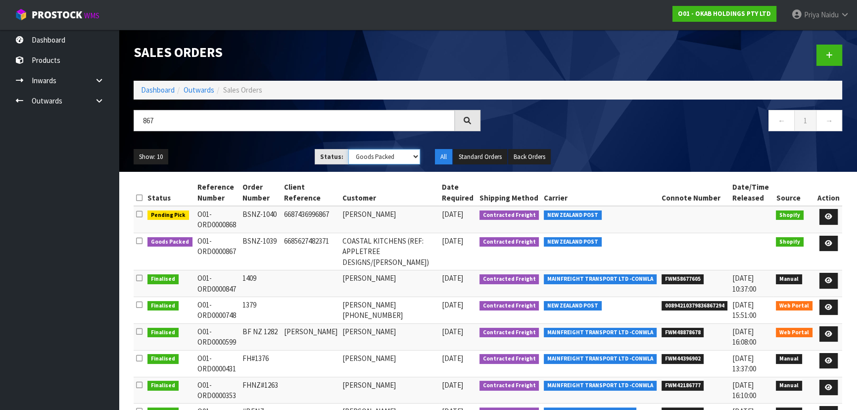
click at [348, 149] on select "Draft Pending Allocated Pending Pick Goods Picked Goods Packed Pending Charges …" at bounding box center [384, 156] width 72 height 15
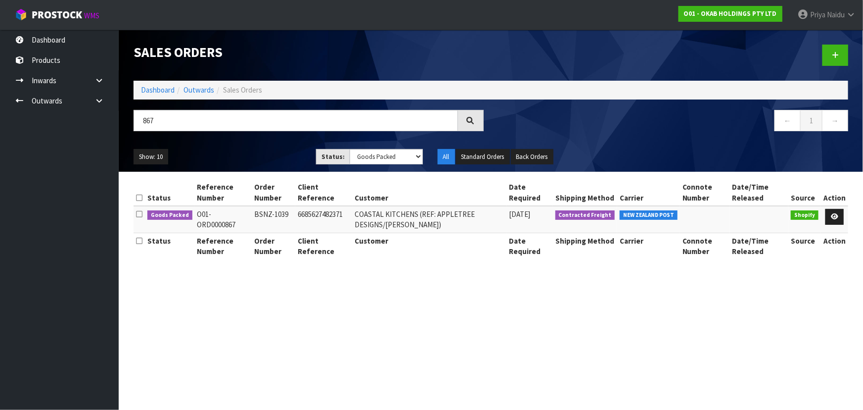
click at [260, 157] on ul "Show: 10 5 10 25 50" at bounding box center [218, 157] width 168 height 16
click at [252, 157] on ul "Show: 10 5 10 25 50" at bounding box center [218, 157] width 168 height 16
click at [841, 214] on link at bounding box center [834, 217] width 18 height 16
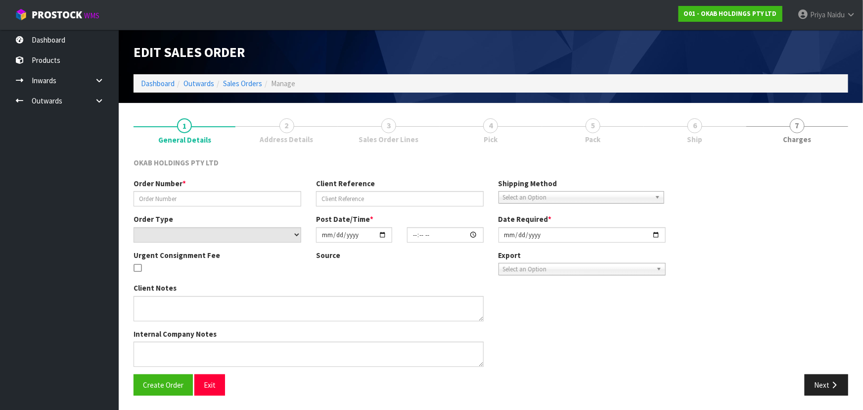
type input "BSNZ-1039"
type input "6685627482371"
select select "number:0"
type input "[DATE]"
type input "14:07:37.000"
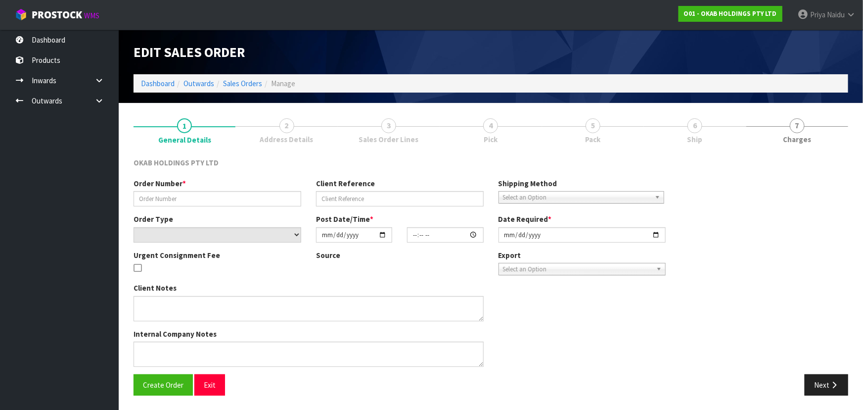
type input "[DATE]"
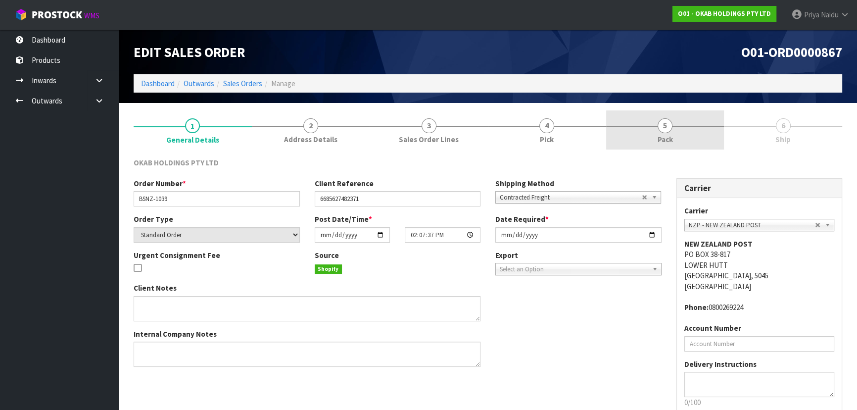
click at [687, 133] on link "5 Pack" at bounding box center [665, 129] width 118 height 39
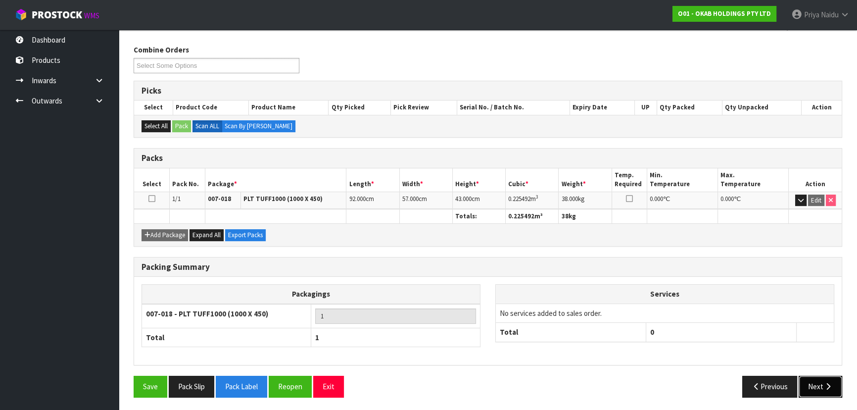
click at [830, 382] on icon "button" at bounding box center [827, 385] width 9 height 7
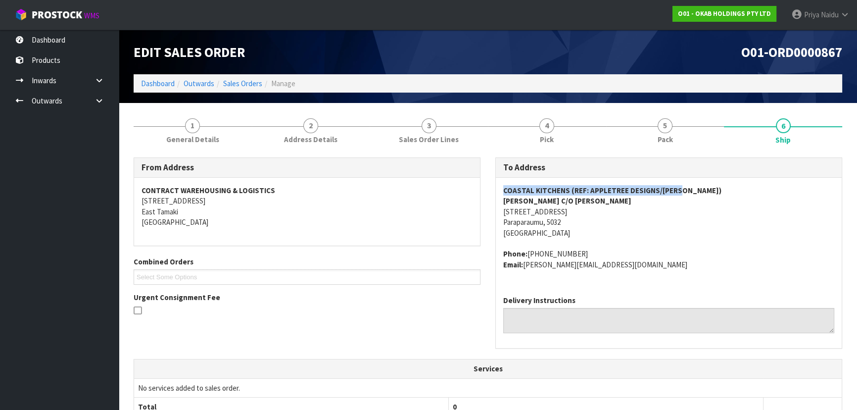
copy strong "COASTAL KITCHENS (REF: APPLETREE DESIGNS/WONG)"
drag, startPoint x: 497, startPoint y: 190, endPoint x: 697, endPoint y: 184, distance: 200.4
click at [697, 184] on div "COASTAL KITCHENS (REF: APPLETREE DESIGNS/WONG) Rachel Steinmetz C/O Mike Murray…" at bounding box center [669, 233] width 346 height 110
copy strong "Rachel Steinmetz C/O Mike Murray"
drag, startPoint x: 499, startPoint y: 202, endPoint x: 628, endPoint y: 201, distance: 128.6
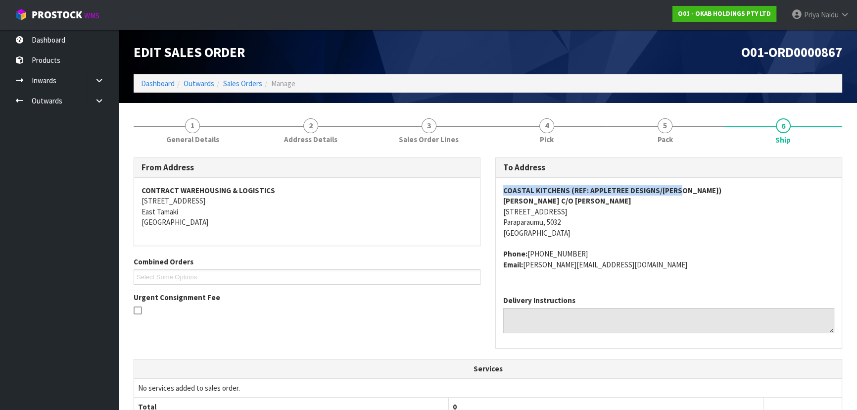
click at [628, 201] on div "COASTAL KITCHENS (REF: APPLETREE DESIGNS/WONG) Rachel Steinmetz C/O Mike Murray…" at bounding box center [669, 233] width 346 height 110
drag, startPoint x: 499, startPoint y: 209, endPoint x: 589, endPoint y: 225, distance: 90.9
click at [589, 225] on div "COASTAL KITCHENS (REF: APPLETREE DESIGNS/WONG) Rachel Steinmetz C/O Mike Murray…" at bounding box center [669, 233] width 346 height 110
click at [499, 208] on div "COASTAL KITCHENS (REF: APPLETREE DESIGNS/WONG) Rachel Steinmetz C/O Mike Murray…" at bounding box center [669, 233] width 346 height 110
drag, startPoint x: 499, startPoint y: 208, endPoint x: 560, endPoint y: 211, distance: 60.9
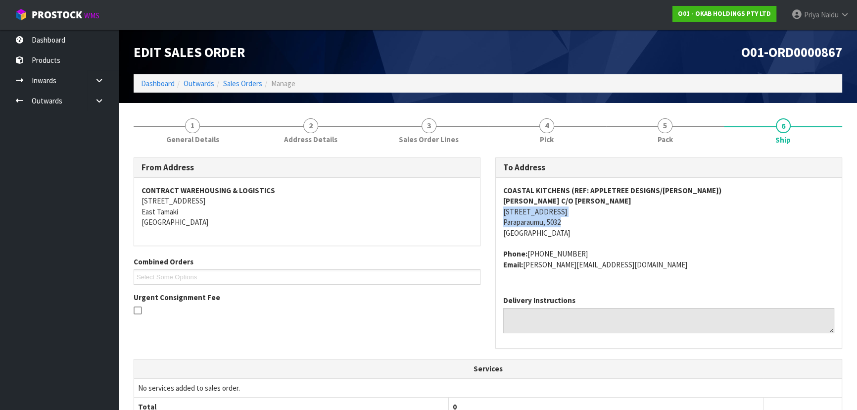
click at [562, 211] on div "COASTAL KITCHENS (REF: APPLETREE DESIGNS/WONG) Rachel Steinmetz C/O Mike Murray…" at bounding box center [669, 233] width 346 height 110
drag, startPoint x: 526, startPoint y: 251, endPoint x: 591, endPoint y: 245, distance: 65.1
click at [591, 245] on span "COASTAL KITCHENS (REF: APPLETREE DESIGNS/WONG) Rachel Steinmetz C/O Mike Murray…" at bounding box center [668, 227] width 331 height 85
drag, startPoint x: 525, startPoint y: 265, endPoint x: 633, endPoint y: 275, distance: 108.8
click at [633, 275] on div "COASTAL KITCHENS (REF: APPLETREE DESIGNS/WONG) Rachel Steinmetz C/O Mike Murray…" at bounding box center [669, 233] width 346 height 110
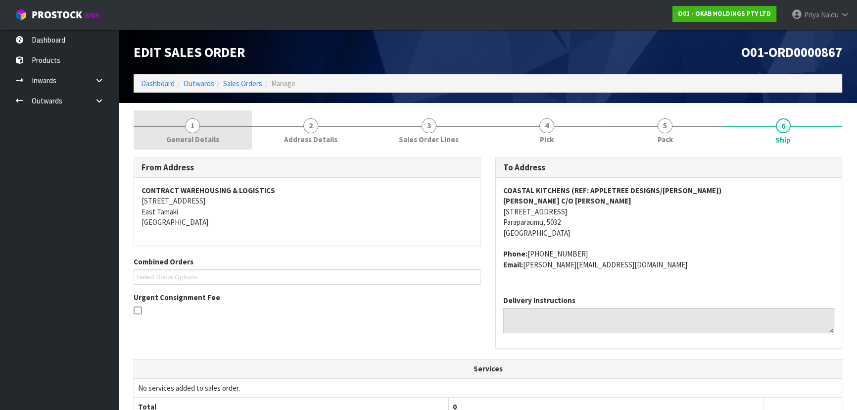
click at [192, 129] on span "1" at bounding box center [192, 125] width 15 height 15
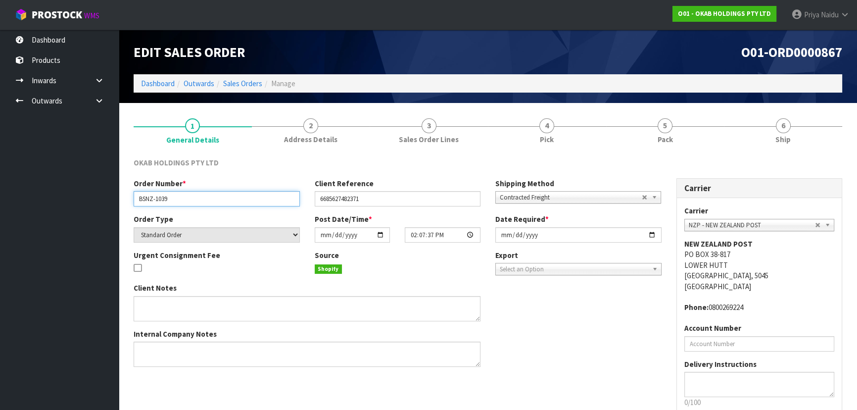
drag, startPoint x: 136, startPoint y: 198, endPoint x: 185, endPoint y: 197, distance: 49.5
click at [185, 197] on input "BSNZ-1039" at bounding box center [217, 198] width 166 height 15
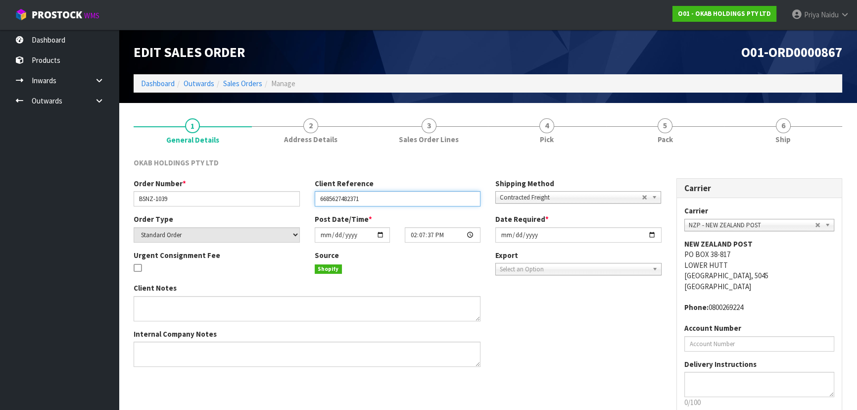
drag, startPoint x: 318, startPoint y: 197, endPoint x: 380, endPoint y: 197, distance: 62.8
click at [380, 197] on input "6685627482371" at bounding box center [398, 198] width 166 height 15
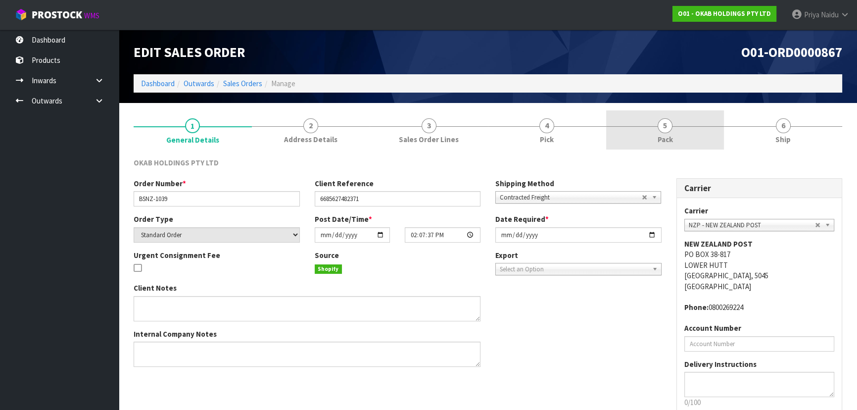
drag, startPoint x: 674, startPoint y: 122, endPoint x: 666, endPoint y: 123, distance: 8.1
click at [674, 122] on link "5 Pack" at bounding box center [665, 129] width 118 height 39
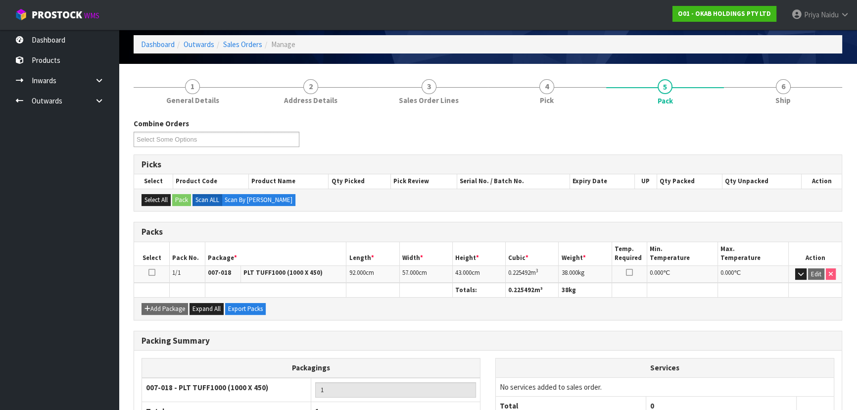
scroll to position [90, 0]
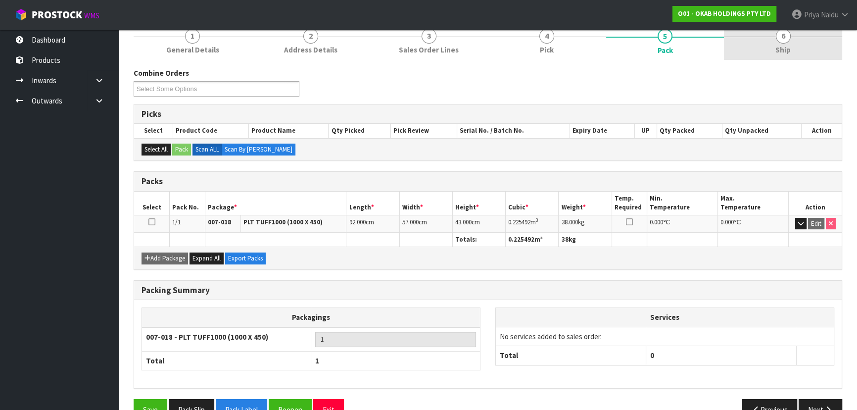
drag, startPoint x: 778, startPoint y: 45, endPoint x: 772, endPoint y: 51, distance: 8.8
click at [778, 45] on span "Ship" at bounding box center [782, 50] width 15 height 10
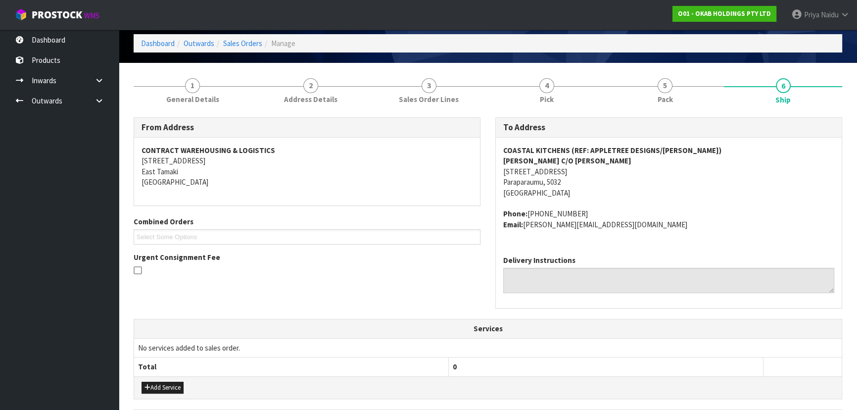
scroll to position [0, 0]
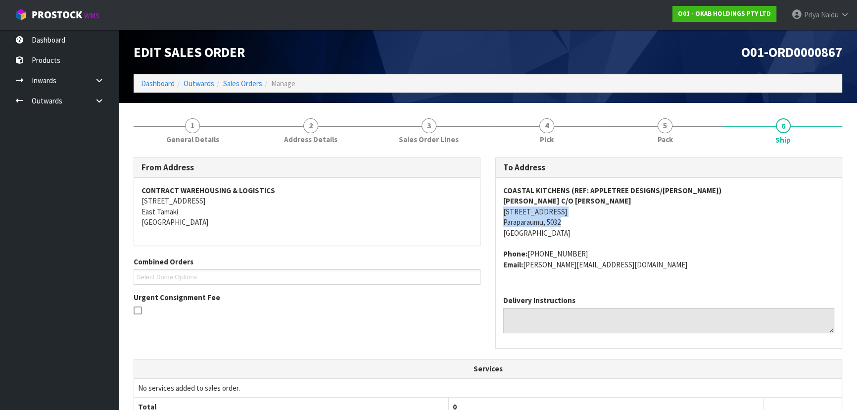
drag, startPoint x: 500, startPoint y: 214, endPoint x: 576, endPoint y: 221, distance: 76.4
click at [576, 221] on div "COASTAL KITCHENS (REF: APPLETREE DESIGNS/WONG) Rachel Steinmetz C/O Mike Murray…" at bounding box center [669, 233] width 346 height 110
click at [692, 233] on address "COASTAL KITCHENS (REF: APPLETREE DESIGNS/WONG) Rachel Steinmetz C/O Mike Murray…" at bounding box center [668, 211] width 331 height 53
click at [645, 263] on address "Phone: +6421559386 Email: rachel@appletreedesigns.co.nz" at bounding box center [668, 258] width 331 height 21
click at [641, 262] on address "Phone: +6421559386 Email: rachel@appletreedesigns.co.nz" at bounding box center [668, 258] width 331 height 21
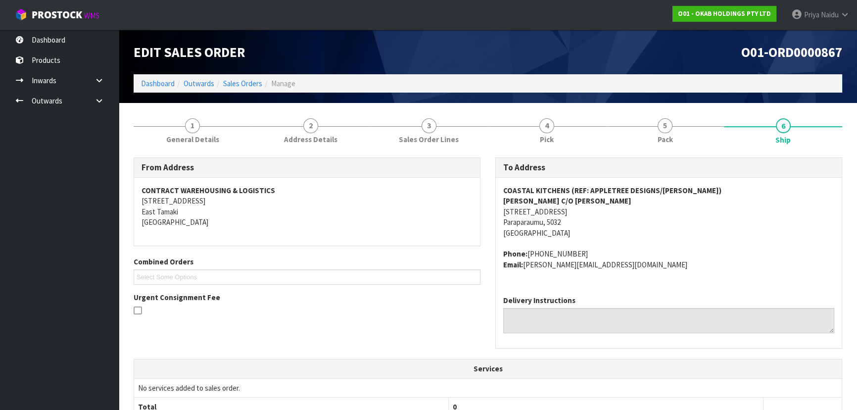
click at [624, 265] on address "Phone: +6421559386 Email: rachel@appletreedesigns.co.nz" at bounding box center [668, 258] width 331 height 21
click at [624, 264] on address "Phone: +6421559386 Email: rachel@appletreedesigns.co.nz" at bounding box center [668, 258] width 331 height 21
click at [621, 281] on div "COASTAL KITCHENS (REF: APPLETREE DESIGNS/WONG) Rachel Steinmetz C/O Mike Murray…" at bounding box center [669, 233] width 346 height 110
click at [630, 149] on link "5 Pack" at bounding box center [665, 129] width 118 height 39
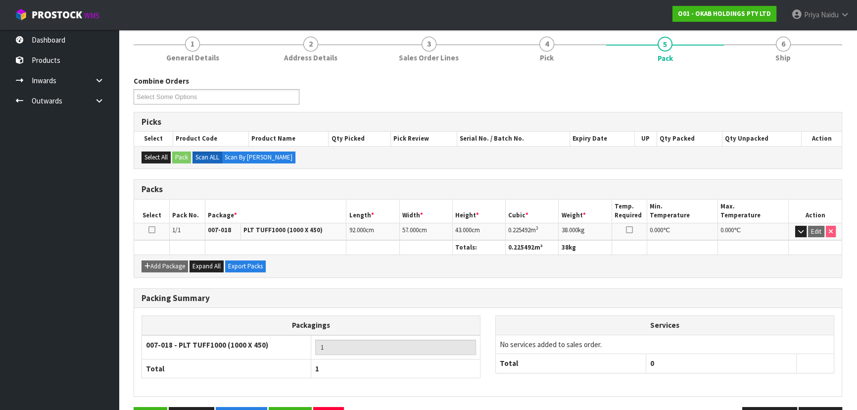
scroll to position [90, 0]
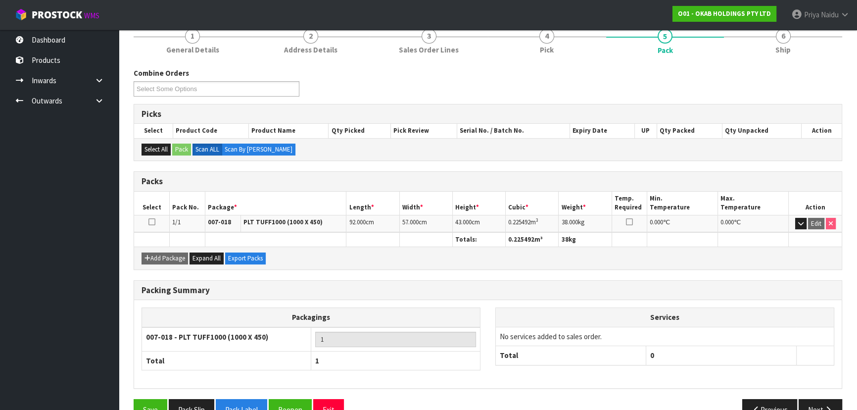
click at [808, 59] on div "1 General Details 2 Address Details 3 Sales Order Lines 4 Pick 5 Pack 6 Ship Co…" at bounding box center [488, 224] width 708 height 407
click at [771, 51] on link "6 Ship" at bounding box center [783, 40] width 118 height 39
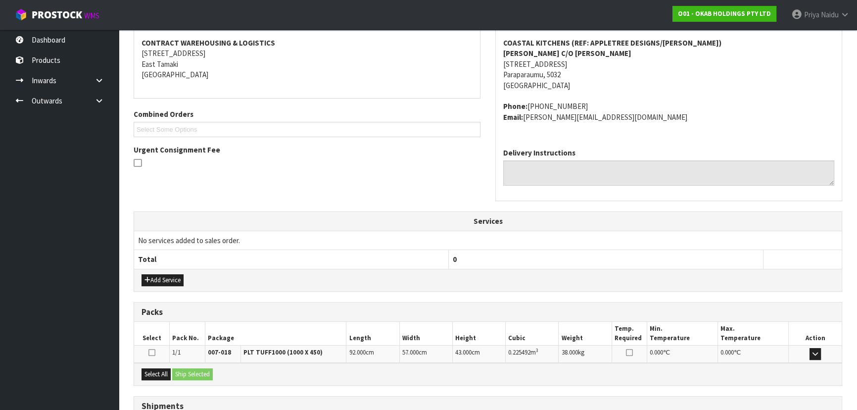
scroll to position [228, 0]
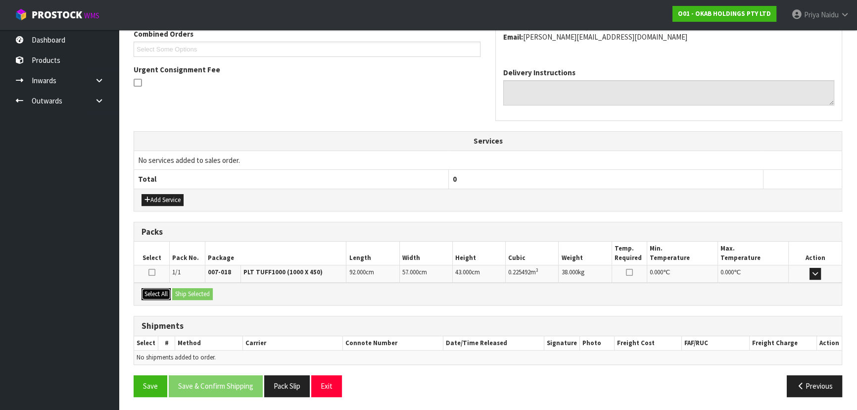
drag, startPoint x: 154, startPoint y: 296, endPoint x: 180, endPoint y: 286, distance: 26.9
click at [155, 295] on button "Select All" at bounding box center [155, 294] width 29 height 12
drag, startPoint x: 185, startPoint y: 286, endPoint x: 204, endPoint y: 295, distance: 21.0
click at [186, 286] on div "Select All Ship Selected" at bounding box center [487, 293] width 707 height 22
click at [207, 297] on button "Ship Selected" at bounding box center [192, 294] width 41 height 12
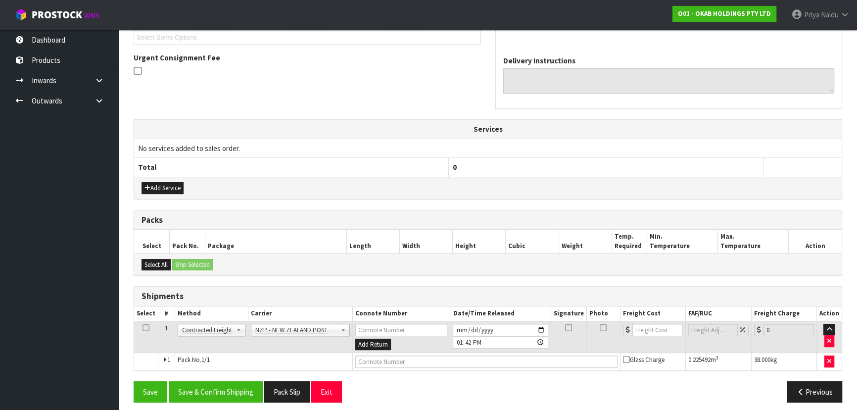
scroll to position [245, 0]
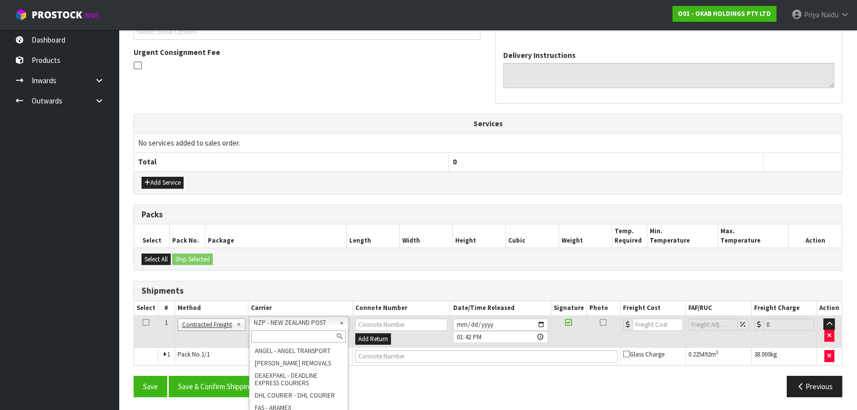
click at [277, 330] on input "text" at bounding box center [298, 336] width 94 height 12
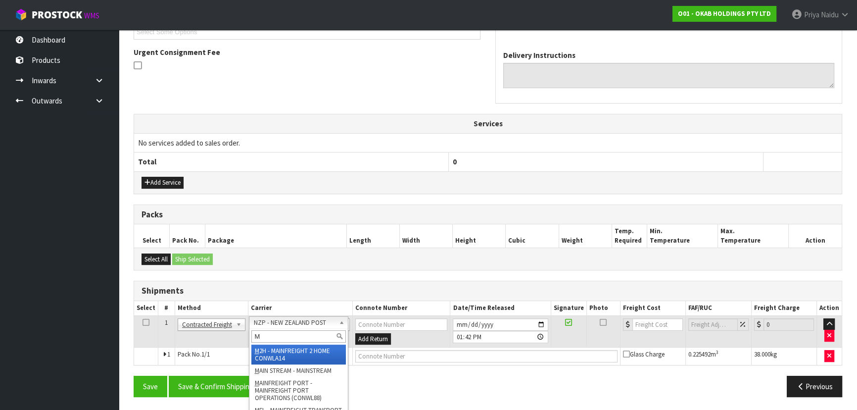
type input "MF"
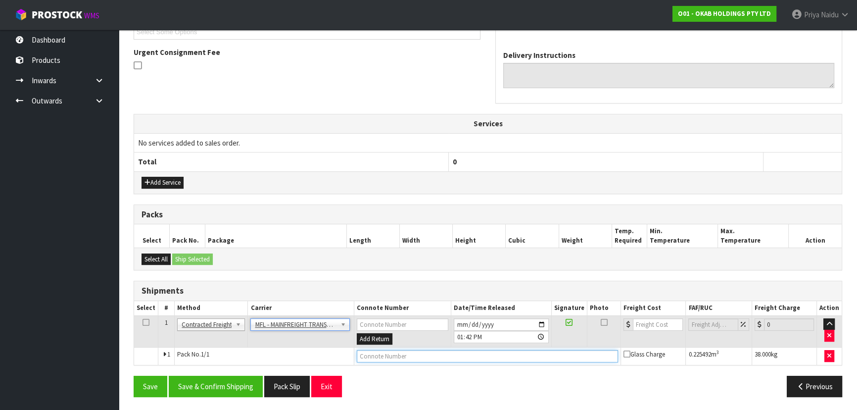
click at [371, 353] on input "text" at bounding box center [488, 356] width 262 height 12
paste input "FWM59034805"
type input "FWM59034805"
click at [654, 320] on input "number" at bounding box center [658, 324] width 50 height 12
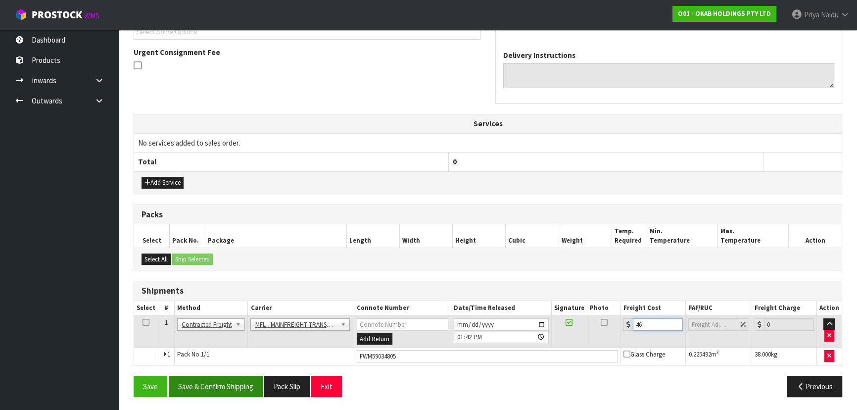
type input "46"
click at [232, 389] on button "Save & Confirm Shipping" at bounding box center [216, 385] width 94 height 21
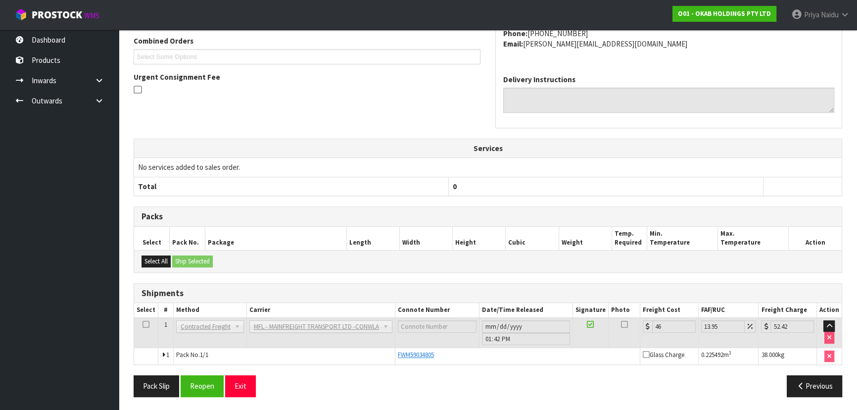
scroll to position [0, 0]
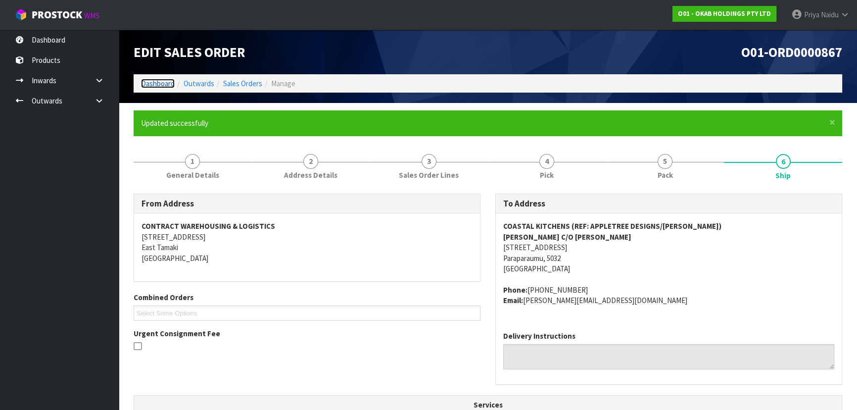
drag, startPoint x: 153, startPoint y: 82, endPoint x: 158, endPoint y: 79, distance: 6.0
click at [153, 82] on link "Dashboard" at bounding box center [158, 83] width 34 height 9
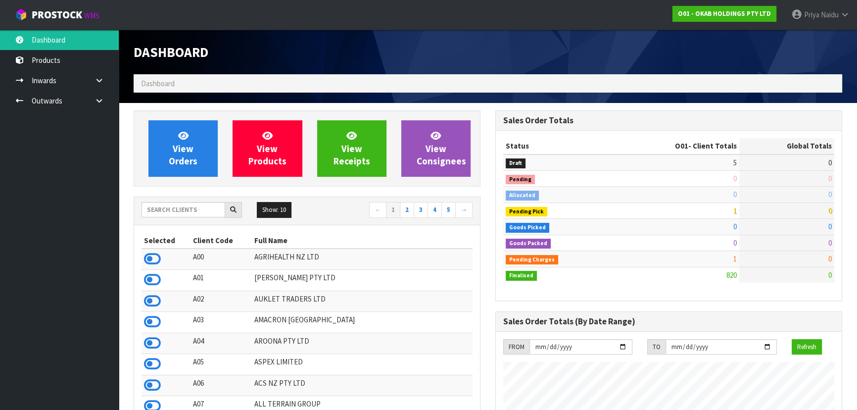
scroll to position [716, 361]
click at [184, 213] on input "text" at bounding box center [183, 209] width 84 height 15
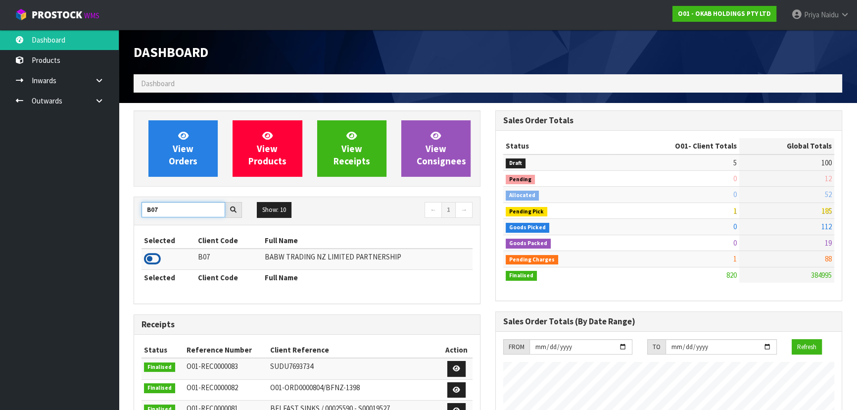
type input "B07"
click at [155, 257] on icon at bounding box center [152, 258] width 17 height 15
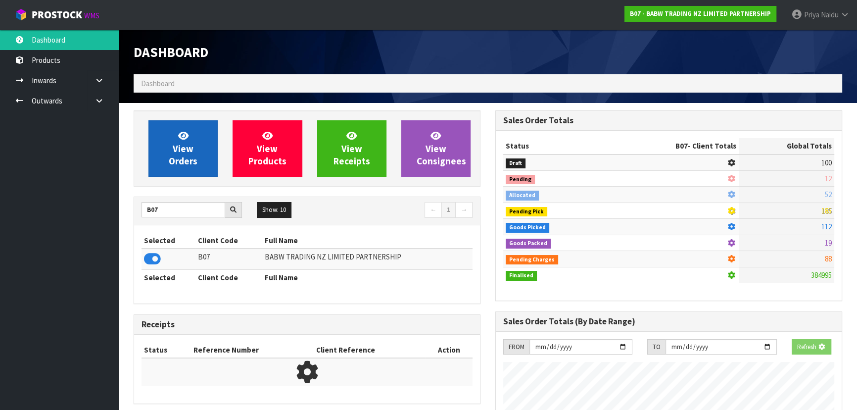
scroll to position [616, 361]
click at [171, 144] on link "View Orders" at bounding box center [182, 148] width 69 height 56
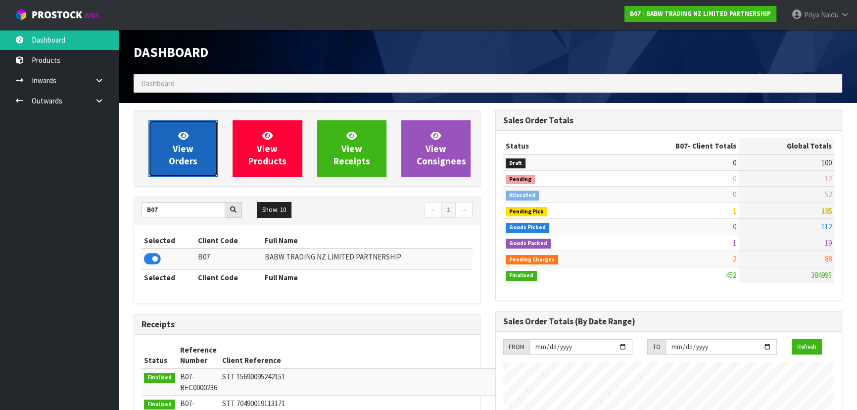
scroll to position [748, 361]
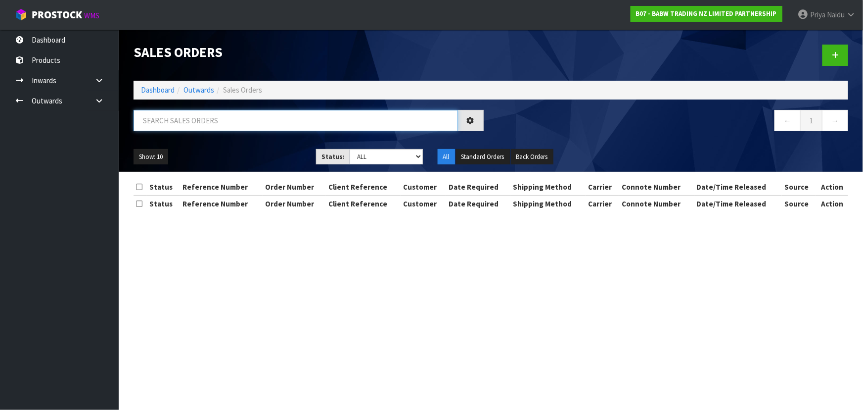
click at [201, 124] on input "text" at bounding box center [296, 120] width 324 height 21
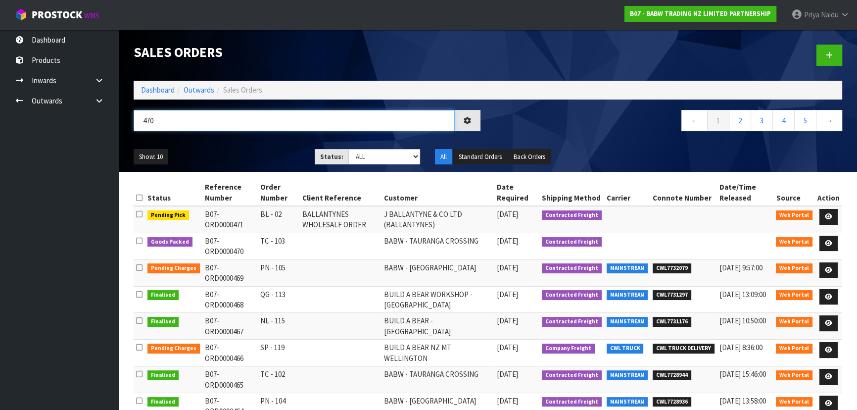
type input "470"
click at [211, 149] on ul "Show: 10 5 10 25 50" at bounding box center [217, 157] width 166 height 16
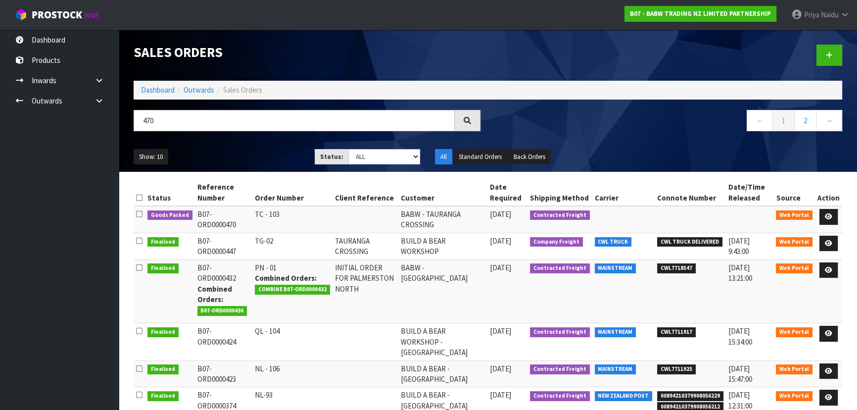
click at [234, 157] on ul "Show: 10 5 10 25 50" at bounding box center [217, 157] width 166 height 16
click at [827, 211] on link at bounding box center [828, 217] width 18 height 16
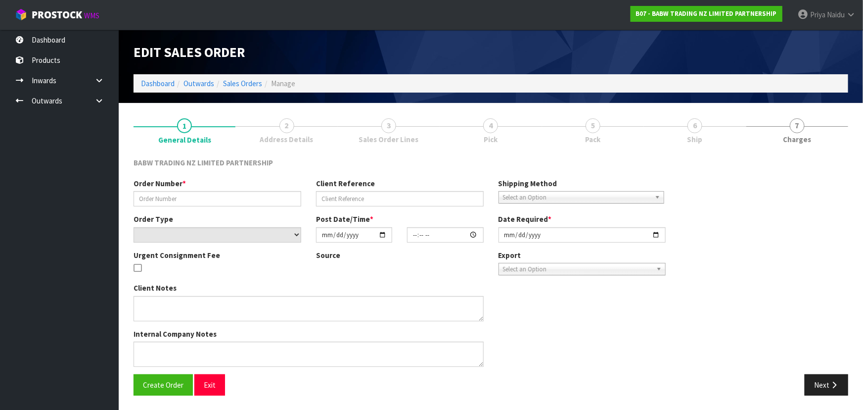
type input "TC - 103"
select select "number:0"
type input "[DATE]"
type input "19:11:00.000"
type input "[DATE]"
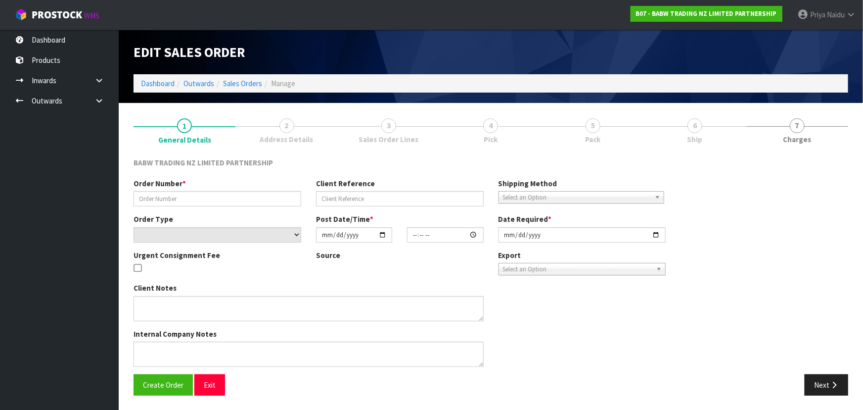
type textarea "REMOVING CODE 25533 NO STOCK AVAILABLE"
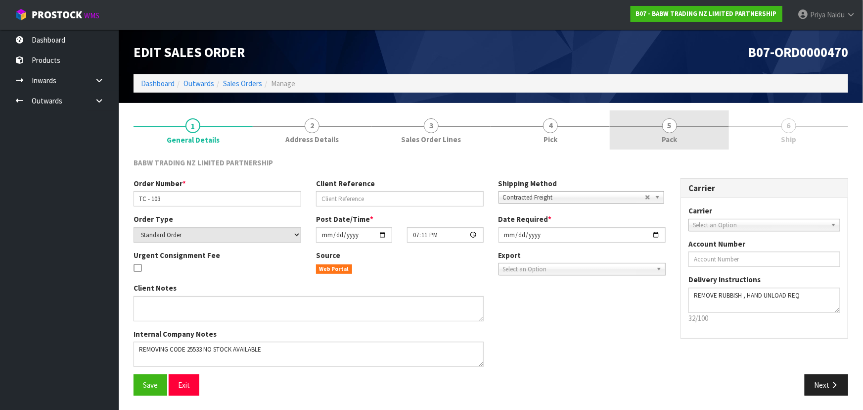
click at [673, 125] on span "5" at bounding box center [669, 125] width 15 height 15
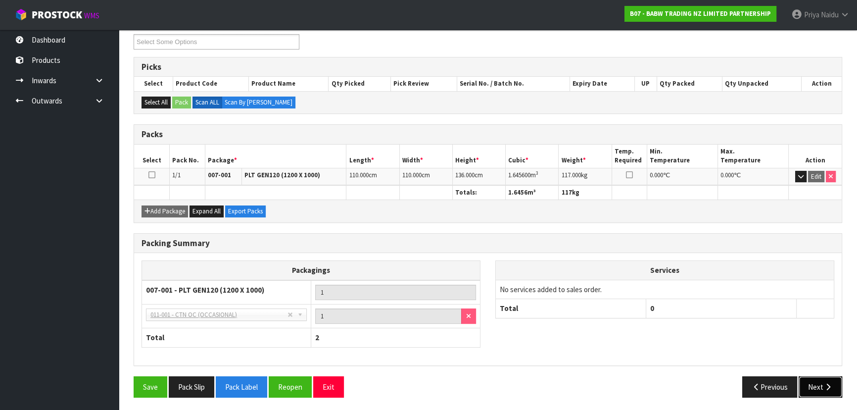
click at [816, 381] on button "Next" at bounding box center [820, 386] width 44 height 21
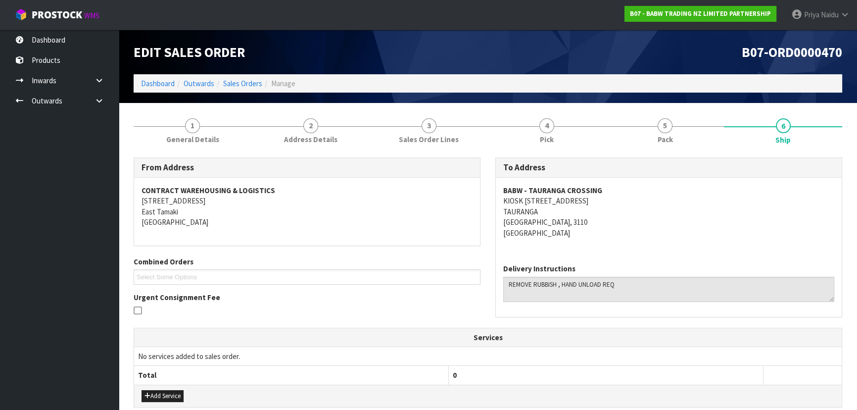
click at [497, 188] on div "BABW - TAURANGA CROSSING KIOSK 16, TAURANGA CROSSING, 2 TAURANGA DRIVE, TAURIKO…" at bounding box center [669, 217] width 346 height 78
drag, startPoint x: 607, startPoint y: 203, endPoint x: 716, endPoint y: 225, distance: 111.0
click at [726, 222] on address "BABW - TAURANGA CROSSING KIOSK 16, TAURANGA CROSSING, 2 TAURANGA DRIVE, TAURIKO…" at bounding box center [668, 211] width 331 height 53
click at [633, 222] on address "BABW - TAURANGA CROSSING KIOSK 16, TAURANGA CROSSING, 2 TAURANGA DRIVE, TAURIKO…" at bounding box center [668, 211] width 331 height 53
click at [607, 200] on address "BABW - TAURANGA CROSSING KIOSK 16, TAURANGA CROSSING, 2 TAURANGA DRIVE, TAURIKO…" at bounding box center [668, 211] width 331 height 53
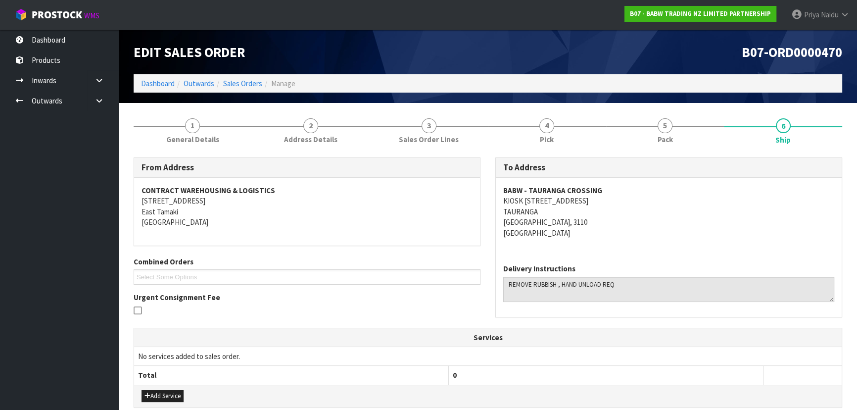
drag, startPoint x: 607, startPoint y: 200, endPoint x: 645, endPoint y: 200, distance: 38.6
click at [645, 200] on address "BABW - TAURANGA CROSSING KIOSK 16, TAURANGA CROSSING, 2 TAURANGA DRIVE, TAURIKO…" at bounding box center [668, 211] width 331 height 53
click at [667, 203] on address "BABW - TAURANGA CROSSING KIOSK 16, TAURANGA CROSSING, 2 TAURANGA DRIVE, TAURIKO…" at bounding box center [668, 211] width 331 height 53
drag, startPoint x: 605, startPoint y: 200, endPoint x: 710, endPoint y: 209, distance: 105.2
click at [710, 209] on address "BABW - TAURANGA CROSSING KIOSK 16, TAURANGA CROSSING, 2 TAURANGA DRIVE, TAURIKO…" at bounding box center [668, 211] width 331 height 53
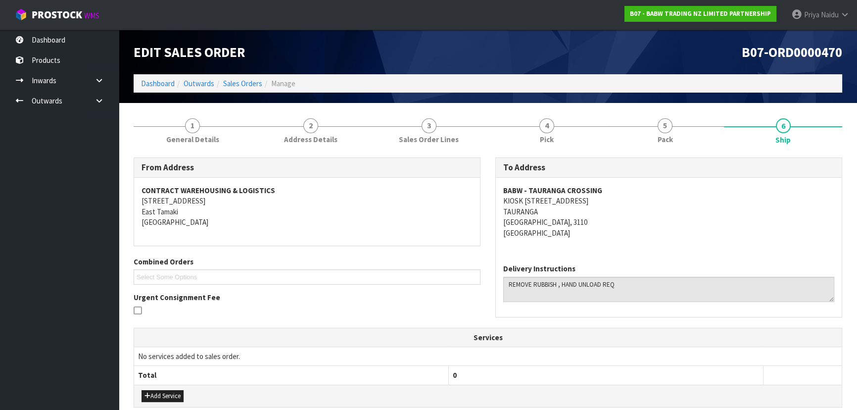
click at [643, 234] on address "BABW - TAURANGA CROSSING KIOSK 16, TAURANGA CROSSING, 2 TAURANGA DRIVE, TAURIKO…" at bounding box center [668, 211] width 331 height 53
drag, startPoint x: 604, startPoint y: 201, endPoint x: 707, endPoint y: 203, distance: 102.9
click at [707, 203] on address "BABW - TAURANGA CROSSING KIOSK 16, TAURANGA CROSSING, 2 TAURANGA DRIVE, TAURIKO…" at bounding box center [668, 211] width 331 height 53
click at [624, 219] on address "BABW - TAURANGA CROSSING KIOSK 16, TAURANGA CROSSING, 2 TAURANGA DRIVE, TAURIKO…" at bounding box center [668, 211] width 331 height 53
drag, startPoint x: 498, startPoint y: 188, endPoint x: 620, endPoint y: 186, distance: 121.7
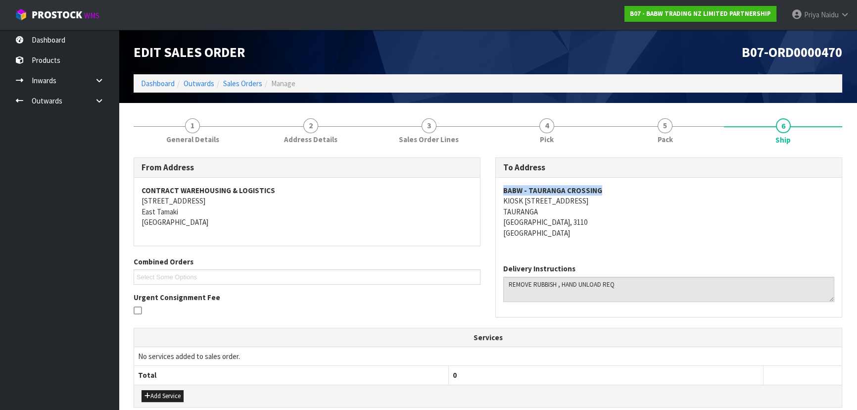
click at [620, 186] on div "BABW - TAURANGA CROSSING KIOSK 16, TAURANGA CROSSING, 2 TAURANGA DRIVE, TAURIKO…" at bounding box center [669, 217] width 346 height 78
click at [163, 86] on link "Dashboard" at bounding box center [158, 83] width 34 height 9
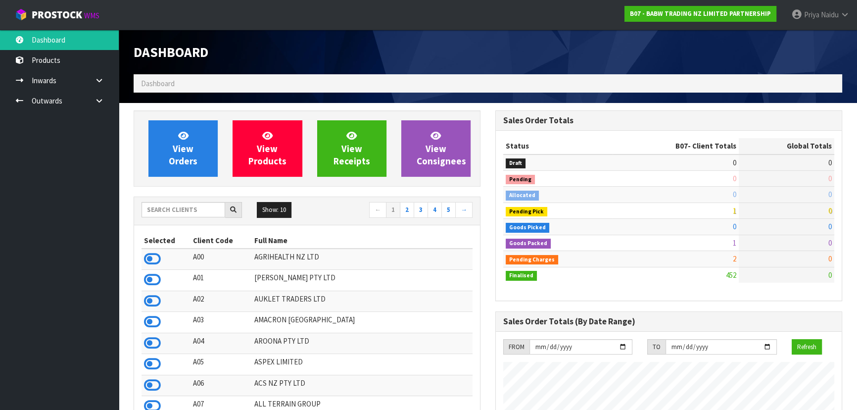
scroll to position [748, 361]
click at [193, 158] on span "View Orders" at bounding box center [183, 148] width 29 height 37
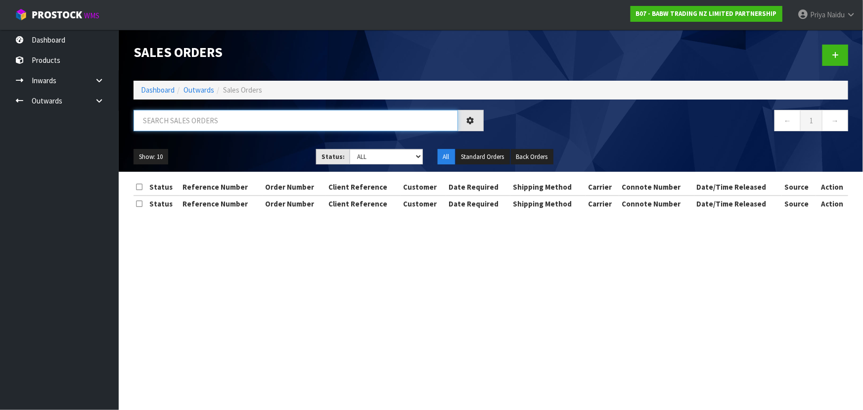
click at [209, 128] on input "text" at bounding box center [296, 120] width 324 height 21
paste input "BABW - TAURANGA CROSSING"
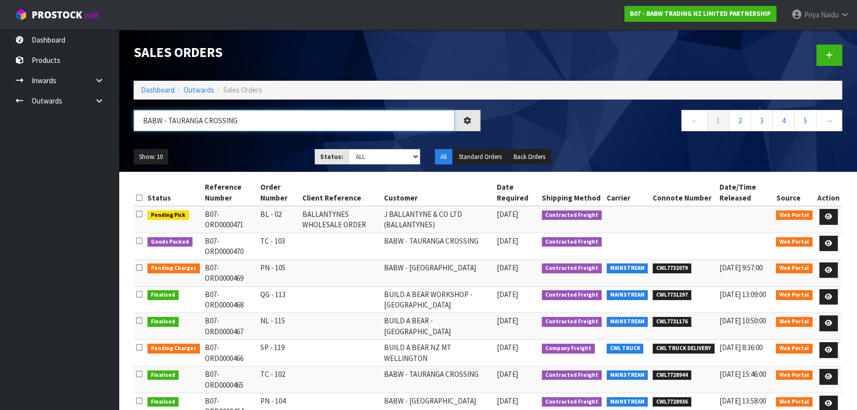
type input "BABW - TAURANGA CROSSING"
click at [267, 141] on div "Show: 10 5 10 25 50 Status: Draft Pending Allocated Pending Pick Goods Picked G…" at bounding box center [487, 156] width 723 height 31
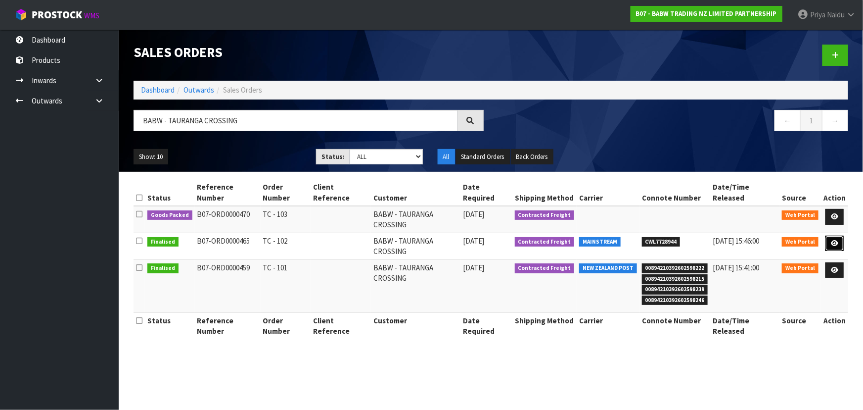
click at [841, 235] on link at bounding box center [834, 243] width 18 height 16
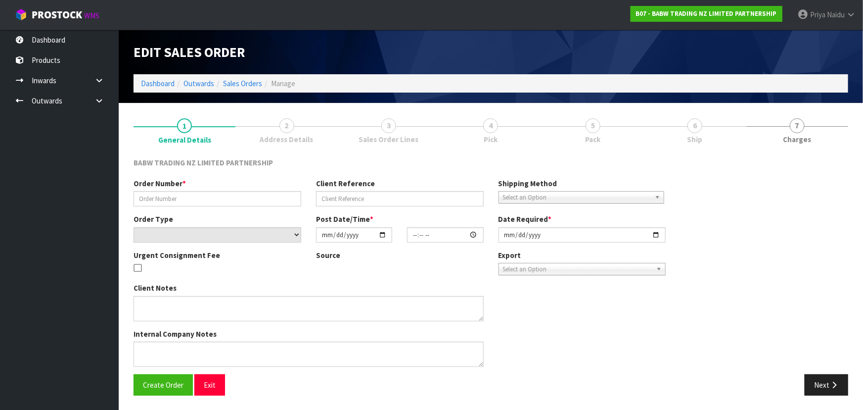
type input "TC - 102"
select select "number:0"
type input "2025-09-29"
type input "15:44:00.000"
type input "2025-09-29"
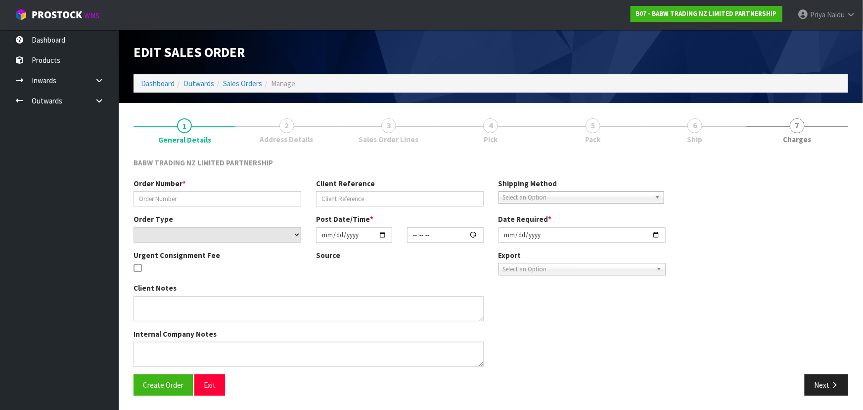
type textarea "NOT ENOUGH STOCK FOR CODE 24056 AND 26918 ADDED STUFFING BALE -X 1 90047"
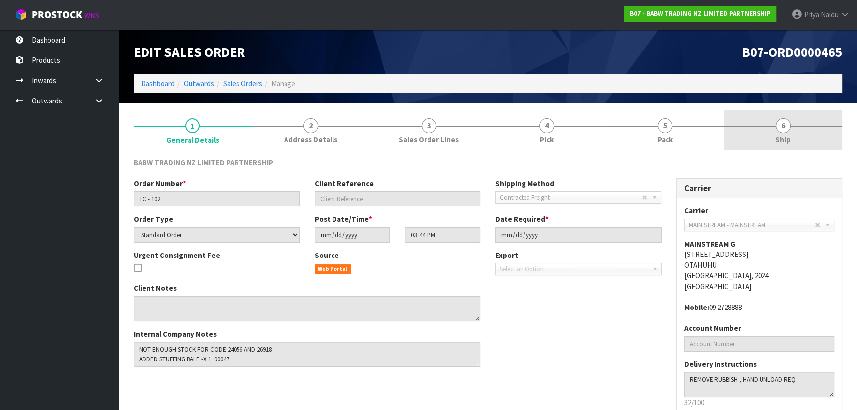
click at [801, 117] on link "6 Ship" at bounding box center [783, 129] width 118 height 39
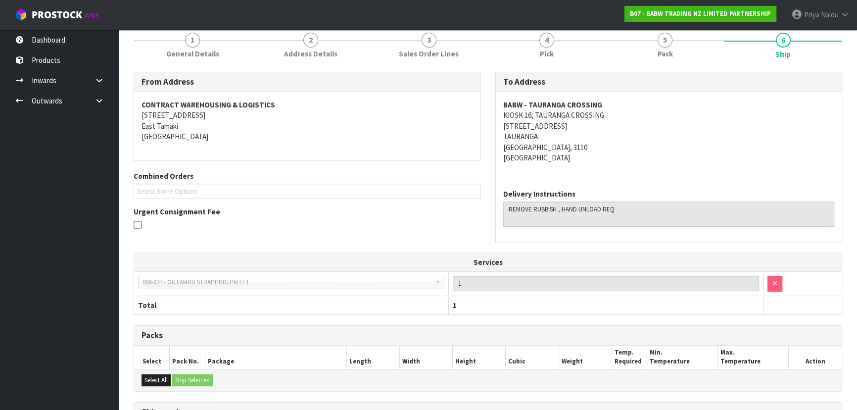
scroll to position [222, 0]
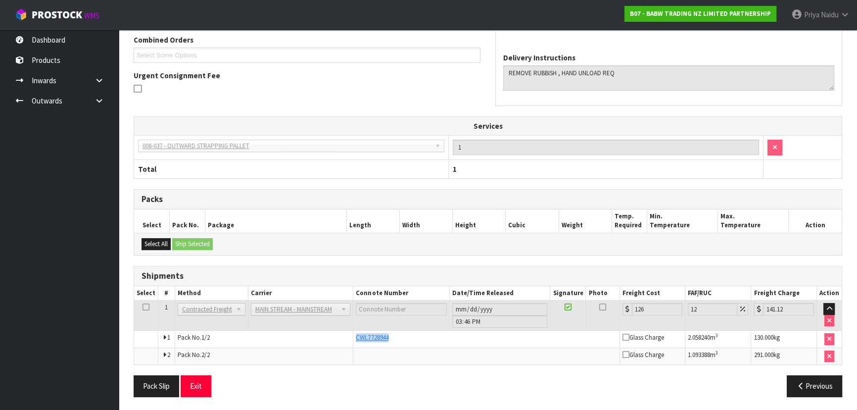
drag, startPoint x: 353, startPoint y: 336, endPoint x: 396, endPoint y: 337, distance: 43.0
click at [396, 337] on td "CWL7728944" at bounding box center [486, 338] width 267 height 17
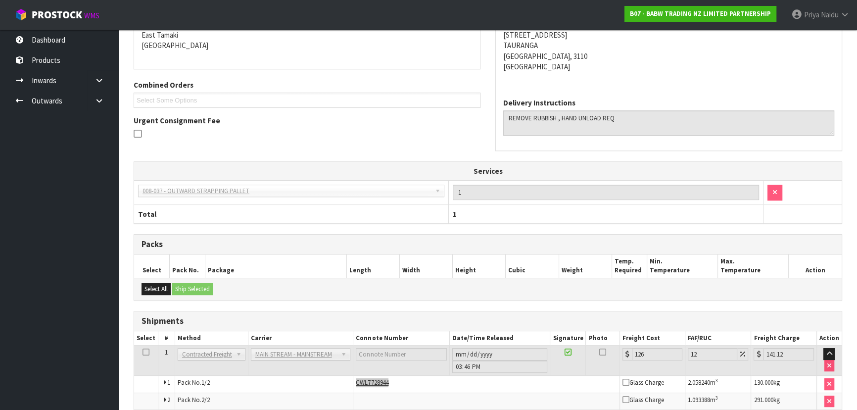
scroll to position [0, 0]
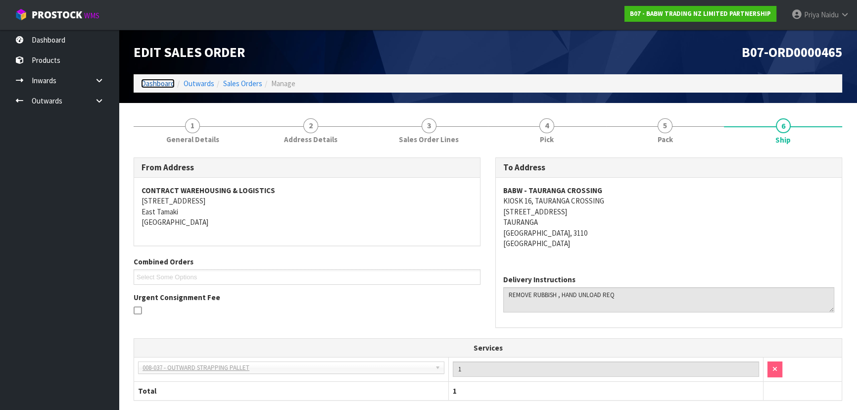
click at [168, 87] on link "Dashboard" at bounding box center [158, 83] width 34 height 9
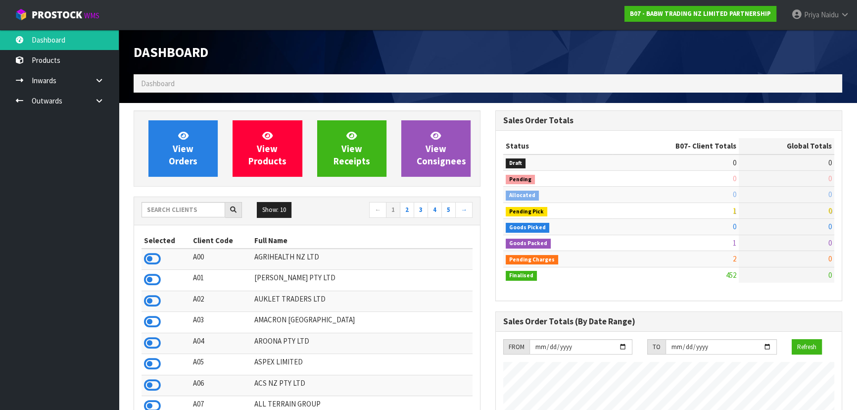
scroll to position [748, 361]
click at [166, 208] on input "text" at bounding box center [183, 209] width 84 height 15
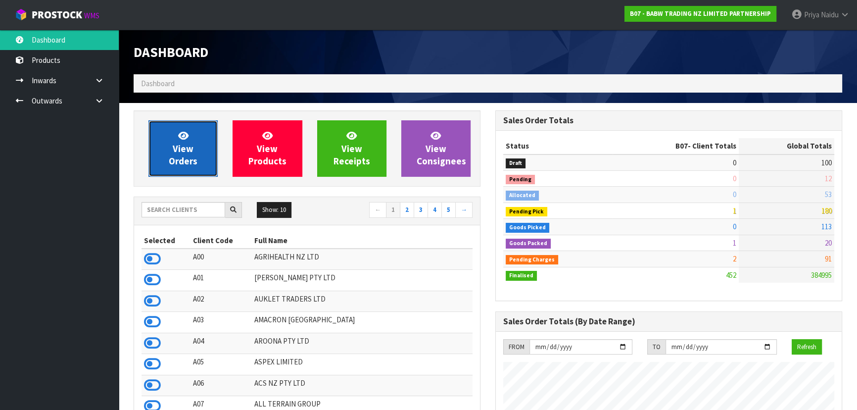
click at [175, 149] on span "View Orders" at bounding box center [183, 148] width 29 height 37
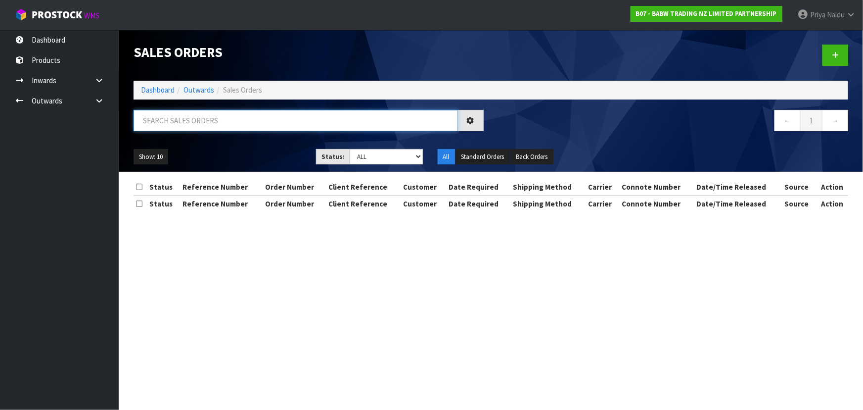
click at [203, 114] on input "text" at bounding box center [296, 120] width 324 height 21
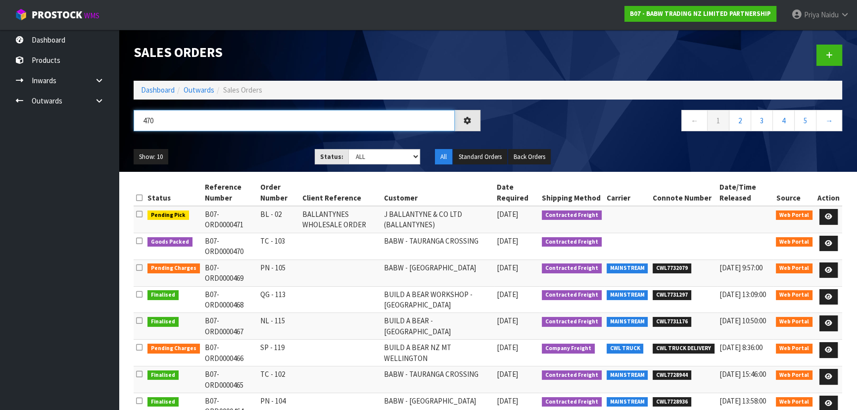
type input "470"
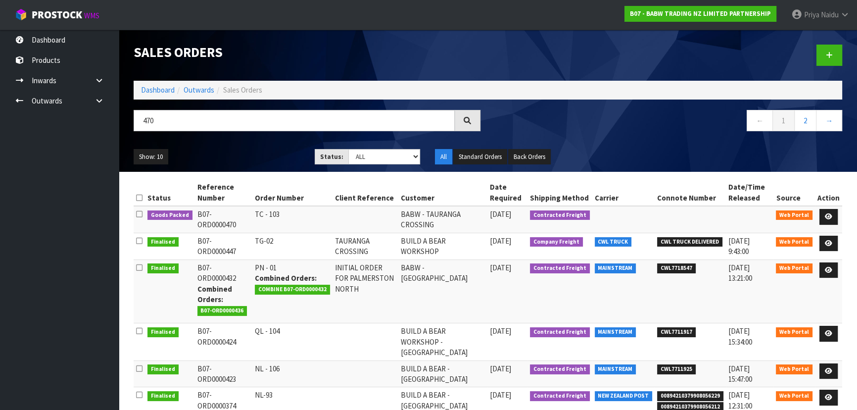
click at [257, 148] on div "Show: 10 5 10 25 50 Status: Draft Pending Allocated Pending Pick Goods Picked G…" at bounding box center [487, 156] width 723 height 31
click at [249, 154] on ul "Show: 10 5 10 25 50" at bounding box center [217, 157] width 166 height 16
click at [249, 158] on ul "Show: 10 5 10 25 50" at bounding box center [217, 157] width 166 height 16
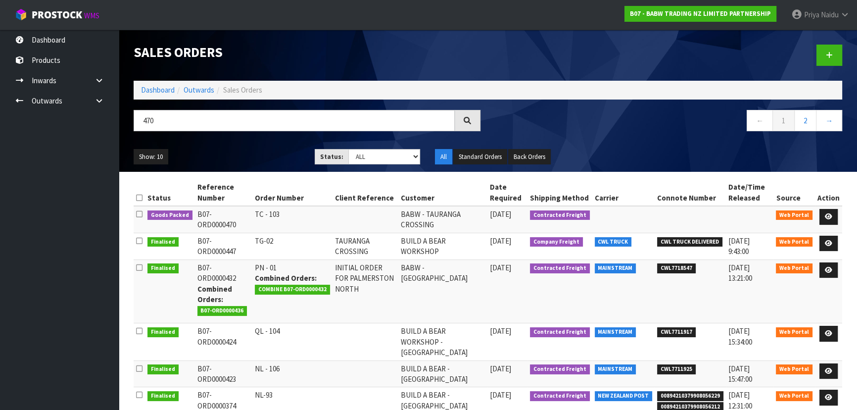
click at [249, 157] on ul "Show: 10 5 10 25 50" at bounding box center [217, 157] width 166 height 16
click at [827, 217] on icon at bounding box center [827, 216] width 7 height 6
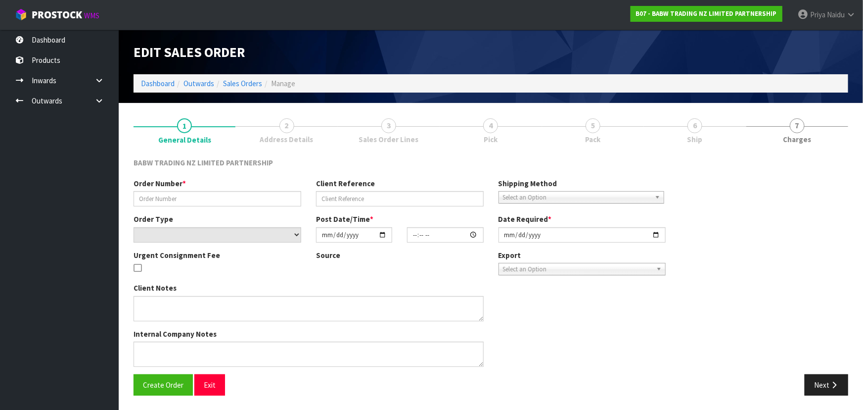
type input "TC - 103"
select select "number:0"
type input "[DATE]"
type input "19:11:00.000"
type input "[DATE]"
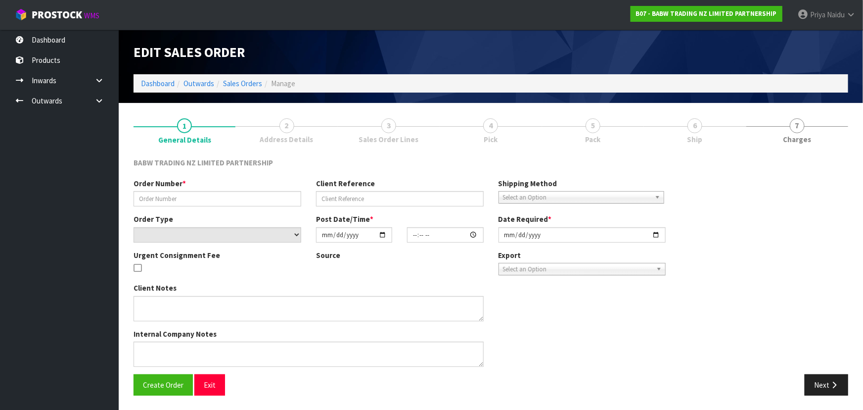
type textarea "REMOVING CODE 25533 NO STOCK AVAILABLE"
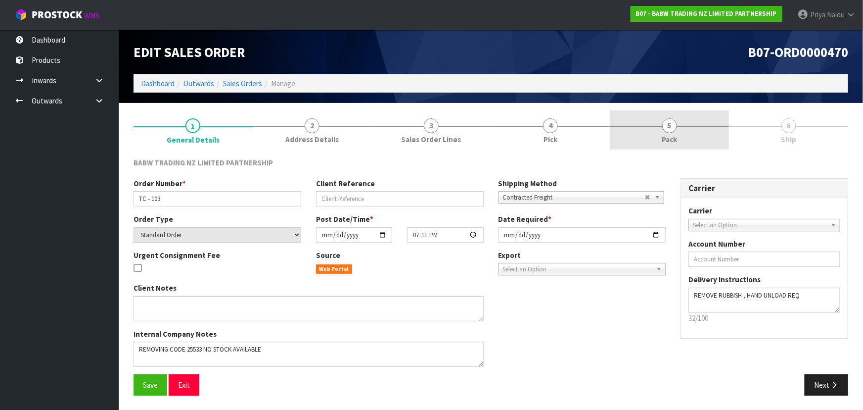
drag, startPoint x: 685, startPoint y: 129, endPoint x: 659, endPoint y: 144, distance: 29.9
click at [686, 129] on link "5 Pack" at bounding box center [669, 129] width 119 height 39
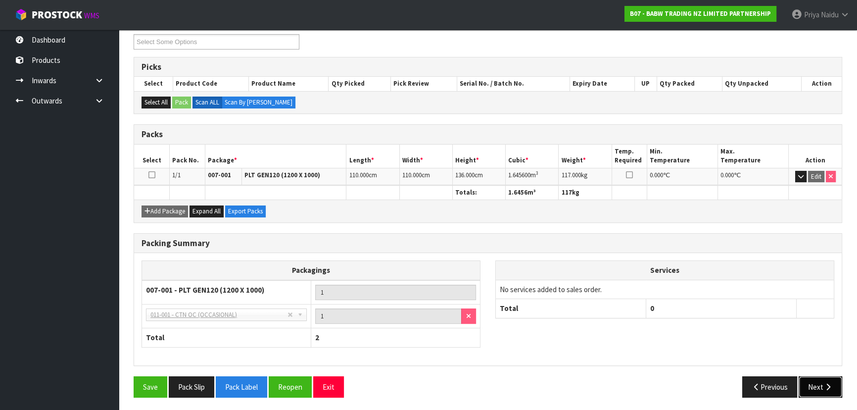
click at [810, 391] on button "Next" at bounding box center [820, 386] width 44 height 21
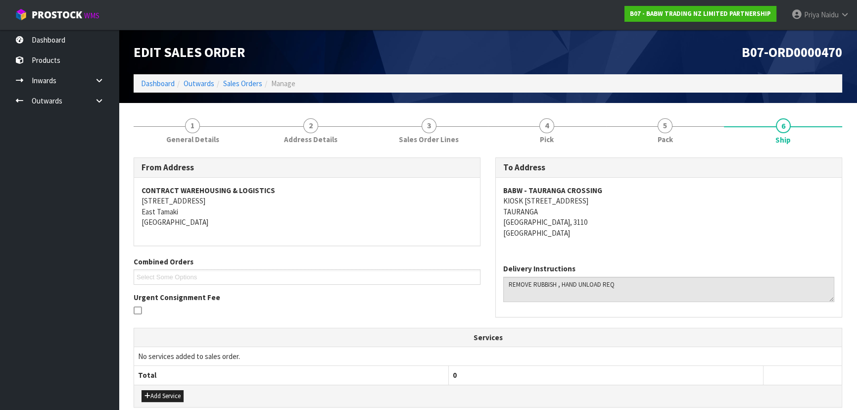
drag, startPoint x: 605, startPoint y: 202, endPoint x: 707, endPoint y: 210, distance: 102.7
click at [707, 210] on address "BABW - TAURANGA CROSSING KIOSK 16, TAURANGA CROSSING, 2 TAURIKURA DRIVE, TAURIK…" at bounding box center [668, 211] width 331 height 53
click at [692, 239] on div "BABW - TAURANGA CROSSING KIOSK 16, TAURANGA CROSSING, 2 TAURIKURA DRIVE, TAURIK…" at bounding box center [669, 217] width 346 height 78
drag, startPoint x: 496, startPoint y: 201, endPoint x: 79, endPoint y: 250, distance: 419.8
click at [603, 204] on div "BABW - TAURANGA CROSSING KIOSK 16, TAURANGA CROSSING, 2 TAURIKURA DRIVE, TAURIK…" at bounding box center [669, 217] width 346 height 78
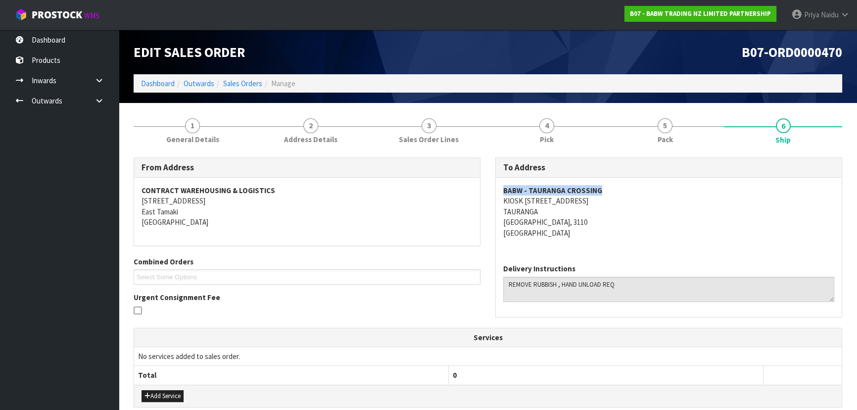
drag, startPoint x: 498, startPoint y: 190, endPoint x: 603, endPoint y: 178, distance: 106.0
click at [603, 178] on div "BABW - TAURANGA CROSSING KIOSK 16, TAURANGA CROSSING, 2 TAURIKURA DRIVE, TAURIK…" at bounding box center [669, 217] width 346 height 78
drag, startPoint x: 508, startPoint y: 282, endPoint x: 643, endPoint y: 281, distance: 135.0
click at [643, 281] on textarea at bounding box center [668, 288] width 331 height 25
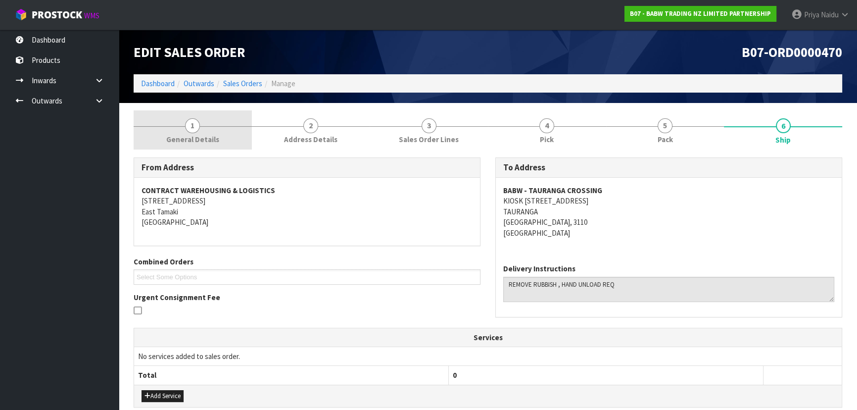
click at [229, 145] on link "1 General Details" at bounding box center [193, 129] width 118 height 39
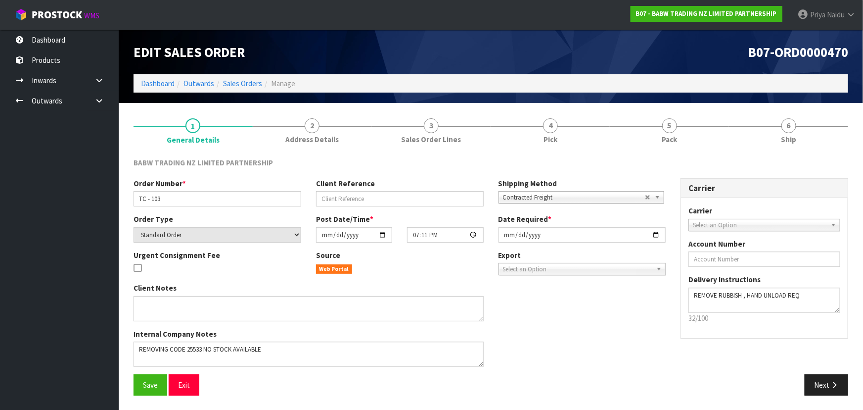
drag, startPoint x: 132, startPoint y: 351, endPoint x: 168, endPoint y: 349, distance: 36.6
click at [163, 350] on div "Client Notes Internal Company Notes" at bounding box center [308, 328] width 365 height 92
click at [805, 132] on link "6 Ship" at bounding box center [788, 129] width 119 height 39
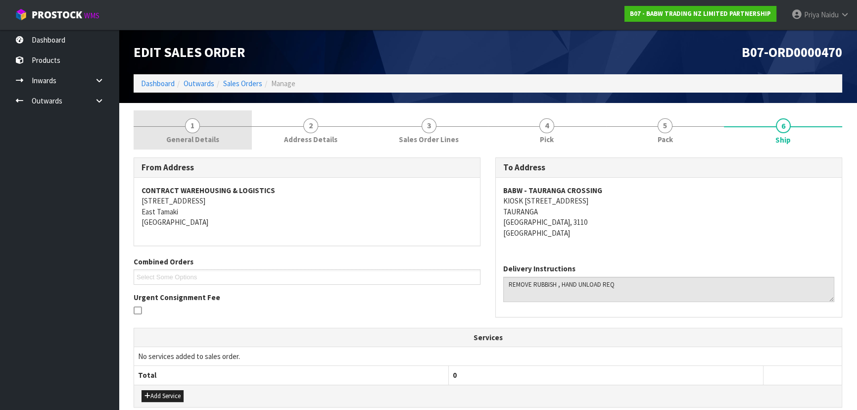
drag, startPoint x: 191, startPoint y: 130, endPoint x: 183, endPoint y: 136, distance: 10.3
click at [191, 130] on span "1" at bounding box center [192, 125] width 15 height 15
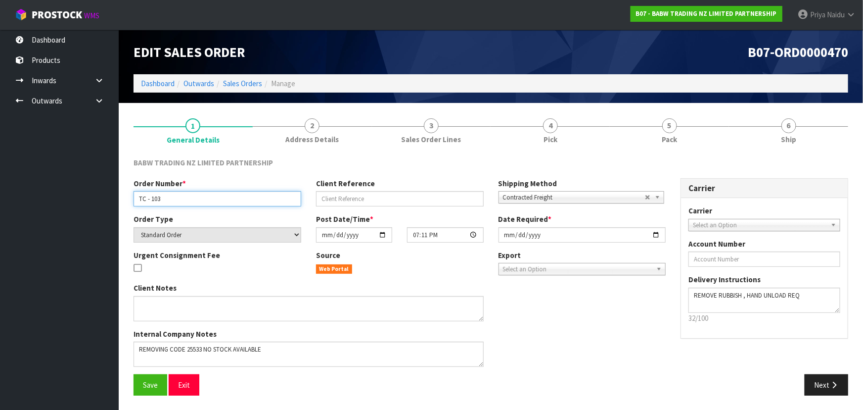
drag, startPoint x: 138, startPoint y: 197, endPoint x: 188, endPoint y: 196, distance: 49.5
click at [188, 196] on input "TC - 103" at bounding box center [218, 198] width 168 height 15
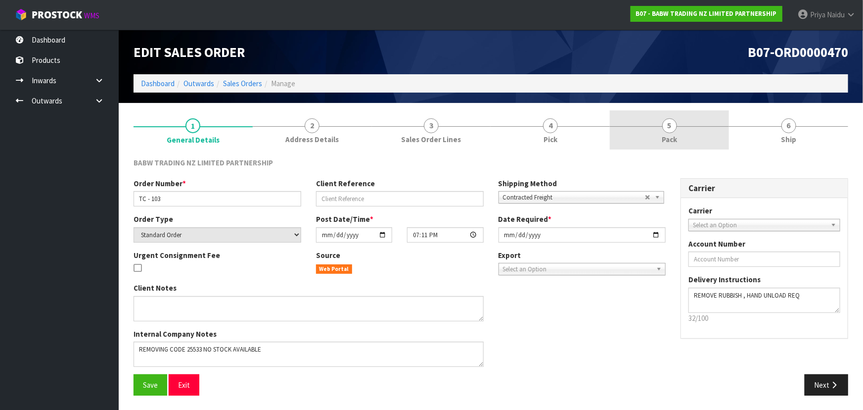
click at [692, 122] on link "5 Pack" at bounding box center [669, 129] width 119 height 39
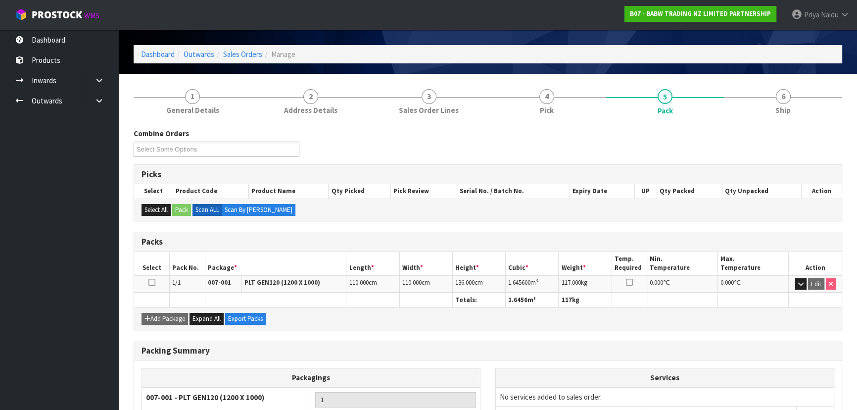
scroll to position [45, 0]
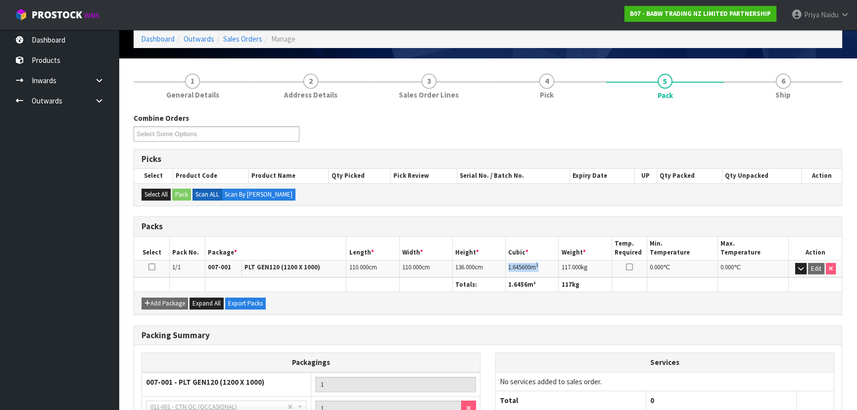
drag, startPoint x: 507, startPoint y: 265, endPoint x: 549, endPoint y: 263, distance: 42.6
click at [549, 263] on td "1.645600 m 3" at bounding box center [531, 268] width 53 height 17
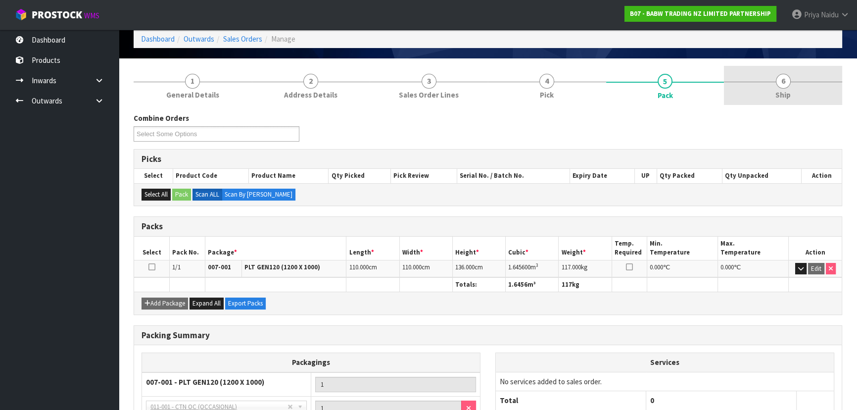
drag, startPoint x: 786, startPoint y: 93, endPoint x: 781, endPoint y: 90, distance: 5.8
click at [786, 92] on span "Ship" at bounding box center [782, 95] width 15 height 10
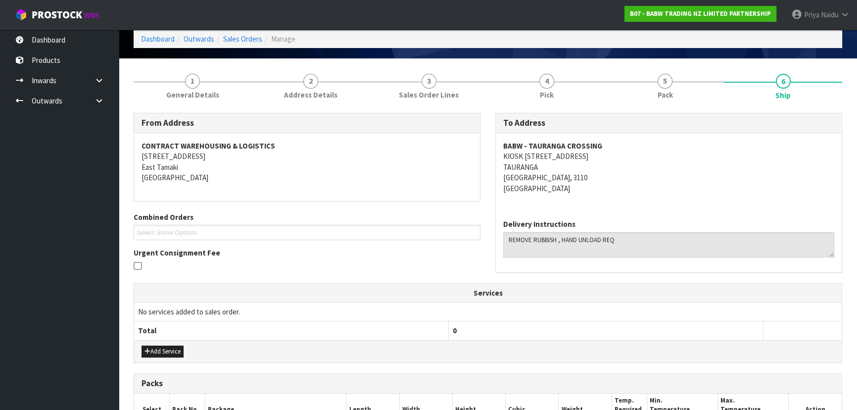
scroll to position [0, 0]
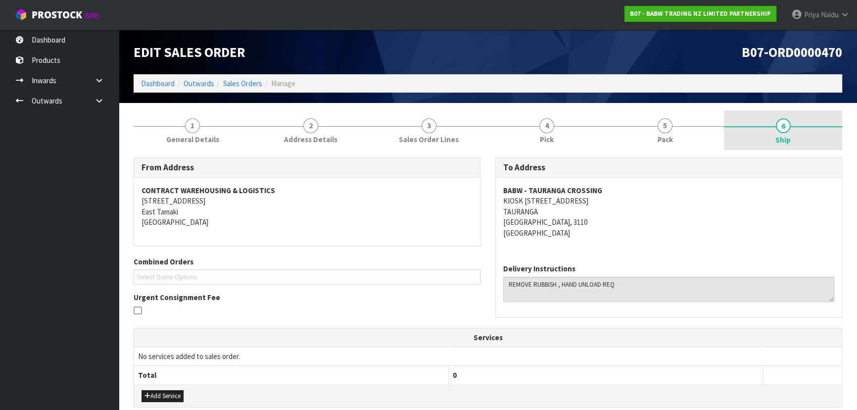
drag, startPoint x: 735, startPoint y: 127, endPoint x: 724, endPoint y: 127, distance: 11.9
click at [732, 127] on link "6 Ship" at bounding box center [783, 130] width 118 height 40
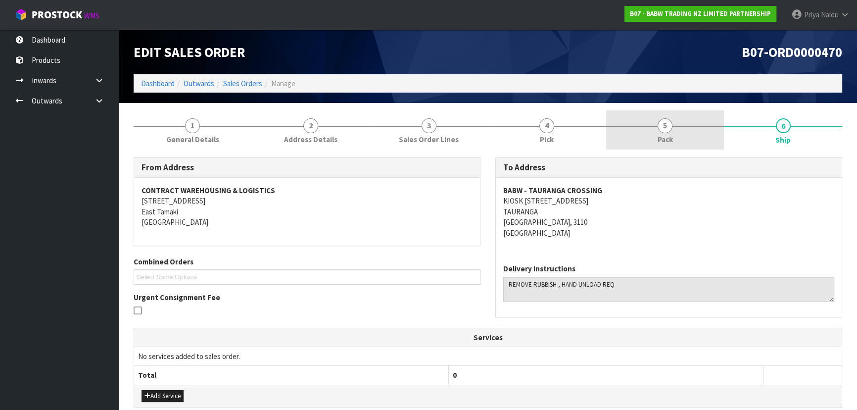
click at [675, 126] on div at bounding box center [665, 126] width 118 height 0
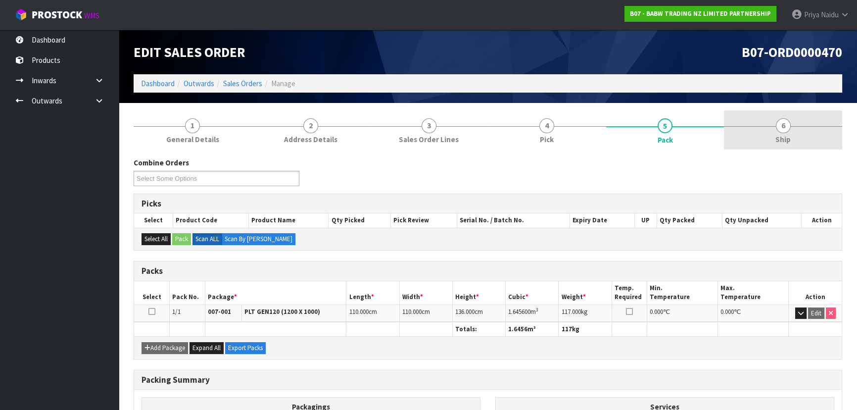
click at [775, 136] on link "6 Ship" at bounding box center [783, 129] width 118 height 39
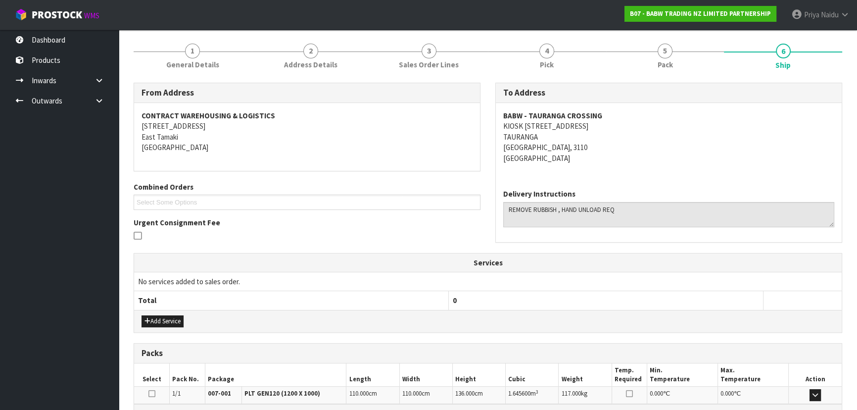
scroll to position [196, 0]
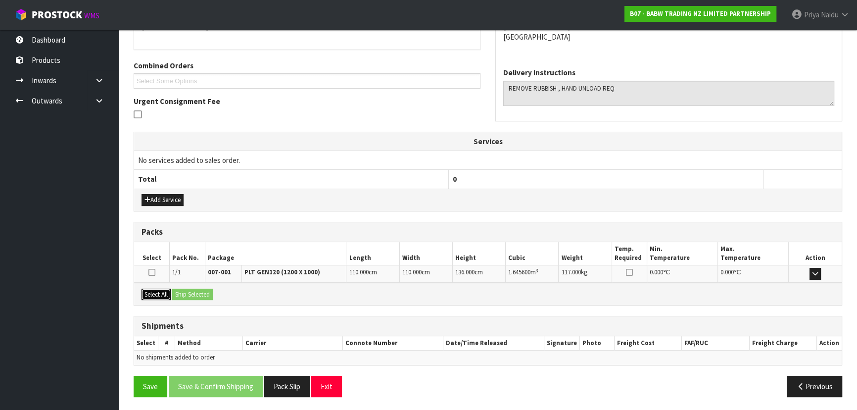
click at [160, 294] on button "Select All" at bounding box center [155, 294] width 29 height 12
click at [201, 294] on button "Ship Selected" at bounding box center [192, 294] width 41 height 12
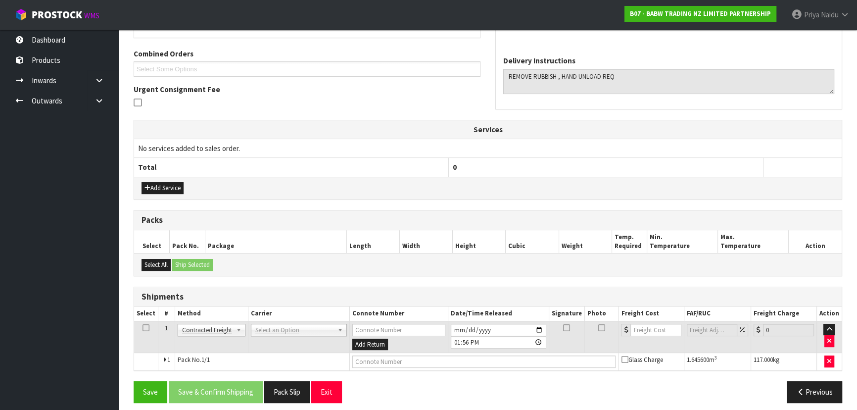
scroll to position [213, 0]
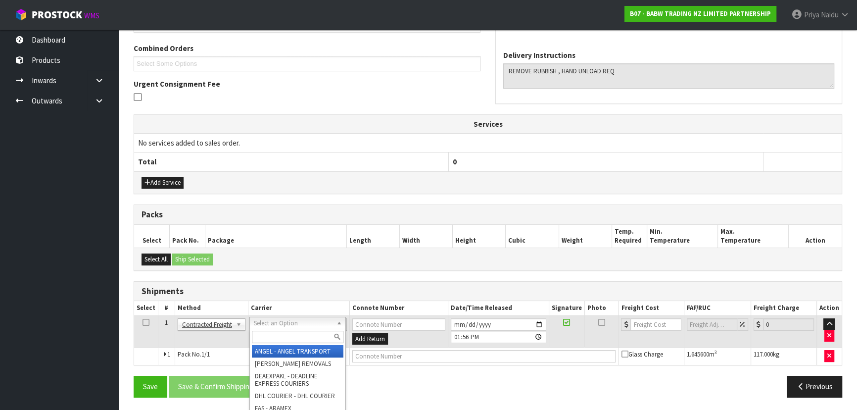
click at [272, 335] on input "text" at bounding box center [298, 336] width 92 height 12
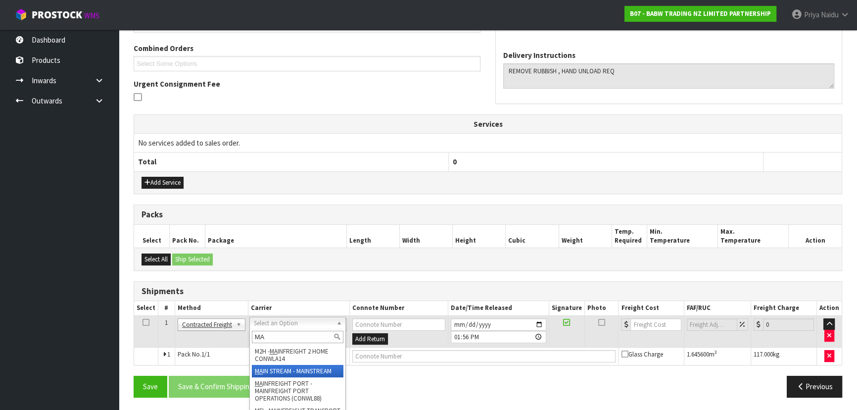
type input "MA"
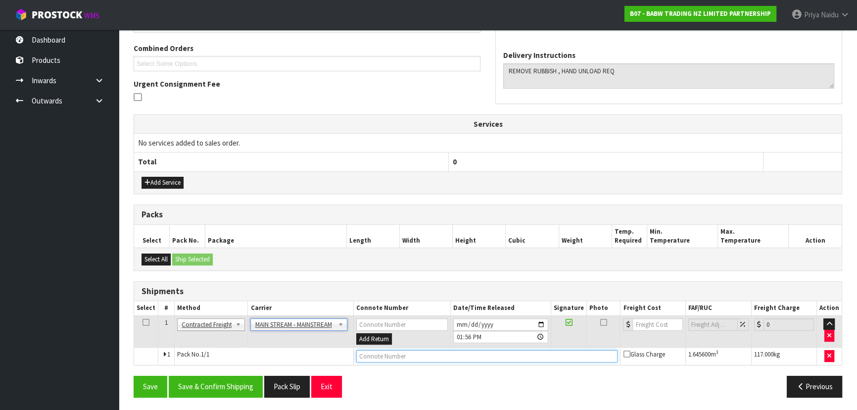
click at [388, 356] on input "text" at bounding box center [487, 356] width 262 height 12
paste input "CWL7732351"
type input "CWL7732351"
click at [653, 321] on input "number" at bounding box center [657, 324] width 50 height 12
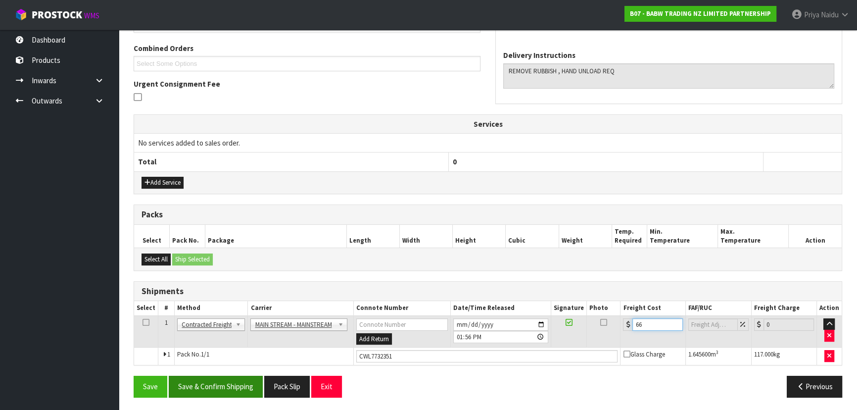
type input "66"
click at [222, 378] on button "Save & Confirm Shipping" at bounding box center [216, 385] width 94 height 21
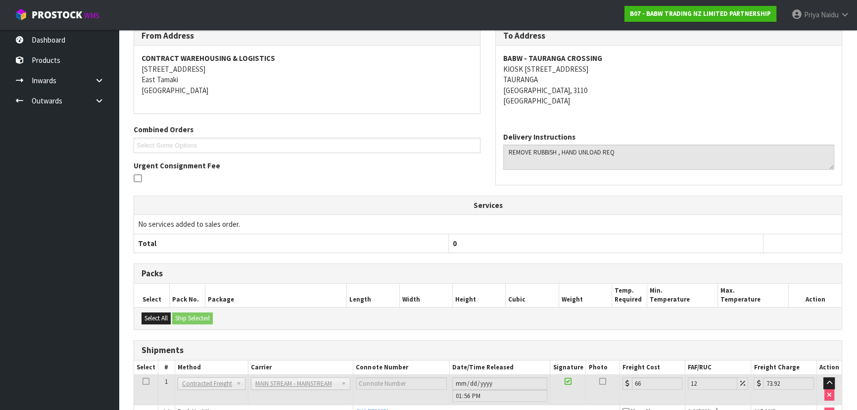
scroll to position [0, 0]
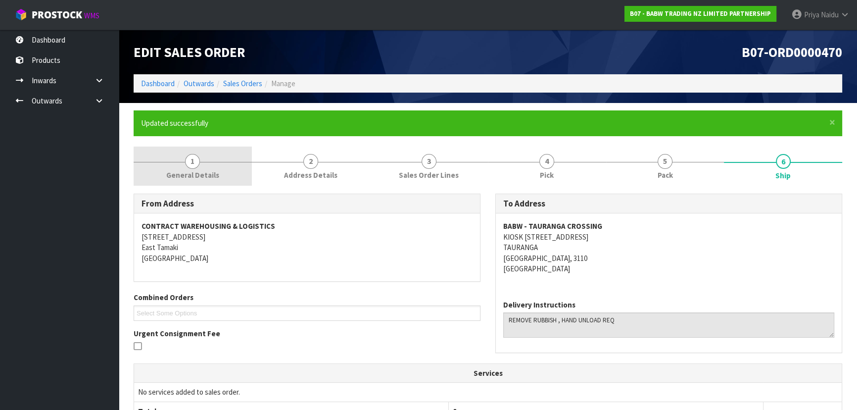
click at [188, 173] on span "General Details" at bounding box center [192, 175] width 53 height 10
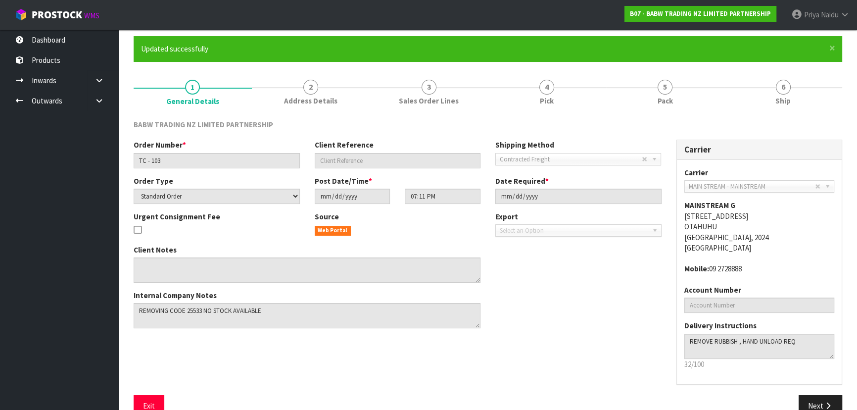
scroll to position [90, 0]
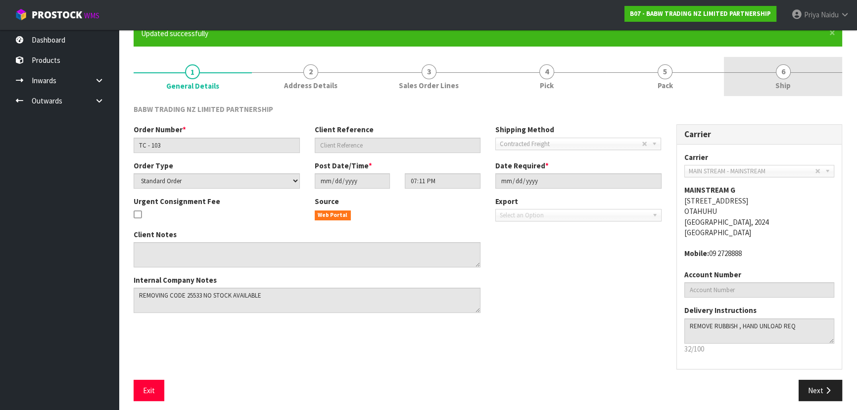
click at [776, 68] on span "6" at bounding box center [783, 71] width 15 height 15
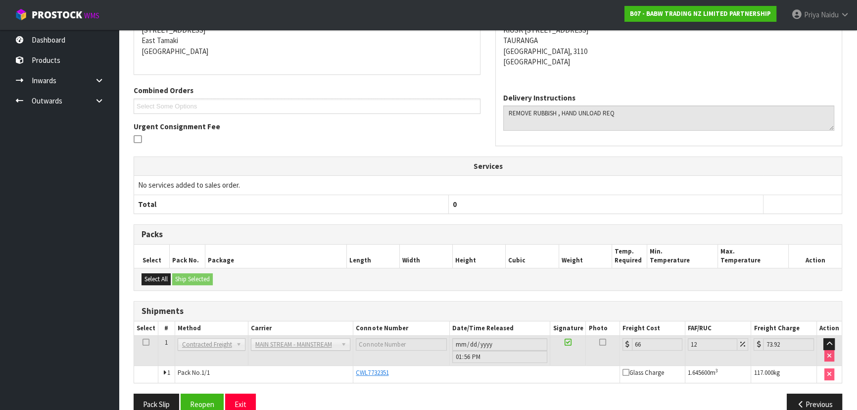
scroll to position [0, 0]
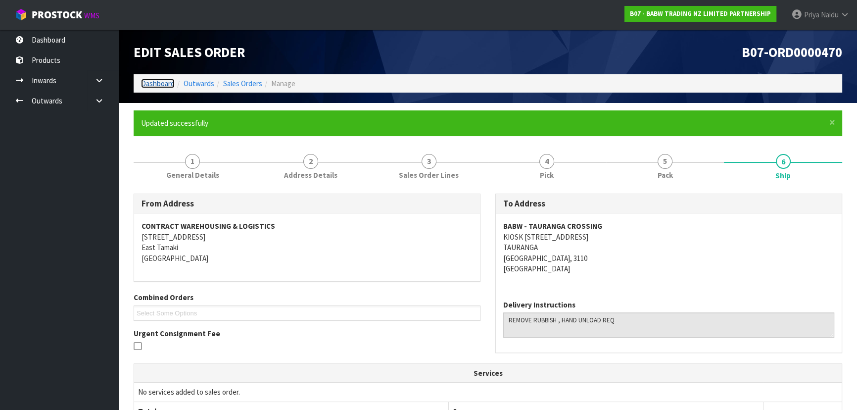
click at [159, 84] on link "Dashboard" at bounding box center [158, 83] width 34 height 9
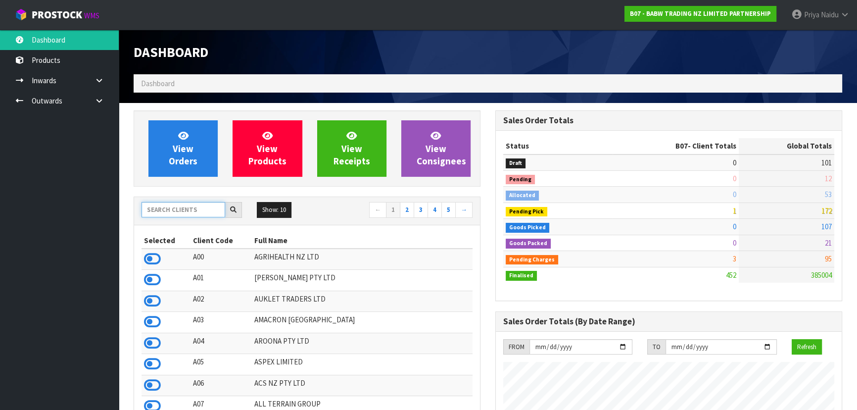
click at [158, 203] on input "text" at bounding box center [183, 209] width 84 height 15
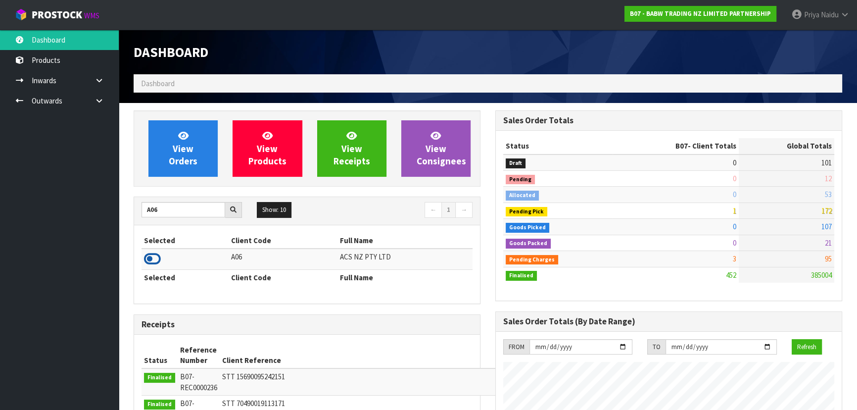
click at [153, 260] on icon at bounding box center [152, 258] width 17 height 15
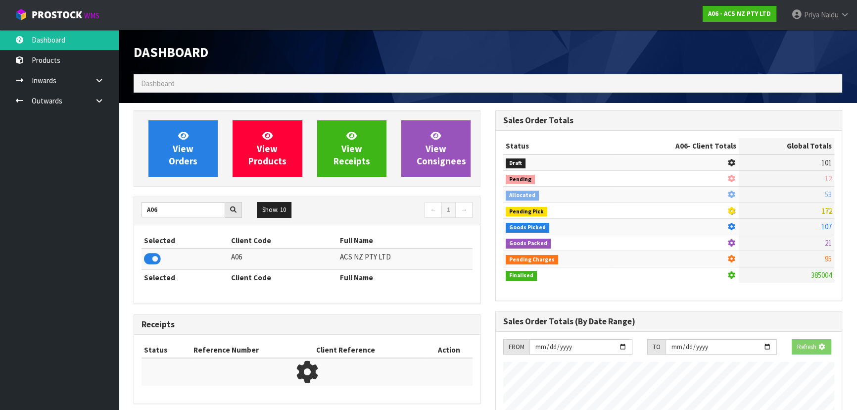
scroll to position [748, 361]
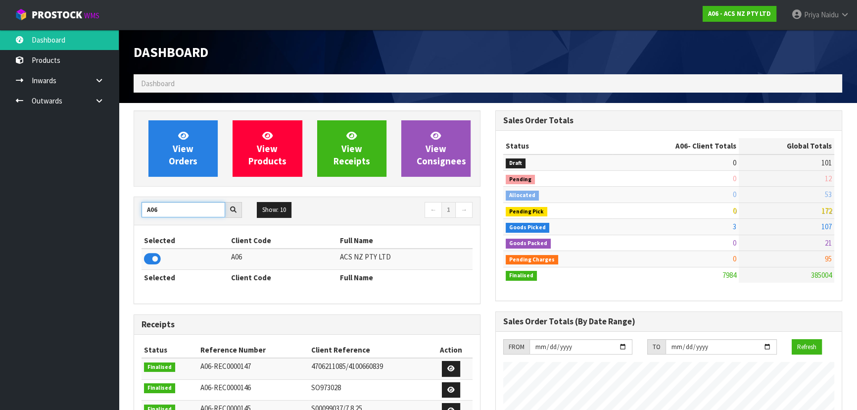
click at [187, 209] on input "A06" at bounding box center [183, 209] width 84 height 15
type input "A"
type input "D00"
click at [153, 258] on icon at bounding box center [152, 258] width 17 height 15
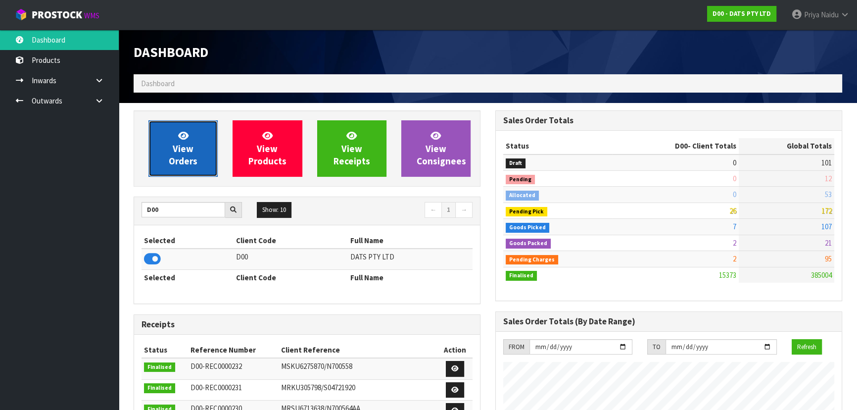
click at [173, 158] on span "View Orders" at bounding box center [183, 148] width 29 height 37
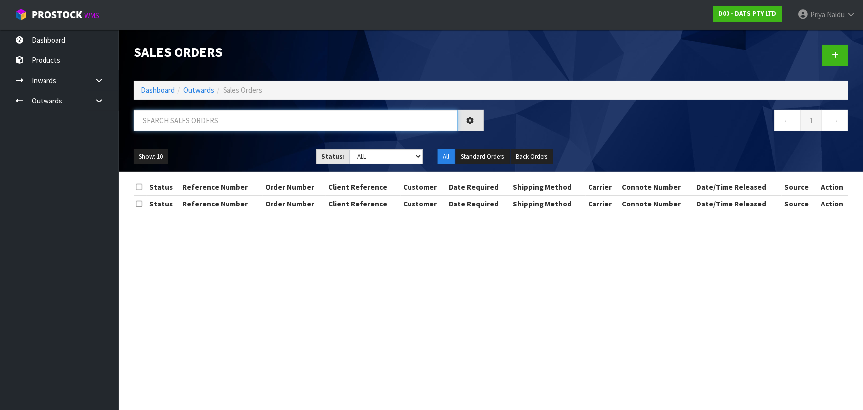
click at [178, 119] on input "text" at bounding box center [296, 120] width 324 height 21
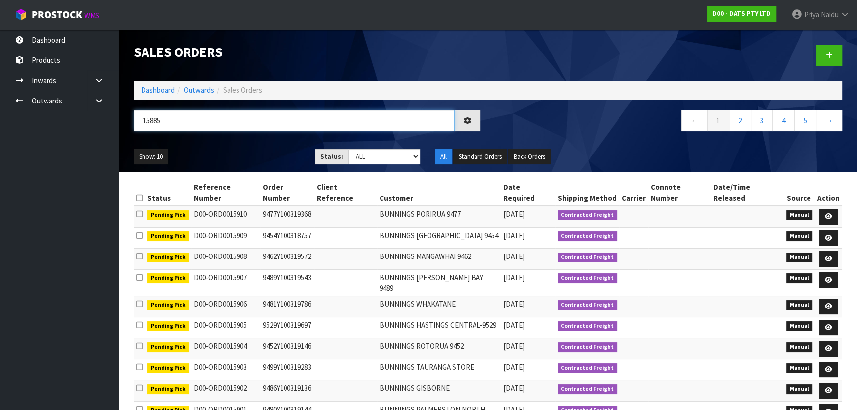
type input "15885"
click at [366, 163] on select "Draft Pending Allocated Pending Pick Goods Picked Goods Packed Pending Charges …" at bounding box center [384, 156] width 72 height 15
click at [348, 149] on select "Draft Pending Allocated Pending Pick Goods Picked Goods Packed Pending Charges …" at bounding box center [384, 156] width 72 height 15
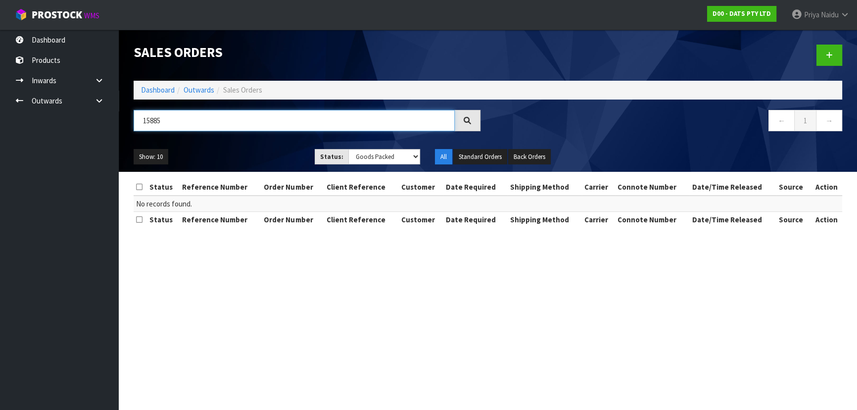
drag, startPoint x: 235, startPoint y: 125, endPoint x: 243, endPoint y: 142, distance: 19.3
click at [235, 127] on input "15885" at bounding box center [294, 120] width 321 height 21
click at [249, 151] on ul "Show: 10 5 10 25 50" at bounding box center [218, 157] width 168 height 16
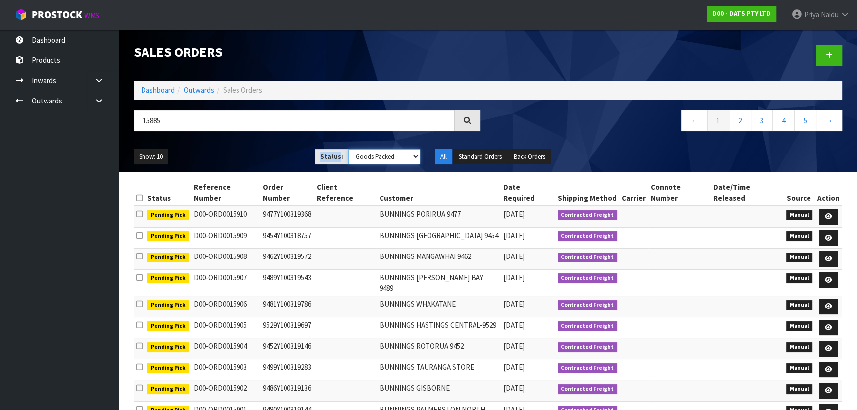
click at [371, 158] on select "Draft Pending Allocated Pending Pick Goods Picked Goods Packed Pending Charges …" at bounding box center [384, 156] width 72 height 15
select select "string:6"
click at [348, 149] on select "Draft Pending Allocated Pending Pick Goods Picked Goods Packed Pending Charges …" at bounding box center [384, 156] width 72 height 15
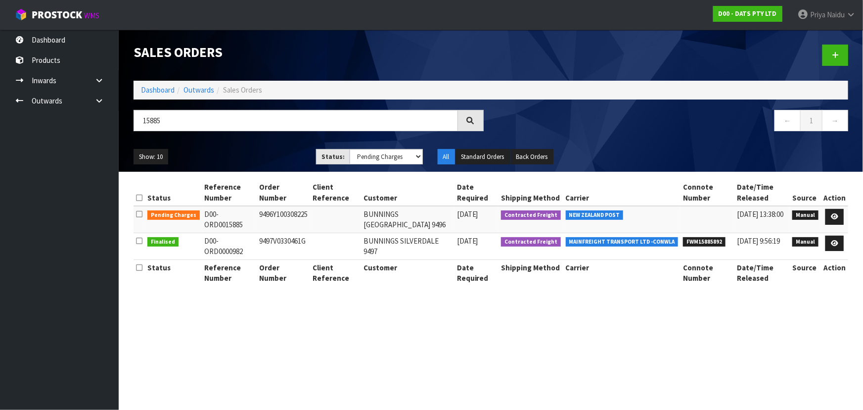
click at [264, 146] on div "Show: 10 5 10 25 50 Status: Draft Pending Allocated Pending Pick Goods Picked G…" at bounding box center [491, 156] width 730 height 31
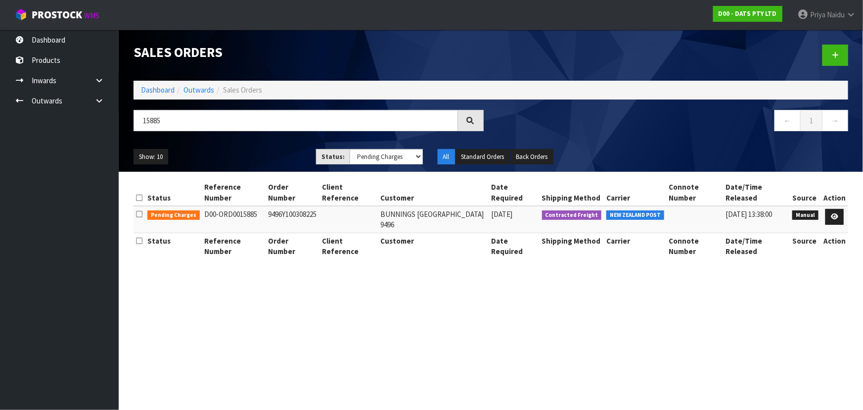
click at [264, 146] on div "Show: 10 5 10 25 50 Status: Draft Pending Allocated Pending Pick Goods Picked G…" at bounding box center [491, 156] width 730 height 31
click at [839, 211] on link at bounding box center [834, 217] width 18 height 16
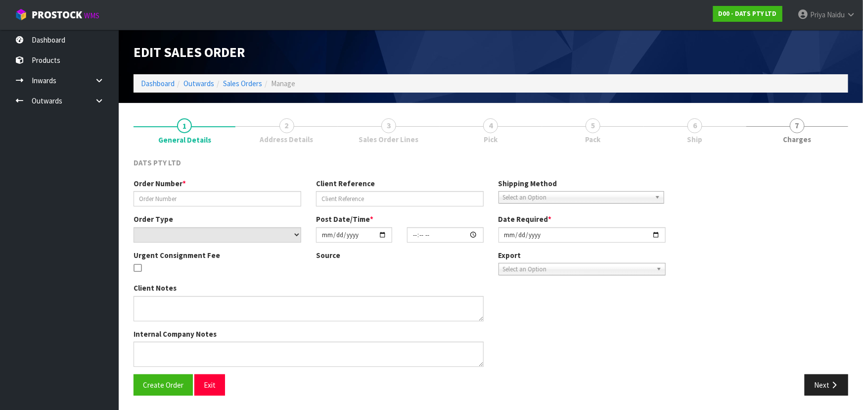
type input "9496Y100308225"
select select "number:0"
type input "2025-10-06"
type input "12:03:00.000"
type input "2025-10-06"
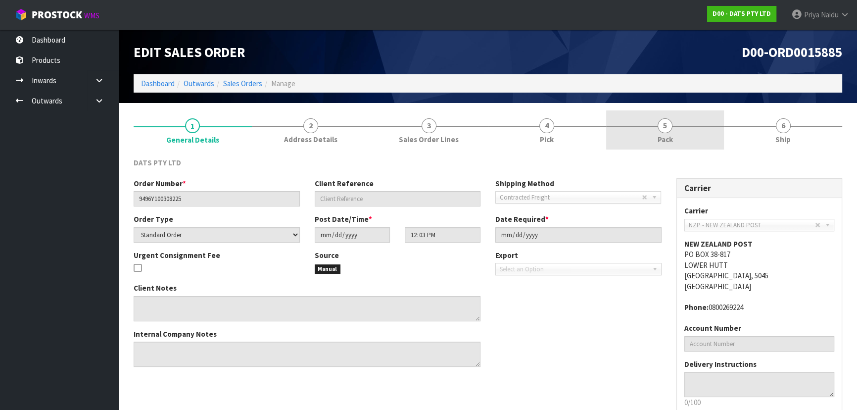
click at [664, 126] on span "5" at bounding box center [664, 125] width 15 height 15
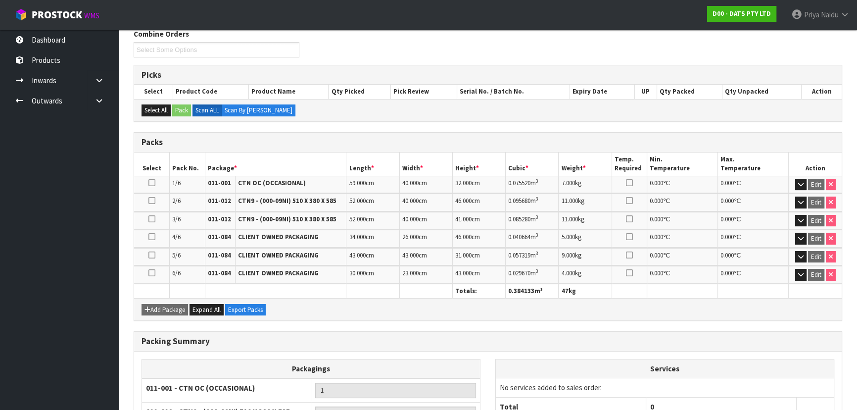
scroll to position [250, 0]
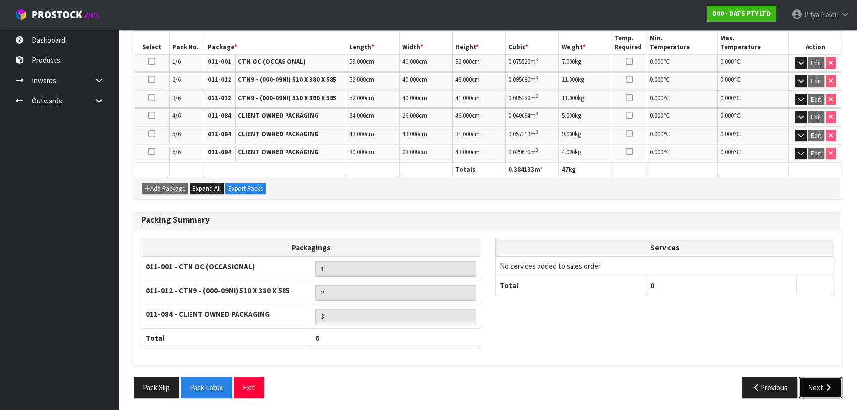
click at [815, 383] on button "Next" at bounding box center [820, 386] width 44 height 21
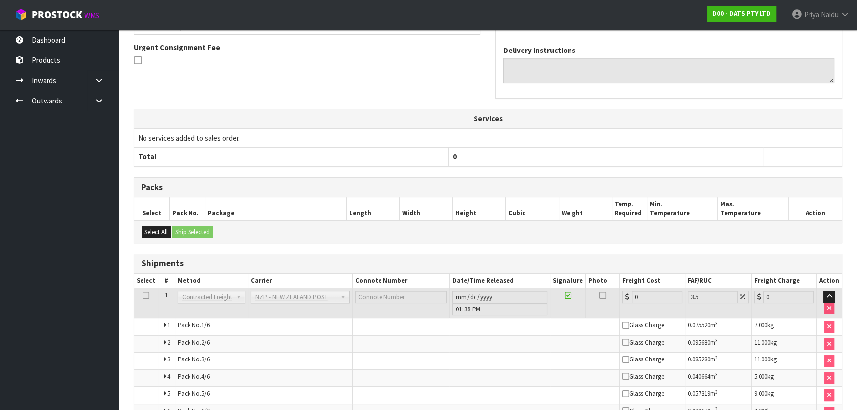
scroll to position [0, 0]
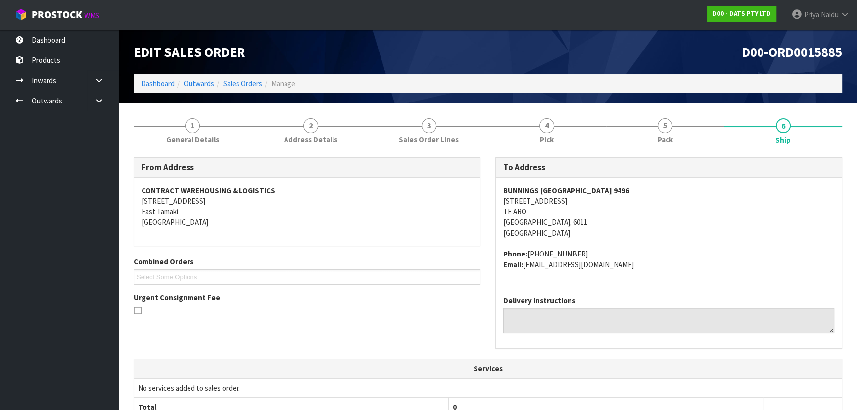
drag, startPoint x: 497, startPoint y: 193, endPoint x: 676, endPoint y: 189, distance: 179.6
click at [676, 189] on div "BUNNINGS WELLINGTON CENTRAL 9496 46-56 TORY STREET TE ARO WELLINGTON, 6011 New …" at bounding box center [669, 233] width 346 height 110
drag, startPoint x: 501, startPoint y: 200, endPoint x: 578, endPoint y: 204, distance: 77.8
click at [578, 204] on div "BUNNINGS WELLINGTON CENTRAL 9496 46-56 TORY STREET TE ARO WELLINGTON, 6011 New …" at bounding box center [669, 233] width 346 height 110
click at [659, 222] on address "BUNNINGS WELLINGTON CENTRAL 9496 46-56 TORY STREET TE ARO WELLINGTON, 6011 New …" at bounding box center [668, 211] width 331 height 53
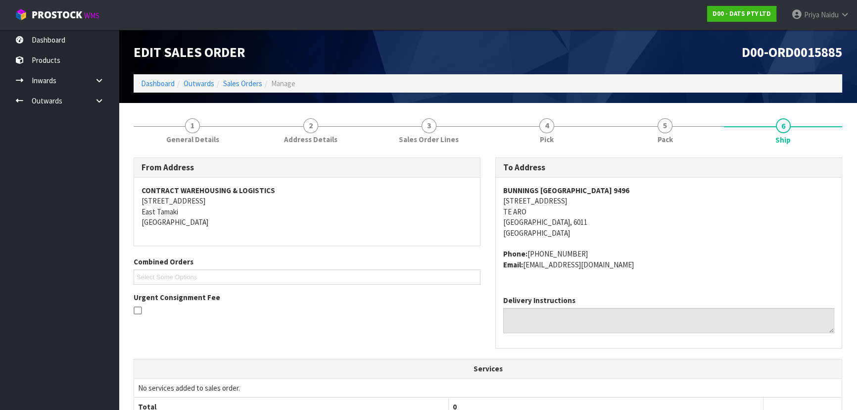
drag, startPoint x: 499, startPoint y: 193, endPoint x: 658, endPoint y: 189, distance: 159.8
click at [661, 189] on div "BUNNINGS WELLINGTON CENTRAL 9496 46-56 TORY STREET TE ARO WELLINGTON, 6011 New …" at bounding box center [669, 233] width 346 height 110
drag, startPoint x: 528, startPoint y: 252, endPoint x: 594, endPoint y: 245, distance: 66.1
click at [594, 245] on span "BUNNINGS WELLINGTON CENTRAL 9496 46-56 TORY STREET TE ARO WELLINGTON, 6011 New …" at bounding box center [668, 227] width 331 height 85
drag, startPoint x: 527, startPoint y: 265, endPoint x: 659, endPoint y: 267, distance: 132.1
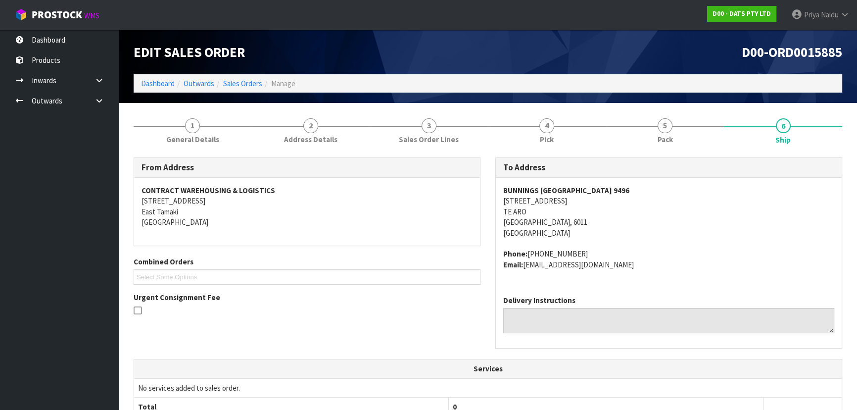
click at [659, 267] on address "Phone: +64 4-805 0592 Email: wellingtoncentral@bunnings.co.nz" at bounding box center [668, 258] width 331 height 21
drag, startPoint x: 198, startPoint y: 142, endPoint x: 194, endPoint y: 149, distance: 8.4
click at [198, 144] on link "1 General Details" at bounding box center [193, 129] width 118 height 39
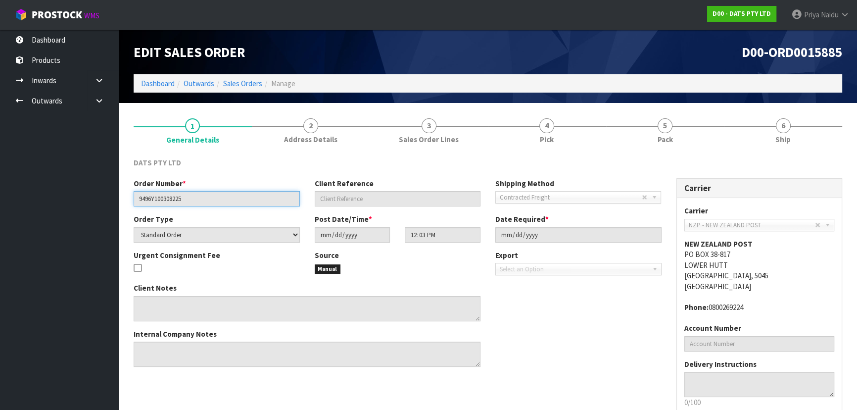
drag, startPoint x: 138, startPoint y: 198, endPoint x: 208, endPoint y: 195, distance: 69.8
click at [208, 195] on input "9496Y100308225" at bounding box center [217, 198] width 166 height 15
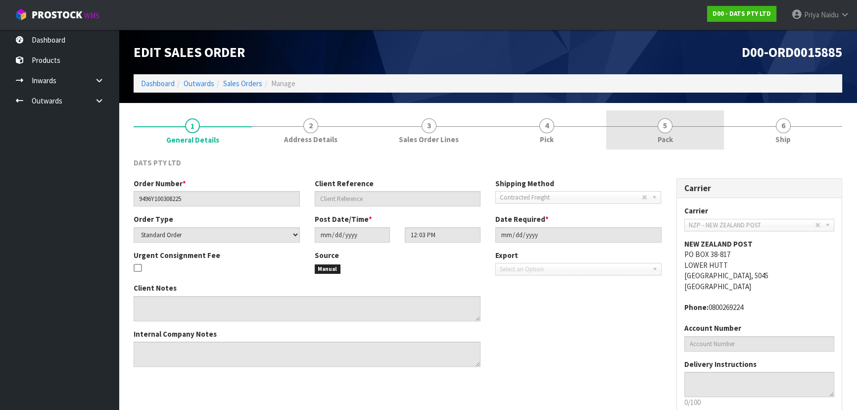
click at [702, 123] on link "5 Pack" at bounding box center [665, 129] width 118 height 39
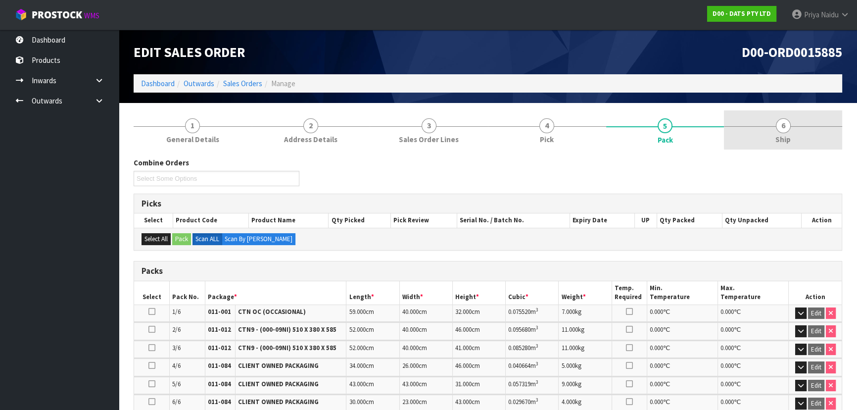
click at [773, 140] on link "6 Ship" at bounding box center [783, 129] width 118 height 39
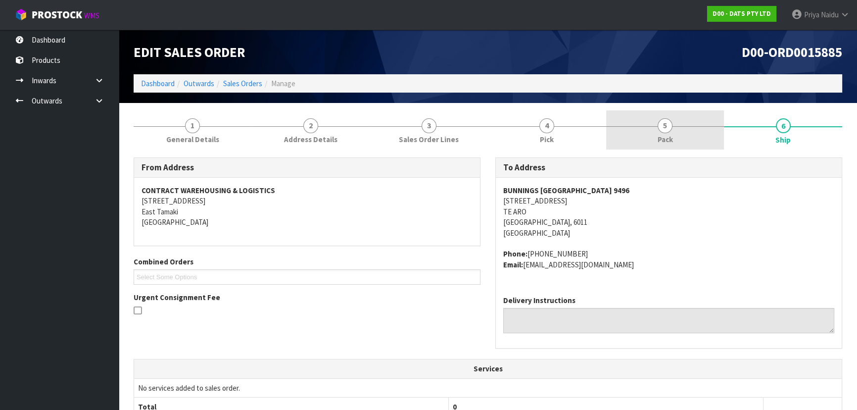
click at [672, 124] on link "5 Pack" at bounding box center [665, 129] width 118 height 39
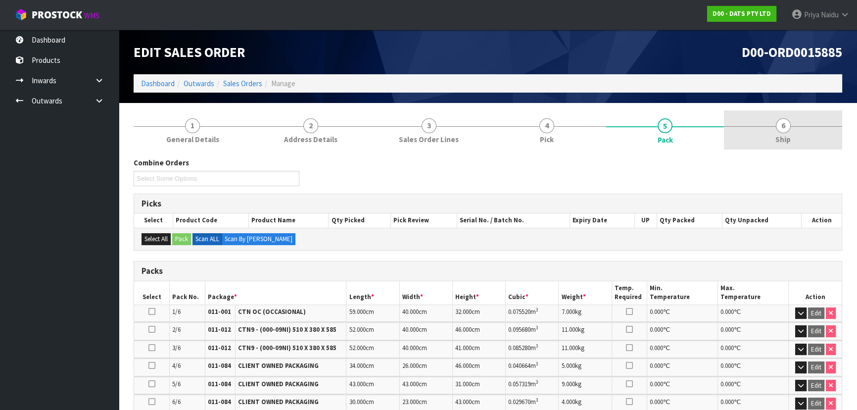
click at [767, 141] on link "6 Ship" at bounding box center [783, 129] width 118 height 39
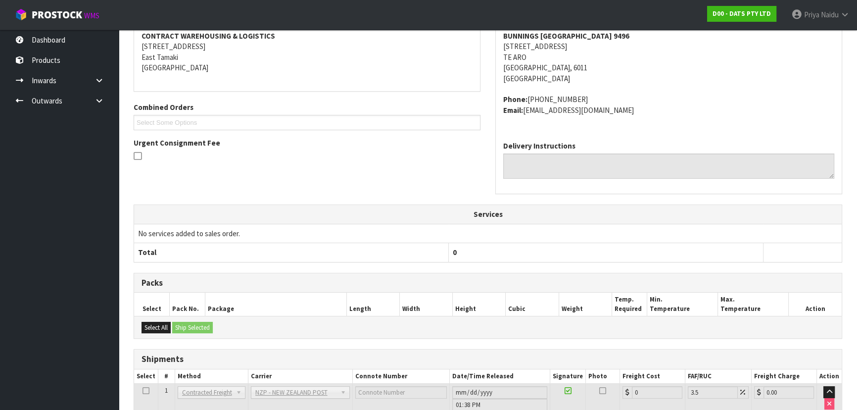
scroll to position [270, 0]
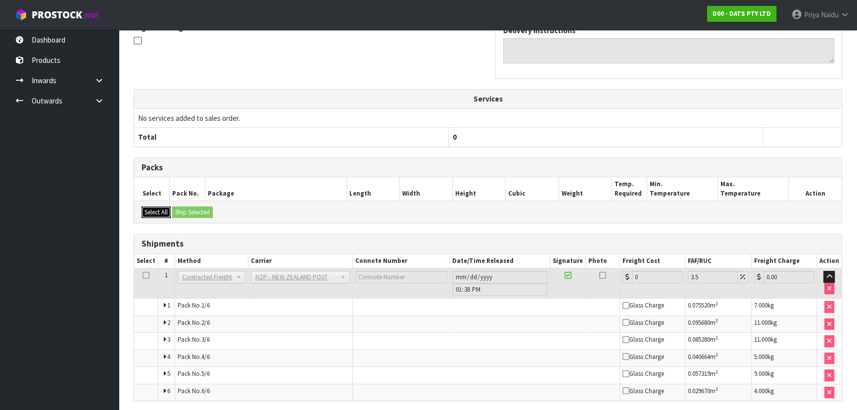
click at [164, 212] on button "Select All" at bounding box center [155, 212] width 29 height 12
click at [168, 212] on button "Select All" at bounding box center [155, 212] width 29 height 12
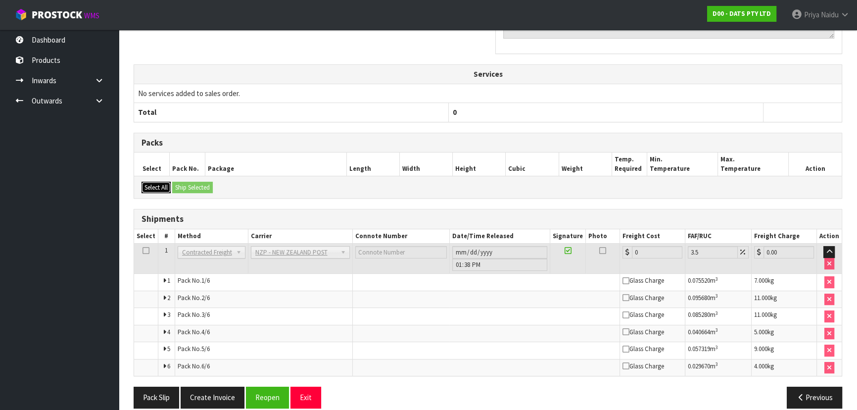
scroll to position [305, 0]
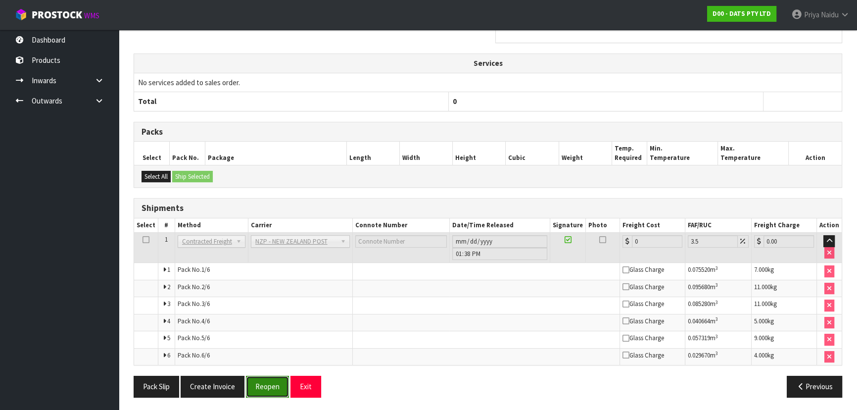
drag, startPoint x: 272, startPoint y: 389, endPoint x: 271, endPoint y: 383, distance: 5.5
click at [272, 389] on button "Reopen" at bounding box center [267, 385] width 43 height 21
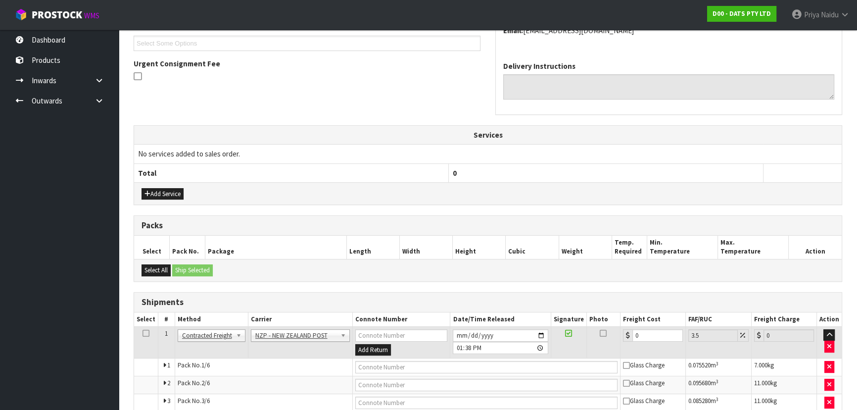
scroll to position [369, 0]
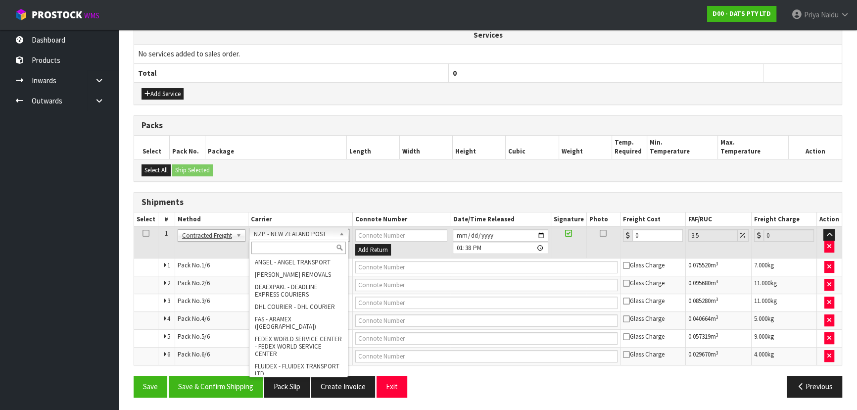
click at [270, 245] on input "text" at bounding box center [298, 247] width 94 height 12
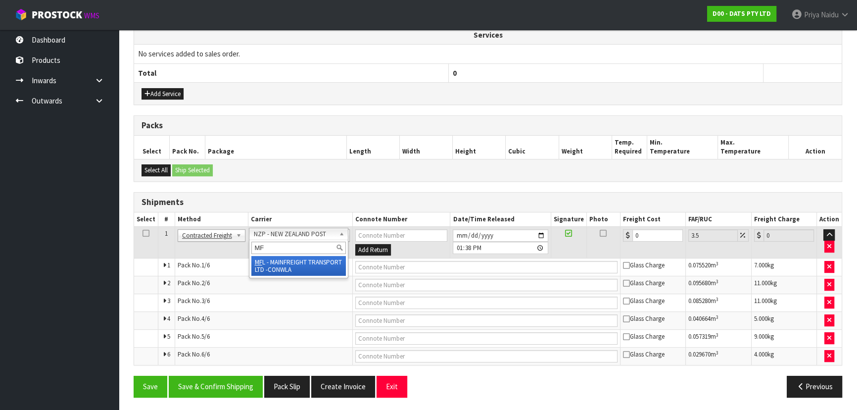
type input "MF"
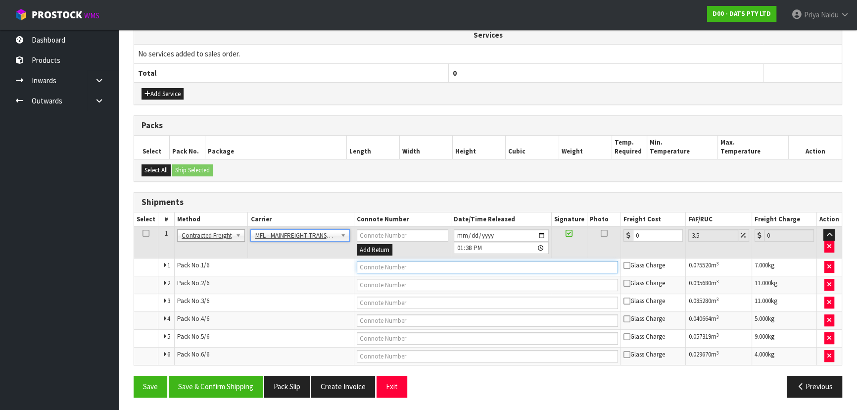
click at [384, 268] on input "text" at bounding box center [488, 267] width 262 height 12
paste input "FWM59036450"
type input "FWM59036450"
click at [648, 236] on input "0" at bounding box center [658, 235] width 50 height 12
type input "4"
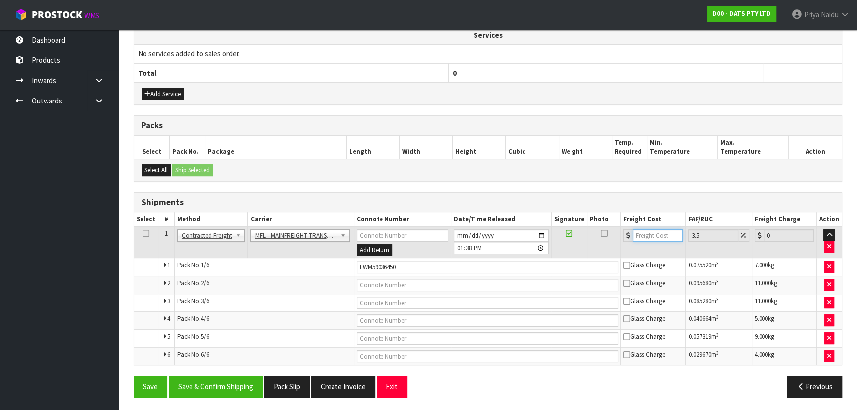
type input "4.14"
type input "46"
type input "47.61"
type input "46"
click at [232, 385] on button "Save & Confirm Shipping" at bounding box center [216, 385] width 94 height 21
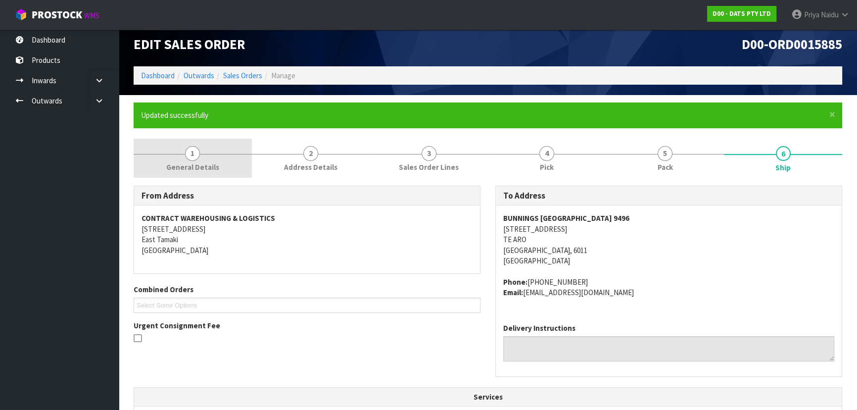
scroll to position [0, 0]
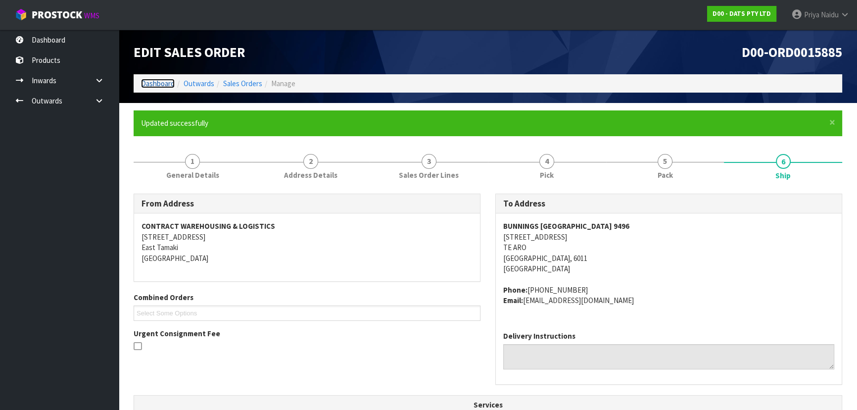
click at [163, 79] on link "Dashboard" at bounding box center [158, 83] width 34 height 9
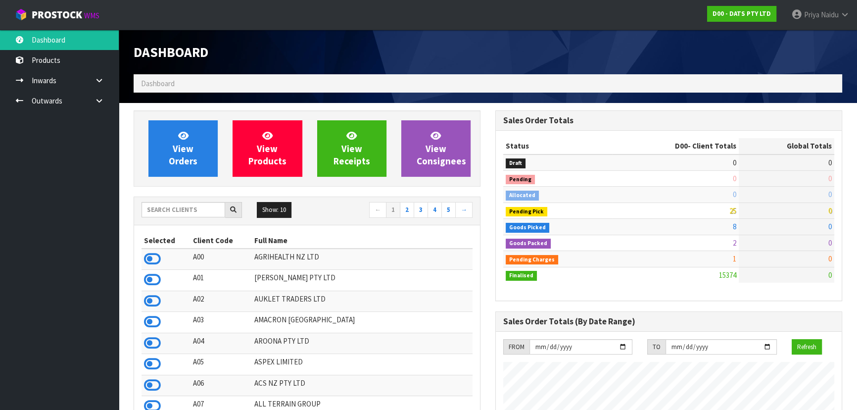
scroll to position [748, 361]
click at [154, 203] on input "text" at bounding box center [183, 209] width 84 height 15
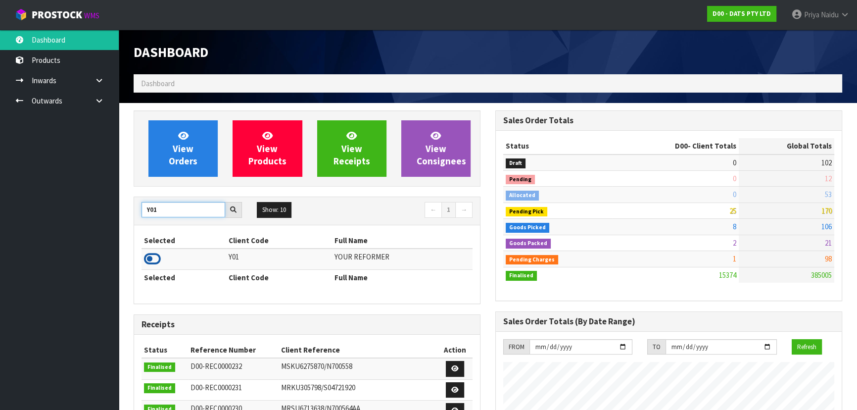
type input "Y01"
click at [153, 257] on icon at bounding box center [152, 258] width 17 height 15
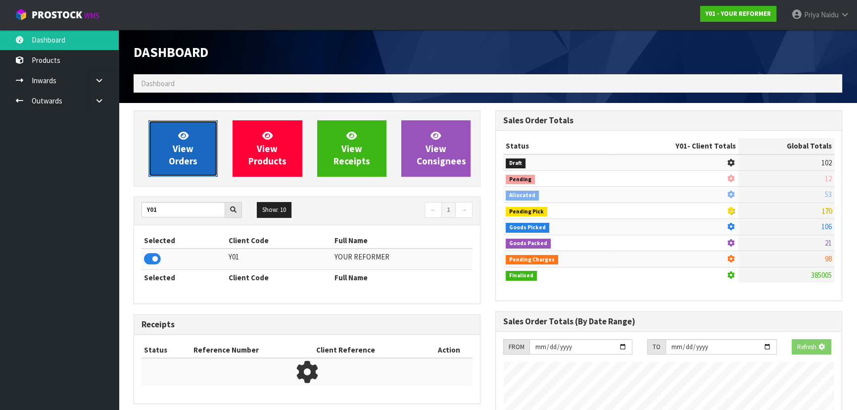
click at [170, 165] on span "View Orders" at bounding box center [183, 148] width 29 height 37
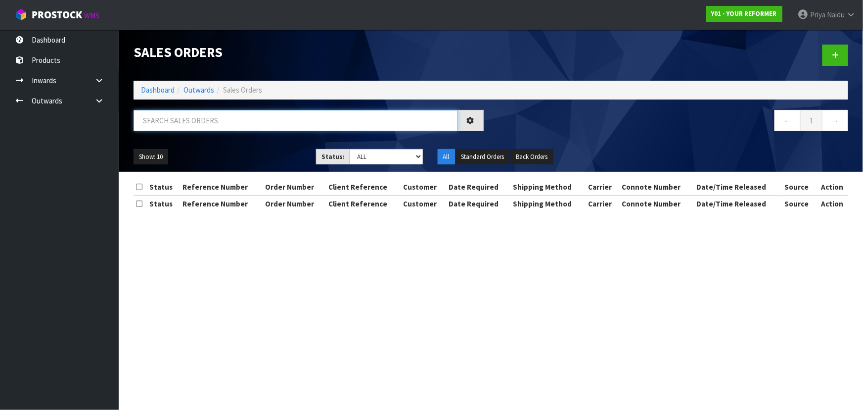
click at [202, 118] on input "text" at bounding box center [296, 120] width 324 height 21
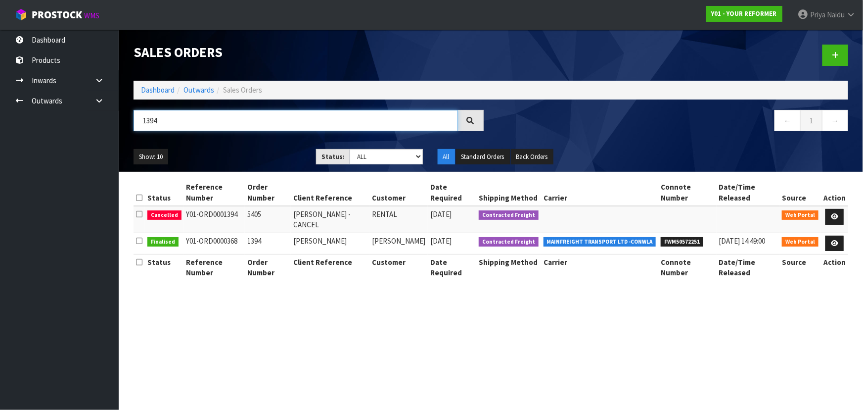
type input "1394"
click at [247, 149] on ul "Show: 10 5 10 25 50" at bounding box center [218, 157] width 168 height 16
drag, startPoint x: 836, startPoint y: 212, endPoint x: 835, endPoint y: 207, distance: 5.2
click at [837, 213] on icon at bounding box center [834, 216] width 7 height 6
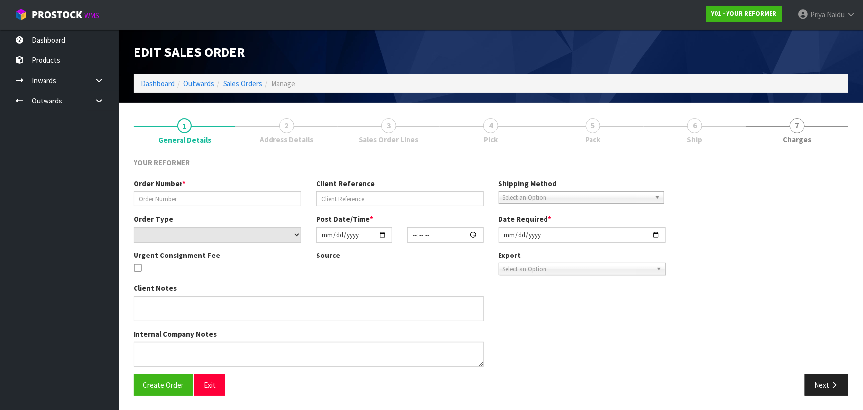
type input "5405"
type input "JULIETA LAVAGNINO - CANCEL"
select select "number:0"
type input "2025-09-29"
type input "13:50:00.000"
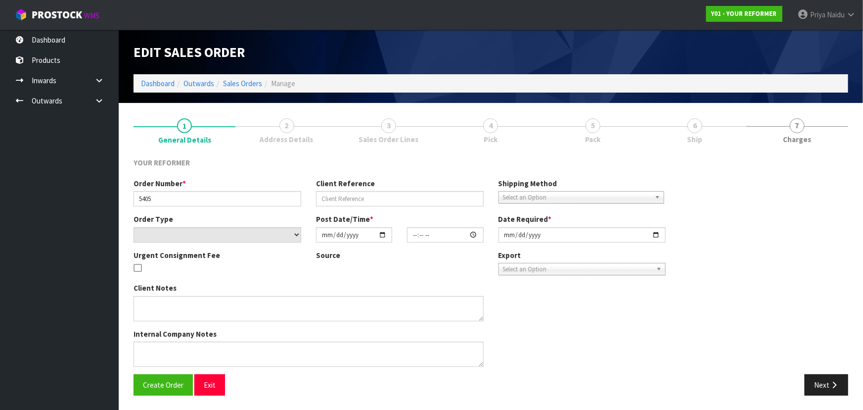
type input "2025-09-29"
type textarea "JULIETA LAVAGNINO 400 SEA VIEW ROAD ONETANGI AUK WAIHEKE ISLAND 1081 NEW ZEALAN…"
type textarea "CANCELLATION REASON: PLEASE CANCEL THIS ORDER"
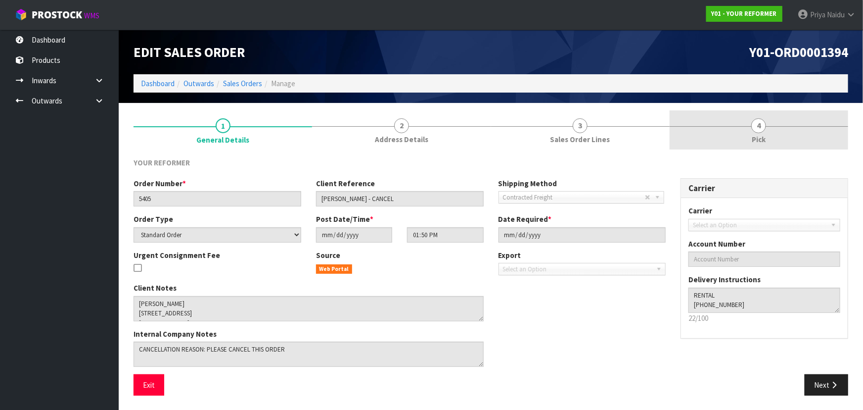
click at [724, 142] on link "4 Pick" at bounding box center [759, 129] width 179 height 39
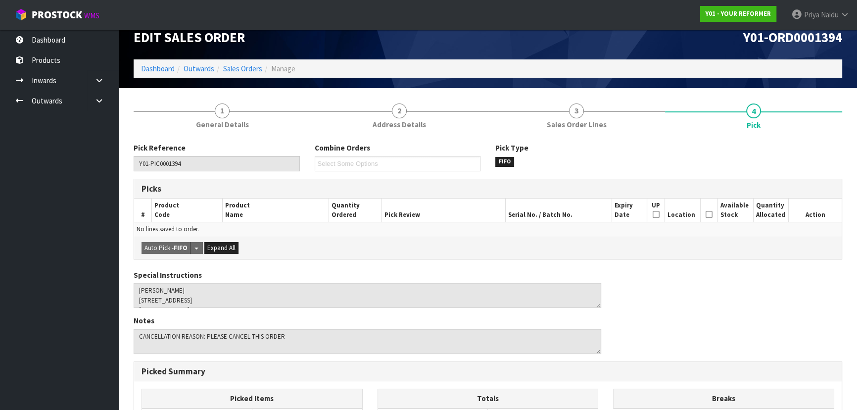
scroll to position [12, 0]
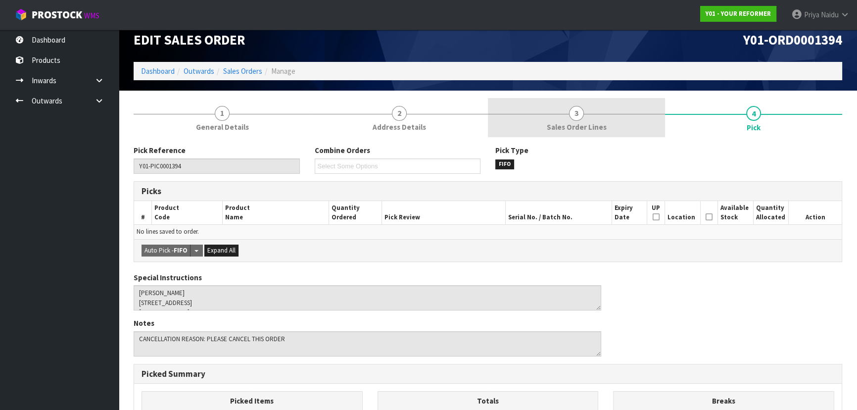
click at [601, 118] on link "3 Sales Order Lines" at bounding box center [576, 117] width 177 height 39
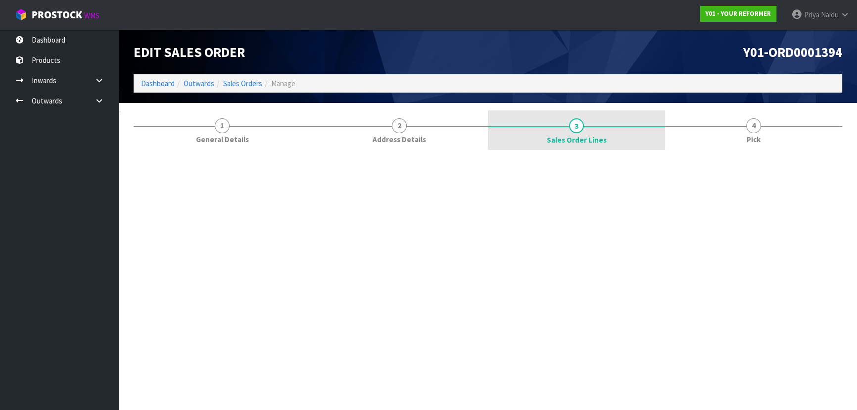
scroll to position [0, 0]
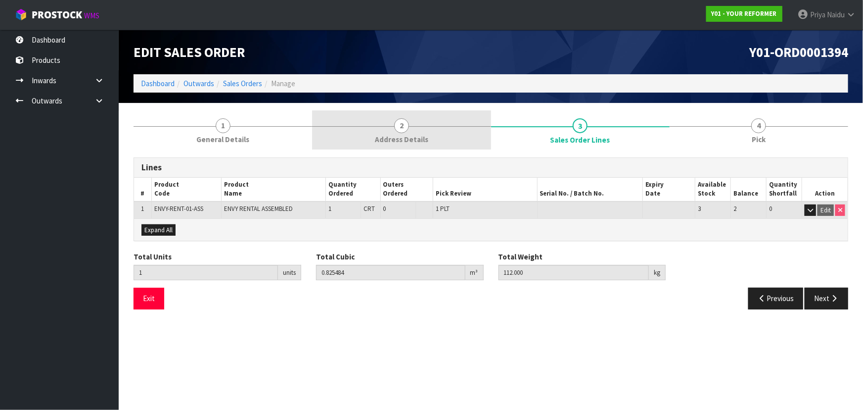
click at [418, 123] on link "2 Address Details" at bounding box center [401, 129] width 179 height 39
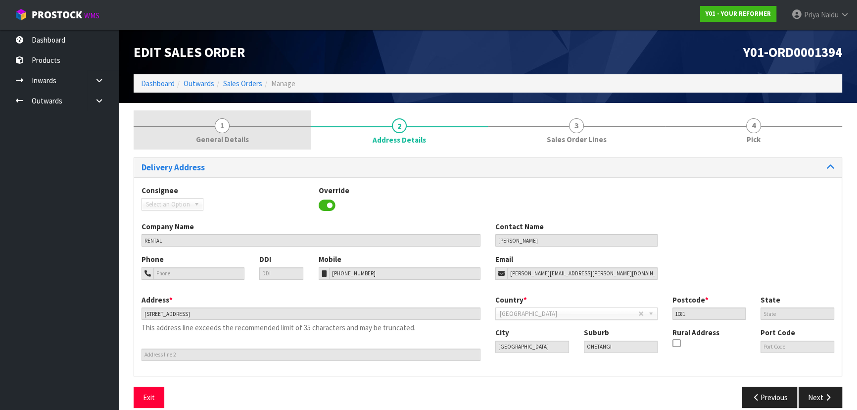
click at [215, 137] on span "General Details" at bounding box center [222, 139] width 53 height 10
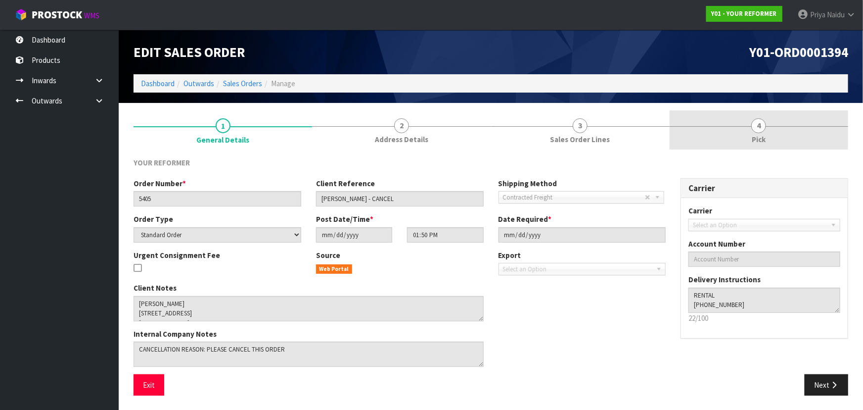
click at [775, 129] on link "4 Pick" at bounding box center [759, 129] width 179 height 39
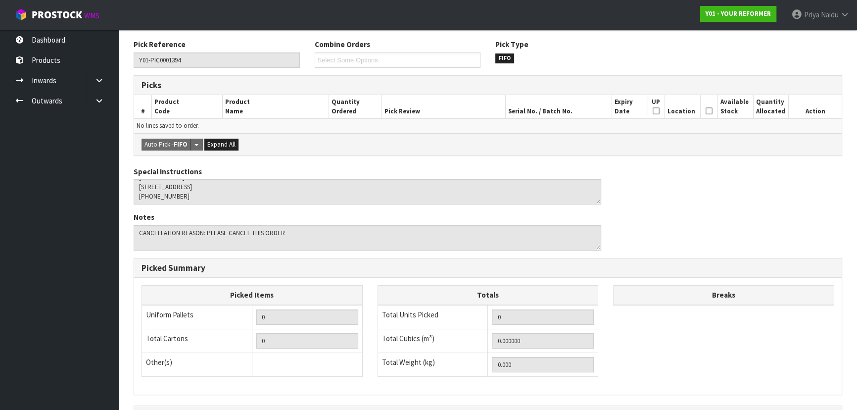
scroll to position [237, 0]
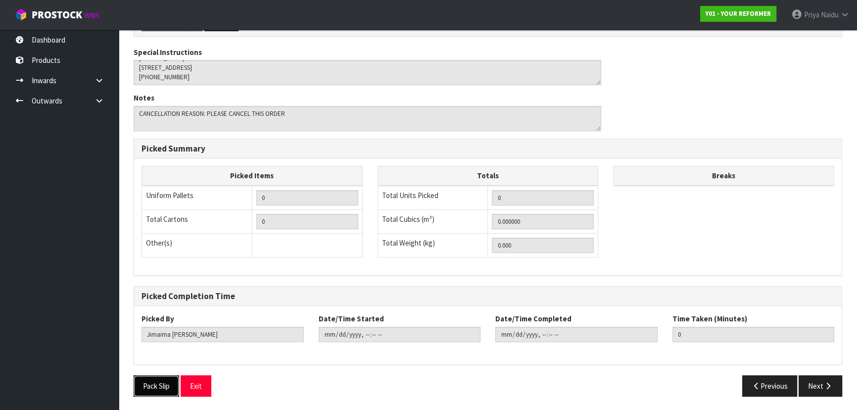
click at [158, 386] on button "Pack Slip" at bounding box center [157, 385] width 46 height 21
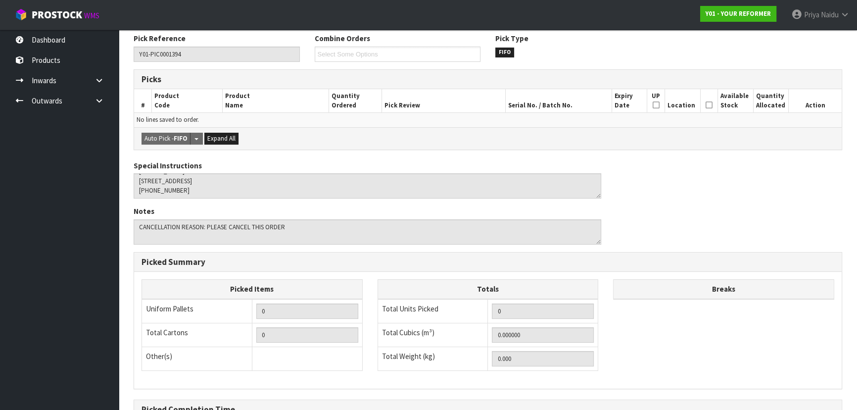
scroll to position [0, 0]
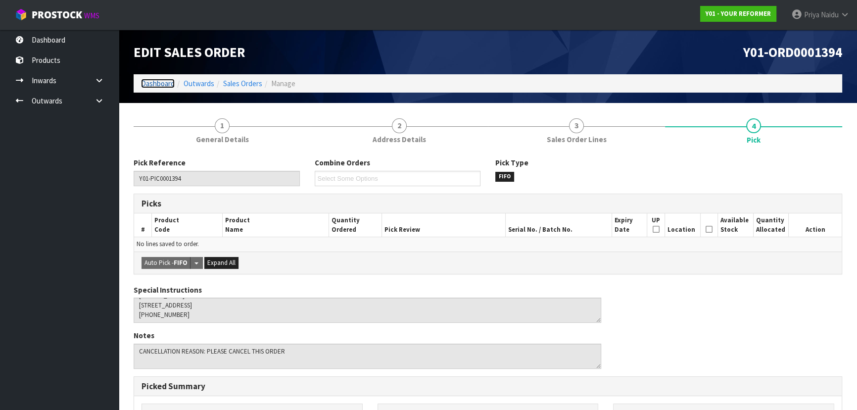
click at [155, 88] on link "Dashboard" at bounding box center [158, 83] width 34 height 9
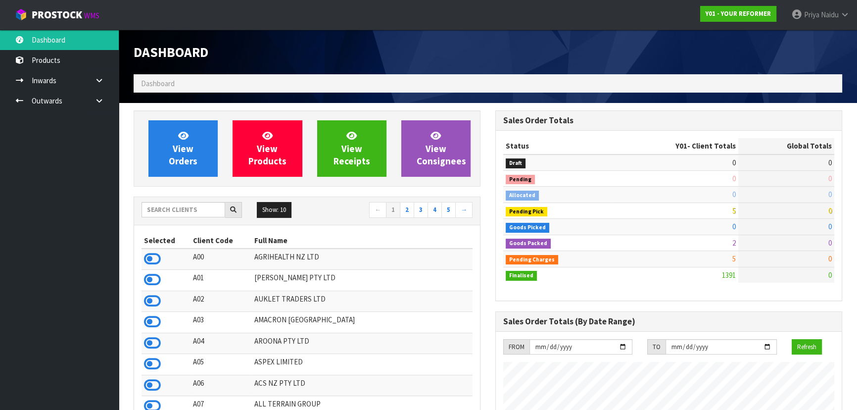
scroll to position [748, 361]
click at [166, 212] on input "text" at bounding box center [183, 209] width 84 height 15
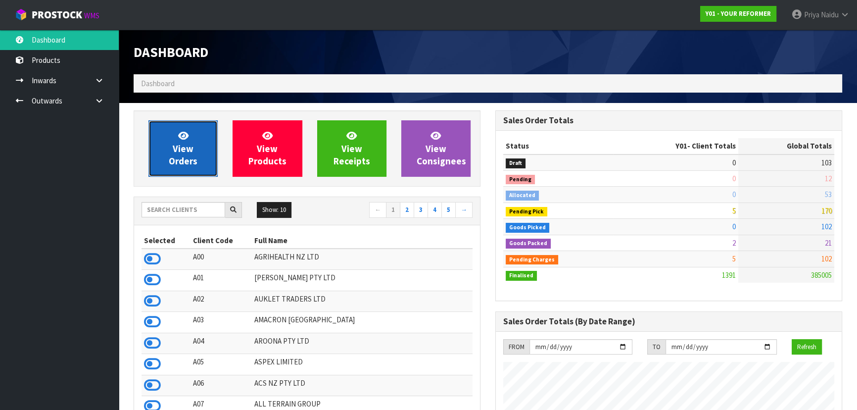
click at [182, 159] on span "View Orders" at bounding box center [183, 148] width 29 height 37
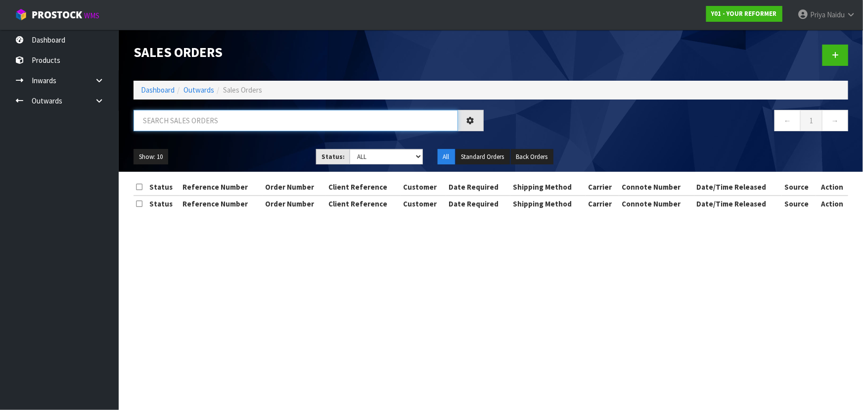
click at [211, 121] on input "text" at bounding box center [296, 120] width 324 height 21
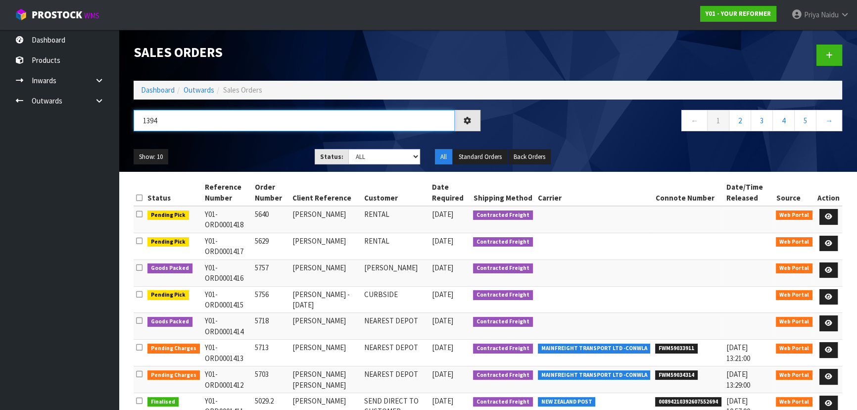
type input "1394"
click at [220, 134] on div "1394" at bounding box center [307, 124] width 362 height 29
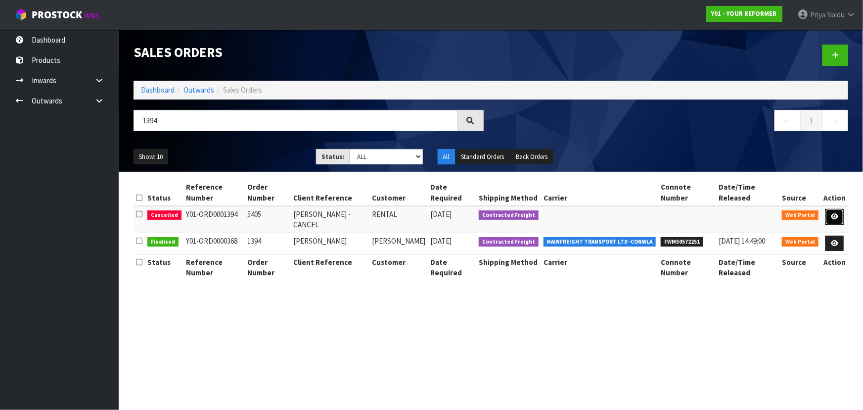
click at [836, 217] on icon at bounding box center [834, 216] width 7 height 6
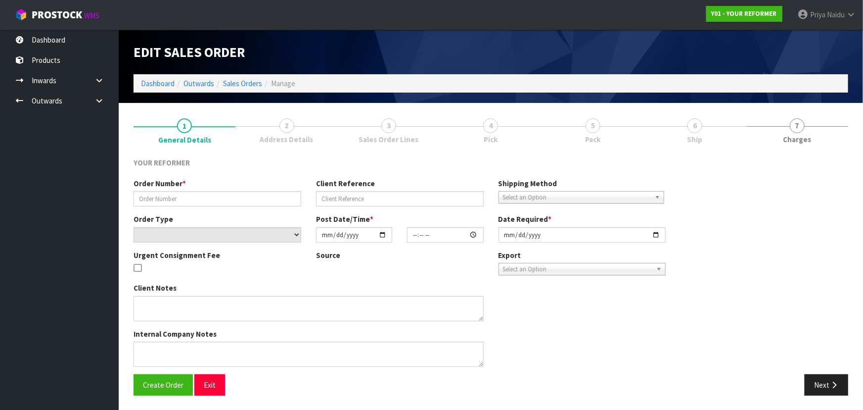
type input "5405"
type input "JULIETA LAVAGNINO - CANCEL"
select select "number:0"
type input "2025-09-29"
type input "13:50:00.000"
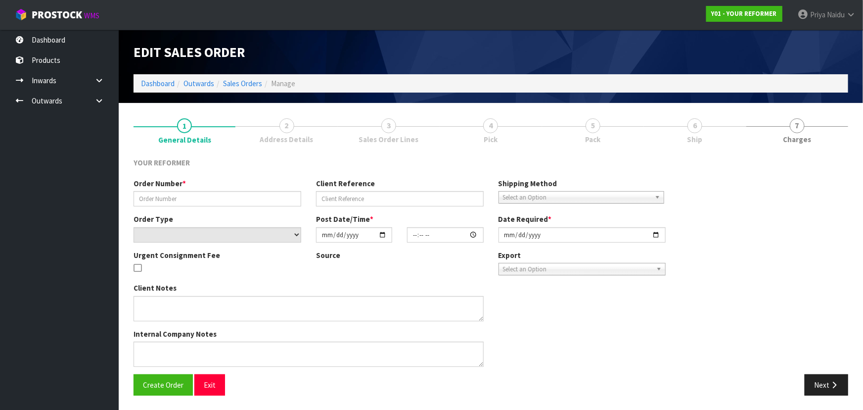
type input "2025-09-29"
type textarea "JULIETA LAVAGNINO 400 SEA VIEW ROAD ONETANGI AUK WAIHEKE ISLAND 1081 NEW ZEALAN…"
type textarea "CANCELLATION REASON: PLEASE CANCEL THIS ORDER"
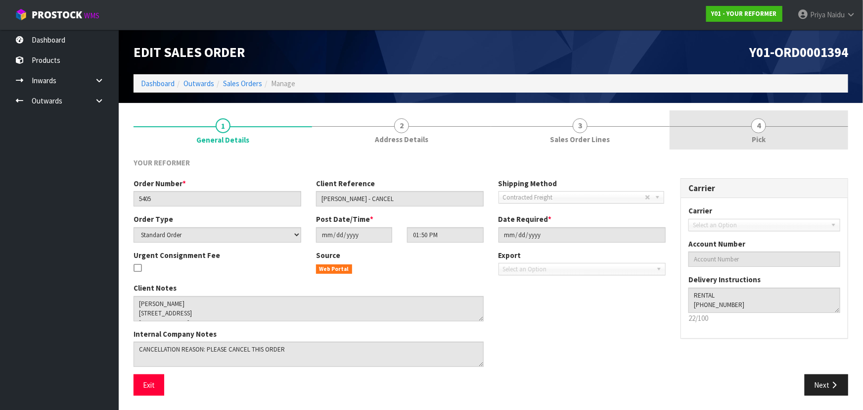
click at [699, 121] on link "4 Pick" at bounding box center [759, 129] width 179 height 39
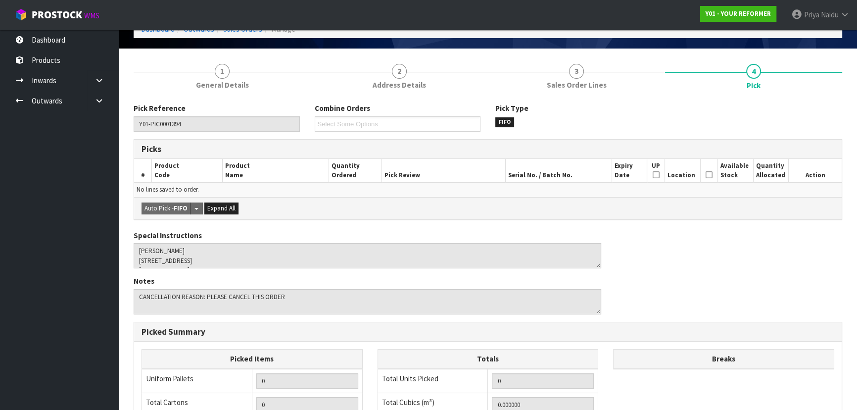
scroll to position [237, 0]
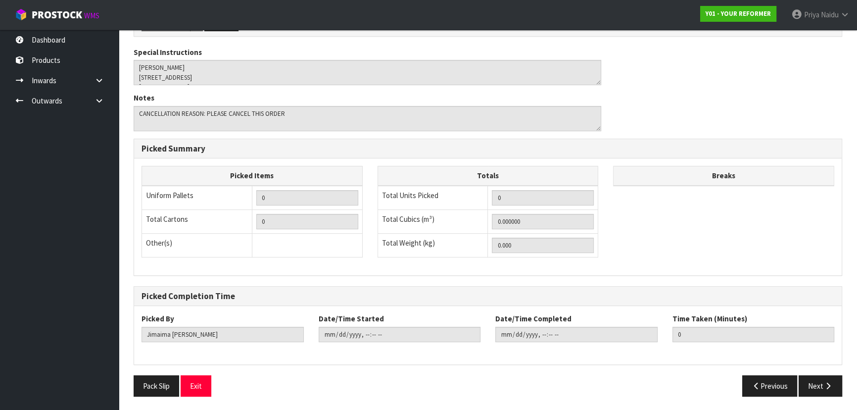
click at [148, 395] on div "Pack Slip Exit Previous Next" at bounding box center [487, 389] width 723 height 29
click at [148, 390] on button "Pack Slip" at bounding box center [157, 385] width 46 height 21
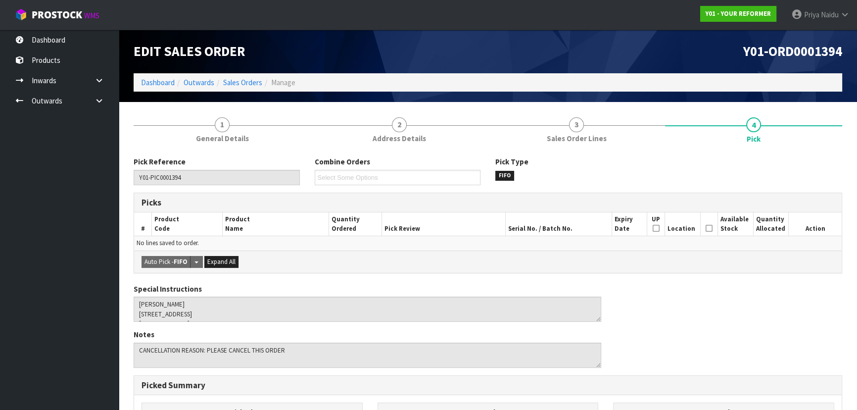
scroll to position [0, 0]
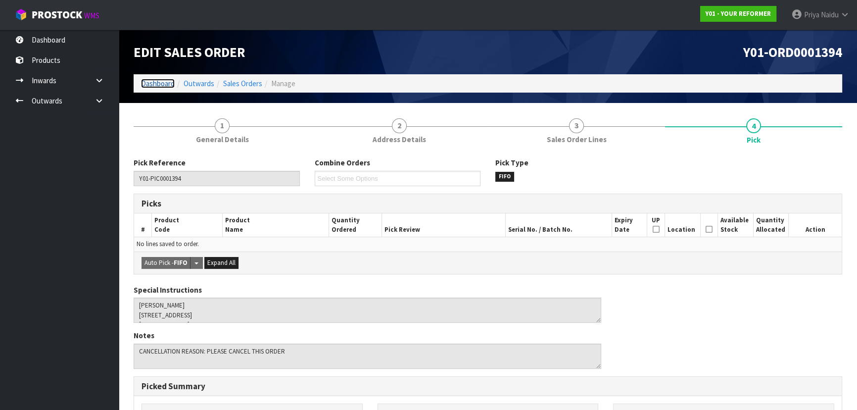
click at [158, 84] on link "Dashboard" at bounding box center [158, 83] width 34 height 9
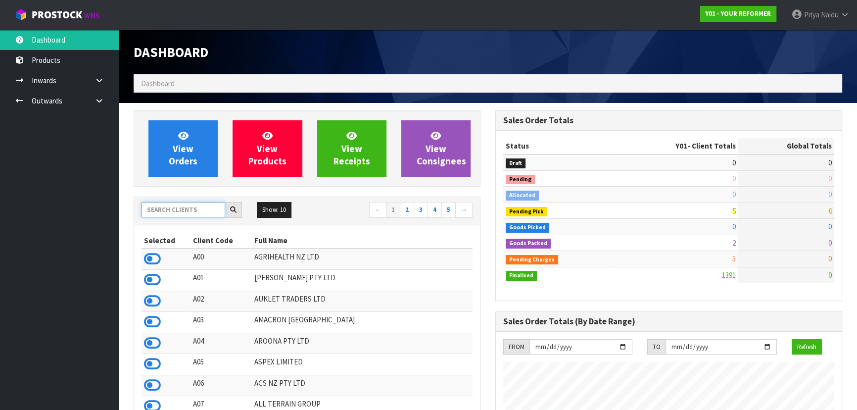
click at [190, 207] on input "text" at bounding box center [183, 209] width 84 height 15
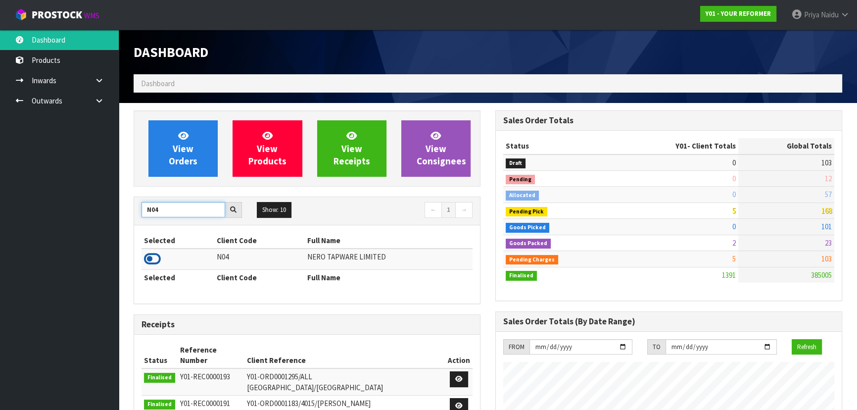
type input "N04"
drag, startPoint x: 154, startPoint y: 261, endPoint x: 178, endPoint y: 196, distance: 69.6
click at [155, 260] on icon at bounding box center [152, 258] width 17 height 15
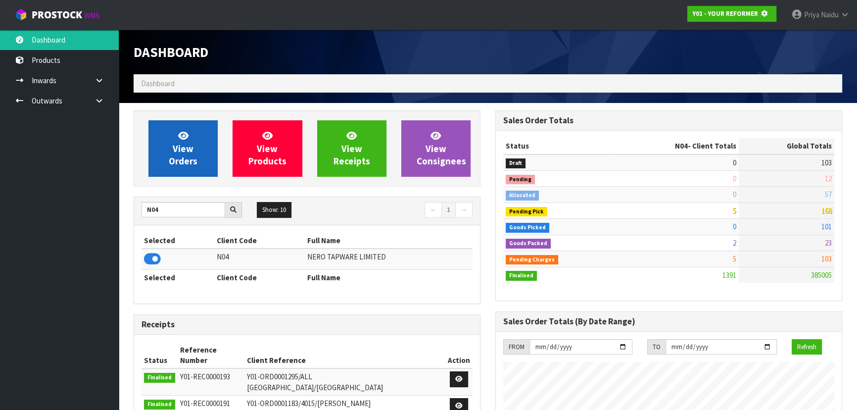
scroll to position [493980, 494234]
click at [183, 157] on span "View Orders" at bounding box center [183, 148] width 29 height 37
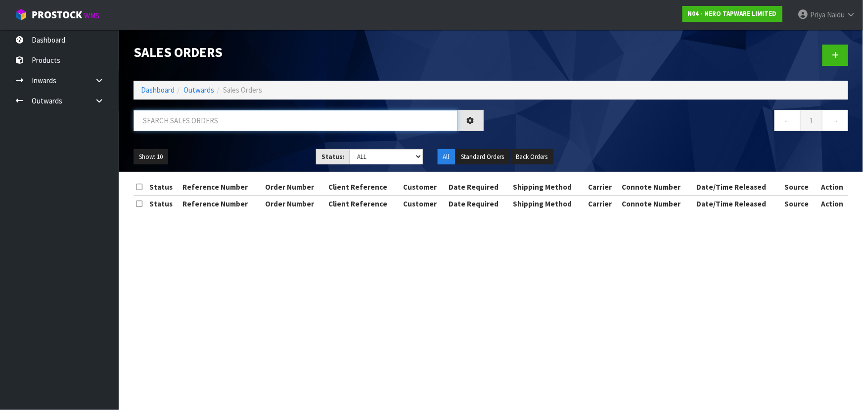
click at [203, 110] on input "text" at bounding box center [296, 120] width 324 height 21
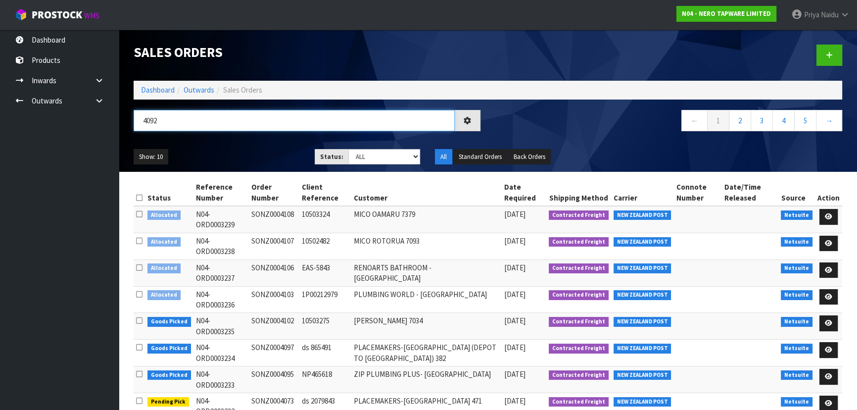
type input "4092"
click at [223, 151] on ul "Show: 10 5 10 25 50" at bounding box center [217, 157] width 166 height 16
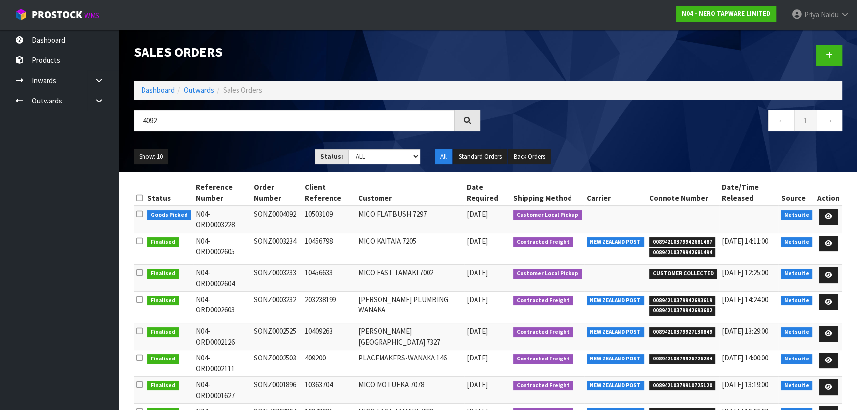
click at [223, 151] on ul "Show: 10 5 10 25 50" at bounding box center [217, 157] width 166 height 16
click at [826, 213] on icon at bounding box center [827, 216] width 7 height 6
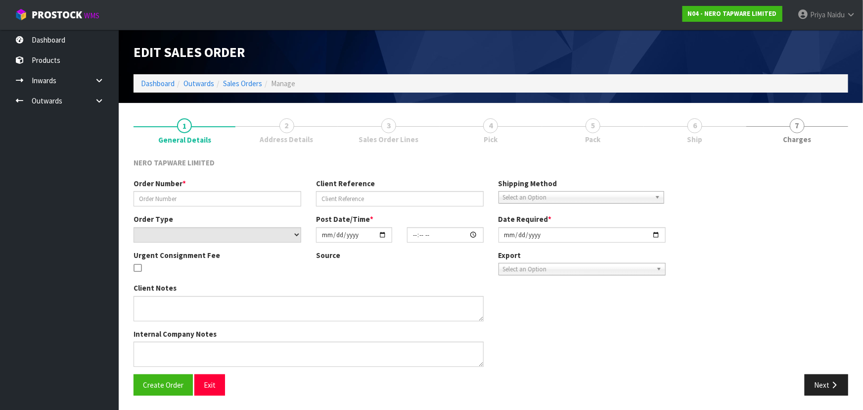
type input "SONZ0004092"
type input "10503109"
select select "number:0"
type input "2025-10-09"
type input "11:15:08.000"
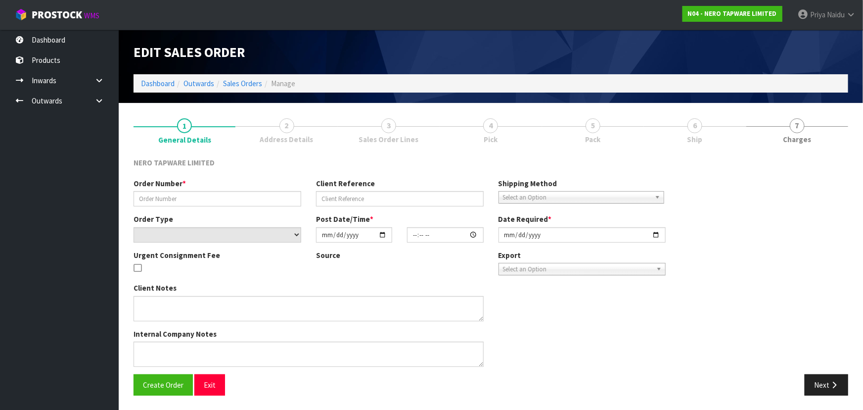
type input "2025-10-09"
type textarea "customer pick up 09/10"
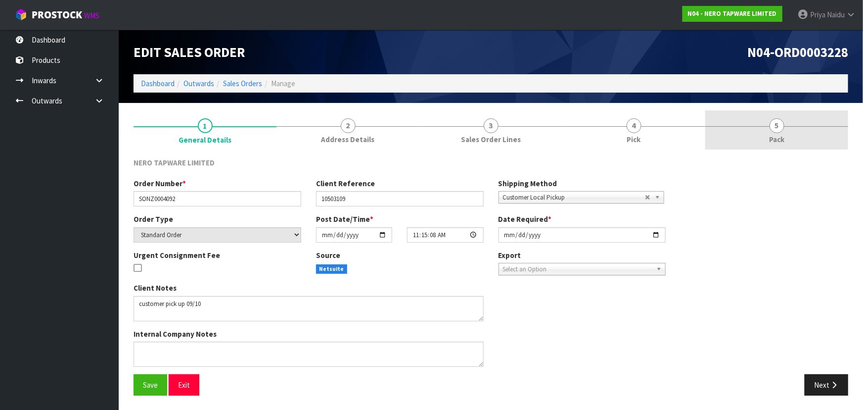
click at [744, 118] on link "5 Pack" at bounding box center [776, 129] width 143 height 39
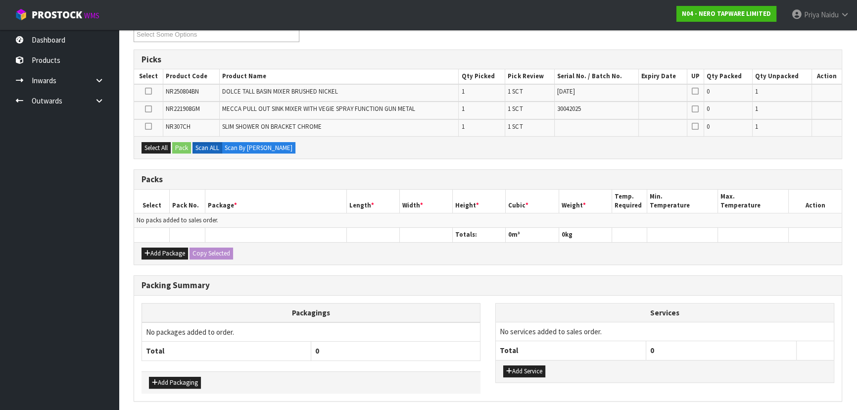
scroll to position [179, 0]
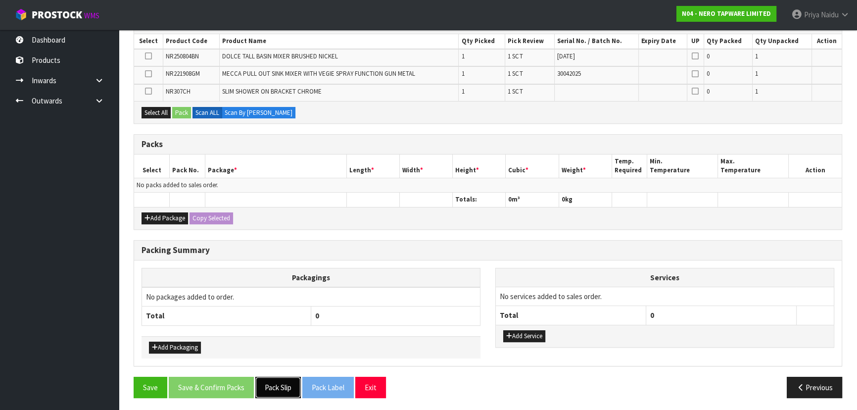
click at [273, 385] on button "Pack Slip" at bounding box center [278, 386] width 46 height 21
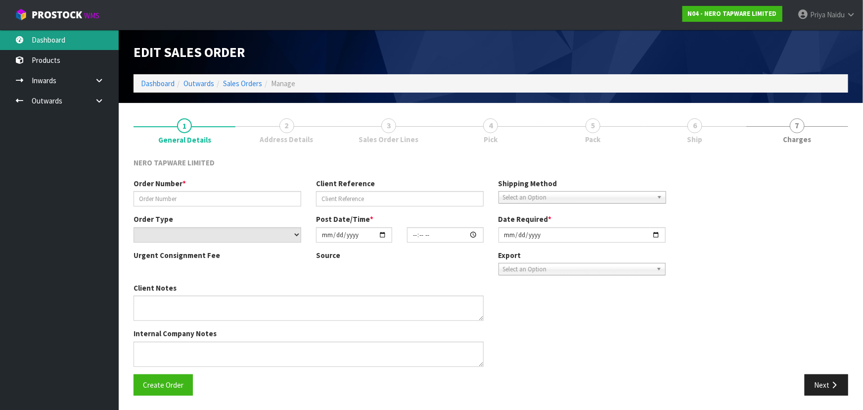
type input "SONZ0004092"
type input "10503109"
select select "number:0"
type input "[DATE]"
type input "11:15:08.000"
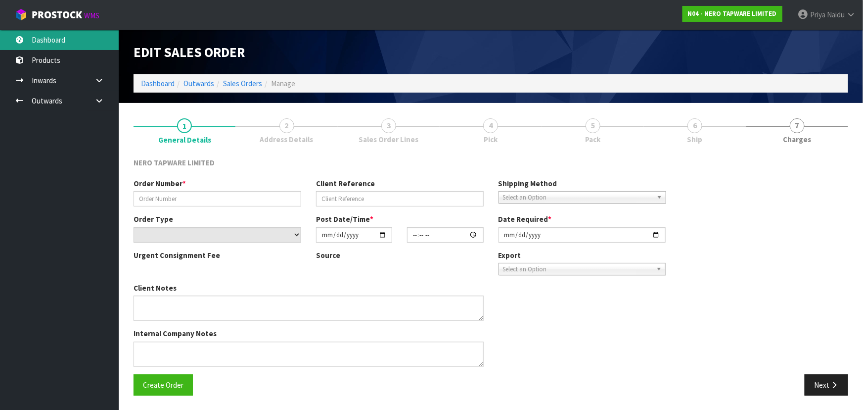
type input "[DATE]"
type textarea "customer pick up 09/10"
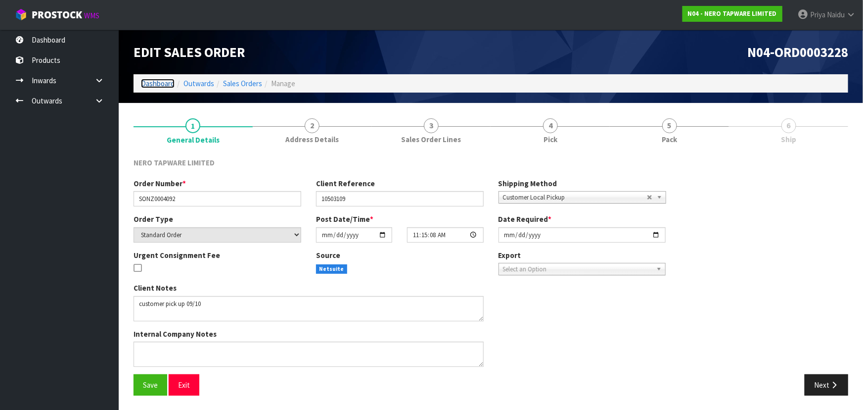
click at [169, 84] on link "Dashboard" at bounding box center [158, 83] width 34 height 9
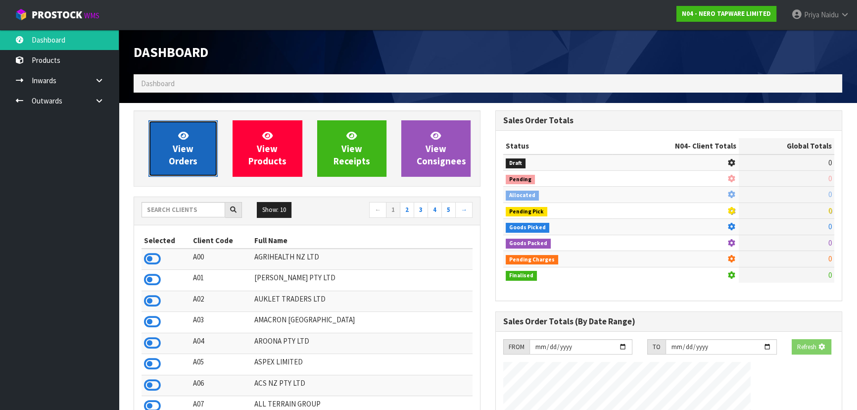
click at [179, 135] on icon at bounding box center [183, 135] width 10 height 9
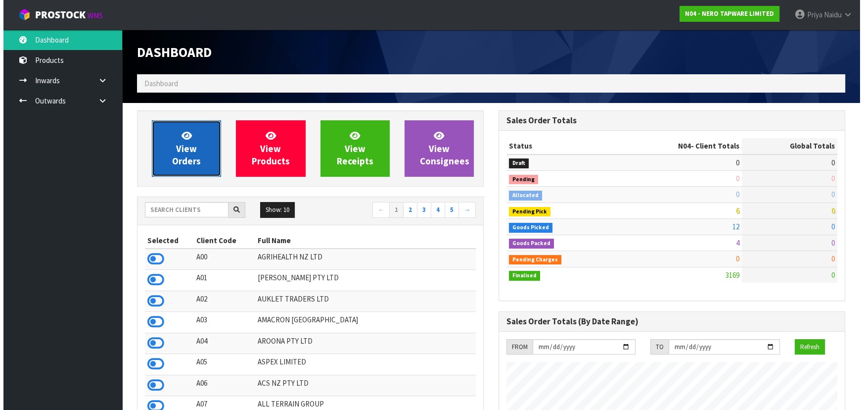
scroll to position [790, 361]
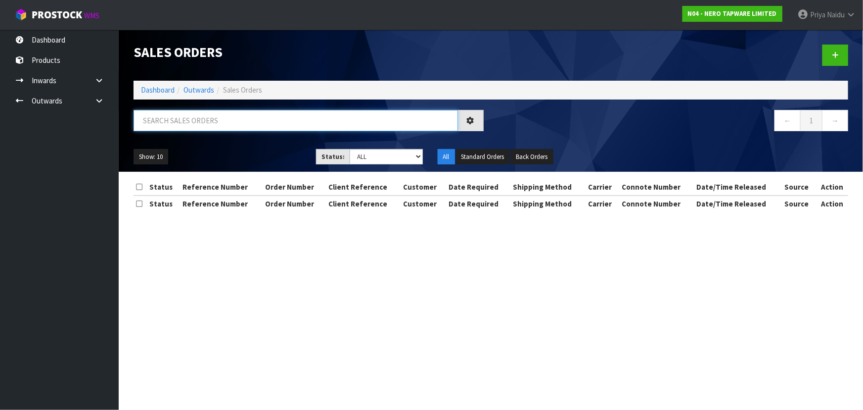
click at [183, 126] on input "text" at bounding box center [296, 120] width 324 height 21
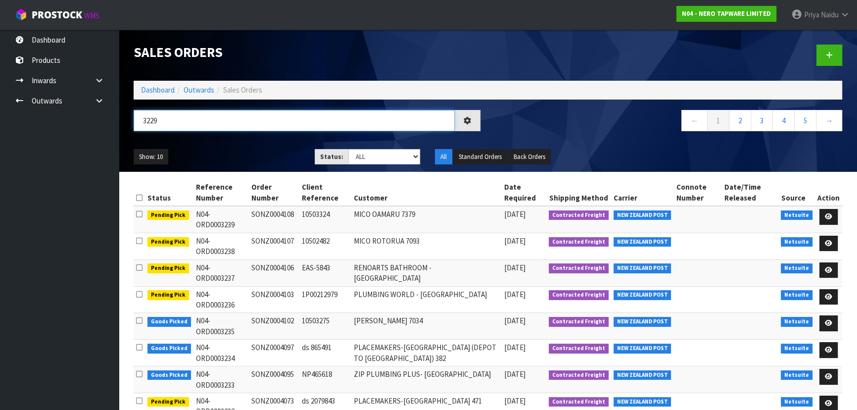
type input "3229"
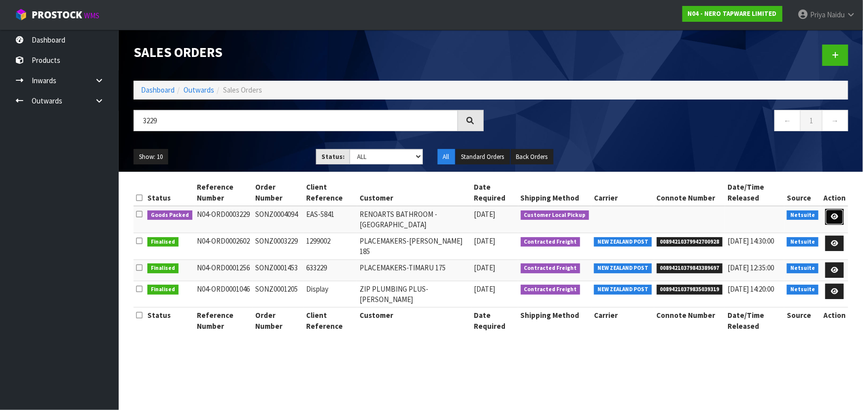
click at [837, 213] on icon at bounding box center [834, 216] width 7 height 6
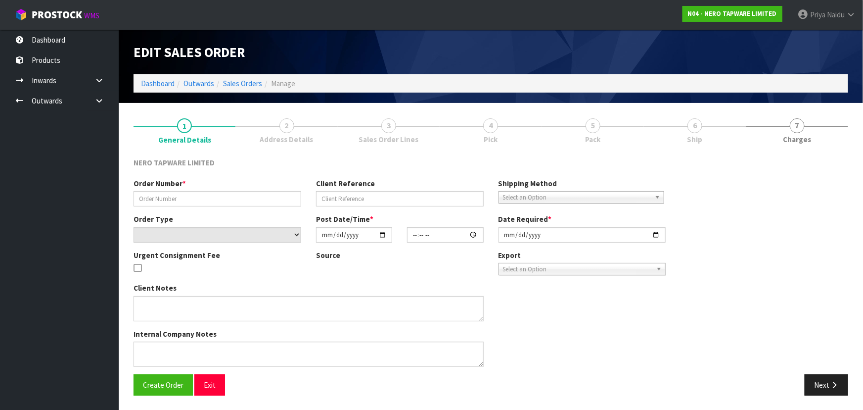
type input "SONZ0004094"
type input "EAS-5841"
select select "number:0"
type input "[DATE]"
type input "11:30:04.000"
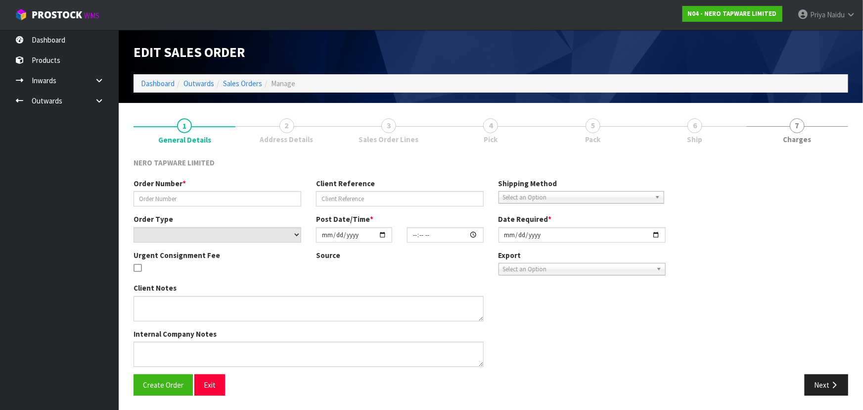
type input "[DATE]"
type textarea "customer pick up 09/10"
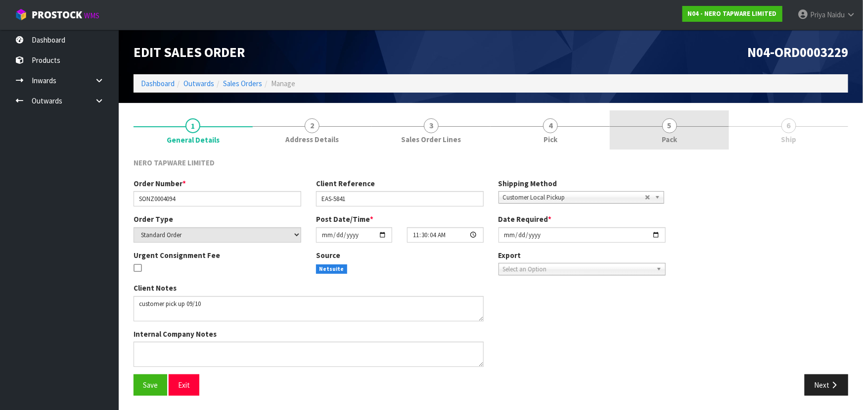
click at [688, 135] on link "5 Pack" at bounding box center [669, 129] width 119 height 39
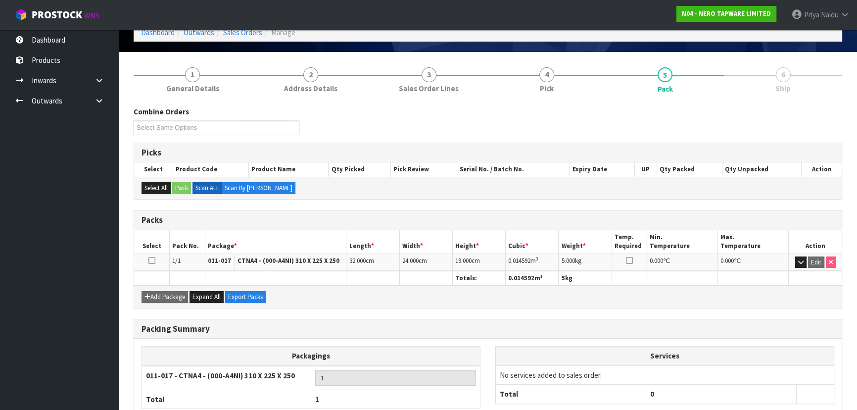
scroll to position [113, 0]
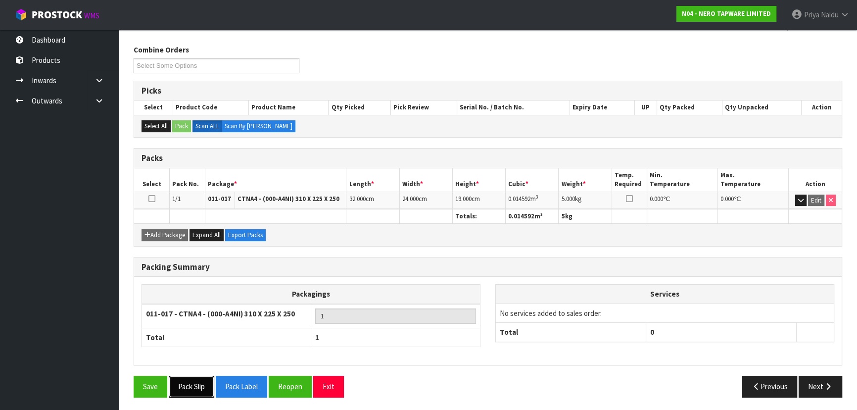
click at [203, 382] on button "Pack Slip" at bounding box center [192, 385] width 46 height 21
click at [812, 383] on button "Next" at bounding box center [820, 385] width 44 height 21
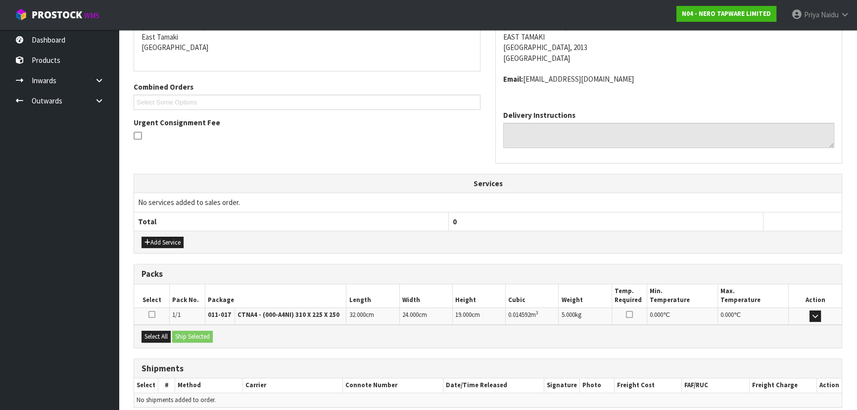
scroll to position [217, 0]
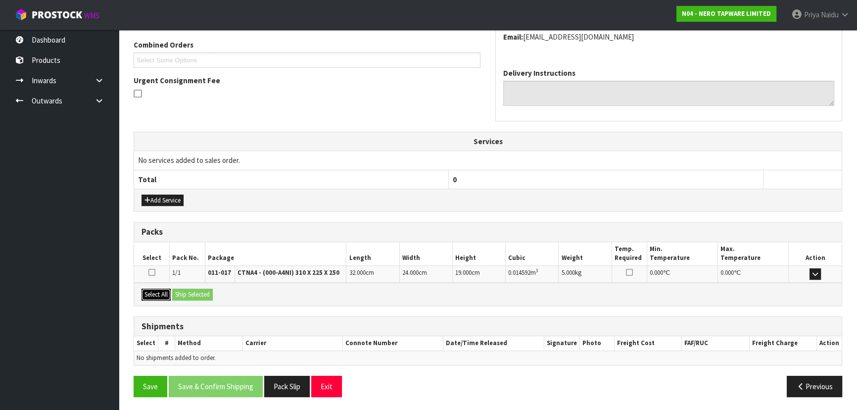
click at [167, 293] on button "Select All" at bounding box center [155, 294] width 29 height 12
drag, startPoint x: 189, startPoint y: 290, endPoint x: 197, endPoint y: 289, distance: 7.9
click at [191, 290] on button "Ship Selected" at bounding box center [192, 294] width 41 height 12
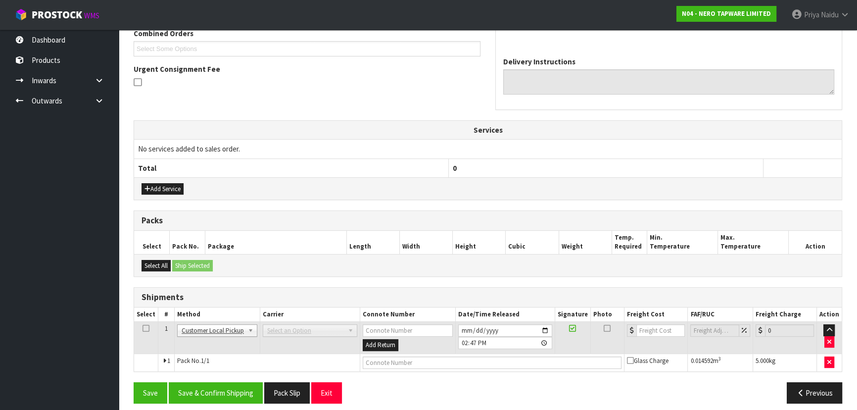
scroll to position [234, 0]
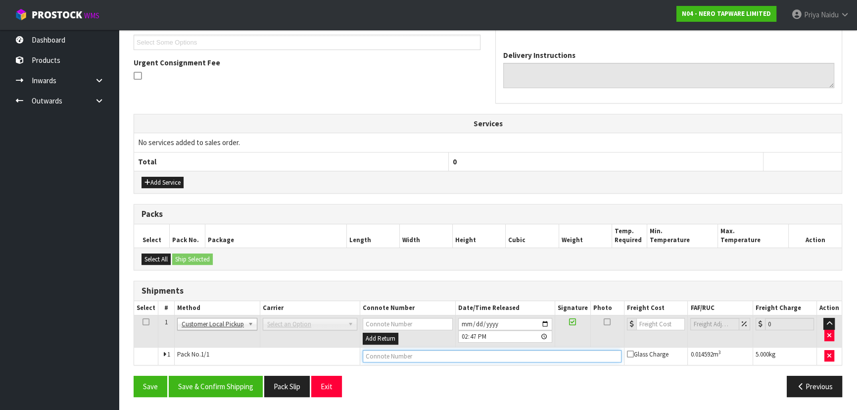
click at [402, 350] on input "text" at bounding box center [492, 356] width 259 height 12
type input "CUSTOMER COLLECTED"
click at [244, 381] on button "Save & Confirm Shipping" at bounding box center [216, 385] width 94 height 21
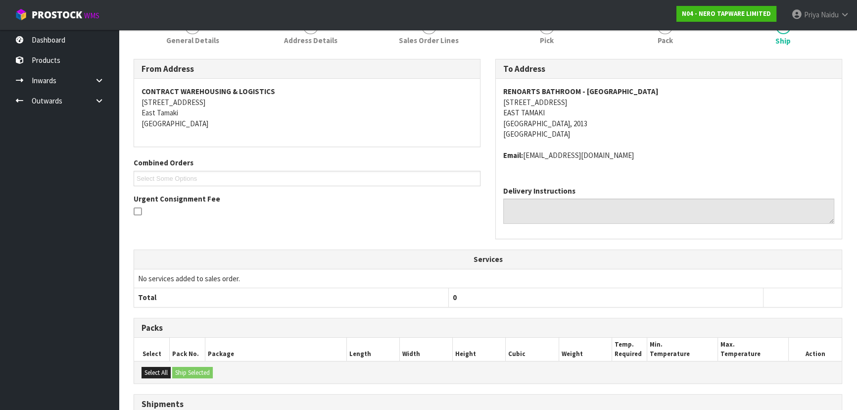
scroll to position [0, 0]
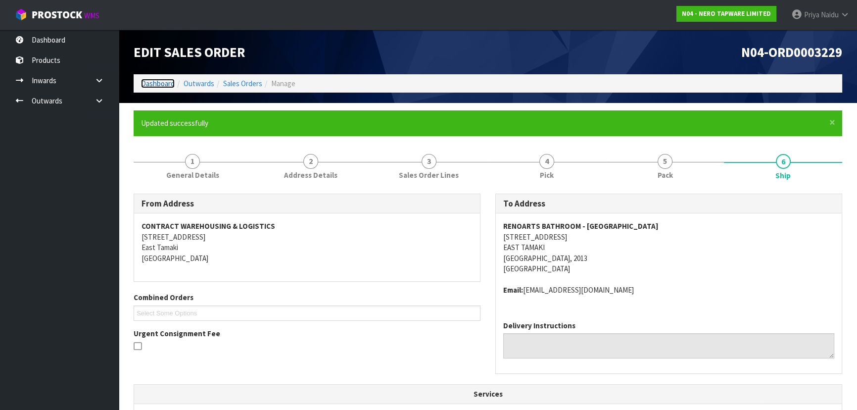
drag, startPoint x: 166, startPoint y: 85, endPoint x: 166, endPoint y: 79, distance: 6.4
click at [166, 85] on link "Dashboard" at bounding box center [158, 83] width 34 height 9
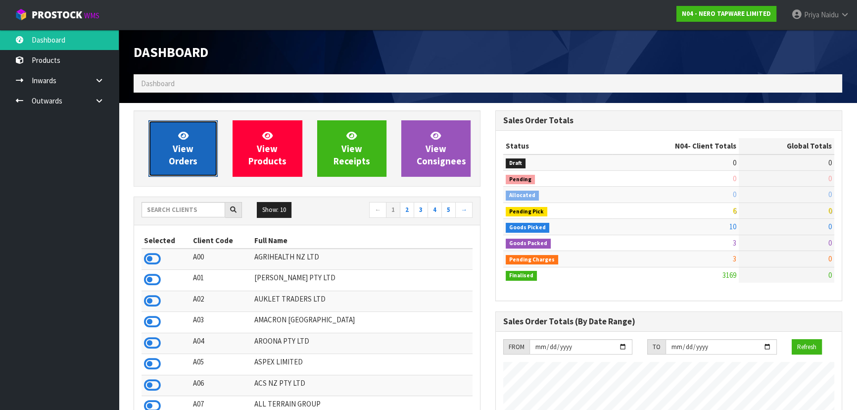
scroll to position [790, 361]
click at [191, 150] on span "View Orders" at bounding box center [183, 148] width 29 height 37
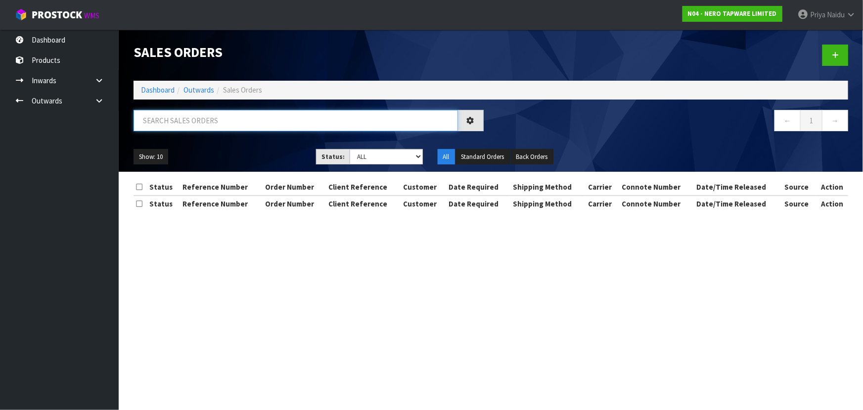
click at [201, 114] on input "text" at bounding box center [296, 120] width 324 height 21
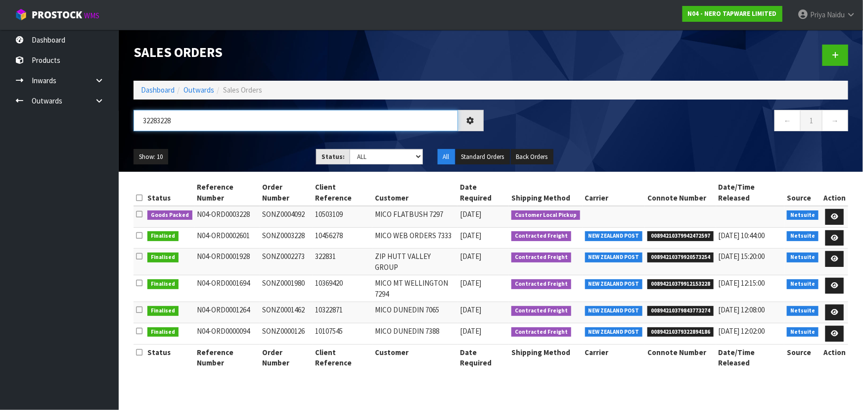
type input "32283228"
click at [262, 150] on ul "Show: 10 5 10 25 50" at bounding box center [218, 157] width 168 height 16
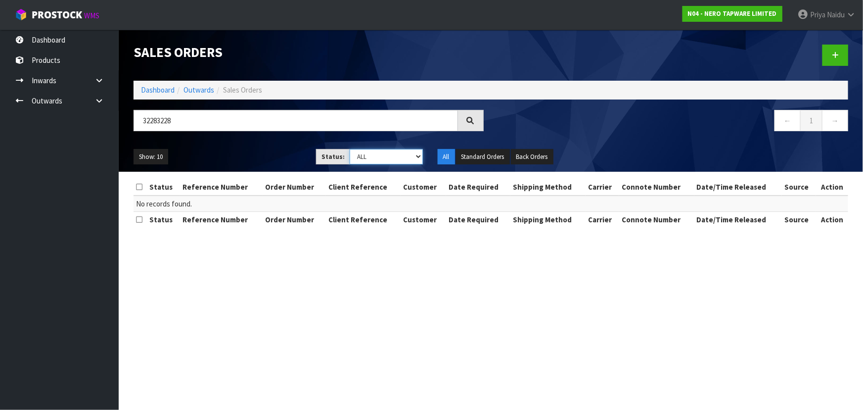
click at [365, 158] on select "Draft Pending Allocated Pending Pick Goods Picked Goods Packed Pending Charges …" at bounding box center [386, 156] width 73 height 15
select select "string:5"
click at [350, 149] on select "Draft Pending Allocated Pending Pick Goods Picked Goods Packed Pending Charges …" at bounding box center [386, 156] width 73 height 15
click at [282, 162] on ul "Show: 10 5 10 25 50" at bounding box center [218, 157] width 168 height 16
click at [209, 115] on input "32283228" at bounding box center [296, 120] width 324 height 21
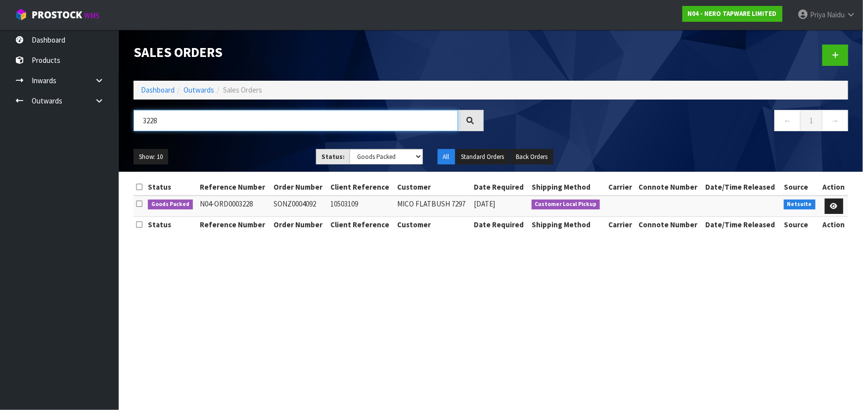
type input "3228"
click at [250, 150] on ul "Show: 10 5 10 25 50" at bounding box center [218, 157] width 168 height 16
click at [251, 151] on ul "Show: 10 5 10 25 50" at bounding box center [218, 157] width 168 height 16
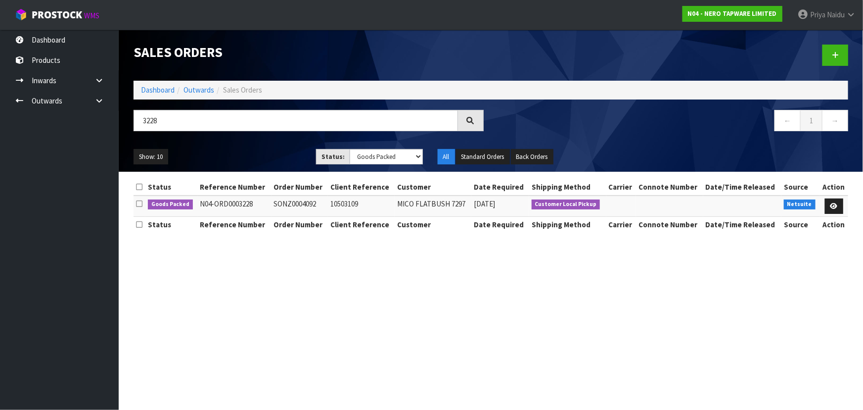
click at [280, 159] on ul "Show: 10 5 10 25 50" at bounding box center [218, 157] width 168 height 16
click at [226, 287] on section "Sales Orders Dashboard Outwards Sales Orders 3228 ← 1 → Show: 10 5 10 25 50 Sta…" at bounding box center [431, 205] width 863 height 410
click at [248, 286] on section "Sales Orders Dashboard Outwards Sales Orders 3228 ← 1 → Show: 10 5 10 25 50 Sta…" at bounding box center [431, 205] width 863 height 410
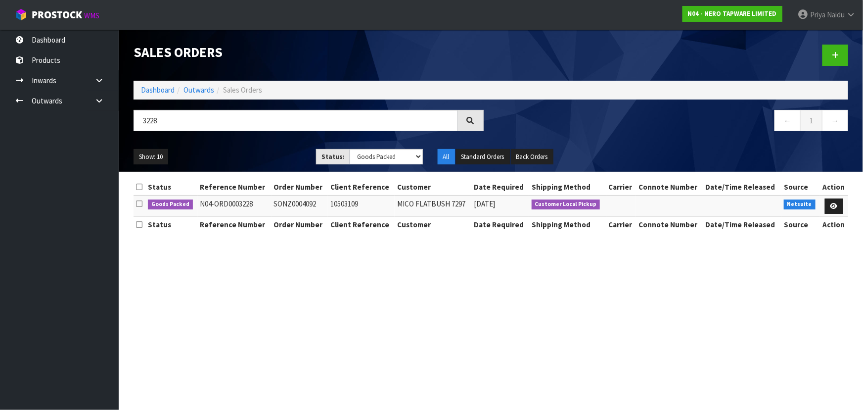
click at [239, 297] on section "Sales Orders Dashboard Outwards Sales Orders 3228 ← 1 → Show: 10 5 10 25 50 Sta…" at bounding box center [431, 205] width 863 height 410
click at [225, 314] on section "Sales Orders Dashboard Outwards Sales Orders 3228 ← 1 → Show: 10 5 10 25 50 Sta…" at bounding box center [431, 205] width 863 height 410
click at [828, 202] on link at bounding box center [834, 206] width 18 height 16
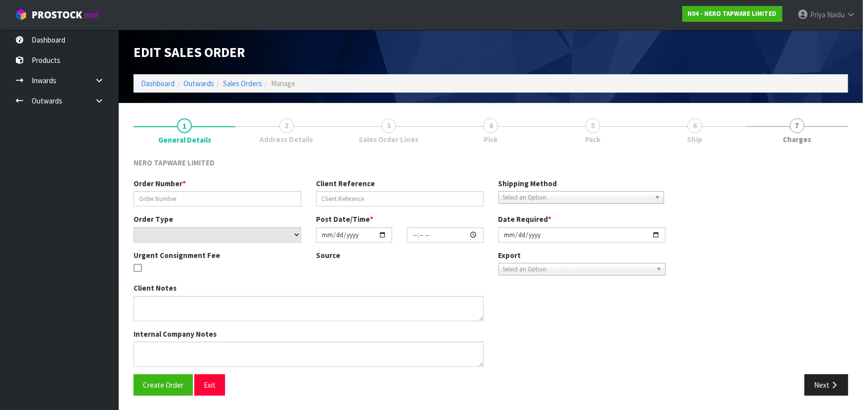
type input "SONZ0004092"
type input "10503109"
select select "number:0"
type input "[DATE]"
type input "11:15:08.000"
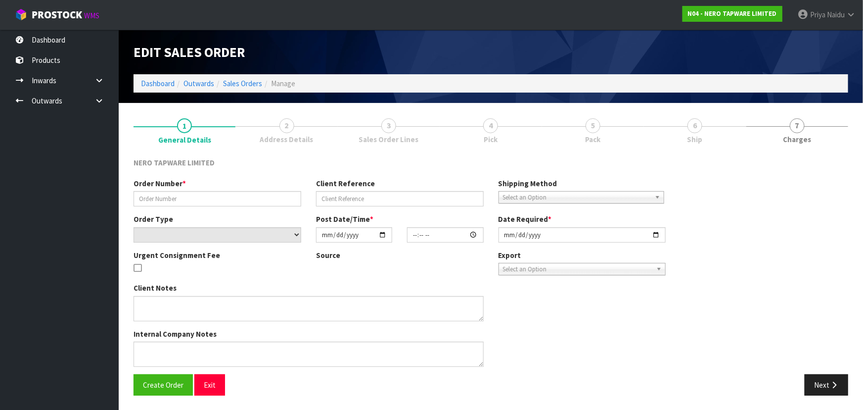
type input "[DATE]"
type textarea "customer pick up 09/10"
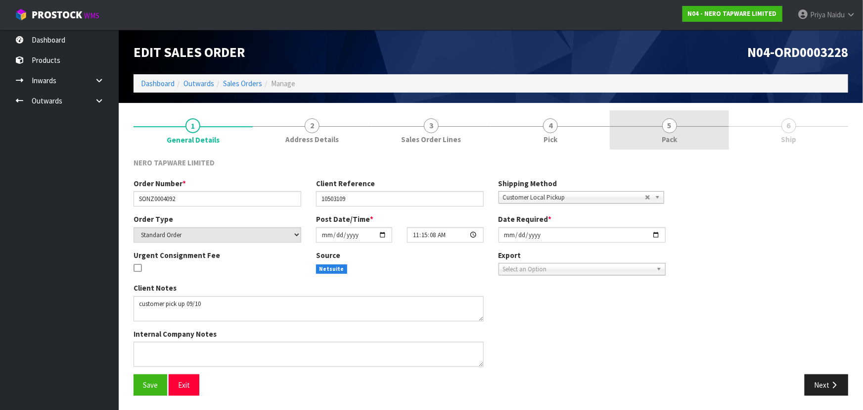
click at [680, 127] on link "5 Pack" at bounding box center [669, 129] width 119 height 39
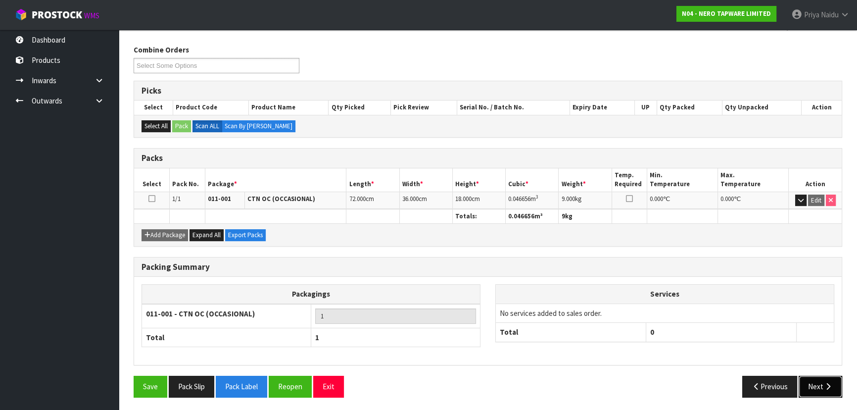
click at [815, 377] on button "Next" at bounding box center [820, 385] width 44 height 21
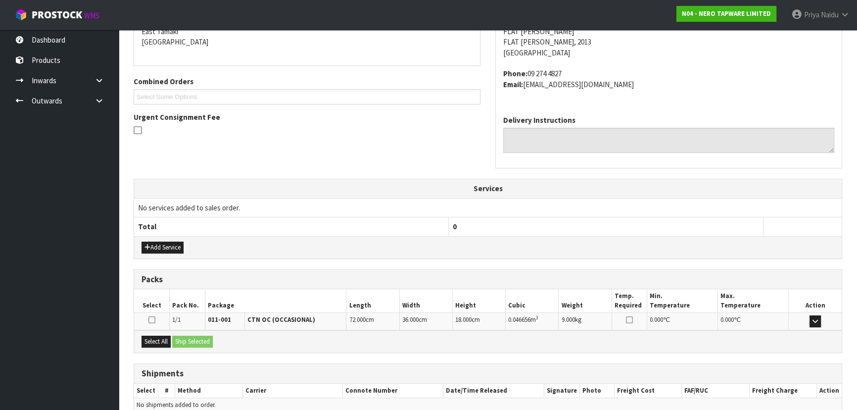
scroll to position [228, 0]
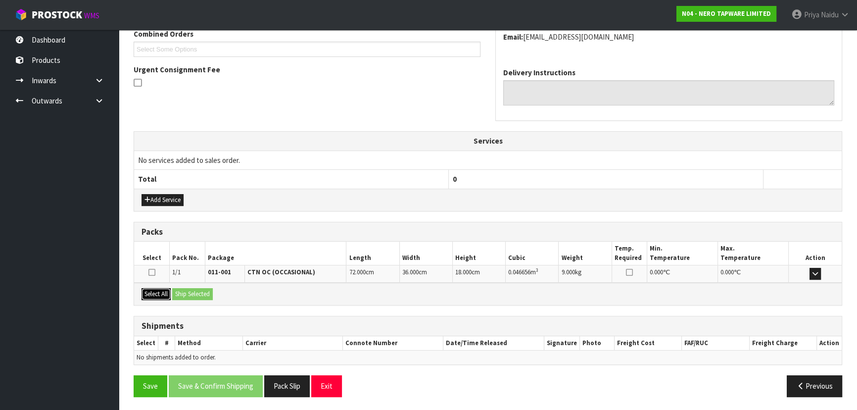
drag, startPoint x: 158, startPoint y: 291, endPoint x: 189, endPoint y: 292, distance: 30.7
click at [161, 292] on button "Select All" at bounding box center [155, 294] width 29 height 12
click at [193, 292] on button "Ship Selected" at bounding box center [192, 294] width 41 height 12
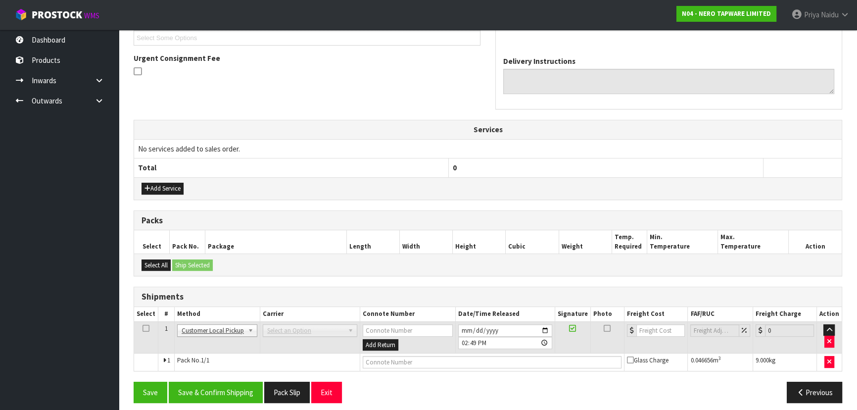
scroll to position [245, 0]
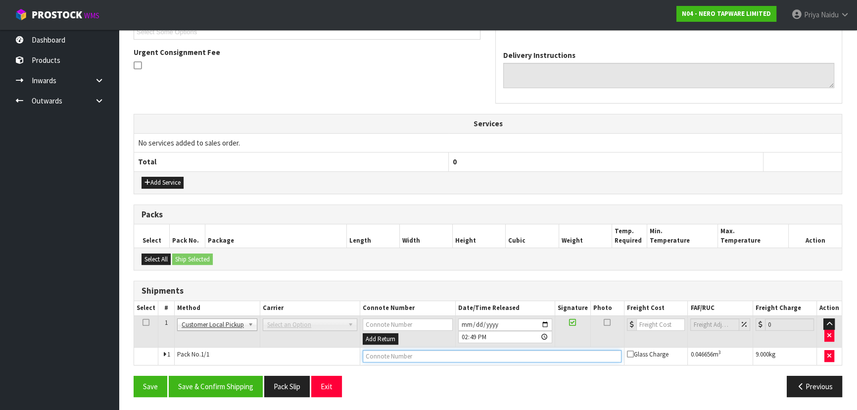
click at [382, 352] on input "text" at bounding box center [492, 356] width 259 height 12
type input "CUSTOMER COLLECTED"
click at [216, 380] on button "Save & Confirm Shipping" at bounding box center [216, 385] width 94 height 21
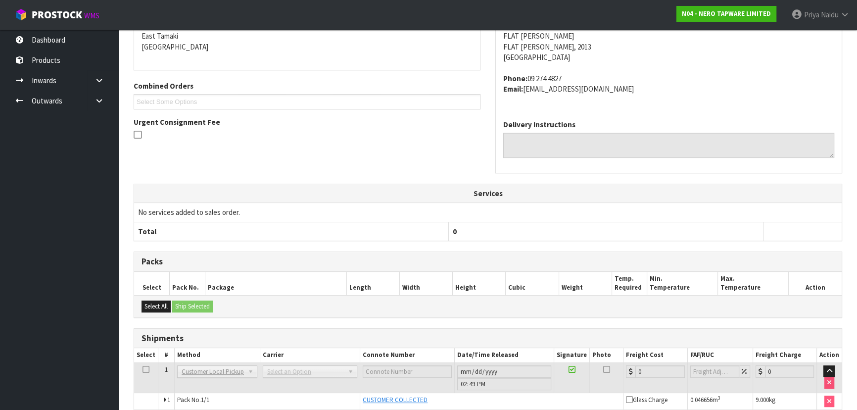
scroll to position [0, 0]
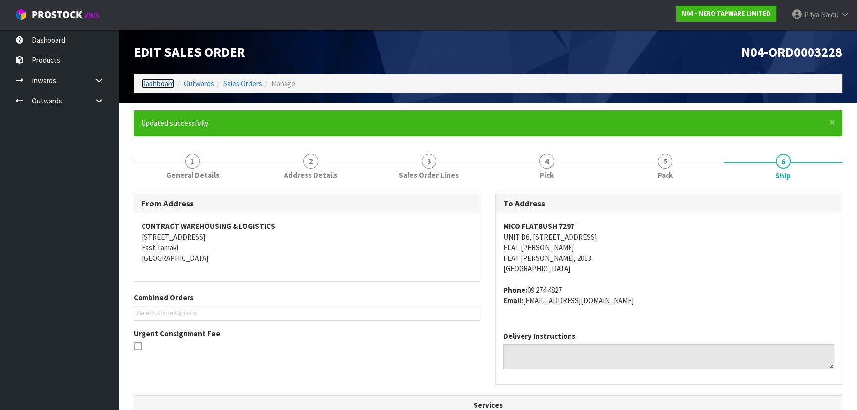
click at [160, 80] on link "Dashboard" at bounding box center [158, 83] width 34 height 9
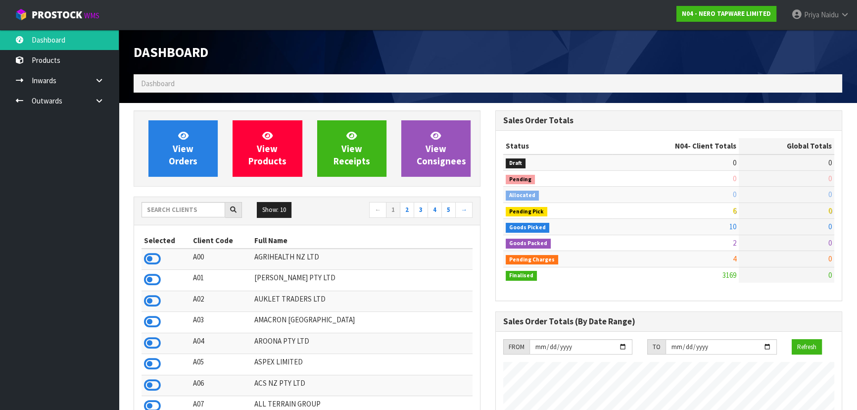
scroll to position [790, 361]
click at [160, 212] on input "text" at bounding box center [183, 209] width 84 height 15
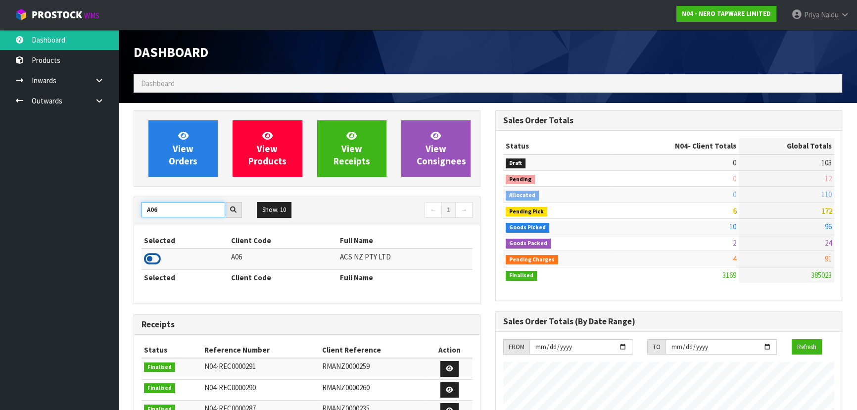
type input "A06"
click at [151, 259] on icon at bounding box center [152, 258] width 17 height 15
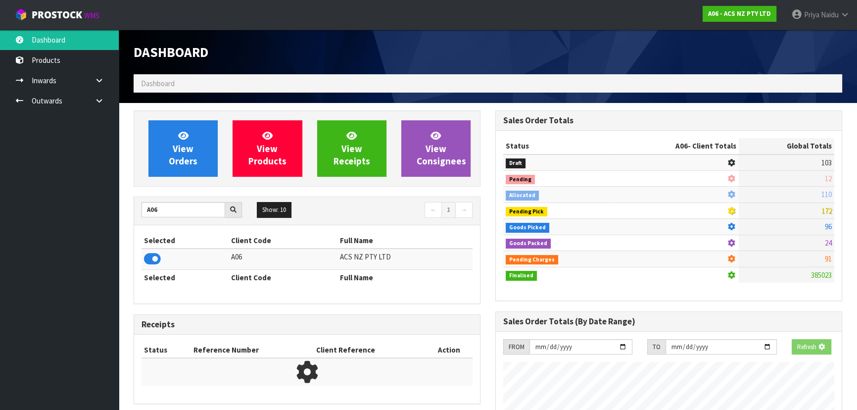
scroll to position [748, 361]
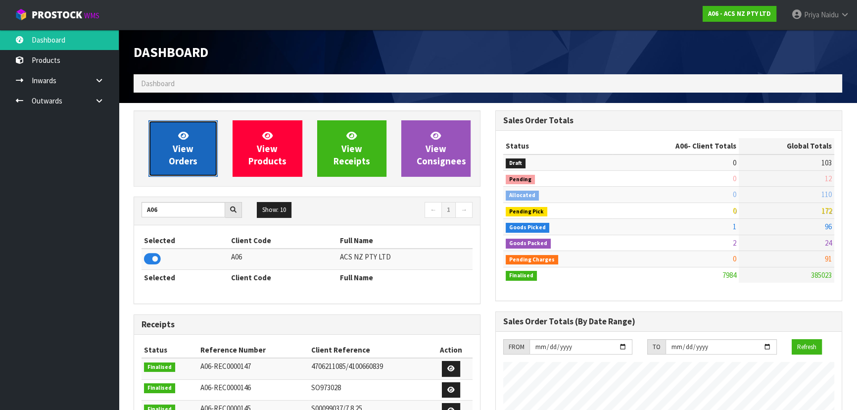
click at [187, 149] on span "View Orders" at bounding box center [183, 148] width 29 height 37
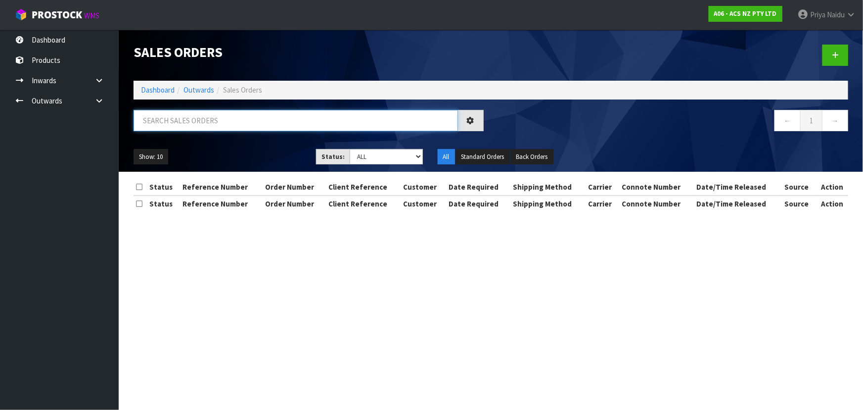
click at [199, 124] on input "text" at bounding box center [296, 120] width 324 height 21
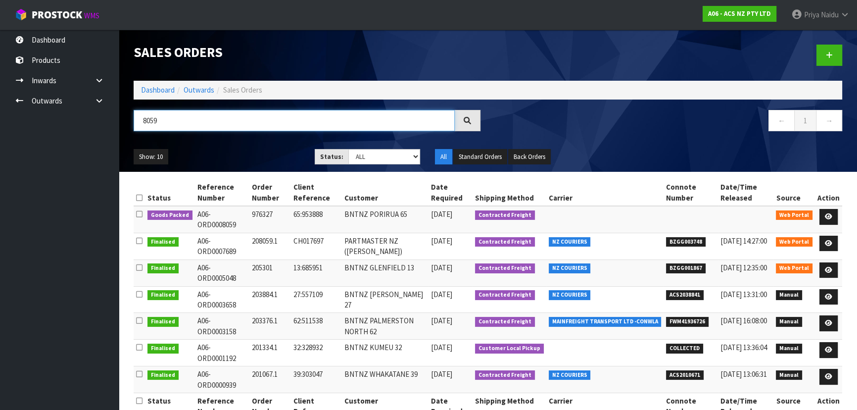
type input "8059"
click at [827, 210] on link at bounding box center [828, 217] width 18 height 16
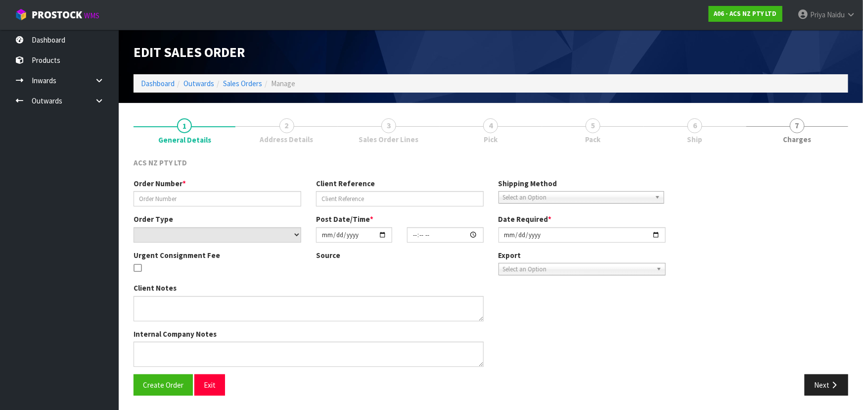
type input "976327"
type input "65:953888"
select select "number:0"
type input "[DATE]"
type input "12:30:00.000"
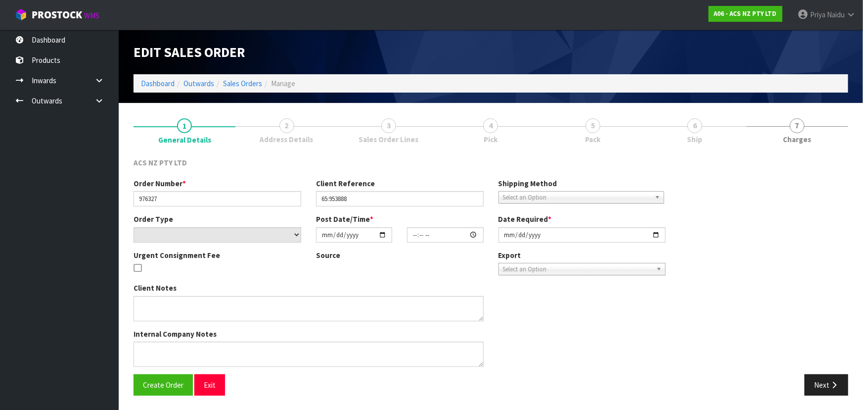
type input "[DATE]"
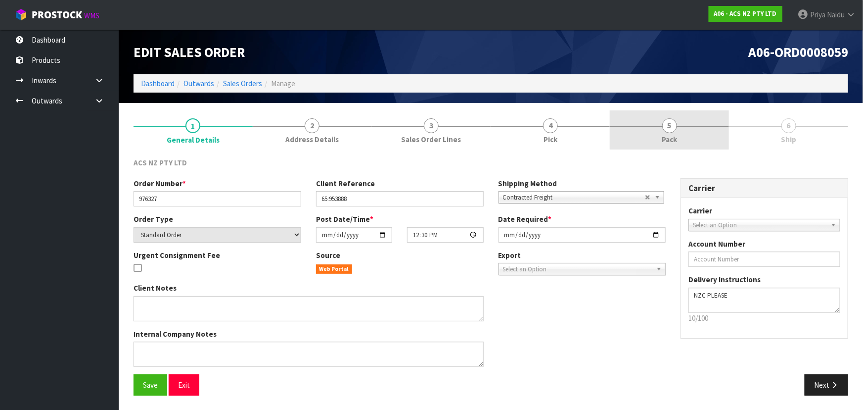
click at [684, 130] on link "5 Pack" at bounding box center [669, 129] width 119 height 39
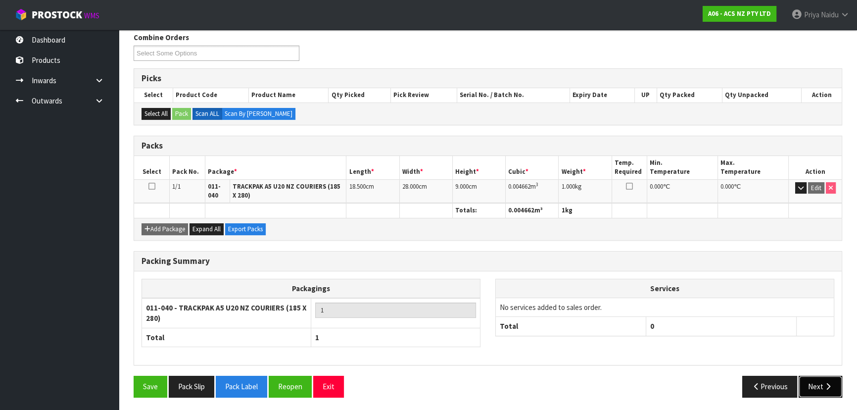
click at [808, 381] on button "Next" at bounding box center [820, 385] width 44 height 21
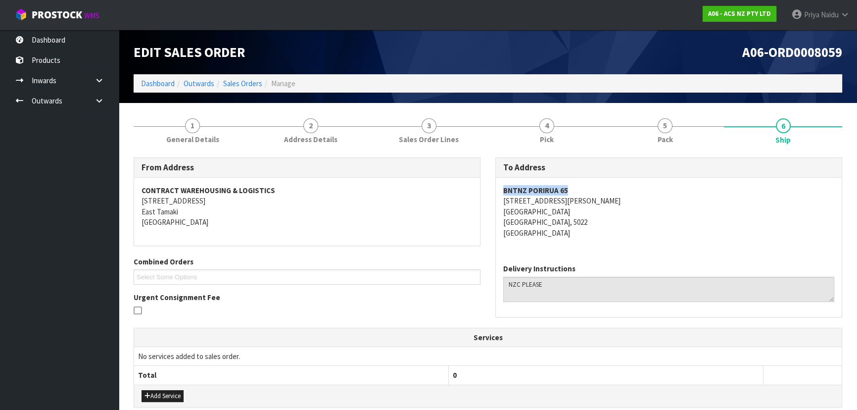
copy strong "BNTNZ PORIRUA 65"
drag, startPoint x: 499, startPoint y: 189, endPoint x: 570, endPoint y: 190, distance: 71.2
click at [570, 190] on div "BNTNZ PORIRUA 65 23 PROSSER STREET PORIRUA PORIRUA, 5022 New Zealand" at bounding box center [669, 217] width 346 height 78
copy address "23 PROSSER STREET"
drag, startPoint x: 501, startPoint y: 203, endPoint x: 594, endPoint y: 204, distance: 92.5
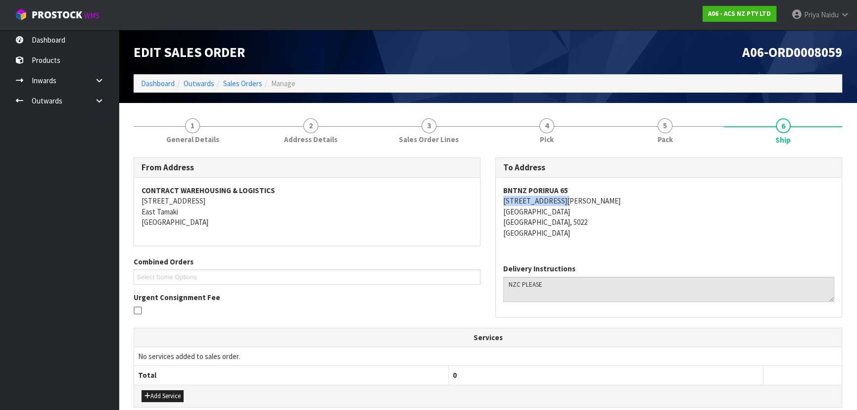
click at [594, 204] on div "BNTNZ PORIRUA 65 23 PROSSER STREET PORIRUA PORIRUA, 5022 New Zealand" at bounding box center [669, 217] width 346 height 78
copy address "[GEOGRAPHIC_DATA]"
drag, startPoint x: 500, startPoint y: 212, endPoint x: 542, endPoint y: 209, distance: 41.7
click at [542, 209] on div "BNTNZ PORIRUA 65 23 PROSSER STREET PORIRUA PORIRUA, 5022 New Zealand" at bounding box center [669, 217] width 346 height 78
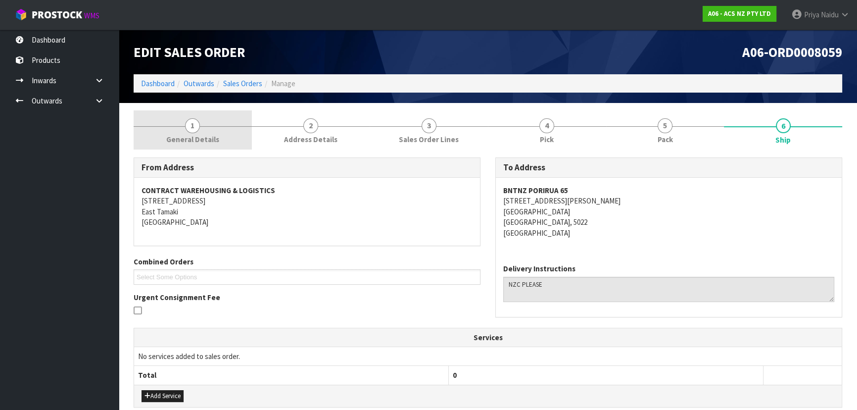
click at [169, 131] on link "1 General Details" at bounding box center [193, 129] width 118 height 39
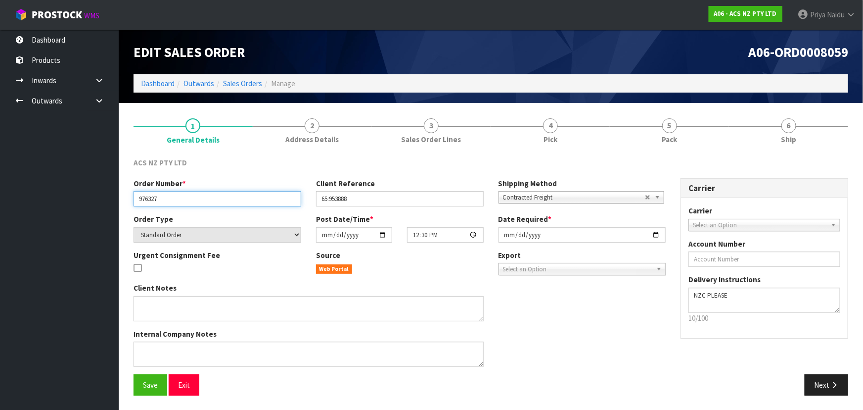
drag, startPoint x: 140, startPoint y: 198, endPoint x: 179, endPoint y: 197, distance: 39.1
click at [179, 197] on input "976327" at bounding box center [218, 198] width 168 height 15
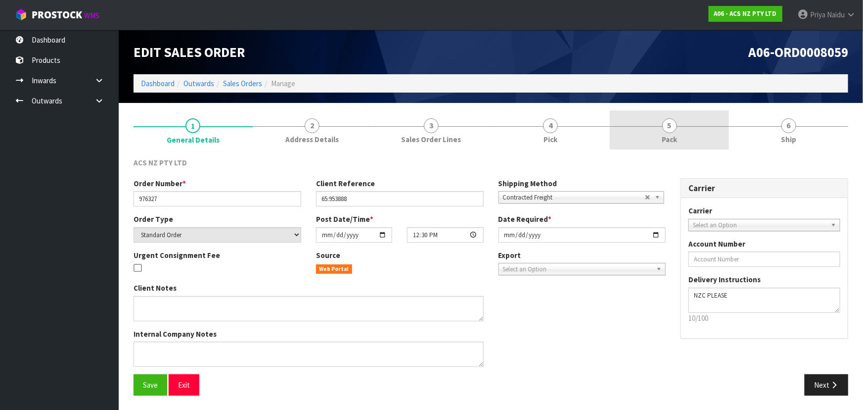
click at [664, 130] on span "5" at bounding box center [669, 125] width 15 height 15
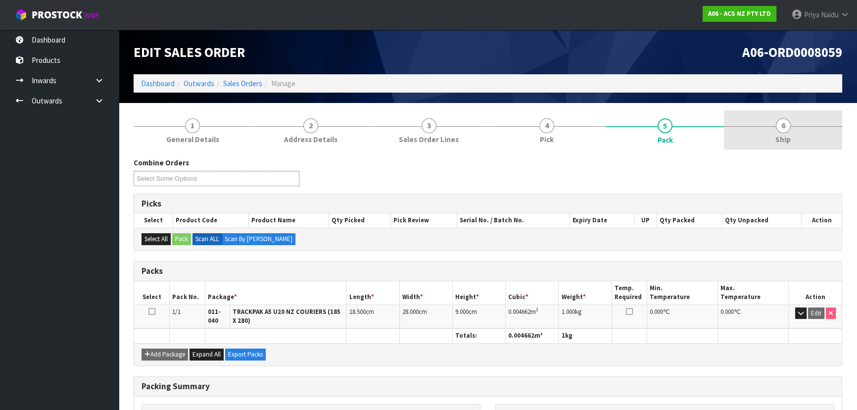
click at [786, 121] on span "6" at bounding box center [783, 125] width 15 height 15
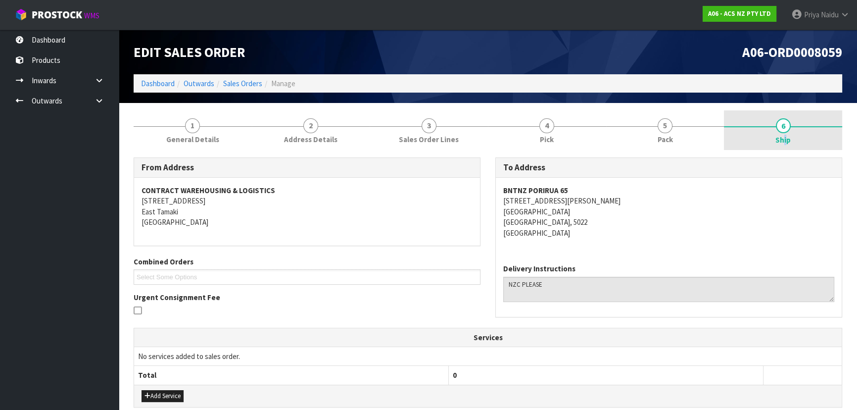
click at [782, 138] on span "Ship" at bounding box center [782, 140] width 15 height 10
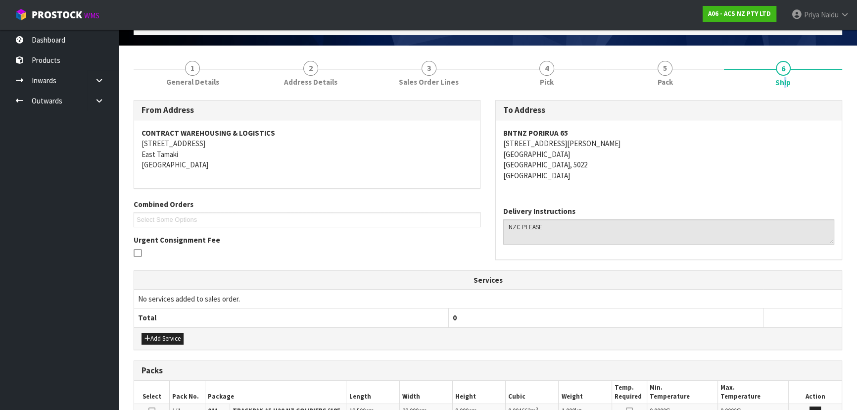
scroll to position [203, 0]
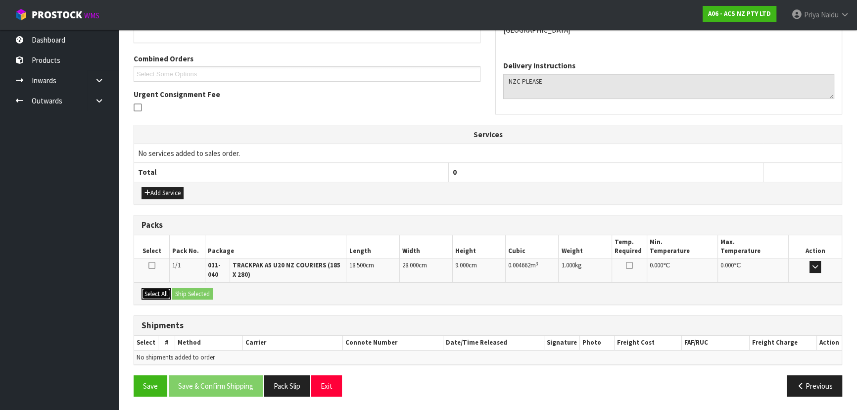
click at [167, 291] on button "Select All" at bounding box center [155, 294] width 29 height 12
click at [190, 291] on button "Ship Selected" at bounding box center [192, 294] width 41 height 12
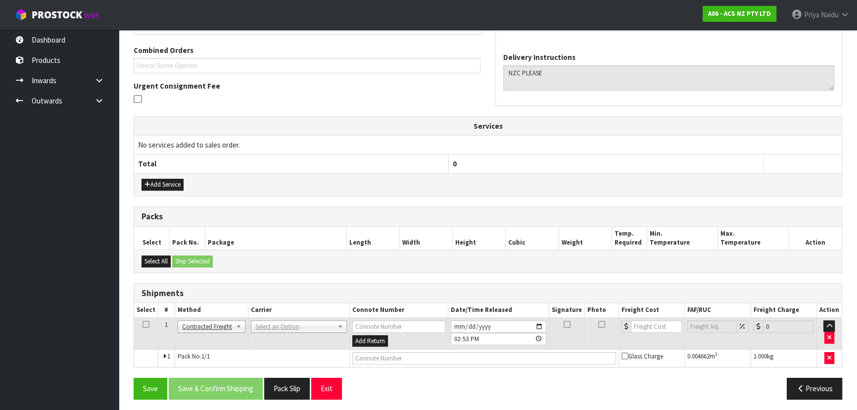
scroll to position [213, 0]
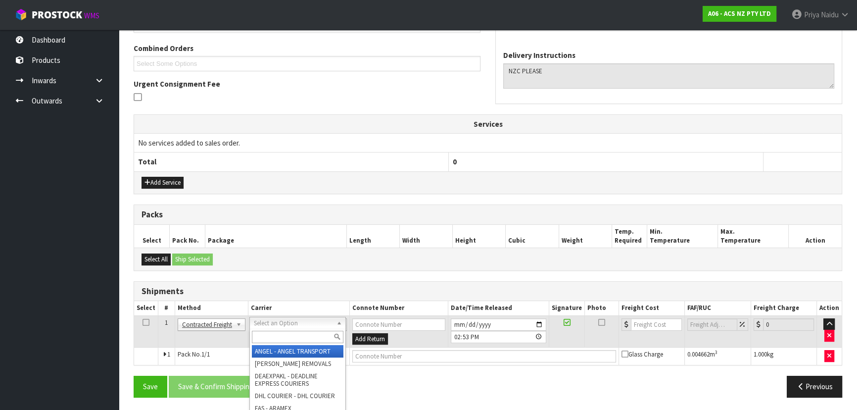
click at [267, 340] on input "text" at bounding box center [298, 336] width 92 height 12
type input "NZC"
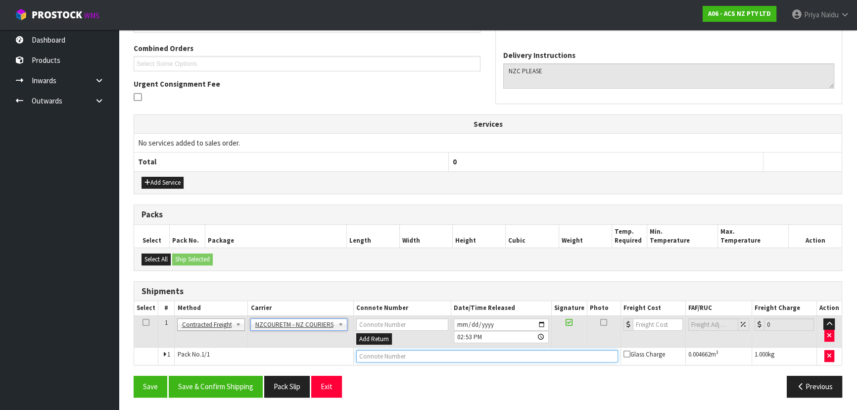
click at [378, 355] on input "text" at bounding box center [487, 356] width 262 height 12
paste input "BZGG004077"
type input "BZGG004077"
click at [649, 320] on input "number" at bounding box center [658, 324] width 50 height 12
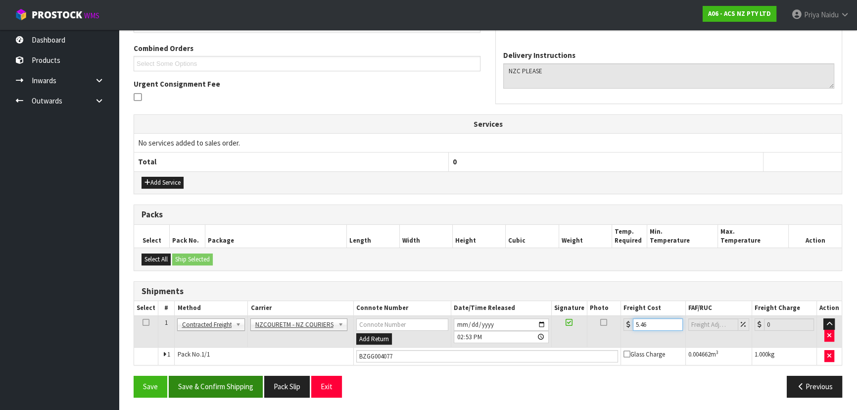
type input "5.46"
click at [234, 389] on button "Save & Confirm Shipping" at bounding box center [216, 385] width 94 height 21
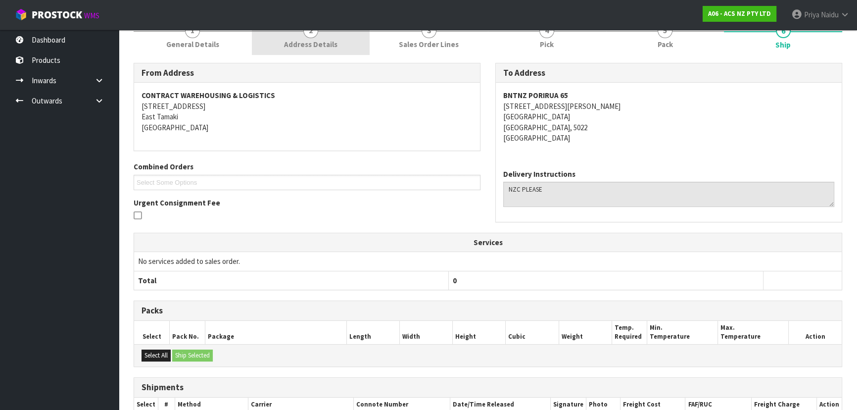
scroll to position [0, 0]
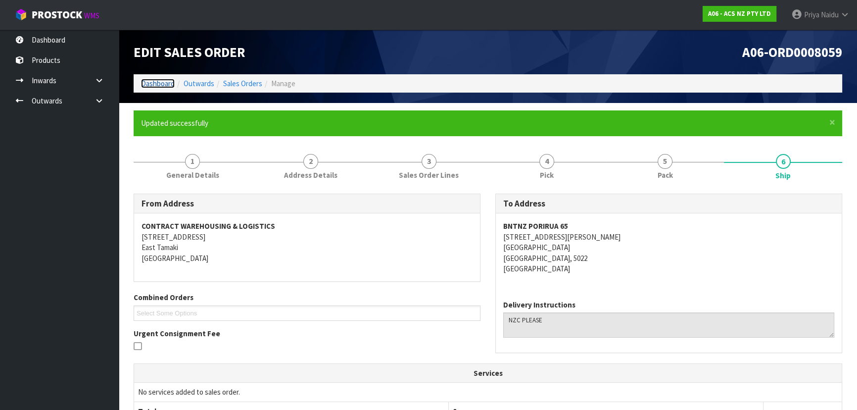
click at [153, 87] on link "Dashboard" at bounding box center [158, 83] width 34 height 9
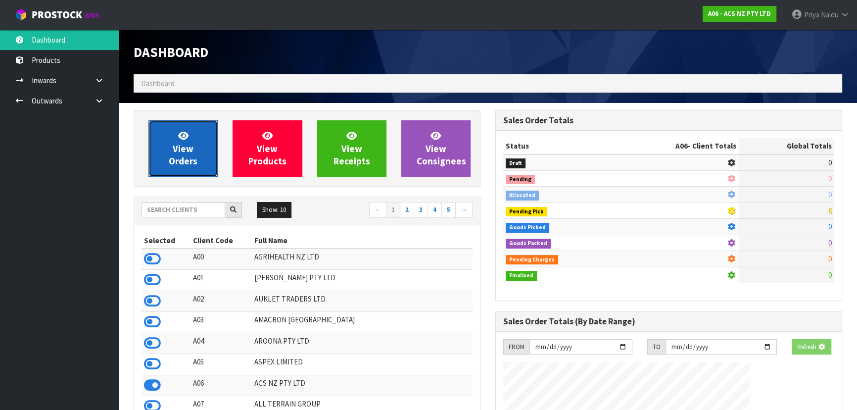
click at [183, 152] on span "View Orders" at bounding box center [183, 148] width 29 height 37
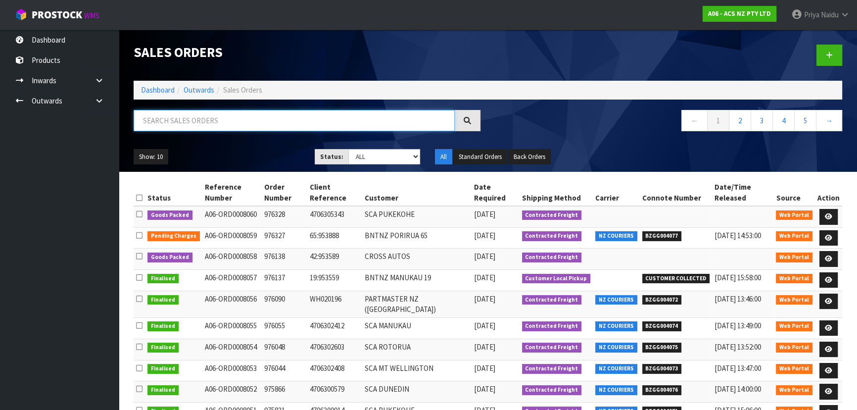
click at [233, 120] on input "text" at bounding box center [294, 120] width 321 height 21
type input "8058"
click at [234, 145] on div "Show: 10 5 10 25 50 Status: Draft Pending Allocated Pending Pick Goods Picked G…" at bounding box center [487, 156] width 723 height 31
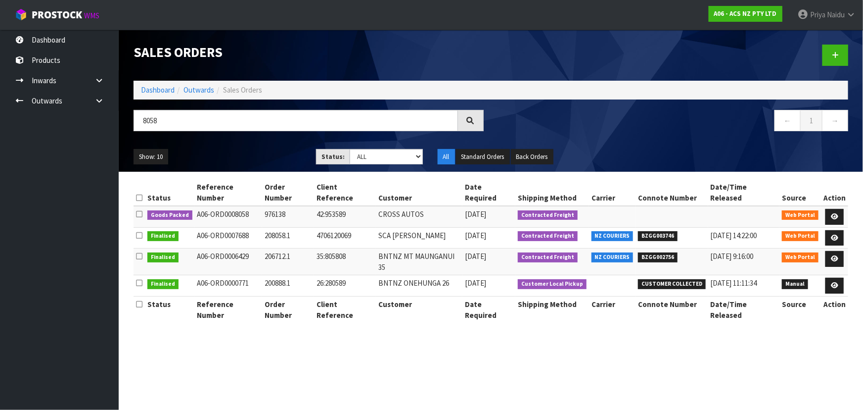
click at [237, 143] on div "Show: 10 5 10 25 50 Status: Draft Pending Allocated Pending Pick Goods Picked G…" at bounding box center [491, 156] width 730 height 31
click at [831, 213] on icon at bounding box center [834, 216] width 7 height 6
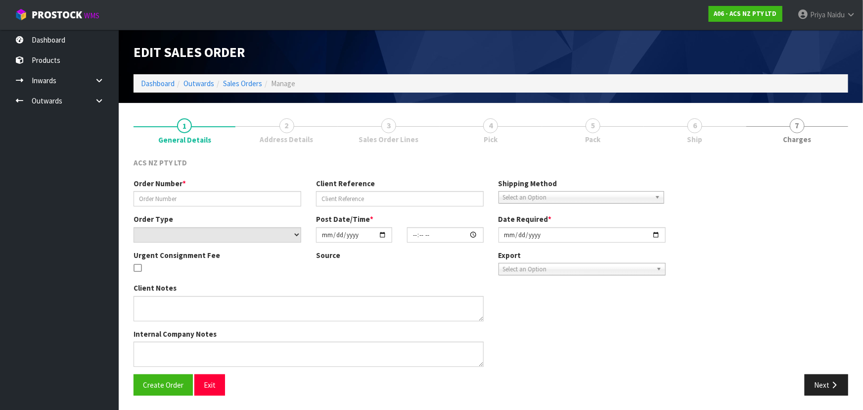
type input "976138"
type input "42:953589"
select select "number:0"
type input "[DATE]"
type input "14:17:00.000"
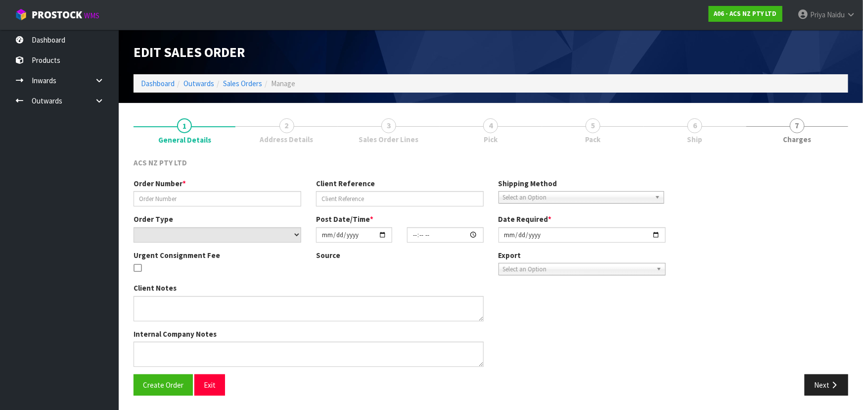
type input "[DATE]"
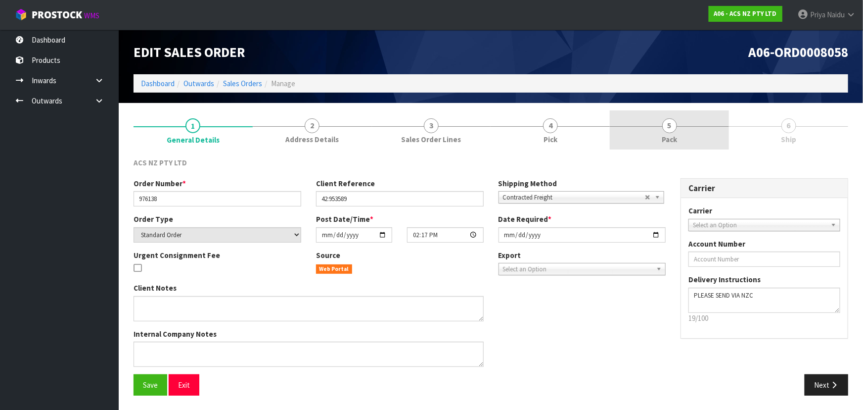
click at [674, 129] on span "5" at bounding box center [669, 125] width 15 height 15
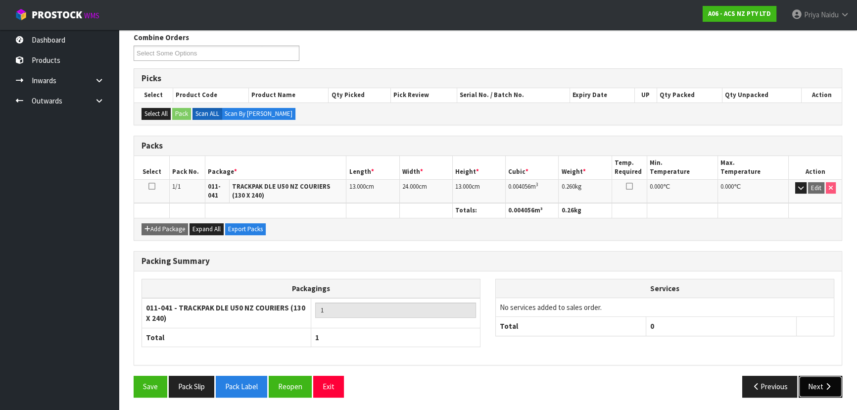
click at [821, 376] on button "Next" at bounding box center [820, 385] width 44 height 21
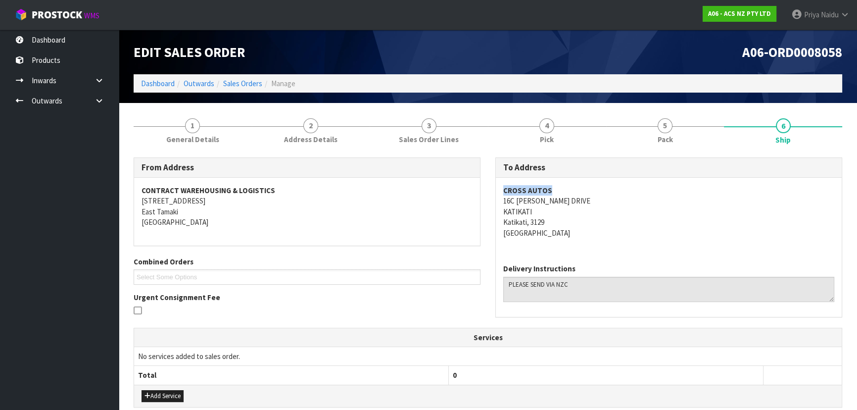
copy strong "CROSS AUTOS"
drag, startPoint x: 497, startPoint y: 185, endPoint x: 573, endPoint y: 198, distance: 77.2
click at [576, 190] on div "CROSS AUTOS 16C EARL DRIVE KATIKATI Katikati, 3129 New Zealand" at bounding box center [669, 217] width 346 height 78
copy address "16C EARL DRIVE"
drag, startPoint x: 503, startPoint y: 201, endPoint x: 566, endPoint y: 200, distance: 63.8
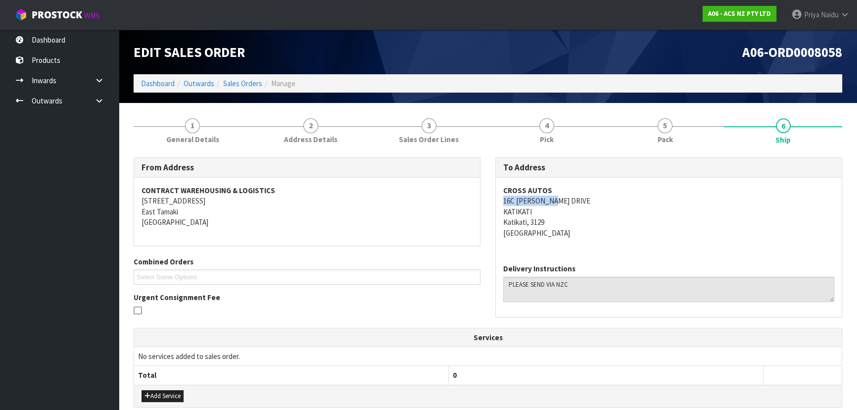
click at [566, 200] on address "CROSS AUTOS 16C EARL DRIVE KATIKATI Katikati, 3129 New Zealand" at bounding box center [668, 211] width 331 height 53
copy address "KATIKATI"
drag, startPoint x: 497, startPoint y: 210, endPoint x: 537, endPoint y: 207, distance: 40.7
click at [537, 207] on div "CROSS AUTOS 16C EARL DRIVE KATIKATI Katikati, 3129 New Zealand" at bounding box center [669, 217] width 346 height 78
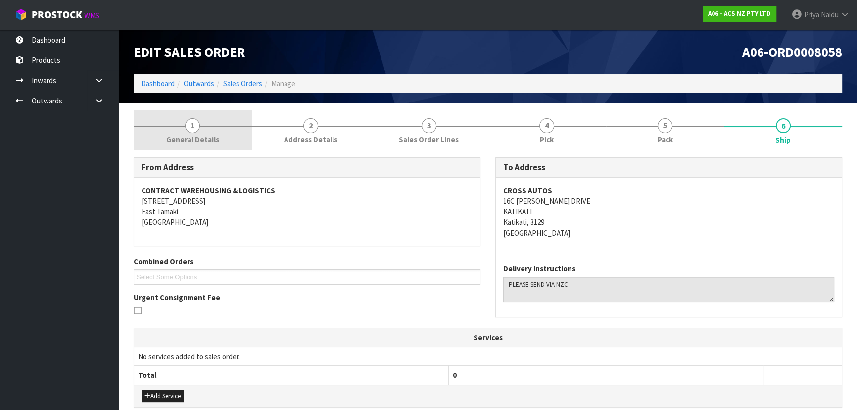
click at [193, 143] on span "General Details" at bounding box center [192, 139] width 53 height 10
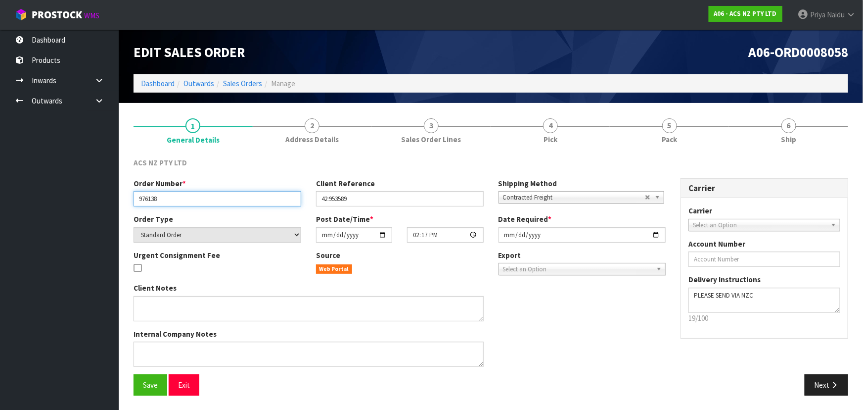
drag, startPoint x: 138, startPoint y: 199, endPoint x: 193, endPoint y: 197, distance: 54.4
click at [193, 197] on input "976138" at bounding box center [218, 198] width 168 height 15
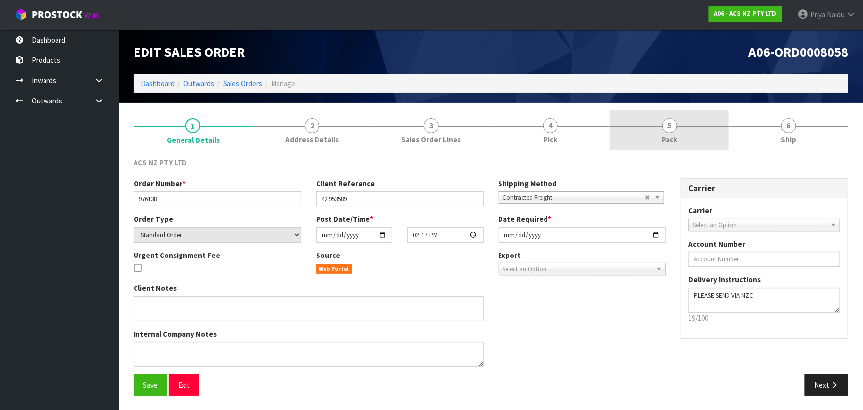
click at [675, 129] on span "5" at bounding box center [669, 125] width 15 height 15
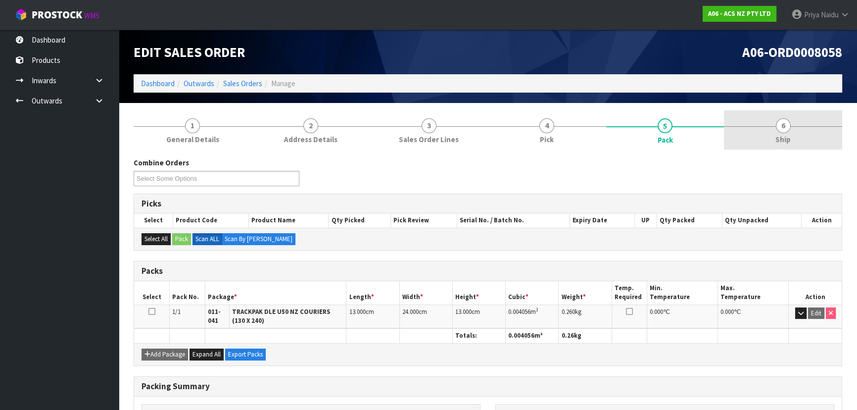
click at [763, 140] on link "6 Ship" at bounding box center [783, 129] width 118 height 39
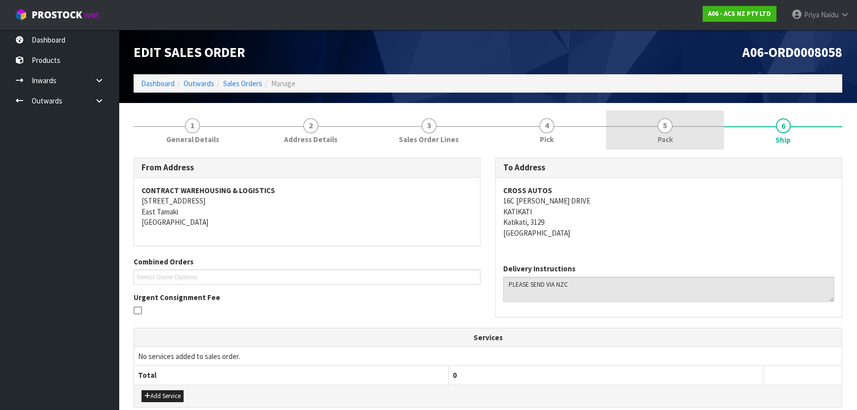
click at [645, 136] on link "5 Pack" at bounding box center [665, 129] width 118 height 39
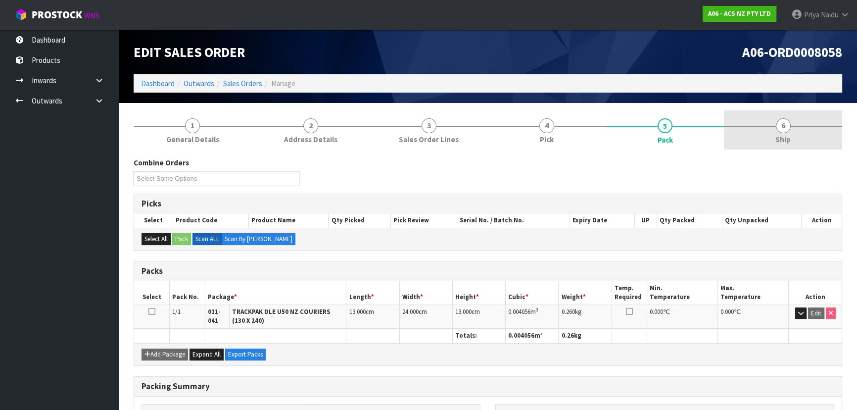
drag, startPoint x: 816, startPoint y: 143, endPoint x: 806, endPoint y: 140, distance: 10.2
click at [816, 142] on link "6 Ship" at bounding box center [783, 129] width 118 height 39
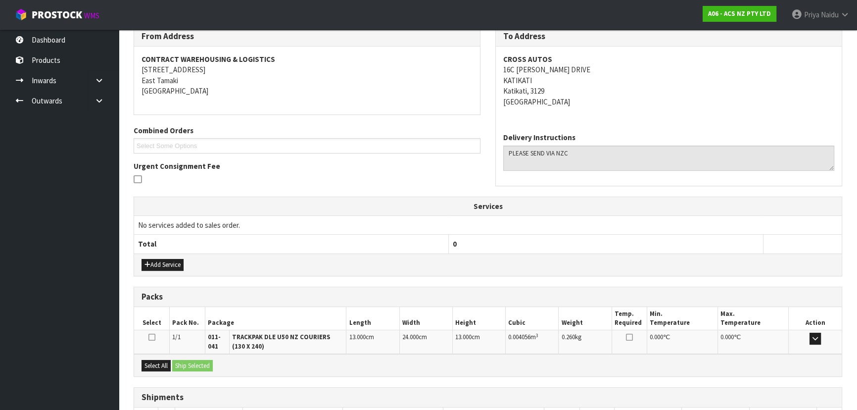
scroll to position [203, 0]
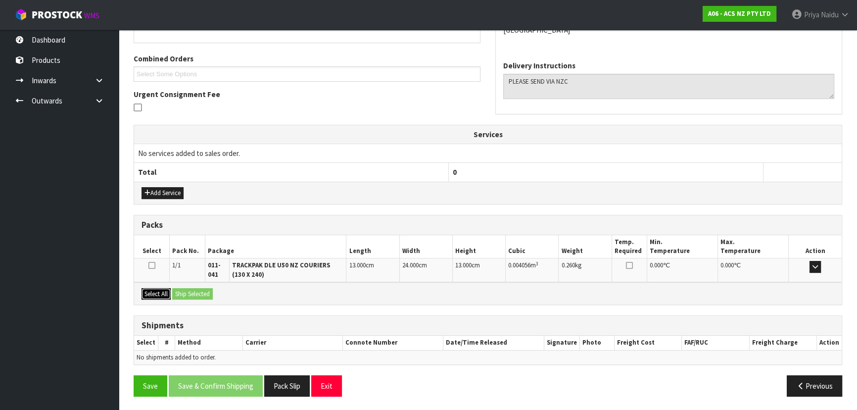
drag, startPoint x: 150, startPoint y: 292, endPoint x: 173, endPoint y: 292, distance: 22.8
click at [153, 292] on button "Select All" at bounding box center [155, 294] width 29 height 12
drag, startPoint x: 189, startPoint y: 293, endPoint x: 197, endPoint y: 289, distance: 8.8
click at [192, 292] on button "Ship Selected" at bounding box center [192, 294] width 41 height 12
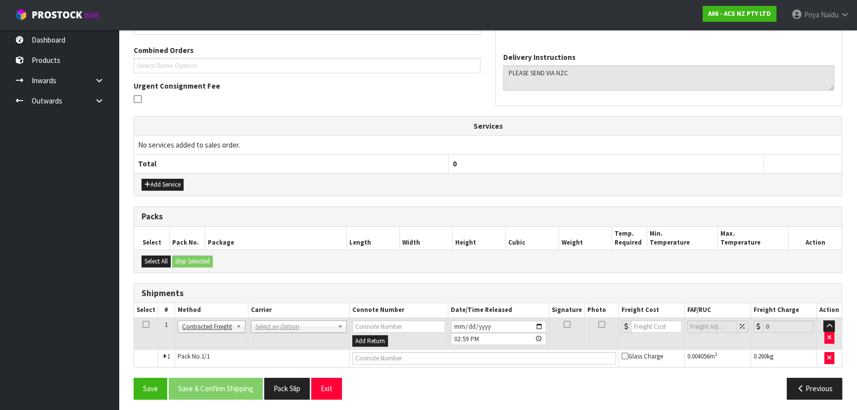
scroll to position [213, 0]
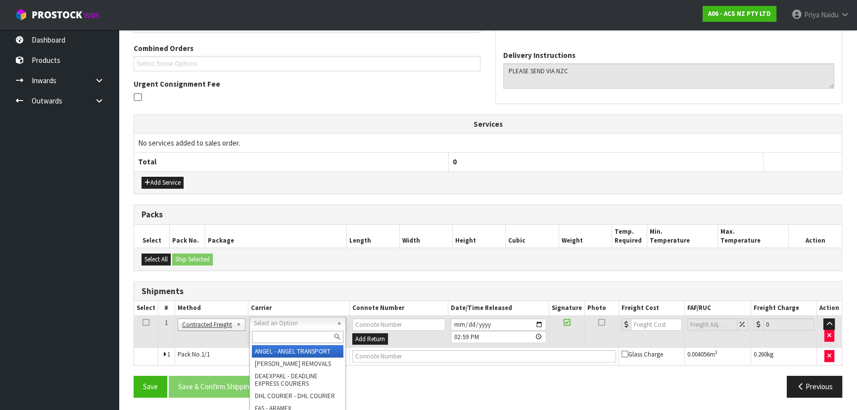
click at [278, 336] on input "text" at bounding box center [298, 336] width 92 height 12
type input "NZC"
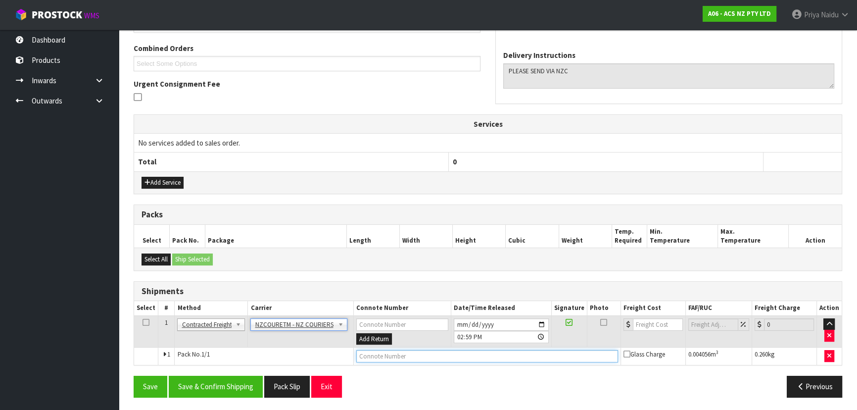
click at [371, 354] on input "text" at bounding box center [487, 356] width 262 height 12
paste input "BZGG004078"
type input "BZGG004078"
click at [644, 322] on input "number" at bounding box center [658, 324] width 50 height 12
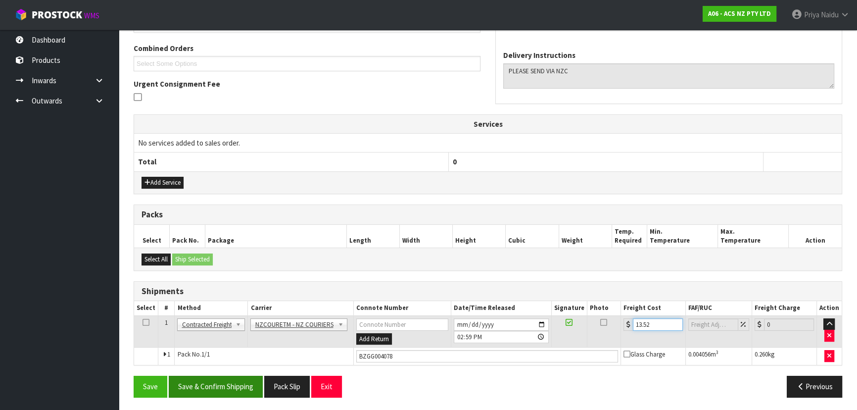
type input "13.52"
click at [215, 380] on button "Save & Confirm Shipping" at bounding box center [216, 385] width 94 height 21
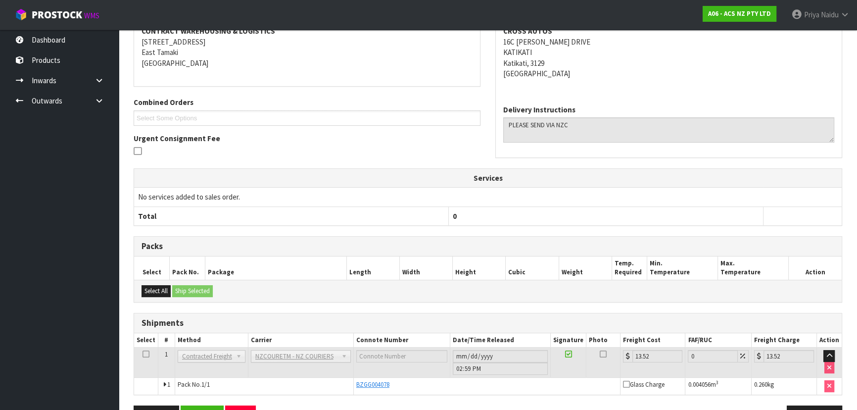
scroll to position [0, 0]
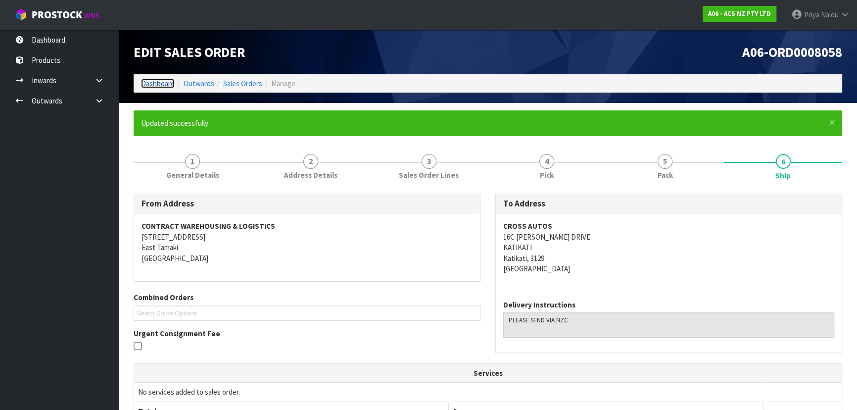
click at [152, 85] on link "Dashboard" at bounding box center [158, 83] width 34 height 9
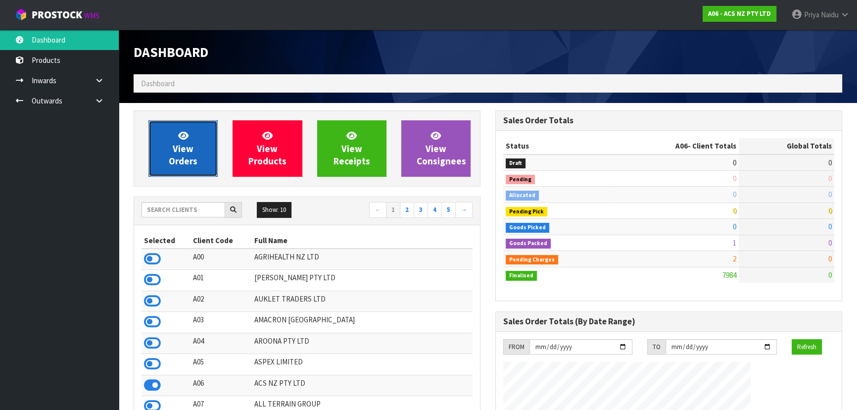
click at [170, 143] on link "View Orders" at bounding box center [182, 148] width 69 height 56
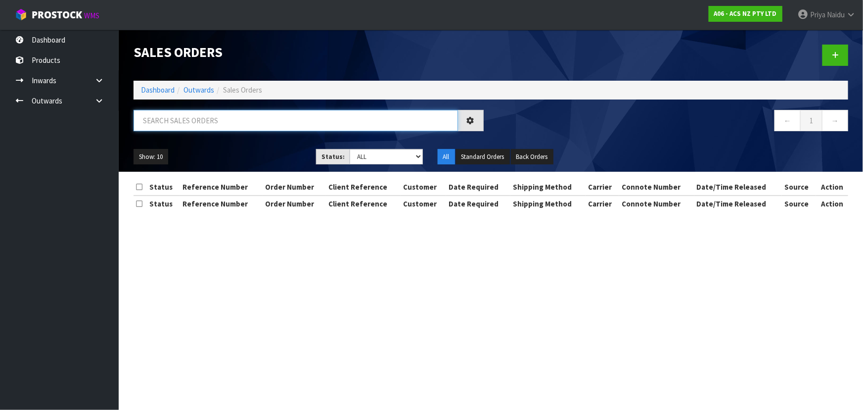
click at [205, 124] on input "text" at bounding box center [296, 120] width 324 height 21
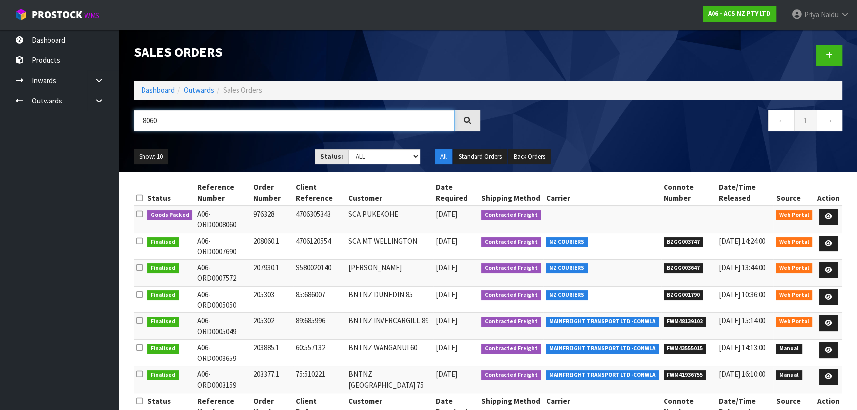
type input "8060"
click at [253, 159] on ul "Show: 10 5 10 25 50" at bounding box center [217, 157] width 166 height 16
click at [826, 214] on icon at bounding box center [827, 216] width 7 height 6
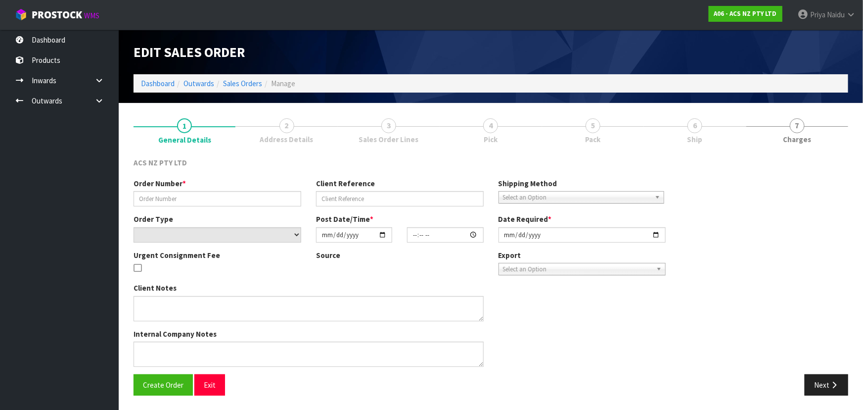
type input "976328"
type input "4706305343"
select select "number:0"
type input "[DATE]"
type input "15:01:00.000"
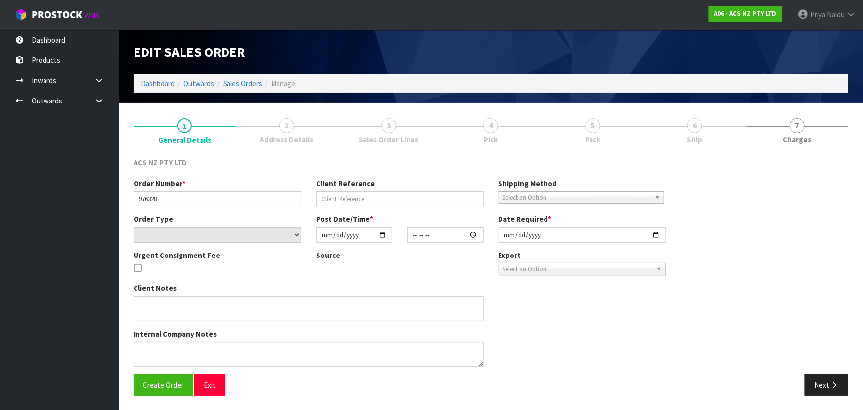
type input "[DATE]"
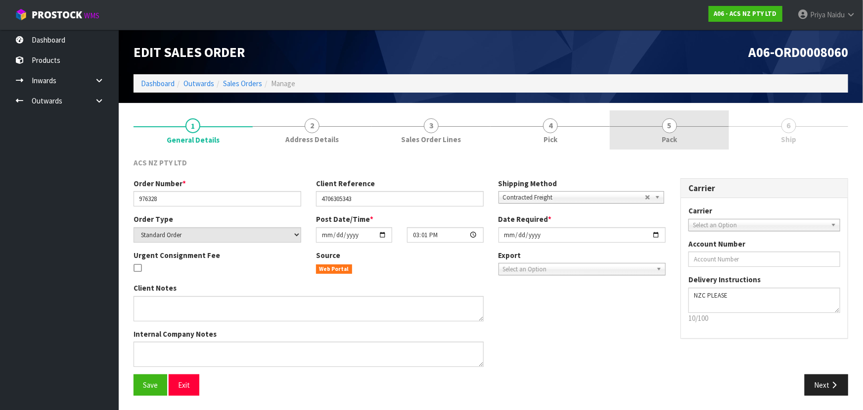
click at [656, 140] on link "5 Pack" at bounding box center [669, 129] width 119 height 39
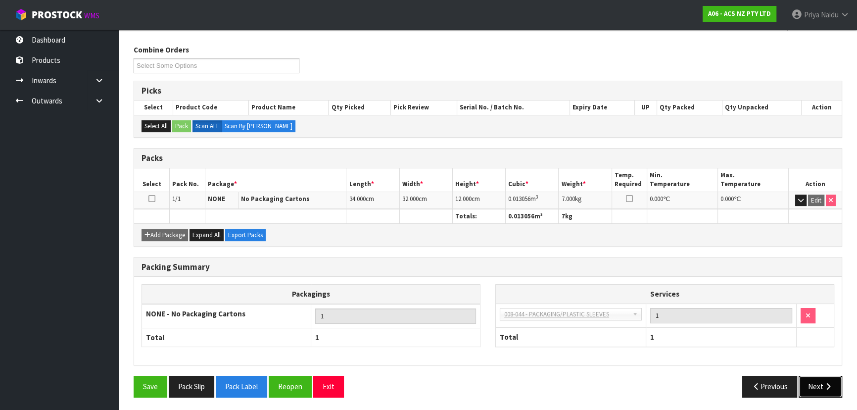
click at [819, 381] on button "Next" at bounding box center [820, 385] width 44 height 21
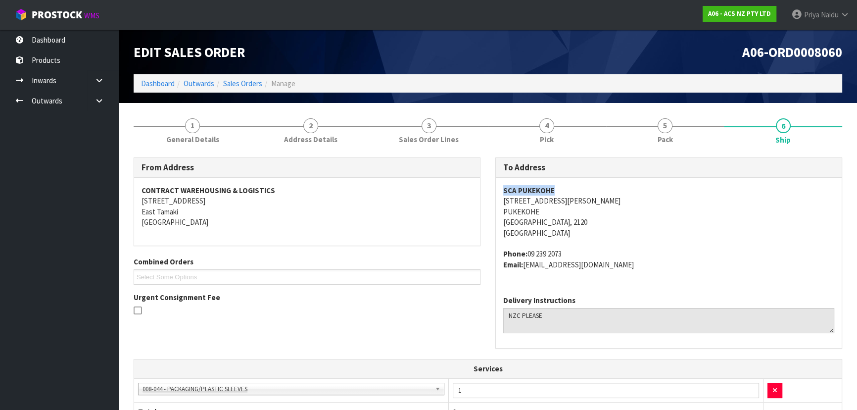
copy strong "SCA PUKEKOHE"
drag, startPoint x: 495, startPoint y: 189, endPoint x: 569, endPoint y: 184, distance: 73.9
click at [569, 184] on div "SCA PUKEKOHE 4 MASSEY AVE PUKEKOHE Auckland, 2120 New Zealand Phone: 09 239 207…" at bounding box center [669, 233] width 346 height 110
copy address "4 MASSEY AVE"
drag, startPoint x: 494, startPoint y: 202, endPoint x: 574, endPoint y: 200, distance: 80.6
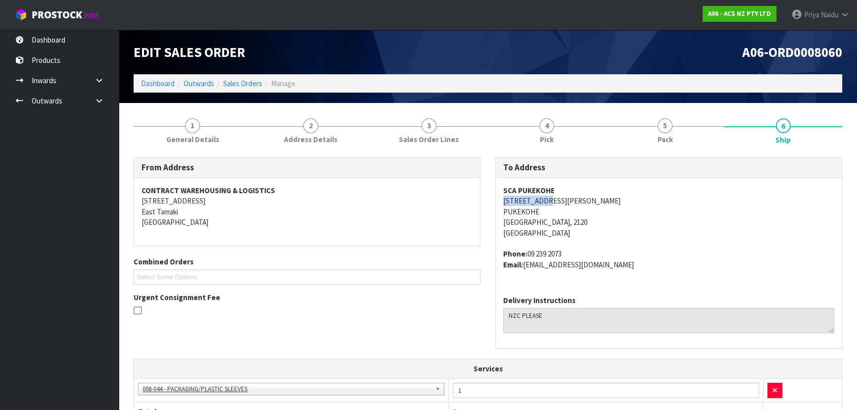
click at [574, 200] on div "To Address SCA PUKEKOHE 4 MASSEY AVE PUKEKOHE Auckland, 2120 New Zealand Phone:…" at bounding box center [669, 257] width 362 height 201
copy address "4 MASSEY AVE"
click at [524, 249] on strong "Phone:" at bounding box center [515, 253] width 24 height 9
copy address "09 239 2073"
drag, startPoint x: 533, startPoint y: 249, endPoint x: 572, endPoint y: 247, distance: 38.6
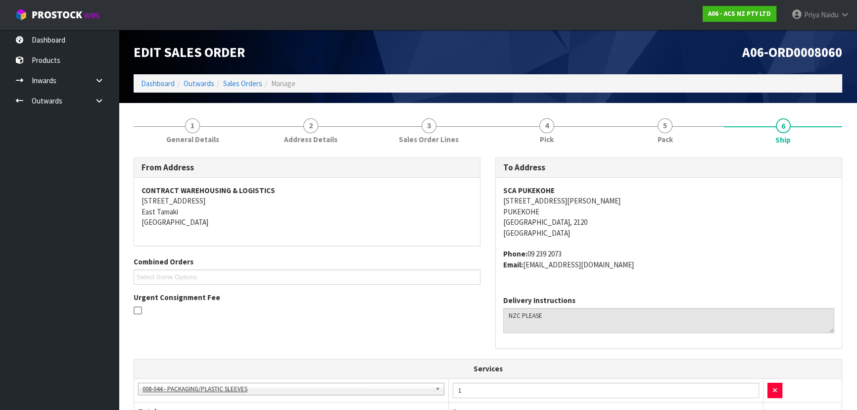
click at [573, 248] on address "Phone: 09 239 2073 Email: PUKEKOHE@supercheapauto.com" at bounding box center [668, 258] width 331 height 21
drag, startPoint x: 526, startPoint y: 263, endPoint x: 591, endPoint y: 274, distance: 65.7
click at [660, 266] on address "Phone: 09 239 2073 Email: PUKEKOHE@supercheapauto.com" at bounding box center [668, 258] width 331 height 21
click at [636, 130] on link "5 Pack" at bounding box center [665, 129] width 118 height 39
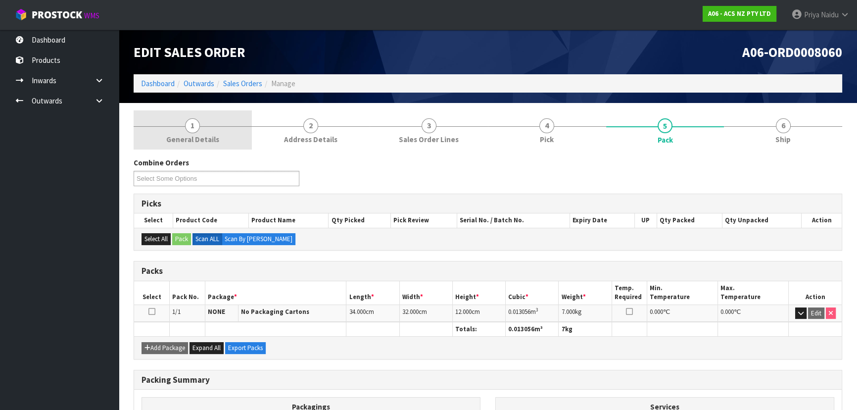
click at [207, 135] on span "General Details" at bounding box center [192, 139] width 53 height 10
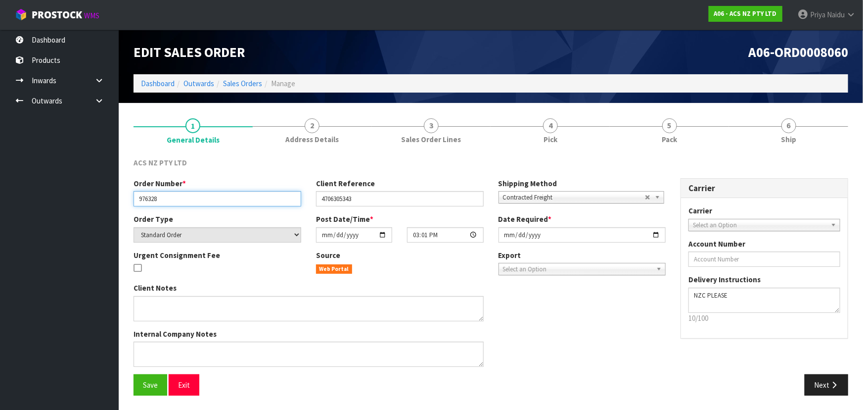
drag, startPoint x: 135, startPoint y: 195, endPoint x: 183, endPoint y: 201, distance: 48.3
click at [183, 201] on input "976328" at bounding box center [218, 198] width 168 height 15
click at [811, 105] on section "1 General Details 2 Address Details 3 Sales Order Lines 4 Pick 5 Pack 6 Ship AC…" at bounding box center [491, 256] width 744 height 307
click at [782, 161] on div "ACS NZ PTY LTD" at bounding box center [491, 167] width 730 height 20
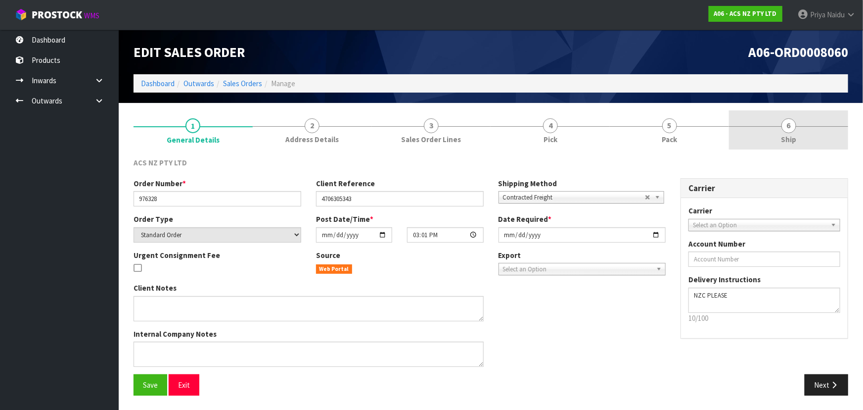
click at [781, 140] on span "Ship" at bounding box center [788, 139] width 15 height 10
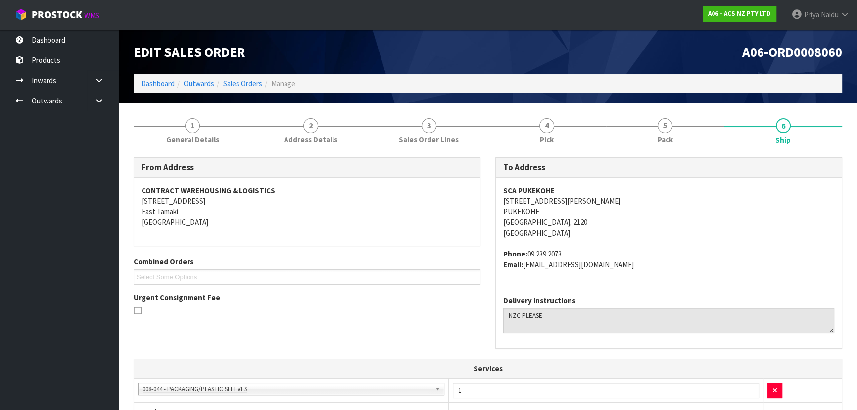
click at [666, 268] on address "Phone: 09 239 2073 Email: PUKEKOHE@supercheapauto.com" at bounding box center [668, 258] width 331 height 21
click at [641, 136] on link "5 Pack" at bounding box center [665, 129] width 118 height 39
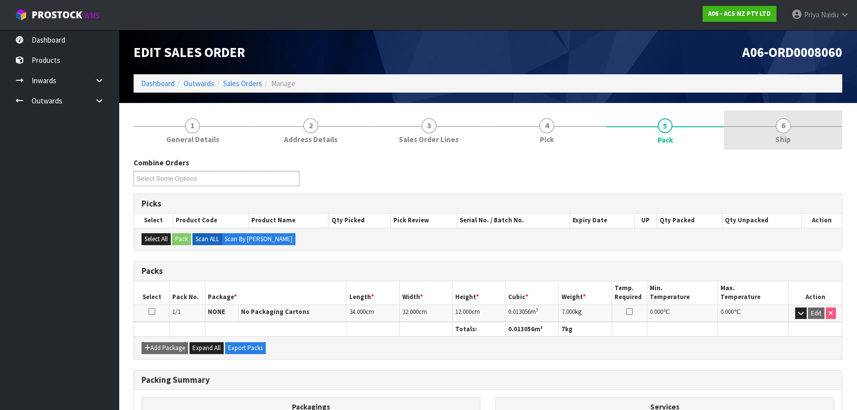
click at [784, 134] on span "Ship" at bounding box center [782, 139] width 15 height 10
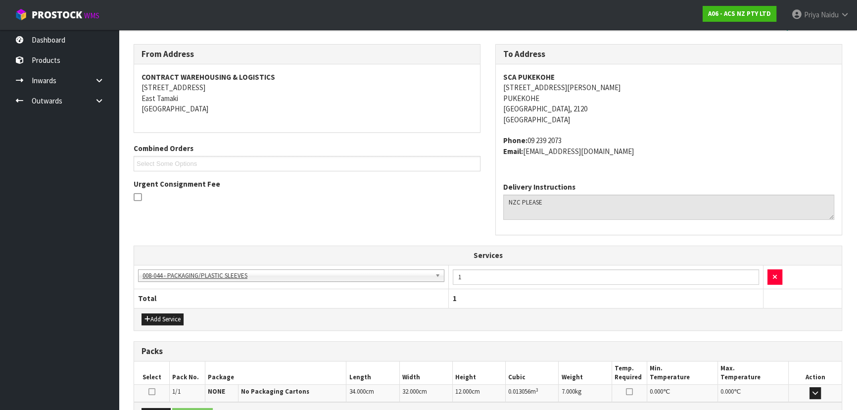
scroll to position [232, 0]
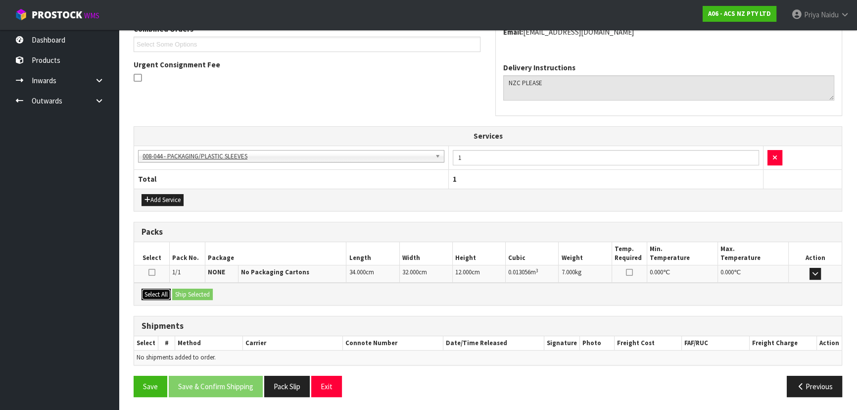
click at [149, 292] on button "Select All" at bounding box center [155, 294] width 29 height 12
drag, startPoint x: 179, startPoint y: 292, endPoint x: 194, endPoint y: 292, distance: 15.3
click at [180, 292] on button "Ship Selected" at bounding box center [192, 294] width 41 height 12
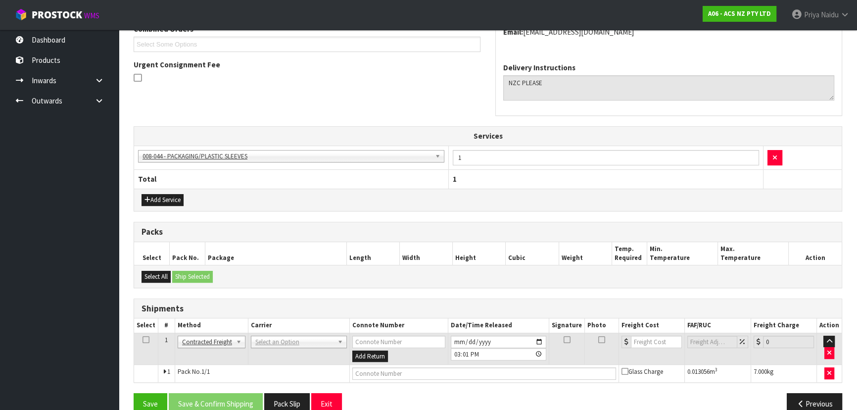
scroll to position [250, 0]
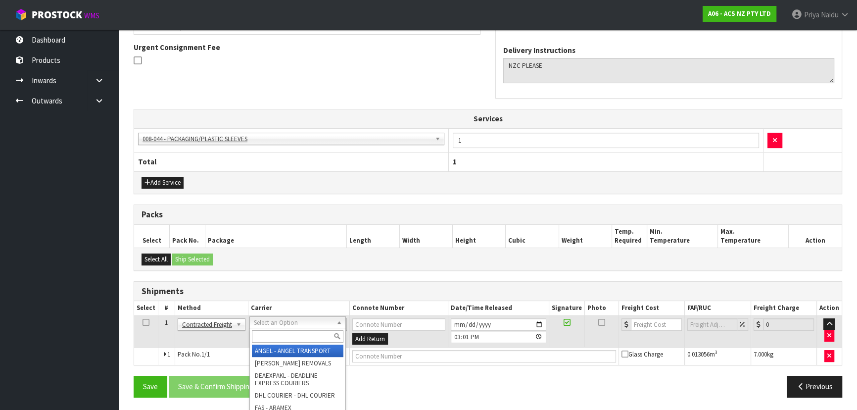
drag, startPoint x: 299, startPoint y: 323, endPoint x: 294, endPoint y: 331, distance: 8.9
click at [293, 335] on input "text" at bounding box center [298, 336] width 92 height 12
type input "NZC"
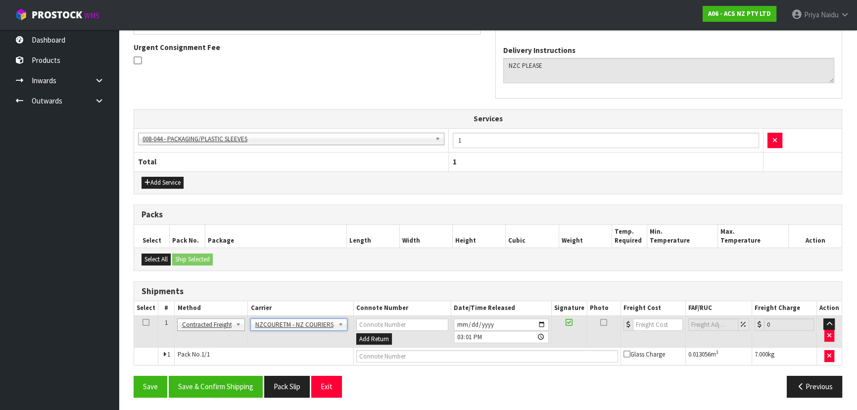
click at [362, 353] on td at bounding box center [486, 356] width 267 height 18
click at [396, 356] on input "text" at bounding box center [487, 356] width 262 height 12
click at [418, 355] on input "text" at bounding box center [487, 356] width 262 height 12
paste input "BZGG004079"
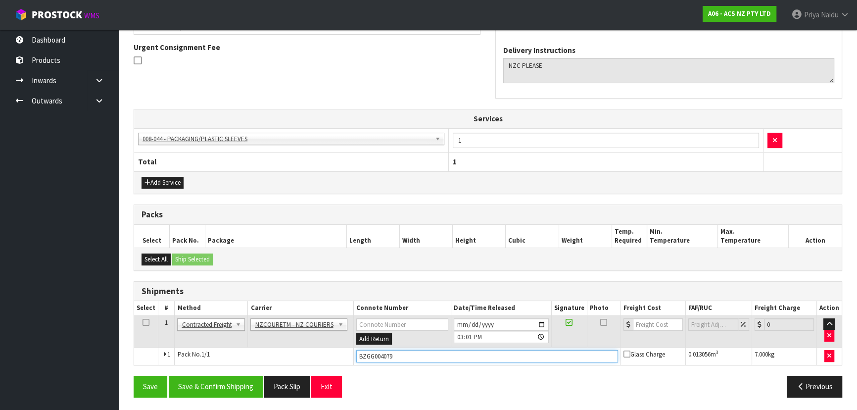
type input "BZGG004079"
click at [653, 321] on input "number" at bounding box center [658, 324] width 50 height 12
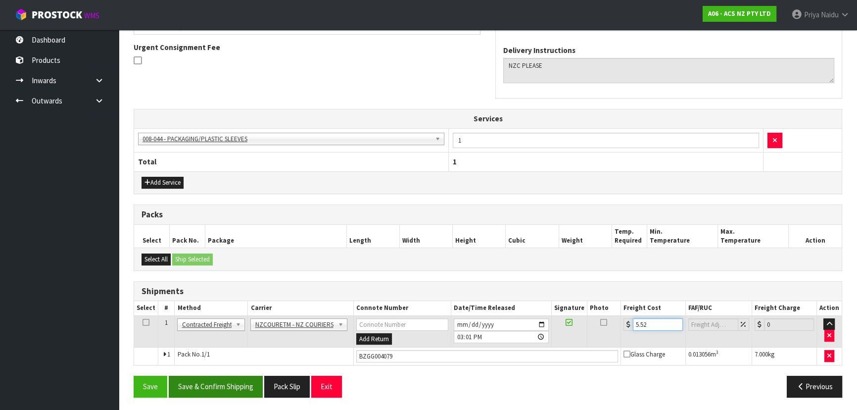
type input "5.52"
click at [204, 383] on button "Save & Confirm Shipping" at bounding box center [216, 385] width 94 height 21
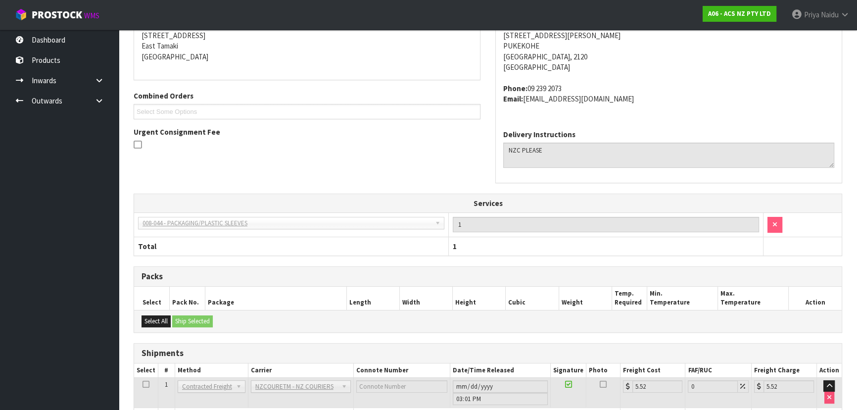
scroll to position [0, 0]
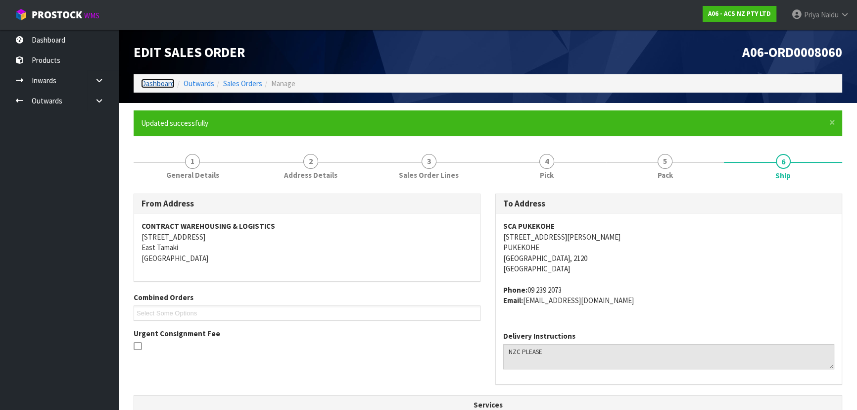
click at [162, 81] on link "Dashboard" at bounding box center [158, 83] width 34 height 9
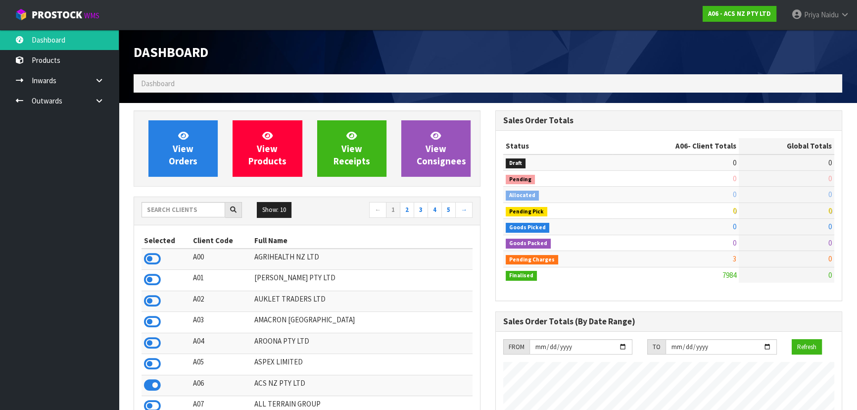
scroll to position [748, 361]
click at [191, 213] on input "text" at bounding box center [183, 209] width 84 height 15
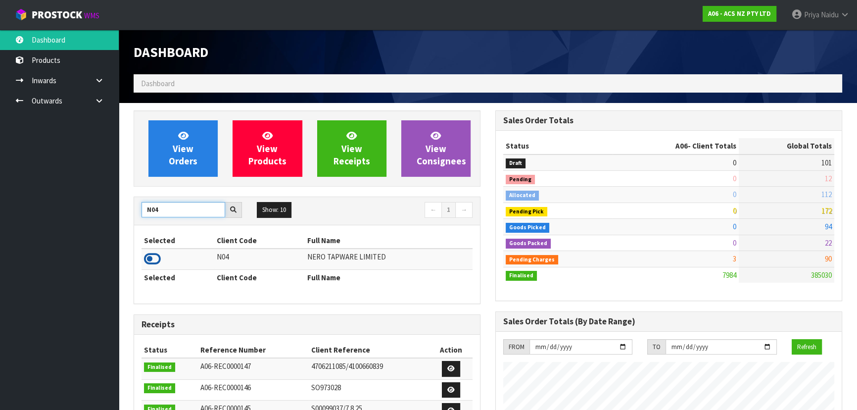
type input "N04"
click at [153, 258] on icon at bounding box center [152, 258] width 17 height 15
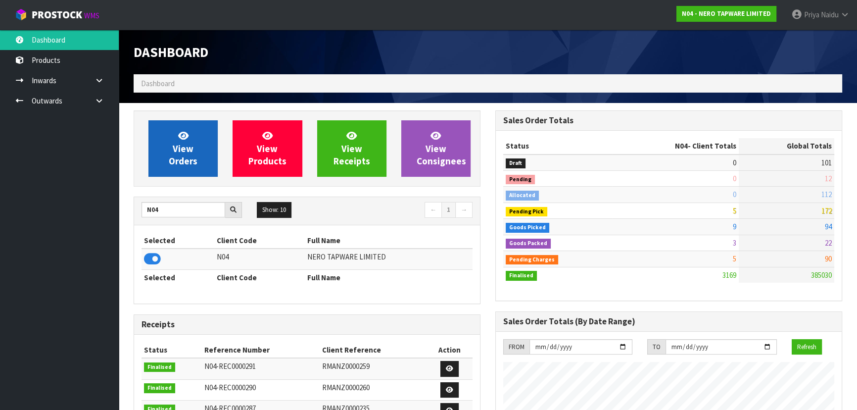
scroll to position [790, 361]
click at [169, 162] on span "View Orders" at bounding box center [183, 148] width 29 height 37
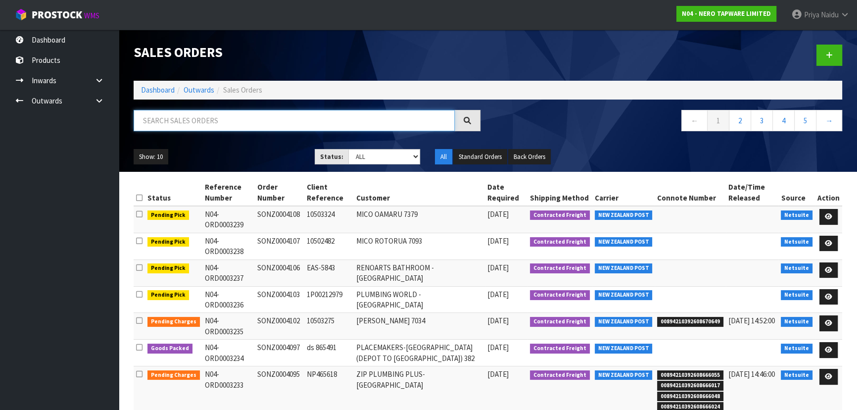
click at [198, 126] on input "text" at bounding box center [294, 120] width 321 height 21
type input "3"
click at [378, 157] on select "Draft Pending Allocated Pending Pick Goods Picked Goods Packed Pending Charges …" at bounding box center [384, 156] width 72 height 15
select select "string:4"
click at [348, 149] on select "Draft Pending Allocated Pending Pick Goods Picked Goods Packed Pending Charges …" at bounding box center [384, 156] width 72 height 15
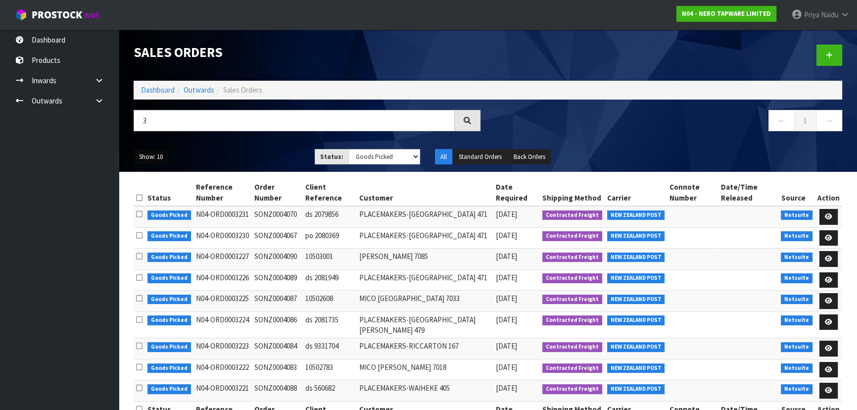
click at [150, 159] on button "Show: 10" at bounding box center [151, 157] width 35 height 16
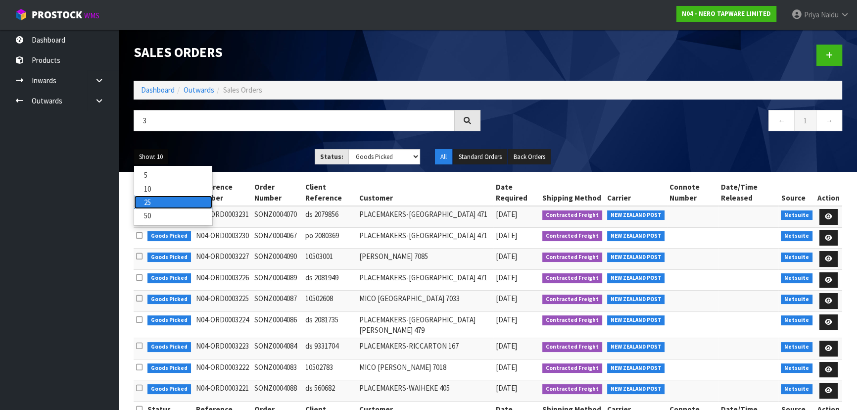
click at [166, 205] on link "25" at bounding box center [173, 201] width 78 height 13
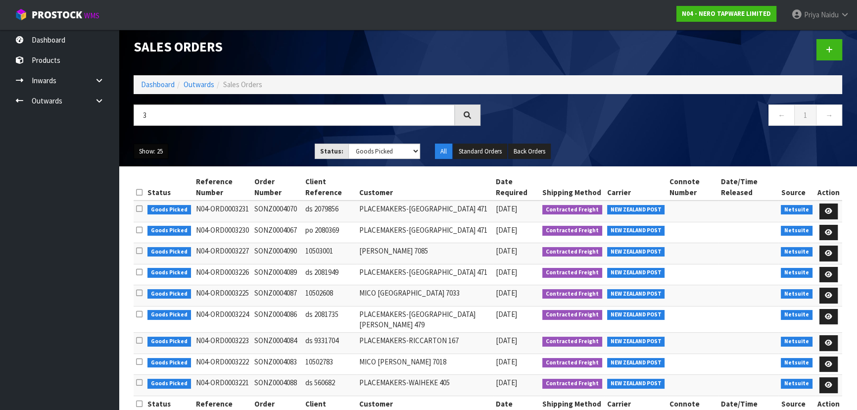
scroll to position [7, 0]
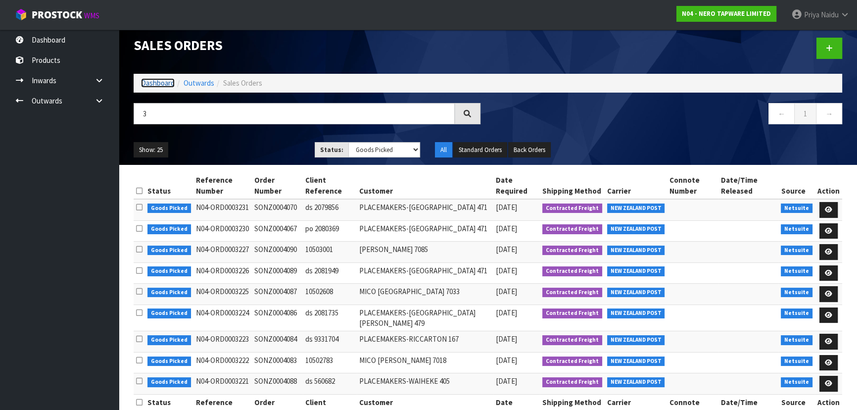
click at [143, 84] on link "Dashboard" at bounding box center [158, 82] width 34 height 9
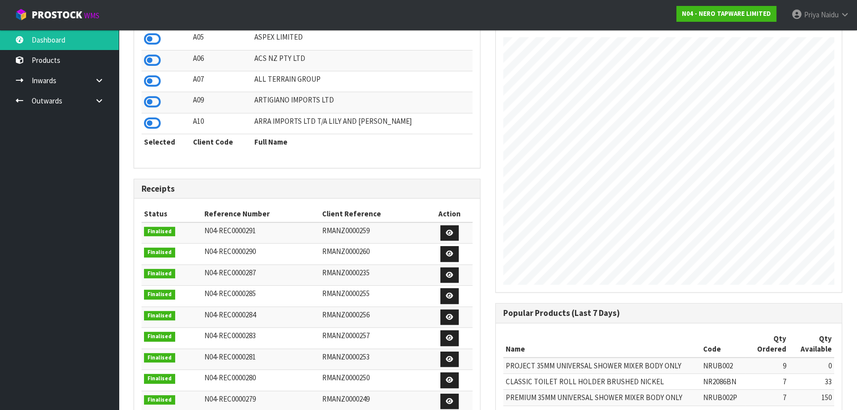
scroll to position [54, 0]
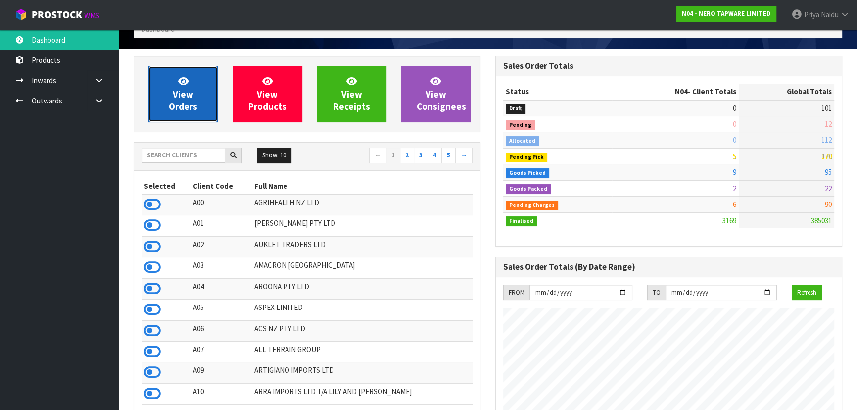
click at [187, 109] on span "View Orders" at bounding box center [183, 93] width 29 height 37
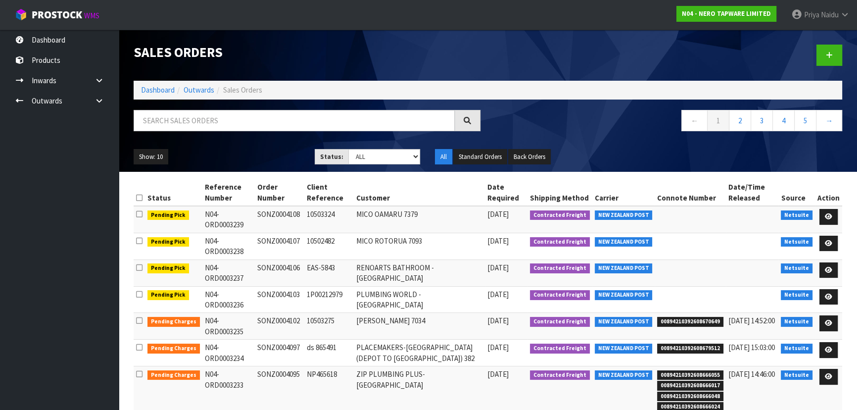
drag, startPoint x: 415, startPoint y: 229, endPoint x: 356, endPoint y: 259, distance: 66.4
click at [356, 259] on td "RENOARTS BATHROOM - [GEOGRAPHIC_DATA]" at bounding box center [419, 272] width 131 height 27
click at [374, 166] on div "Show: 10 5 10 25 50 Status: Draft Pending Allocated Pending Pick Goods Picked G…" at bounding box center [487, 156] width 723 height 31
click at [377, 160] on select "Draft Pending Allocated Pending Pick Goods Picked Goods Packed Pending Charges …" at bounding box center [384, 156] width 72 height 15
select select "string:6"
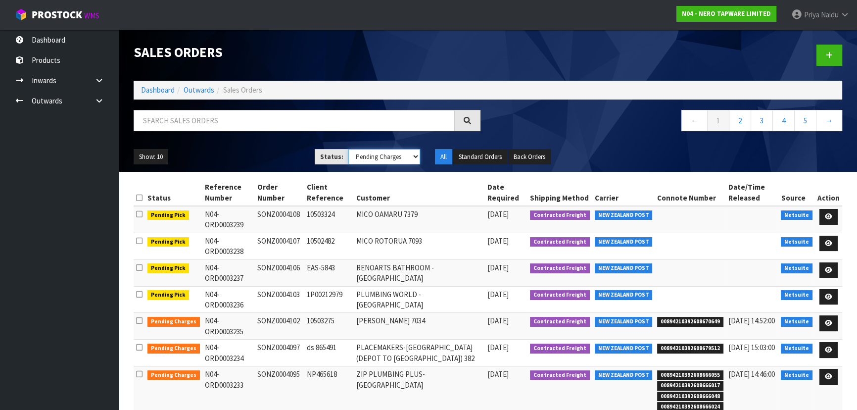
click at [348, 149] on select "Draft Pending Allocated Pending Pick Goods Picked Goods Packed Pending Charges …" at bounding box center [384, 156] width 72 height 15
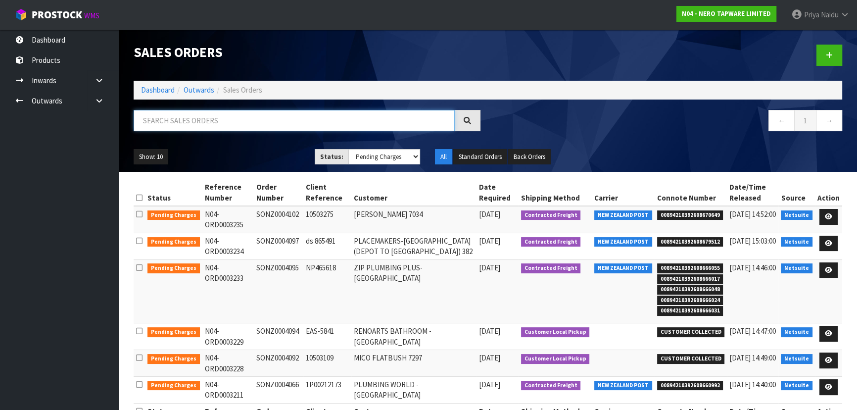
click at [368, 125] on input "text" at bounding box center [294, 120] width 321 height 21
type input "3232"
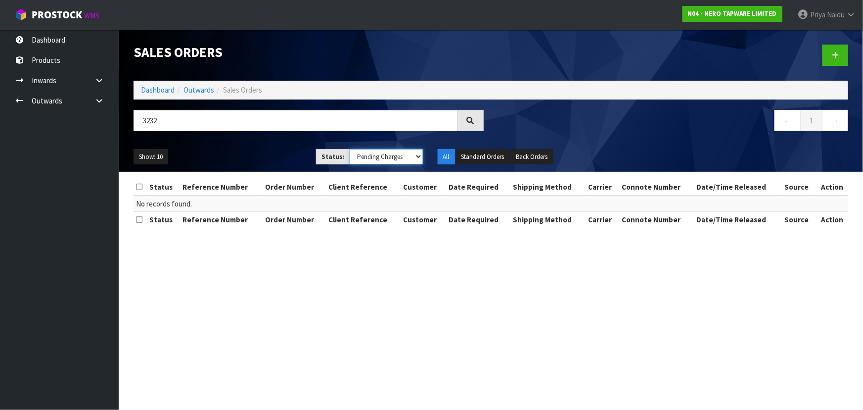
click at [401, 157] on select "Draft Pending Allocated Pending Pick Goods Picked Goods Packed Pending Charges …" at bounding box center [386, 156] width 73 height 15
select select "string:ALL"
click at [350, 149] on select "Draft Pending Allocated Pending Pick Goods Picked Goods Packed Pending Charges …" at bounding box center [386, 156] width 73 height 15
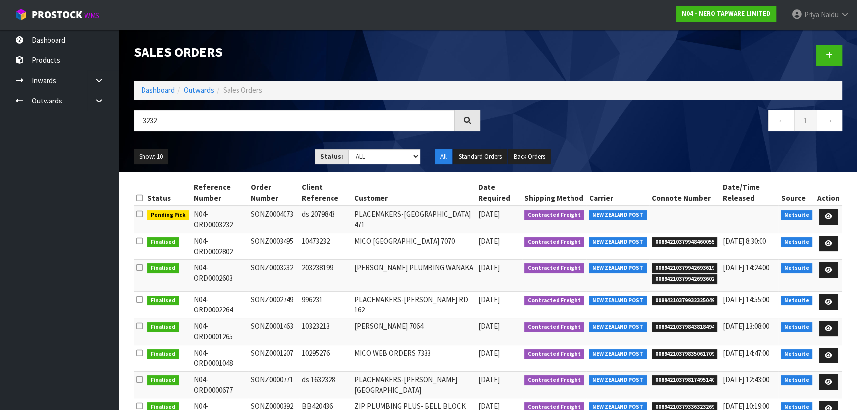
drag, startPoint x: 281, startPoint y: 133, endPoint x: 258, endPoint y: 247, distance: 116.1
click at [258, 247] on td "SONZ0003495" at bounding box center [273, 245] width 51 height 27
click at [182, 125] on input "3232" at bounding box center [294, 120] width 321 height 21
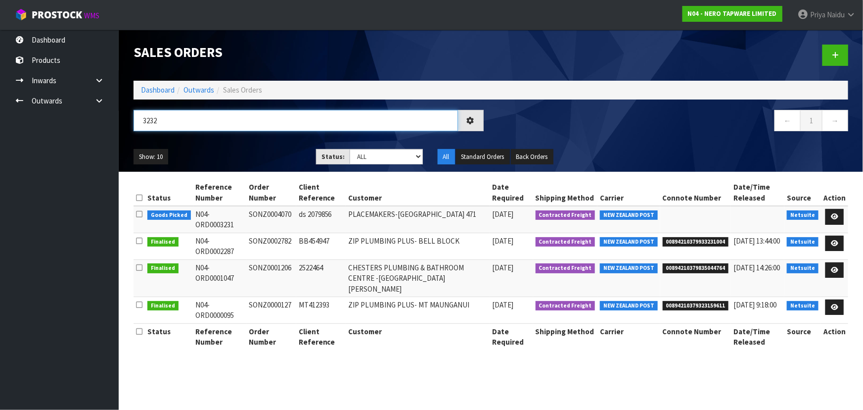
type input "3232"
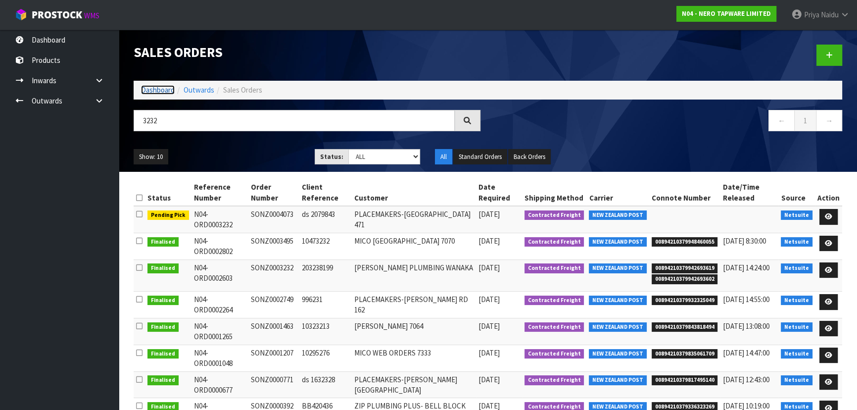
click at [154, 93] on link "Dashboard" at bounding box center [158, 89] width 34 height 9
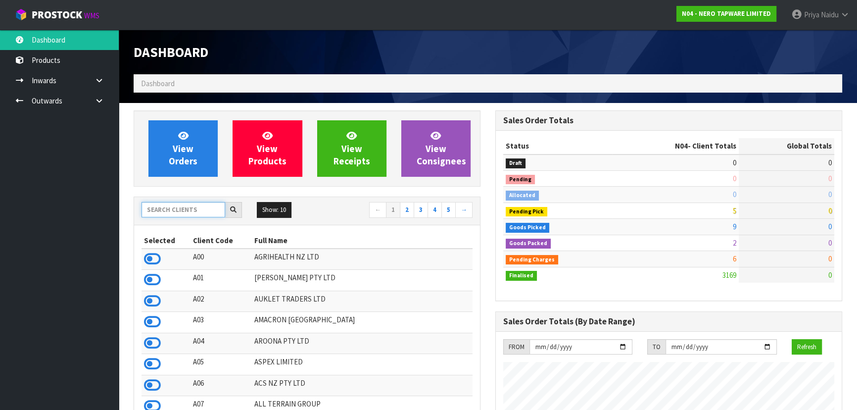
scroll to position [790, 361]
click at [188, 217] on input "text" at bounding box center [183, 209] width 84 height 15
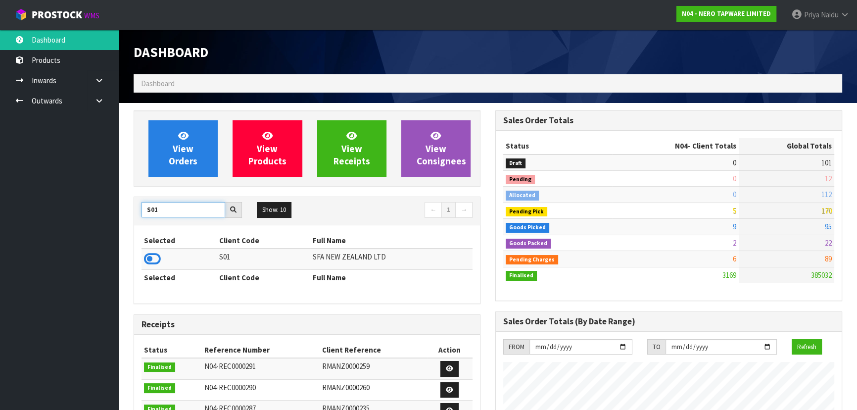
type input "S01"
click at [153, 258] on icon at bounding box center [152, 258] width 17 height 15
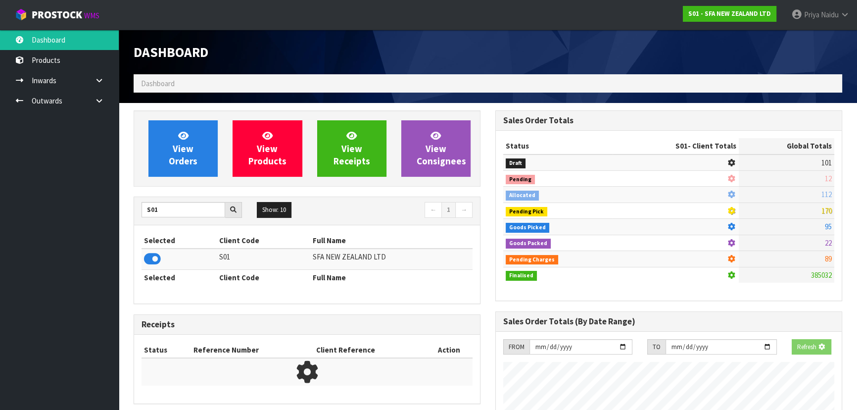
scroll to position [493980, 494234]
click at [180, 156] on span "View Orders" at bounding box center [183, 148] width 29 height 37
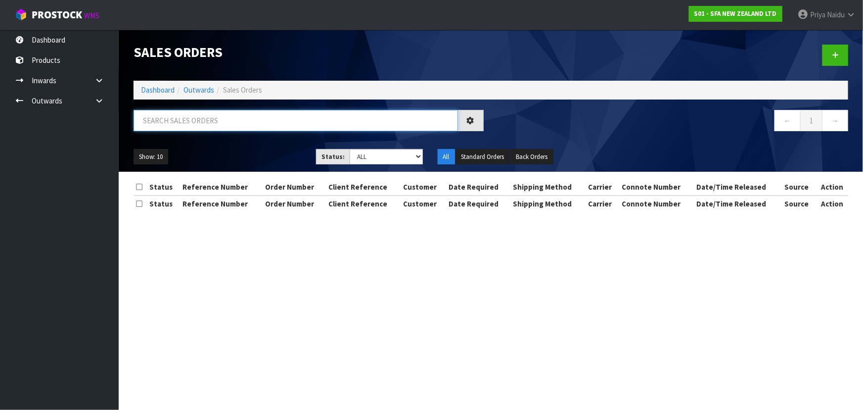
click at [201, 120] on input "text" at bounding box center [296, 120] width 324 height 21
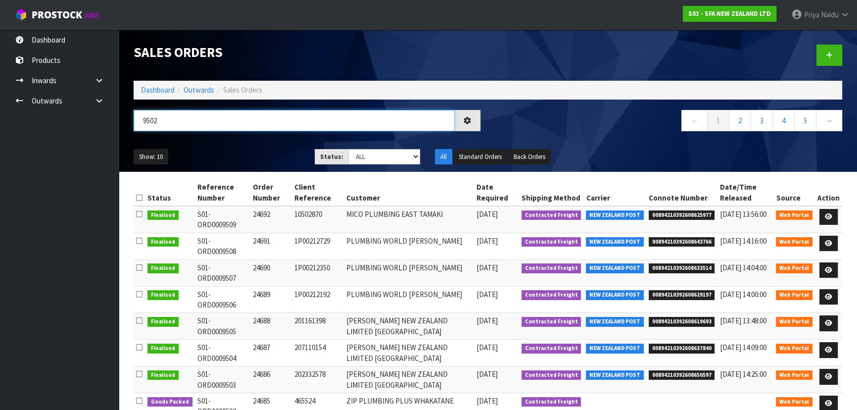
type input "9502"
click at [244, 149] on ul "Show: 10 5 10 25 50" at bounding box center [217, 157] width 166 height 16
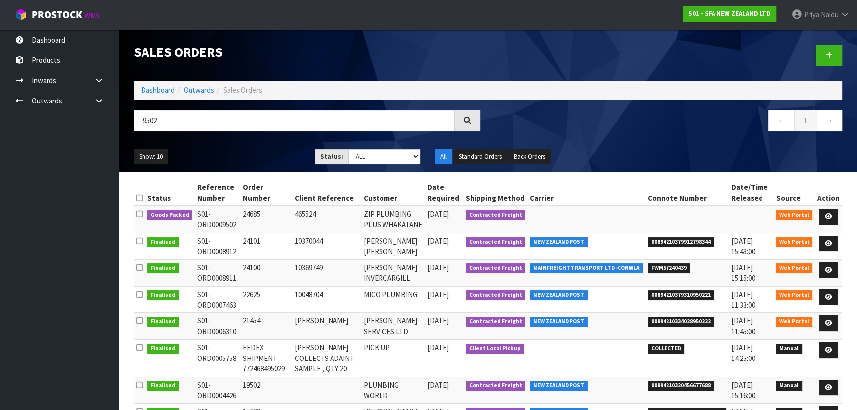
click at [250, 147] on div "Show: 10 5 10 25 50 Status: Draft Pending Allocated Pending Pick Goods Picked G…" at bounding box center [487, 156] width 723 height 31
click at [246, 143] on div "Show: 10 5 10 25 50 Status: Draft Pending Allocated Pending Pick Goods Picked G…" at bounding box center [487, 156] width 723 height 31
click at [260, 154] on ul "Show: 10 5 10 25 50" at bounding box center [217, 157] width 166 height 16
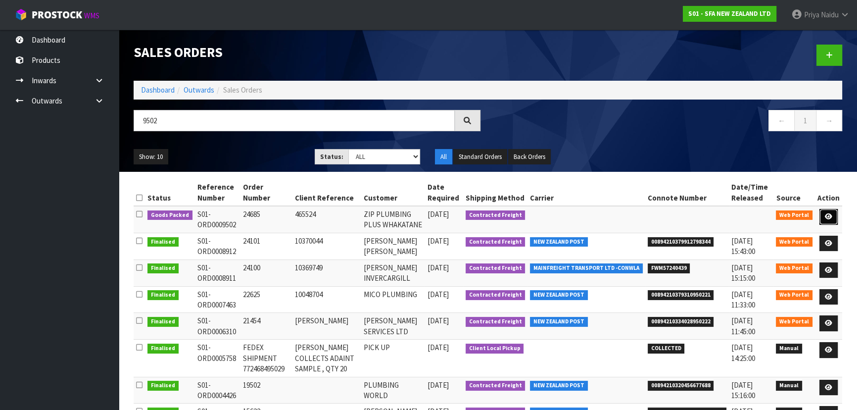
click at [829, 217] on icon at bounding box center [827, 216] width 7 height 6
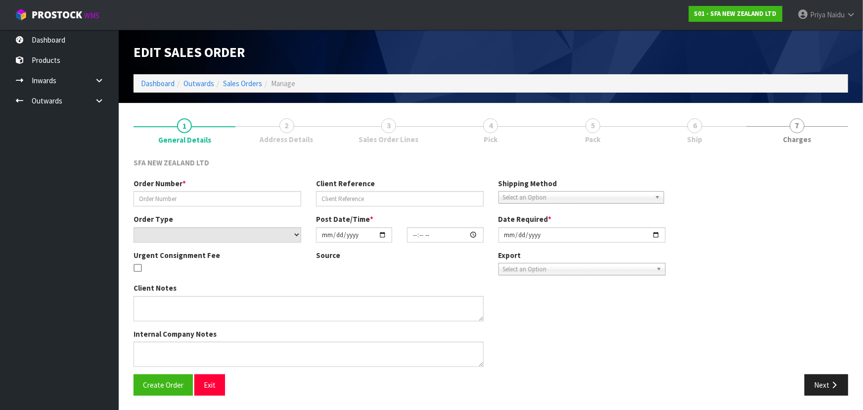
type input "24685"
type input "465524"
select select "number:0"
type input "[DATE]"
type input "09:38:00.000"
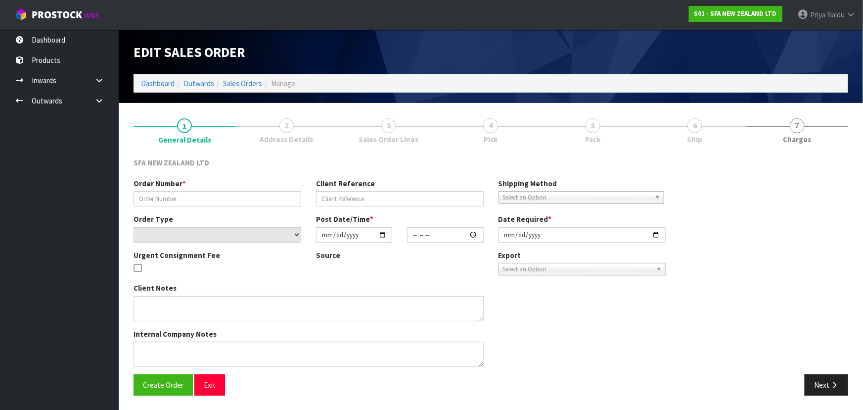
type input "[DATE]"
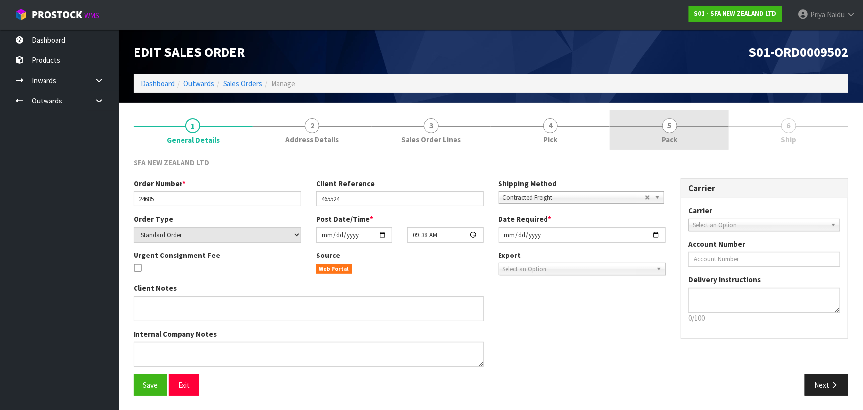
click at [697, 142] on link "5 Pack" at bounding box center [669, 129] width 119 height 39
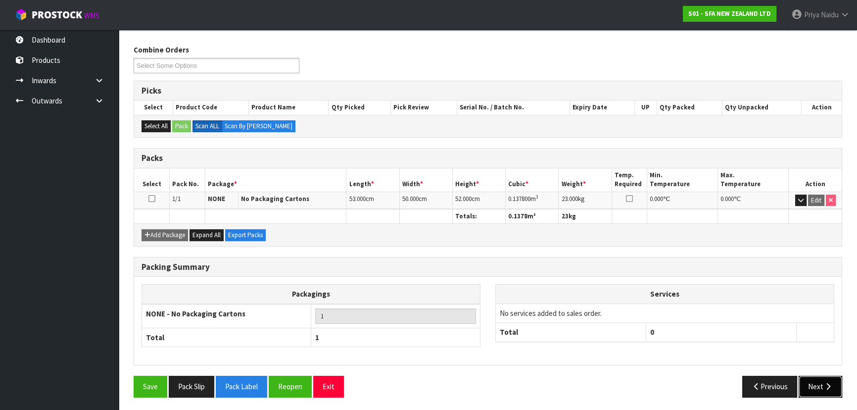
click at [821, 385] on button "Next" at bounding box center [820, 385] width 44 height 21
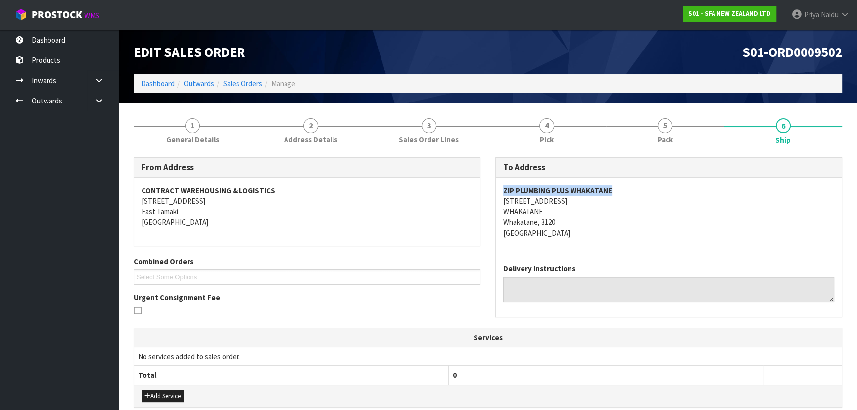
drag, startPoint x: 502, startPoint y: 187, endPoint x: 669, endPoint y: 186, distance: 167.7
click at [669, 186] on div "ZIP PLUMBING PLUS WHAKATANE 87 COMMERCE STREET WHAKATANE Whakatane, 3120 New Ze…" at bounding box center [669, 217] width 346 height 78
drag, startPoint x: 492, startPoint y: 203, endPoint x: 49, endPoint y: 231, distance: 443.6
click at [598, 217] on div "To Address ZIP PLUMBING PLUS WHAKATANE 87 COMMERCE STREET WHAKATANE Whakatane, …" at bounding box center [669, 242] width 362 height 170
click at [503, 201] on address "ZIP PLUMBING PLUS WHAKATANE 87 COMMERCE STREET WHAKATANE Whakatane, 3120 New Ze…" at bounding box center [668, 211] width 331 height 53
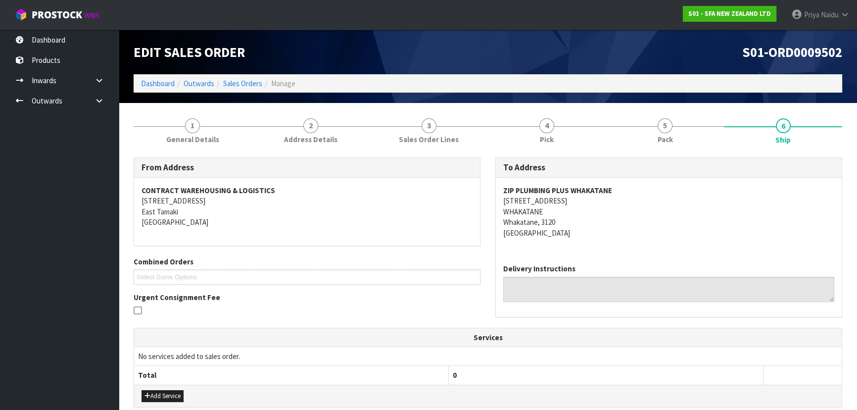
drag, startPoint x: 499, startPoint y: 202, endPoint x: 615, endPoint y: 203, distance: 116.2
click at [615, 203] on div "ZIP PLUMBING PLUS WHAKATANE 87 COMMERCE STREET WHAKATANE Whakatane, 3120 New Ze…" at bounding box center [669, 217] width 346 height 78
drag, startPoint x: 216, startPoint y: 123, endPoint x: 203, endPoint y: 146, distance: 27.0
click at [216, 123] on link "1 General Details" at bounding box center [193, 129] width 118 height 39
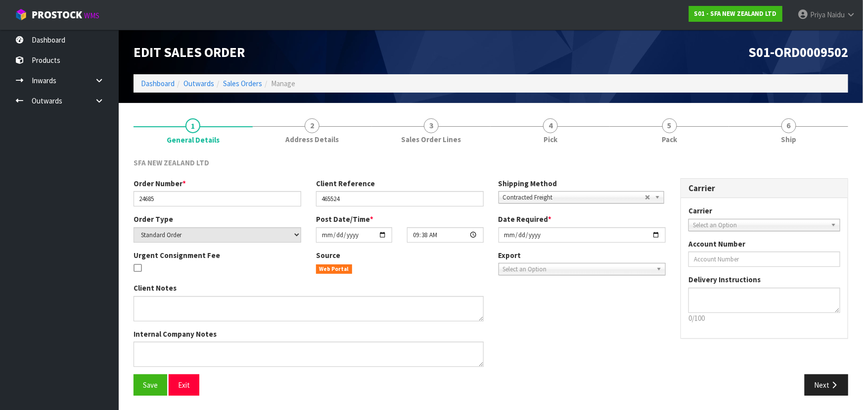
click at [133, 198] on div "Order Number * 24685" at bounding box center [217, 192] width 183 height 28
drag, startPoint x: 136, startPoint y: 198, endPoint x: 175, endPoint y: 196, distance: 39.1
click at [175, 196] on input "24685" at bounding box center [218, 198] width 168 height 15
drag, startPoint x: 318, startPoint y: 202, endPoint x: 364, endPoint y: 201, distance: 46.5
click at [364, 201] on input "465524" at bounding box center [400, 198] width 168 height 15
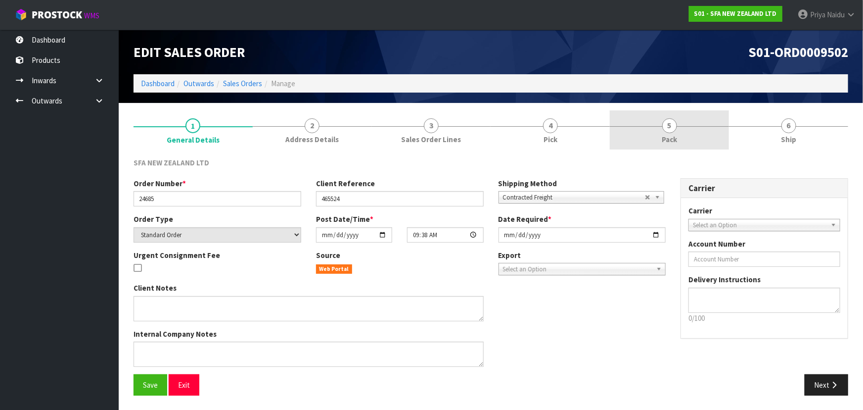
drag, startPoint x: 679, startPoint y: 138, endPoint x: 658, endPoint y: 149, distance: 23.5
click at [679, 138] on link "5 Pack" at bounding box center [669, 129] width 119 height 39
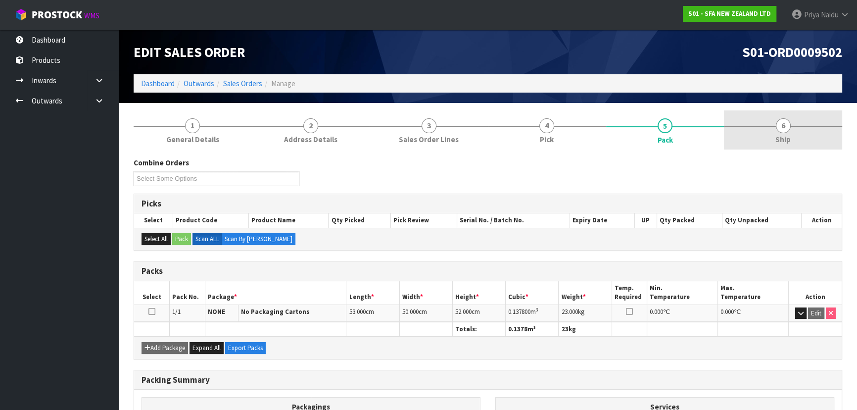
click at [786, 138] on span "Ship" at bounding box center [782, 139] width 15 height 10
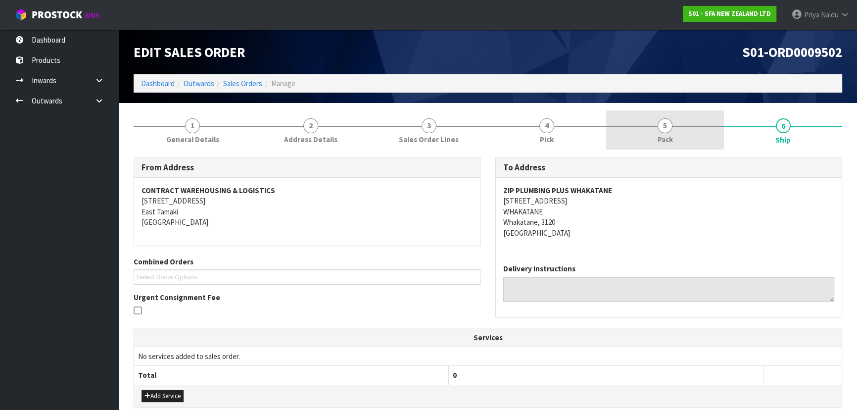
click at [681, 119] on link "5 Pack" at bounding box center [665, 129] width 118 height 39
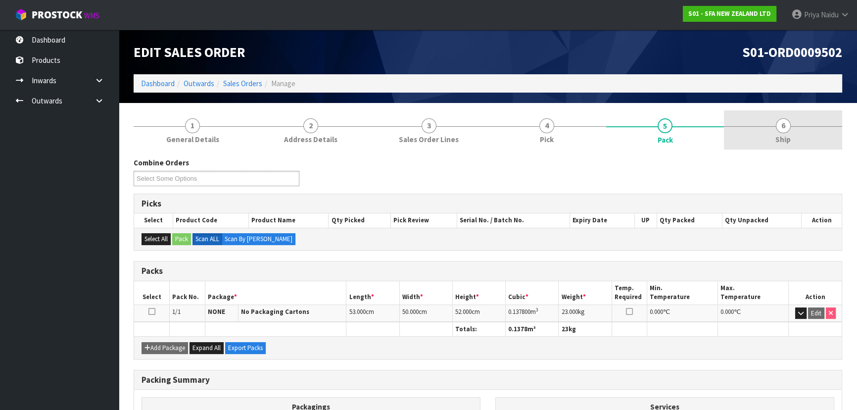
click at [777, 123] on span "6" at bounding box center [783, 125] width 15 height 15
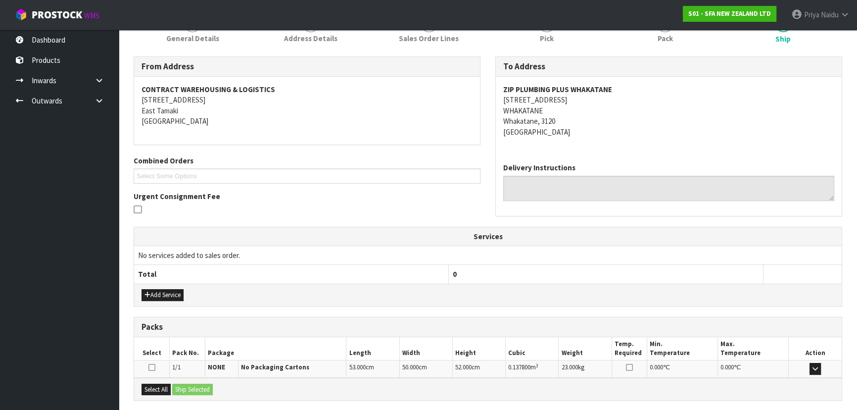
scroll to position [196, 0]
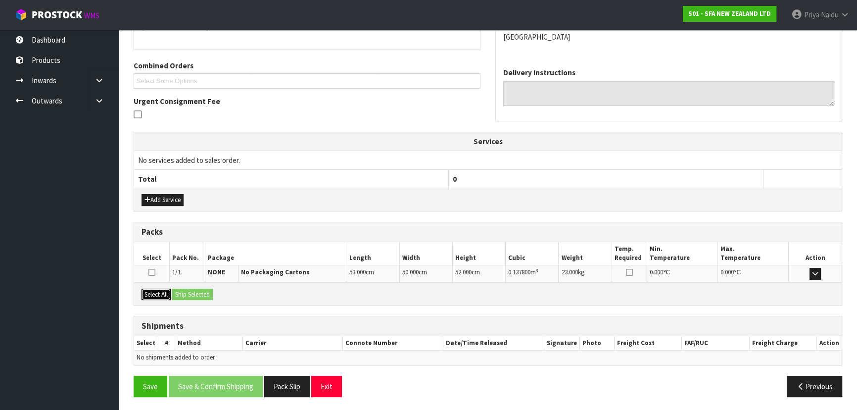
click at [167, 292] on button "Select All" at bounding box center [155, 294] width 29 height 12
click at [178, 292] on button "Ship Selected" at bounding box center [192, 294] width 41 height 12
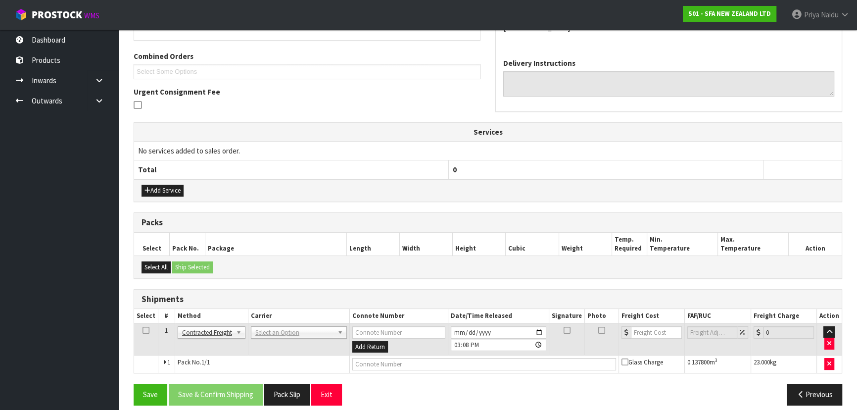
scroll to position [213, 0]
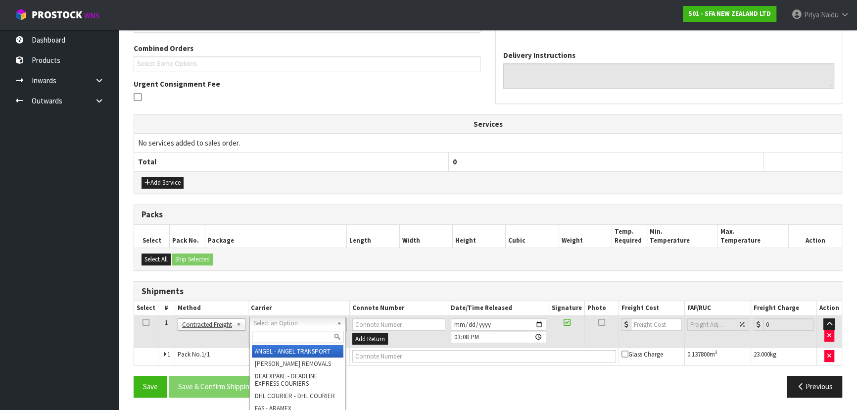
drag, startPoint x: 286, startPoint y: 319, endPoint x: 281, endPoint y: 330, distance: 12.7
click at [276, 340] on input "text" at bounding box center [298, 336] width 92 height 12
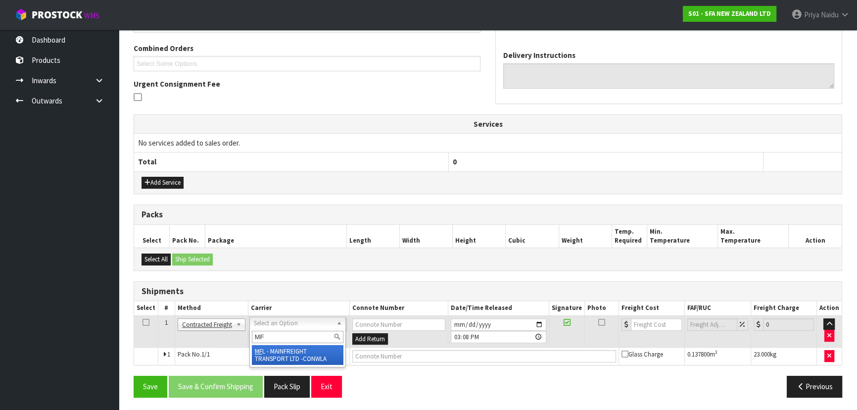
type input "MF"
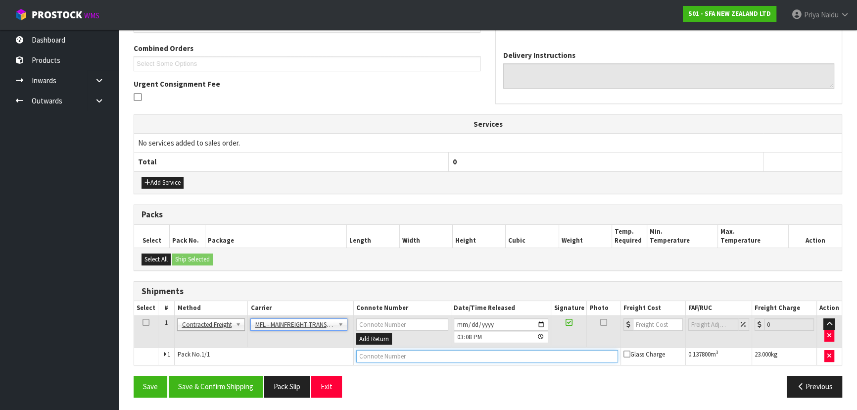
click at [384, 358] on input "text" at bounding box center [487, 356] width 262 height 12
paste input "FWM59037913"
type input "FWM59037913"
click at [656, 322] on input "number" at bounding box center [658, 324] width 50 height 12
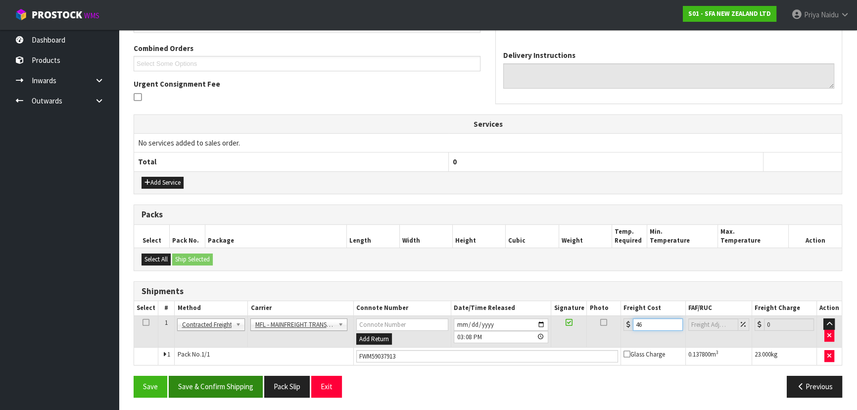
type input "46"
click at [213, 386] on button "Save & Confirm Shipping" at bounding box center [216, 385] width 94 height 21
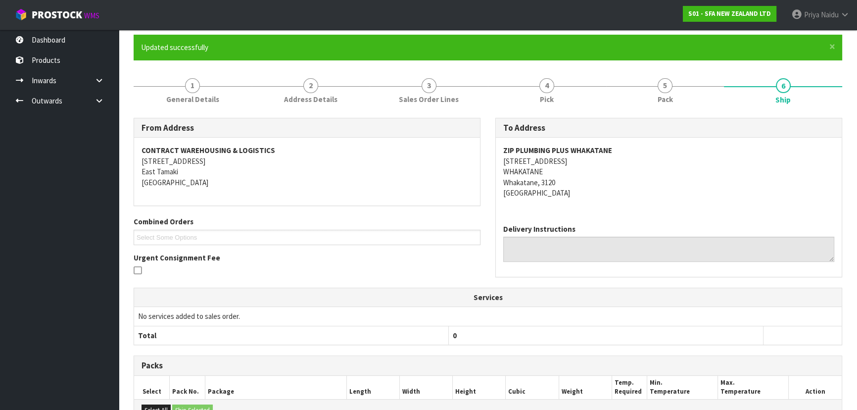
scroll to position [0, 0]
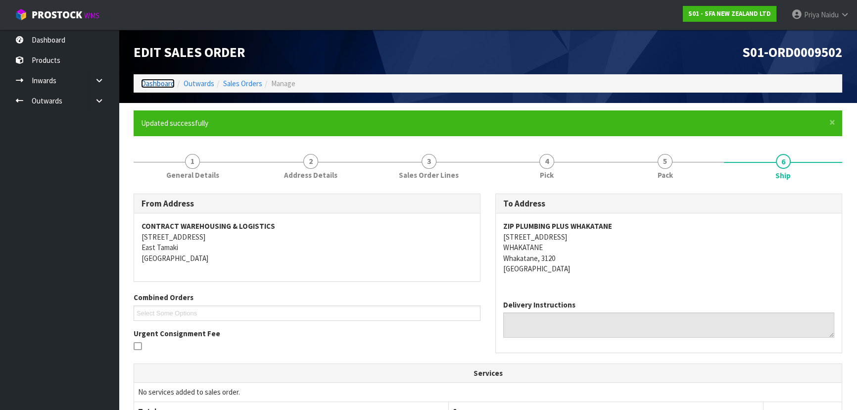
click at [165, 82] on link "Dashboard" at bounding box center [158, 83] width 34 height 9
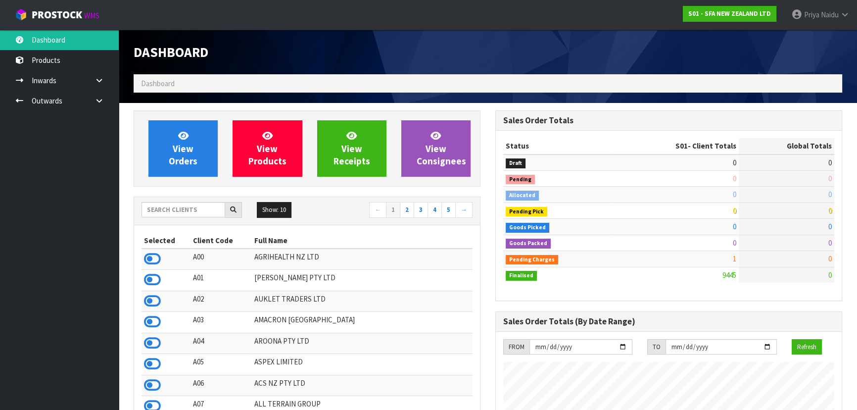
scroll to position [748, 361]
drag, startPoint x: 196, startPoint y: 207, endPoint x: 193, endPoint y: 18, distance: 189.0
click at [196, 207] on input "text" at bounding box center [183, 209] width 84 height 15
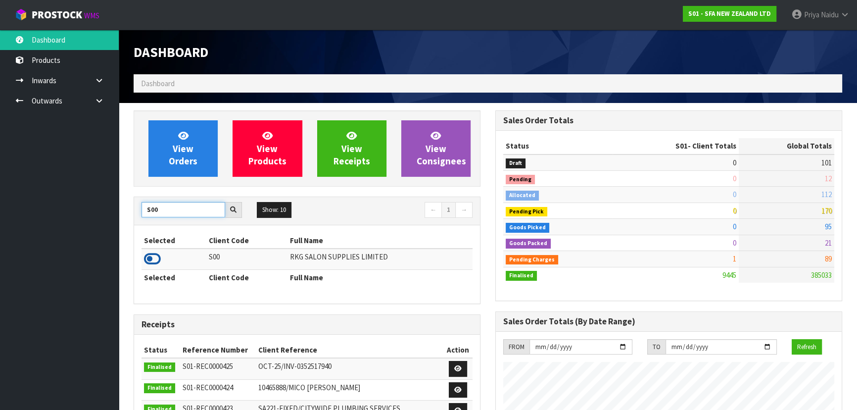
type input "S00"
click at [149, 262] on icon at bounding box center [152, 258] width 17 height 15
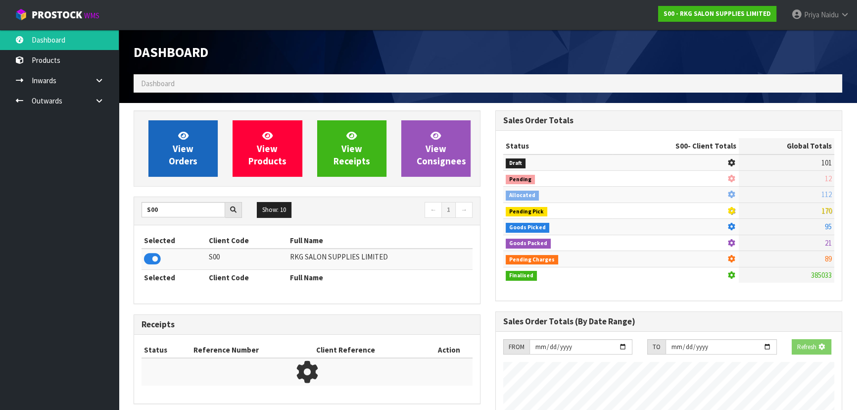
scroll to position [493980, 494234]
click at [193, 168] on link "View Orders" at bounding box center [182, 148] width 69 height 56
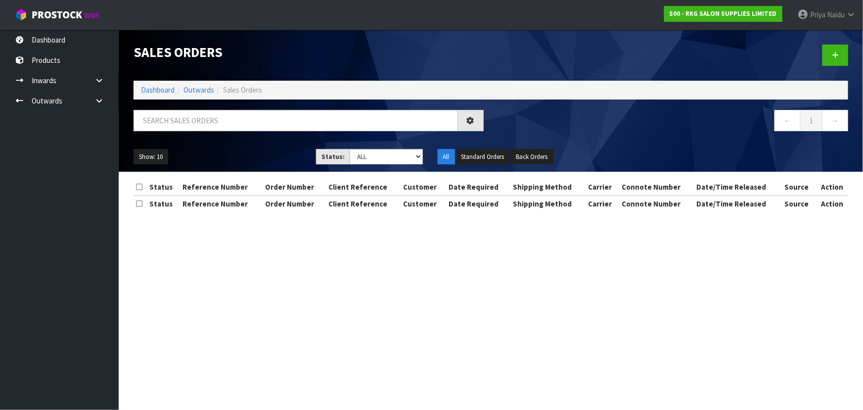
click at [430, 158] on div "All Standard Orders Back Orders" at bounding box center [521, 157] width 183 height 16
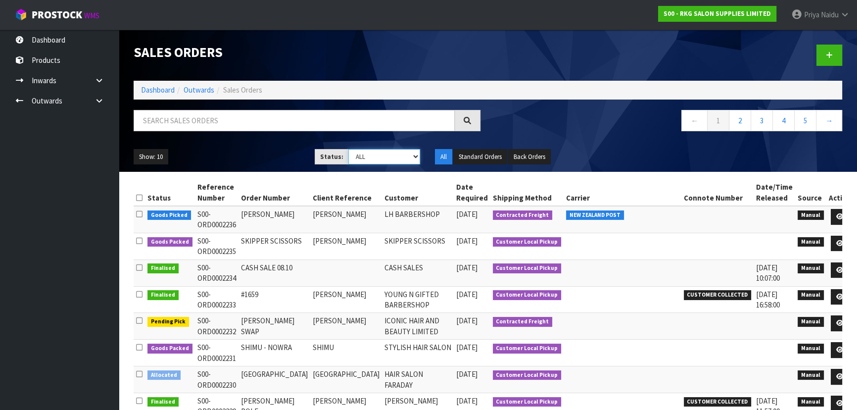
click at [385, 157] on select "Draft Pending Allocated Pending Pick Goods Picked Goods Packed Pending Charges …" at bounding box center [384, 156] width 72 height 15
click at [348, 149] on select "Draft Pending Allocated Pending Pick Goods Picked Goods Packed Pending Charges …" at bounding box center [384, 156] width 72 height 15
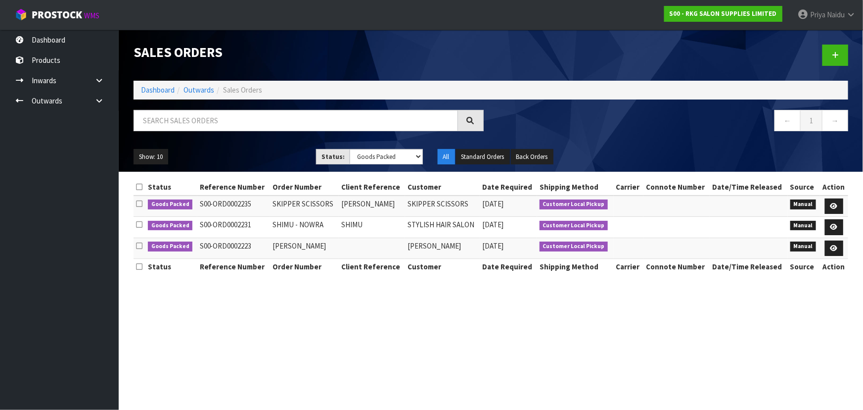
click at [428, 205] on td "SKIPPER SCISSORS" at bounding box center [442, 205] width 75 height 21
click at [365, 162] on select "Draft Pending Allocated Pending Pick Goods Picked Goods Packed Pending Charges …" at bounding box center [386, 156] width 73 height 15
select select "string:ALL"
click at [350, 149] on select "Draft Pending Allocated Pending Pick Goods Picked Goods Packed Pending Charges …" at bounding box center [386, 156] width 73 height 15
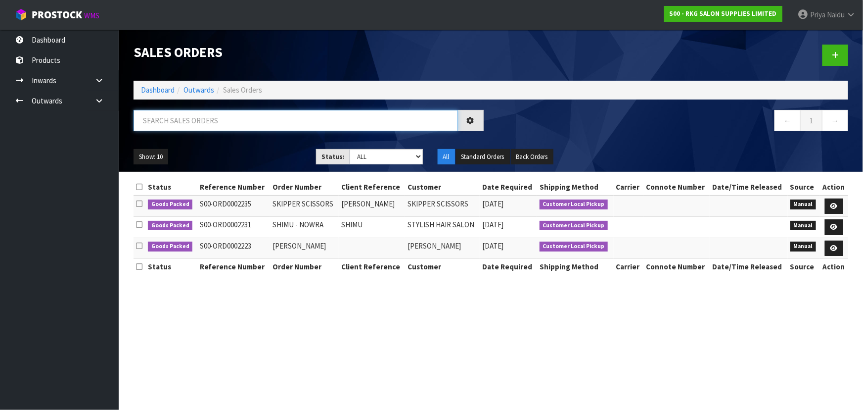
click at [193, 118] on input "text" at bounding box center [296, 120] width 324 height 21
paste input "SKIPPER"
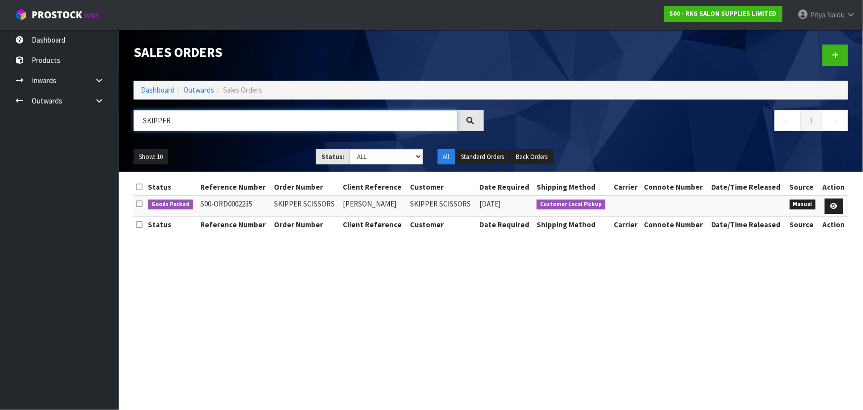
type input "SKIPPER"
click at [203, 173] on section "Status Reference Number Order Number Client Reference Customer Date Required Sh…" at bounding box center [491, 211] width 744 height 78
click at [192, 216] on table "Status Reference Number Order Number Client Reference Customer Date Required Sh…" at bounding box center [491, 205] width 715 height 53
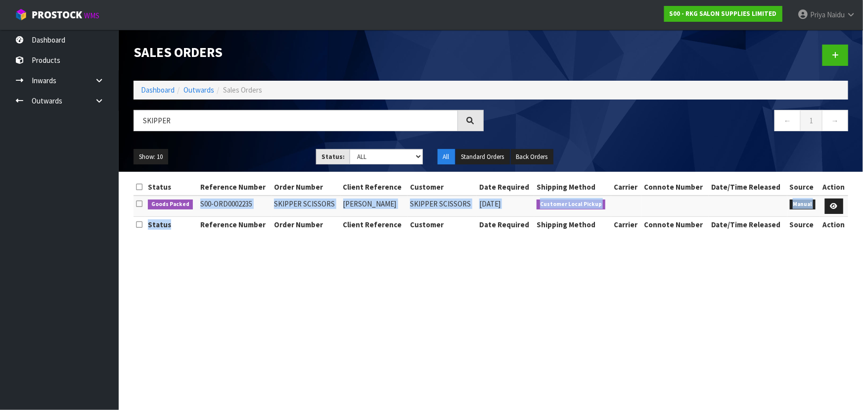
click at [229, 214] on td "S00-ORD0002235" at bounding box center [235, 205] width 74 height 21
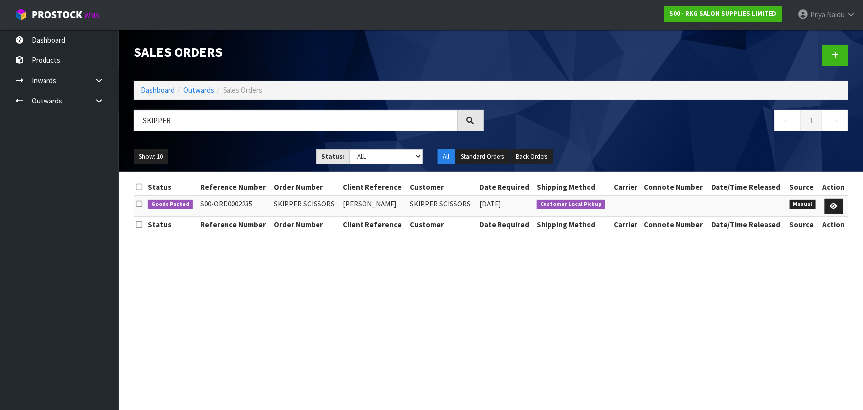
click at [251, 214] on td "S00-ORD0002235" at bounding box center [235, 205] width 74 height 21
click at [166, 92] on link "Dashboard" at bounding box center [158, 89] width 34 height 9
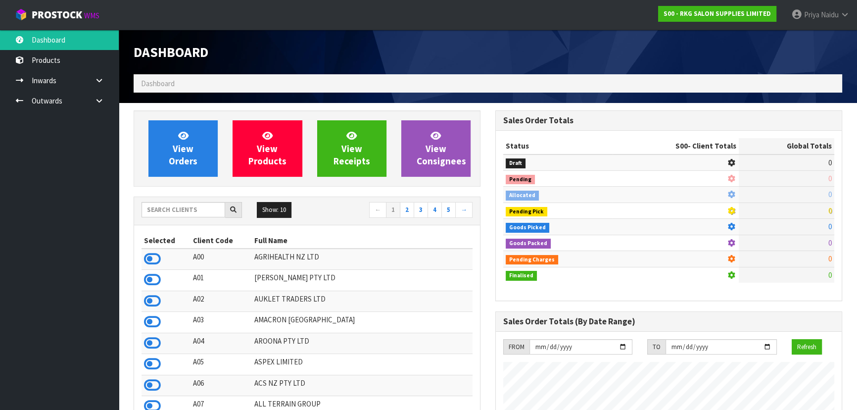
scroll to position [769, 361]
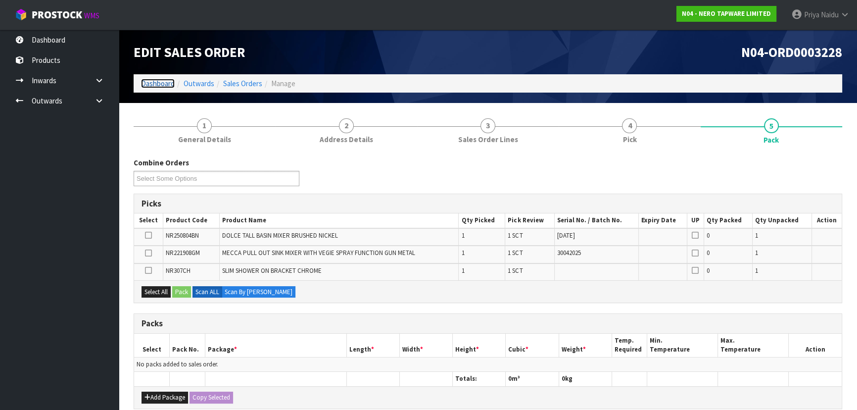
click at [156, 83] on link "Dashboard" at bounding box center [158, 83] width 34 height 9
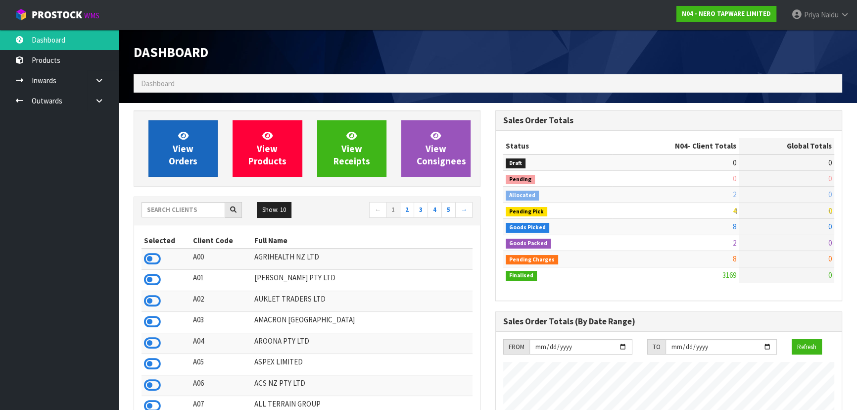
scroll to position [790, 361]
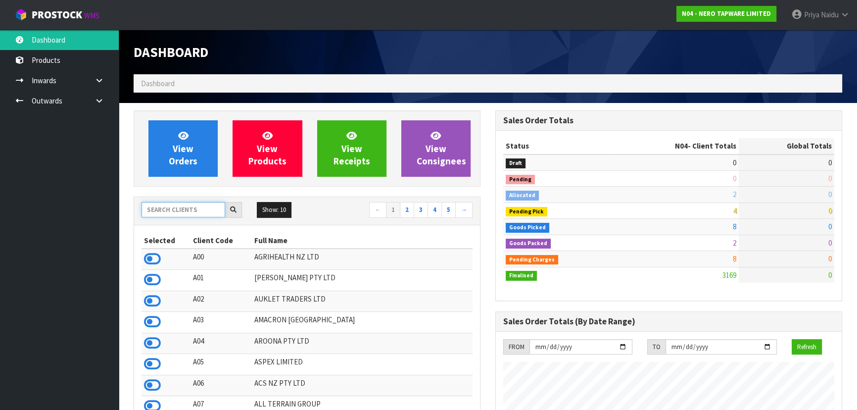
click at [178, 206] on input "text" at bounding box center [183, 209] width 84 height 15
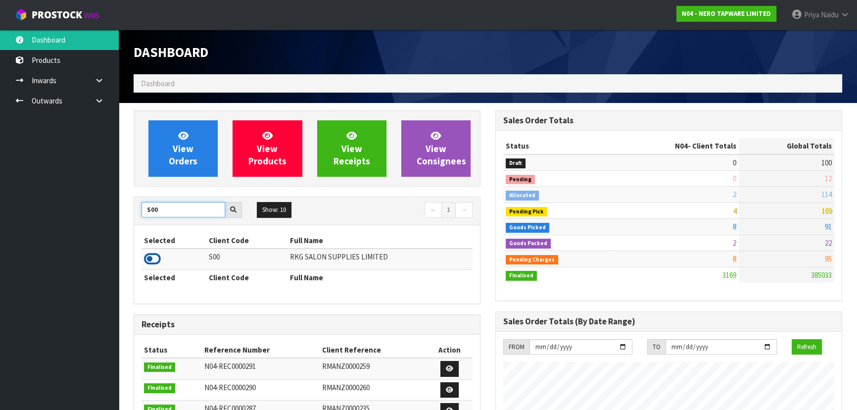
type input "S00"
click at [147, 259] on icon at bounding box center [152, 258] width 17 height 15
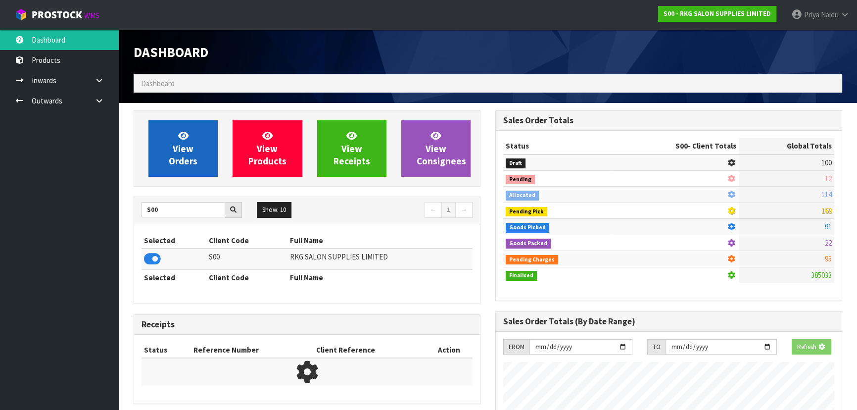
scroll to position [493980, 494234]
click at [178, 129] on link "View Orders" at bounding box center [182, 148] width 69 height 56
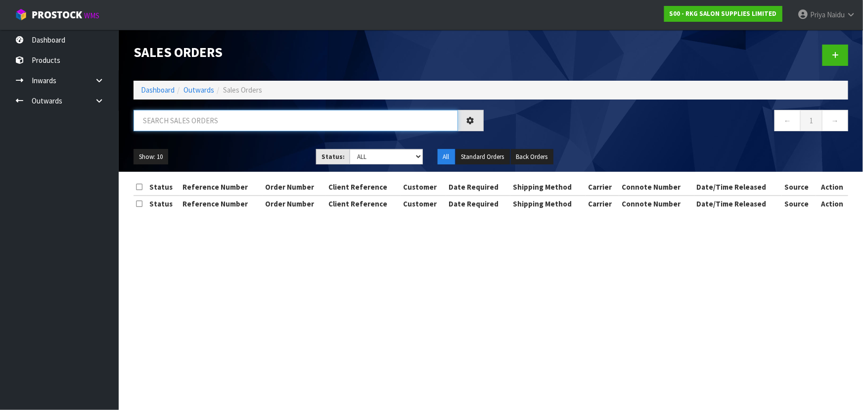
click at [202, 112] on input "text" at bounding box center [296, 120] width 324 height 21
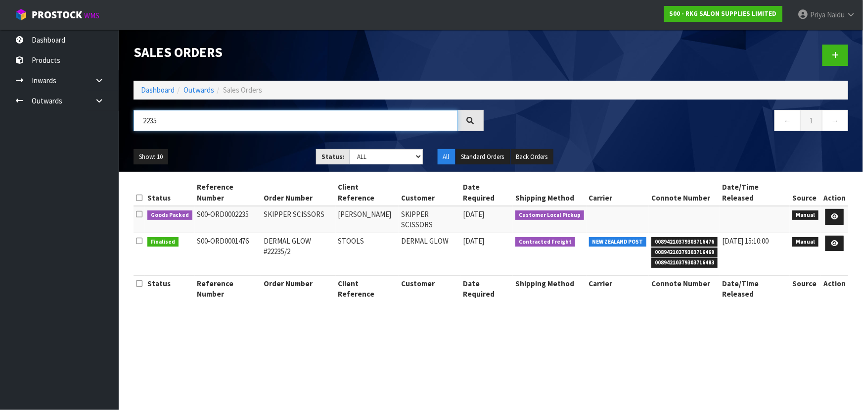
type input "2235"
click at [256, 146] on div "Show: 10 5 10 25 50 Status: Draft Pending Allocated Pending Pick Goods Picked G…" at bounding box center [491, 156] width 730 height 31
click at [256, 153] on ul "Show: 10 5 10 25 50" at bounding box center [218, 157] width 168 height 16
click at [836, 209] on link at bounding box center [834, 217] width 18 height 16
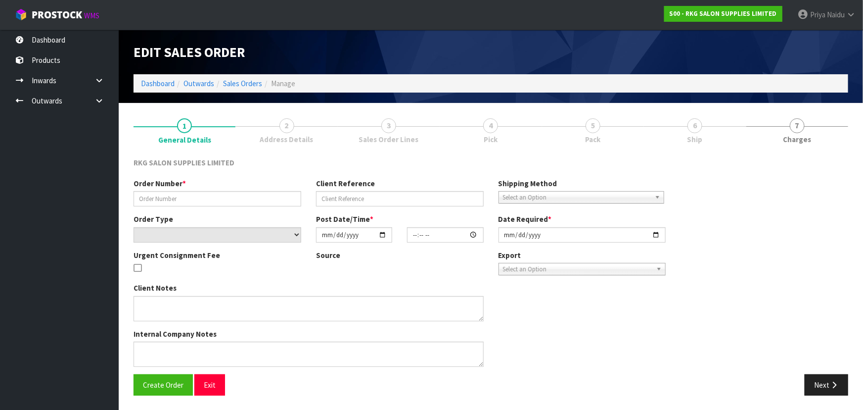
type input "SKIPPER SCISSORS"
type input "[PERSON_NAME]"
select select "number:0"
type input "[DATE]"
type input "10:30:00.000"
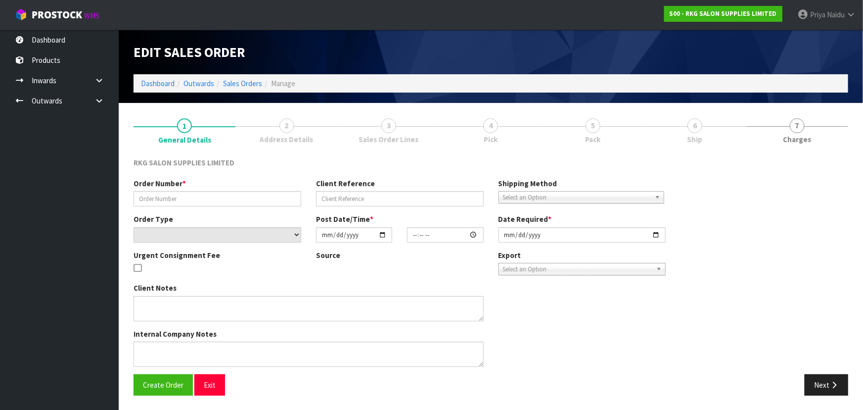
type input "[DATE]"
type textarea "COLLECTING [DATE] - TO PAY AT SHOWROOM FIRST"
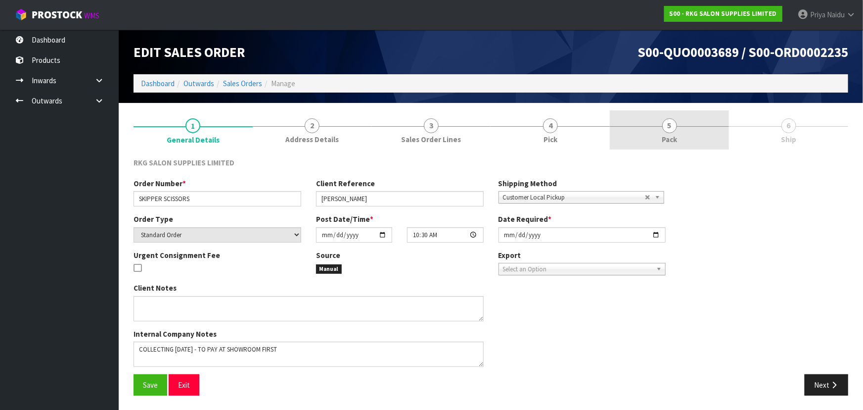
click at [673, 126] on span "5" at bounding box center [669, 125] width 15 height 15
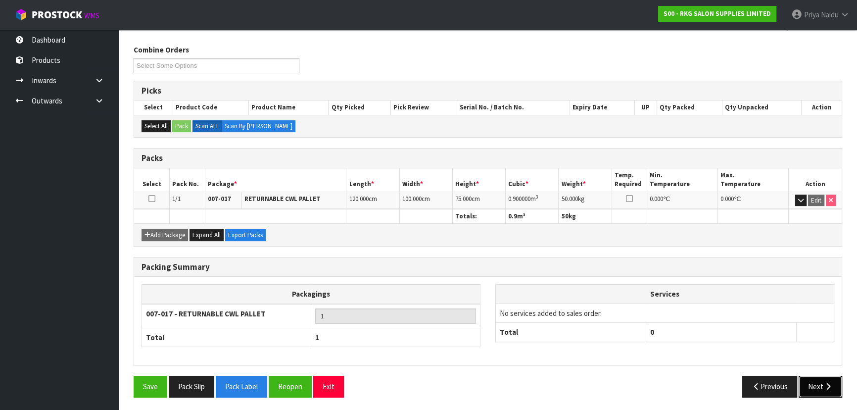
click at [816, 383] on button "Next" at bounding box center [820, 385] width 44 height 21
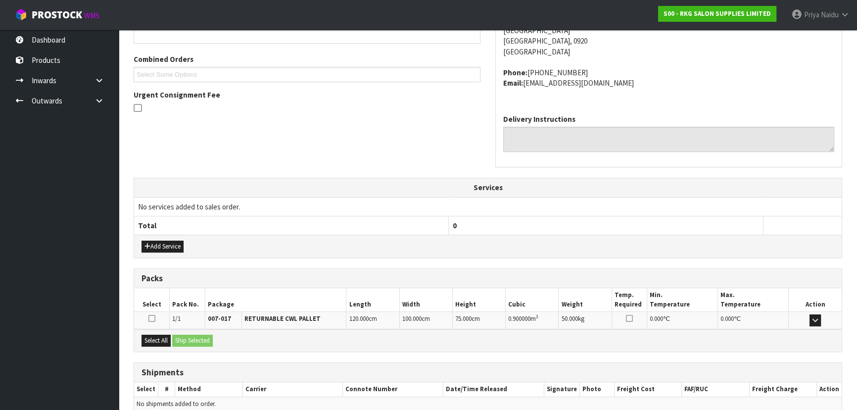
scroll to position [248, 0]
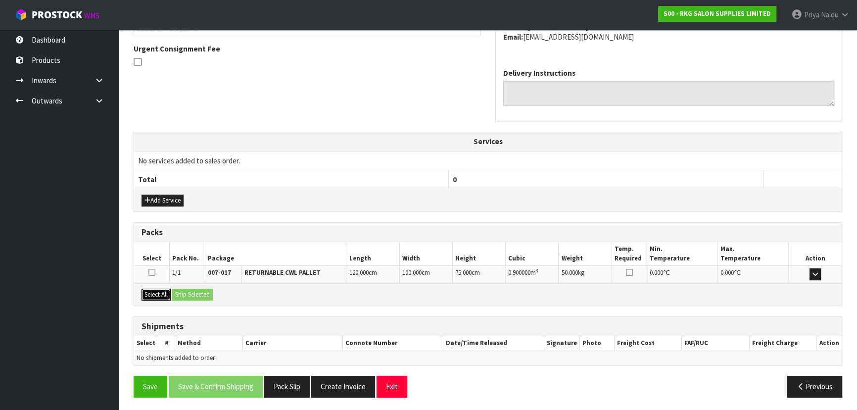
click at [151, 293] on button "Select All" at bounding box center [155, 294] width 29 height 12
click at [218, 297] on div "Select All Ship Selected" at bounding box center [487, 294] width 707 height 22
click at [208, 292] on button "Ship Selected" at bounding box center [192, 294] width 41 height 12
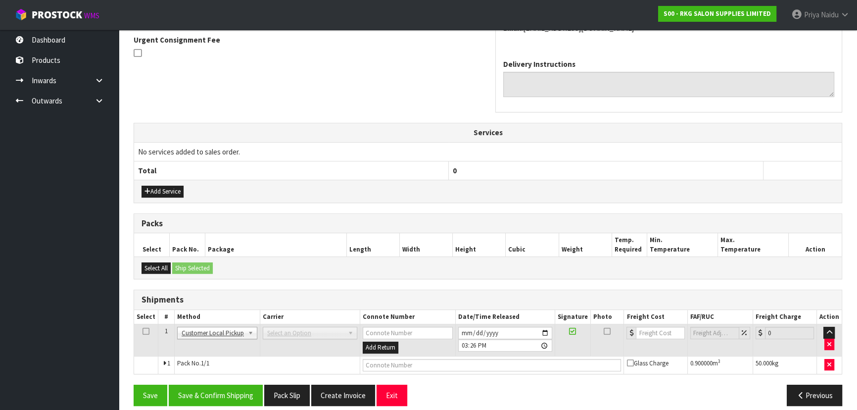
scroll to position [266, 0]
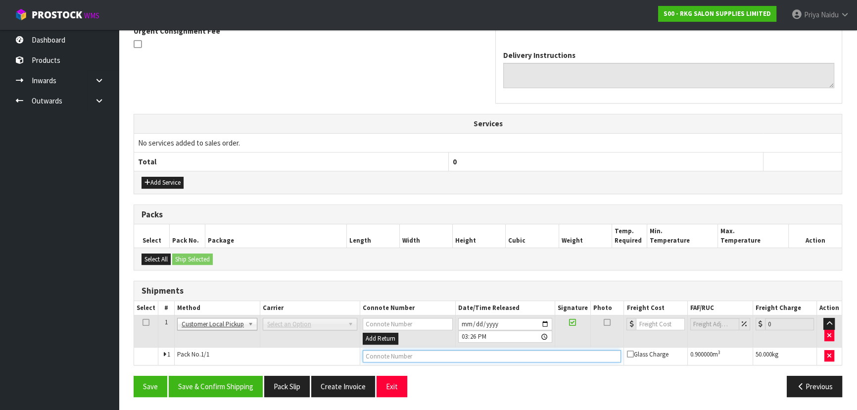
click at [394, 355] on input "text" at bounding box center [492, 356] width 259 height 12
type input "CUSTOMER COLLECTED"
click at [235, 379] on button "Save & Confirm Shipping" at bounding box center [216, 385] width 94 height 21
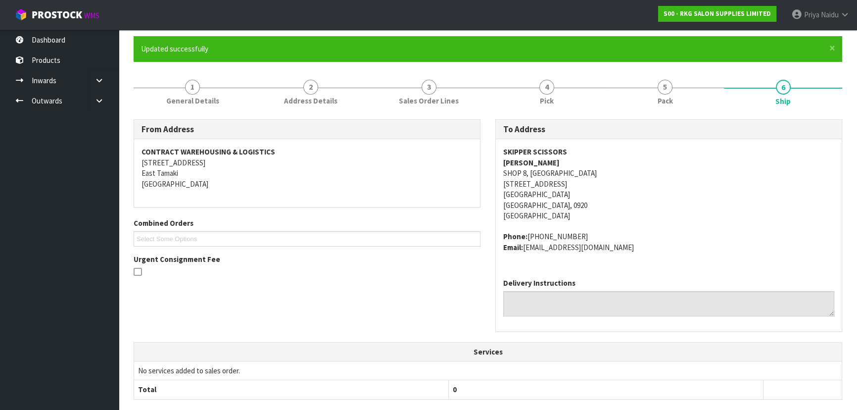
scroll to position [0, 0]
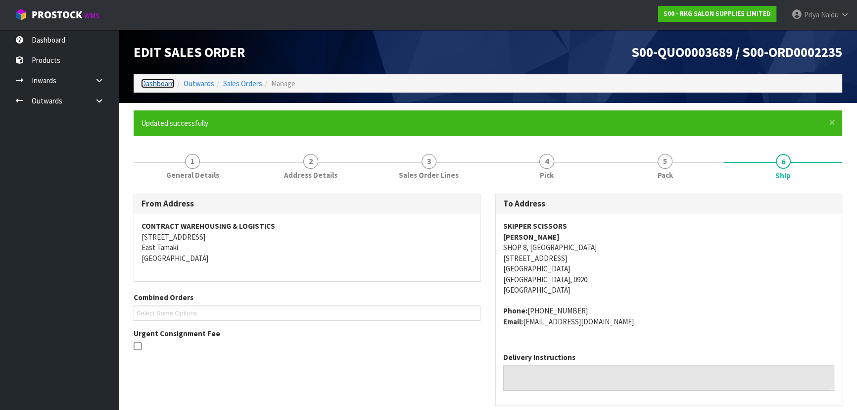
click at [147, 84] on link "Dashboard" at bounding box center [158, 83] width 34 height 9
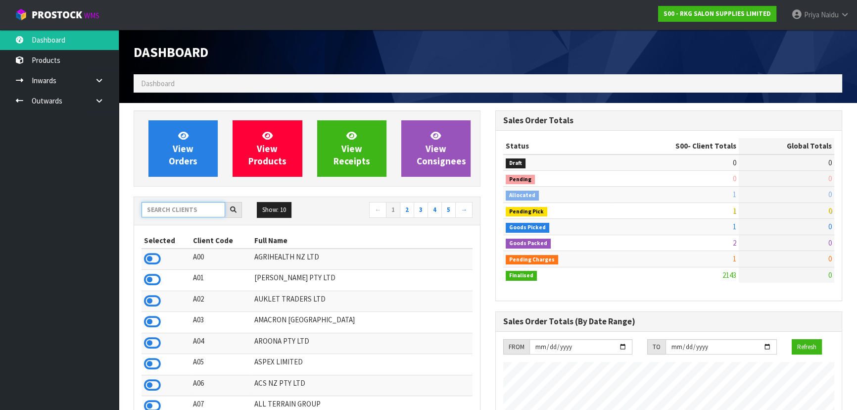
click at [163, 205] on input "text" at bounding box center [183, 209] width 84 height 15
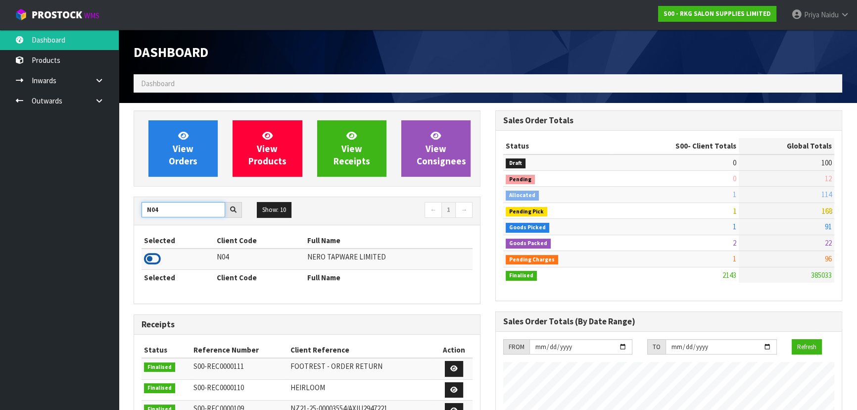
type input "N04"
click at [149, 257] on icon at bounding box center [152, 258] width 17 height 15
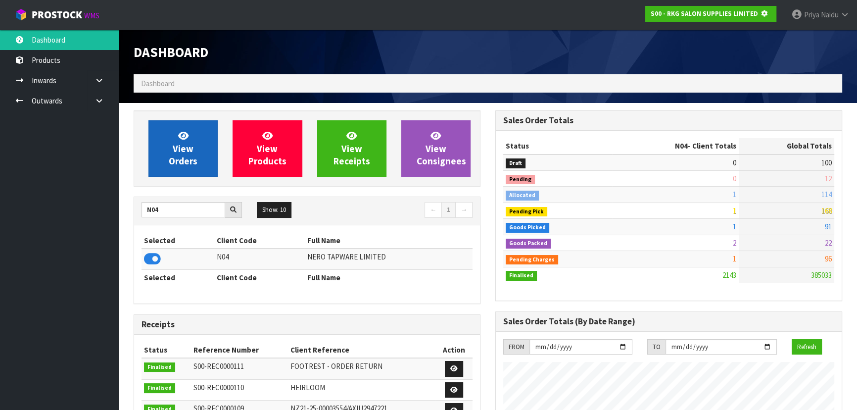
scroll to position [493980, 494234]
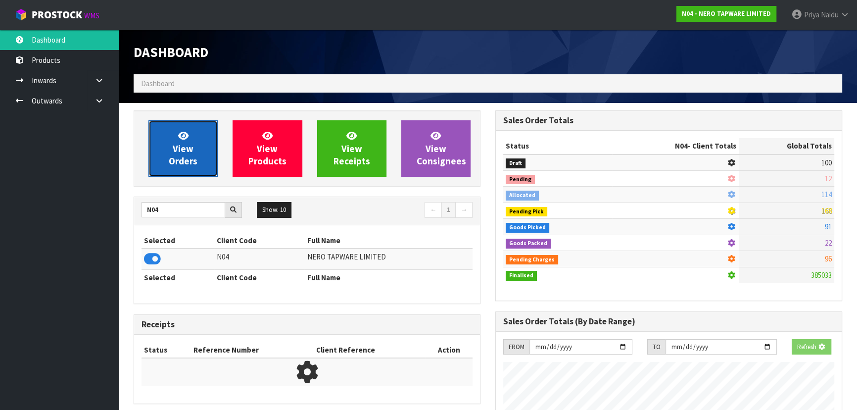
click at [174, 153] on span "View Orders" at bounding box center [183, 148] width 29 height 37
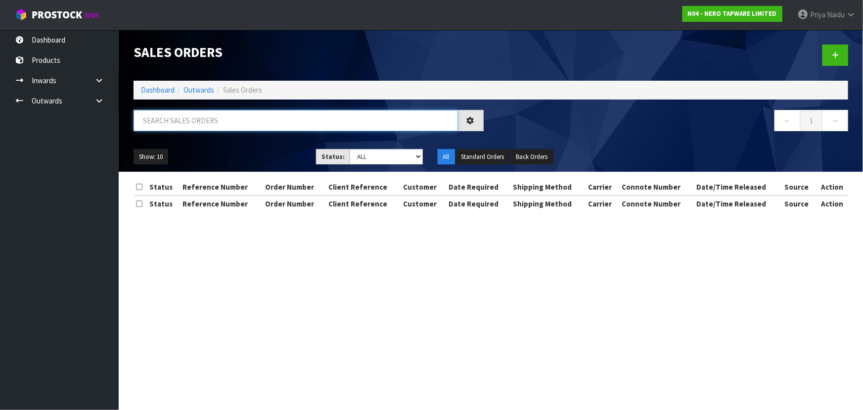
click at [199, 124] on input "text" at bounding box center [296, 120] width 324 height 21
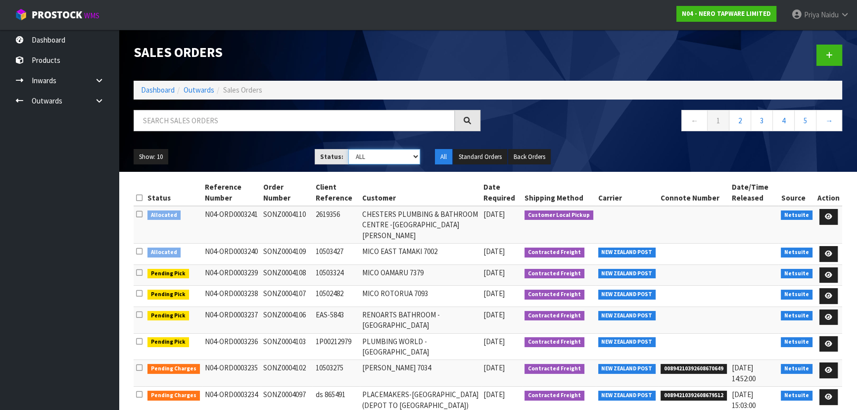
click at [367, 161] on select "Draft Pending Allocated Pending Pick Goods Picked Goods Packed Pending Charges …" at bounding box center [384, 156] width 72 height 15
click at [348, 149] on select "Draft Pending Allocated Pending Pick Goods Picked Goods Packed Pending Charges …" at bounding box center [384, 156] width 72 height 15
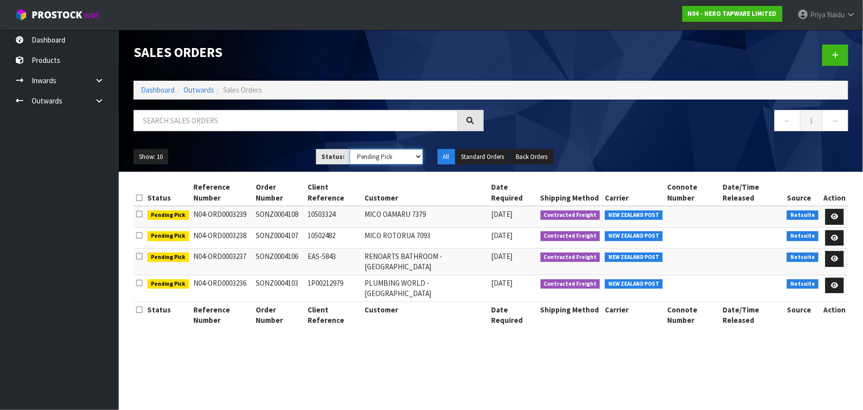
click at [360, 158] on select "Draft Pending Allocated Pending Pick Goods Picked Goods Packed Pending Charges …" at bounding box center [386, 156] width 73 height 15
click at [350, 149] on select "Draft Pending Allocated Pending Pick Goods Picked Goods Packed Pending Charges …" at bounding box center [386, 156] width 73 height 15
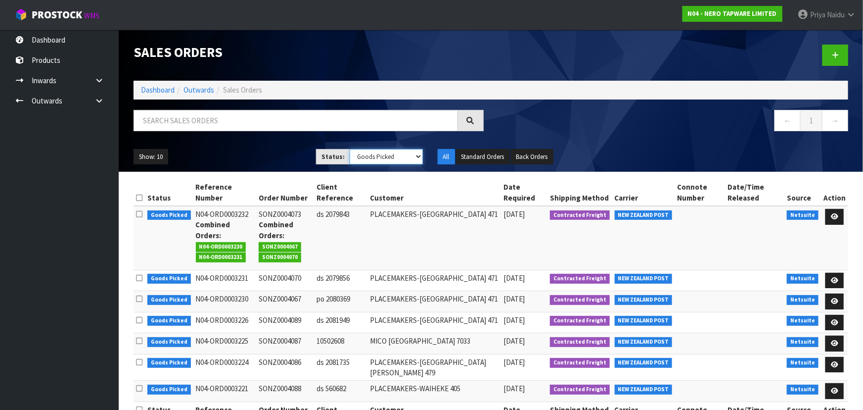
click at [374, 155] on select "Draft Pending Allocated Pending Pick Goods Picked Goods Packed Pending Charges …" at bounding box center [386, 156] width 73 height 15
click at [425, 401] on th "Customer" at bounding box center [435, 414] width 134 height 26
drag, startPoint x: 380, startPoint y: 155, endPoint x: 379, endPoint y: 162, distance: 6.9
click at [380, 155] on select "Draft Pending Allocated Pending Pick Goods Picked Goods Packed Pending Charges …" at bounding box center [386, 156] width 73 height 15
click at [350, 149] on select "Draft Pending Allocated Pending Pick Goods Picked Goods Packed Pending Charges …" at bounding box center [386, 156] width 73 height 15
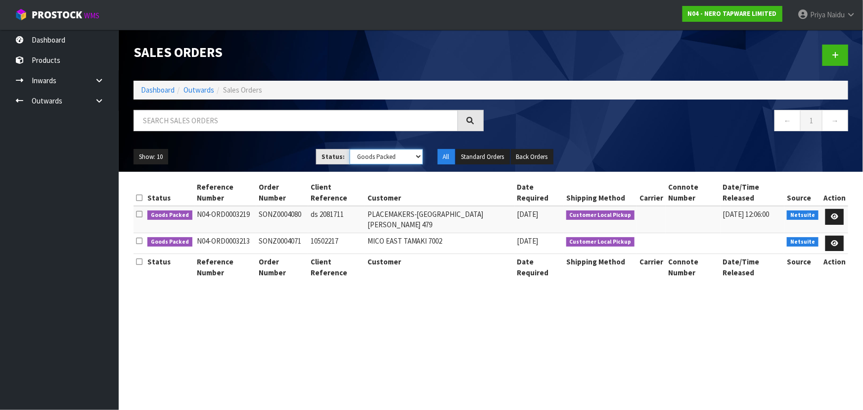
click at [371, 156] on select "Draft Pending Allocated Pending Pick Goods Picked Goods Packed Pending Charges …" at bounding box center [386, 156] width 73 height 15
select select "string:4"
click at [350, 149] on select "Draft Pending Allocated Pending Pick Goods Picked Goods Packed Pending Charges …" at bounding box center [386, 156] width 73 height 15
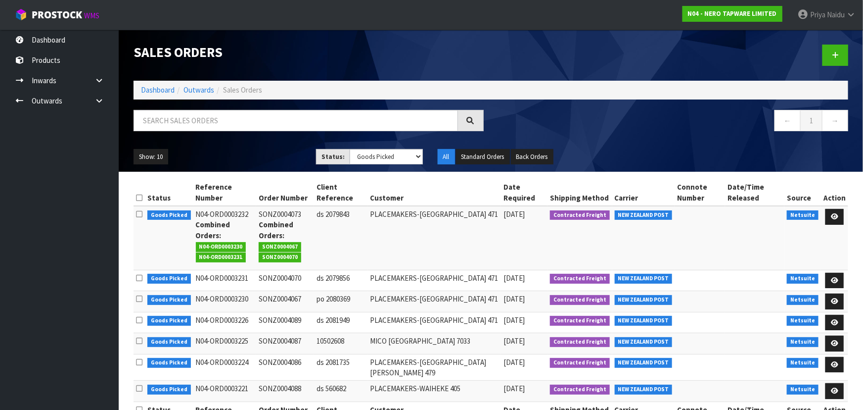
click at [362, 231] on td "ds 2079843" at bounding box center [340, 238] width 53 height 64
click at [157, 89] on link "Dashboard" at bounding box center [158, 89] width 34 height 9
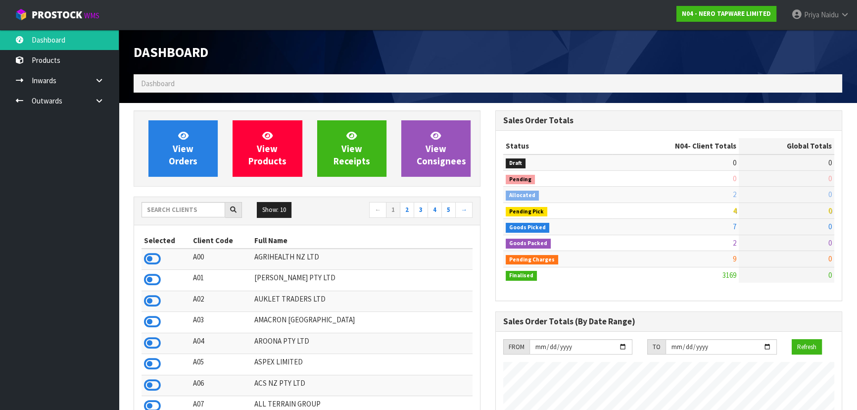
scroll to position [790, 361]
click at [202, 214] on input "text" at bounding box center [183, 209] width 84 height 15
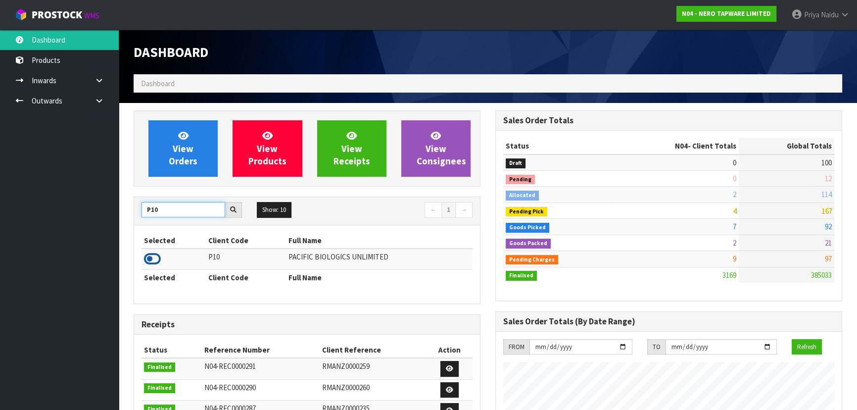
type input "P10"
click at [153, 254] on icon at bounding box center [152, 258] width 17 height 15
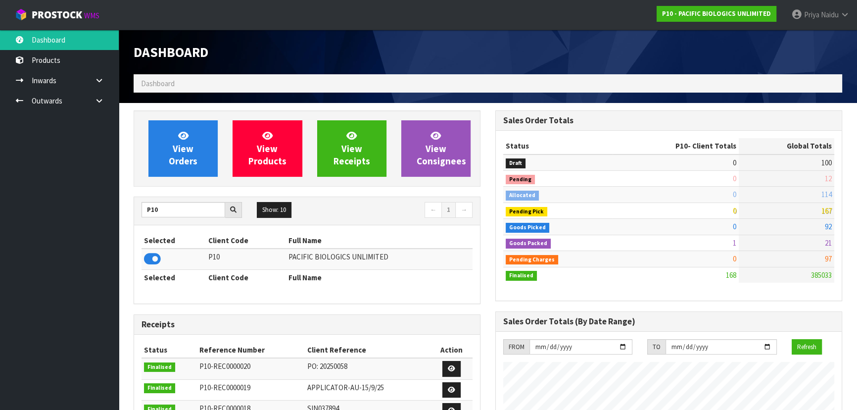
scroll to position [636, 361]
click at [206, 154] on link "View Orders" at bounding box center [182, 148] width 69 height 56
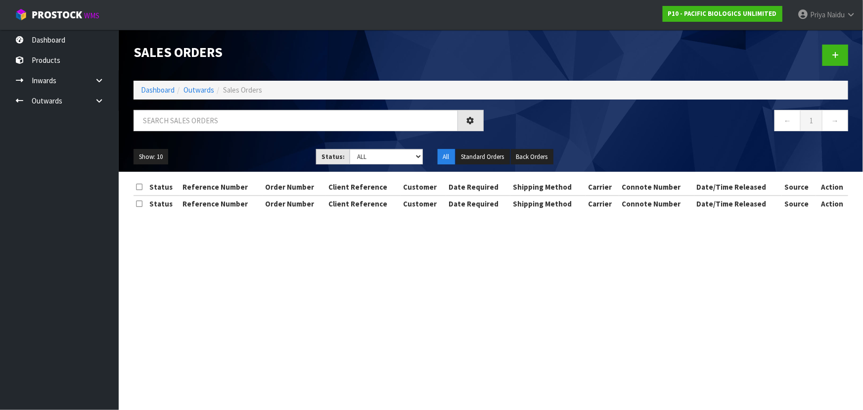
click at [216, 132] on div at bounding box center [308, 124] width 365 height 29
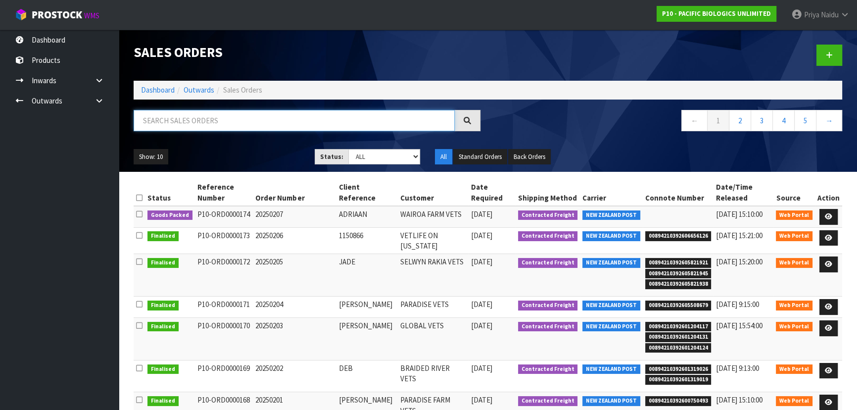
drag, startPoint x: 228, startPoint y: 109, endPoint x: 227, endPoint y: 117, distance: 7.9
click at [228, 110] on input "text" at bounding box center [294, 120] width 321 height 21
click at [828, 209] on link at bounding box center [828, 217] width 18 height 16
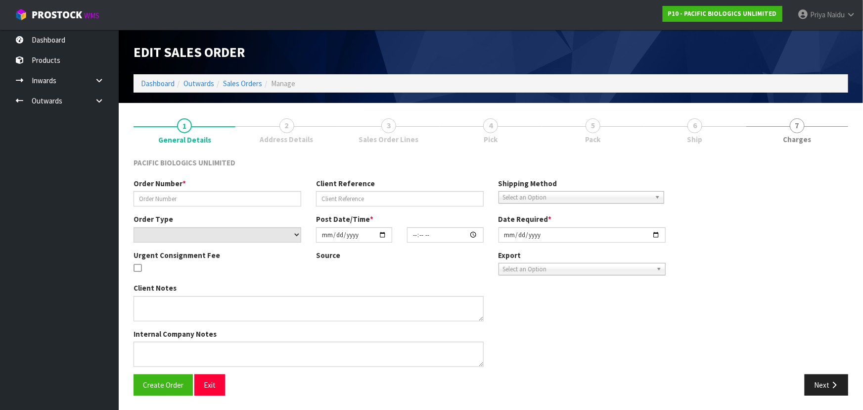
type input "20250207"
type input "ADRIAAN"
select select "number:0"
type input "[DATE]"
type input "14:14:00.000"
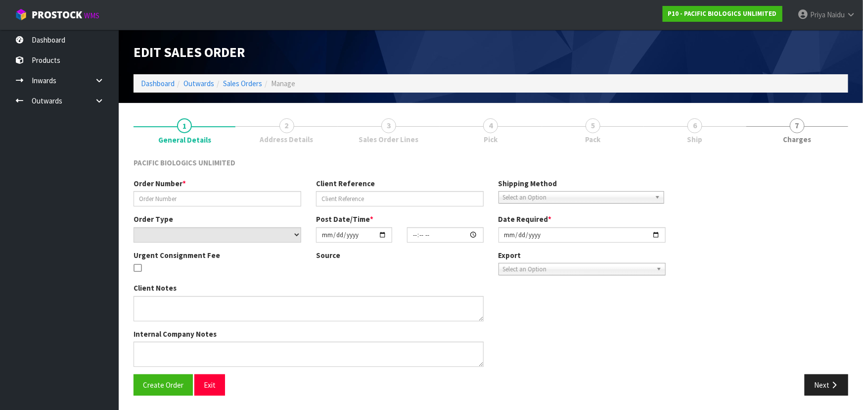
type input "[DATE]"
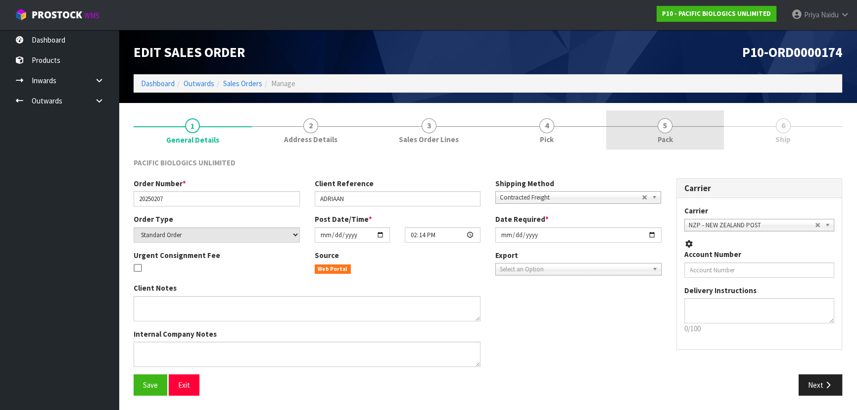
click at [686, 134] on link "5 Pack" at bounding box center [665, 129] width 118 height 39
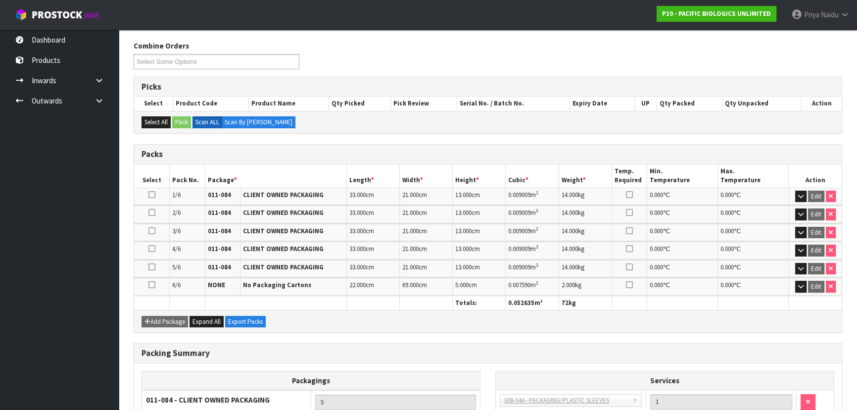
scroll to position [226, 0]
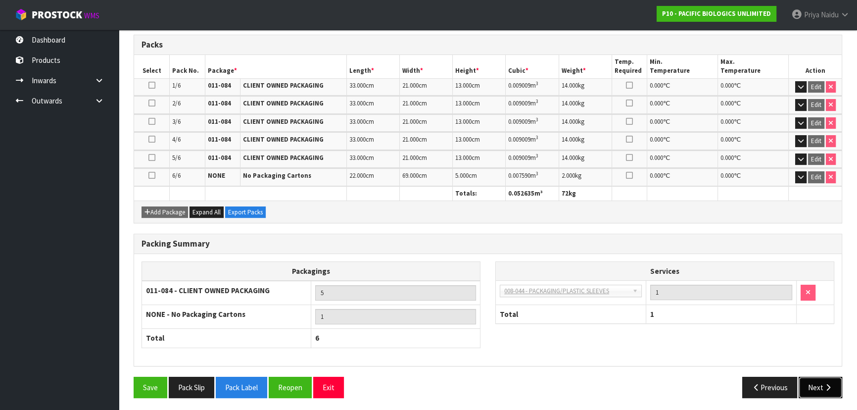
click at [819, 376] on button "Next" at bounding box center [820, 386] width 44 height 21
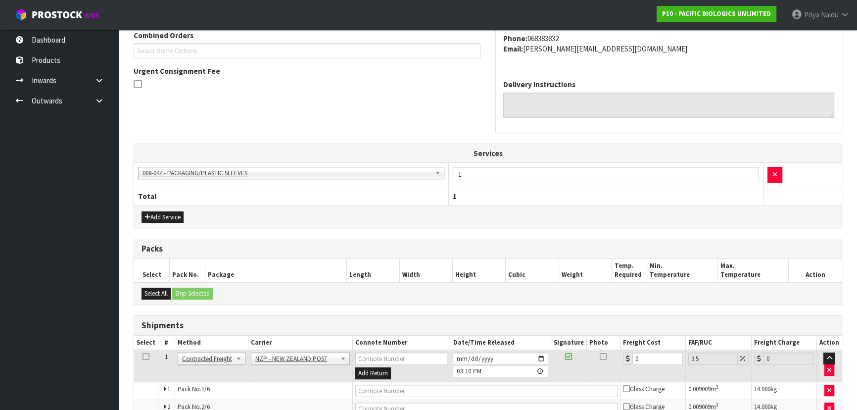
scroll to position [0, 0]
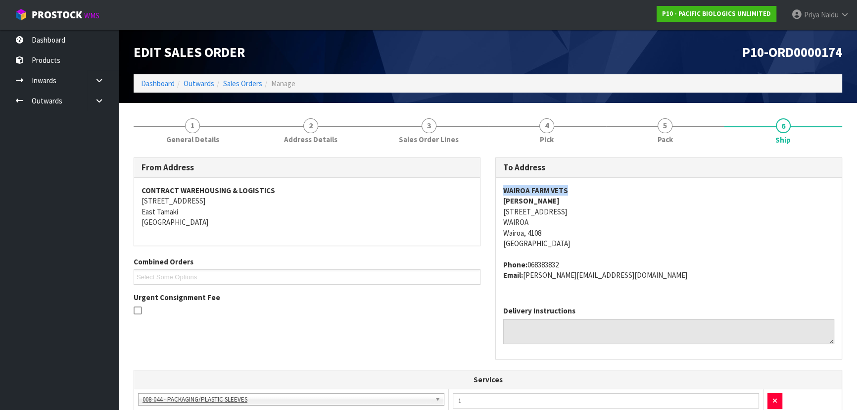
copy strong "WAIROA FARM VETS"
drag, startPoint x: 503, startPoint y: 189, endPoint x: 574, endPoint y: 183, distance: 71.1
click at [574, 183] on div "WAIROA FARM VETS [PERSON_NAME] [STREET_ADDRESS] Phone: 068383832 Email: [EMAIL_…" at bounding box center [669, 238] width 346 height 120
copy strong "[PERSON_NAME]"
drag, startPoint x: 505, startPoint y: 201, endPoint x: 573, endPoint y: 203, distance: 68.3
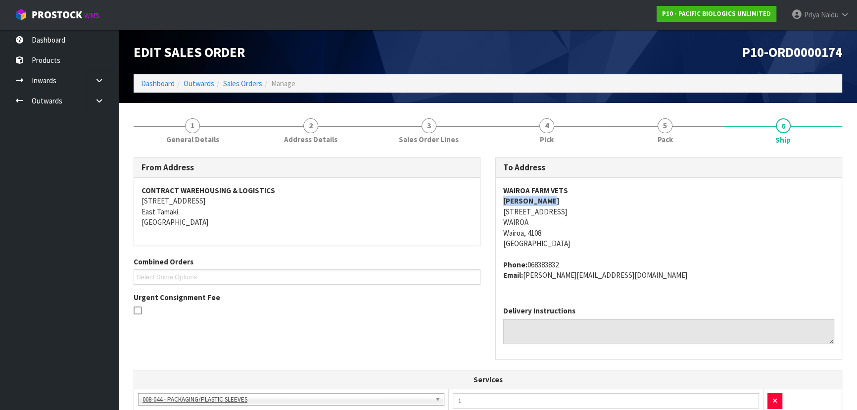
click at [573, 203] on address "WAIROA FARM VETS [PERSON_NAME] [STREET_ADDRESS]" at bounding box center [668, 217] width 331 height 64
copy address "[STREET_ADDRESS]"
drag, startPoint x: 521, startPoint y: 211, endPoint x: 570, endPoint y: 230, distance: 52.2
click at [570, 230] on div "WAIROA FARM VETS [PERSON_NAME] [STREET_ADDRESS] Phone: 068383832 Email: [EMAIL_…" at bounding box center [669, 238] width 346 height 120
copy address "068383832"
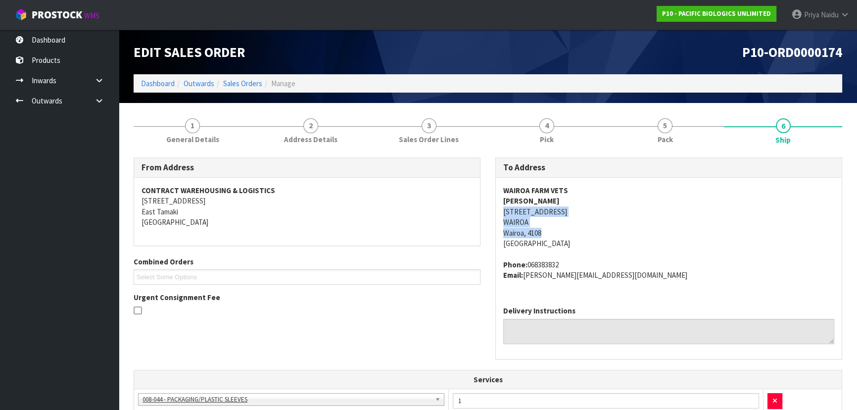
drag, startPoint x: 527, startPoint y: 265, endPoint x: 566, endPoint y: 252, distance: 40.8
click at [566, 252] on span "WAIROA FARM VETS [PERSON_NAME] [STREET_ADDRESS] Phone: 068383832 Email: [EMAIL_…" at bounding box center [668, 232] width 331 height 95
copy address "[PERSON_NAME][EMAIL_ADDRESS][DOMAIN_NAME]"
drag, startPoint x: 527, startPoint y: 277, endPoint x: 642, endPoint y: 275, distance: 115.3
click at [642, 275] on address "Phone: 068383832 Email: [PERSON_NAME][EMAIL_ADDRESS][DOMAIN_NAME]" at bounding box center [668, 269] width 331 height 21
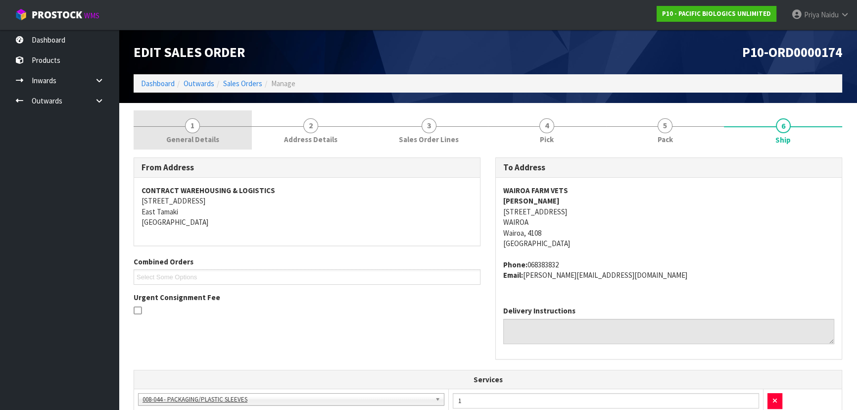
click at [196, 140] on span "General Details" at bounding box center [192, 139] width 53 height 10
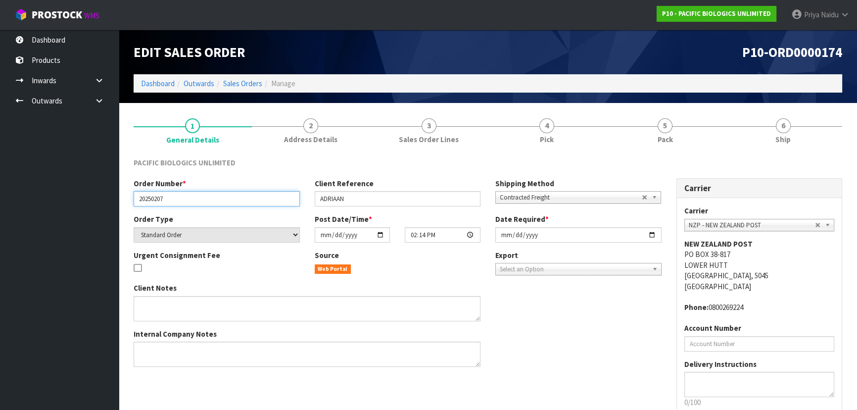
drag, startPoint x: 138, startPoint y: 200, endPoint x: 182, endPoint y: 197, distance: 43.6
click at [182, 197] on input "20250207" at bounding box center [217, 198] width 166 height 15
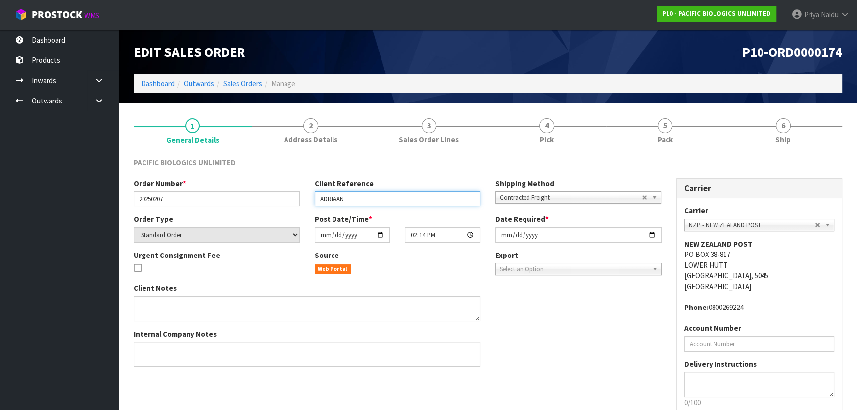
drag, startPoint x: 316, startPoint y: 197, endPoint x: 371, endPoint y: 200, distance: 56.0
click at [371, 200] on input "ADRIAAN" at bounding box center [398, 198] width 166 height 15
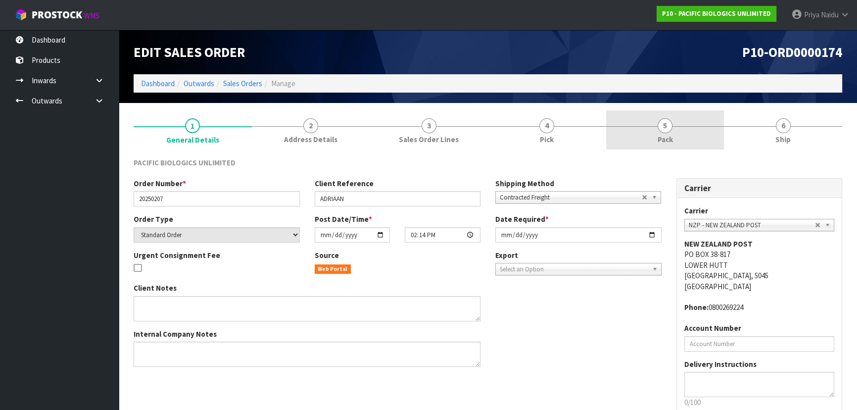
click at [670, 117] on link "5 Pack" at bounding box center [665, 129] width 118 height 39
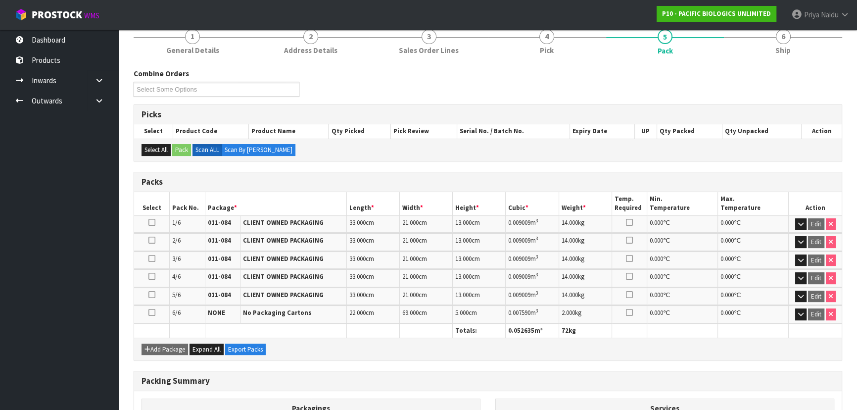
scroll to position [90, 0]
click at [791, 48] on link "6 Ship" at bounding box center [783, 40] width 118 height 39
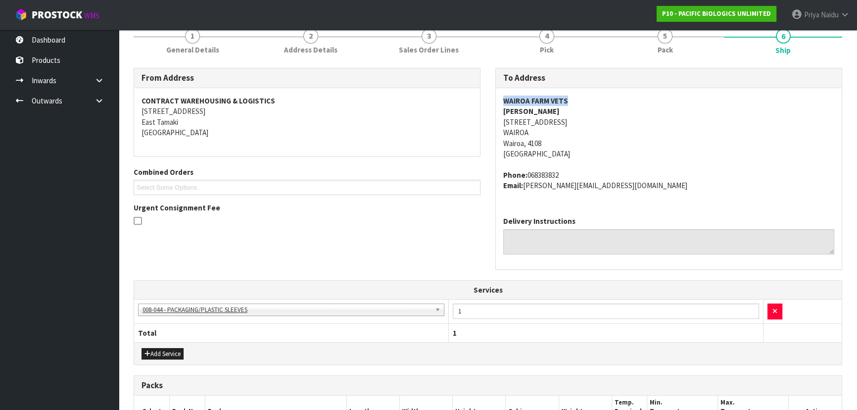
copy strong "WAIROA FARM VETS"
drag, startPoint x: 499, startPoint y: 94, endPoint x: 611, endPoint y: 93, distance: 111.8
click at [611, 93] on div "WAIROA FARM VETS [PERSON_NAME] [STREET_ADDRESS] Phone: 068383832 Email: [EMAIL_…" at bounding box center [669, 148] width 346 height 120
click at [727, 126] on address "WAIROA FARM VETS [PERSON_NAME] [STREET_ADDRESS]" at bounding box center [668, 127] width 331 height 64
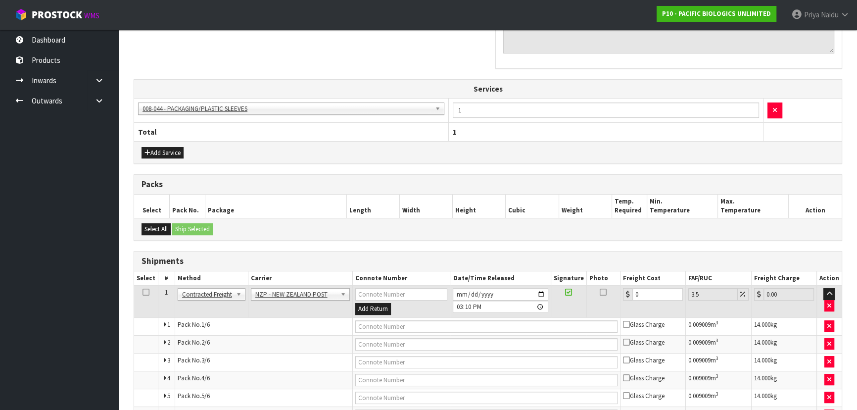
scroll to position [349, 0]
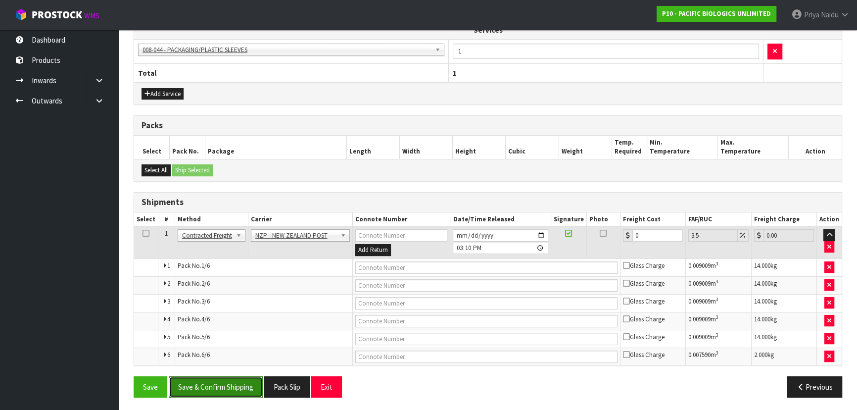
drag, startPoint x: 219, startPoint y: 387, endPoint x: 232, endPoint y: 379, distance: 15.1
click at [219, 387] on button "Save & Confirm Shipping" at bounding box center [216, 386] width 94 height 21
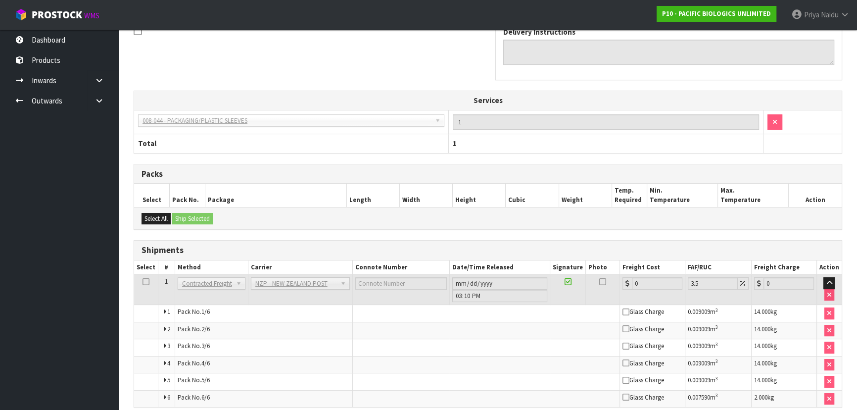
scroll to position [356, 0]
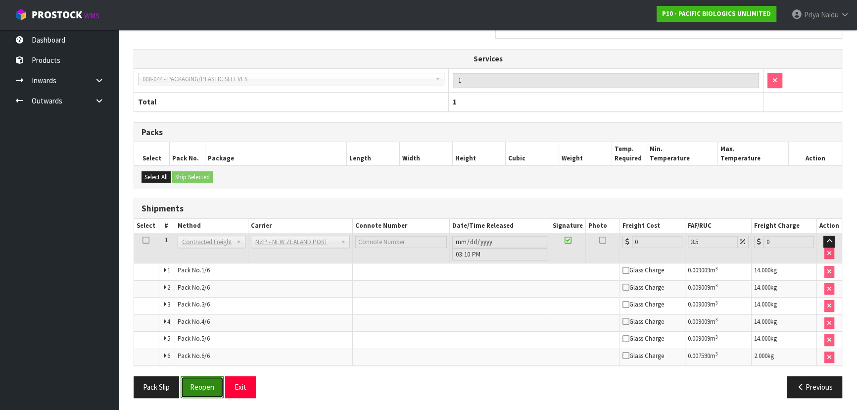
click at [208, 379] on button "Reopen" at bounding box center [202, 386] width 43 height 21
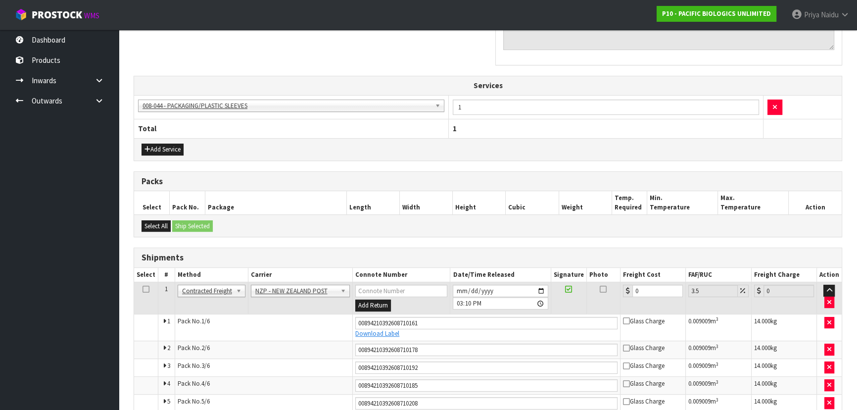
scroll to position [394, 0]
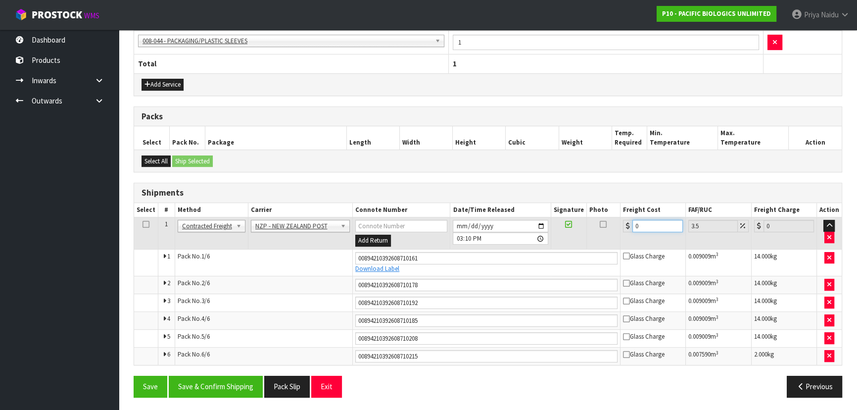
click at [646, 222] on input "0" at bounding box center [657, 226] width 50 height 12
type input "6"
type input "6.21"
type input "66"
type input "68.31"
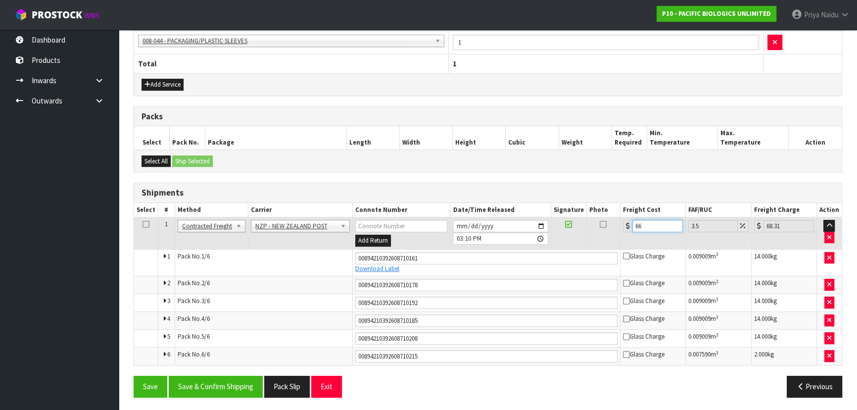
type input "66.9"
type input "69.24"
type input "66.95"
type input "69.29"
type input "66.95"
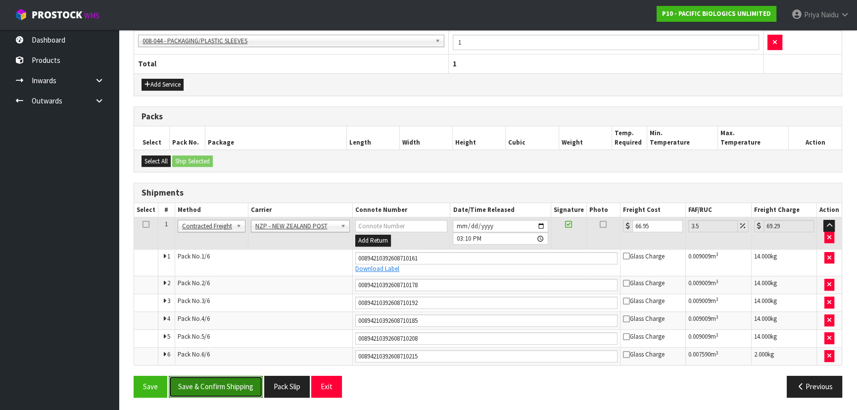
click at [214, 386] on button "Save & Confirm Shipping" at bounding box center [216, 385] width 94 height 21
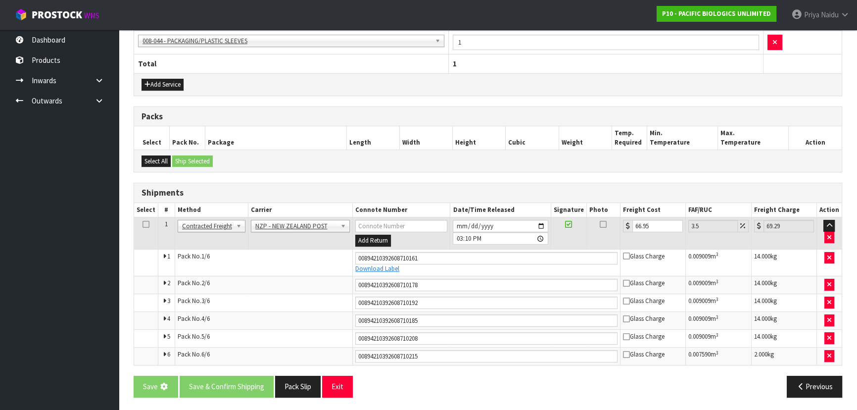
scroll to position [0, 0]
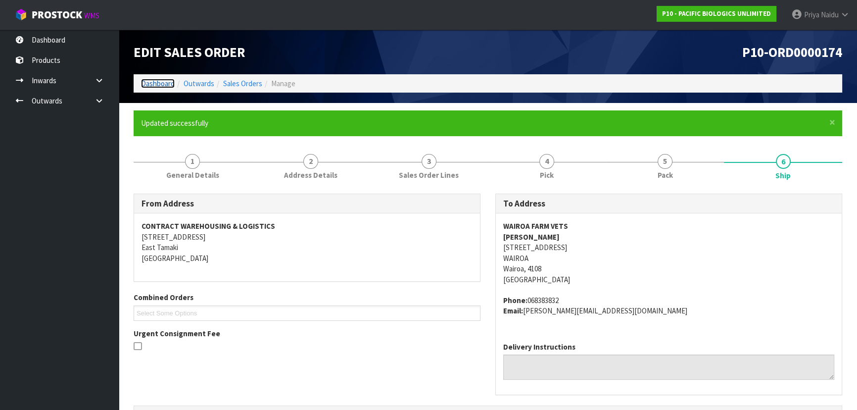
click at [152, 83] on link "Dashboard" at bounding box center [158, 83] width 34 height 9
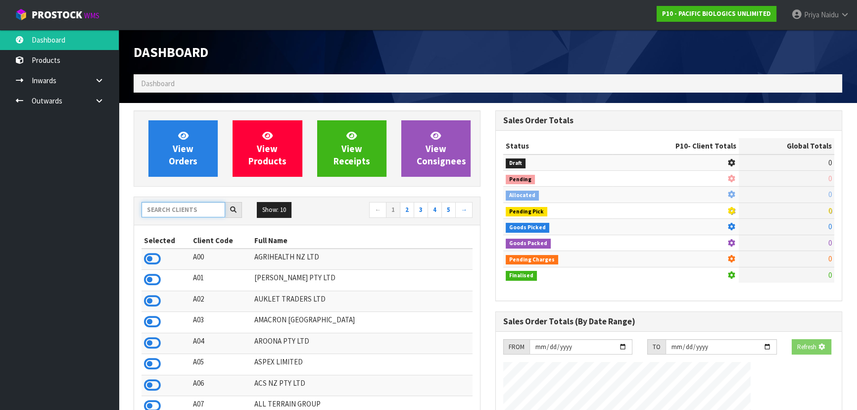
click at [190, 216] on input "text" at bounding box center [183, 209] width 84 height 15
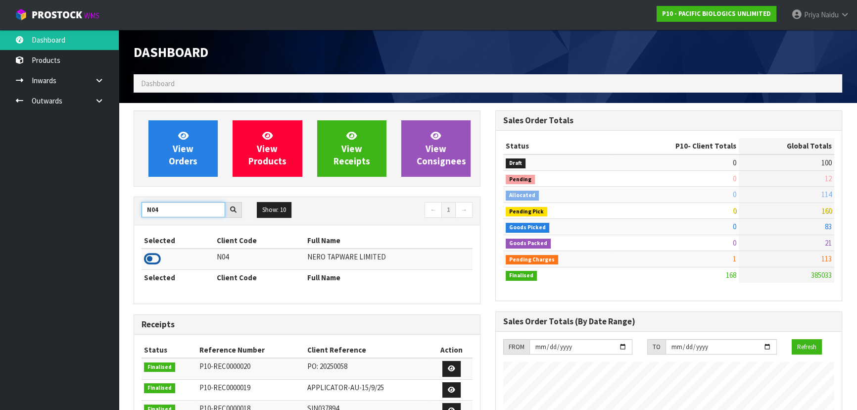
type input "N04"
click at [148, 256] on icon at bounding box center [152, 258] width 17 height 15
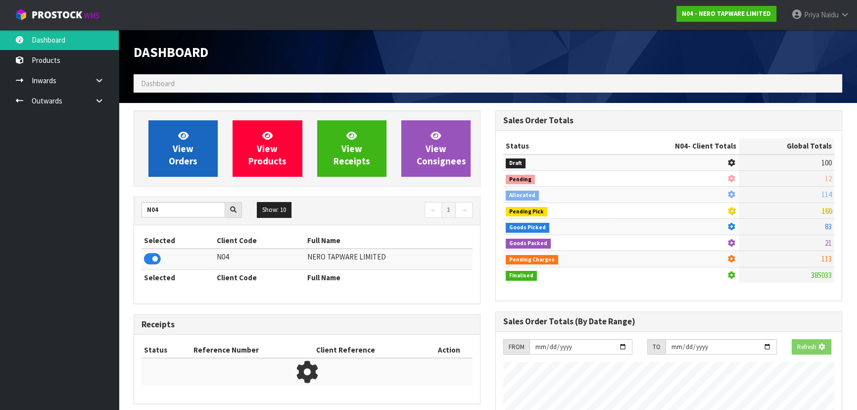
scroll to position [616, 361]
click at [174, 156] on span "View Orders" at bounding box center [183, 148] width 29 height 37
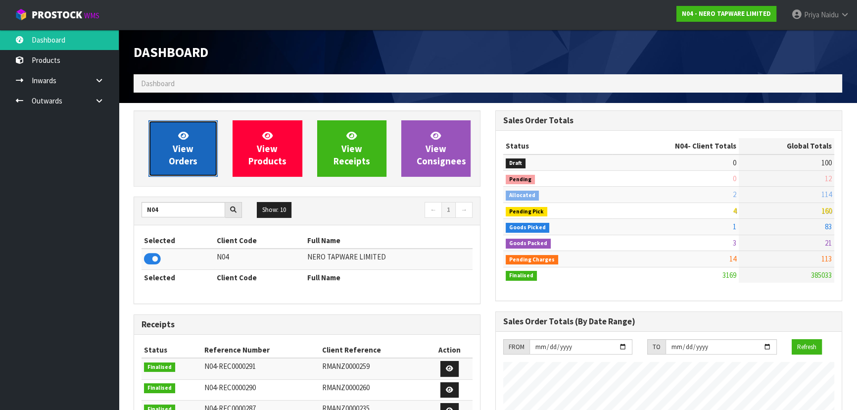
scroll to position [790, 361]
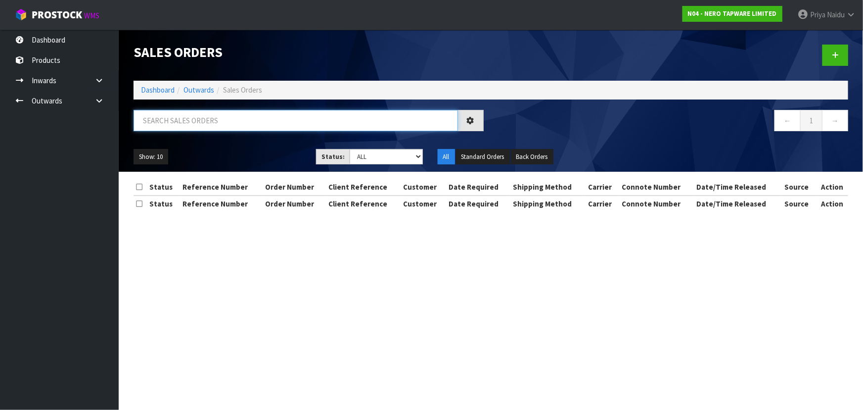
click at [194, 125] on input "text" at bounding box center [296, 120] width 324 height 21
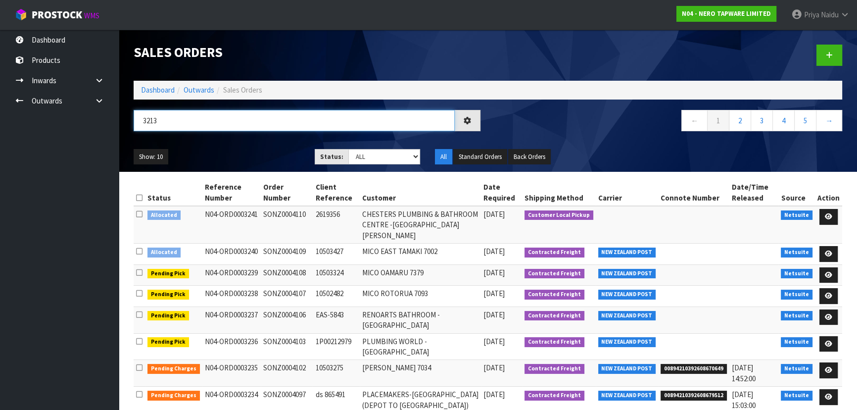
type input "3213"
click at [223, 146] on div "Show: 10 5 10 25 50 Status: Draft Pending Allocated Pending Pick Goods Picked G…" at bounding box center [487, 156] width 723 height 31
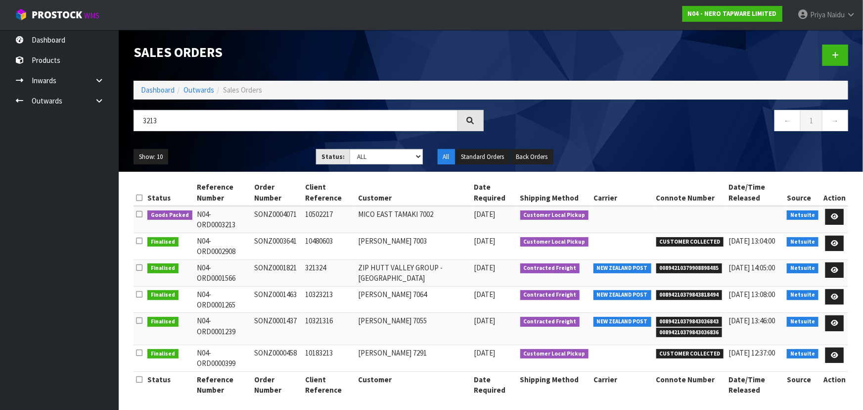
click at [254, 154] on ul "Show: 10 5 10 25 50" at bounding box center [218, 157] width 168 height 16
click at [830, 213] on link at bounding box center [834, 217] width 18 height 16
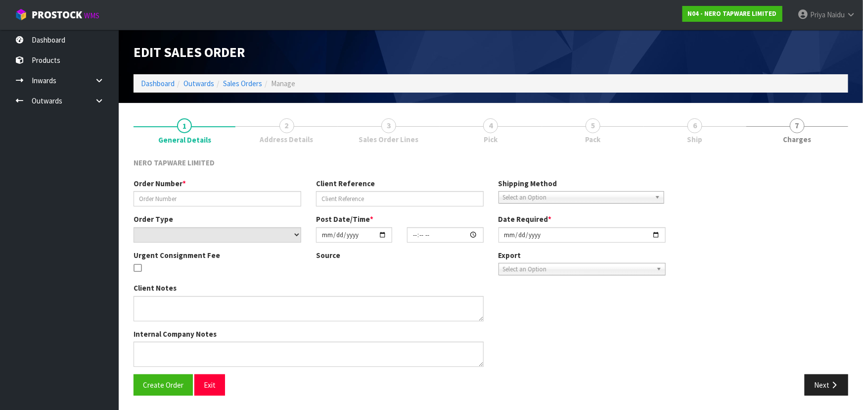
type input "SONZ0004071"
type input "10502217"
select select "number:0"
type input "[DATE]"
type input "16:00:07.000"
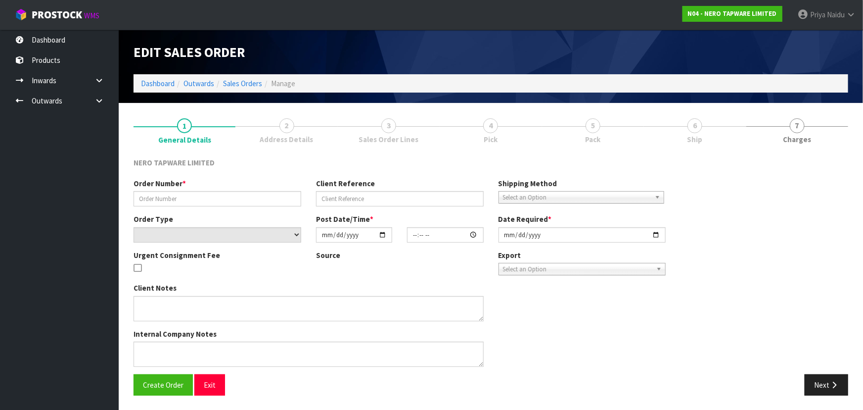
type input "[DATE]"
type textarea "[PERSON_NAME] (NERO) CALLED AND ADVISED CUSTOMER WILL LIKE TO PICK UP THIS ORDE…"
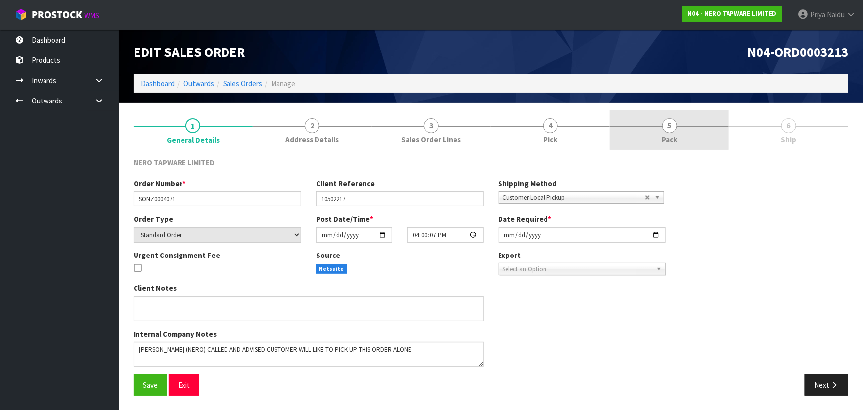
click at [654, 133] on link "5 Pack" at bounding box center [669, 129] width 119 height 39
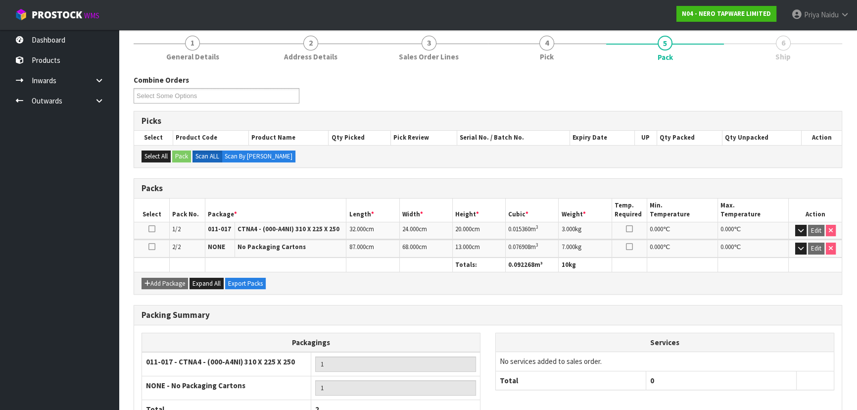
scroll to position [154, 0]
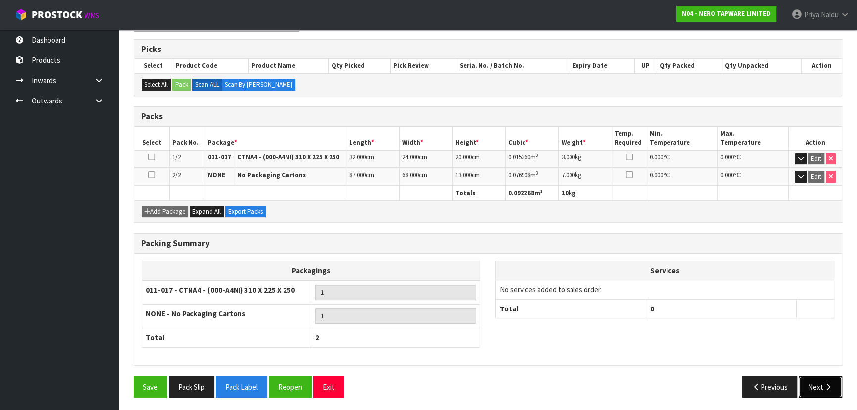
click at [806, 379] on button "Next" at bounding box center [820, 386] width 44 height 21
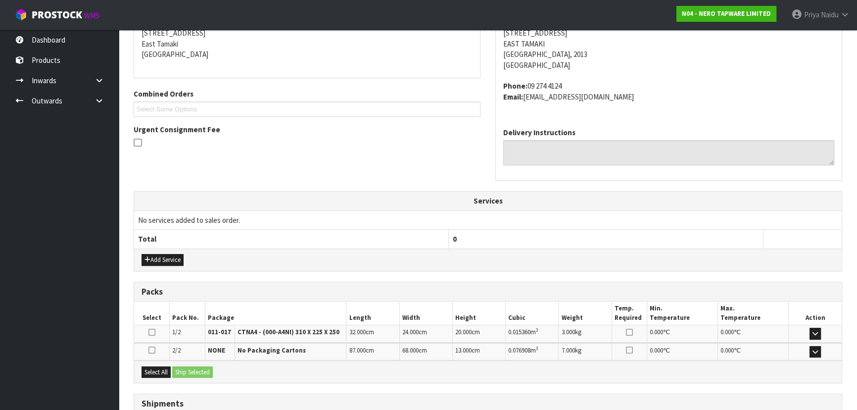
scroll to position [245, 0]
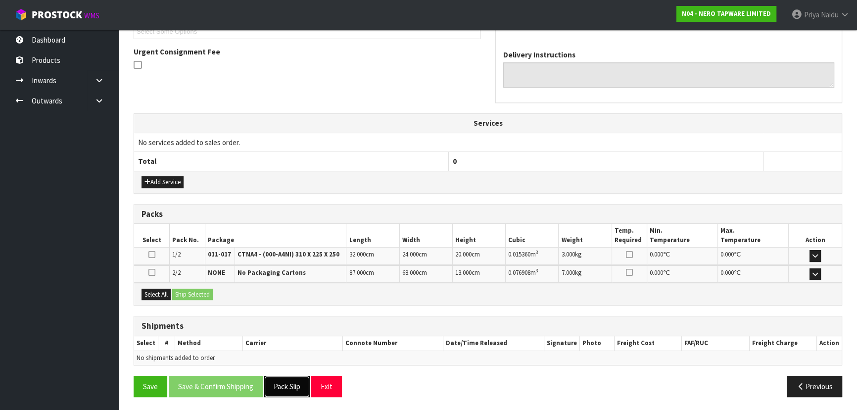
click at [297, 394] on button "Pack Slip" at bounding box center [287, 385] width 46 height 21
click at [159, 292] on button "Select All" at bounding box center [155, 294] width 29 height 12
click at [180, 290] on button "Ship Selected" at bounding box center [192, 294] width 41 height 12
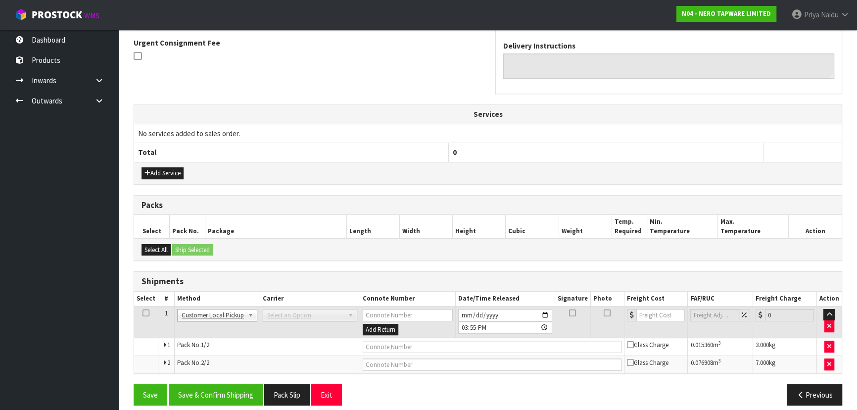
scroll to position [263, 0]
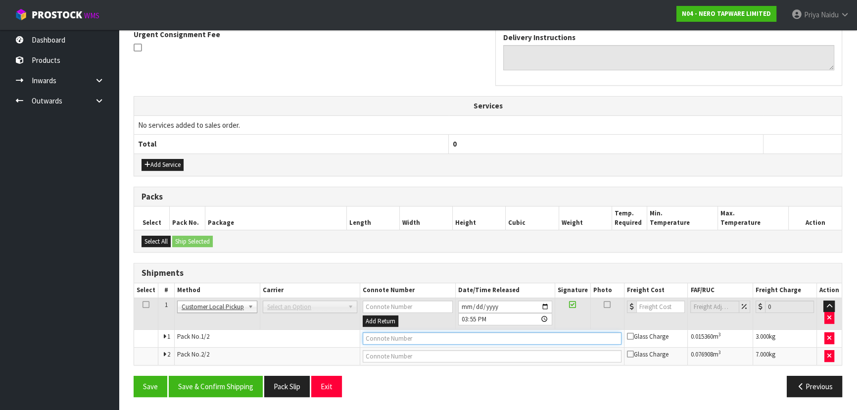
click at [406, 338] on input "text" at bounding box center [492, 338] width 259 height 12
type input "CUSTOMER COLLECTED"
click at [230, 381] on button "Save & Confirm Shipping" at bounding box center [216, 385] width 94 height 21
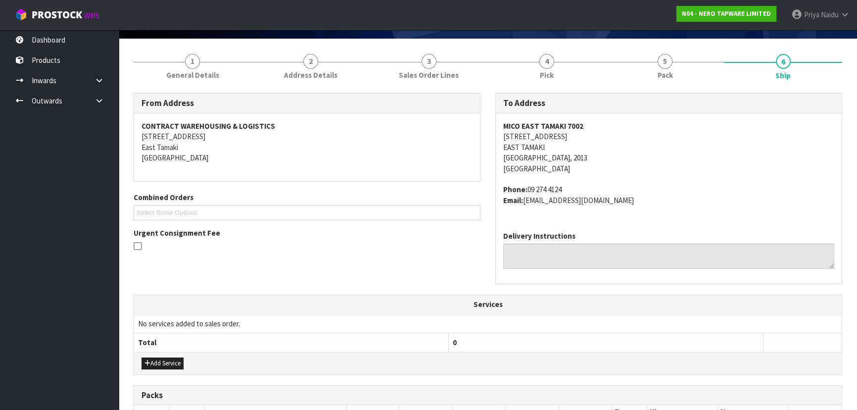
scroll to position [0, 0]
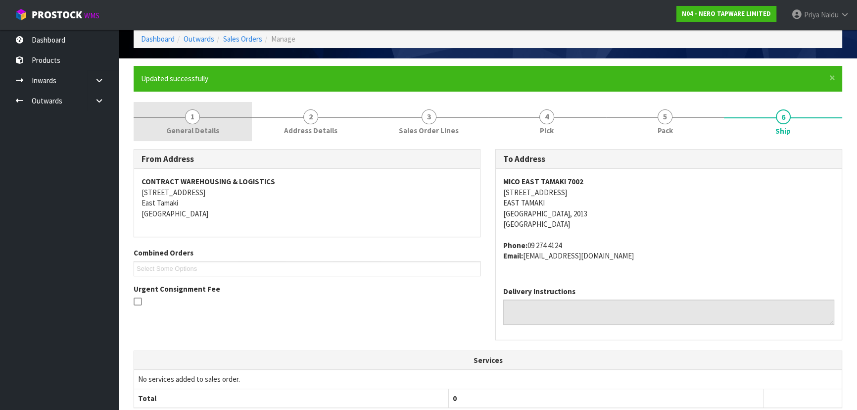
click at [173, 127] on span "General Details" at bounding box center [192, 130] width 53 height 10
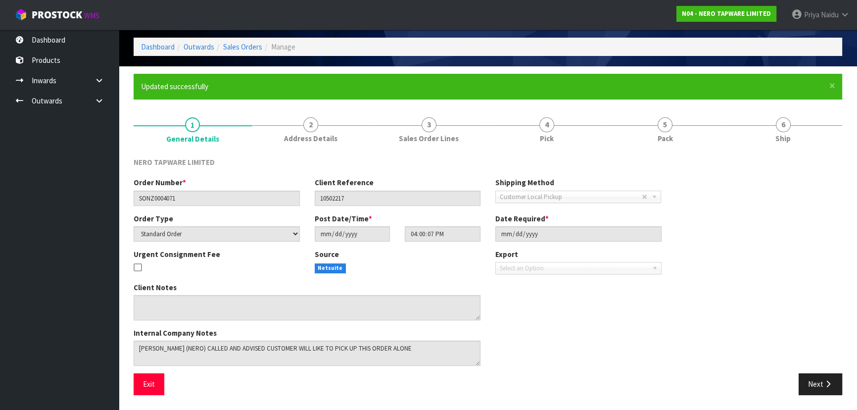
scroll to position [36, 0]
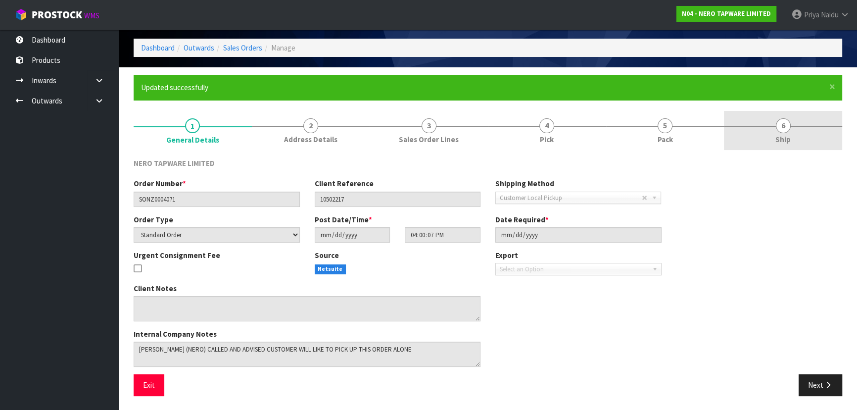
click at [775, 140] on span "Ship" at bounding box center [782, 139] width 15 height 10
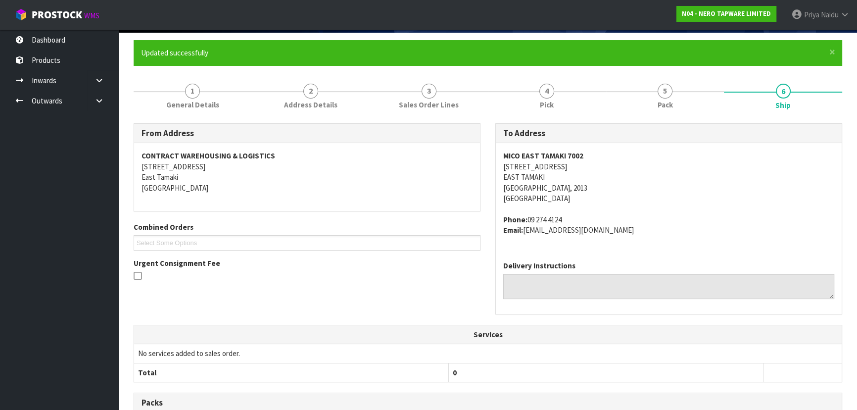
scroll to position [0, 0]
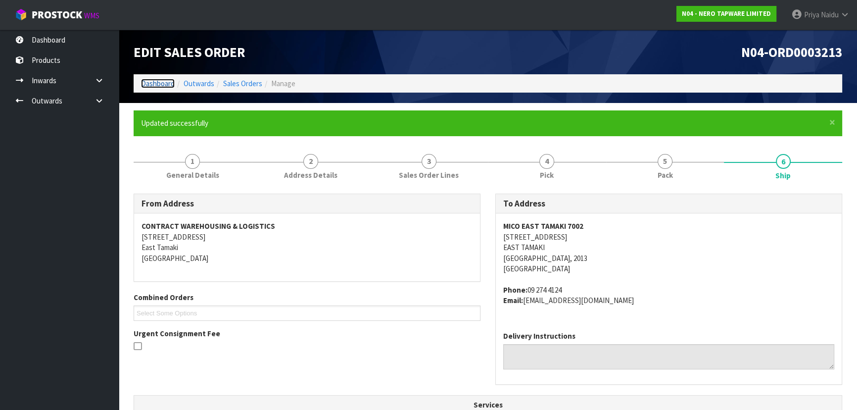
click at [167, 85] on link "Dashboard" at bounding box center [158, 83] width 34 height 9
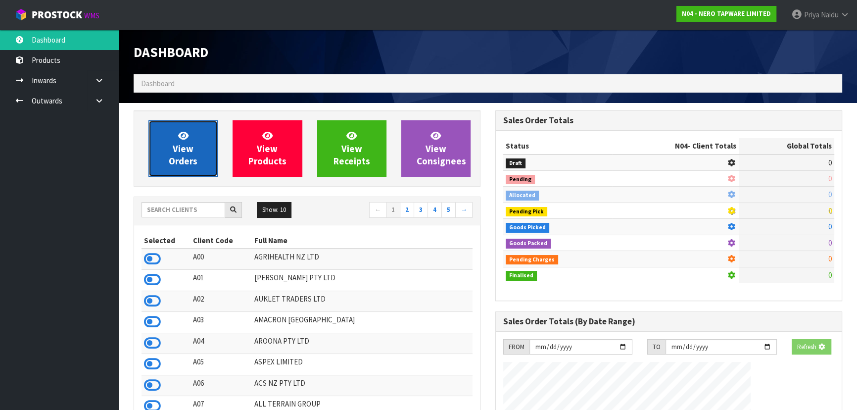
click at [198, 130] on link "View Orders" at bounding box center [182, 148] width 69 height 56
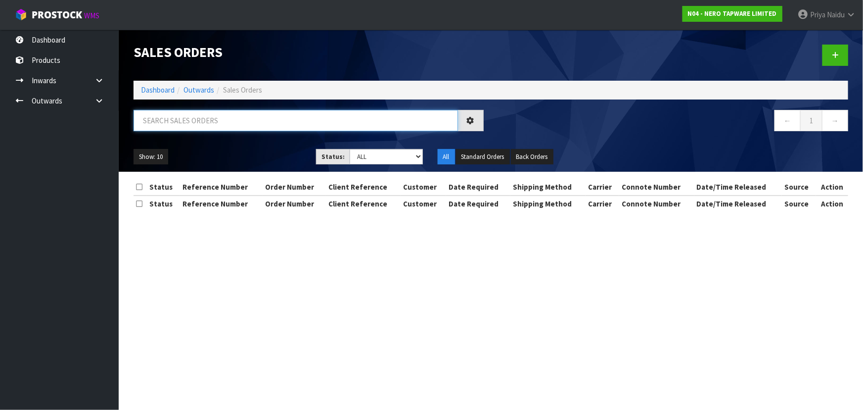
click at [211, 121] on input "text" at bounding box center [296, 120] width 324 height 21
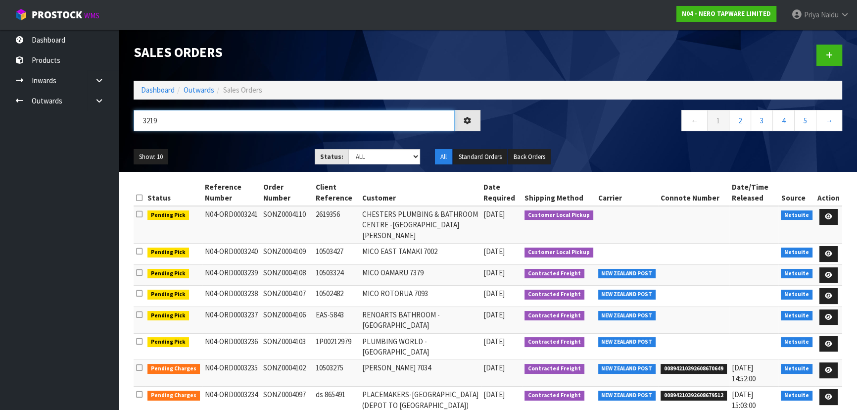
type input "3219"
click at [239, 155] on ul "Show: 10 5 10 25 50" at bounding box center [217, 157] width 166 height 16
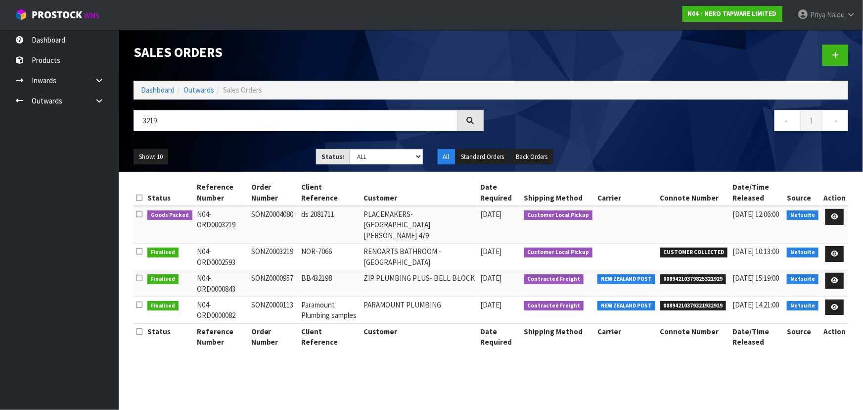
click at [239, 155] on ul "Show: 10 5 10 25 50" at bounding box center [218, 157] width 168 height 16
click at [245, 157] on ul "Show: 10 5 10 25 50" at bounding box center [218, 157] width 168 height 16
click at [248, 157] on ul "Show: 10 5 10 25 50" at bounding box center [218, 157] width 168 height 16
click at [263, 156] on ul "Show: 10 5 10 25 50" at bounding box center [218, 157] width 168 height 16
click at [257, 156] on ul "Show: 10 5 10 25 50" at bounding box center [218, 157] width 168 height 16
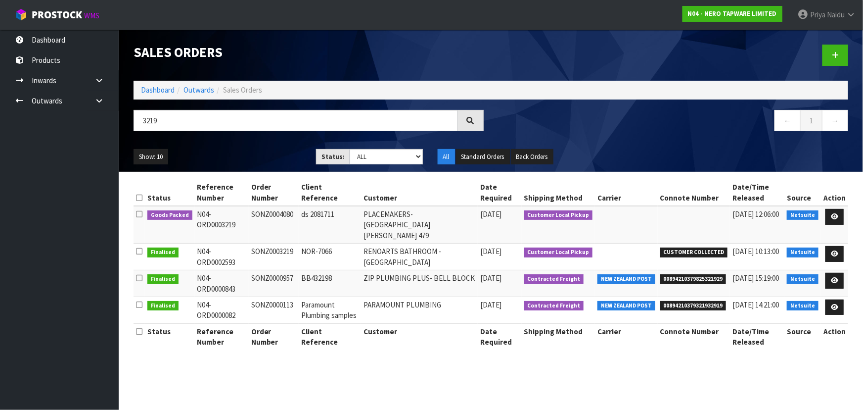
click at [257, 156] on ul "Show: 10 5 10 25 50" at bounding box center [218, 157] width 168 height 16
click at [834, 215] on icon at bounding box center [834, 216] width 7 height 6
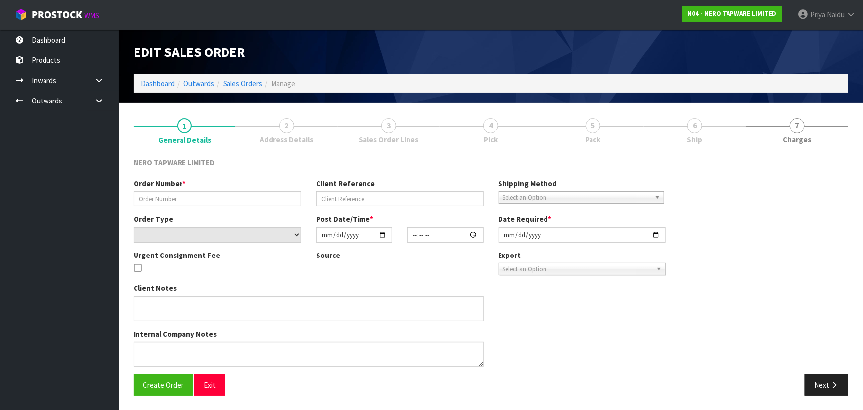
type input "SONZ0004080"
type input "ds 2081711"
select select "number:0"
type input "[DATE]"
type input "08:15:08.000"
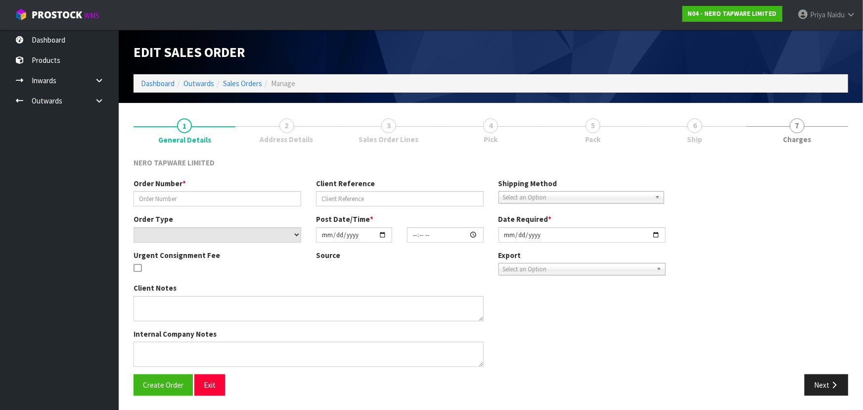
type input "[DATE]"
type textarea "customer pick up 09/10"
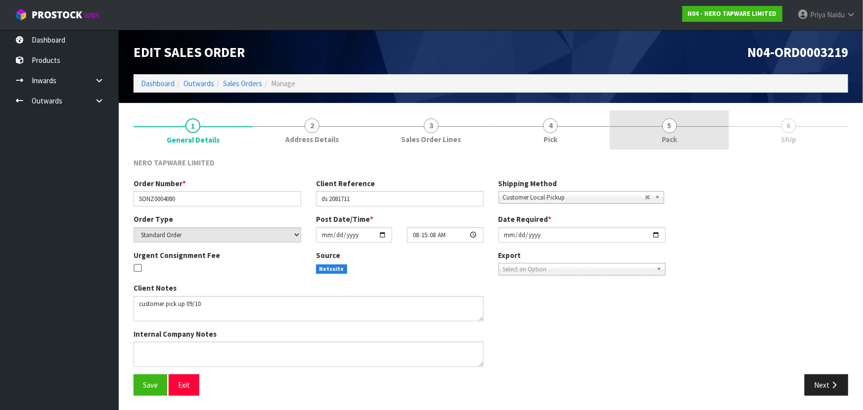
click at [683, 139] on link "5 Pack" at bounding box center [669, 129] width 119 height 39
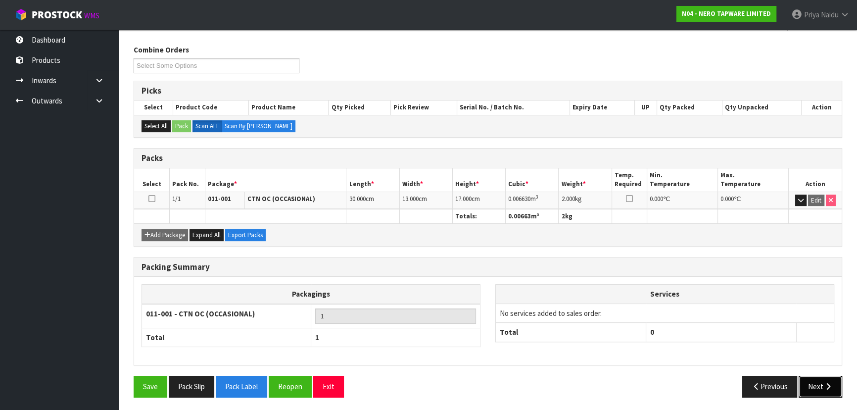
drag, startPoint x: 827, startPoint y: 382, endPoint x: 818, endPoint y: 375, distance: 11.3
click at [826, 382] on icon "button" at bounding box center [827, 385] width 9 height 7
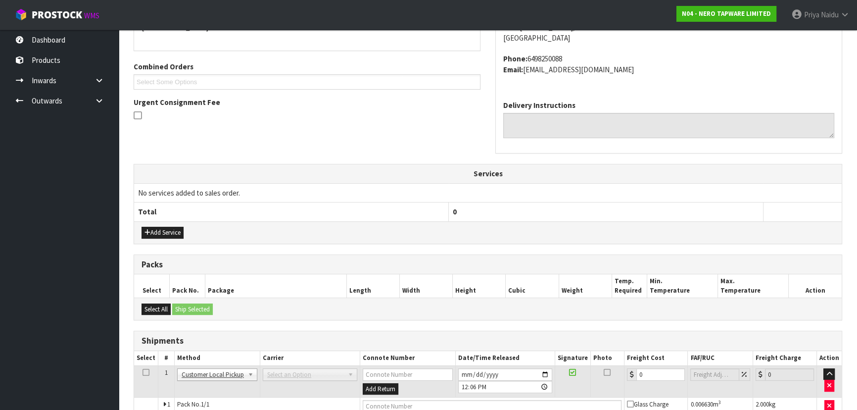
scroll to position [245, 0]
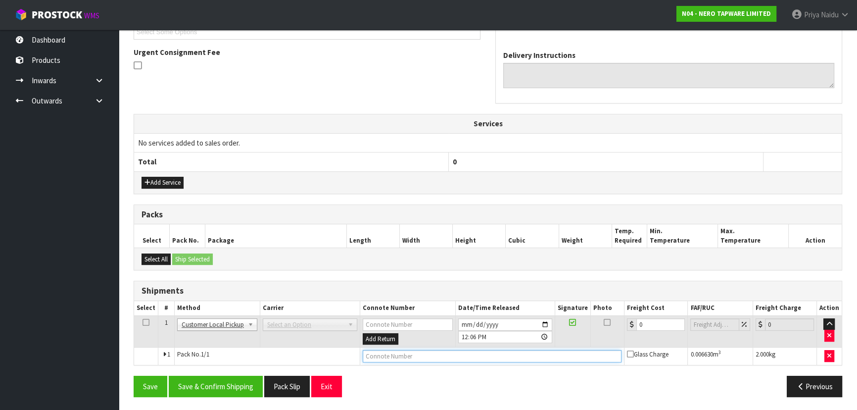
click at [393, 357] on input "text" at bounding box center [492, 356] width 259 height 12
type input "CUSTOMER COLLECTED"
click at [198, 386] on button "Save & Confirm Shipping" at bounding box center [216, 385] width 94 height 21
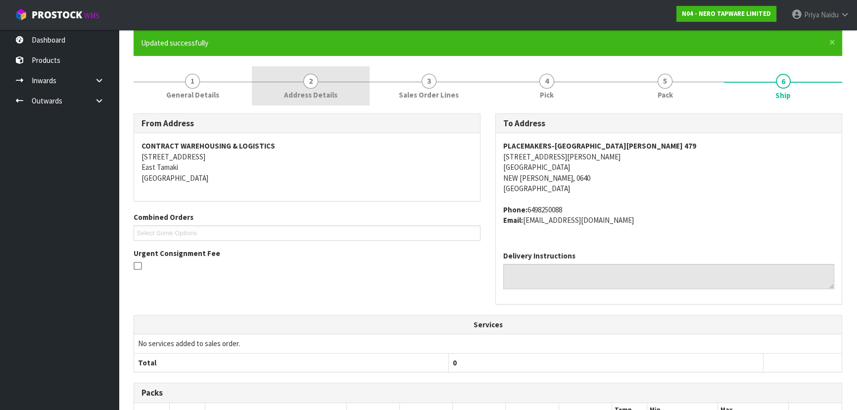
scroll to position [0, 0]
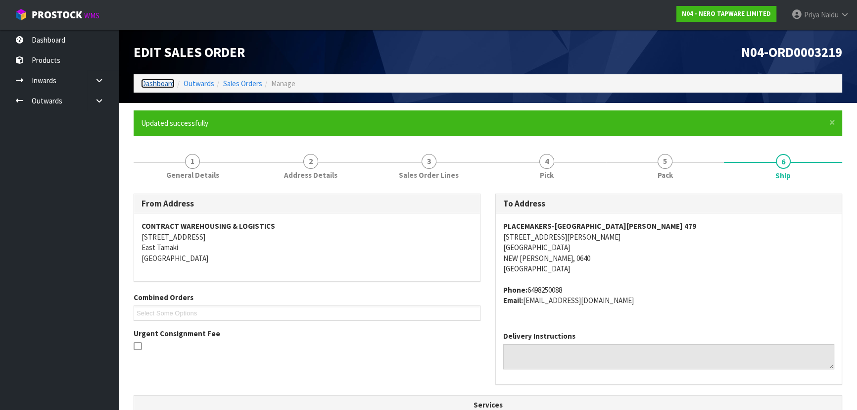
click at [147, 79] on link "Dashboard" at bounding box center [158, 83] width 34 height 9
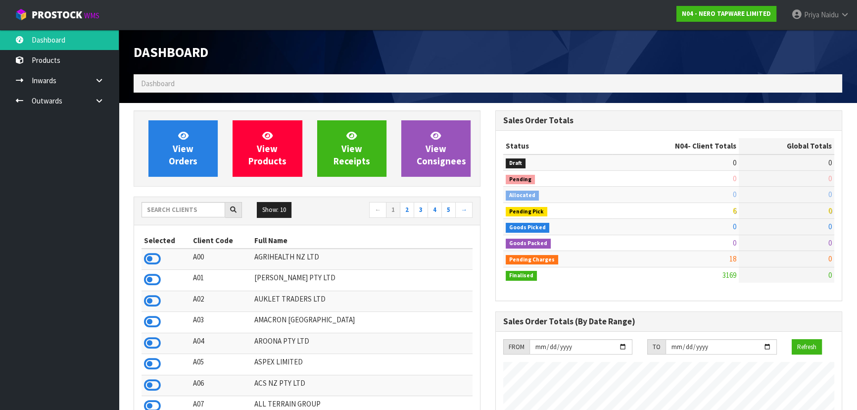
scroll to position [790, 361]
click at [188, 205] on input "text" at bounding box center [183, 209] width 84 height 15
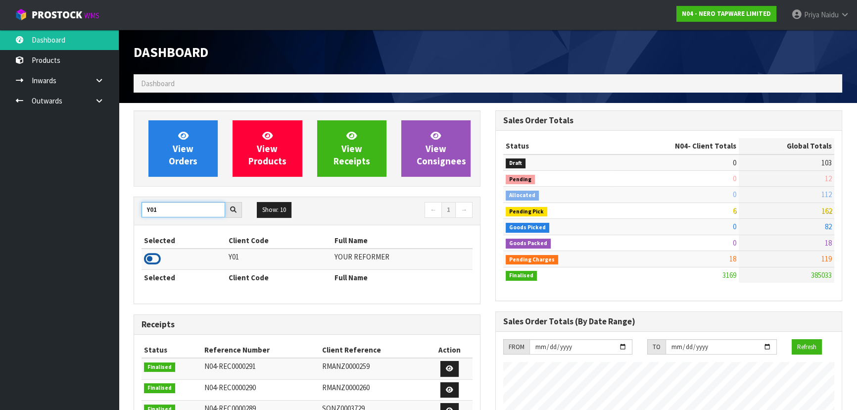
type input "Y01"
click at [155, 259] on icon at bounding box center [152, 258] width 17 height 15
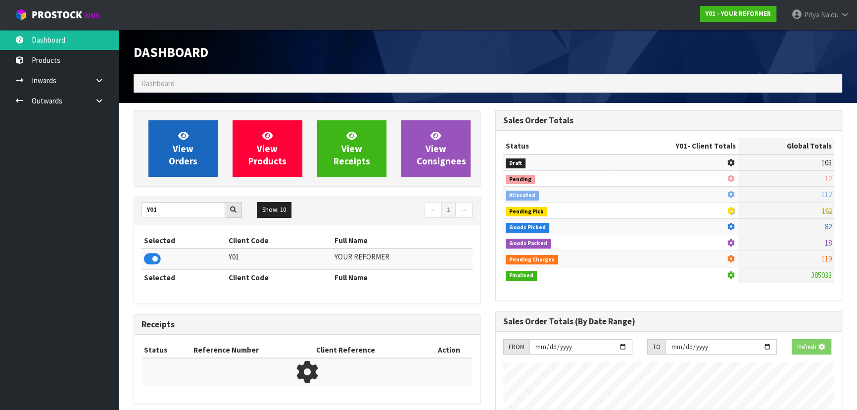
scroll to position [748, 361]
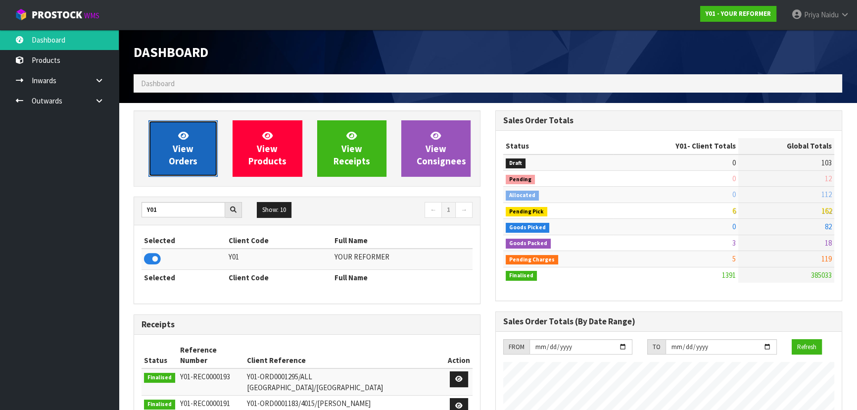
click at [199, 135] on link "View Orders" at bounding box center [182, 148] width 69 height 56
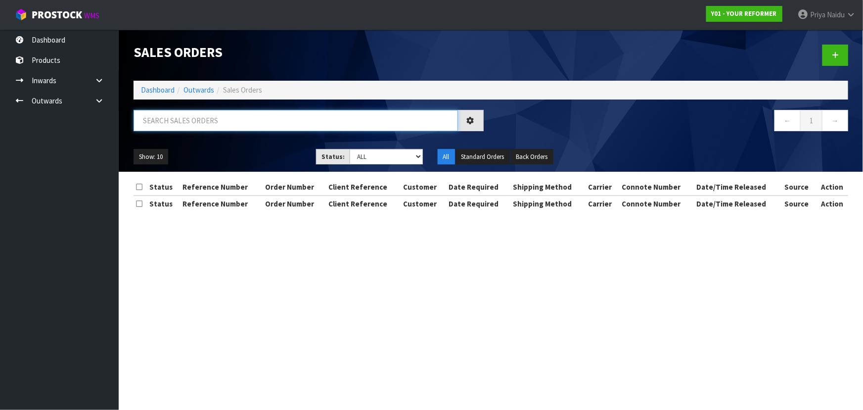
click at [193, 119] on input "text" at bounding box center [296, 120] width 324 height 21
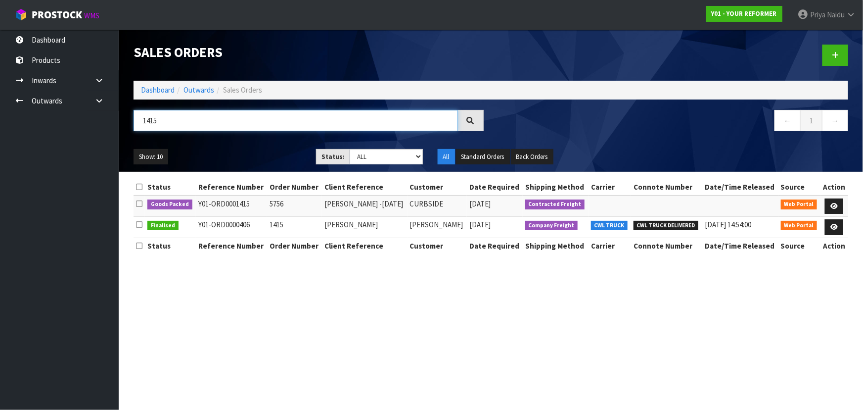
type input "1415"
click at [270, 143] on div "Show: 10 5 10 25 50 Status: Draft Pending Allocated Pending Pick Goods Picked G…" at bounding box center [491, 156] width 730 height 31
click at [269, 142] on div "Show: 10 5 10 25 50 Status: Draft Pending Allocated Pending Pick Goods Picked G…" at bounding box center [491, 156] width 730 height 31
click at [270, 138] on div "1415 ← 1 →" at bounding box center [491, 126] width 730 height 32
click at [831, 204] on icon at bounding box center [833, 206] width 7 height 6
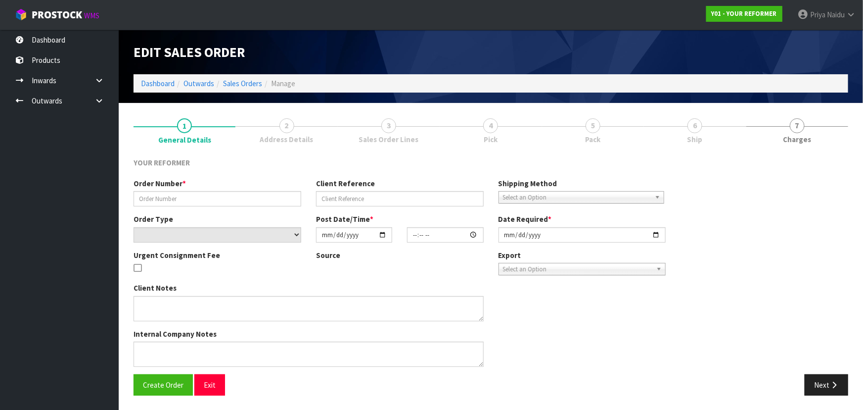
click at [684, 137] on link "6 Ship" at bounding box center [695, 129] width 102 height 39
type input "5756"
type input "[PERSON_NAME] -[DATE]"
select select "number:0"
type input "[DATE]"
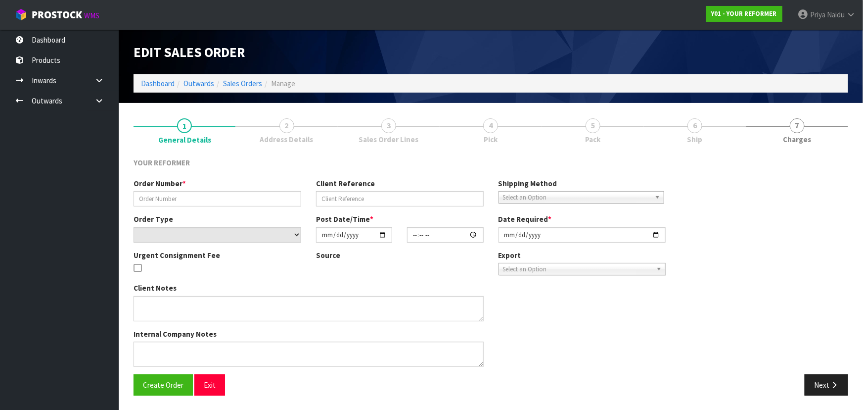
type input "16:13:00.000"
type input "[DATE]"
type textarea "[PERSON_NAME] [STREET_ADDRESS] [PHONE_NUMBER]"
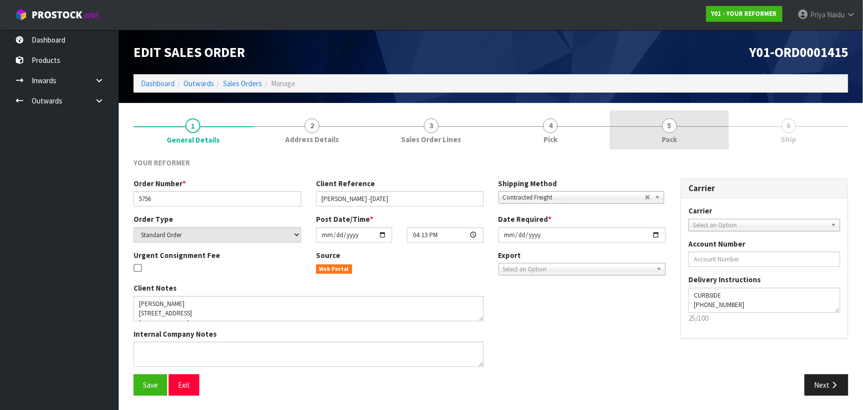
click at [677, 137] on link "5 Pack" at bounding box center [669, 129] width 119 height 39
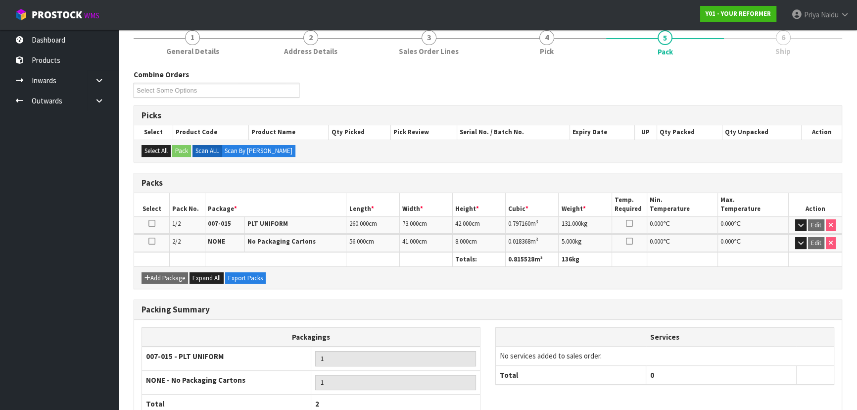
scroll to position [154, 0]
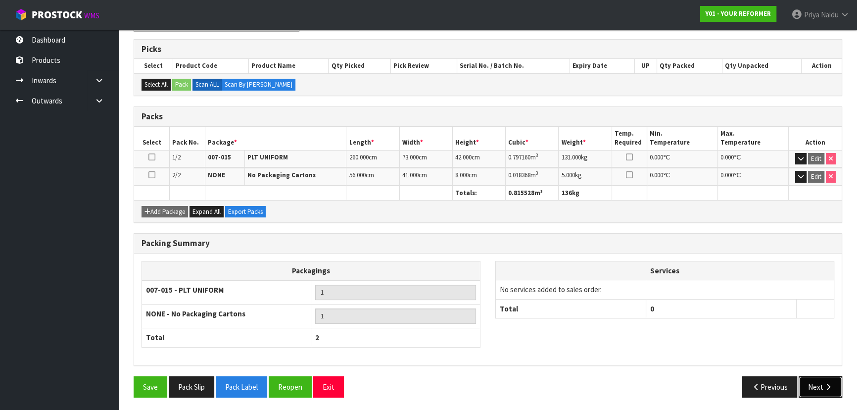
click at [815, 387] on button "Next" at bounding box center [820, 386] width 44 height 21
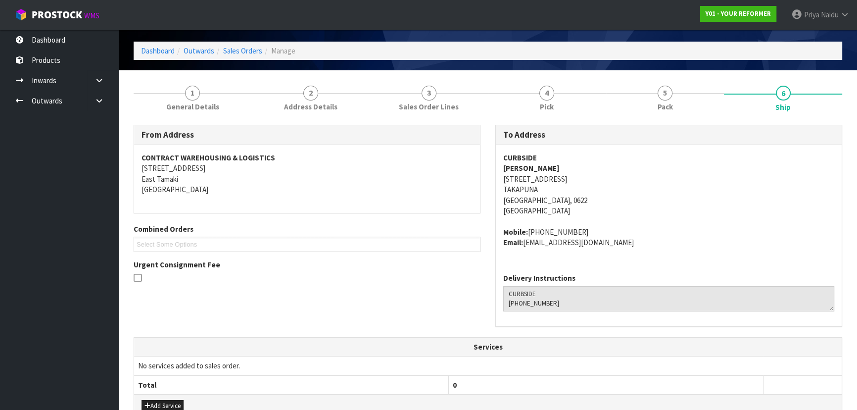
scroll to position [256, 0]
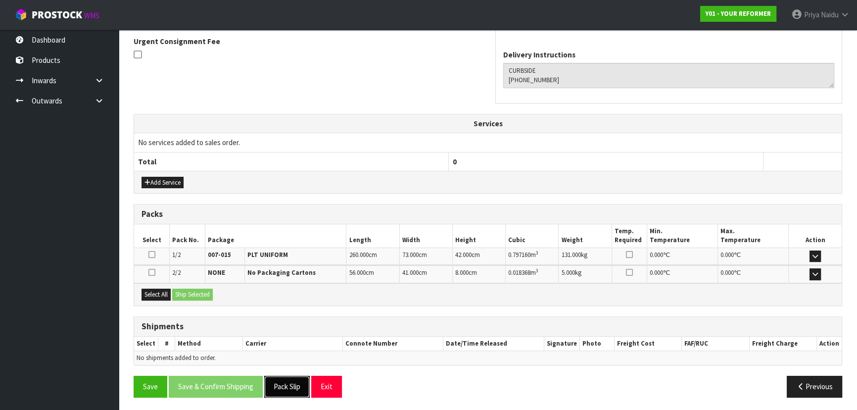
click at [280, 389] on button "Pack Slip" at bounding box center [287, 385] width 46 height 21
drag, startPoint x: 159, startPoint y: 294, endPoint x: 189, endPoint y: 293, distance: 30.2
click at [160, 293] on button "Select All" at bounding box center [155, 294] width 29 height 12
click at [190, 293] on button "Ship Selected" at bounding box center [192, 294] width 41 height 12
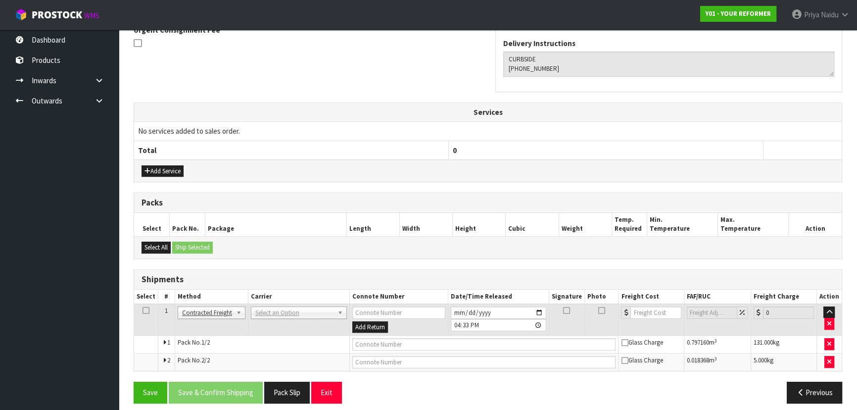
scroll to position [273, 0]
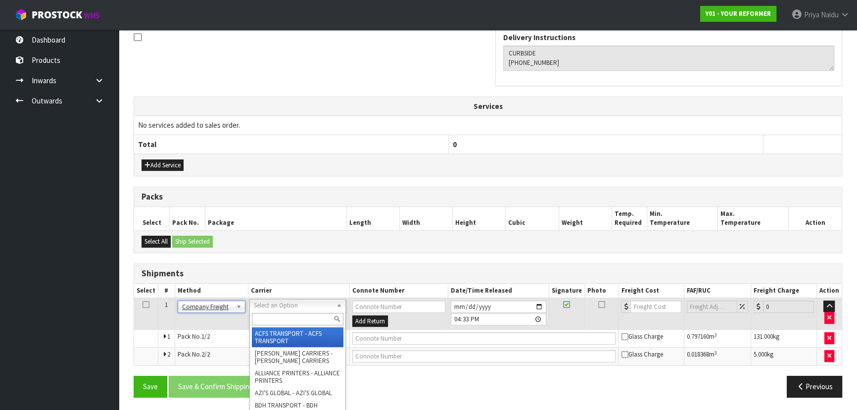
click at [273, 324] on div at bounding box center [297, 319] width 95 height 16
click at [272, 321] on input "text" at bounding box center [298, 319] width 92 height 12
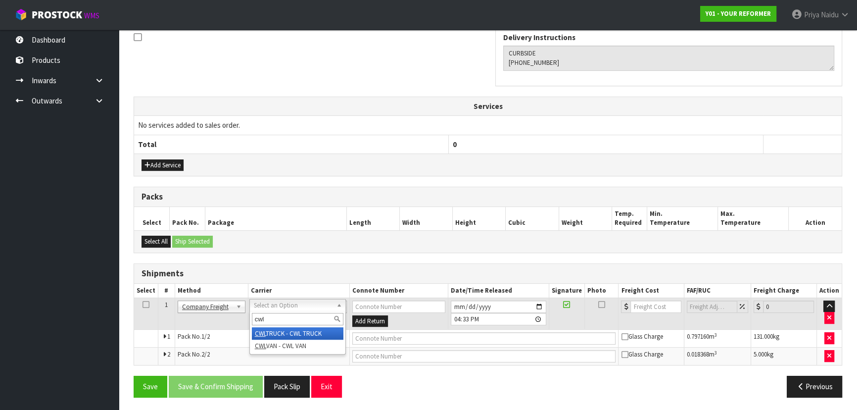
type input "cwl"
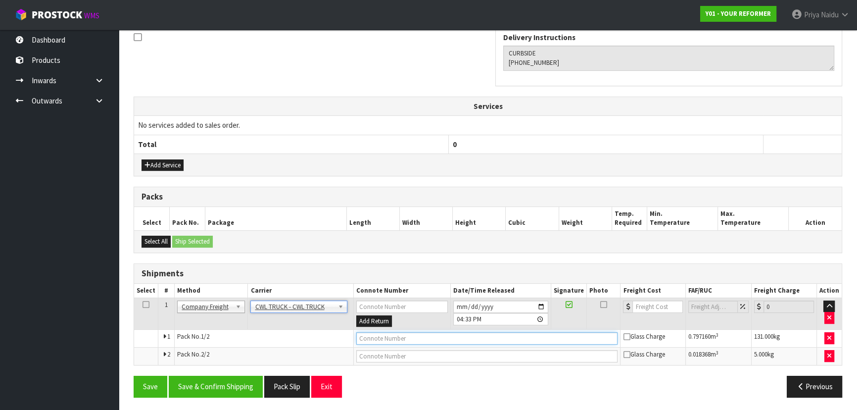
click at [386, 339] on input "text" at bounding box center [487, 338] width 262 height 12
type input "CWL TRUCK DELIVERY"
click at [539, 305] on input "[DATE]" at bounding box center [500, 306] width 95 height 12
type input "[DATE]"
click at [243, 376] on button "Save & Confirm Shipping" at bounding box center [216, 385] width 94 height 21
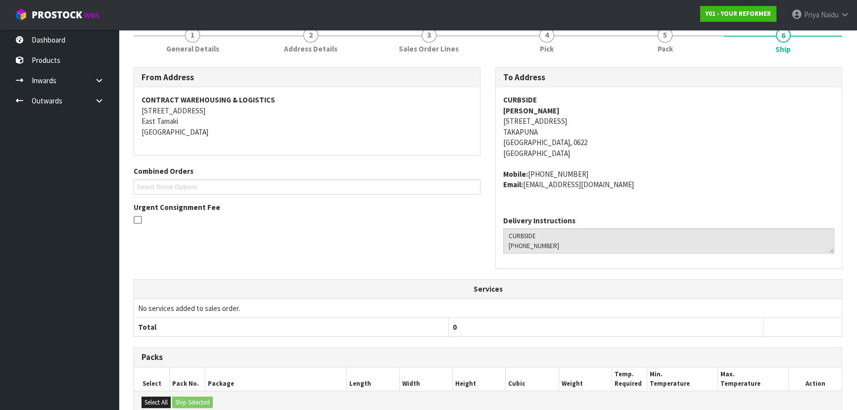
scroll to position [0, 0]
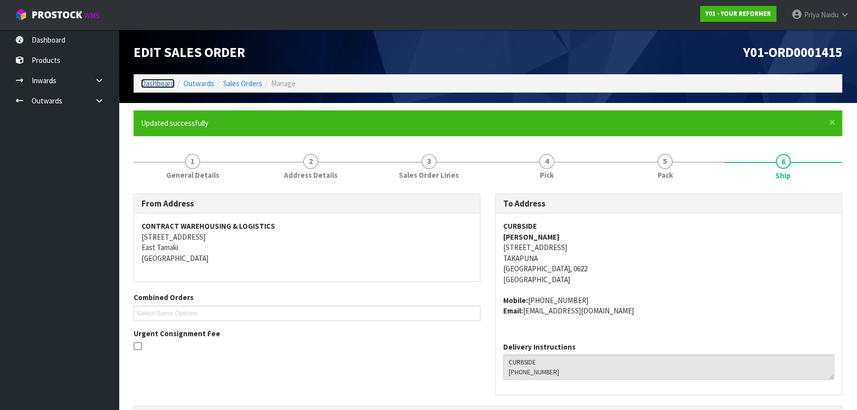
click at [163, 82] on link "Dashboard" at bounding box center [158, 83] width 34 height 9
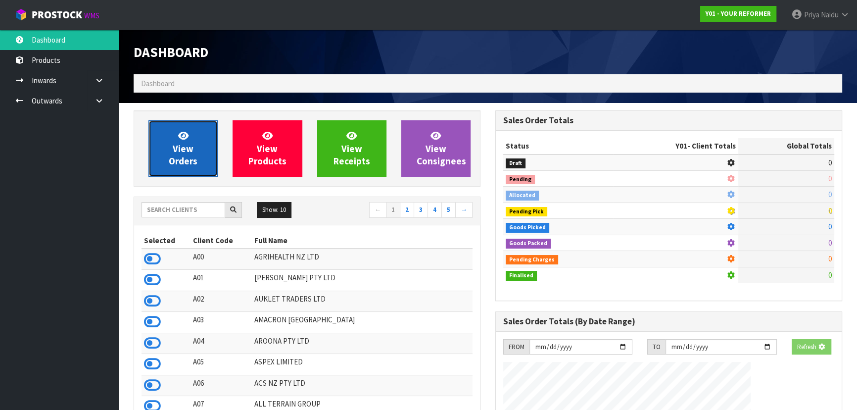
click at [177, 146] on span "View Orders" at bounding box center [183, 148] width 29 height 37
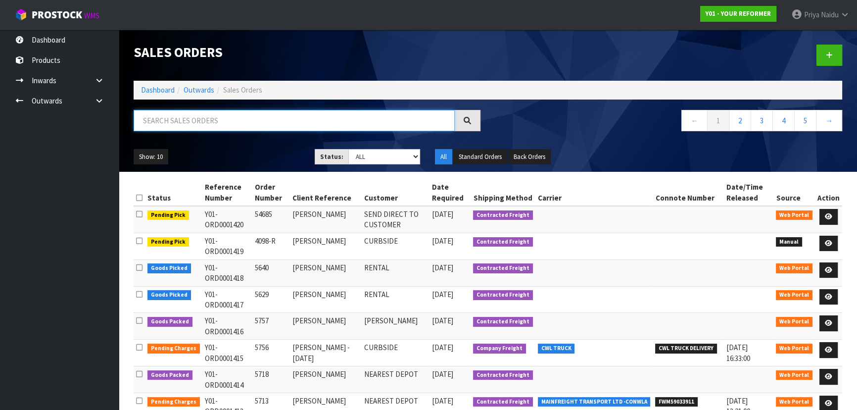
click at [191, 128] on input "text" at bounding box center [294, 120] width 321 height 21
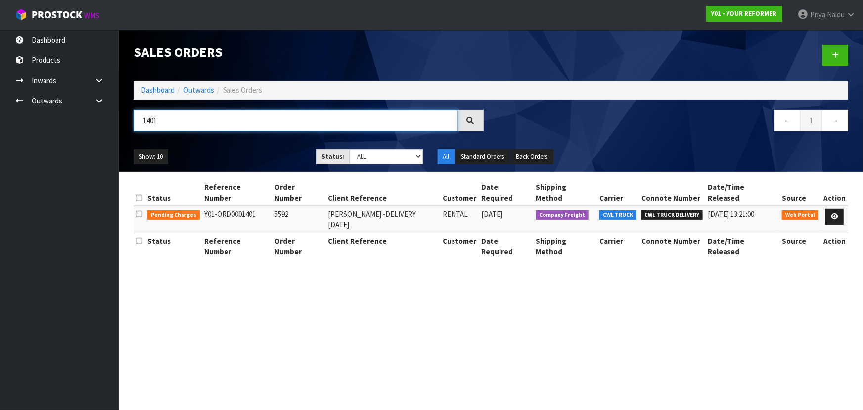
type input "1401"
click at [235, 149] on ul "Show: 10 5 10 25 50" at bounding box center [218, 157] width 168 height 16
click at [155, 93] on link "Dashboard" at bounding box center [158, 89] width 34 height 9
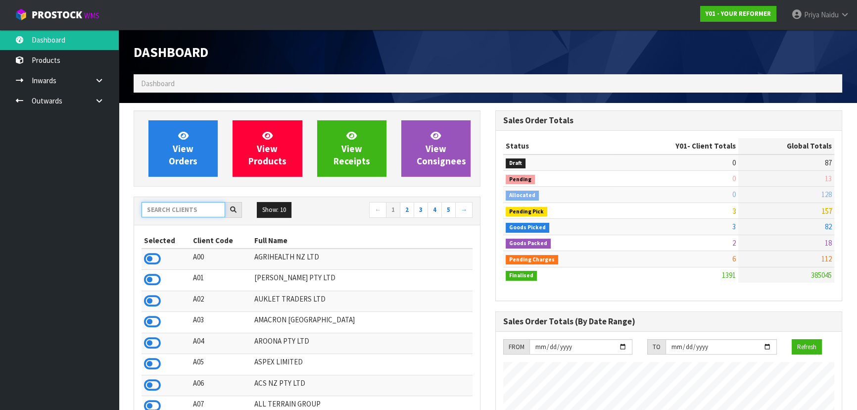
click at [175, 203] on input "text" at bounding box center [183, 209] width 84 height 15
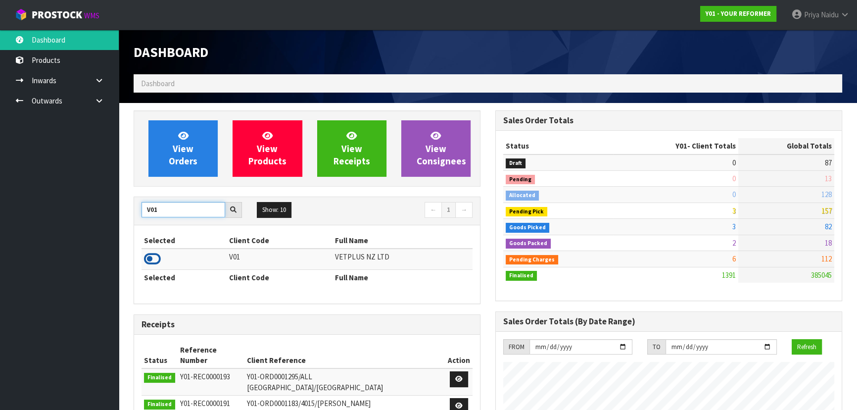
type input "V01"
click at [152, 259] on icon at bounding box center [152, 258] width 17 height 15
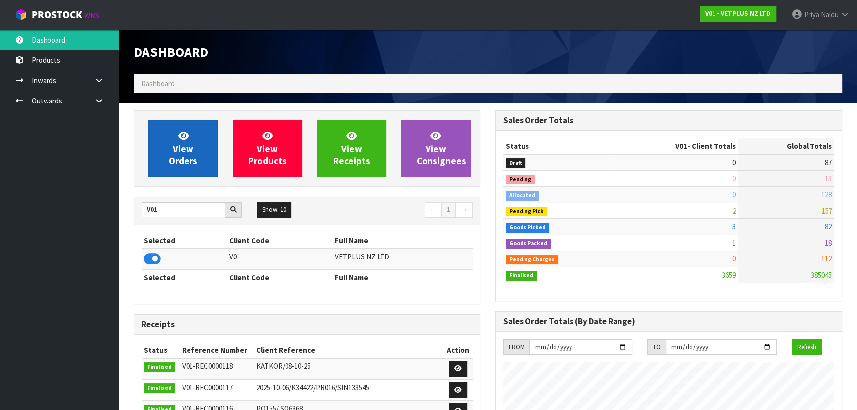
scroll to position [748, 361]
click at [175, 160] on span "View Orders" at bounding box center [183, 148] width 29 height 37
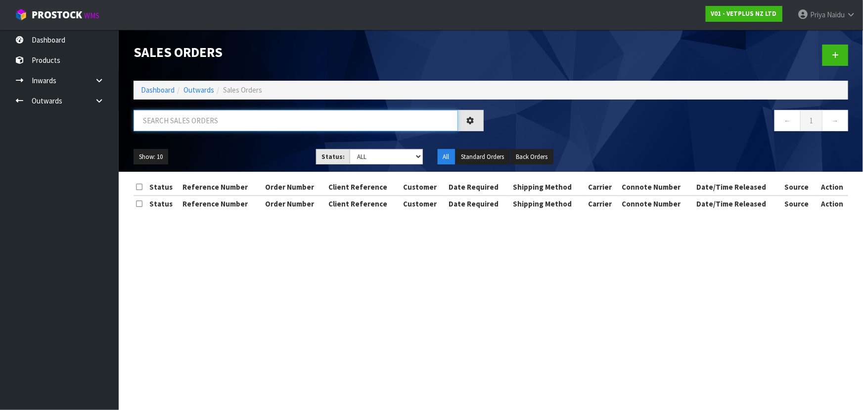
click at [211, 129] on input "text" at bounding box center [296, 120] width 324 height 21
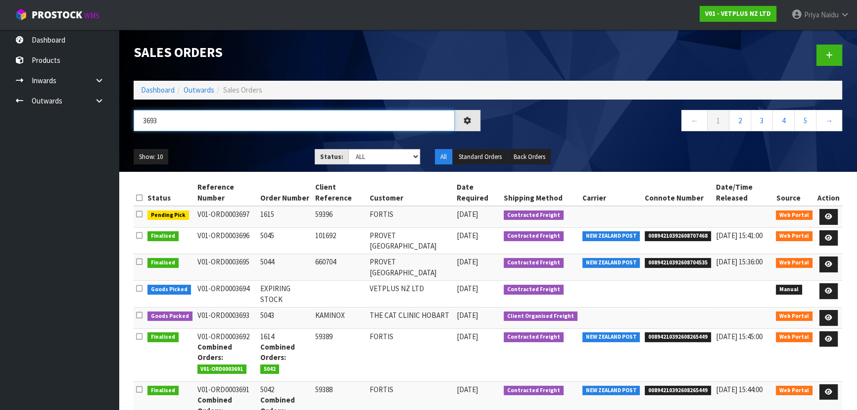
type input "3693"
click at [231, 139] on div "3693 ← 1 2 3 4 5 →" at bounding box center [487, 126] width 723 height 32
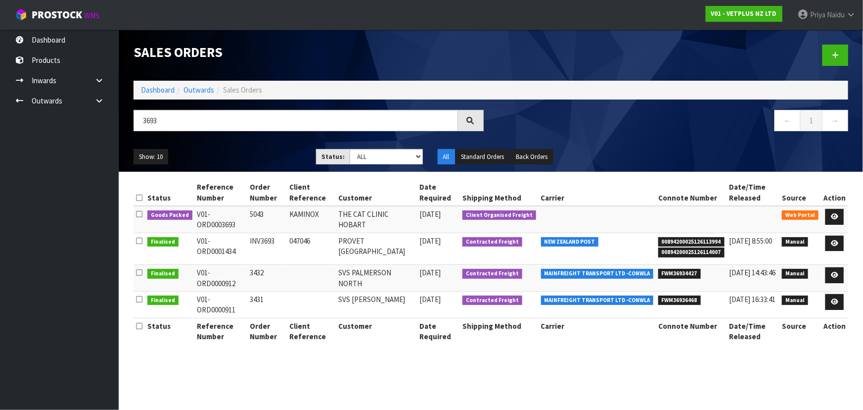
click at [231, 139] on div "3693 ← 1 →" at bounding box center [491, 126] width 730 height 32
click at [828, 214] on link at bounding box center [834, 217] width 18 height 16
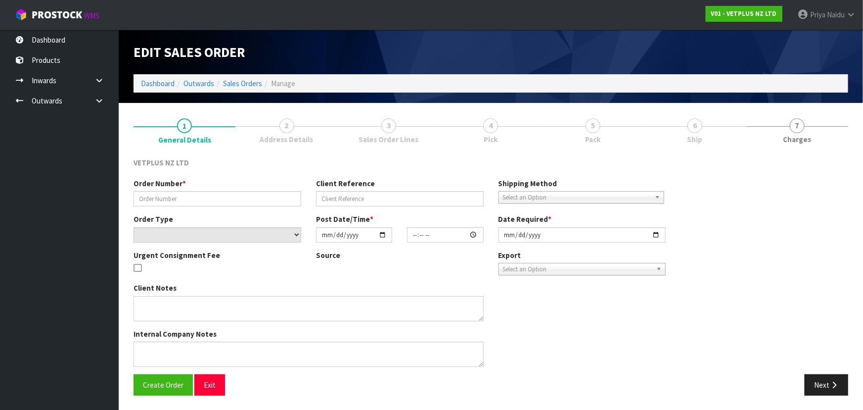
type input "5043"
type input "KAMINOX"
select select "number:0"
type input "[DATE]"
type input "14:51:00.000"
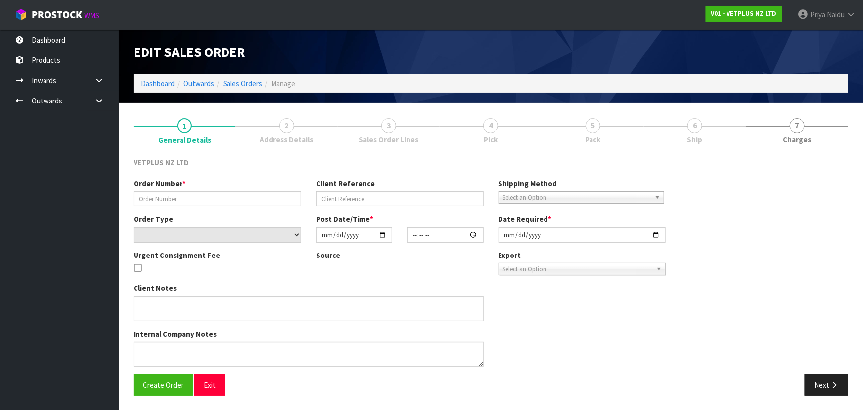
type input "[DATE]"
type textarea "COULD YOU PLEASE PACK THIS ORDER BUT NOT SEND IT? HOLD FOR NOW AND I WILL ARRAN…"
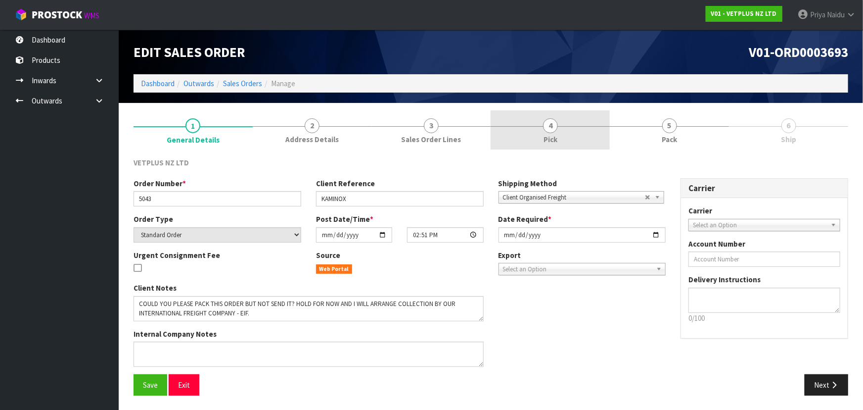
click at [552, 132] on span "4" at bounding box center [550, 125] width 15 height 15
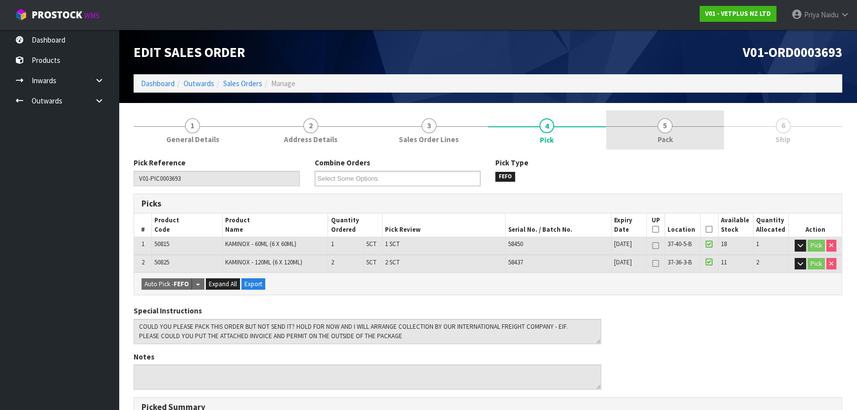
click at [650, 144] on link "5 Pack" at bounding box center [665, 129] width 118 height 39
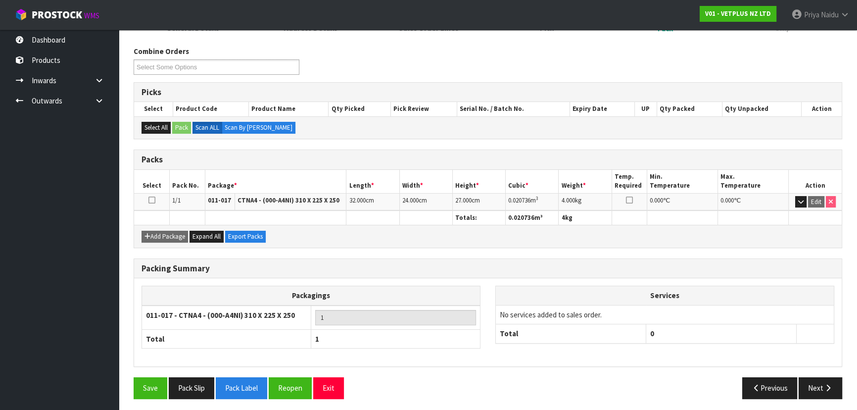
scroll to position [113, 0]
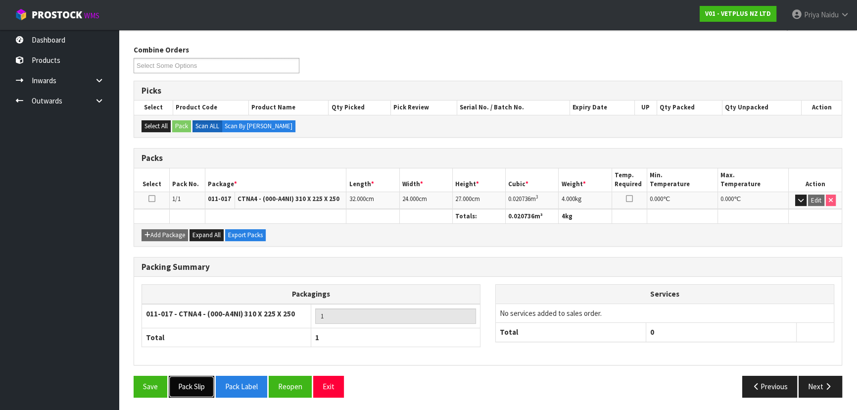
click at [194, 391] on button "Pack Slip" at bounding box center [192, 385] width 46 height 21
click at [837, 395] on div "Save Pack Slip Pack Label Reopen Exit Previous Next" at bounding box center [487, 389] width 723 height 29
click at [828, 388] on button "Next" at bounding box center [820, 385] width 44 height 21
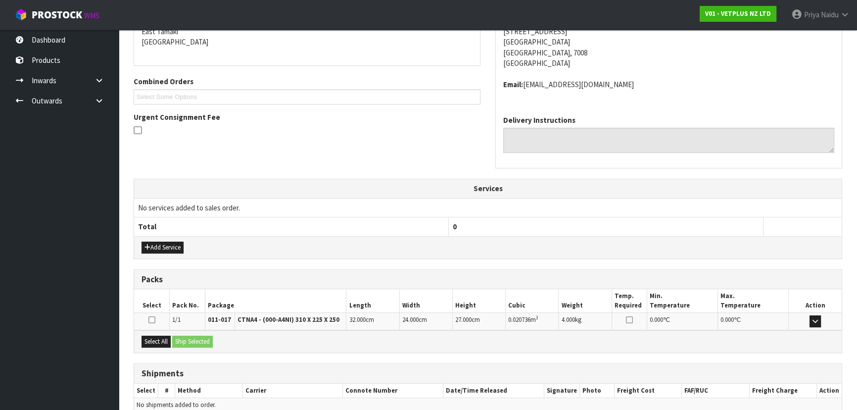
scroll to position [228, 0]
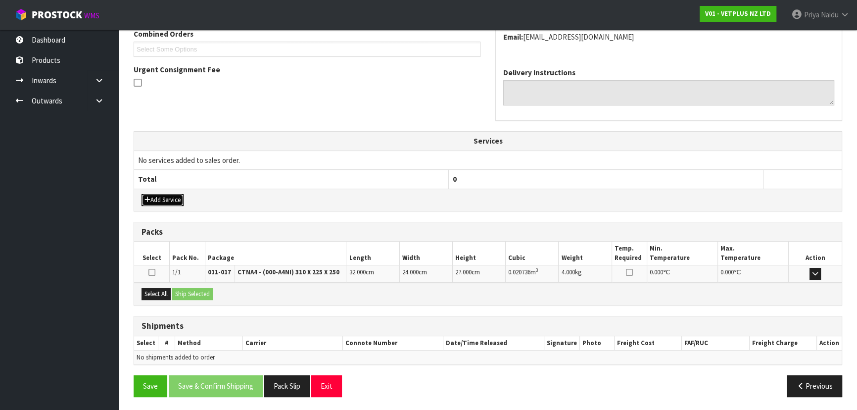
click at [153, 195] on button "Add Service" at bounding box center [162, 200] width 42 height 12
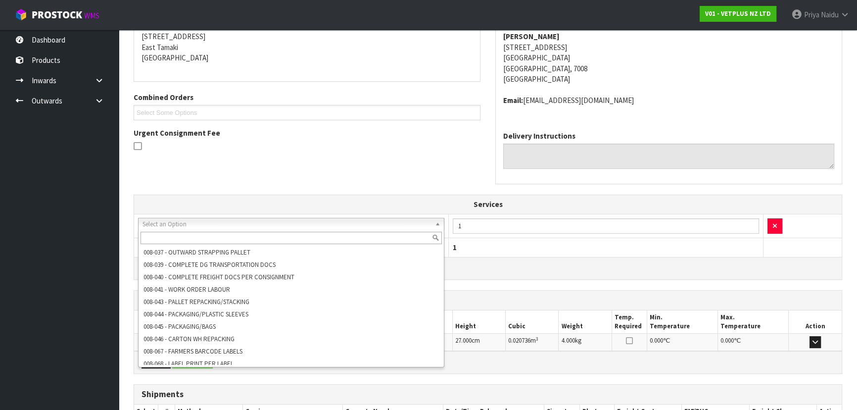
scroll to position [2, 0]
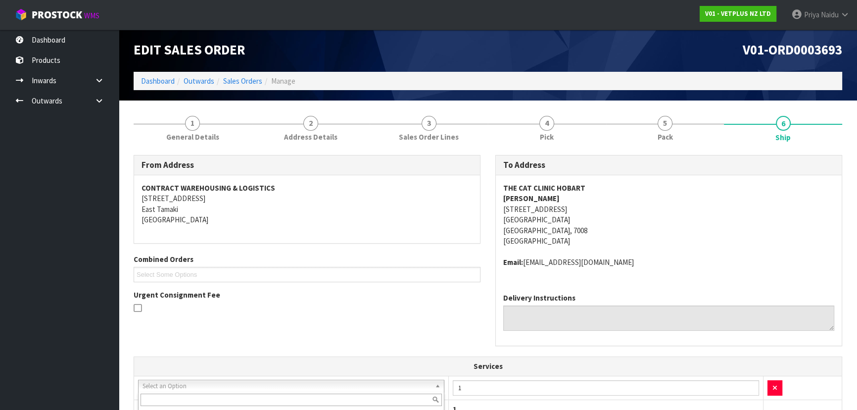
click at [442, 212] on address "CONTRACT WAREHOUSING & LOGISTICS [STREET_ADDRESS]" at bounding box center [306, 204] width 331 height 43
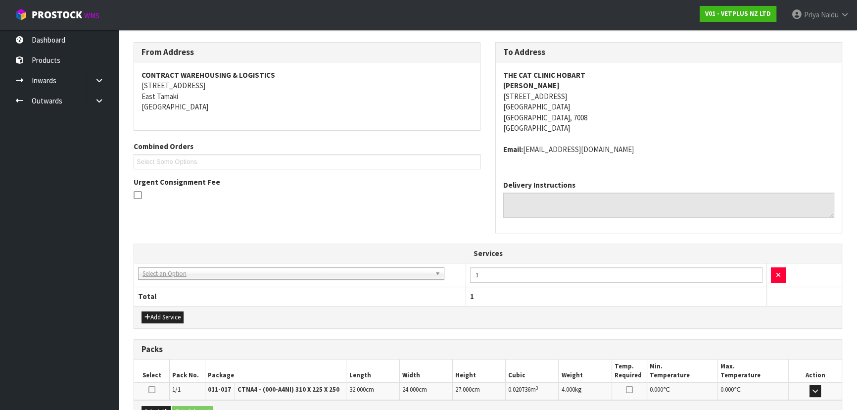
scroll to position [0, 0]
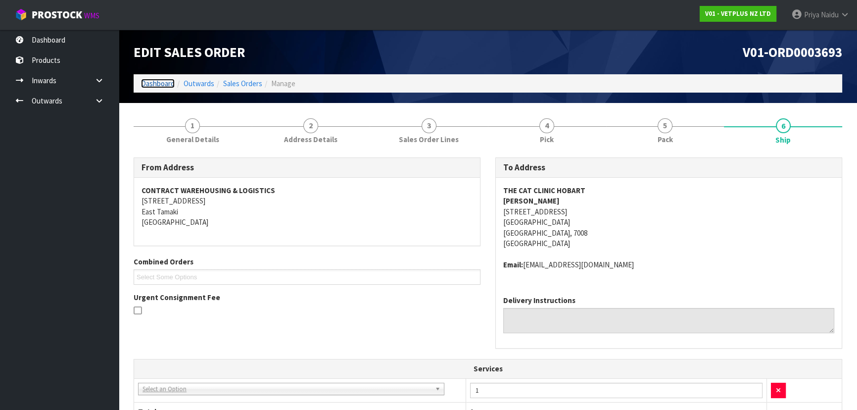
click at [151, 81] on link "Dashboard" at bounding box center [158, 83] width 34 height 9
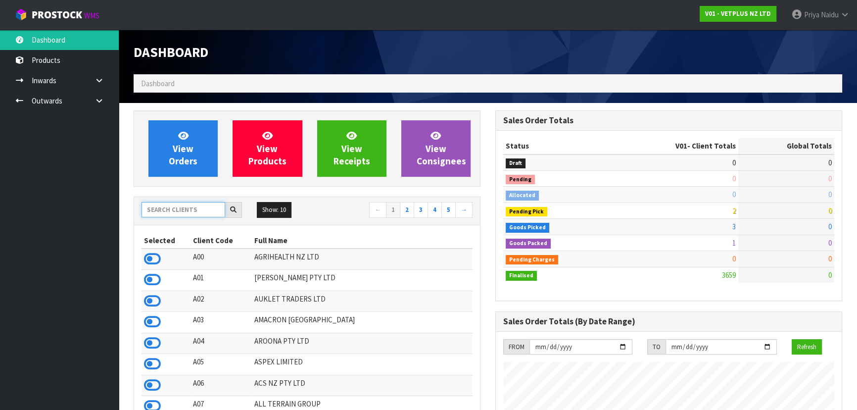
click at [188, 216] on input "text" at bounding box center [183, 209] width 84 height 15
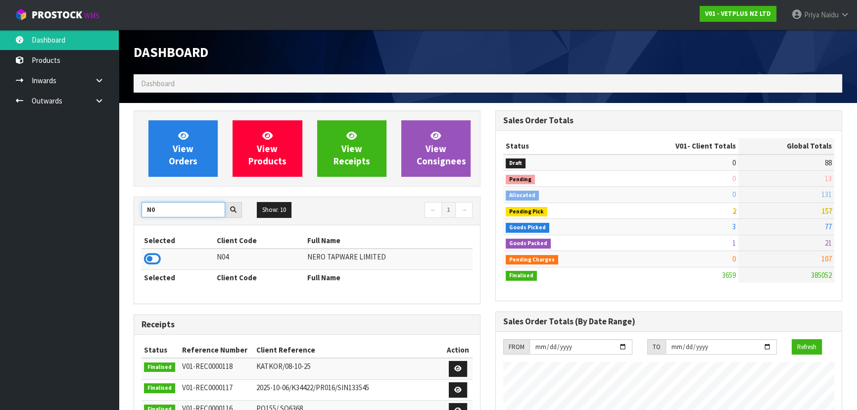
type input "N"
type input "S00"
click at [151, 255] on icon at bounding box center [152, 258] width 17 height 15
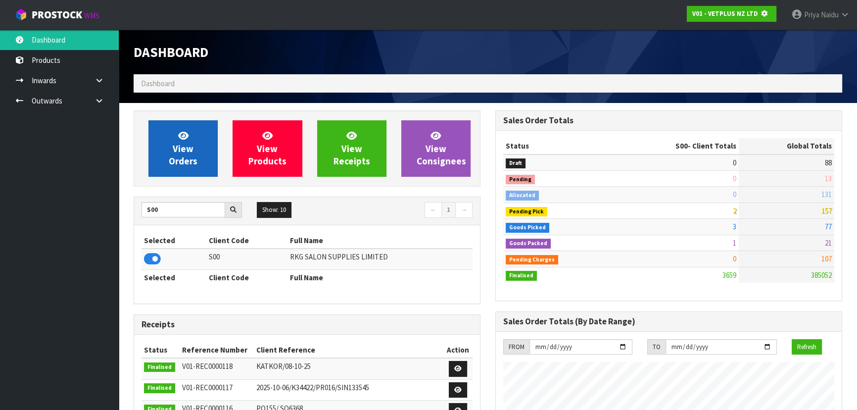
scroll to position [493980, 494234]
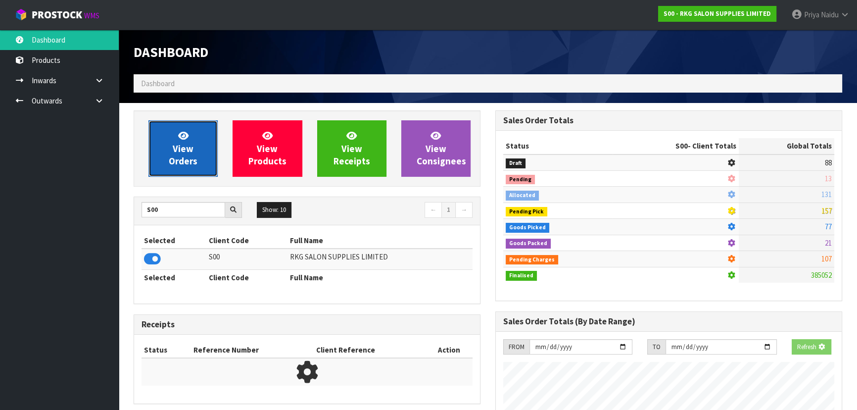
click at [183, 174] on link "View Orders" at bounding box center [182, 148] width 69 height 56
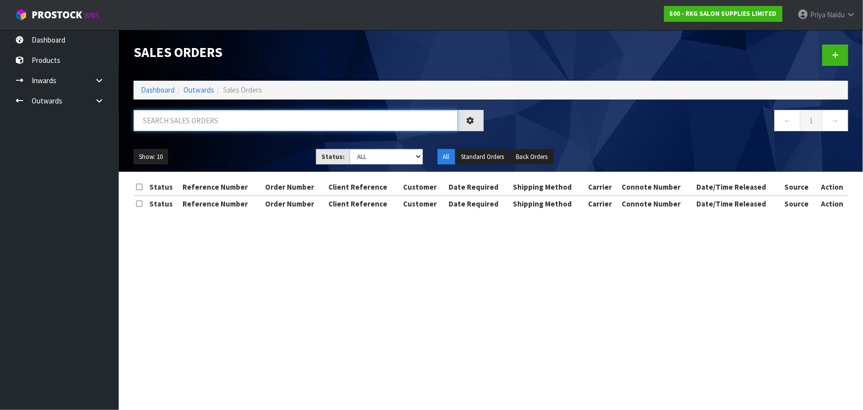
click at [203, 123] on input "text" at bounding box center [296, 120] width 324 height 21
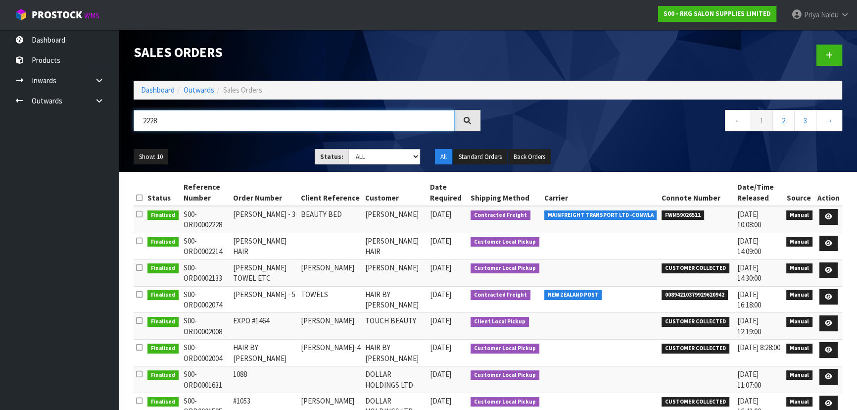
type input "2228"
click at [245, 143] on div "Show: 10 5 10 25 50 Status: Draft Pending Allocated Pending Pick Goods Picked G…" at bounding box center [487, 156] width 723 height 31
click at [830, 214] on icon at bounding box center [827, 216] width 7 height 6
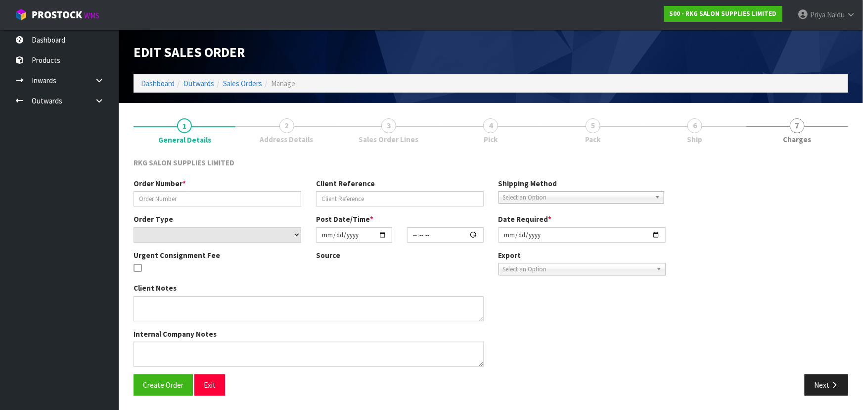
type input "[PERSON_NAME] - 3"
type input "BEAUTY BED"
select select "number:0"
type input "[DATE]"
type input "13:30:00.000"
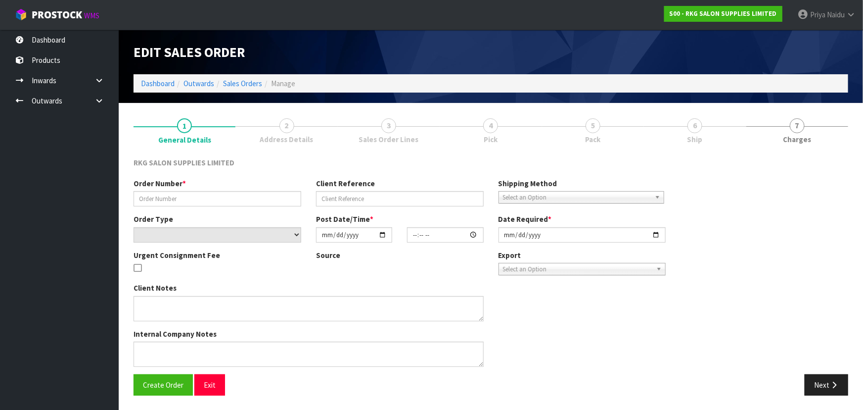
type input "[DATE]"
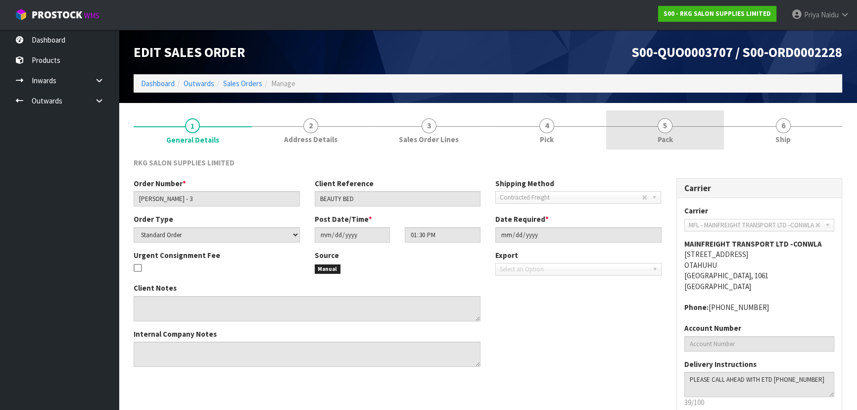
click at [657, 147] on link "5 Pack" at bounding box center [665, 129] width 118 height 39
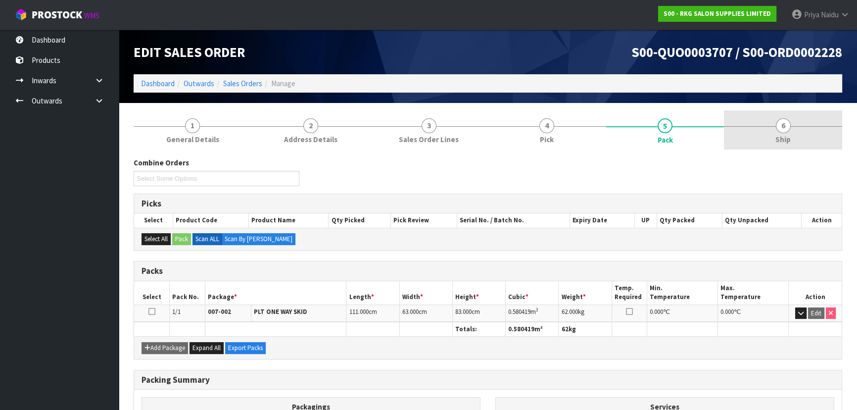
click at [737, 133] on link "6 Ship" at bounding box center [783, 129] width 118 height 39
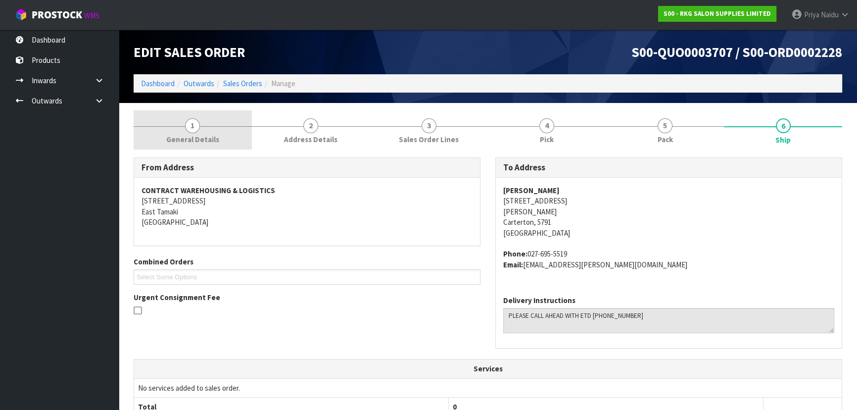
click at [168, 126] on div at bounding box center [193, 126] width 118 height 0
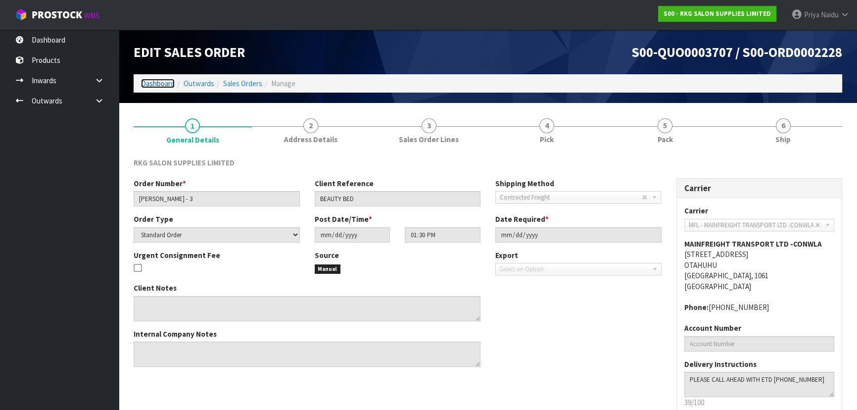
click at [160, 83] on link "Dashboard" at bounding box center [158, 83] width 34 height 9
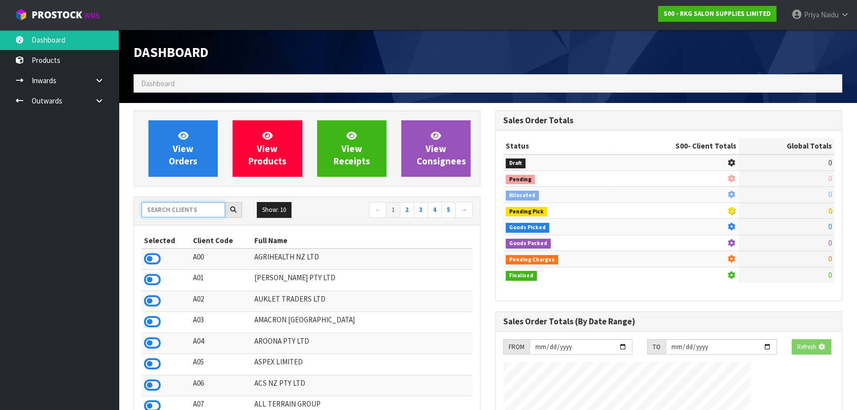
click at [172, 215] on input "text" at bounding box center [183, 209] width 84 height 15
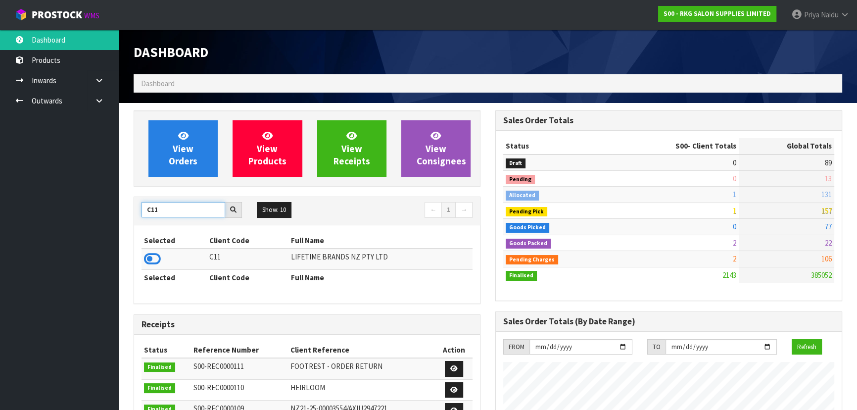
type input "C11"
click at [147, 247] on th "Selected" at bounding box center [173, 240] width 65 height 16
click at [149, 256] on icon at bounding box center [152, 258] width 17 height 15
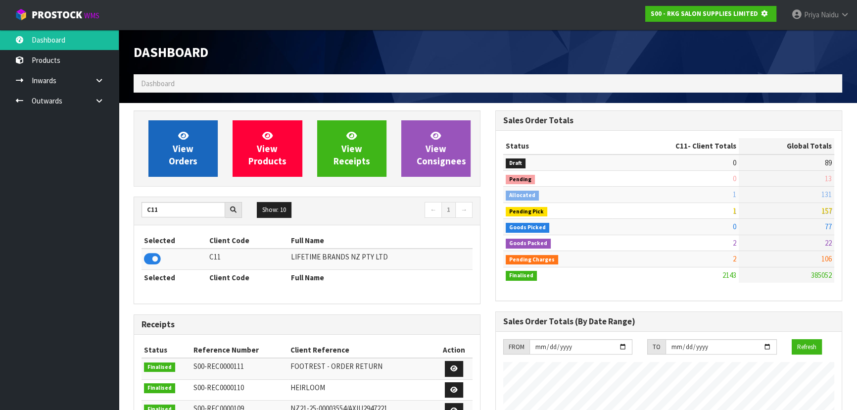
scroll to position [493980, 494234]
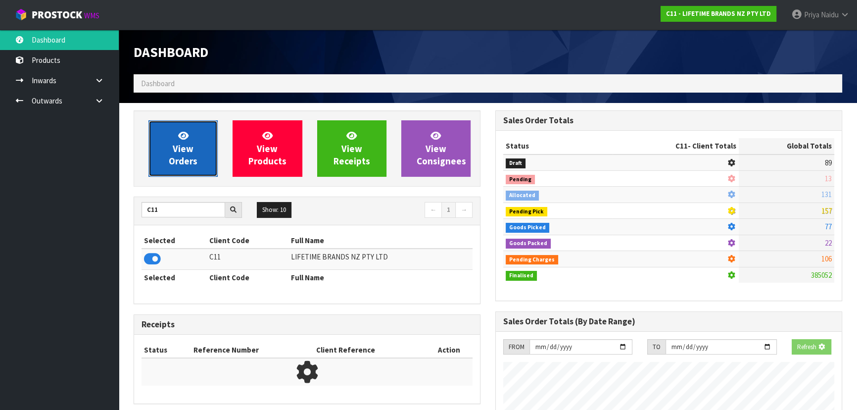
click at [194, 165] on span "View Orders" at bounding box center [183, 148] width 29 height 37
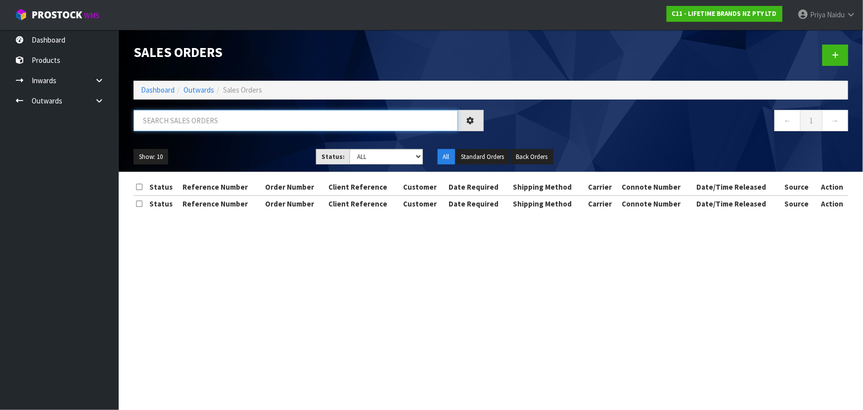
click at [197, 123] on input "text" at bounding box center [296, 120] width 324 height 21
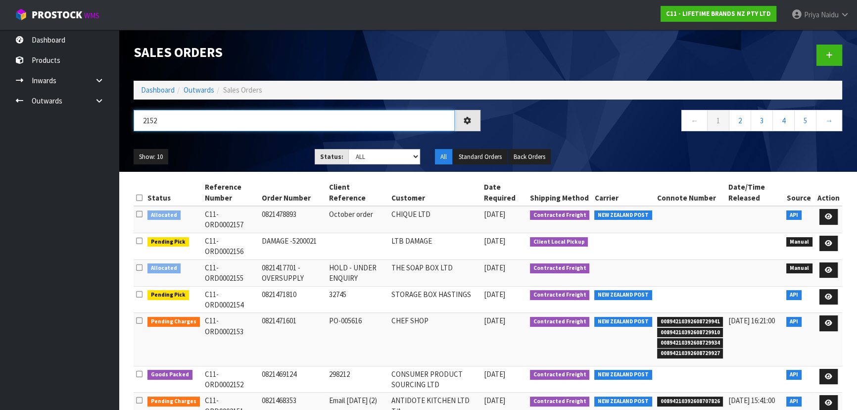
type input "2152"
click at [256, 144] on div "Show: 10 5 10 25 50 Status: Draft Pending Allocated Pending Pick Goods Picked G…" at bounding box center [487, 156] width 723 height 31
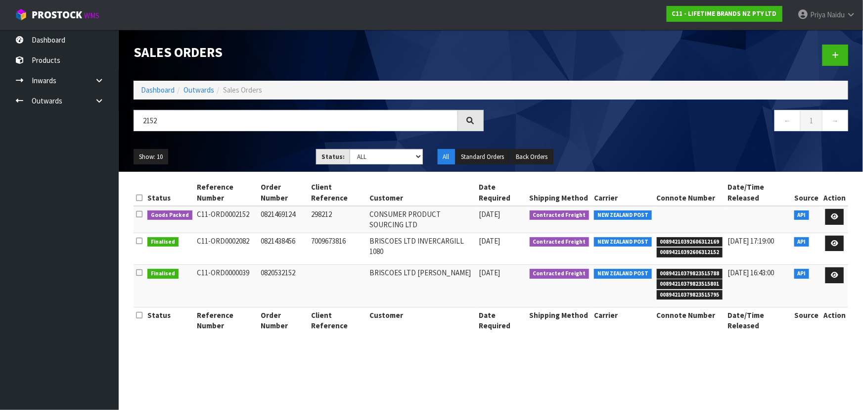
click at [257, 144] on div "Show: 10 5 10 25 50 Status: Draft Pending Allocated Pending Pick Goods Picked G…" at bounding box center [491, 156] width 730 height 31
click at [837, 213] on icon at bounding box center [834, 216] width 7 height 6
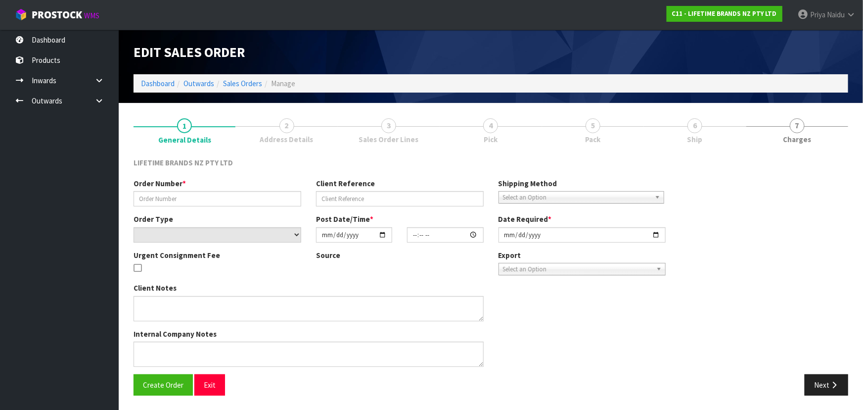
type input "0821469124"
type input "298212"
select select "number:0"
type input "2025-10-07"
type input "20:04:40.000"
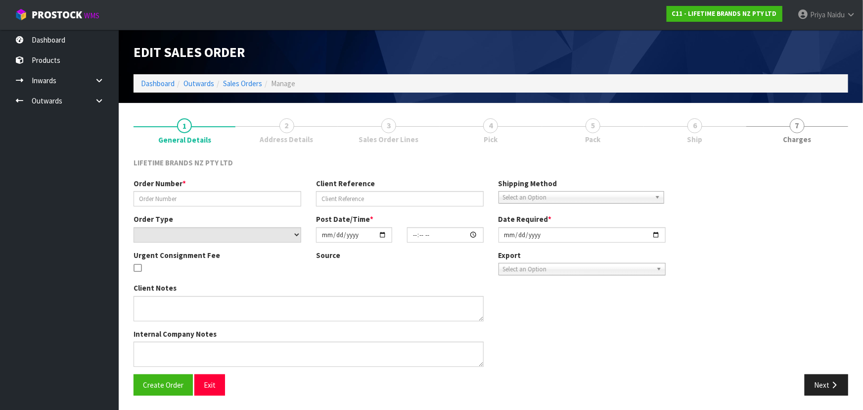
type input "2025-10-08"
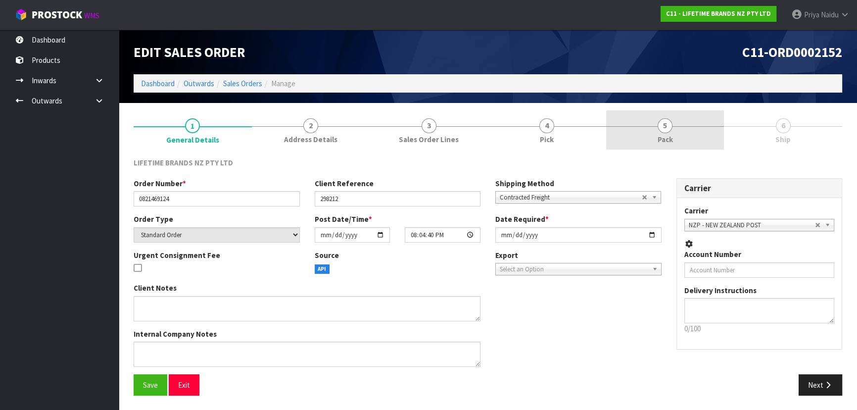
click at [684, 138] on link "5 Pack" at bounding box center [665, 129] width 118 height 39
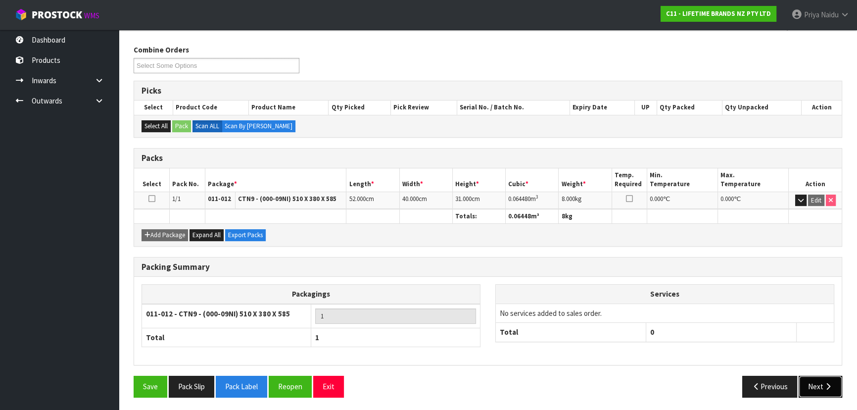
click at [824, 387] on button "Next" at bounding box center [820, 385] width 44 height 21
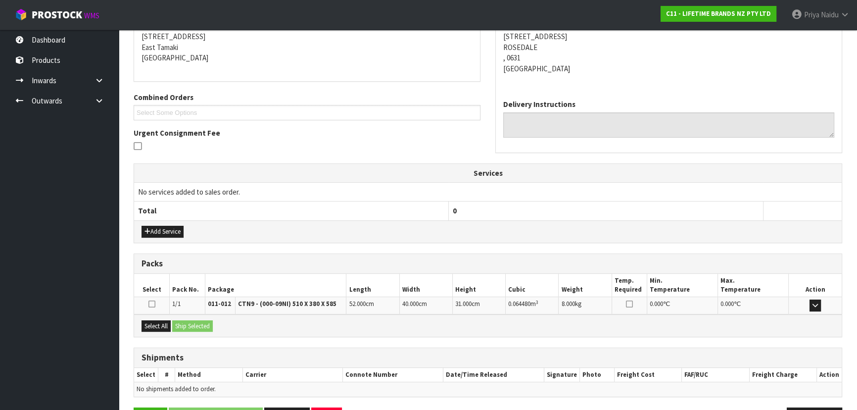
scroll to position [196, 0]
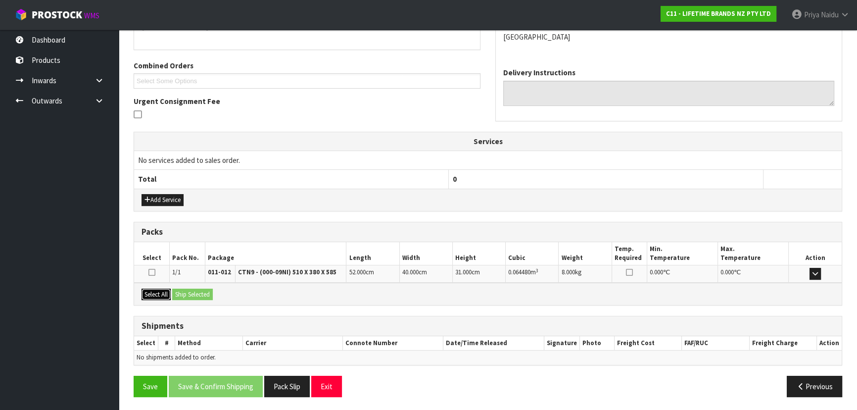
drag, startPoint x: 167, startPoint y: 294, endPoint x: 181, endPoint y: 290, distance: 14.4
click at [167, 293] on button "Select All" at bounding box center [155, 294] width 29 height 12
click at [182, 290] on button "Ship Selected" at bounding box center [192, 294] width 41 height 12
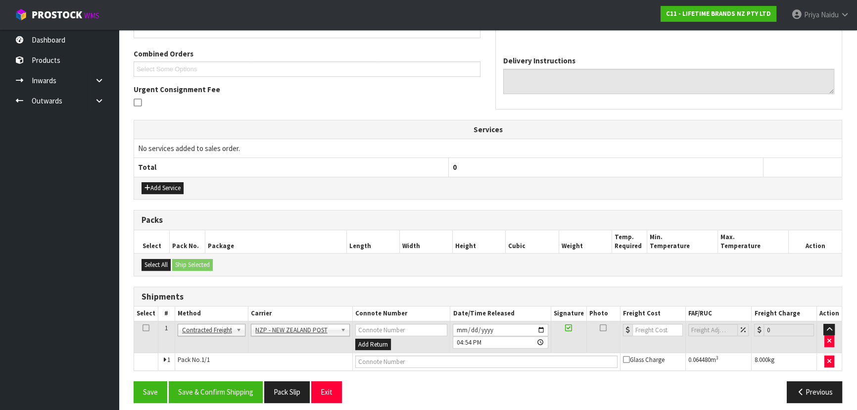
scroll to position [213, 0]
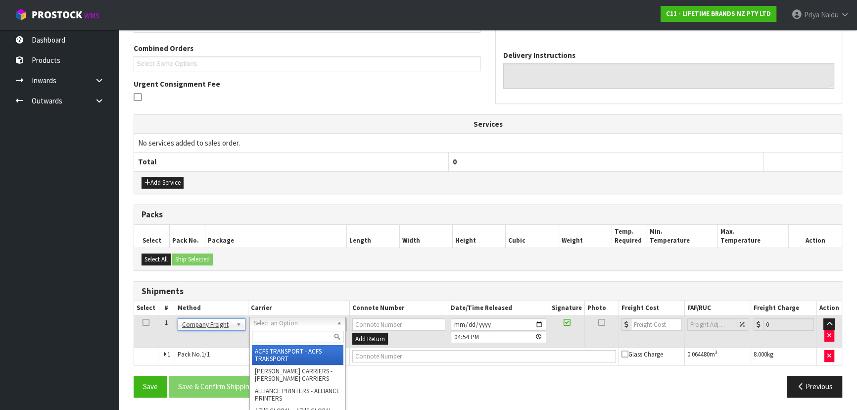
click at [274, 333] on input "text" at bounding box center [298, 336] width 92 height 12
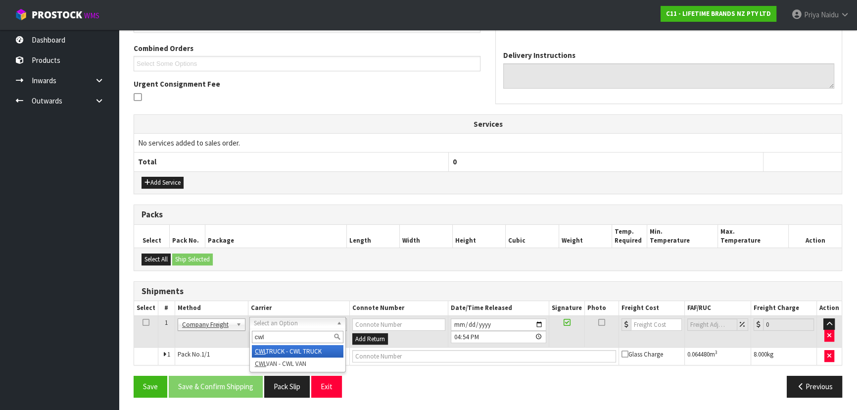
type input "cwl"
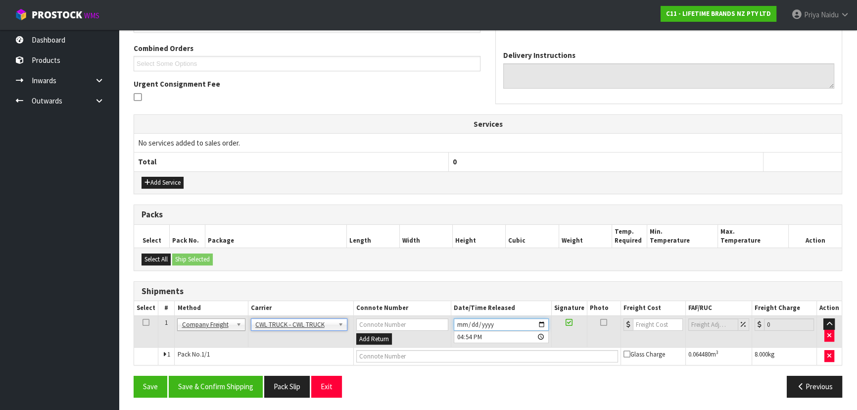
click at [541, 321] on input "2025-10-09" at bounding box center [501, 324] width 95 height 12
type input "2025-10-10"
click at [198, 382] on button "Save & Confirm Shipping" at bounding box center [216, 385] width 94 height 21
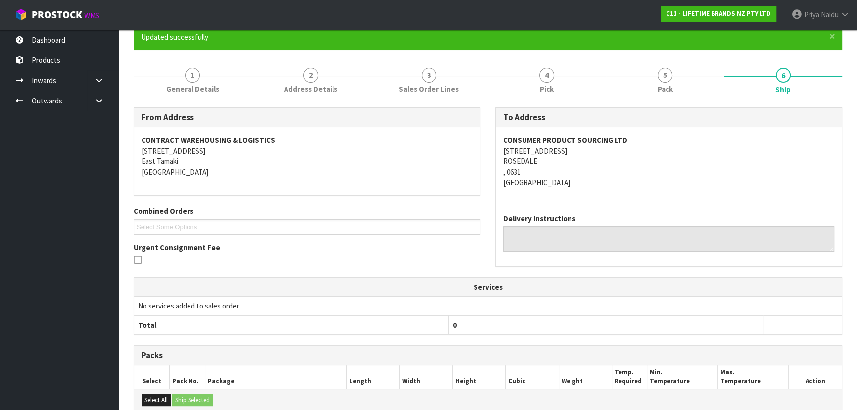
scroll to position [225, 0]
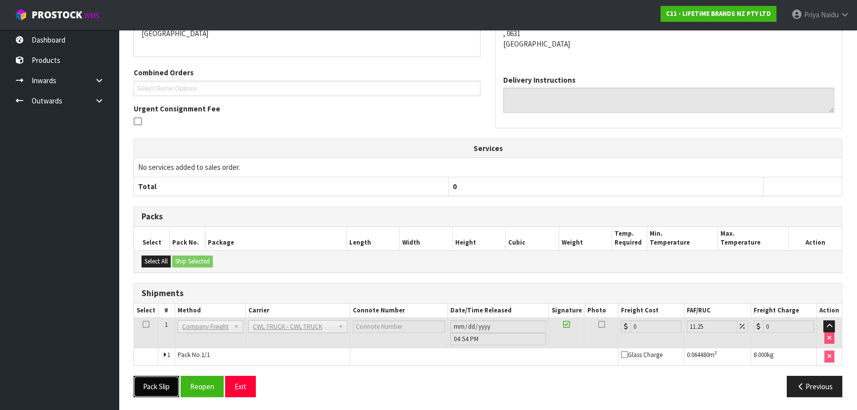
drag, startPoint x: 134, startPoint y: 394, endPoint x: 139, endPoint y: 382, distance: 13.5
click at [134, 392] on button "Pack Slip" at bounding box center [157, 385] width 46 height 21
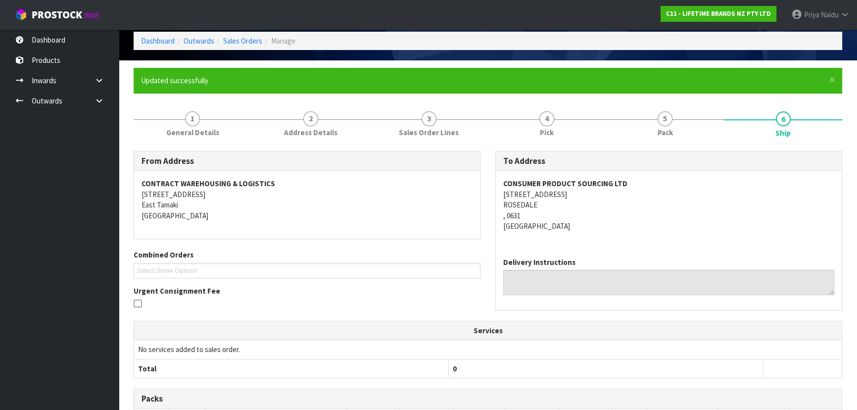
scroll to position [0, 0]
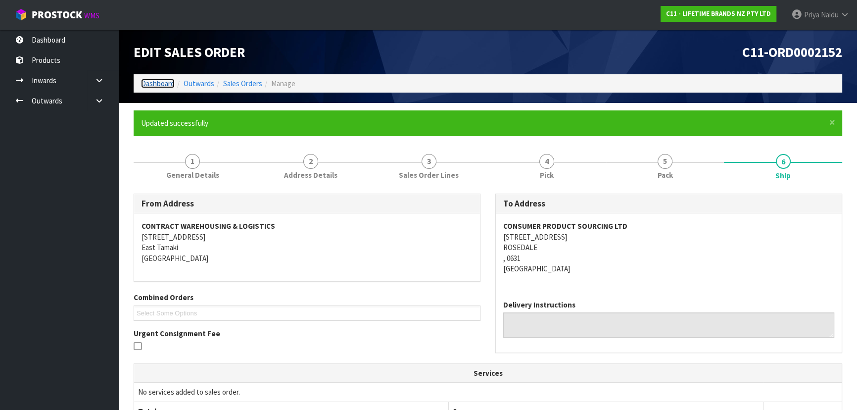
click at [160, 83] on link "Dashboard" at bounding box center [158, 83] width 34 height 9
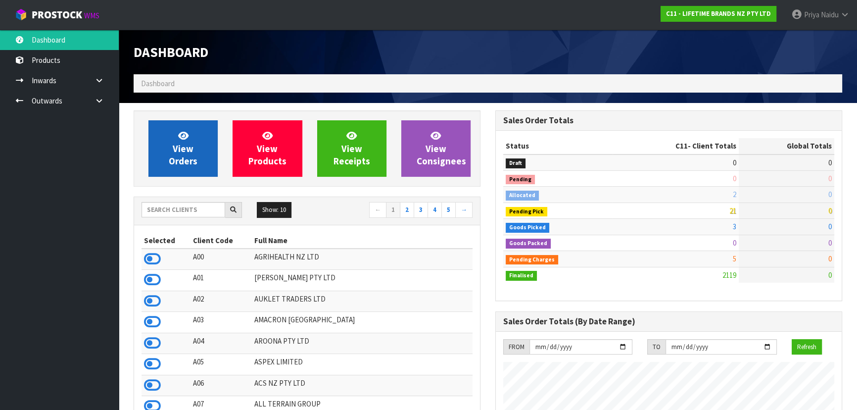
scroll to position [748, 361]
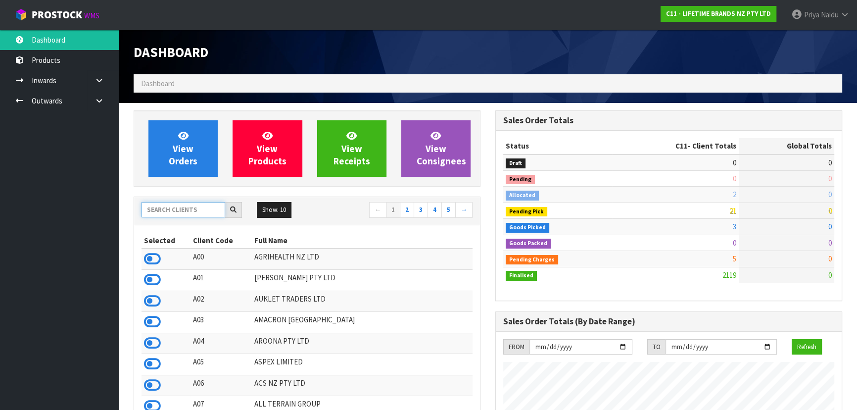
click at [174, 206] on input "text" at bounding box center [183, 209] width 84 height 15
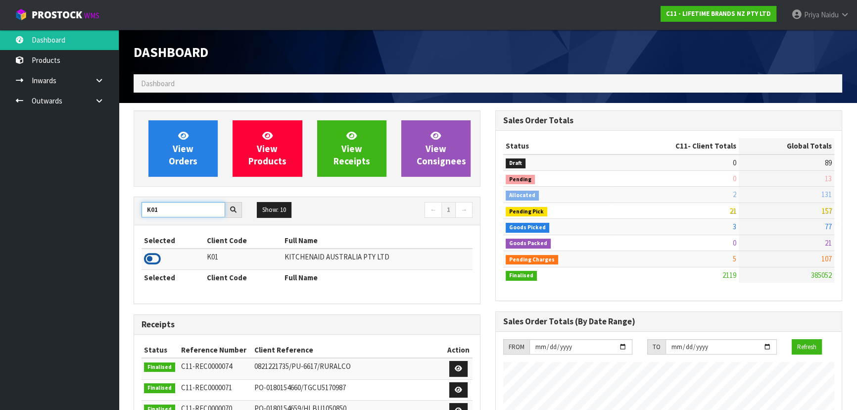
type input "K01"
click at [153, 264] on icon at bounding box center [152, 258] width 17 height 15
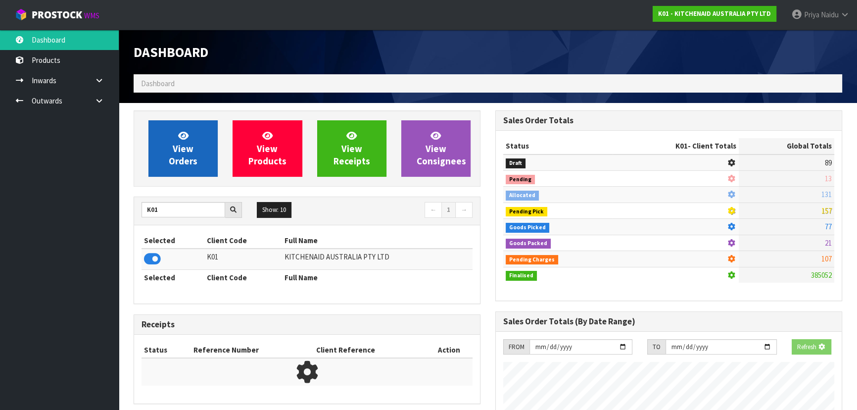
scroll to position [493980, 494234]
click at [187, 155] on span "View Orders" at bounding box center [183, 148] width 29 height 37
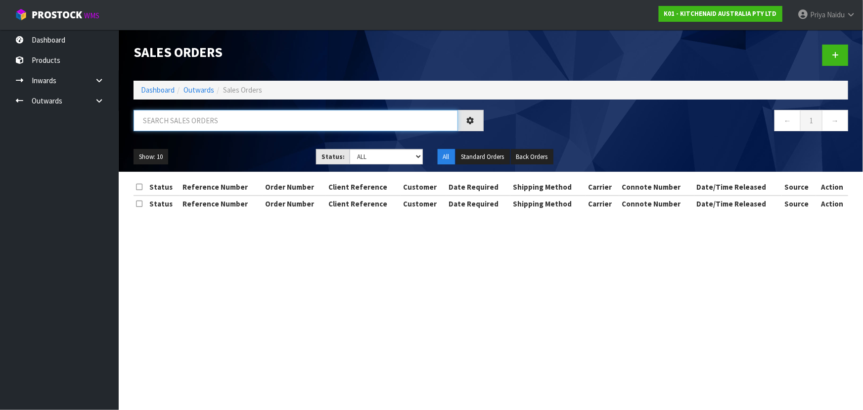
click at [203, 122] on input "text" at bounding box center [296, 120] width 324 height 21
type input "80351"
click at [371, 154] on select "Draft Pending Allocated Pending Pick Goods Picked Goods Packed Pending Charges …" at bounding box center [386, 156] width 73 height 15
select select "string:5"
click at [350, 149] on select "Draft Pending Allocated Pending Pick Goods Picked Goods Packed Pending Charges …" at bounding box center [386, 156] width 73 height 15
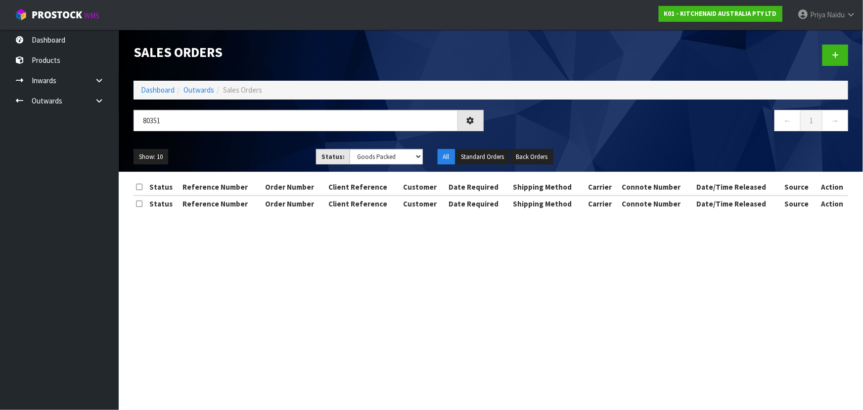
click at [282, 149] on ul "Show: 10 5 10 25 50" at bounding box center [218, 157] width 168 height 16
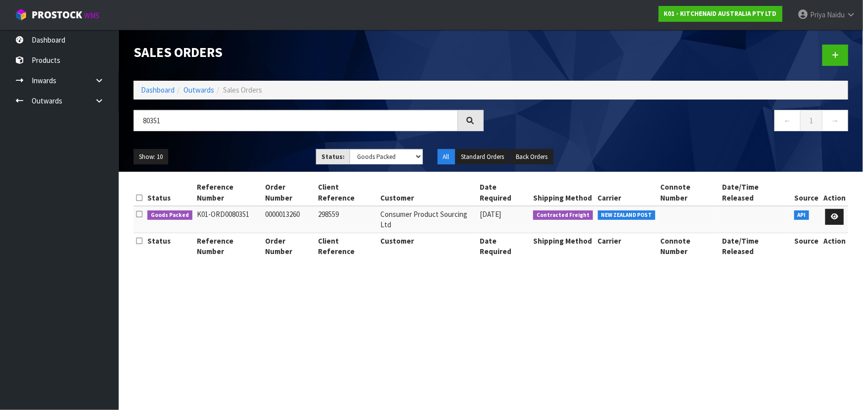
click at [282, 149] on ul "Show: 10 5 10 25 50" at bounding box center [218, 157] width 168 height 16
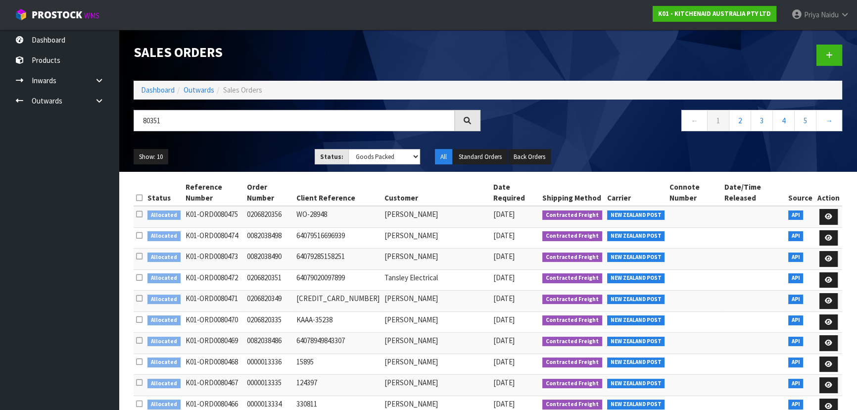
click at [269, 149] on ul "Show: 10 5 10 25 50" at bounding box center [217, 157] width 166 height 16
click at [268, 149] on ul "Show: 10 5 10 25 50" at bounding box center [217, 157] width 166 height 16
click at [268, 154] on ul "Show: 10 5 10 25 50" at bounding box center [217, 157] width 166 height 16
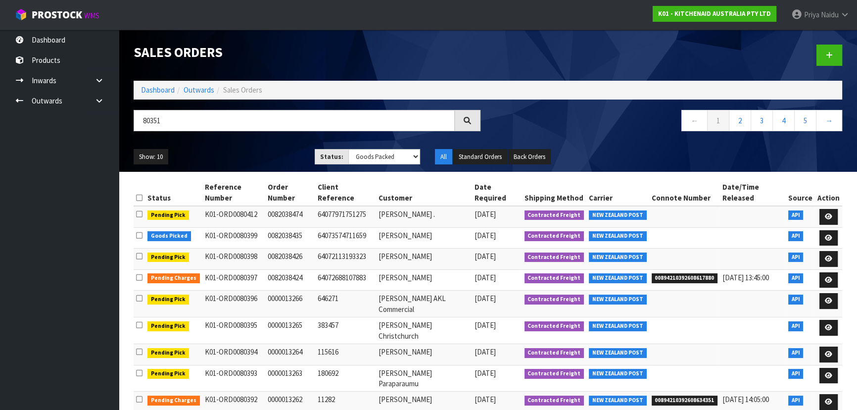
click at [268, 154] on ul "Show: 10 5 10 25 50" at bounding box center [217, 157] width 166 height 16
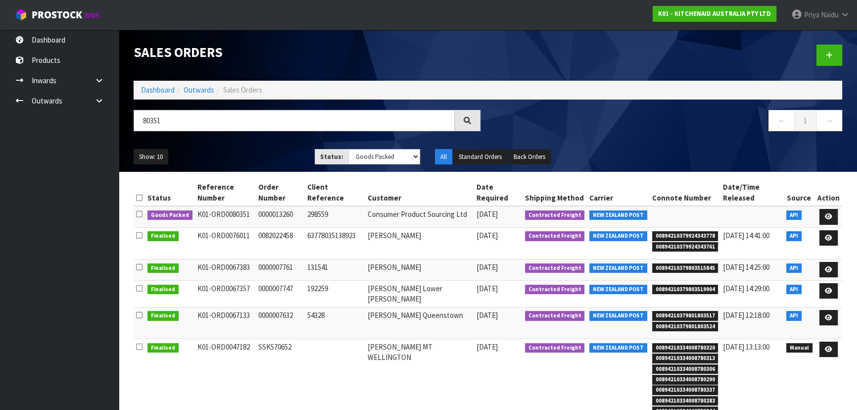
click at [260, 161] on ul "Show: 10 5 10 25 50" at bounding box center [217, 157] width 166 height 16
click at [830, 213] on icon at bounding box center [827, 216] width 7 height 6
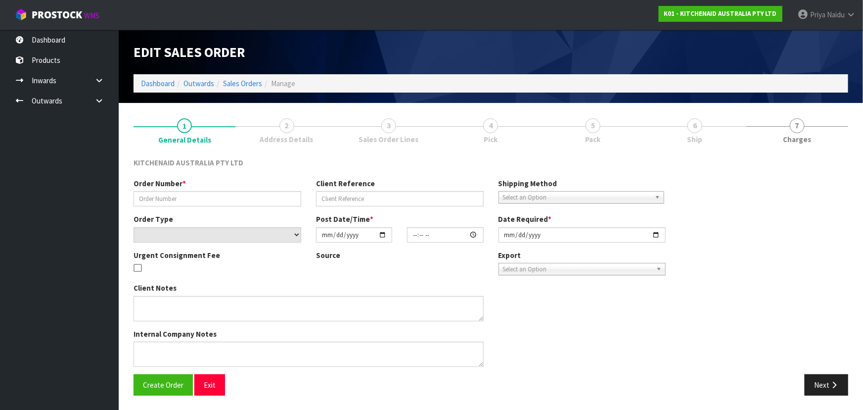
type input "0000013260"
type input "298559"
select select "number:0"
type input "2025-10-07"
type input "18:38:01.000"
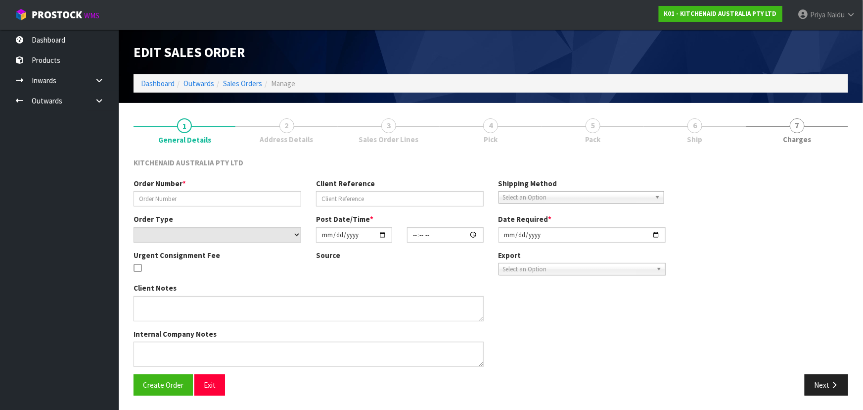
type input "2025-10-07"
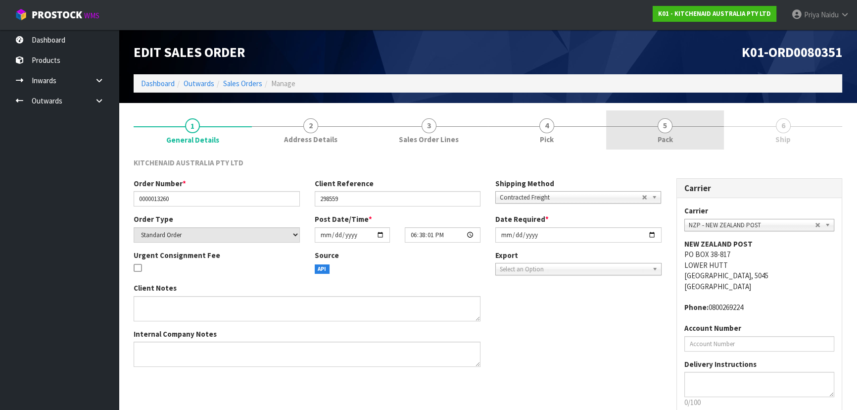
click at [676, 127] on link "5 Pack" at bounding box center [665, 129] width 118 height 39
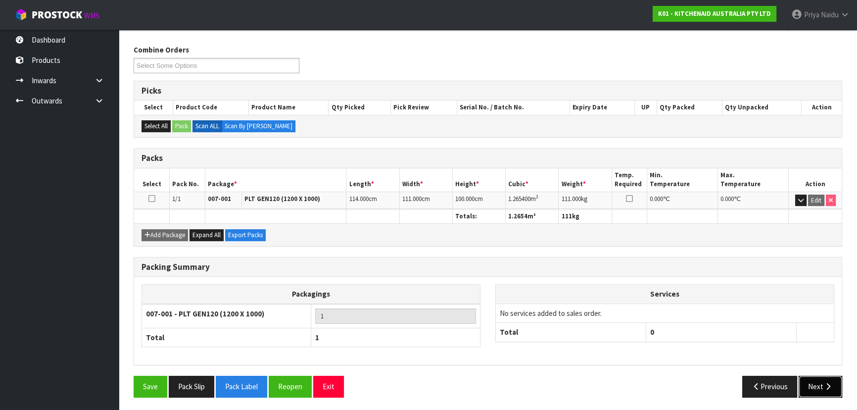
click at [819, 387] on button "Next" at bounding box center [820, 385] width 44 height 21
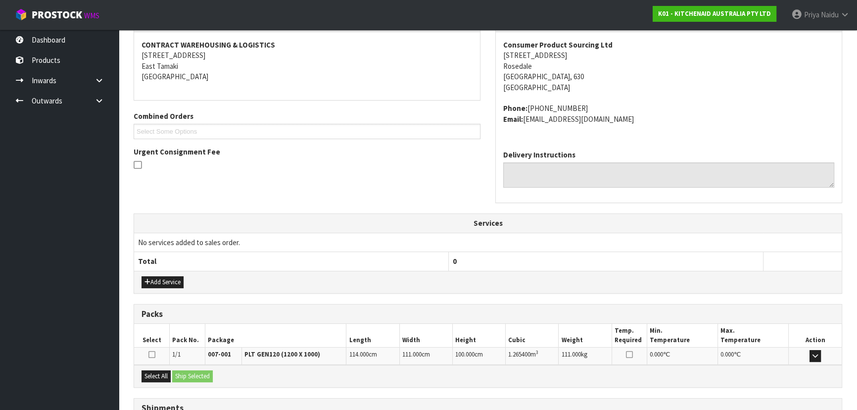
scroll to position [228, 0]
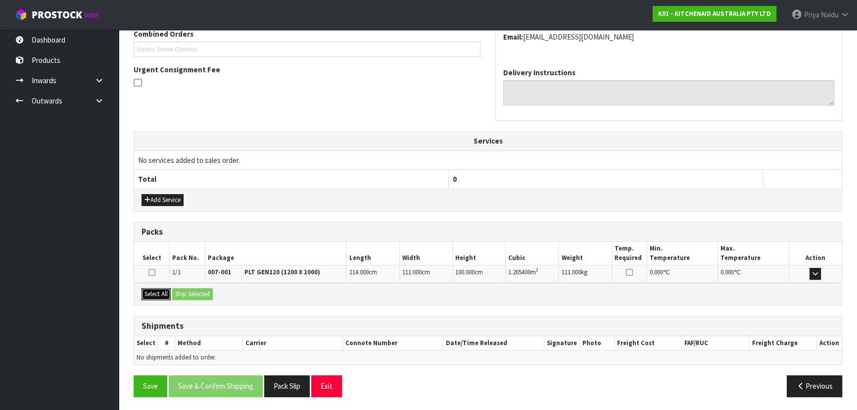
click at [159, 289] on button "Select All" at bounding box center [155, 294] width 29 height 12
drag, startPoint x: 185, startPoint y: 289, endPoint x: 207, endPoint y: 296, distance: 22.4
click at [185, 290] on button "Ship Selected" at bounding box center [192, 294] width 41 height 12
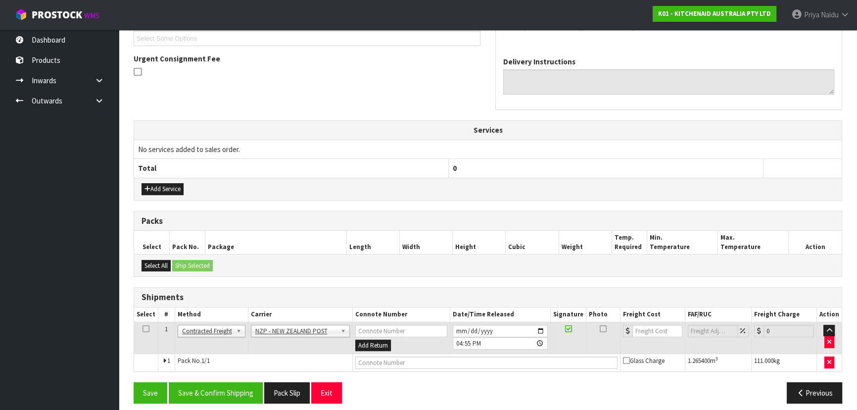
scroll to position [245, 0]
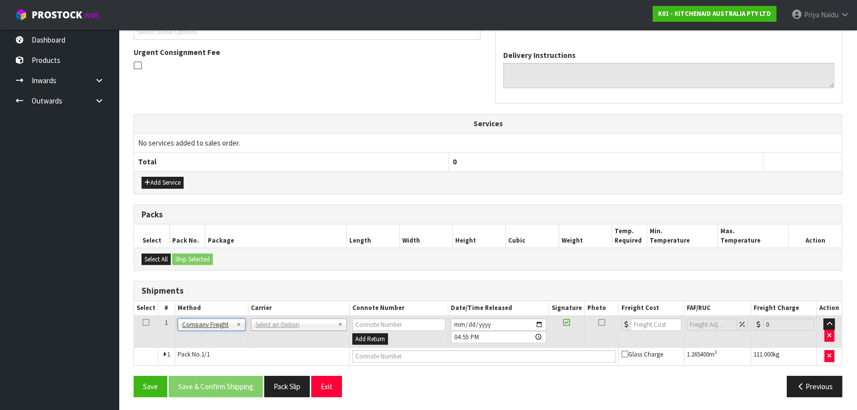
click at [277, 315] on td "ACFS TRANSPORT - ACFS TRANSPORT AJ TUTILL CARRIERS - AJ TUTILL CARRIERS ALLIANC…" at bounding box center [298, 331] width 101 height 32
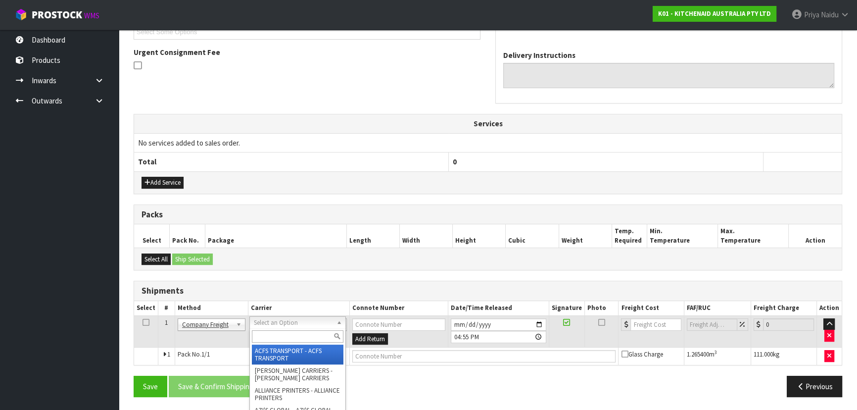
click at [268, 336] on input "text" at bounding box center [298, 336] width 92 height 12
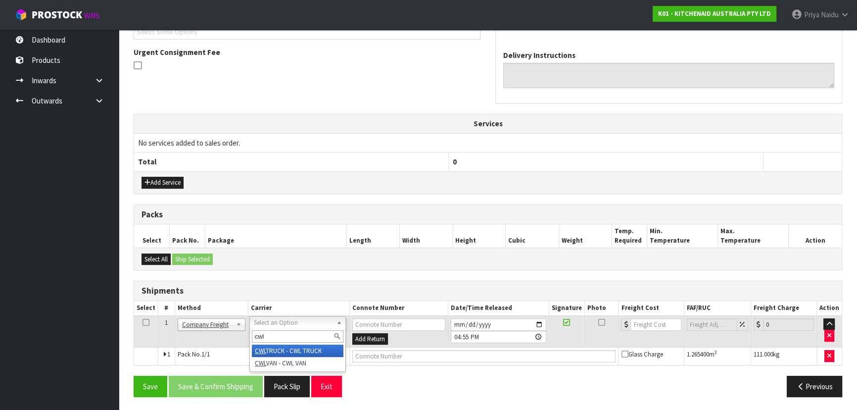
type input "cwl"
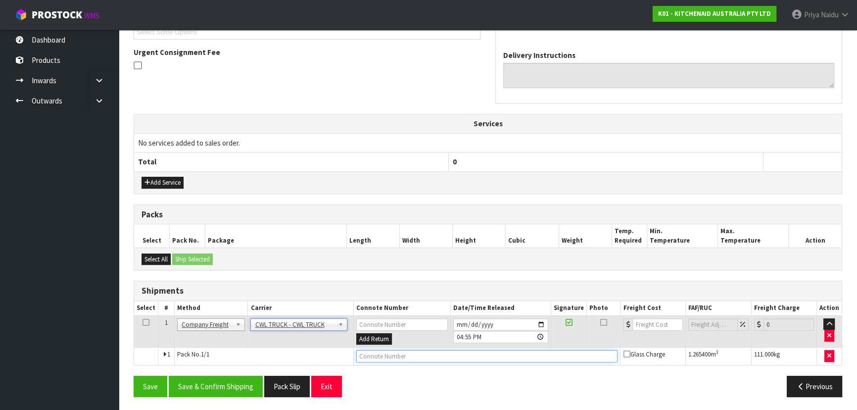
click at [371, 351] on input "text" at bounding box center [487, 356] width 262 height 12
type input "CWL TRUCK DELIVERY"
click at [541, 321] on input "2025-10-09" at bounding box center [500, 324] width 95 height 12
type input "2025-10-10"
click at [230, 384] on button "Save & Confirm Shipping" at bounding box center [216, 385] width 94 height 21
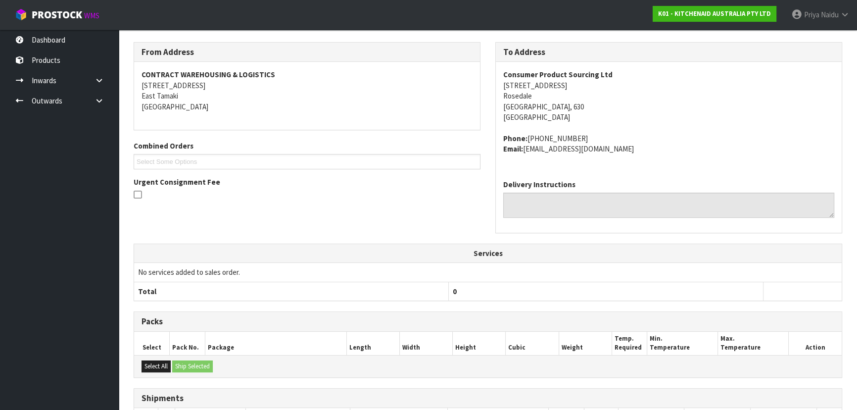
scroll to position [256, 0]
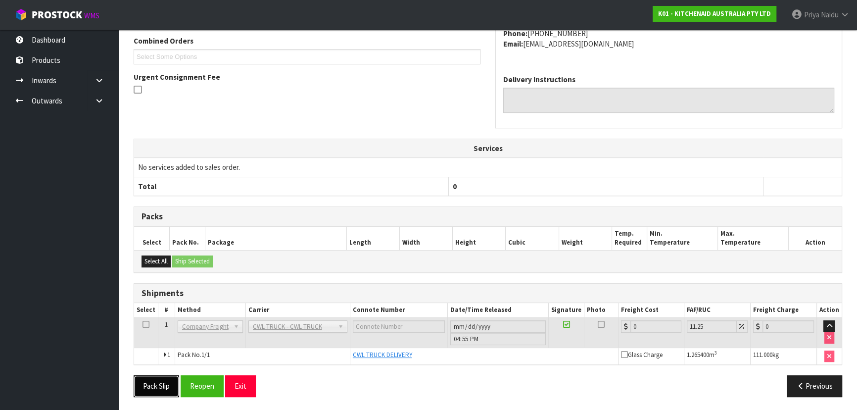
click at [149, 385] on button "Pack Slip" at bounding box center [157, 385] width 46 height 21
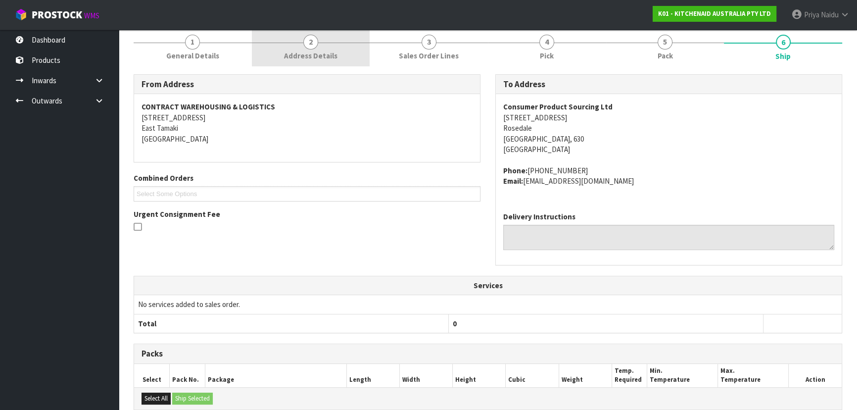
scroll to position [0, 0]
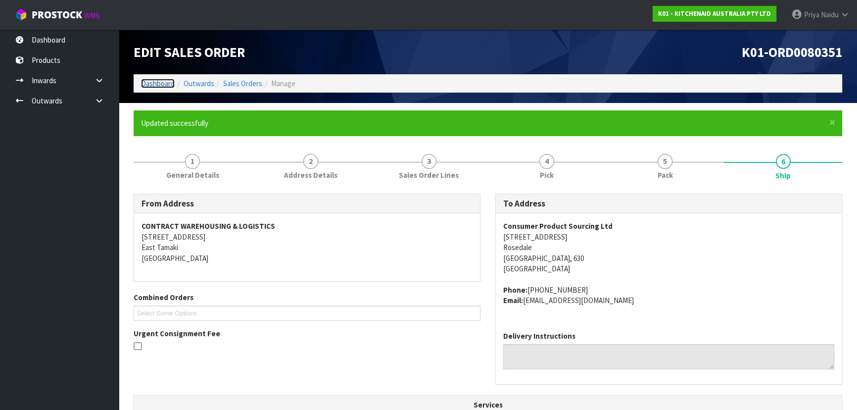
click at [157, 80] on link "Dashboard" at bounding box center [158, 83] width 34 height 9
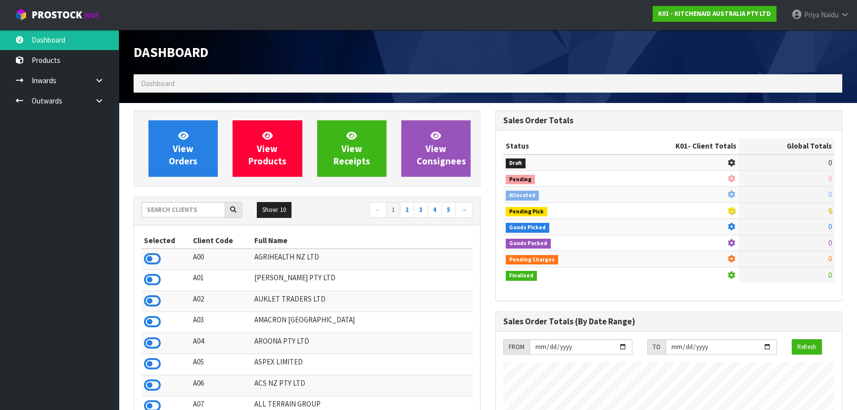
scroll to position [616, 361]
click at [206, 204] on input "text" at bounding box center [183, 209] width 84 height 15
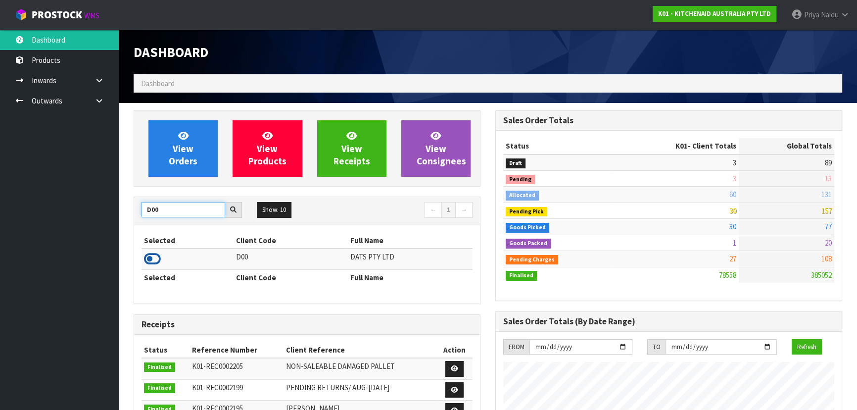
type input "D00"
click at [148, 256] on icon at bounding box center [152, 258] width 17 height 15
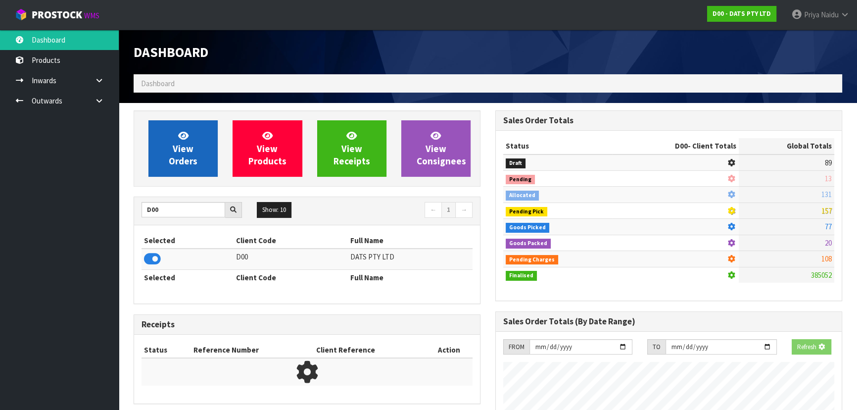
scroll to position [493980, 494234]
click at [175, 141] on link "View Orders" at bounding box center [182, 148] width 69 height 56
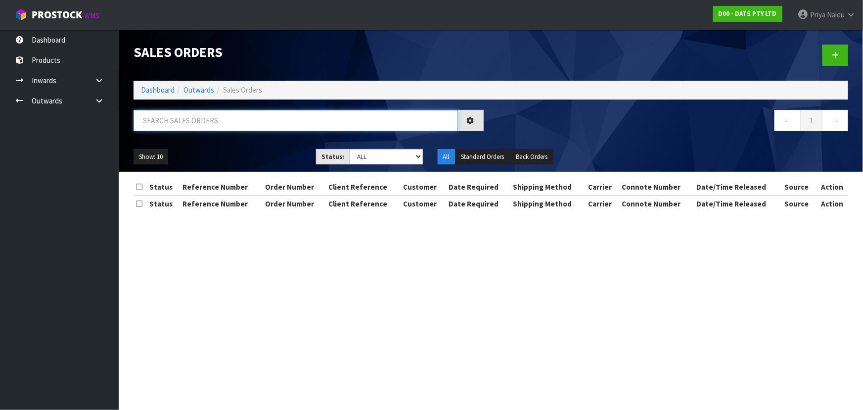
click at [194, 123] on input "text" at bounding box center [296, 120] width 324 height 21
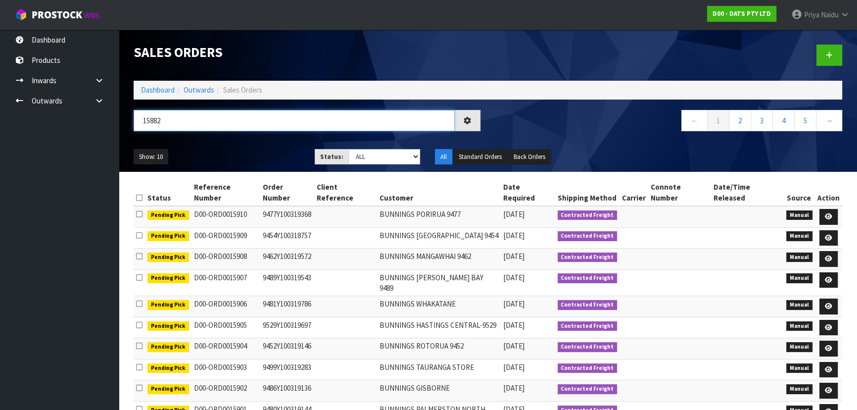
type input "15882"
click at [364, 154] on select "Draft Pending Allocated Pending Pick Goods Picked Goods Packed Pending Charges …" at bounding box center [384, 156] width 72 height 15
select select "string:5"
click at [348, 149] on select "Draft Pending Allocated Pending Pick Goods Picked Goods Packed Pending Charges …" at bounding box center [384, 156] width 72 height 15
click at [257, 152] on ul "Show: 10 5 10 25 50" at bounding box center [217, 157] width 166 height 16
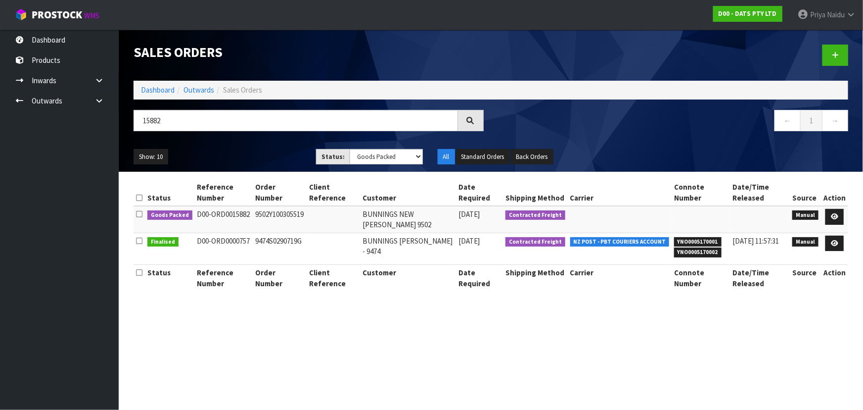
click at [253, 151] on ul "Show: 10 5 10 25 50" at bounding box center [218, 157] width 168 height 16
click at [234, 153] on ul "Show: 10 5 10 25 50" at bounding box center [218, 157] width 168 height 16
click at [832, 215] on icon at bounding box center [834, 216] width 7 height 6
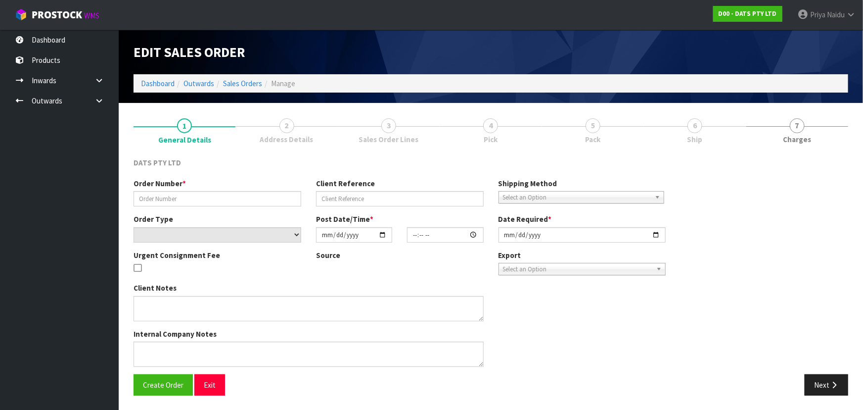
type input "9502Y100305519"
select select "number:0"
type input "2025-10-03"
type input "10:11:00.000"
type input "2025-10-03"
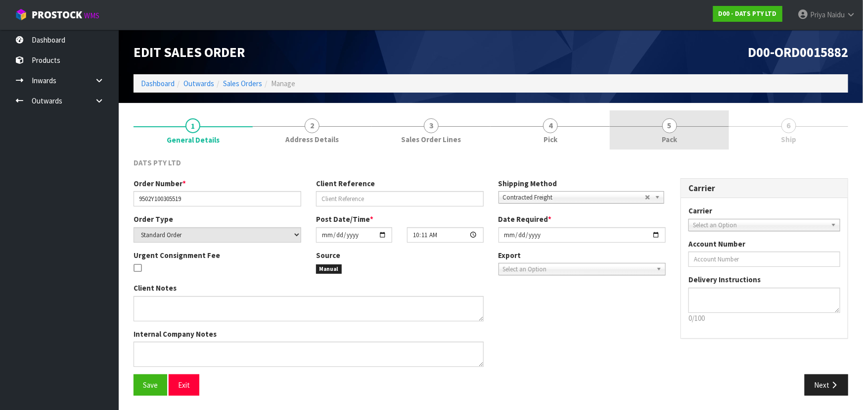
click at [677, 129] on link "5 Pack" at bounding box center [669, 129] width 119 height 39
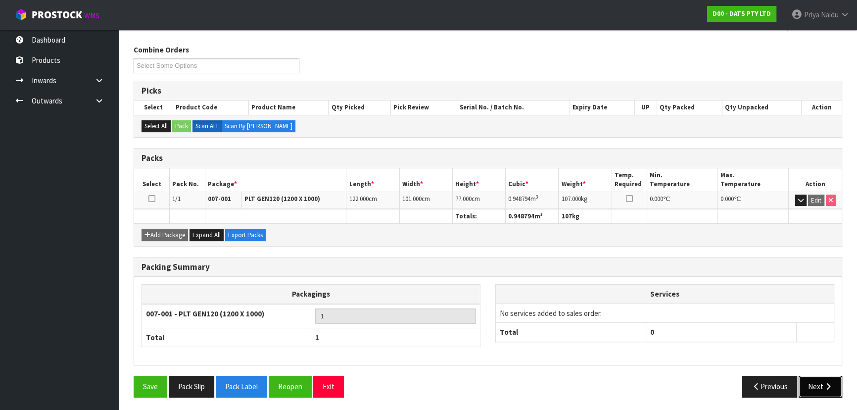
click at [826, 376] on button "Next" at bounding box center [820, 385] width 44 height 21
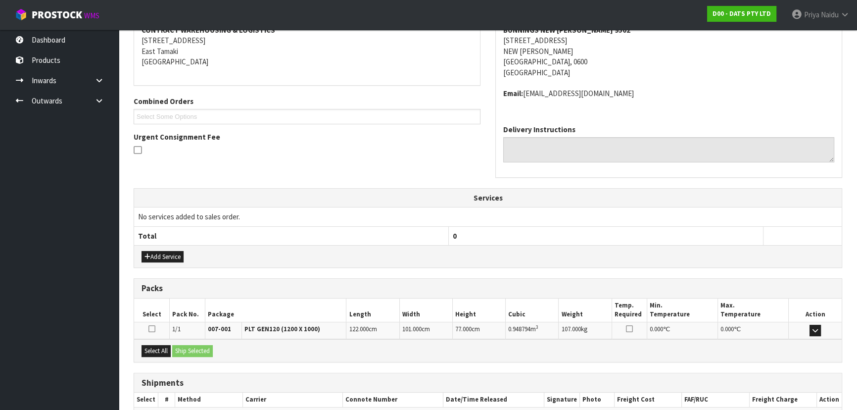
scroll to position [217, 0]
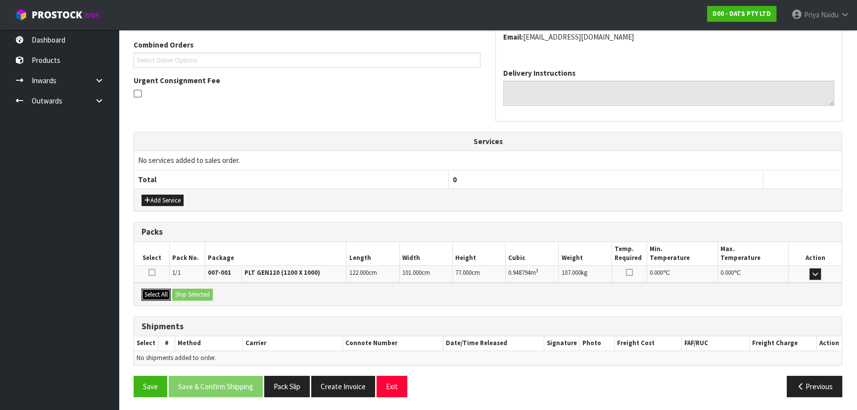
drag, startPoint x: 159, startPoint y: 293, endPoint x: 183, endPoint y: 293, distance: 24.7
click at [161, 293] on button "Select All" at bounding box center [155, 294] width 29 height 12
click at [184, 293] on button "Ship Selected" at bounding box center [192, 294] width 41 height 12
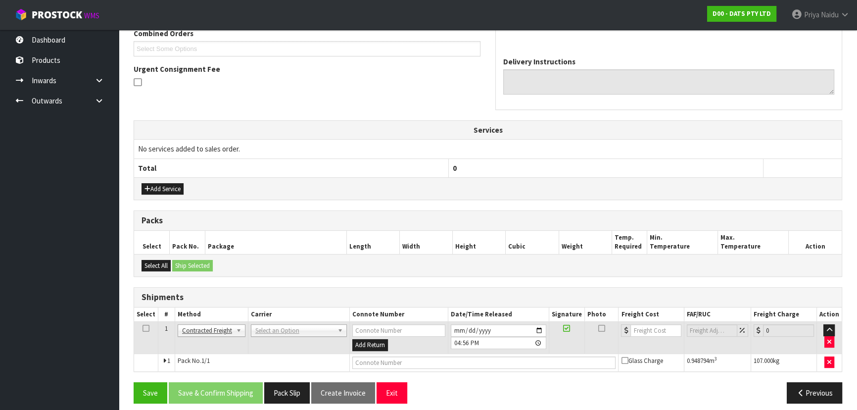
scroll to position [234, 0]
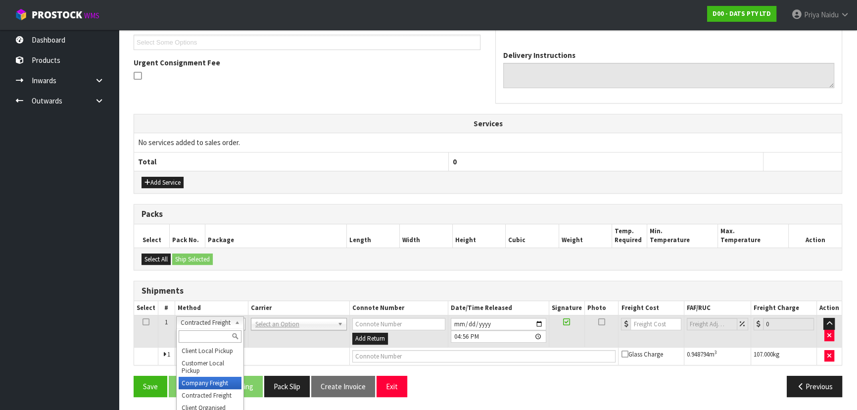
drag, startPoint x: 207, startPoint y: 379, endPoint x: 226, endPoint y: 356, distance: 29.9
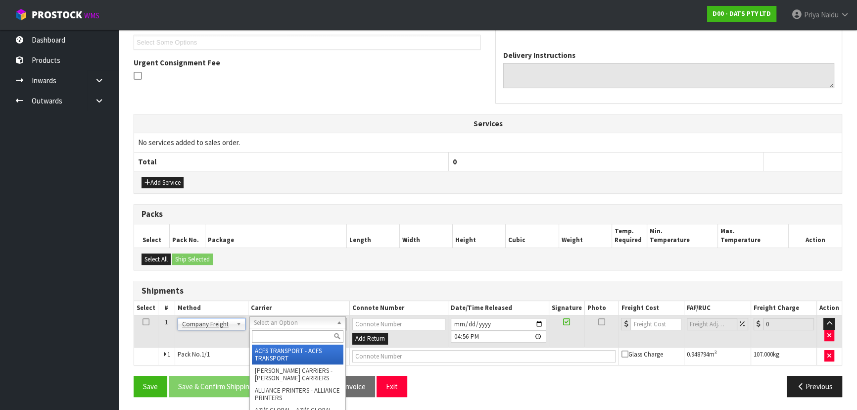
click at [273, 330] on input "text" at bounding box center [298, 336] width 92 height 12
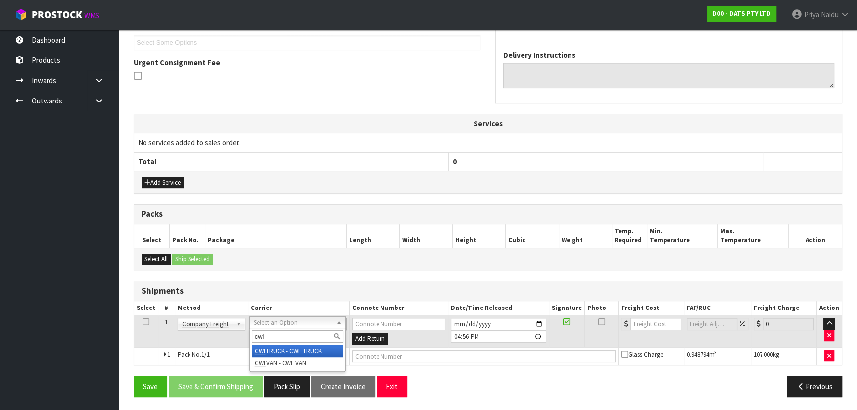
type input "cwl"
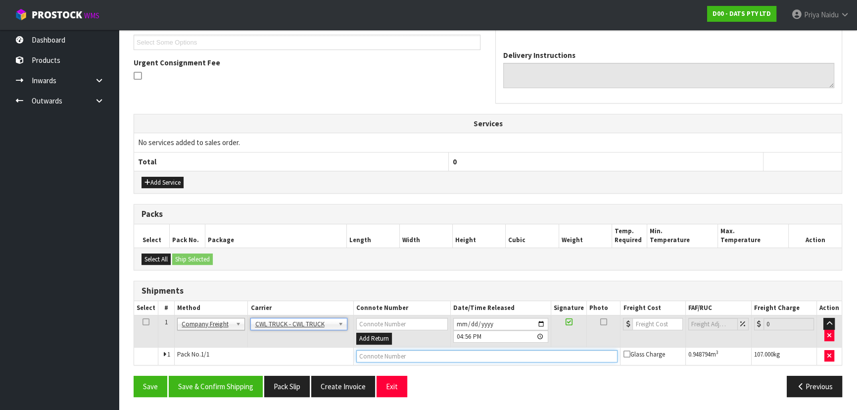
click at [404, 353] on input "text" at bounding box center [487, 356] width 262 height 12
type input "CWL TRUCK DELIVERY"
click at [542, 321] on input "2025-10-09" at bounding box center [500, 324] width 95 height 12
type input "2025-10-10"
click at [237, 375] on button "Save & Confirm Shipping" at bounding box center [216, 385] width 94 height 21
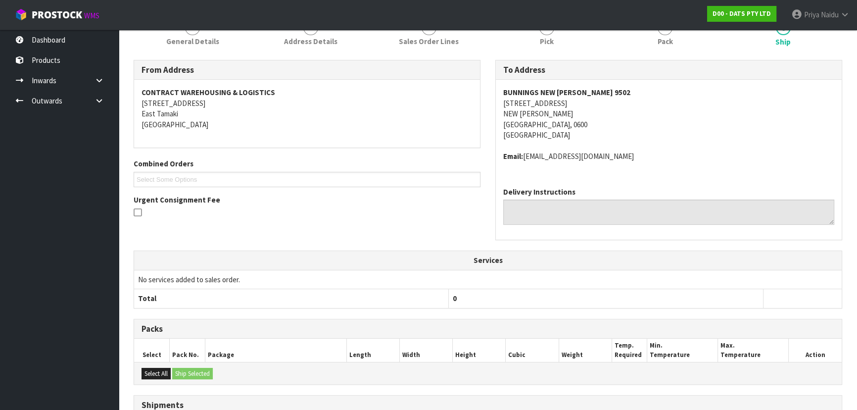
scroll to position [0, 0]
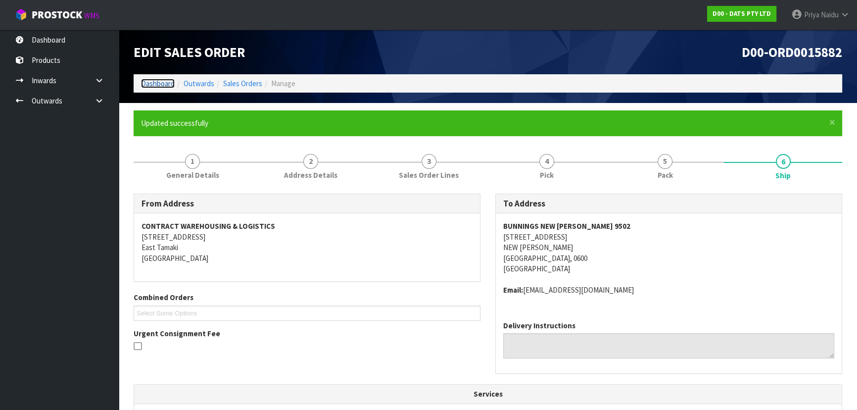
click at [169, 80] on link "Dashboard" at bounding box center [158, 83] width 34 height 9
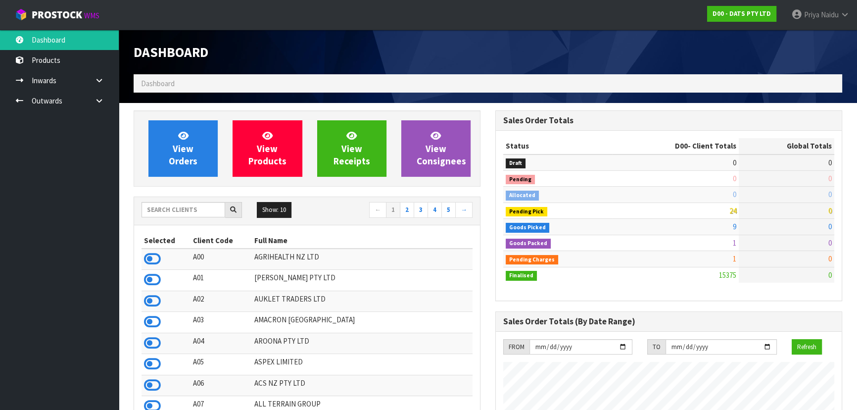
scroll to position [748, 361]
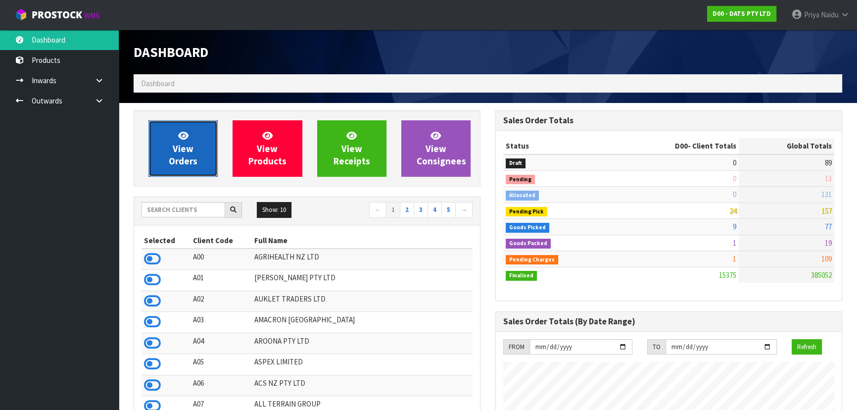
click at [173, 158] on span "View Orders" at bounding box center [183, 148] width 29 height 37
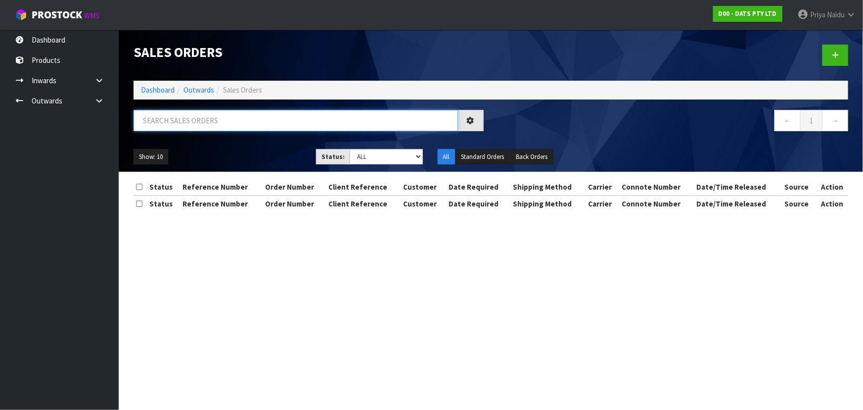
click at [199, 122] on input "text" at bounding box center [296, 120] width 324 height 21
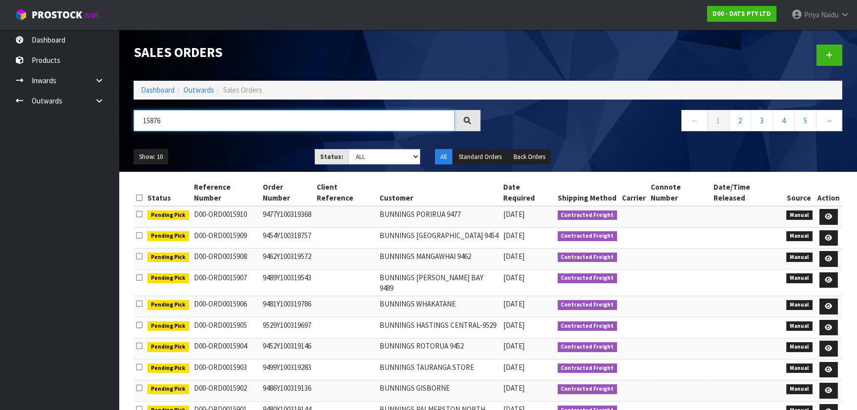
type input "15876"
drag, startPoint x: 371, startPoint y: 157, endPoint x: 378, endPoint y: 163, distance: 9.2
click at [371, 157] on select "Draft Pending Allocated Pending Pick Goods Picked Goods Packed Pending Charges …" at bounding box center [384, 156] width 72 height 15
select select "string:5"
click at [348, 149] on select "Draft Pending Allocated Pending Pick Goods Picked Goods Packed Pending Charges …" at bounding box center [384, 156] width 72 height 15
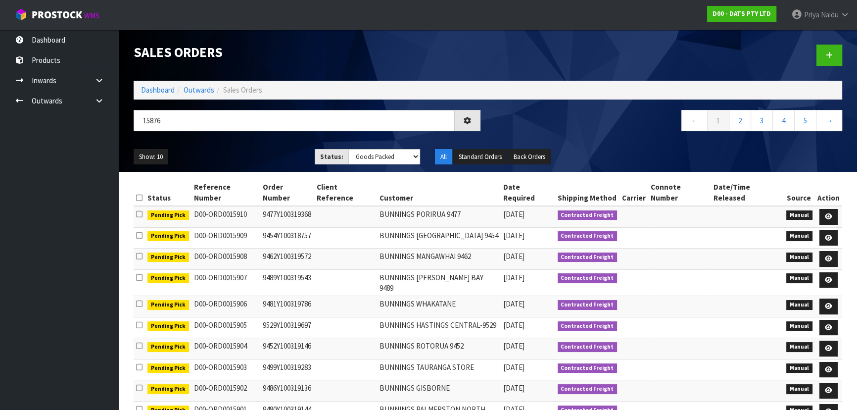
click at [267, 144] on div "Show: 10 5 10 25 50 Status: Draft Pending Allocated Pending Pick Goods Picked G…" at bounding box center [487, 156] width 723 height 31
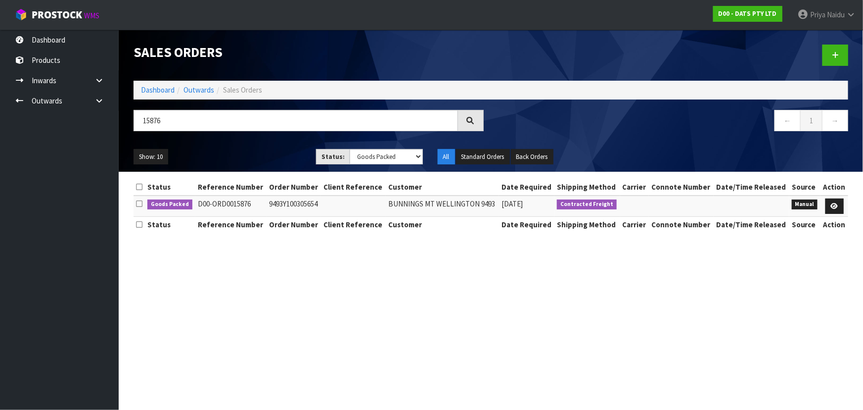
click at [257, 145] on div "Show: 10 5 10 25 50 Status: Draft Pending Allocated Pending Pick Goods Picked G…" at bounding box center [491, 156] width 730 height 31
click at [274, 158] on ul "Show: 10 5 10 25 50" at bounding box center [218, 157] width 168 height 16
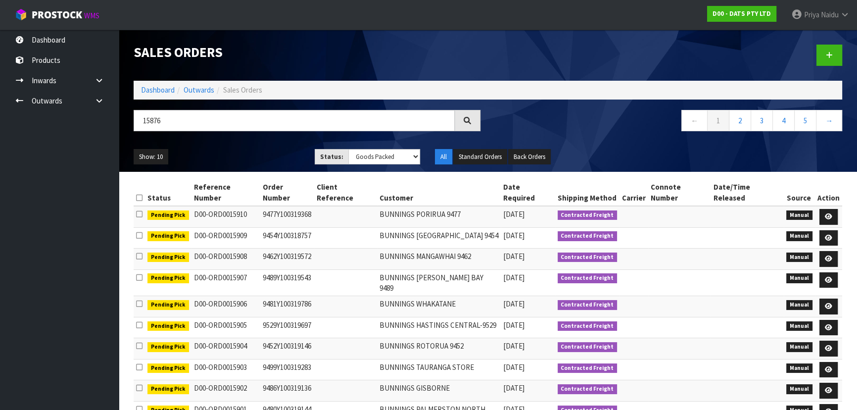
click at [274, 158] on ul "Show: 10 5 10 25 50" at bounding box center [217, 157] width 166 height 16
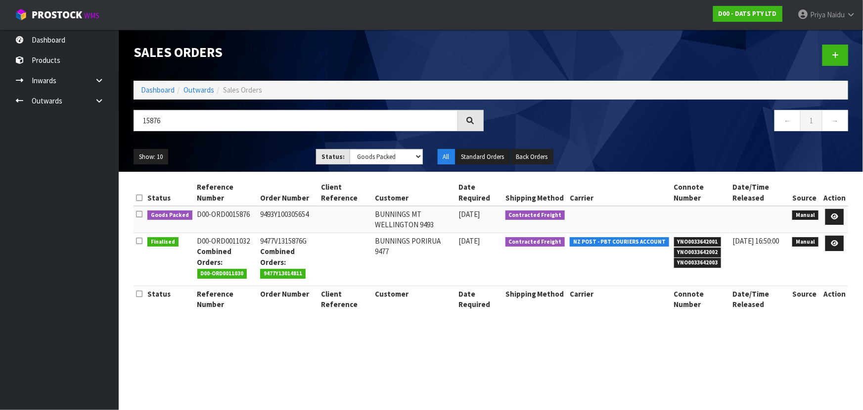
click at [274, 158] on ul "Show: 10 5 10 25 50" at bounding box center [218, 157] width 168 height 16
click at [266, 152] on ul "Show: 10 5 10 25 50" at bounding box center [218, 157] width 168 height 16
click at [22, 54] on link "Products" at bounding box center [59, 60] width 119 height 20
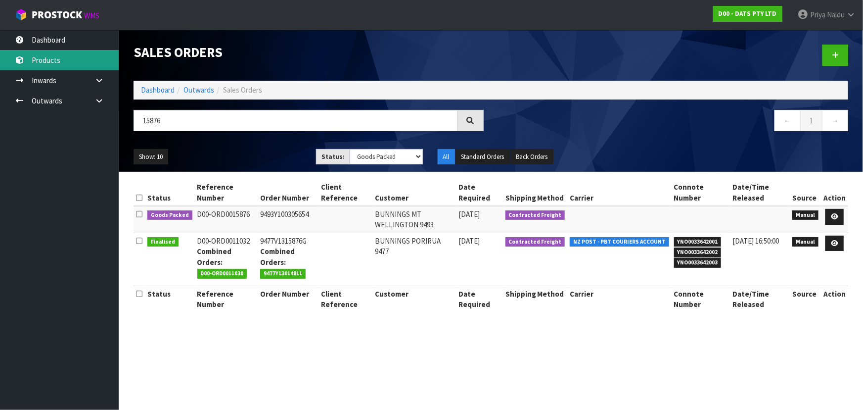
click at [22, 54] on link "Products" at bounding box center [59, 60] width 119 height 20
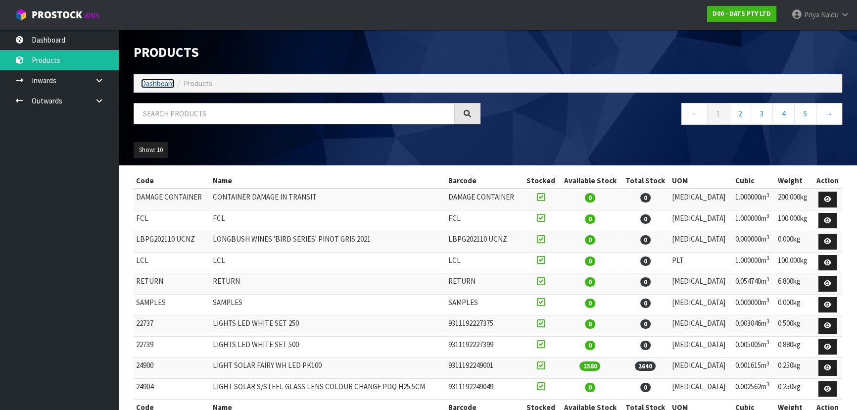
click at [163, 84] on link "Dashboard" at bounding box center [158, 83] width 34 height 9
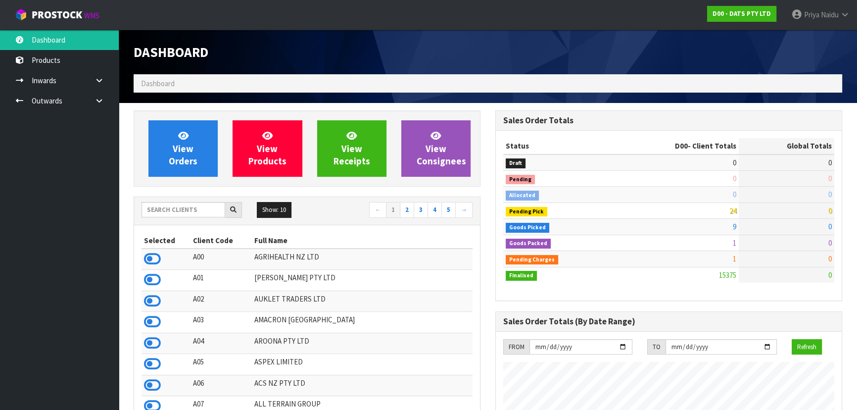
scroll to position [748, 361]
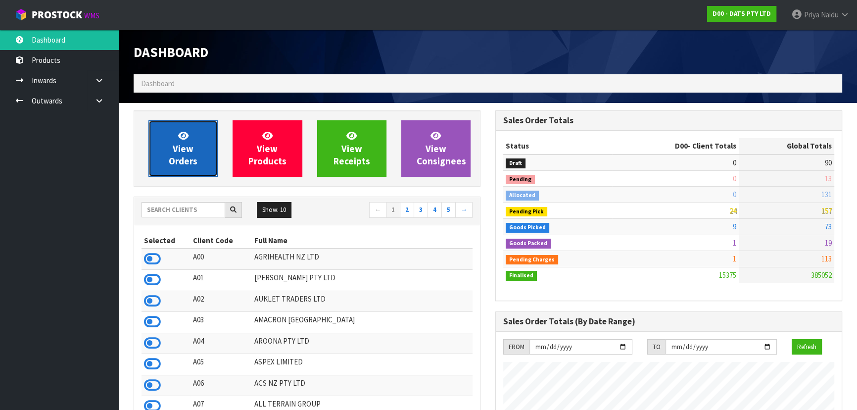
click at [188, 166] on span "View Orders" at bounding box center [183, 148] width 29 height 37
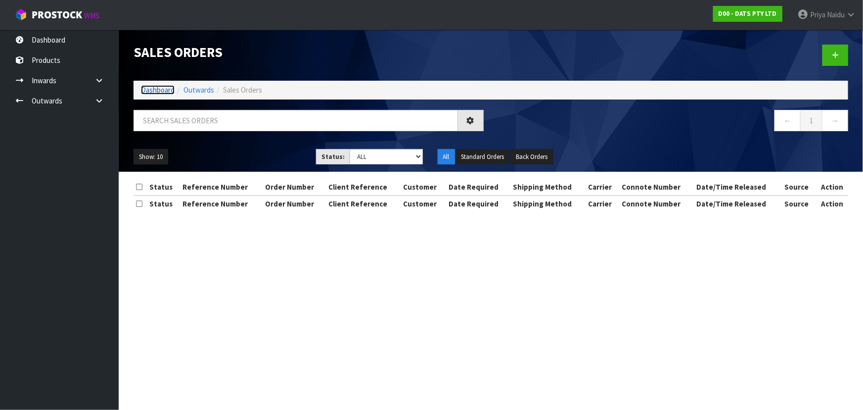
click at [163, 88] on link "Dashboard" at bounding box center [158, 89] width 34 height 9
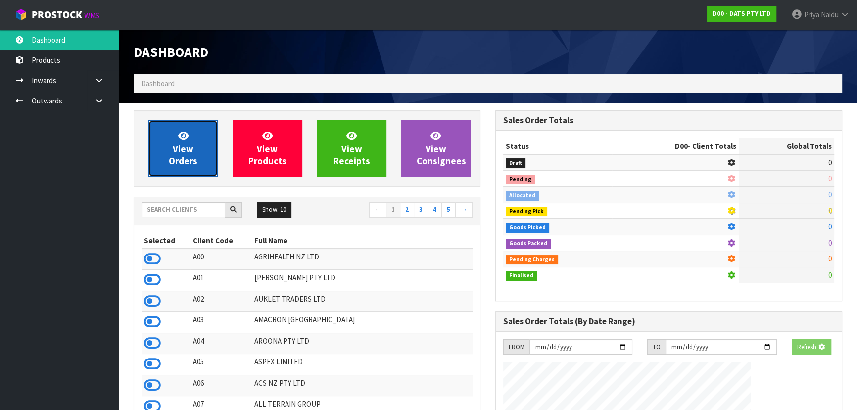
click at [183, 155] on span "View Orders" at bounding box center [183, 148] width 29 height 37
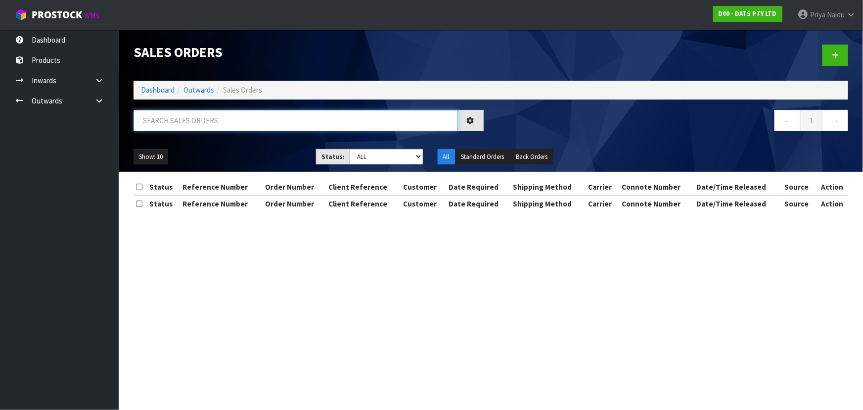
click at [194, 124] on input "text" at bounding box center [296, 120] width 324 height 21
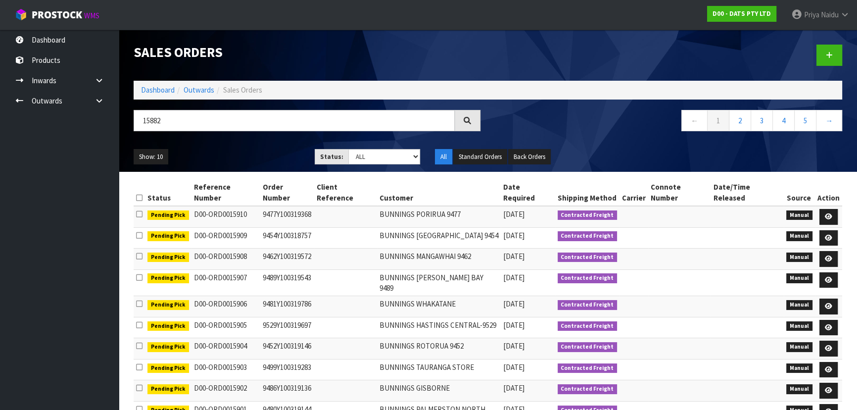
click at [245, 149] on ul "Show: 10 5 10 25 50" at bounding box center [217, 157] width 166 height 16
click at [252, 156] on ul "Show: 10 5 10 25 50" at bounding box center [217, 157] width 166 height 16
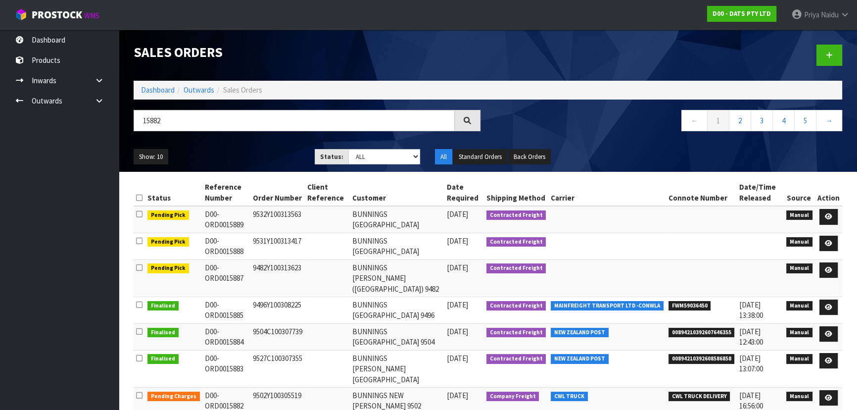
click at [252, 156] on ul "Show: 10 5 10 25 50" at bounding box center [217, 157] width 166 height 16
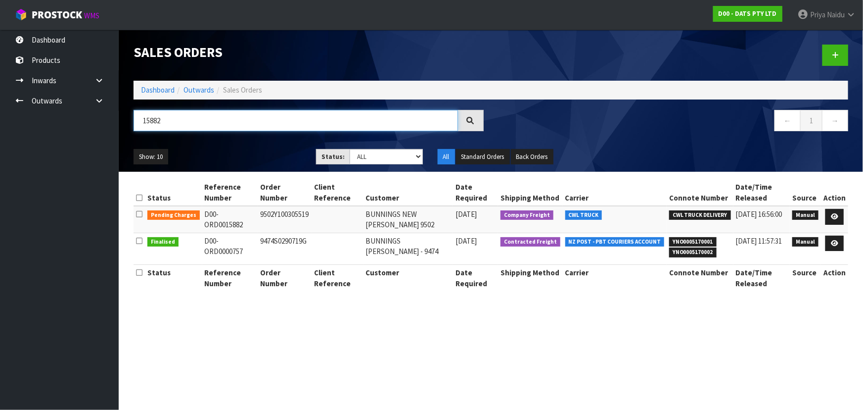
click at [175, 118] on input "15882" at bounding box center [296, 120] width 324 height 21
type input "15876"
click at [380, 157] on select "Draft Pending Allocated Pending Pick Goods Picked Goods Packed Pending Charges …" at bounding box center [386, 156] width 73 height 15
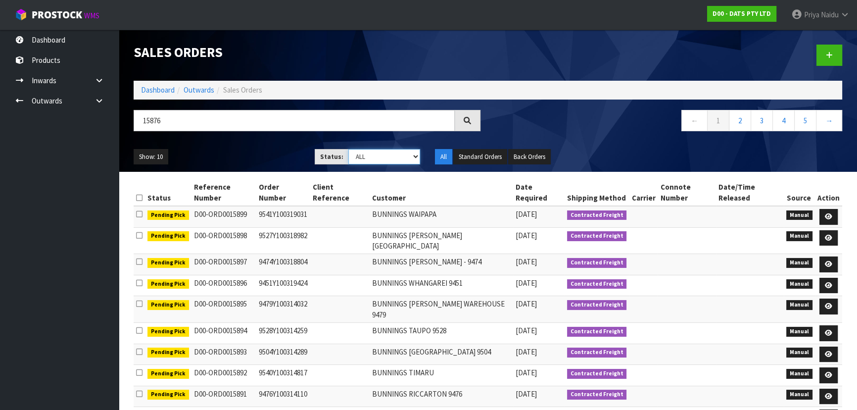
select select "string:5"
click at [348, 149] on select "Draft Pending Allocated Pending Pick Goods Picked Goods Packed Pending Charges …" at bounding box center [384, 156] width 72 height 15
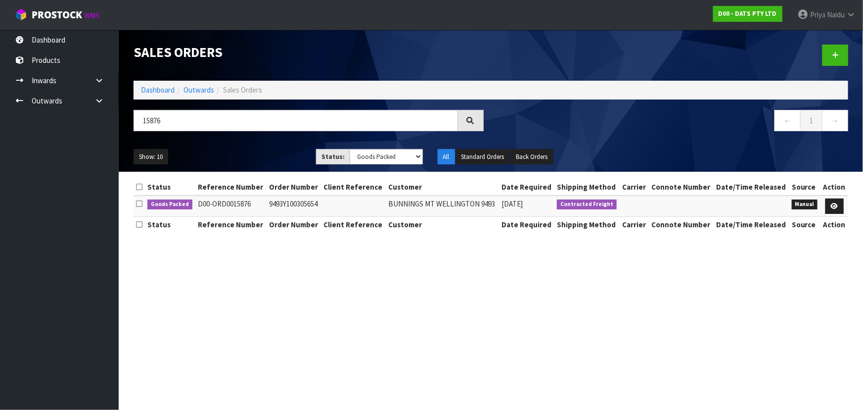
click at [255, 147] on div "Show: 10 5 10 25 50 Status: Draft Pending Allocated Pending Pick Goods Picked G…" at bounding box center [491, 156] width 730 height 31
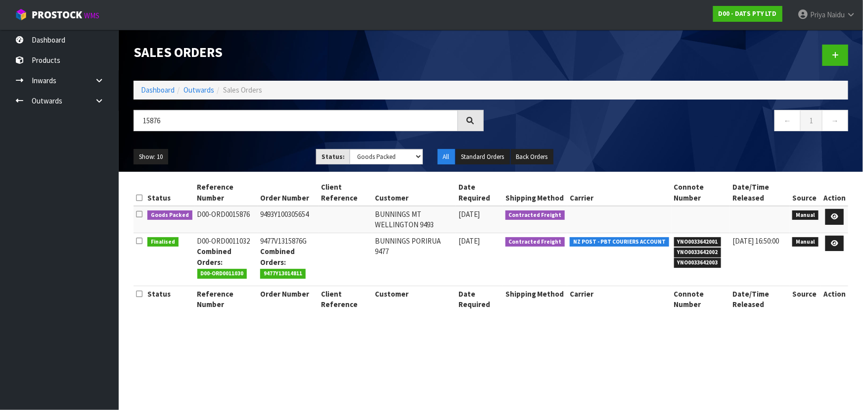
click at [252, 157] on ul "Show: 10 5 10 25 50" at bounding box center [218, 157] width 168 height 16
click at [835, 215] on icon at bounding box center [834, 216] width 7 height 6
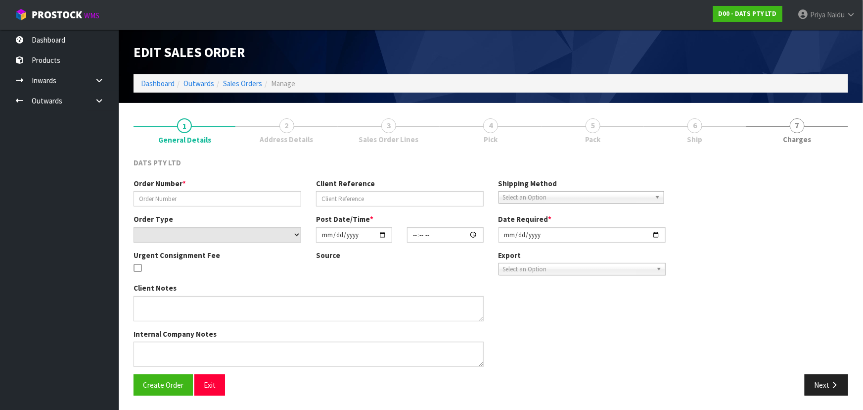
type input "9493Y100305654"
select select "number:0"
type input "2025-10-03"
type input "09:53:00.000"
type input "2025-10-03"
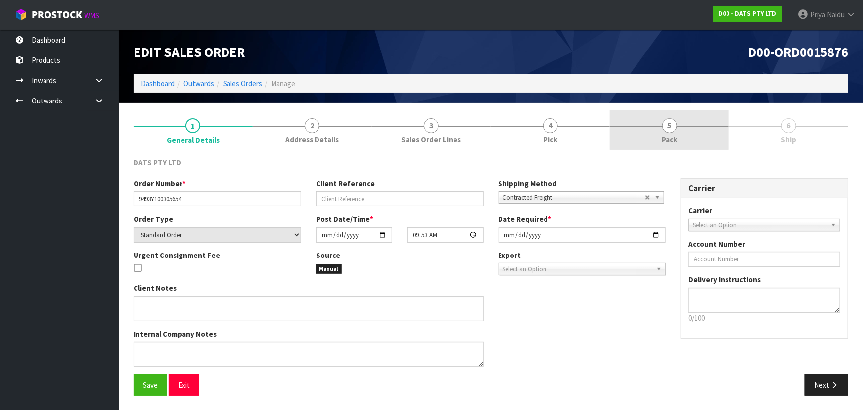
click at [687, 137] on link "5 Pack" at bounding box center [669, 129] width 119 height 39
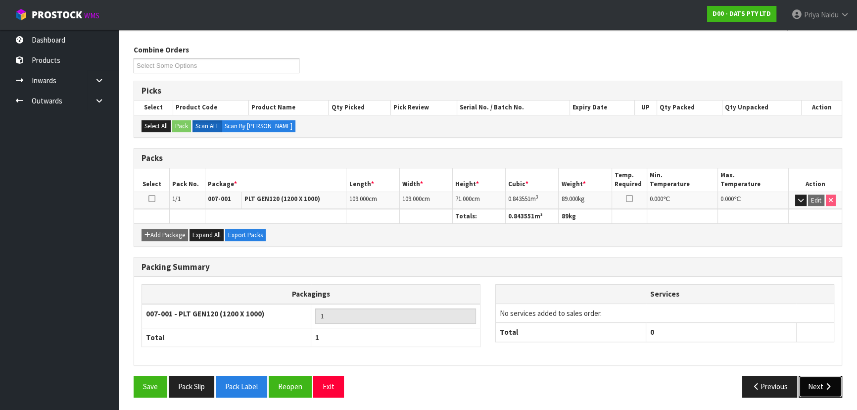
click at [822, 384] on button "Next" at bounding box center [820, 385] width 44 height 21
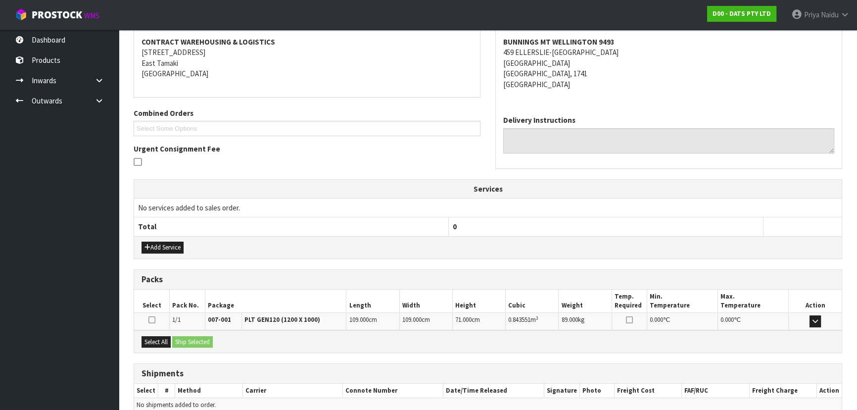
scroll to position [196, 0]
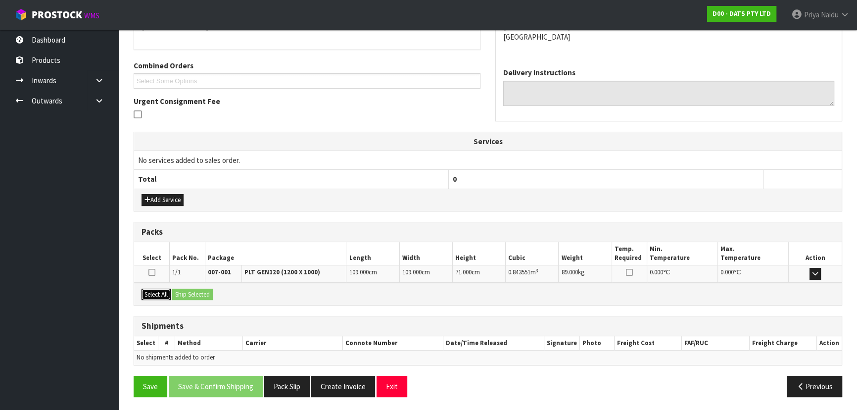
click at [162, 294] on button "Select All" at bounding box center [155, 294] width 29 height 12
click at [193, 292] on button "Ship Selected" at bounding box center [192, 294] width 41 height 12
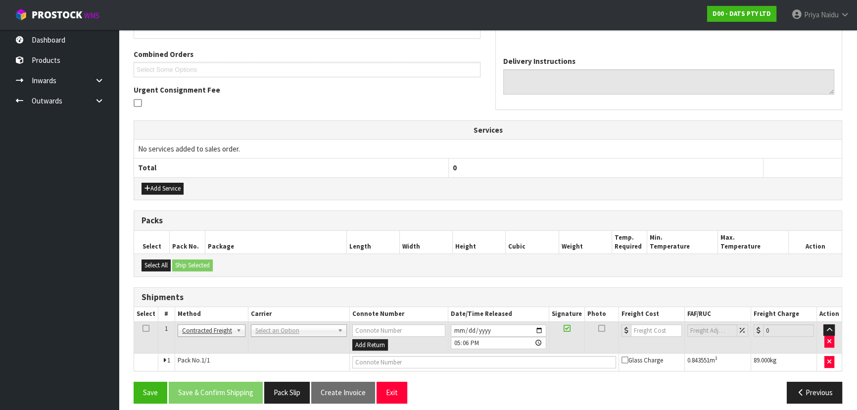
scroll to position [213, 0]
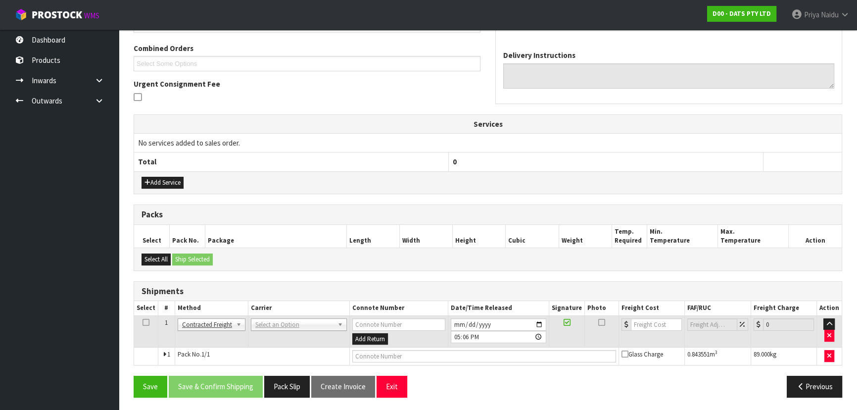
drag, startPoint x: 207, startPoint y: 319, endPoint x: 207, endPoint y: 341, distance: 22.3
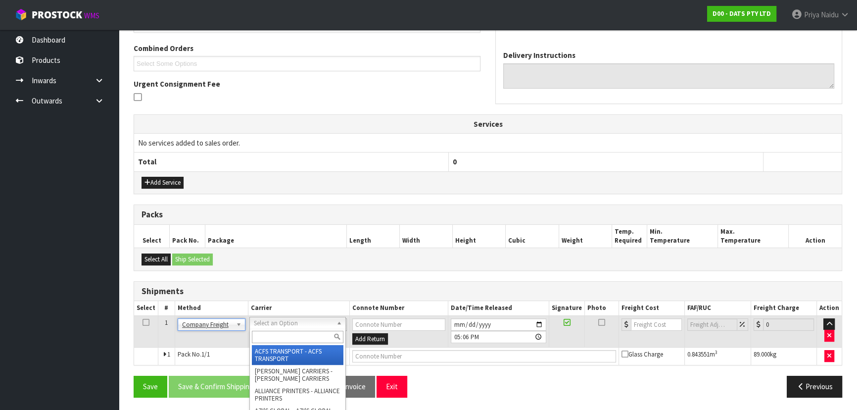
click at [275, 334] on input "text" at bounding box center [298, 336] width 92 height 12
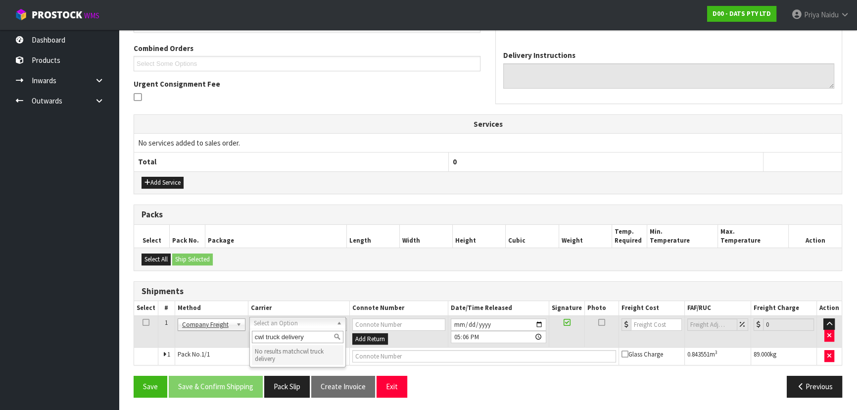
drag, startPoint x: 303, startPoint y: 337, endPoint x: 244, endPoint y: 339, distance: 58.9
type input "cwl truck delivery"
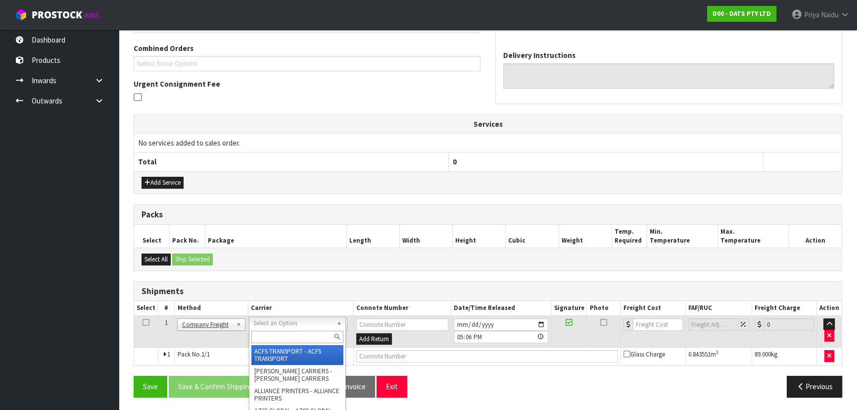
click at [284, 334] on input "text" at bounding box center [297, 336] width 92 height 12
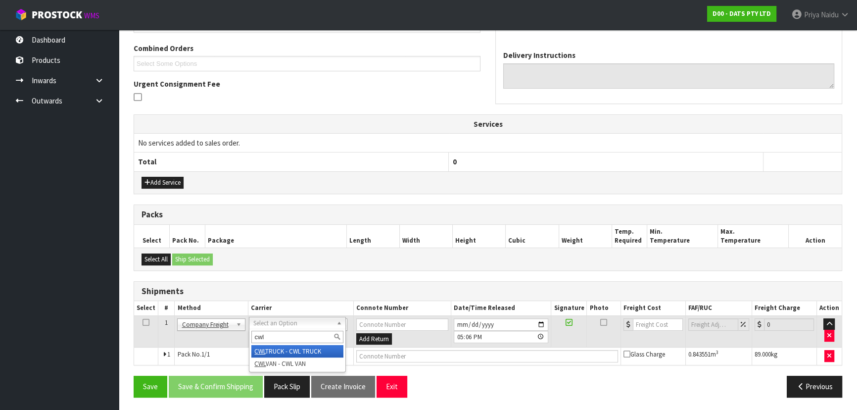
type input "cwl"
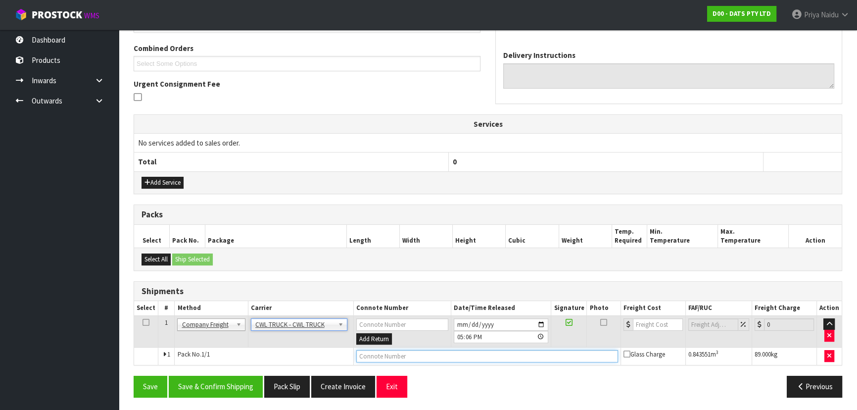
click at [379, 355] on input "text" at bounding box center [487, 356] width 262 height 12
paste input "CWL TRUCK DELIVERY"
type input "CWL TRUCK DELIVERY"
click at [541, 319] on input "2025-10-09" at bounding box center [501, 324] width 95 height 12
type input "2025-10-10"
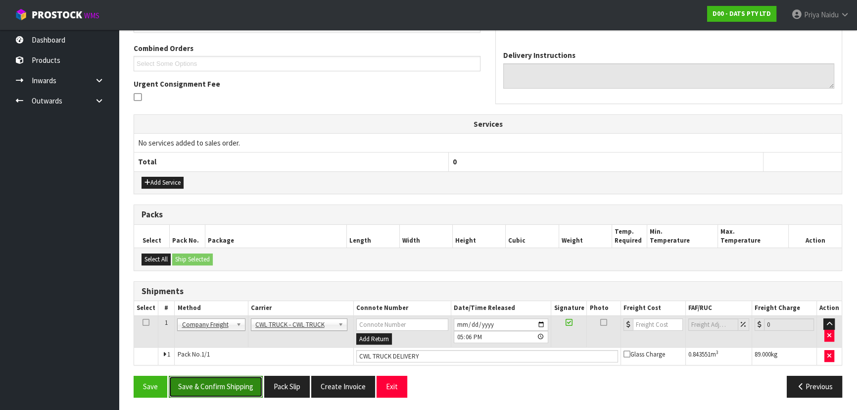
click at [200, 381] on button "Save & Confirm Shipping" at bounding box center [216, 385] width 94 height 21
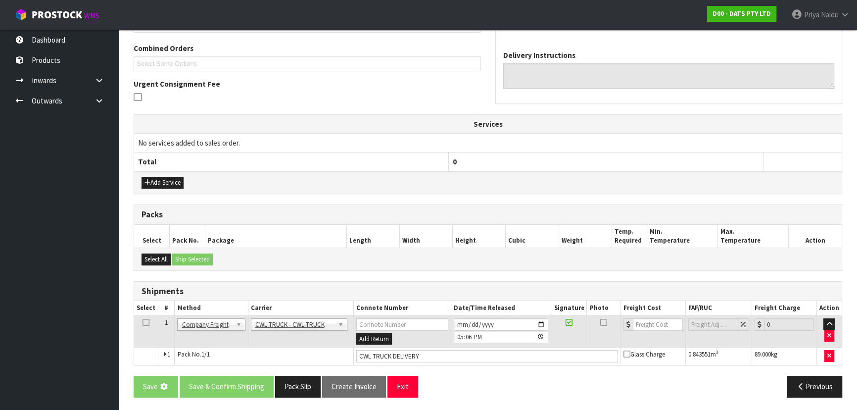
scroll to position [0, 0]
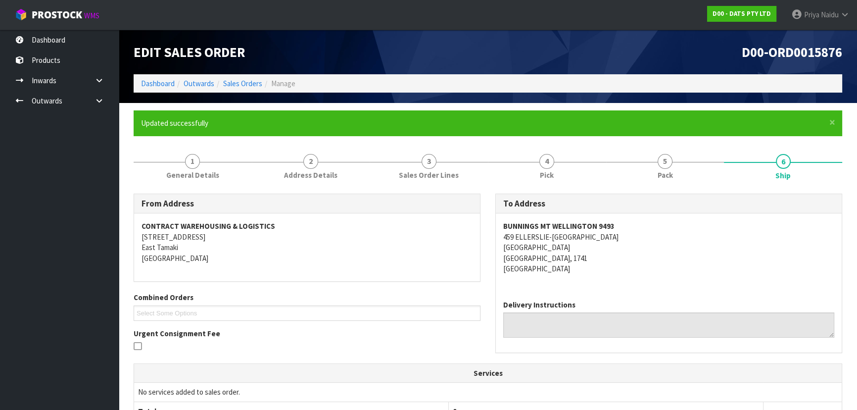
drag, startPoint x: 427, startPoint y: 347, endPoint x: 335, endPoint y: 312, distance: 98.5
click at [335, 312] on ul "Select Some Options" at bounding box center [307, 312] width 347 height 15
click at [406, 310] on ul "Select Some Options" at bounding box center [307, 312] width 347 height 15
click at [164, 82] on link "Dashboard" at bounding box center [158, 83] width 34 height 9
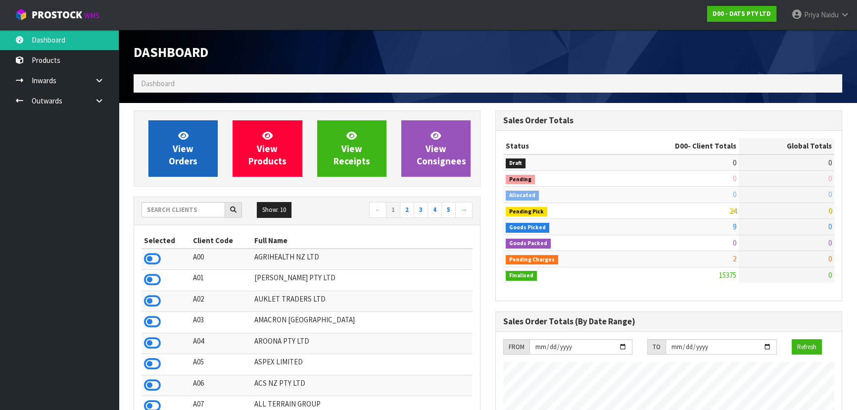
scroll to position [748, 361]
click at [189, 143] on span "View Orders" at bounding box center [183, 148] width 29 height 37
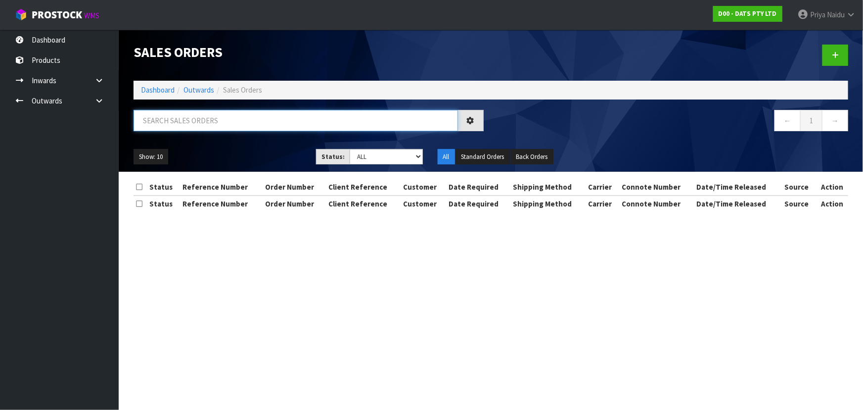
click at [207, 123] on input "text" at bounding box center [296, 120] width 324 height 21
type input "15876"
click at [275, 157] on ul "Show: 10 5 10 25 50" at bounding box center [218, 157] width 168 height 16
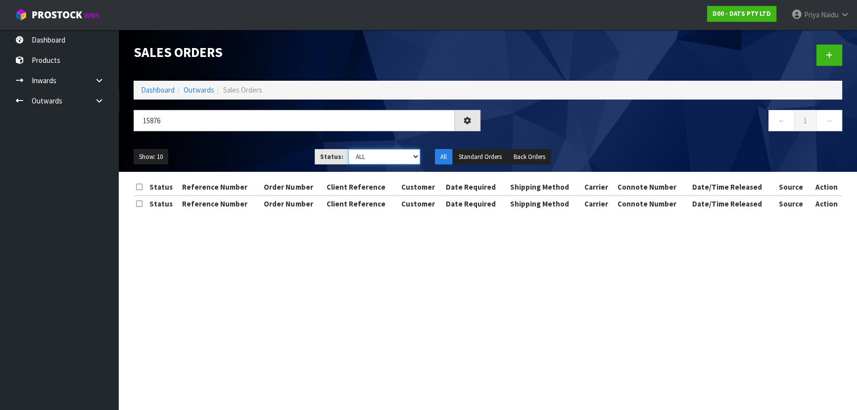
click at [353, 156] on select "Draft Pending Allocated Pending Pick Goods Picked Goods Packed Pending Charges …" at bounding box center [384, 156] width 72 height 15
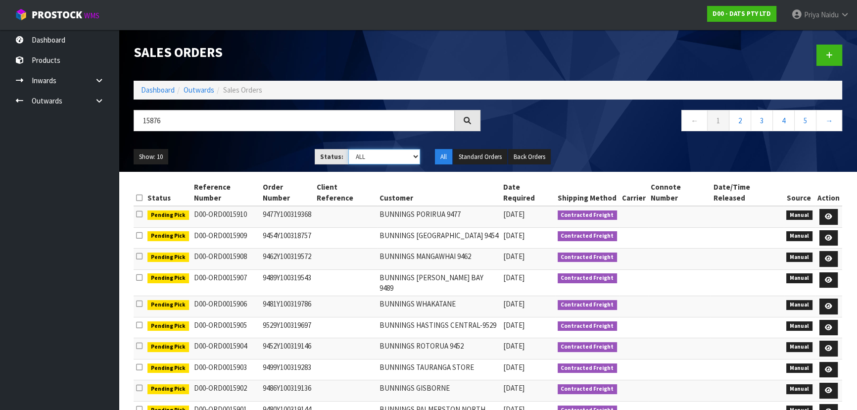
select select "string:6"
click at [348, 149] on select "Draft Pending Allocated Pending Pick Goods Picked Goods Packed Pending Charges …" at bounding box center [384, 156] width 72 height 15
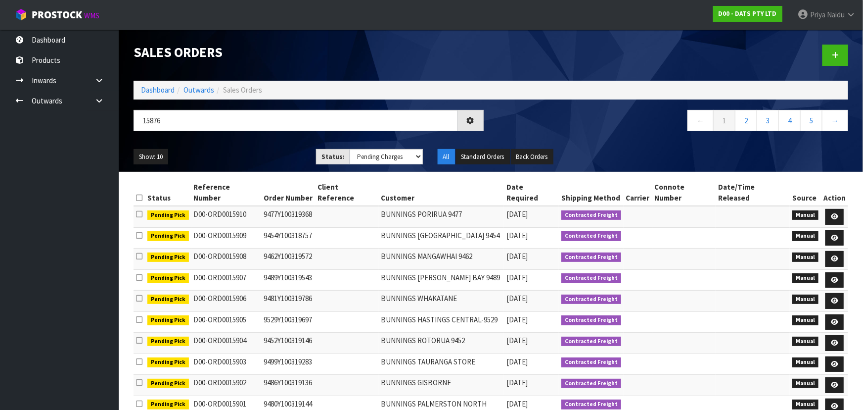
click at [272, 157] on ul "Show: 10 5 10 25 50" at bounding box center [218, 157] width 168 height 16
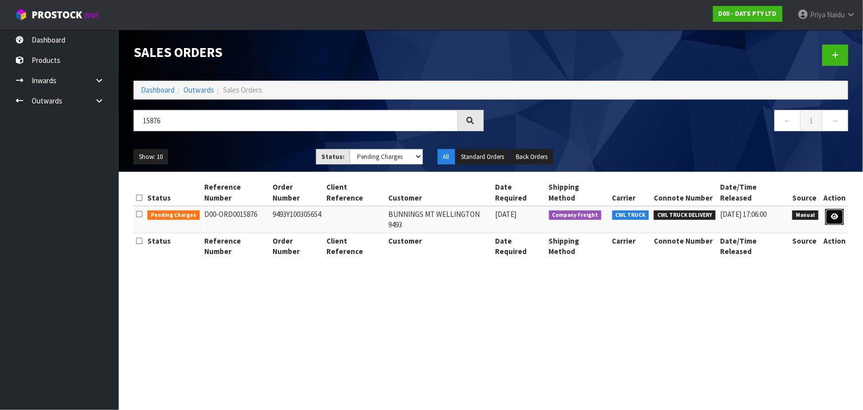
click at [839, 209] on link at bounding box center [834, 217] width 18 height 16
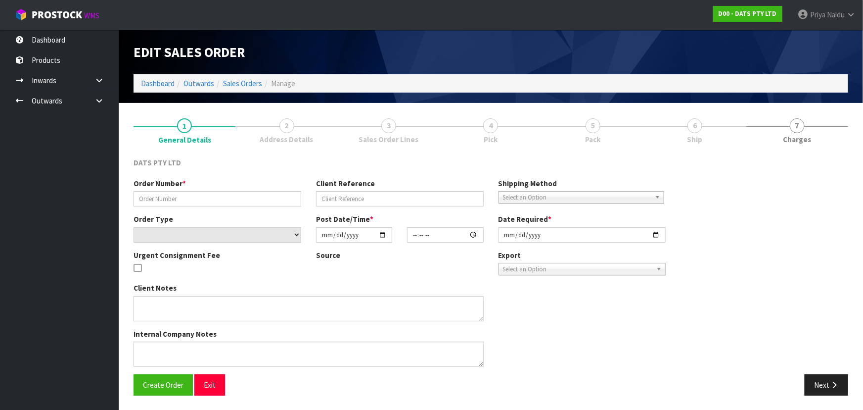
type input "9493Y100305654"
select select "number:0"
type input "2025-10-03"
type input "09:53:00.000"
type input "2025-10-03"
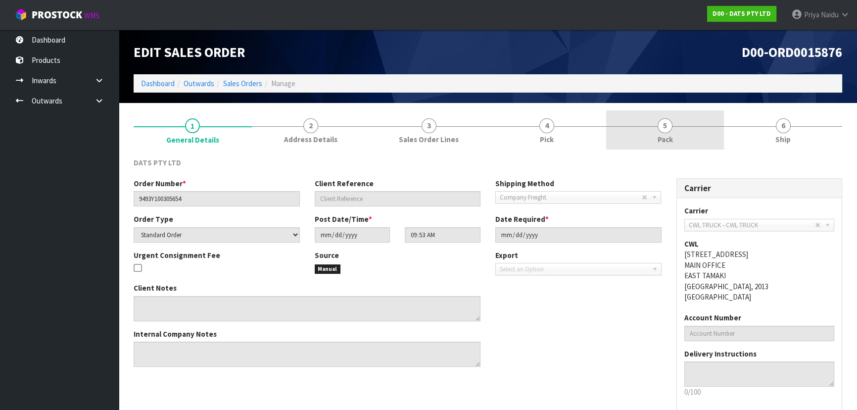
click at [688, 121] on link "5 Pack" at bounding box center [665, 129] width 118 height 39
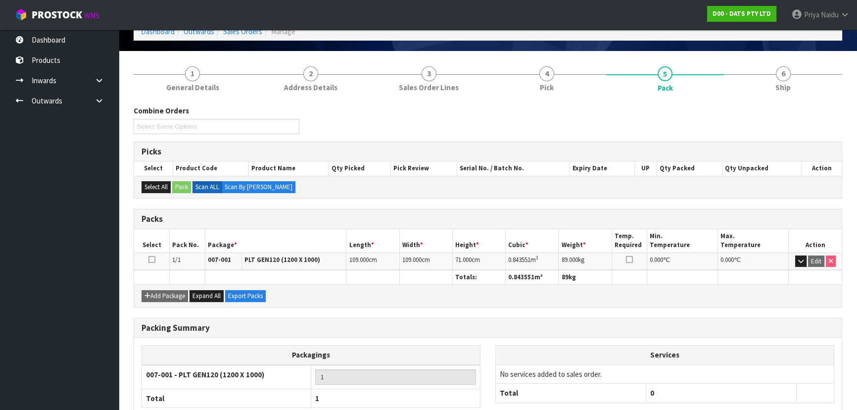
scroll to position [113, 0]
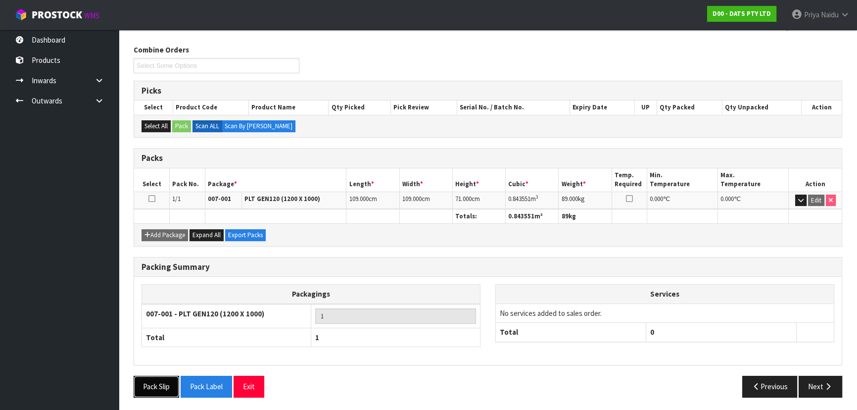
drag, startPoint x: 148, startPoint y: 382, endPoint x: 212, endPoint y: 357, distance: 68.4
click at [148, 382] on button "Pack Slip" at bounding box center [157, 385] width 46 height 21
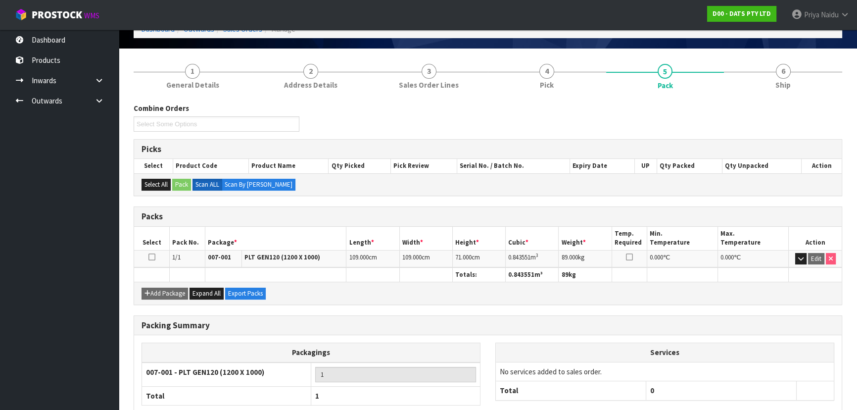
scroll to position [0, 0]
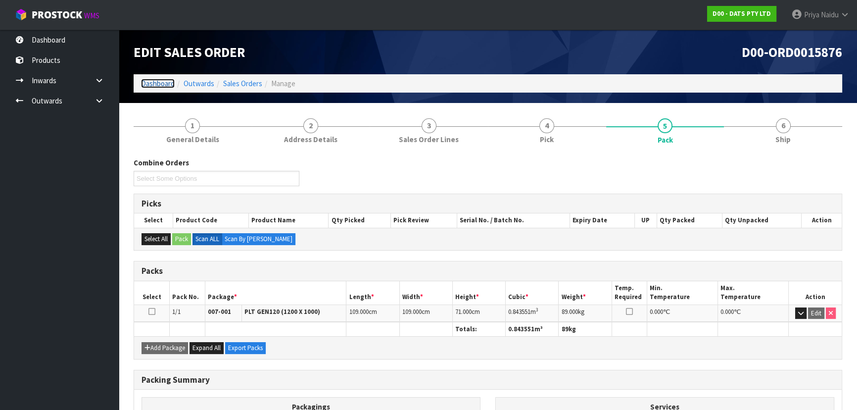
click at [166, 83] on link "Dashboard" at bounding box center [158, 83] width 34 height 9
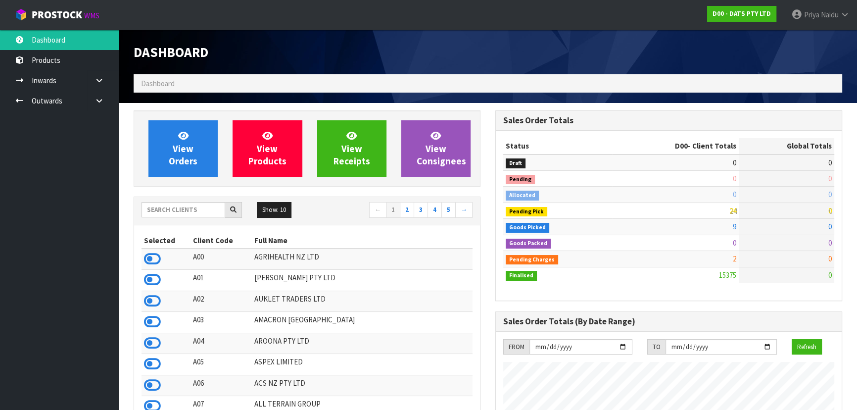
scroll to position [748, 361]
click at [209, 184] on div "View Orders View Products View Receipts View Consignees" at bounding box center [307, 148] width 347 height 76
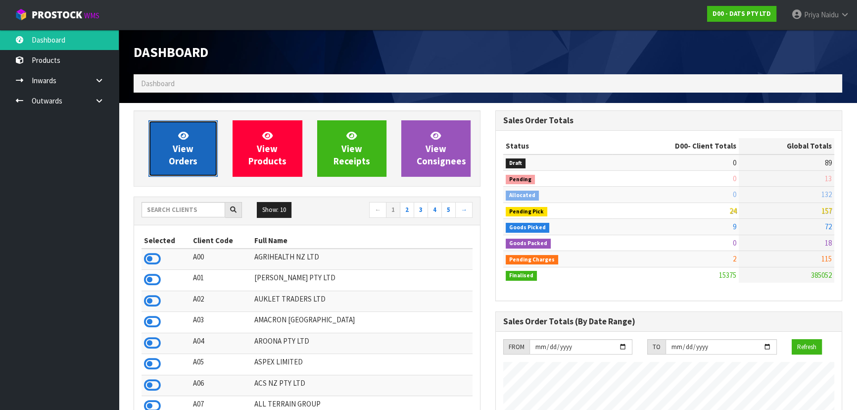
click at [169, 139] on link "View Orders" at bounding box center [182, 148] width 69 height 56
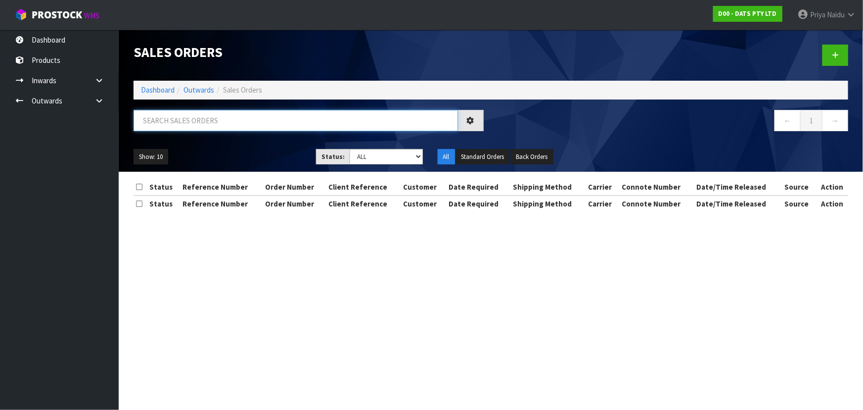
click at [196, 118] on input "text" at bounding box center [296, 120] width 324 height 21
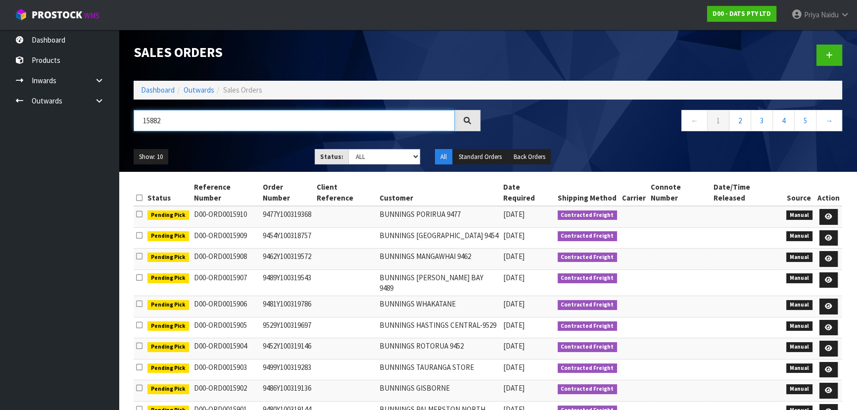
type input "15882"
click at [234, 151] on ul "Show: 10 5 10 25 50" at bounding box center [217, 157] width 166 height 16
click at [235, 152] on ul "Show: 10 5 10 25 50" at bounding box center [217, 157] width 166 height 16
click at [224, 134] on div "15882" at bounding box center [307, 124] width 362 height 29
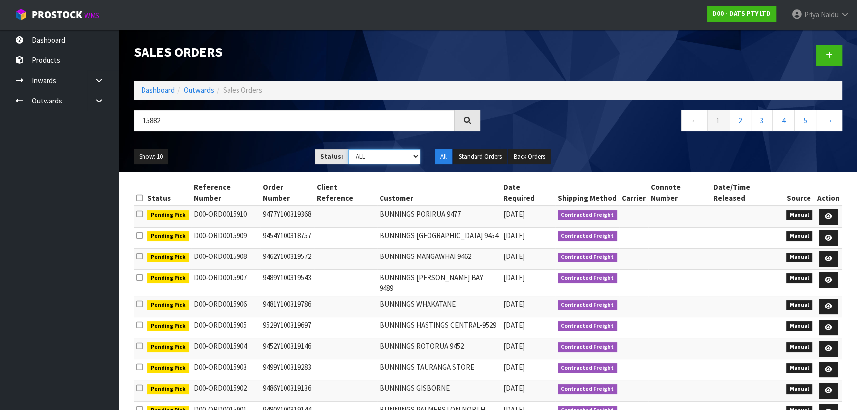
drag, startPoint x: 364, startPoint y: 152, endPoint x: 364, endPoint y: 163, distance: 10.4
click at [364, 152] on select "Draft Pending Allocated Pending Pick Goods Picked Goods Packed Pending Charges …" at bounding box center [384, 156] width 72 height 15
select select "string:6"
click at [348, 149] on select "Draft Pending Allocated Pending Pick Goods Picked Goods Packed Pending Charges …" at bounding box center [384, 156] width 72 height 15
click at [273, 154] on ul "Show: 10 5 10 25 50" at bounding box center [217, 157] width 166 height 16
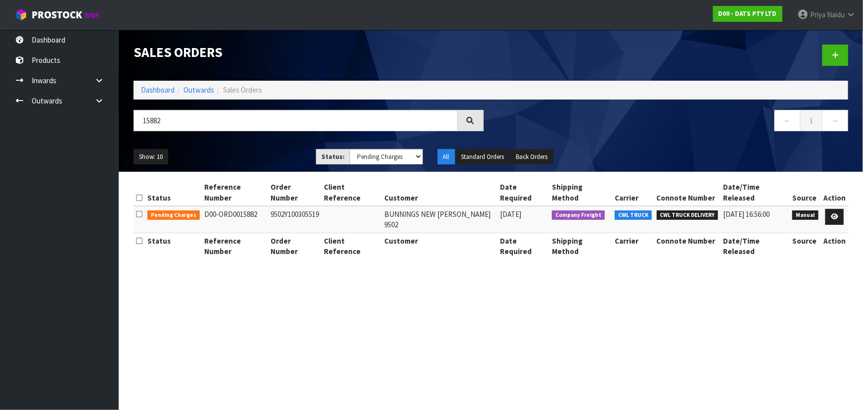
click at [273, 154] on ul "Show: 10 5 10 25 50" at bounding box center [218, 157] width 168 height 16
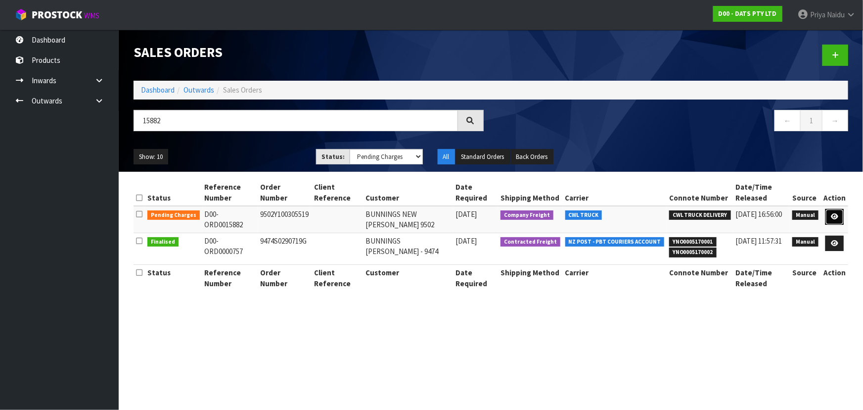
click at [837, 214] on icon at bounding box center [834, 216] width 7 height 6
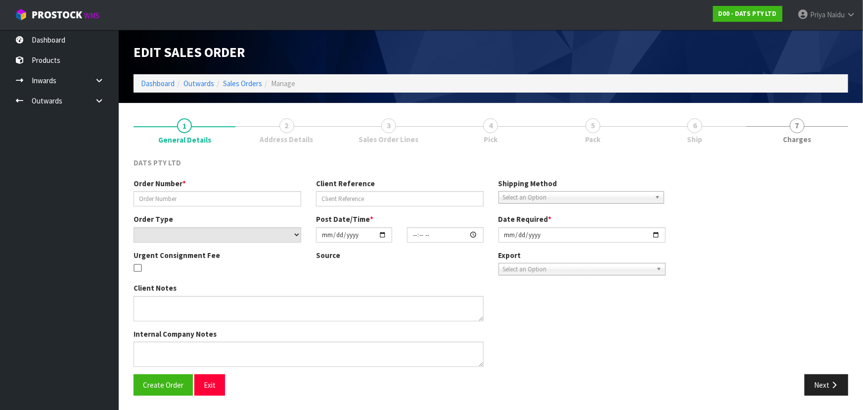
type input "9502Y100305519"
select select "number:0"
type input "2025-10-03"
type input "10:11:00.000"
type input "2025-10-03"
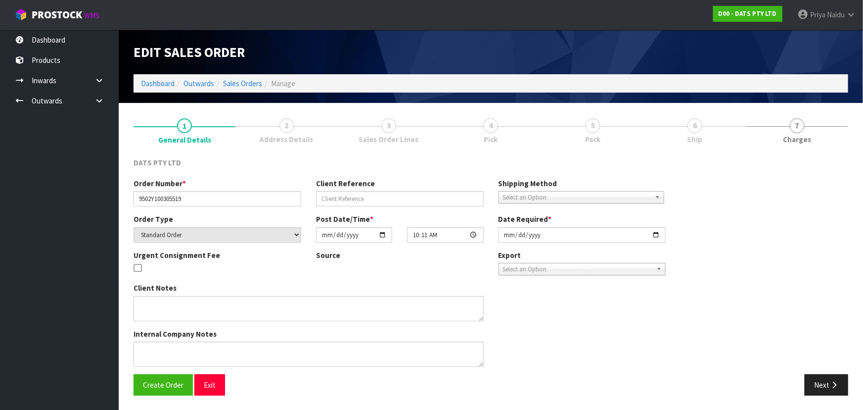
click at [644, 125] on link "5 Pack" at bounding box center [593, 129] width 102 height 39
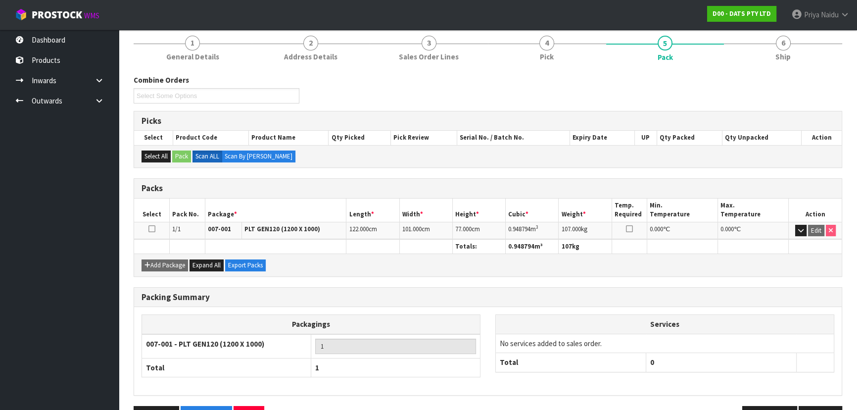
scroll to position [113, 0]
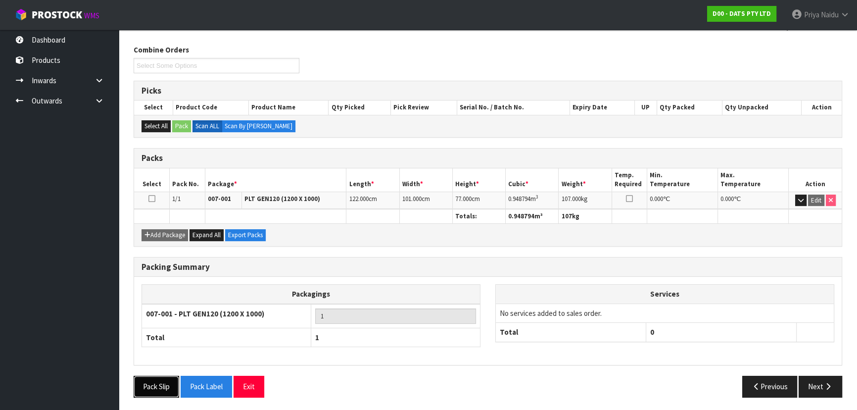
click at [158, 391] on button "Pack Slip" at bounding box center [157, 385] width 46 height 21
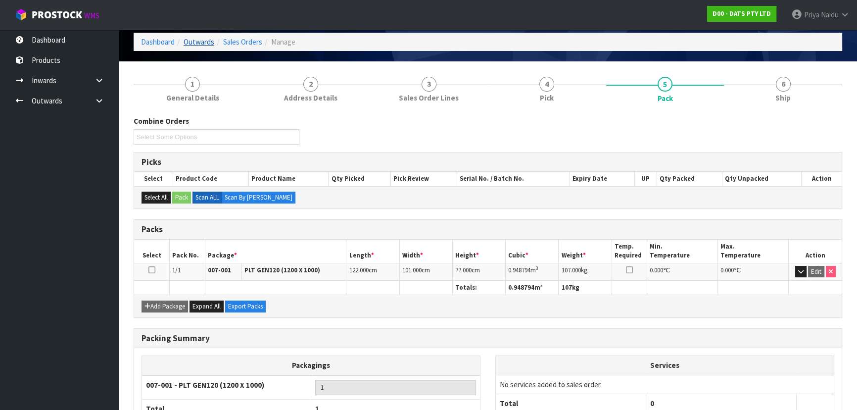
scroll to position [0, 0]
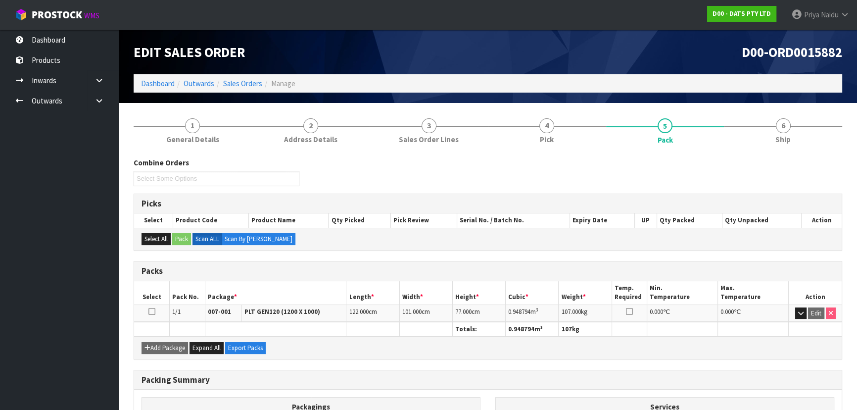
click at [169, 89] on ol "Dashboard Outwards Sales Orders Manage" at bounding box center [488, 83] width 708 height 18
click at [169, 87] on link "Dashboard" at bounding box center [158, 83] width 34 height 9
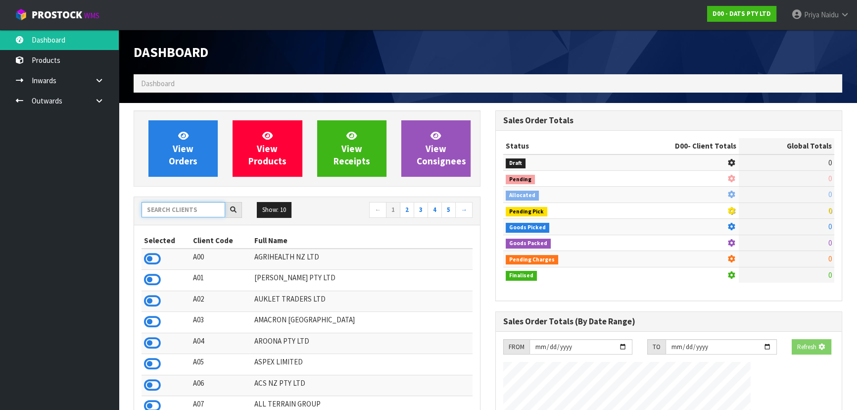
click at [187, 211] on input "text" at bounding box center [183, 209] width 84 height 15
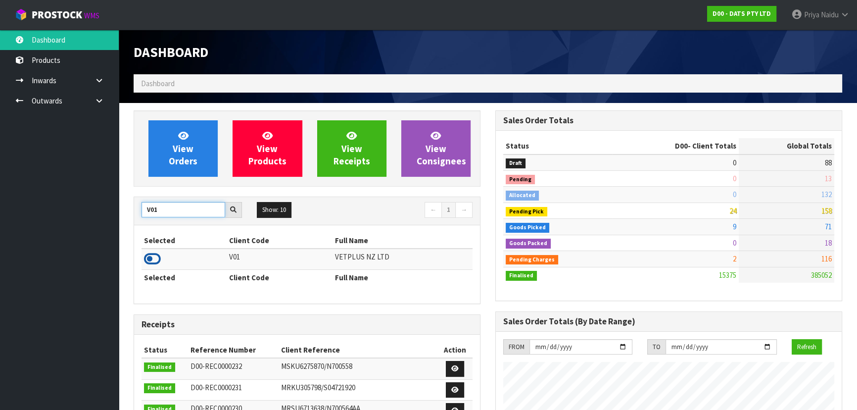
type input "V01"
click at [159, 257] on icon at bounding box center [152, 258] width 17 height 15
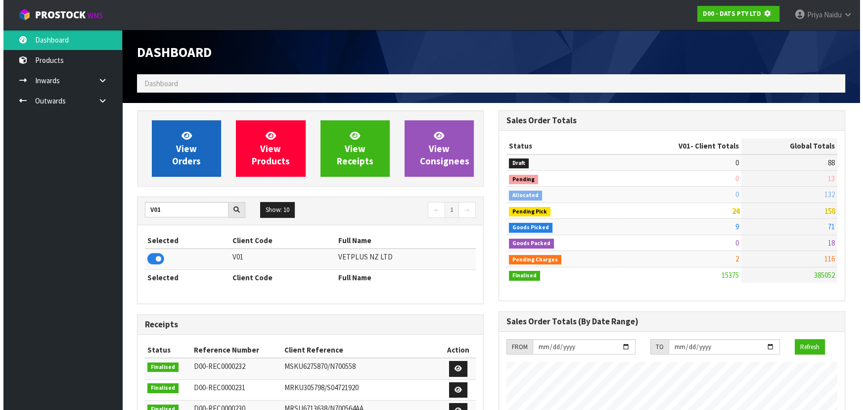
scroll to position [493980, 494234]
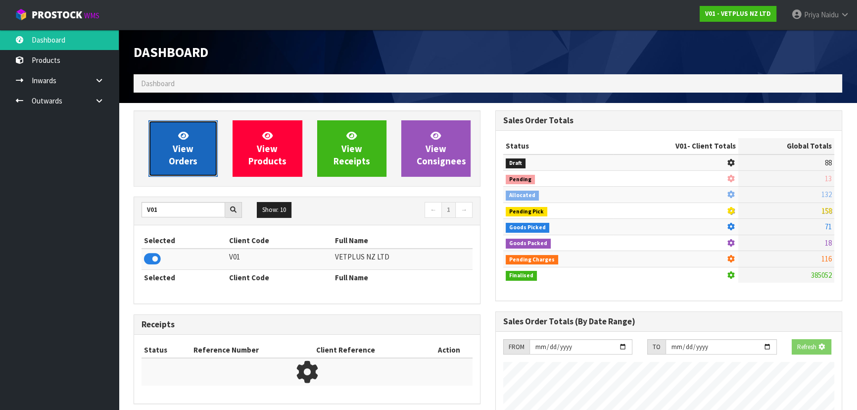
click at [186, 151] on span "View Orders" at bounding box center [183, 148] width 29 height 37
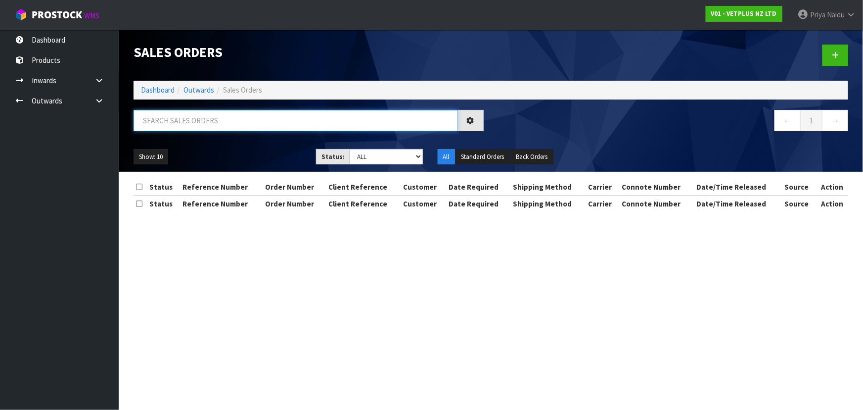
click at [197, 118] on input "text" at bounding box center [296, 120] width 324 height 21
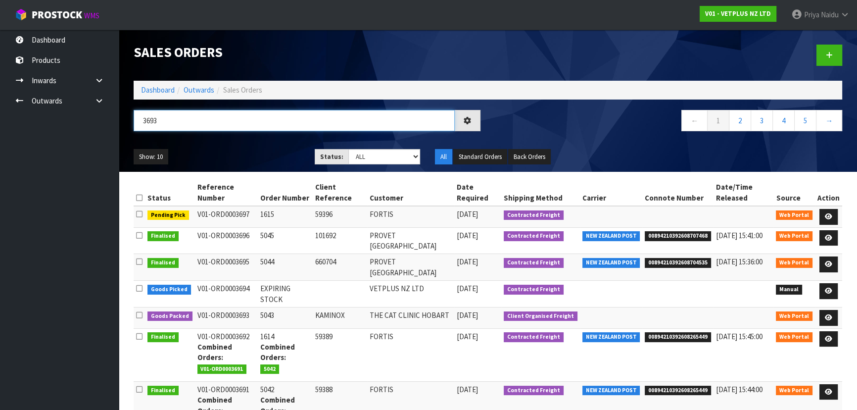
type input "3693"
click at [202, 150] on ul "Show: 10 5 10 25 50" at bounding box center [217, 157] width 166 height 16
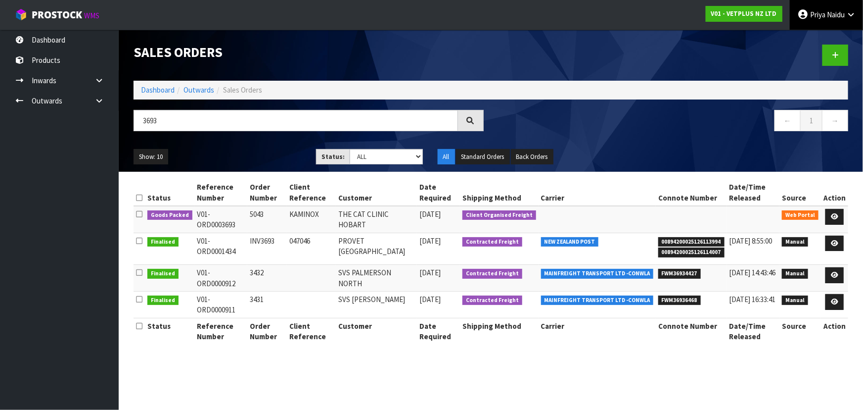
click at [810, 15] on span "Priya" at bounding box center [817, 14] width 15 height 9
click at [811, 39] on link "Logout" at bounding box center [823, 39] width 78 height 13
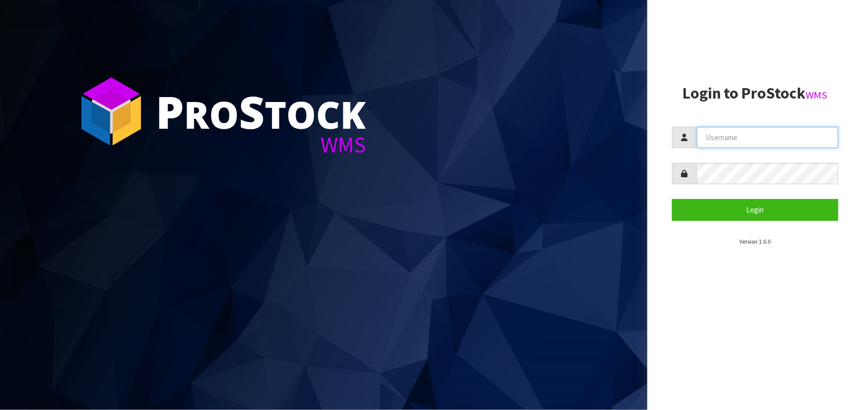
type input "priya"
click at [439, 225] on section "P ro S tock WMS" at bounding box center [323, 205] width 647 height 410
drag, startPoint x: 538, startPoint y: 405, endPoint x: 524, endPoint y: 403, distance: 13.5
click at [528, 407] on section "P ro S tock WMS" at bounding box center [323, 205] width 647 height 410
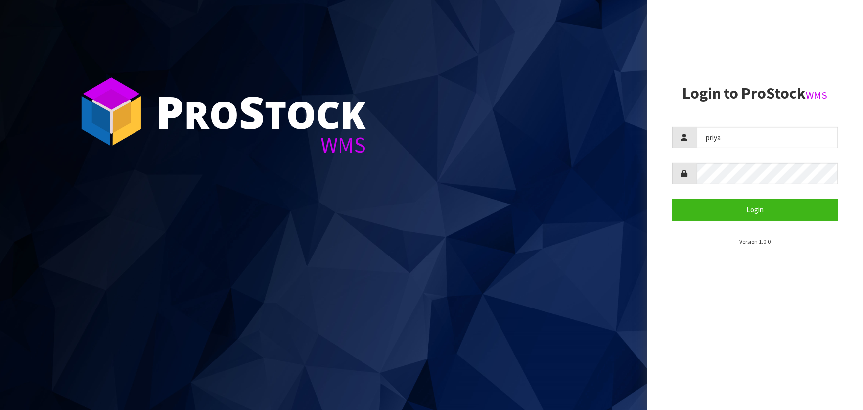
drag, startPoint x: 524, startPoint y: 403, endPoint x: 638, endPoint y: 310, distance: 146.6
click at [524, 402] on section "P ro S tock WMS" at bounding box center [323, 205] width 647 height 410
